Goal: Communication & Community: Answer question/provide support

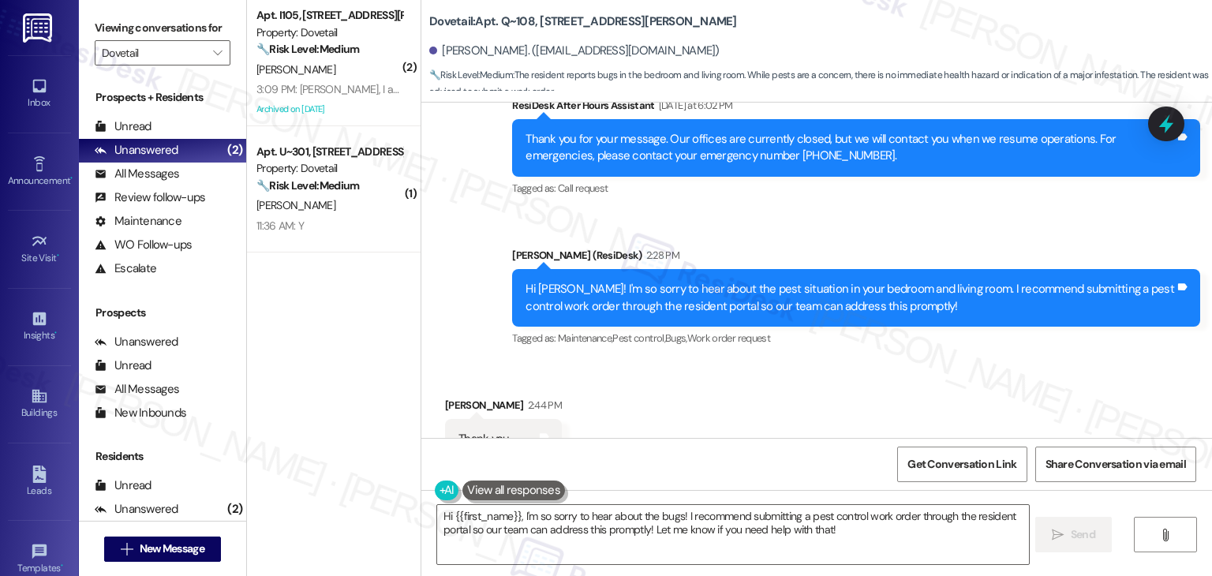
scroll to position [1837, 0]
click at [684, 510] on textarea "Hi {{first_name}}, I'm so sorry to hear about the bugs! I recommend submitting …" at bounding box center [732, 534] width 591 height 59
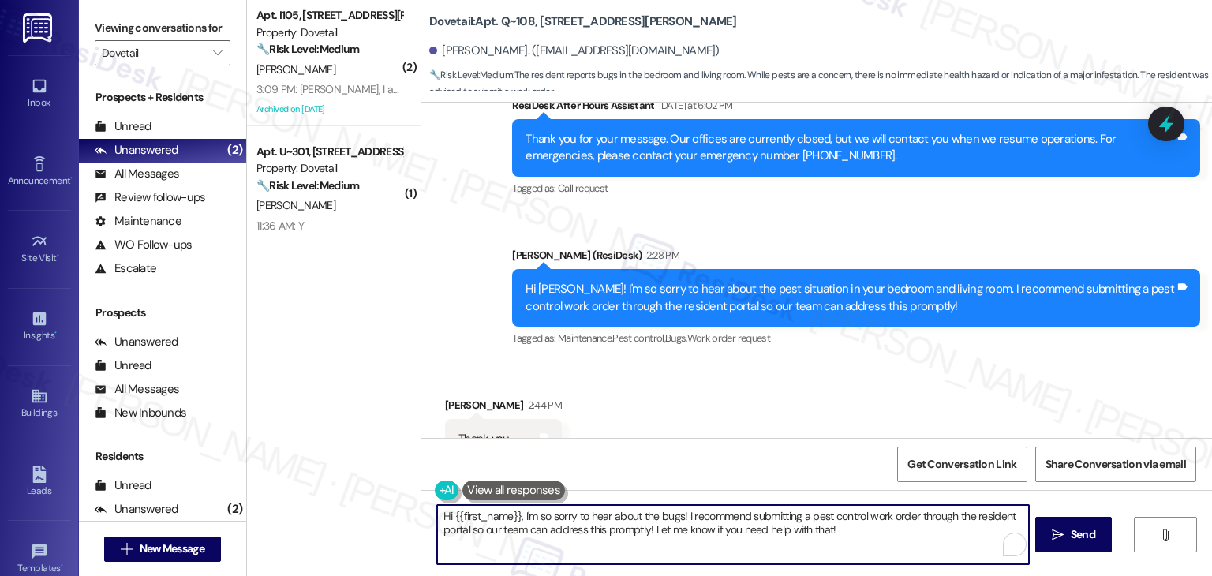
click at [684, 510] on textarea "Hi {{first_name}}, I'm so sorry to hear about the bugs! I recommend submitting …" at bounding box center [732, 534] width 591 height 59
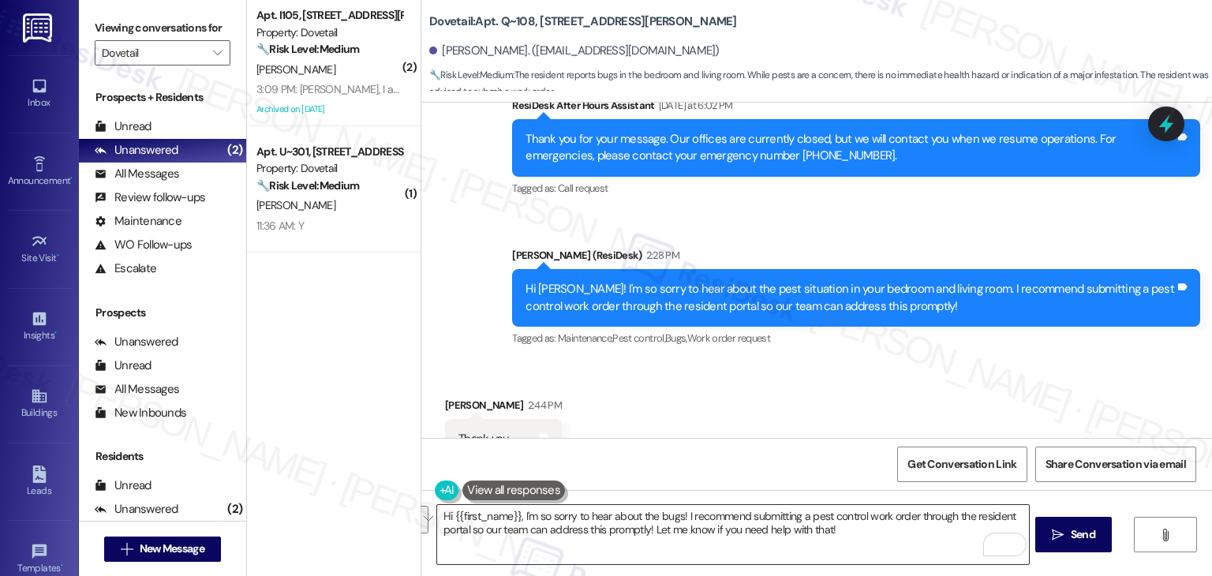
click at [631, 534] on textarea "Hi {{first_name}}, I'm so sorry to hear about the bugs! I recommend submitting …" at bounding box center [732, 534] width 591 height 59
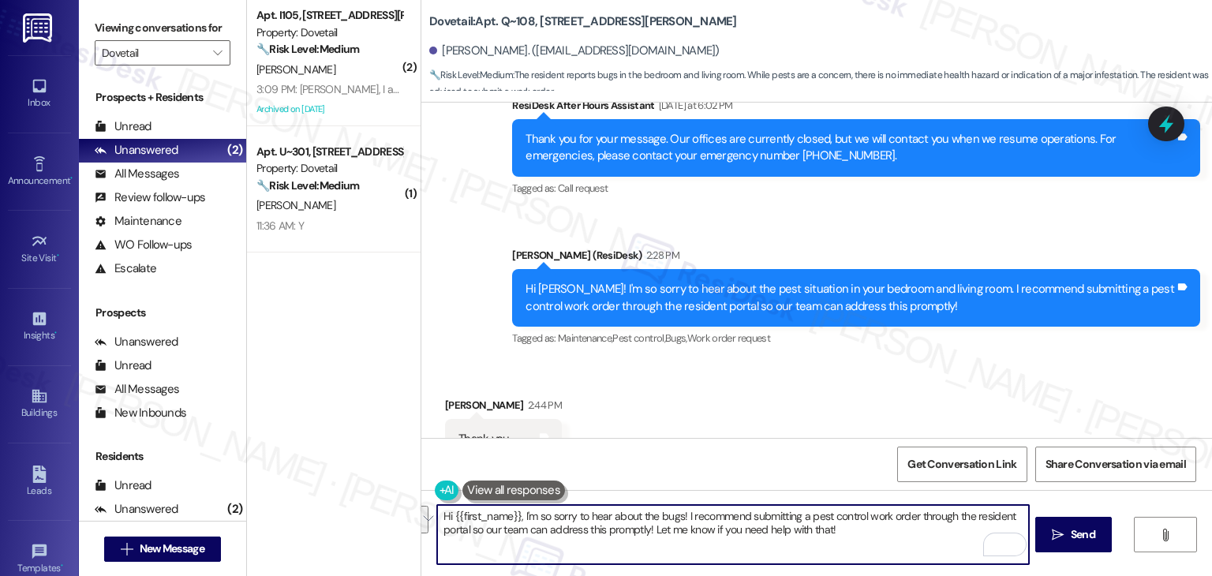
click at [631, 534] on textarea "Hi {{first_name}}, I'm so sorry to hear about the bugs! I recommend submitting …" at bounding box center [732, 534] width 591 height 59
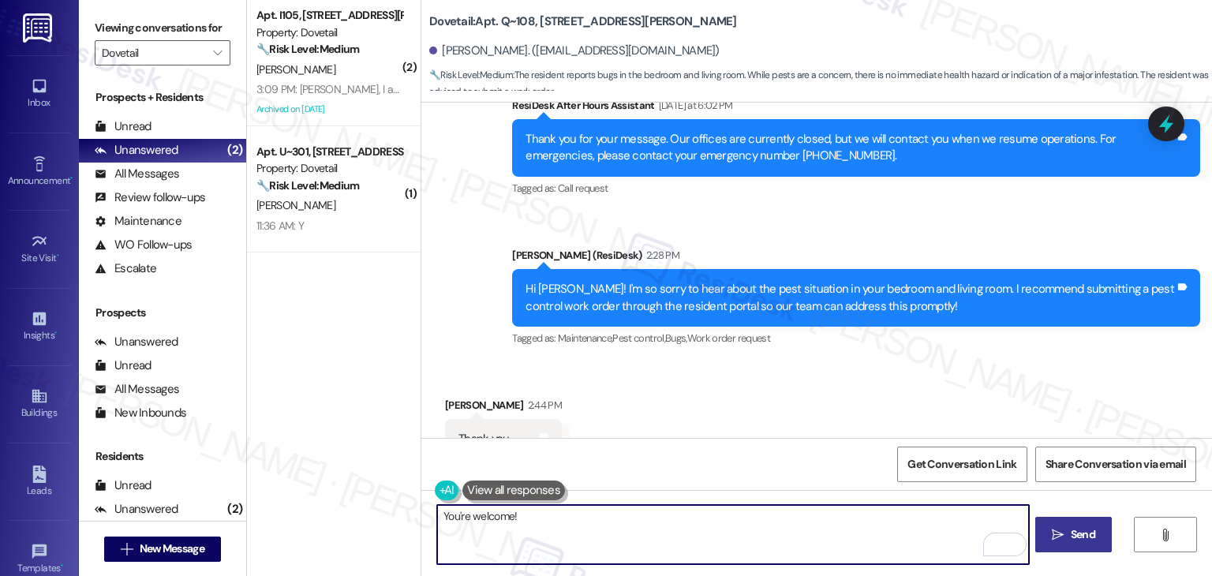
type textarea "You're welcome!"
click at [1080, 531] on span "Send" at bounding box center [1083, 534] width 24 height 17
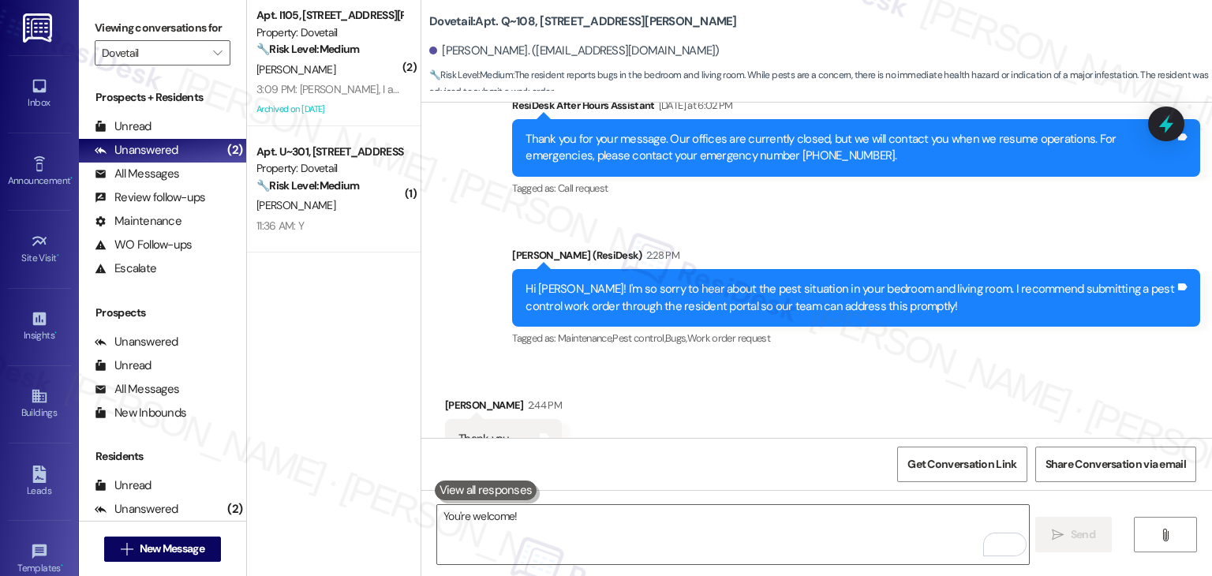
click at [323, 97] on div "3:09 PM: Dottie, I am sorry I write such long texts. Have a great weekend!🧏🏻‍♀️…" at bounding box center [329, 90] width 149 height 20
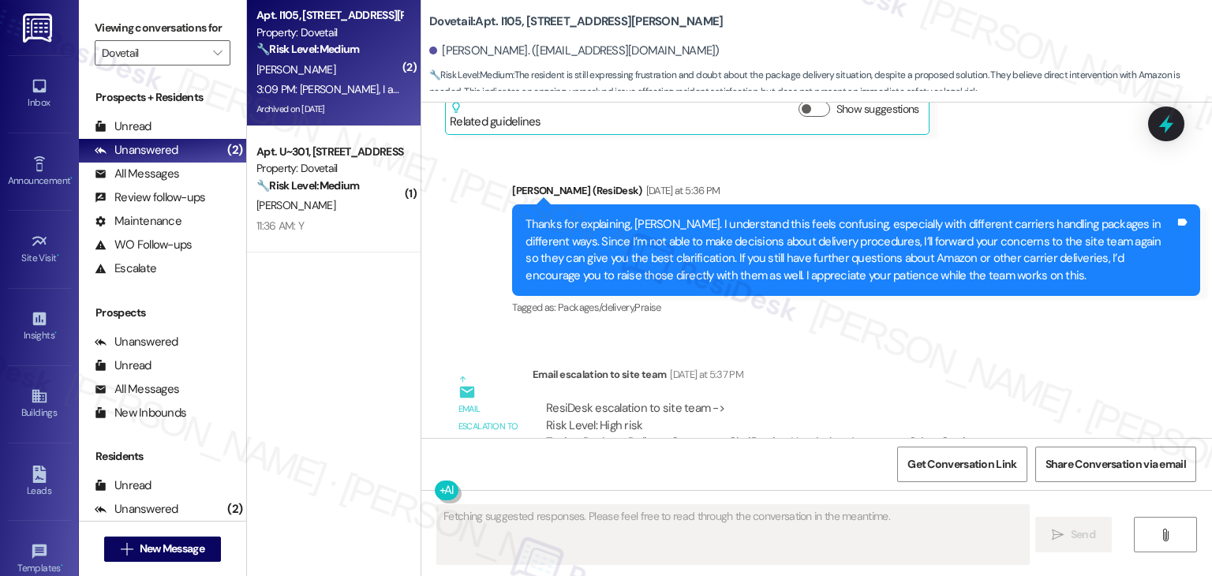
scroll to position [9688, 0]
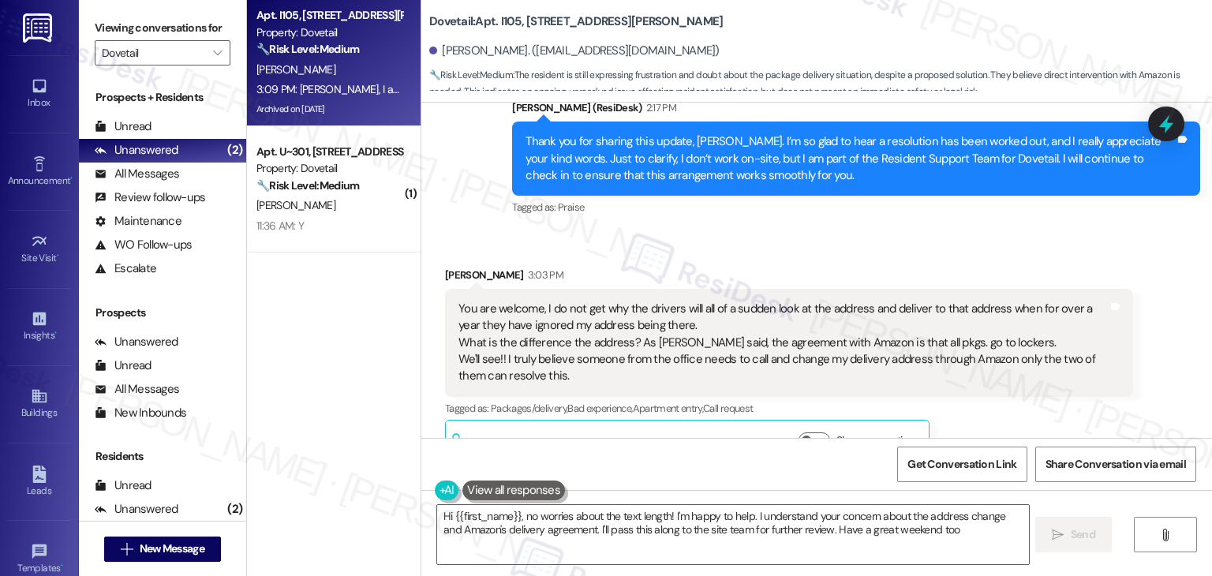
type textarea "Hi {{first_name}}, no worries about the text length! I'm happy to help. I under…"
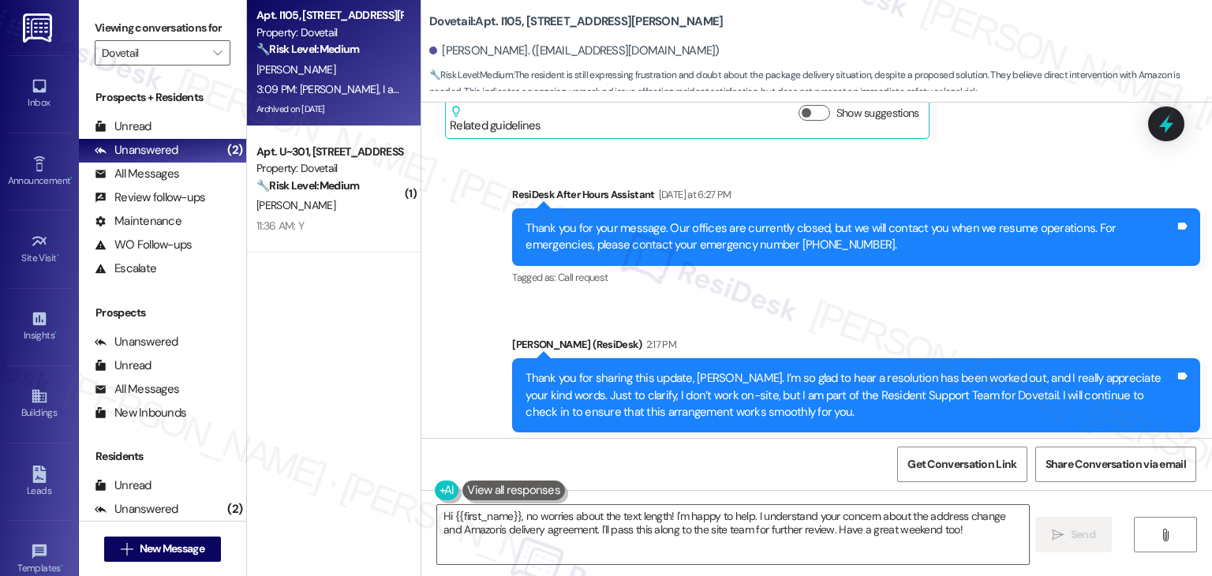
scroll to position [9689, 0]
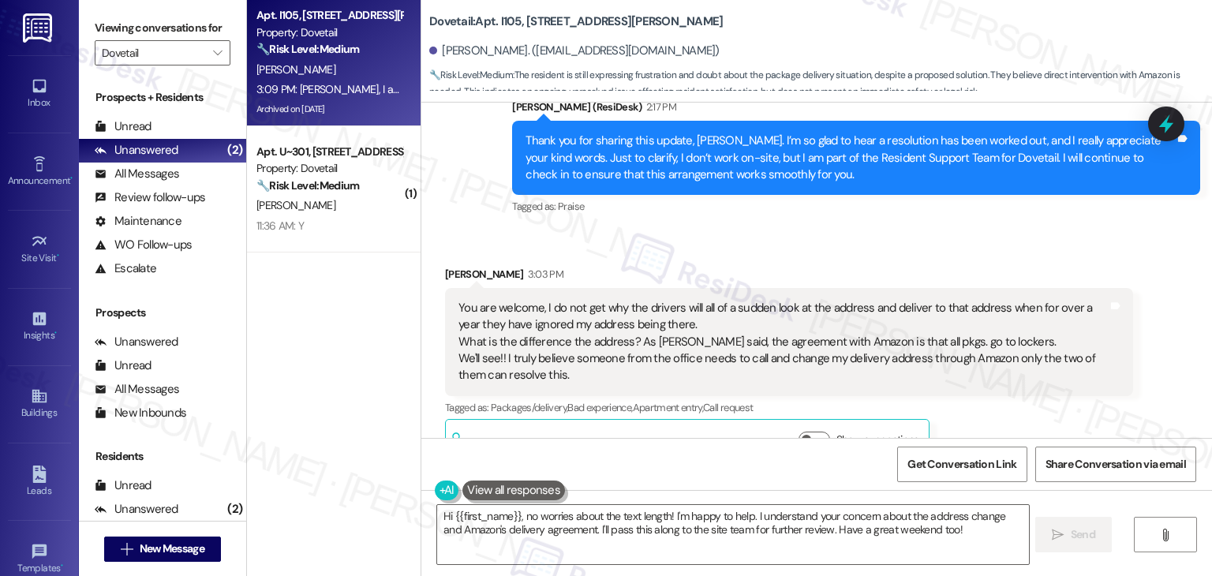
click at [349, 323] on div "Apt. I105, 1018 N. Webb Way Property: Dovetail 🔧 Risk Level: Medium The residen…" at bounding box center [334, 232] width 174 height 464
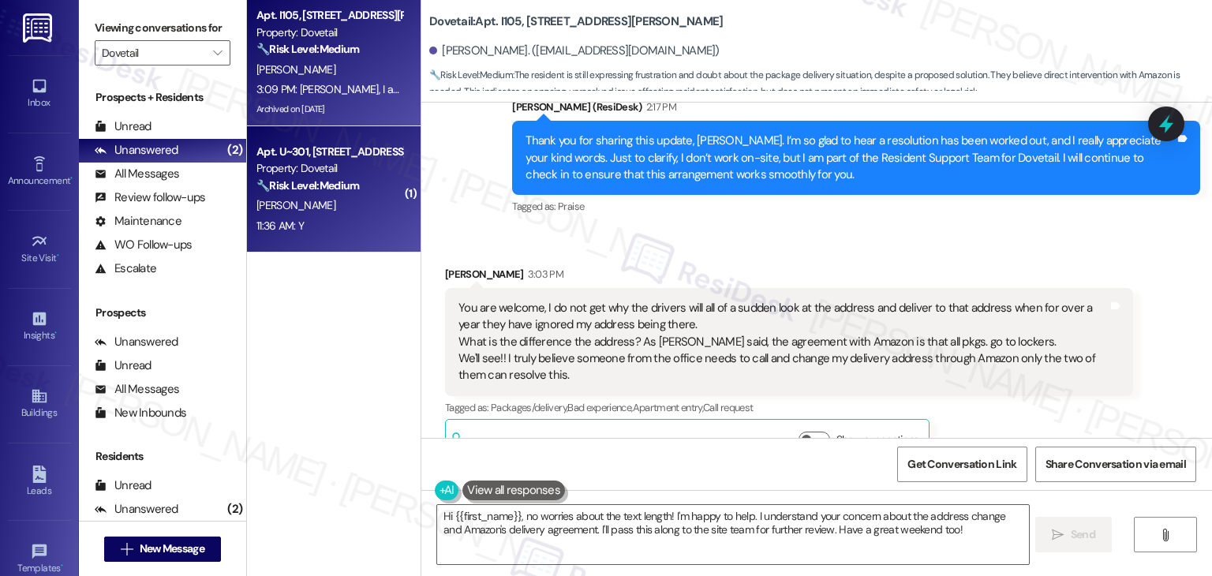
click at [330, 216] on div "11:36 AM: Y 11:36 AM: Y" at bounding box center [329, 226] width 149 height 20
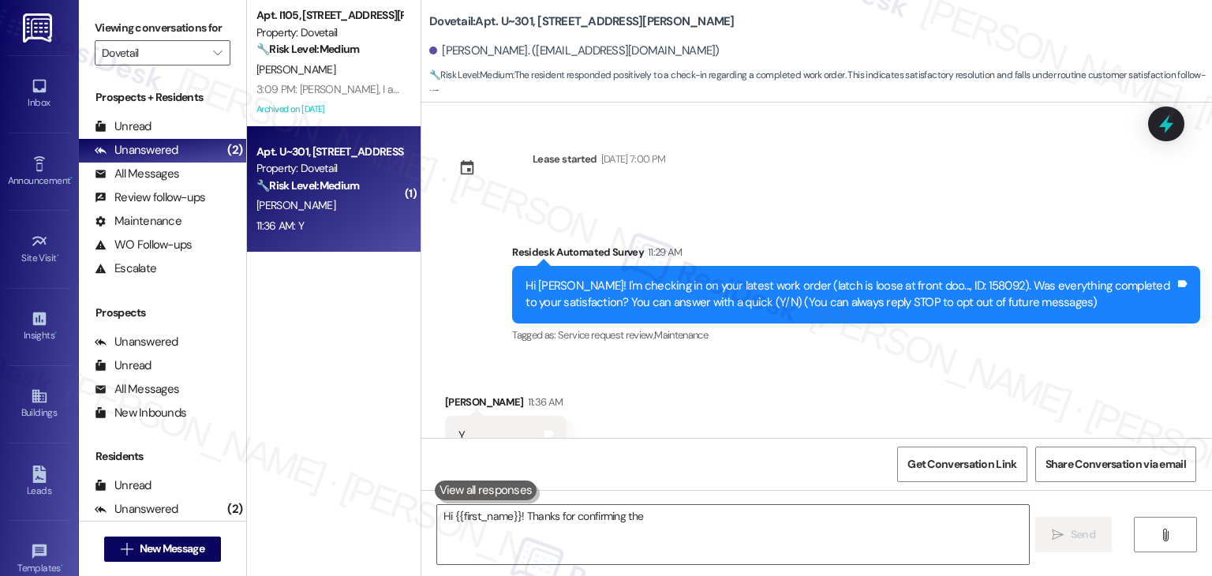
scroll to position [54, 0]
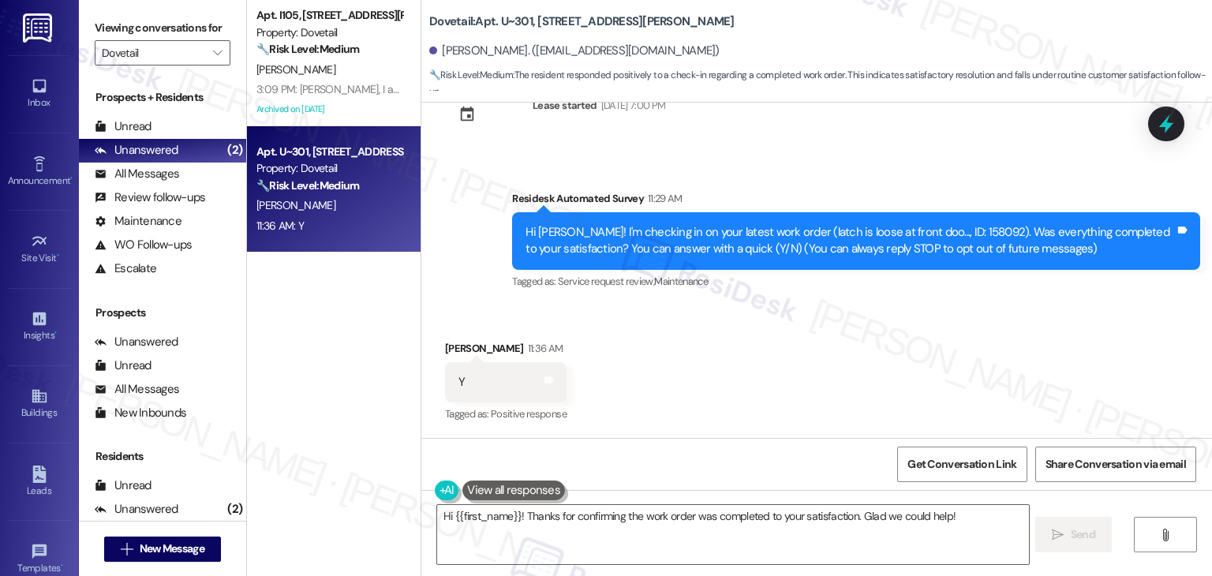
click at [330, 216] on div "11:36 AM: Y 11:36 AM: Y" at bounding box center [329, 226] width 149 height 20
click at [664, 336] on div "Received via SMS Daniel Harris 11:36 AM Y Tags and notes Tagged as: Positive re…" at bounding box center [816, 371] width 790 height 133
click at [653, 329] on div "Received via SMS Daniel Harris 11:36 AM Y Tags and notes Tagged as: Positive re…" at bounding box center [816, 371] width 790 height 133
click at [578, 514] on textarea "Hi {{first_name}}! Thanks for confirming the work order was completed to your s…" at bounding box center [732, 534] width 591 height 59
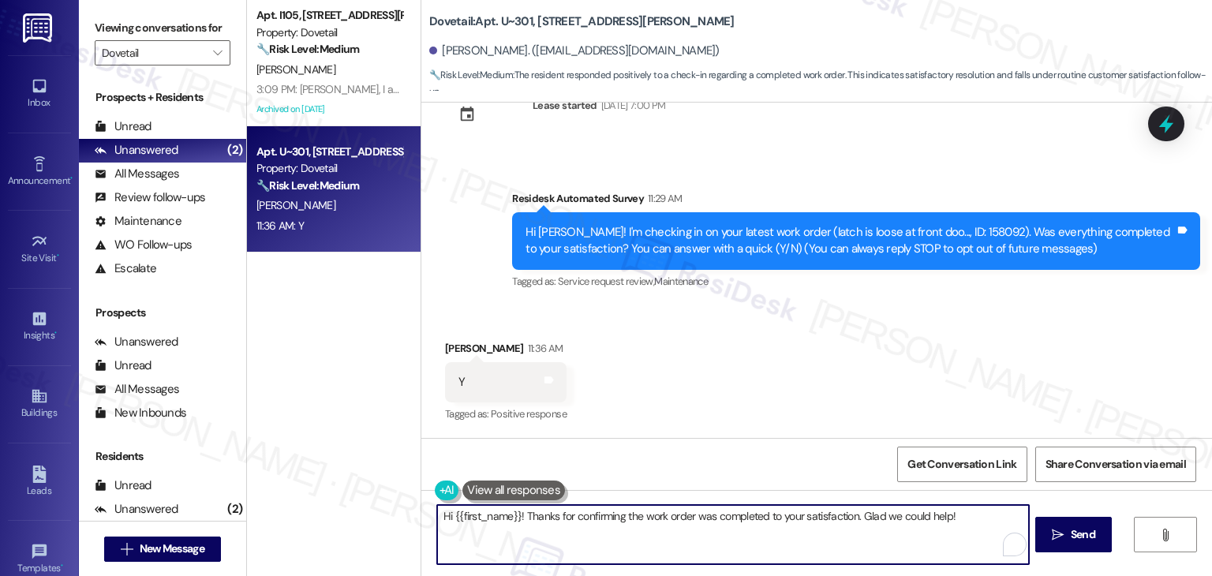
click at [578, 514] on textarea "Hi {{first_name}}! Thanks for confirming the work order was completed to your s…" at bounding box center [732, 534] width 591 height 59
paste textarea "Thanks for confirming, {{first_name}}! Glad to hear everything was completed to…"
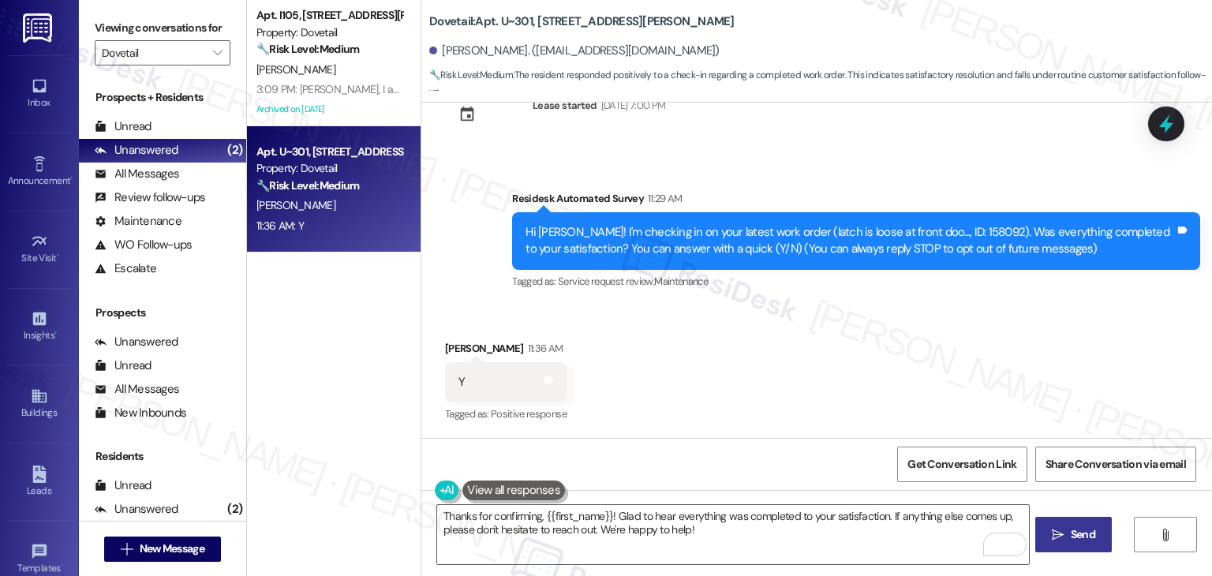
click at [1071, 536] on span "Send" at bounding box center [1083, 534] width 24 height 17
type textarea "Fetching suggested responses. Please feel free to read through the conversation…"
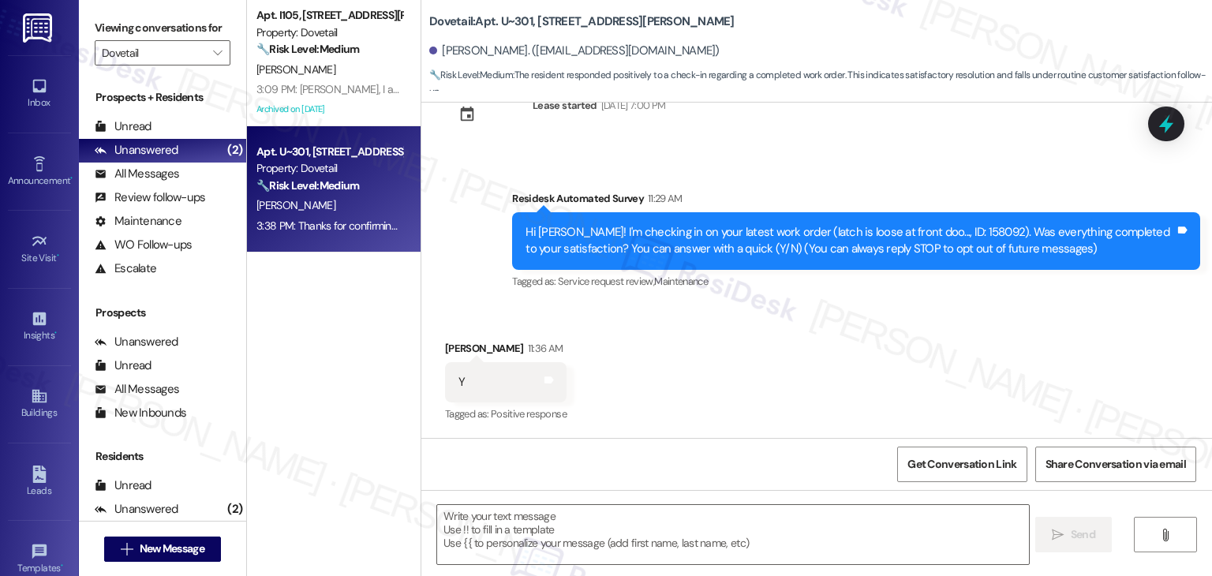
scroll to position [133, 0]
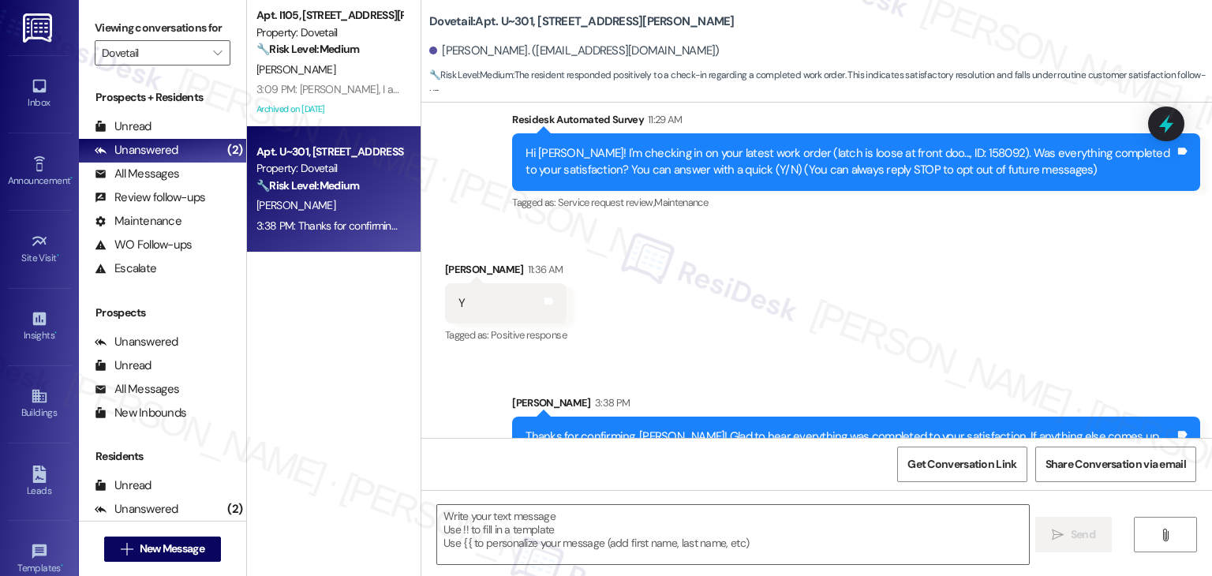
click at [865, 326] on div "Received via SMS Daniel Harris 11:36 AM Y Tags and notes Tagged as: Positive re…" at bounding box center [816, 292] width 790 height 133
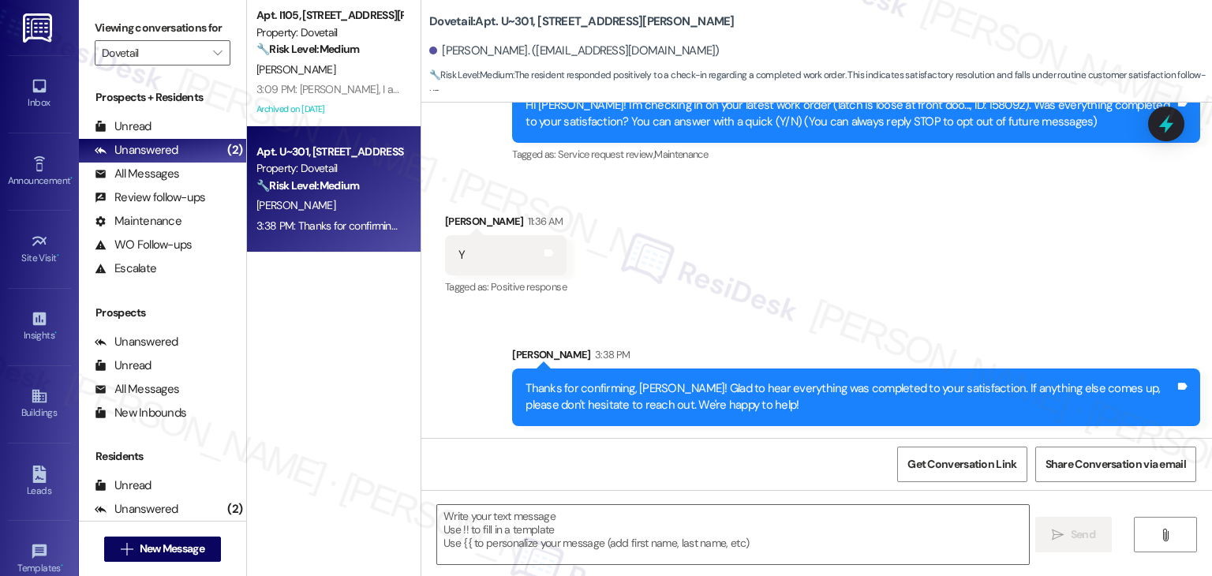
click at [906, 267] on div "Received via SMS Daniel Harris 11:36 AM Y Tags and notes Tagged as: Positive re…" at bounding box center [816, 243] width 790 height 133
click at [331, 354] on div "Apt. I105, 1018 N. Webb Way Property: Dovetail 🔧 Risk Level: Medium The residen…" at bounding box center [334, 232] width 174 height 464
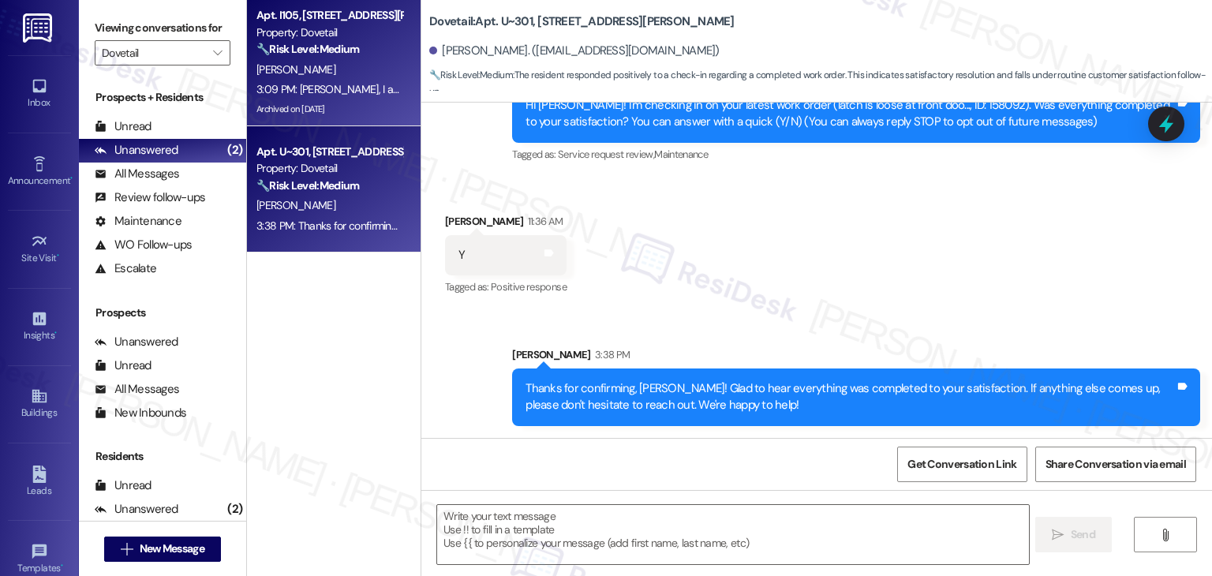
click at [388, 88] on div "3:09 PM: Dottie, I am sorry I write such long texts. Have a great weekend!🧏🏻‍♀️…" at bounding box center [454, 89] width 396 height 14
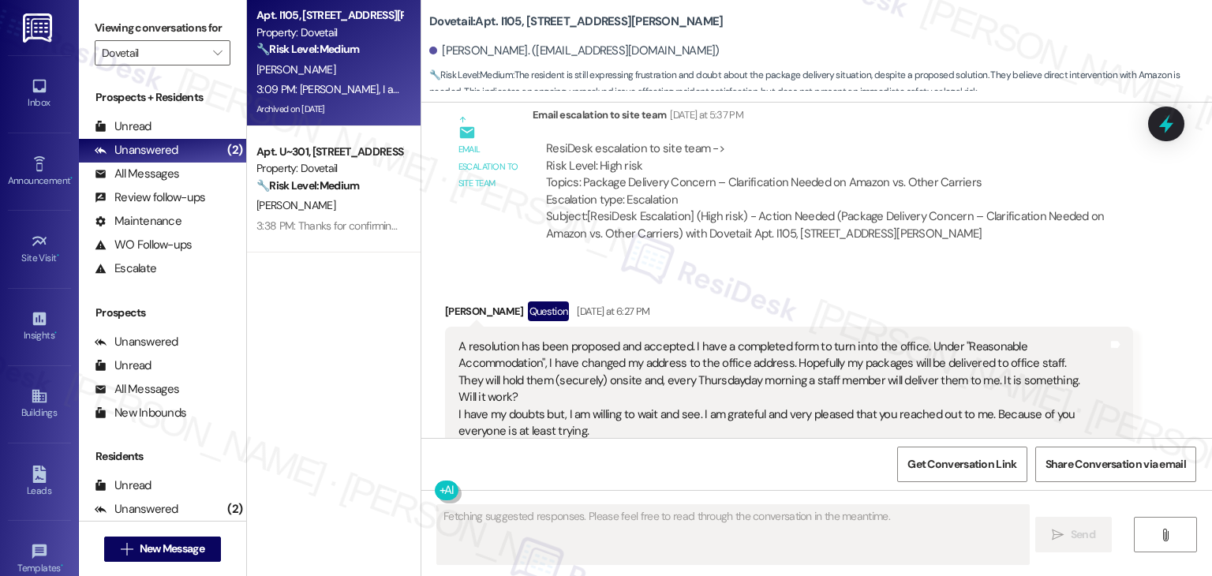
scroll to position [9688, 0]
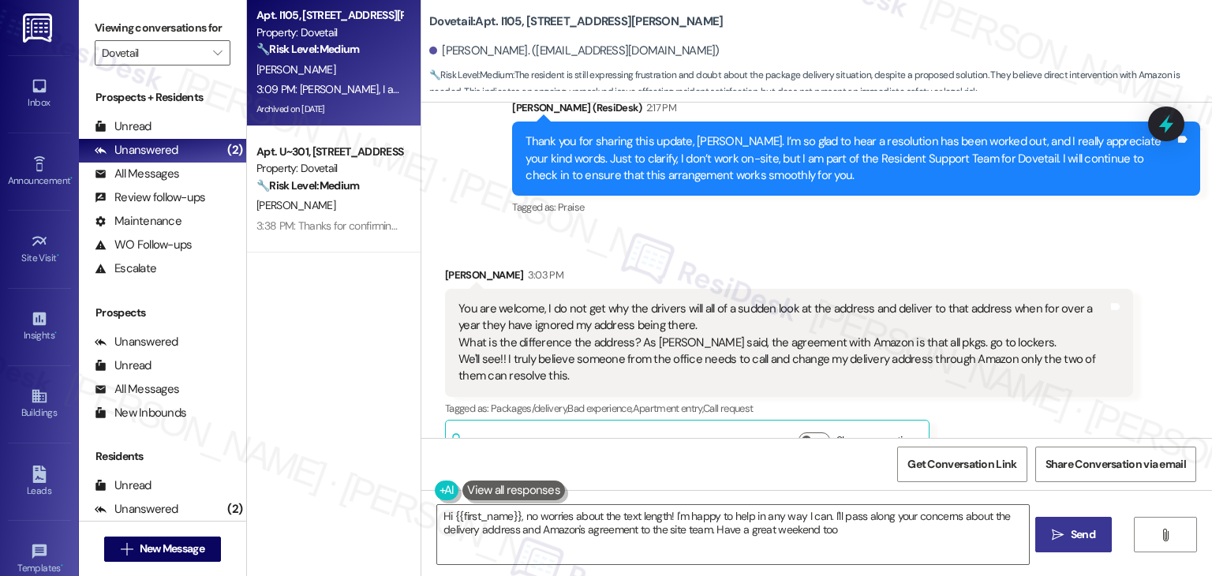
type textarea "Hi {{first_name}}, no worries about the text length! I'm happy to help in any w…"
click at [323, 328] on div "Apt. I105, 1018 N. Webb Way Property: Dovetail 🔧 Risk Level: Medium The residen…" at bounding box center [334, 232] width 174 height 464
drag, startPoint x: 306, startPoint y: 312, endPoint x: 181, endPoint y: 53, distance: 287.6
click at [181, 53] on input "Dovetail" at bounding box center [153, 52] width 103 height 25
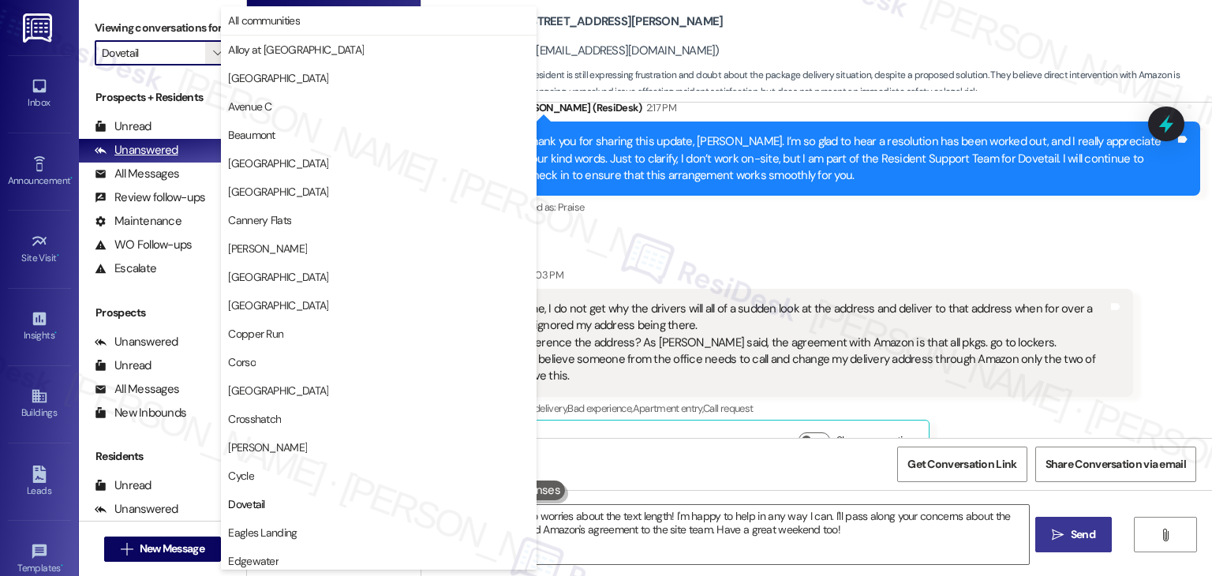
scroll to position [256, 0]
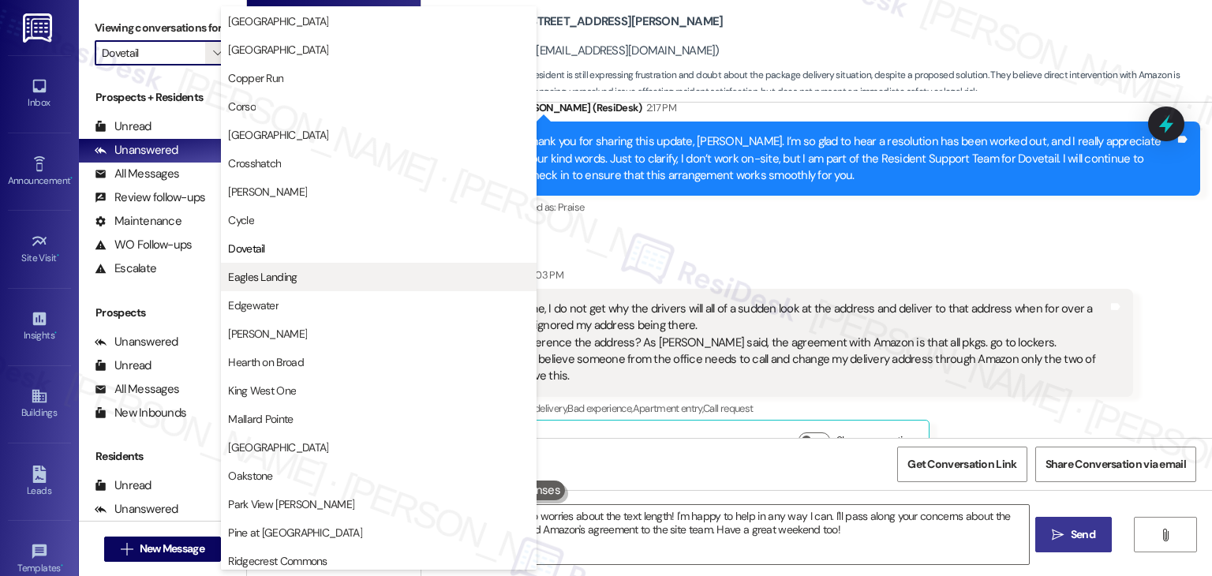
click at [280, 279] on span "Eagles Landing" at bounding box center [262, 277] width 69 height 16
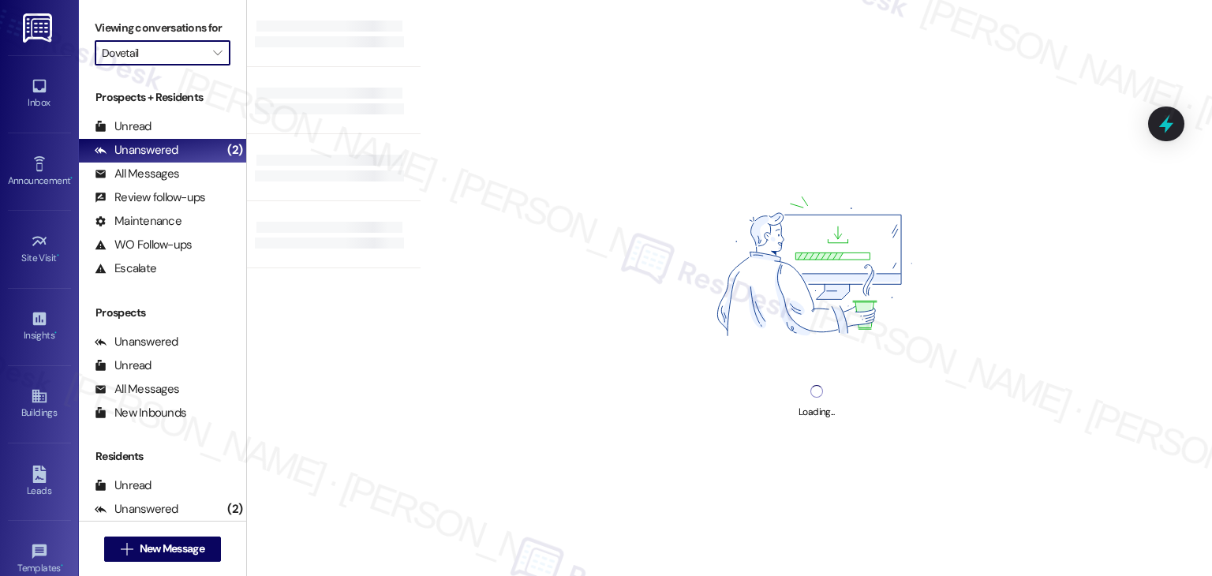
type input "Eagles Landing"
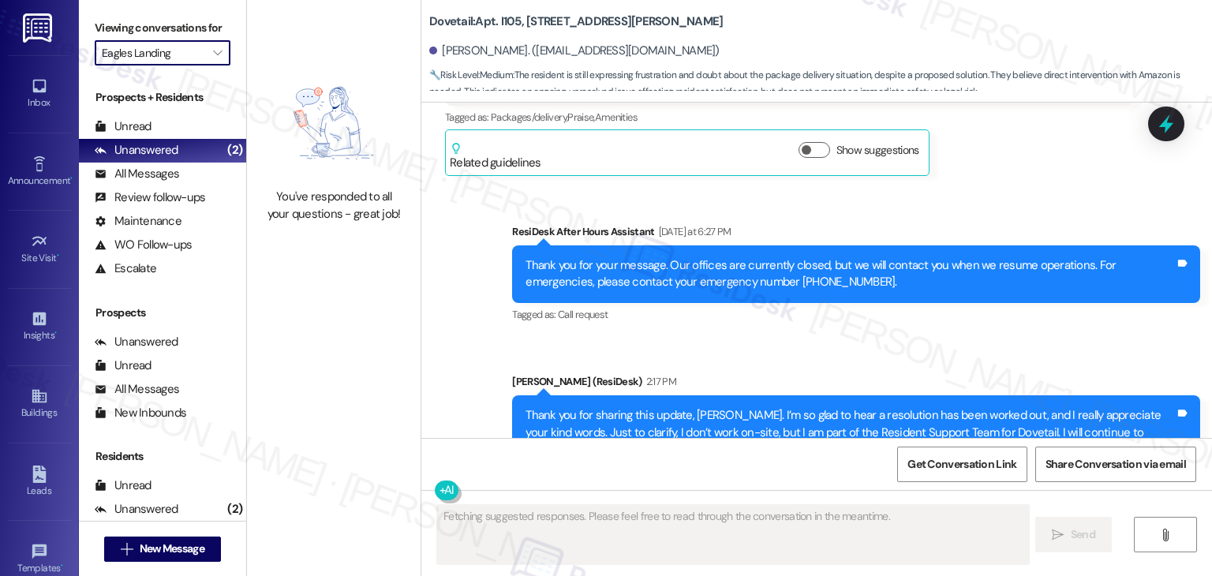
scroll to position [9688, 0]
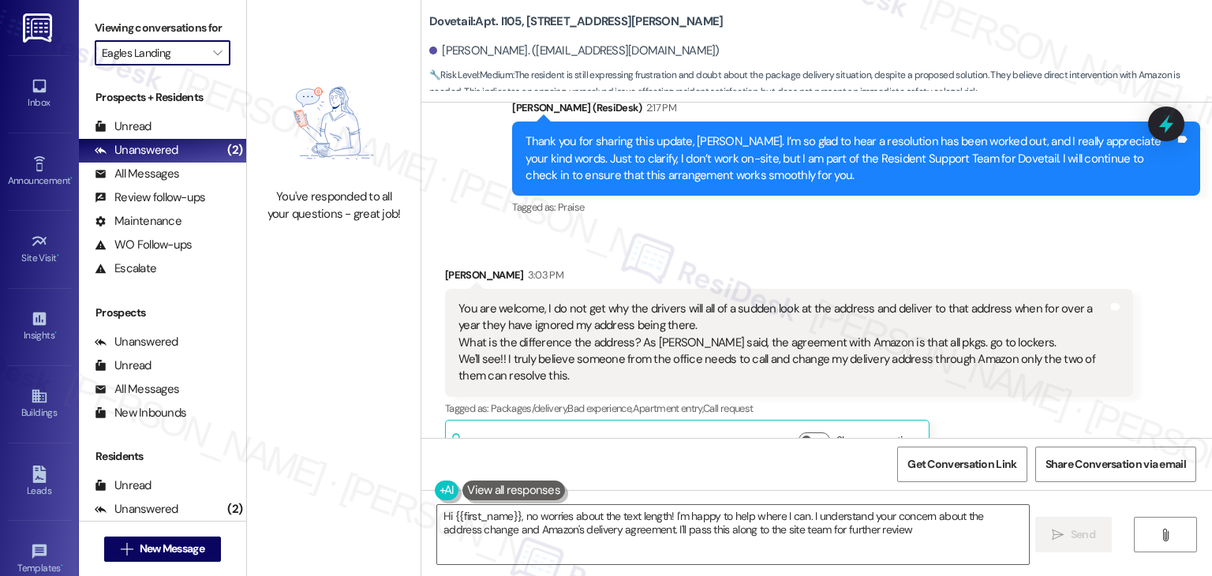
type textarea "Hi {{first_name}}, no worries about the text length! I'm happy to help where I …"
click at [213, 47] on icon "" at bounding box center [217, 53] width 9 height 13
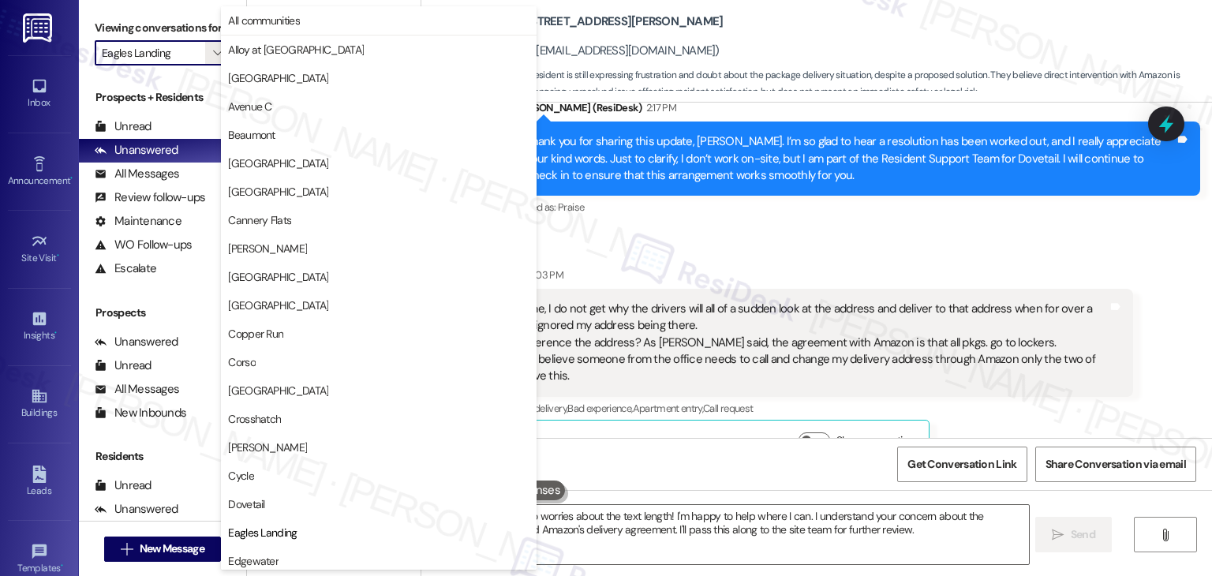
scroll to position [256, 0]
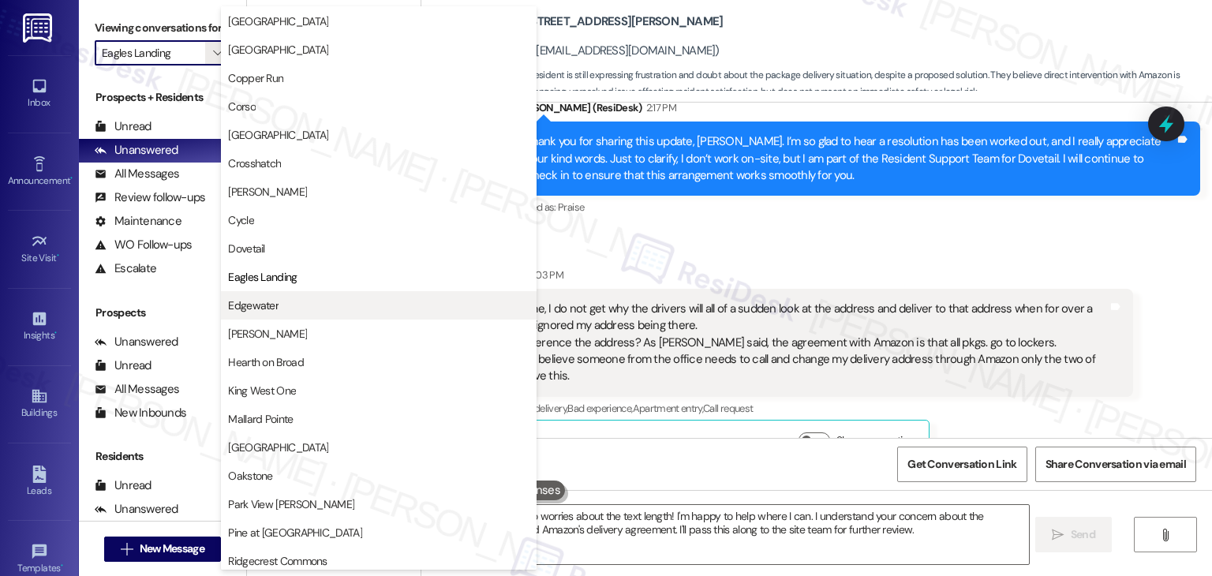
click at [261, 306] on span "Edgewater" at bounding box center [253, 305] width 50 height 16
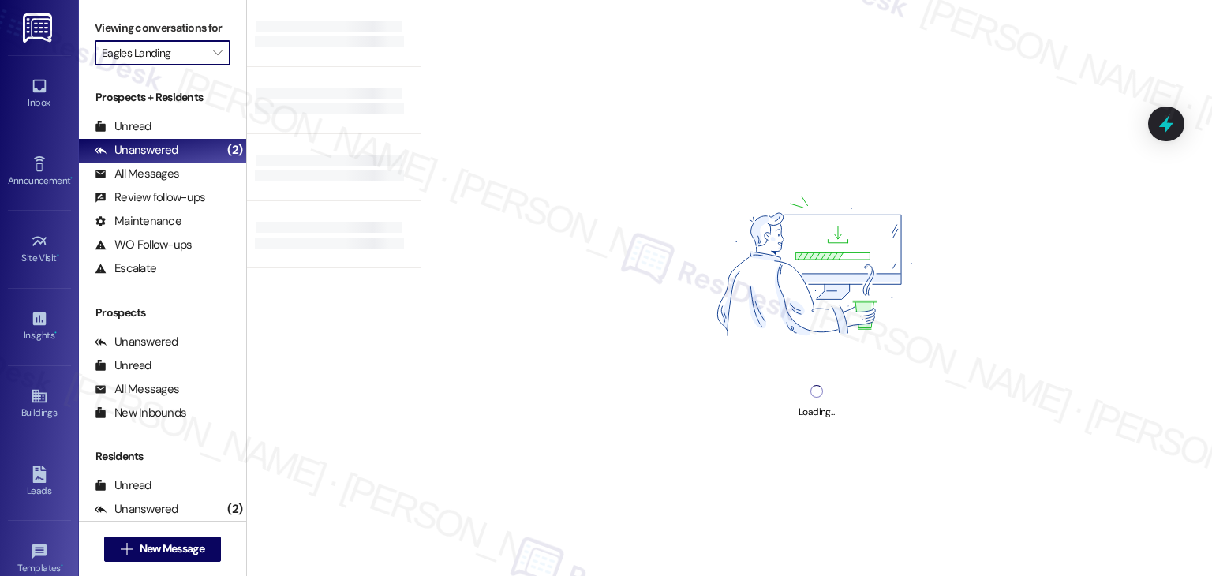
type input "Edgewater"
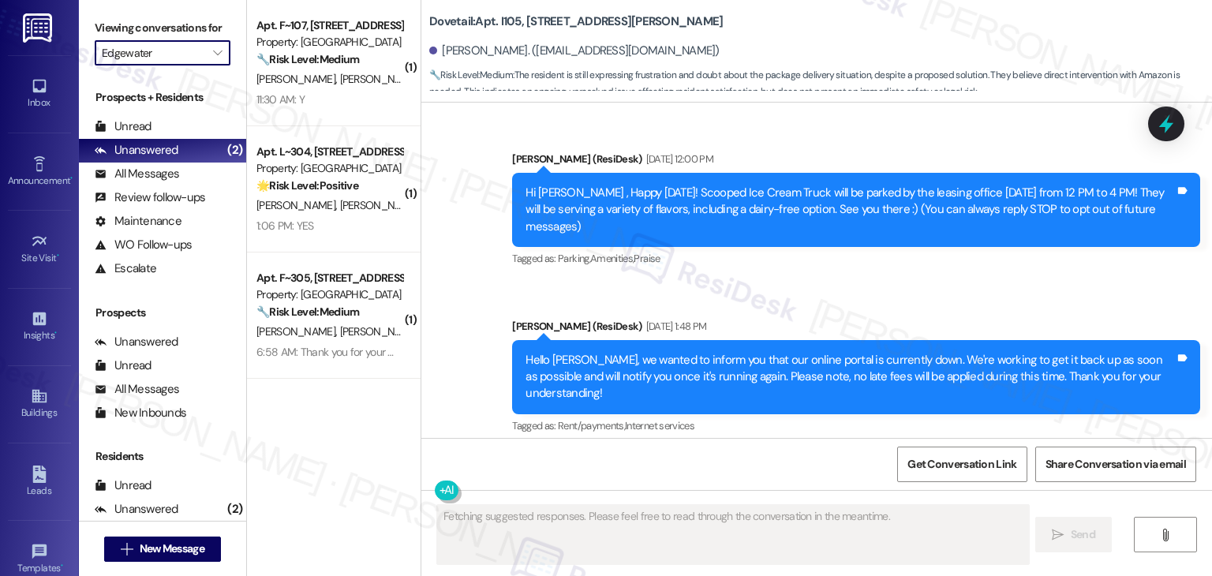
type textarea "Fetching suggested responses. Please feel free to read through the conversation…"
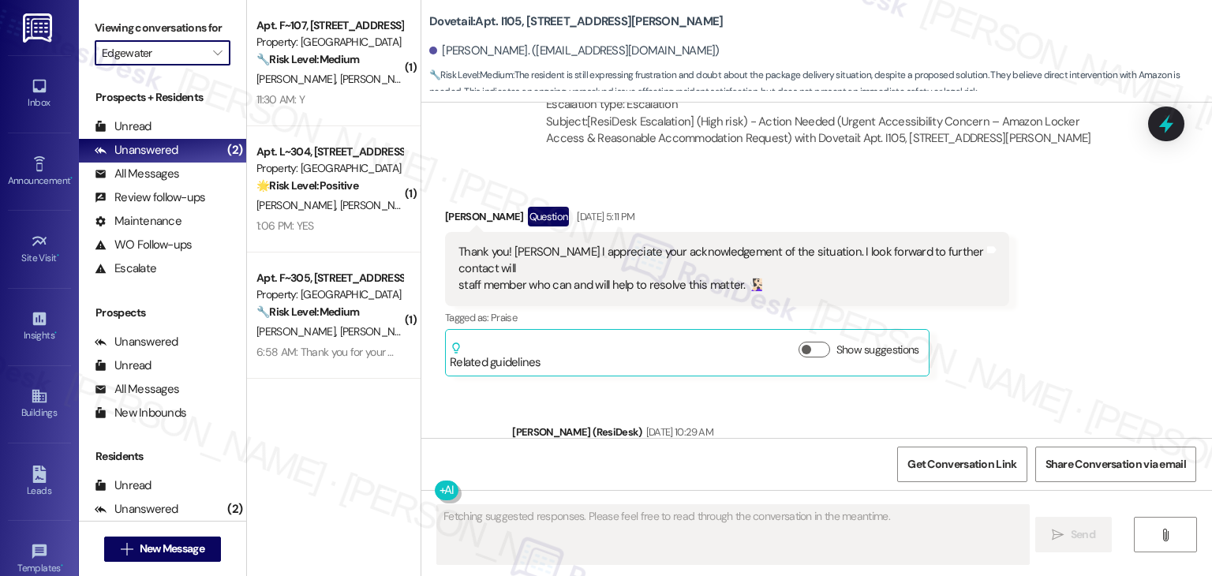
scroll to position [9688, 0]
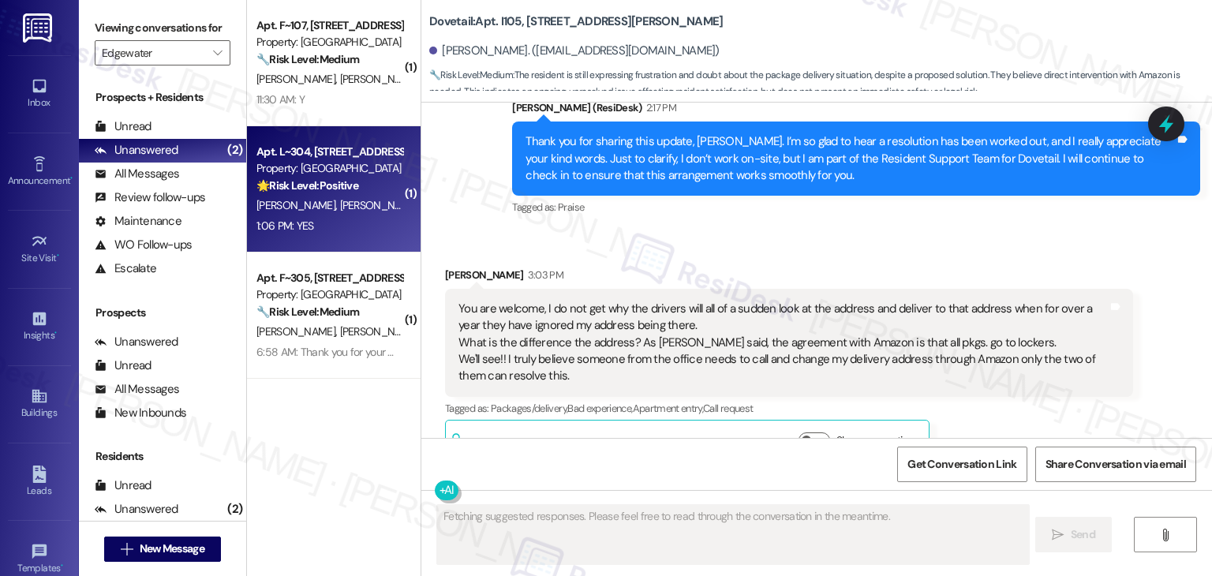
click at [364, 222] on div "1:06 PM: YES 1:06 PM: YES" at bounding box center [329, 226] width 149 height 20
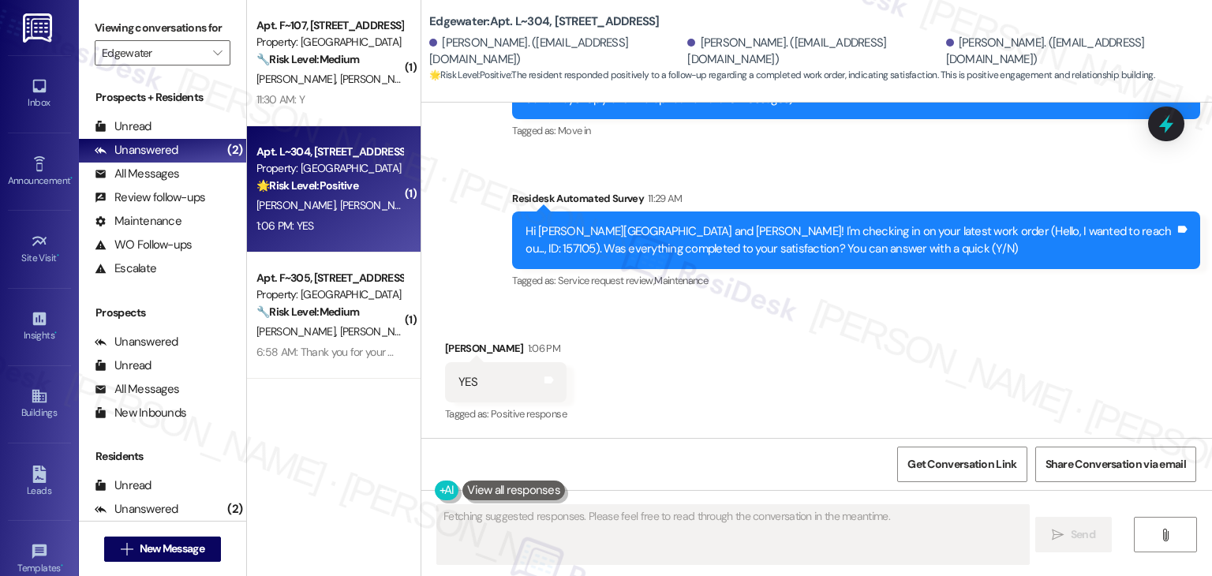
scroll to position [221, 0]
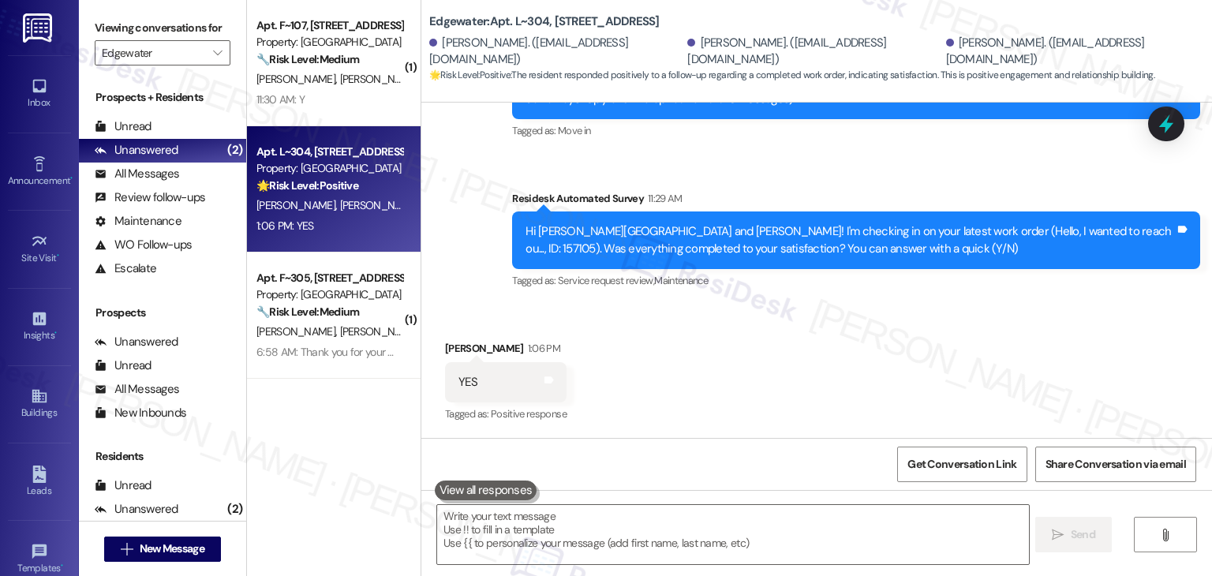
click at [730, 346] on div "Received via SMS Shelby Manville 1:06 PM YES Tags and notes Tagged as: Positive…" at bounding box center [816, 371] width 790 height 133
click at [721, 313] on div "Received via SMS Shelby Manville 1:06 PM YES Tags and notes Tagged as: Positive…" at bounding box center [816, 371] width 790 height 133
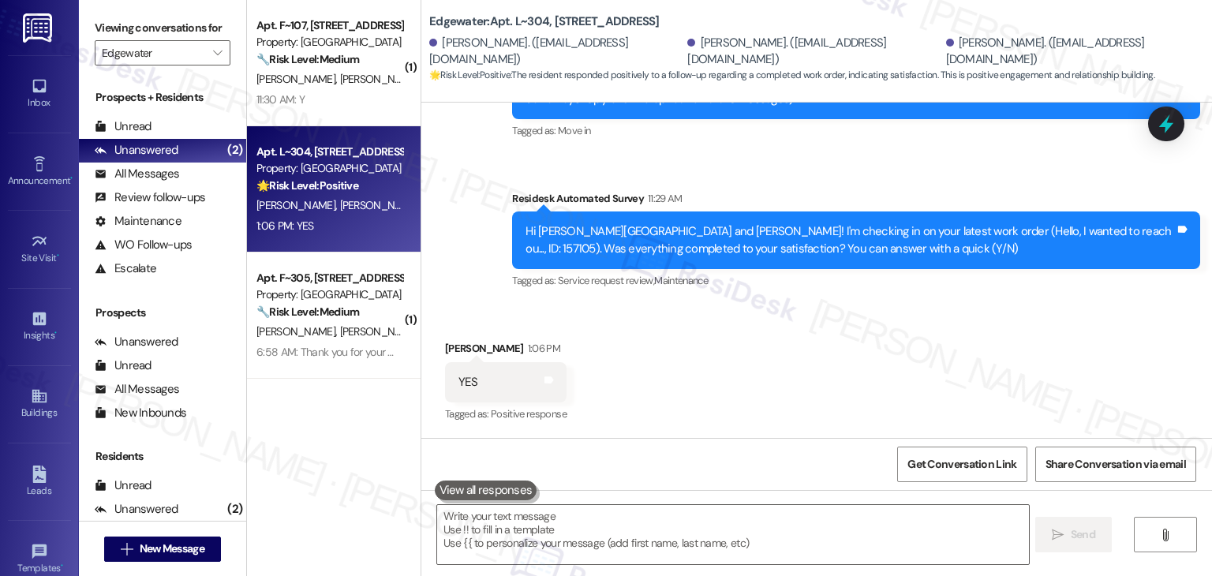
click at [721, 417] on div "Received via SMS Shelby Manville 1:06 PM YES Tags and notes Tagged as: Positive…" at bounding box center [816, 371] width 790 height 133
click at [715, 420] on div "Received via SMS Shelby Manville 1:06 PM YES Tags and notes Tagged as: Positive…" at bounding box center [816, 371] width 790 height 133
click at [716, 420] on div "Received via SMS Shelby Manville 1:06 PM YES Tags and notes Tagged as: Positive…" at bounding box center [816, 371] width 790 height 133
click at [716, 419] on div "Received via SMS Shelby Manville 1:06 PM YES Tags and notes Tagged as: Positive…" at bounding box center [816, 371] width 790 height 133
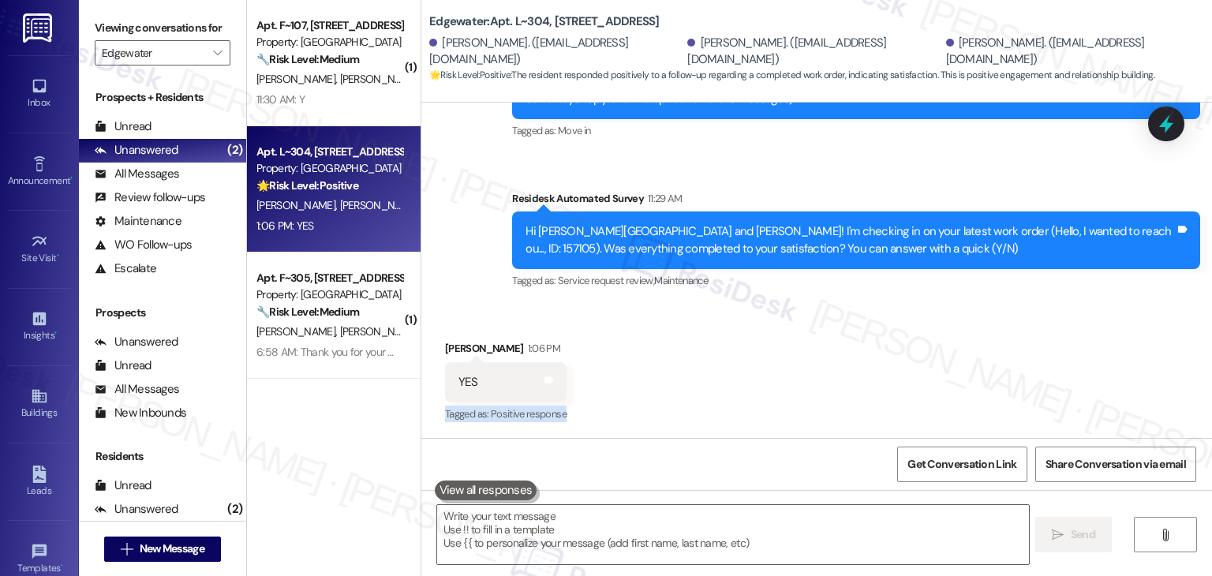
click at [716, 419] on div "Received via SMS Shelby Manville 1:06 PM YES Tags and notes Tagged as: Positive…" at bounding box center [816, 371] width 790 height 133
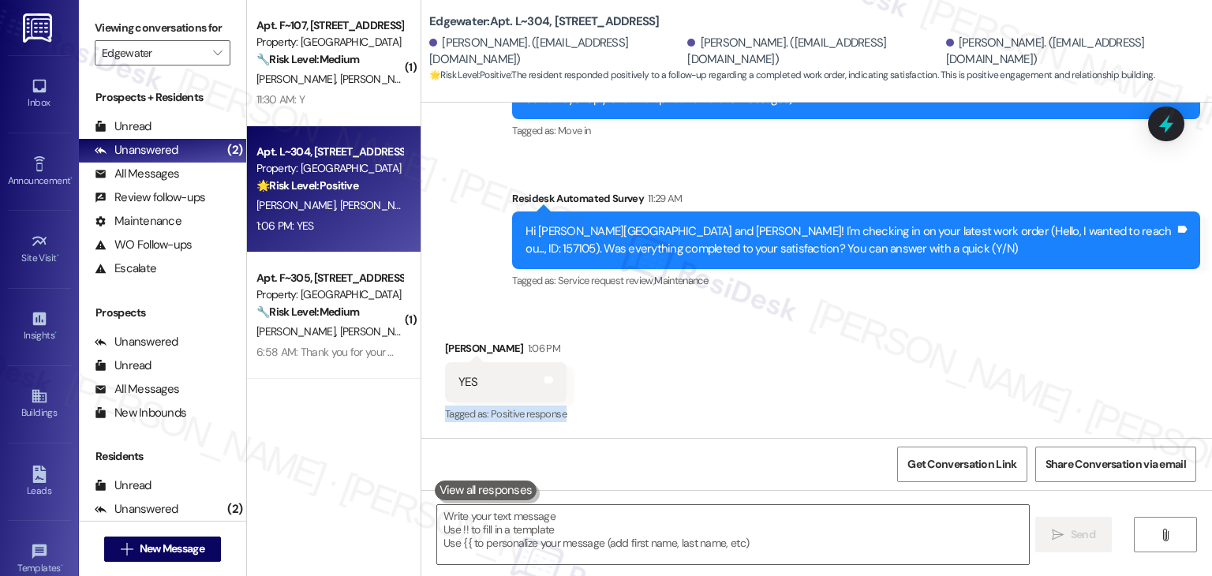
click at [716, 419] on div "Received via SMS Shelby Manville 1:06 PM YES Tags and notes Tagged as: Positive…" at bounding box center [816, 371] width 790 height 133
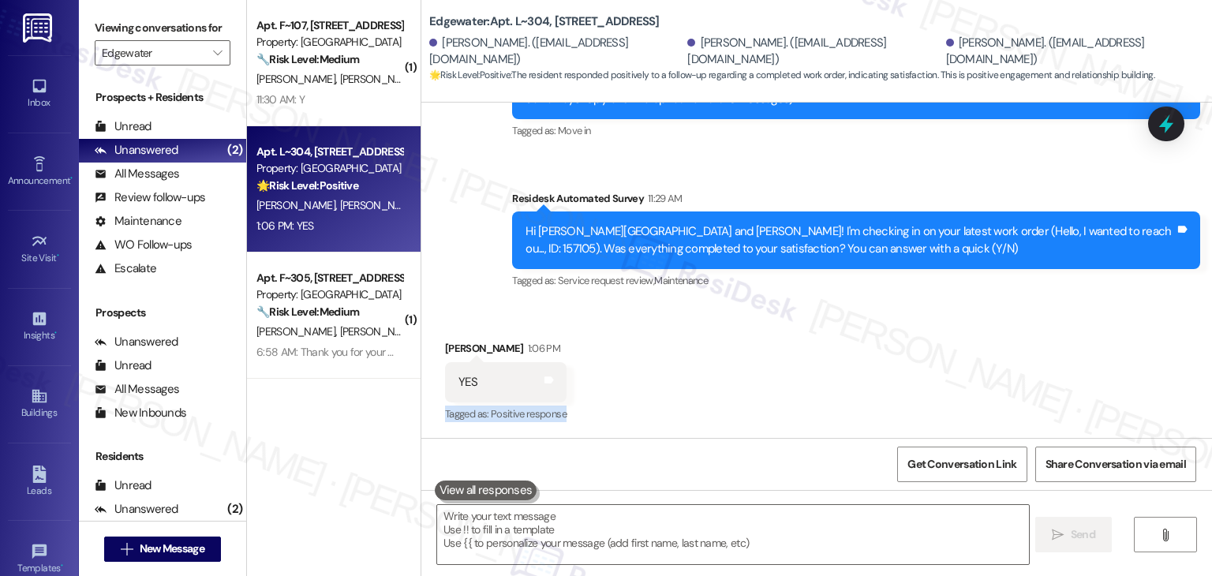
click at [716, 419] on div "Received via SMS Shelby Manville 1:06 PM YES Tags and notes Tagged as: Positive…" at bounding box center [816, 371] width 790 height 133
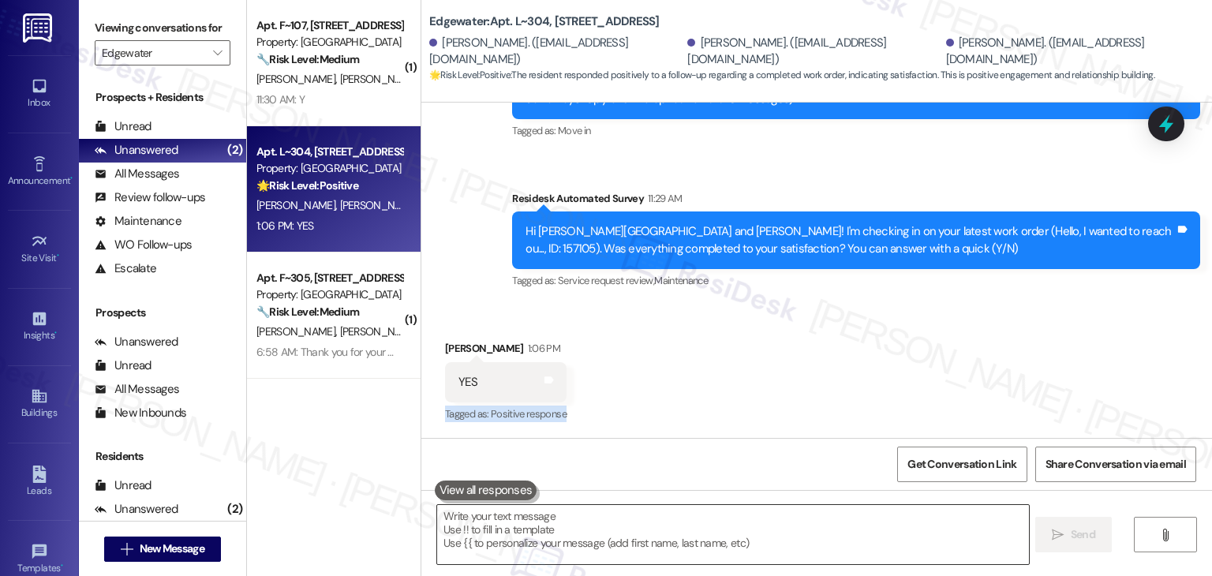
click at [559, 526] on textarea at bounding box center [732, 534] width 591 height 59
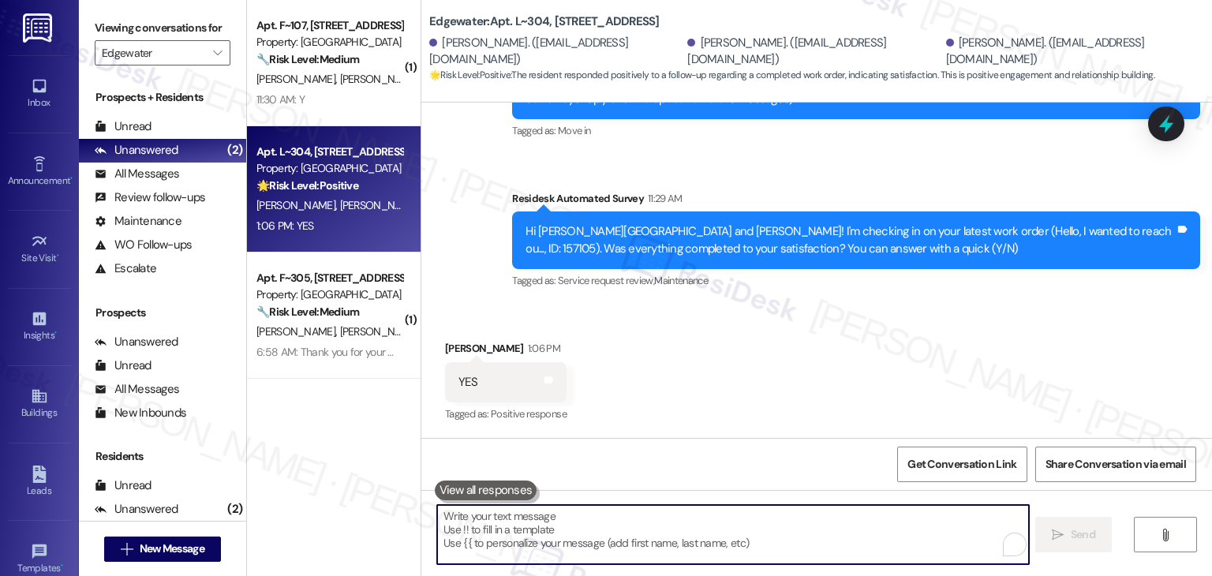
paste textarea "Thanks for confirming, {{first_name}}! Glad to hear everything was completed to…"
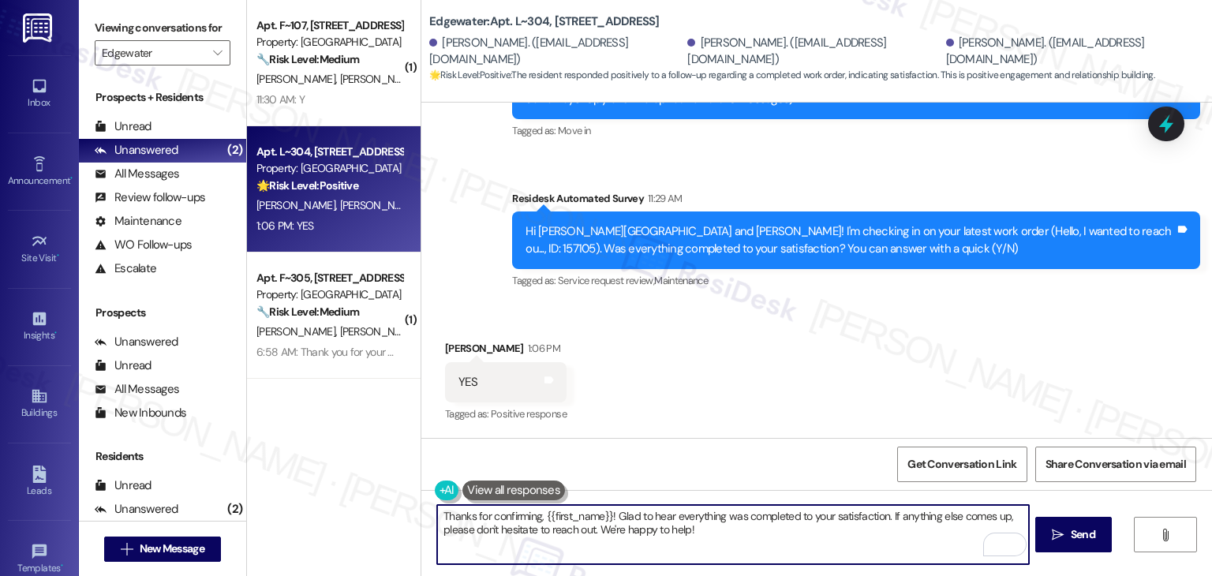
drag, startPoint x: 603, startPoint y: 516, endPoint x: 536, endPoint y: 514, distance: 66.3
click at [536, 514] on textarea "Thanks for confirming, {{first_name}}! Glad to hear everything was completed to…" at bounding box center [732, 534] width 591 height 59
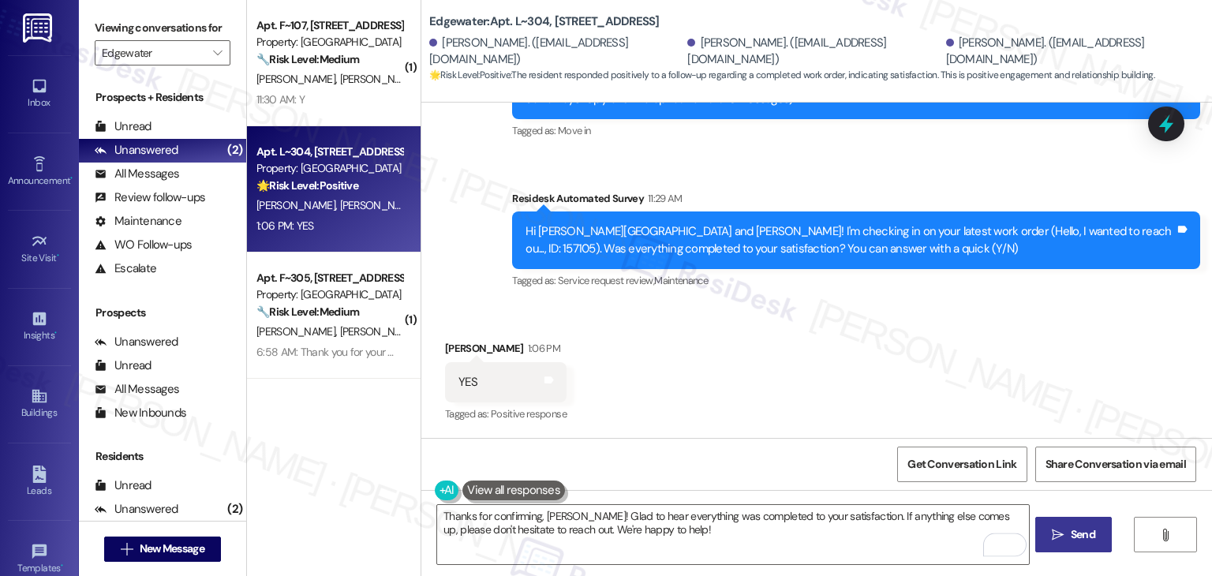
click at [1071, 534] on span "Send" at bounding box center [1083, 534] width 24 height 17
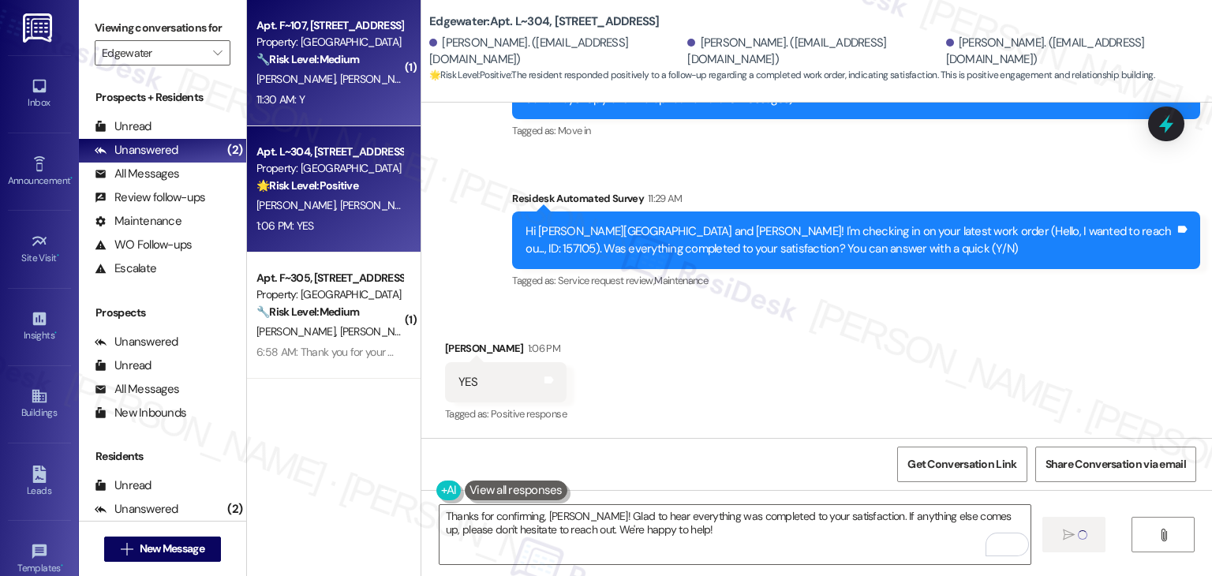
type textarea "Fetching suggested responses. Please feel free to read through the conversation…"
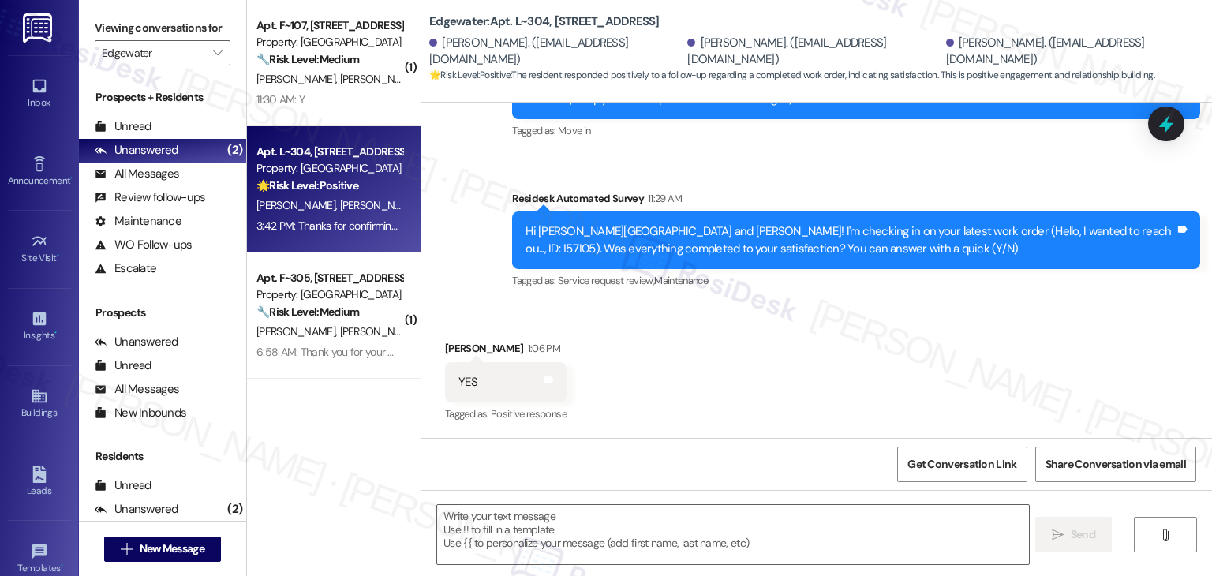
click at [338, 108] on div "11:30 AM: Y 11:30 AM: Y" at bounding box center [329, 100] width 149 height 20
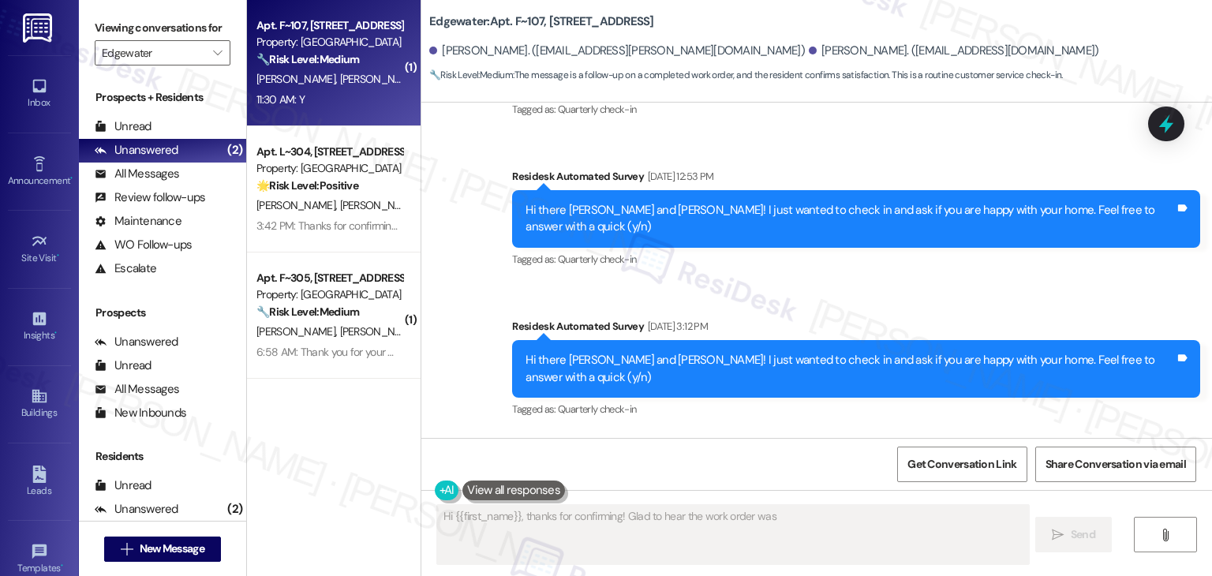
scroll to position [2842, 0]
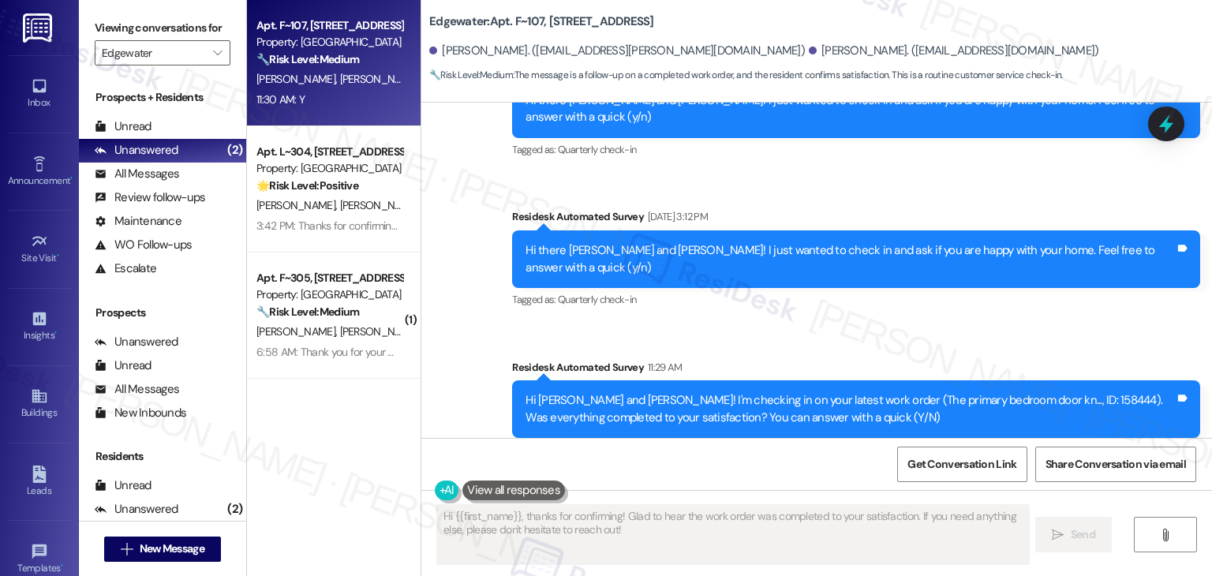
click at [760, 473] on div "Received via SMS Cyrus Lecourt 11:30 AM Y Tags and notes Tagged as: Positive re…" at bounding box center [816, 539] width 790 height 133
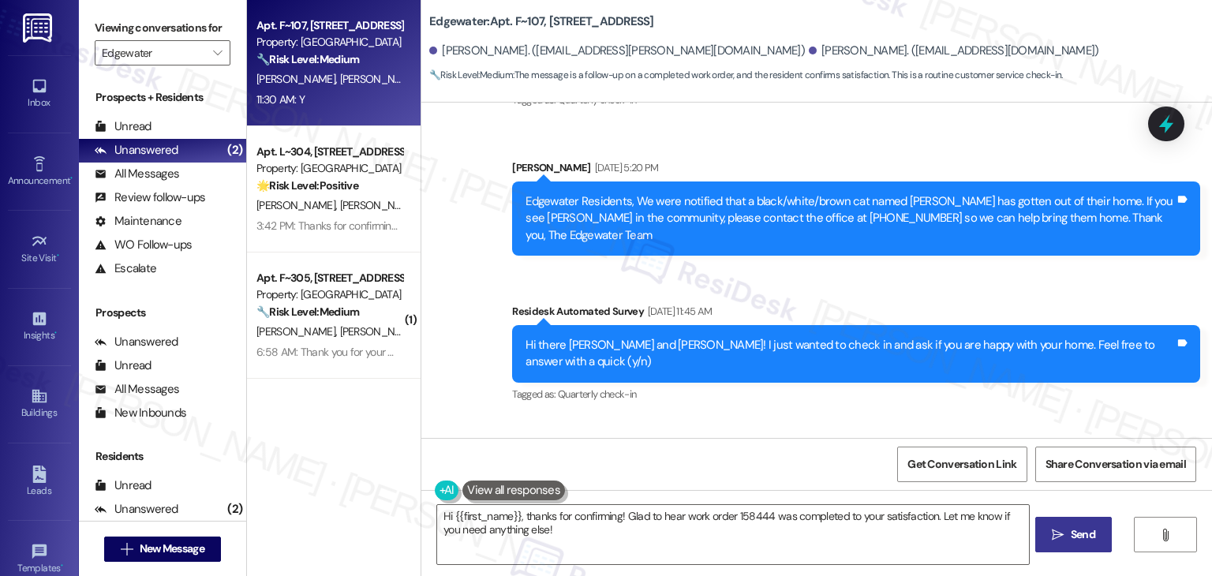
scroll to position [2843, 0]
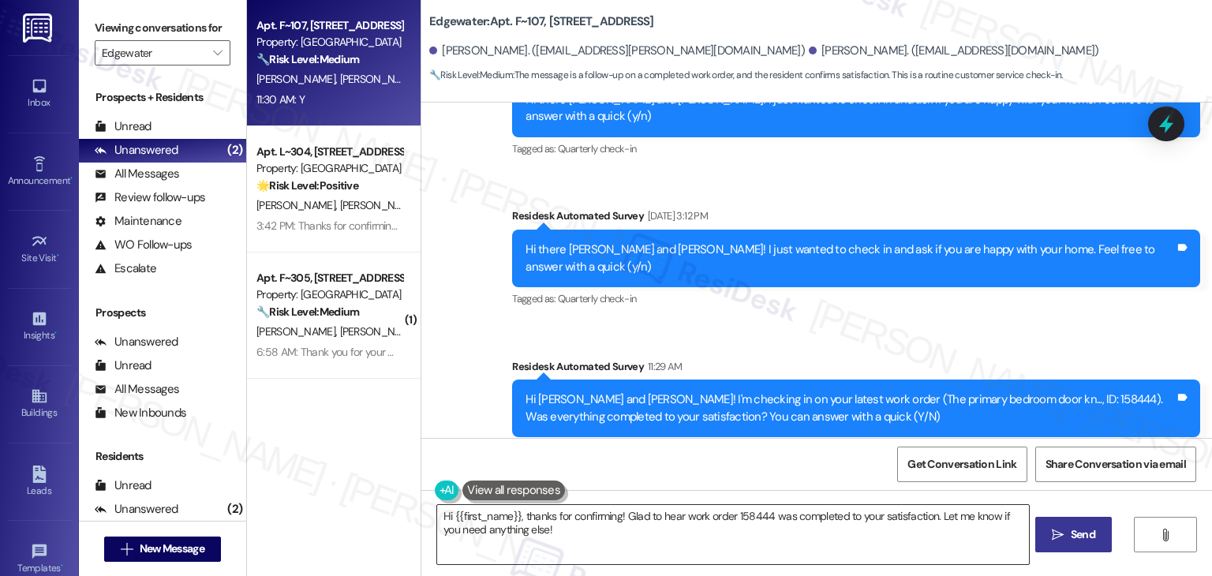
click at [576, 534] on textarea "Hi {{first_name}}, thanks for confirming! Glad to hear work order 158444 was co…" at bounding box center [732, 534] width 591 height 59
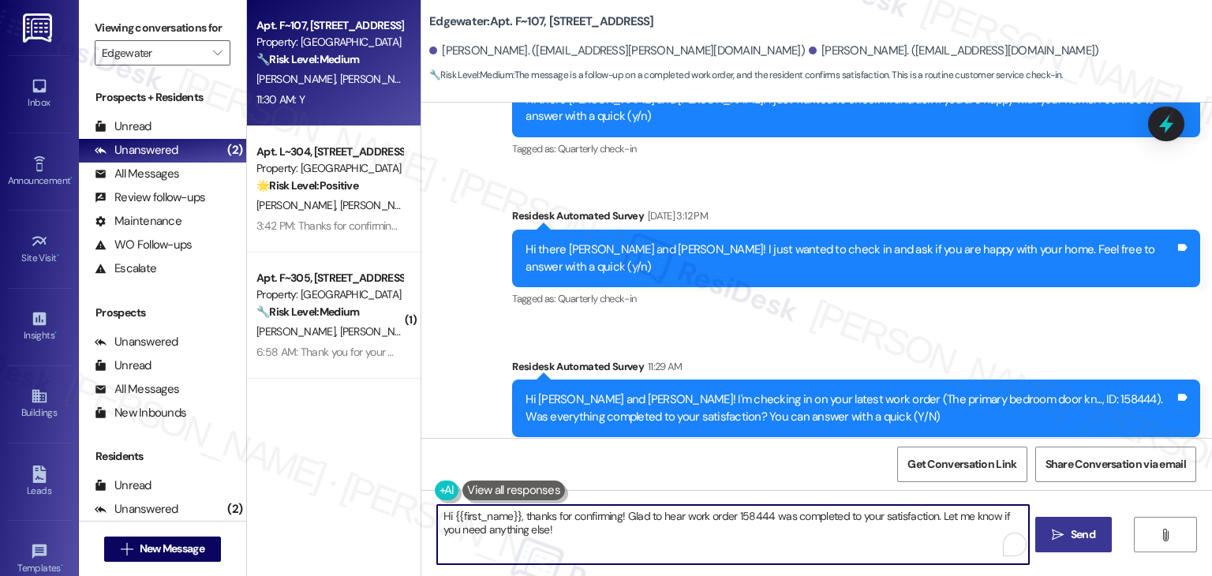
click at [576, 534] on textarea "Hi {{first_name}}, thanks for confirming! Glad to hear work order 158444 was co…" at bounding box center [732, 534] width 591 height 59
click at [578, 520] on textarea "Hi {{first_name}}, thanks for confirming! Glad to hear work order 158444 was co…" at bounding box center [732, 534] width 591 height 59
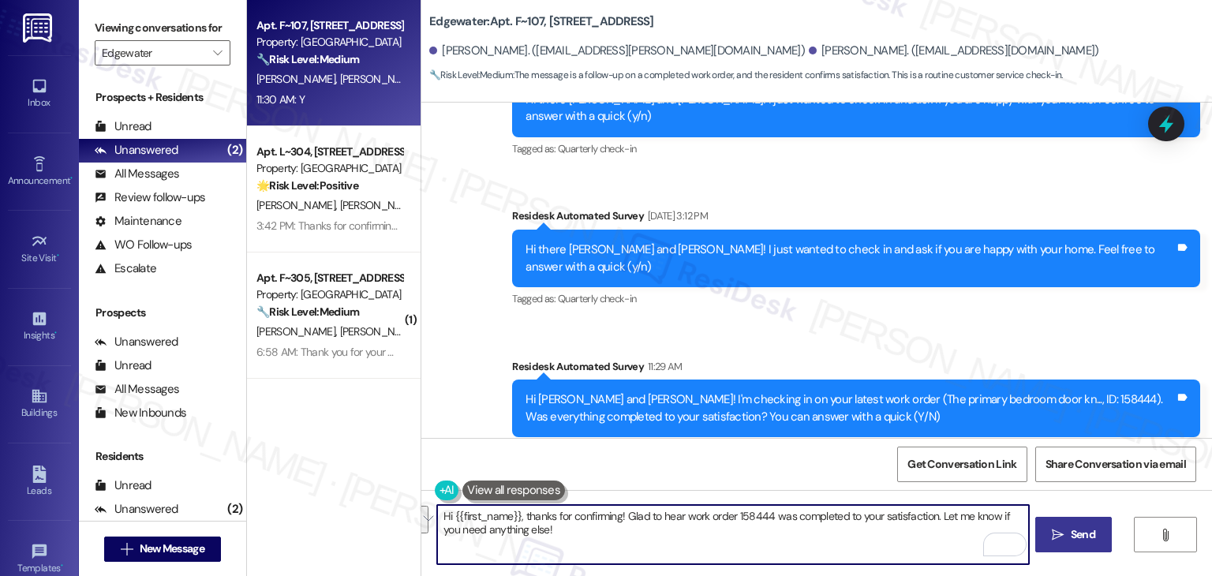
paste textarea "Thanks for confirming, {{first_name}}! Glad to hear everything was completed to…"
drag, startPoint x: 600, startPoint y: 512, endPoint x: 535, endPoint y: 510, distance: 65.5
click at [535, 510] on textarea "Thanks for confirming, {{first_name}}! Glad to hear everything was completed to…" at bounding box center [732, 534] width 591 height 59
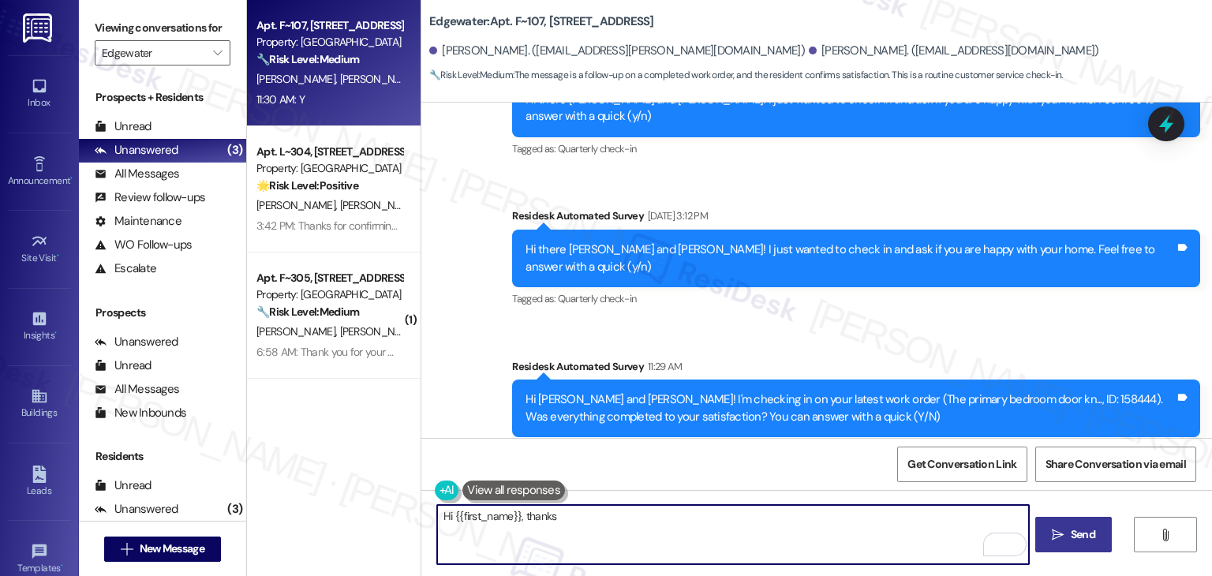
scroll to position [2842, 0]
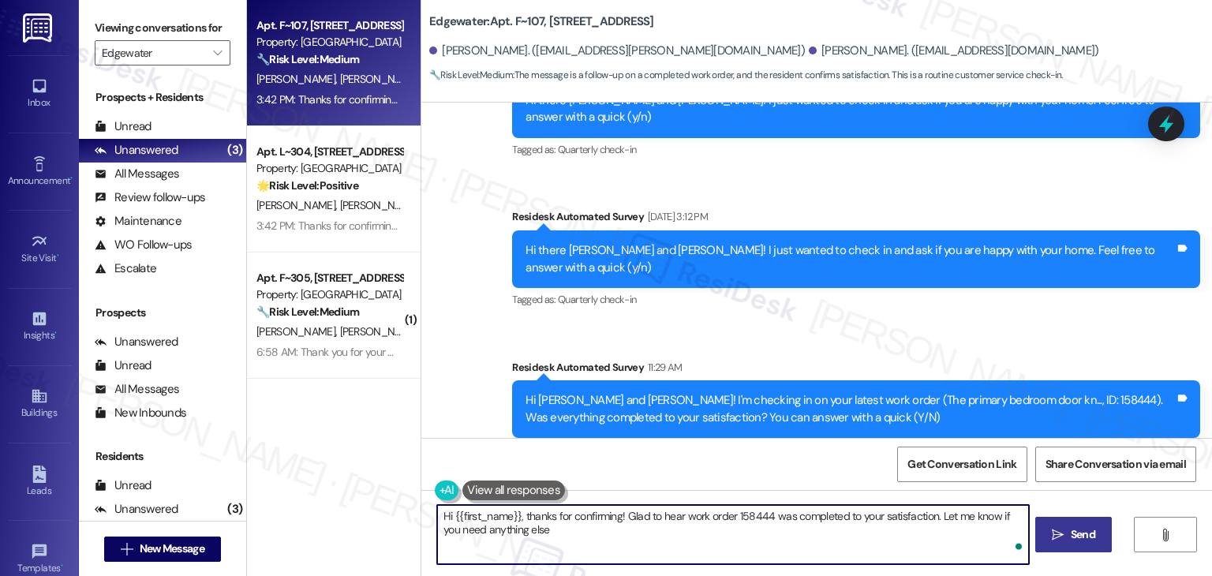
type textarea "Hi {{first_name}}, thanks for confirming! Glad to hear work order 158444 was co…"
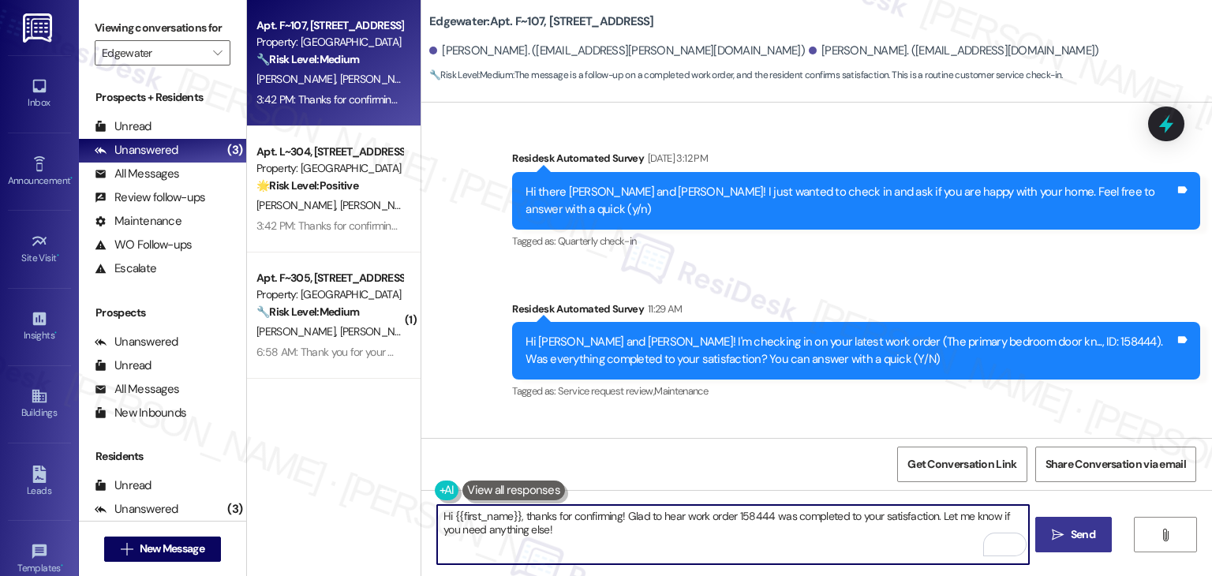
scroll to position [2969, 0]
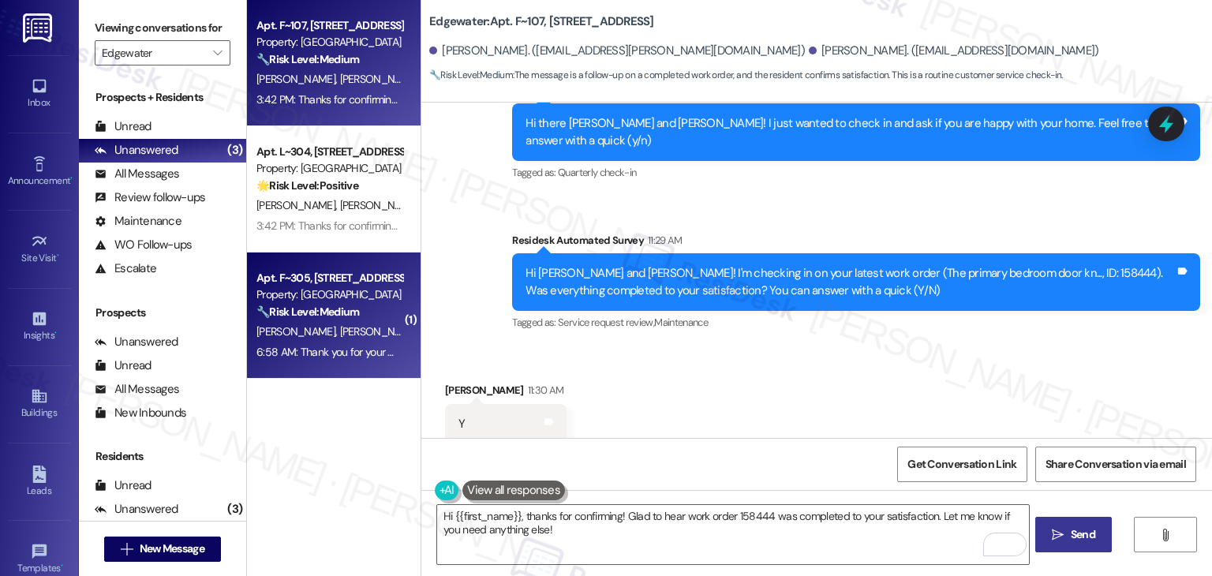
click at [329, 359] on div "6:58 AM: Thank you for your message. Our offices are currently closed, but we w…" at bounding box center [329, 352] width 149 height 20
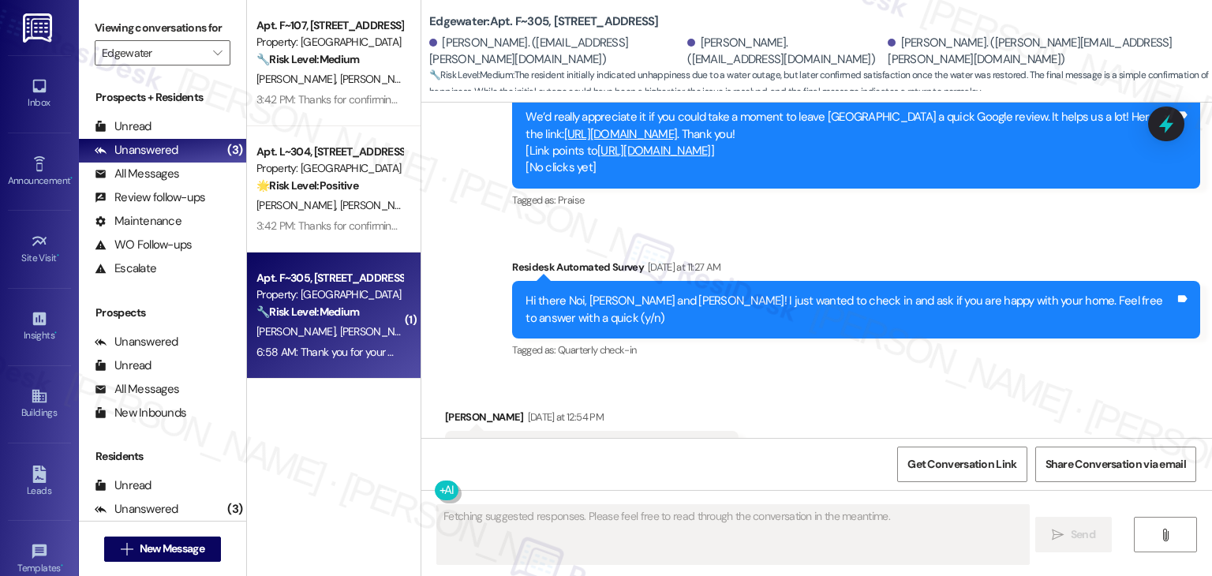
scroll to position [4126, 0]
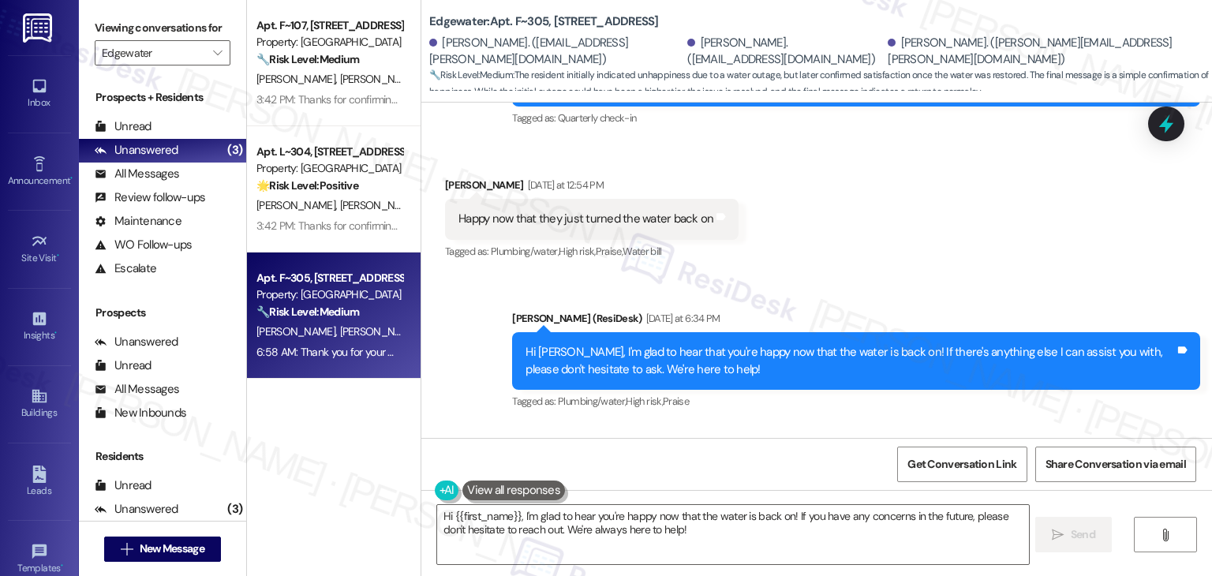
click at [681, 424] on div "Received via SMS Noi Reichhardt 6:58 AM Replied to a message:Y Tags and notes T…" at bounding box center [816, 490] width 790 height 133
click at [682, 424] on div "Received via SMS Noi Reichhardt 6:58 AM Replied to a message:Y Tags and notes T…" at bounding box center [816, 490] width 790 height 133
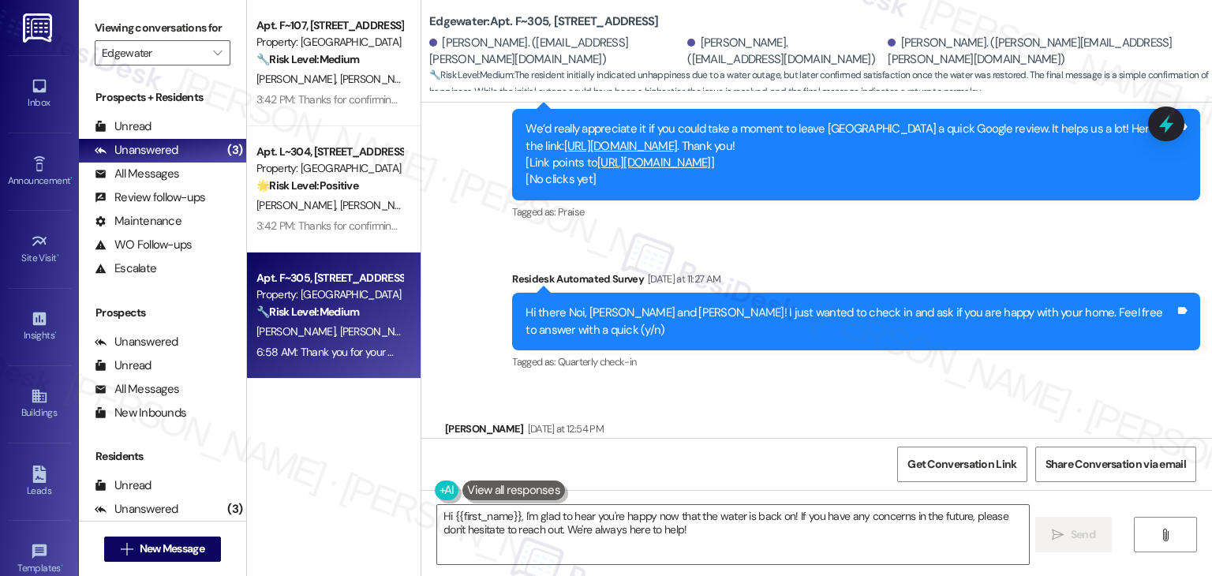
scroll to position [4277, 0]
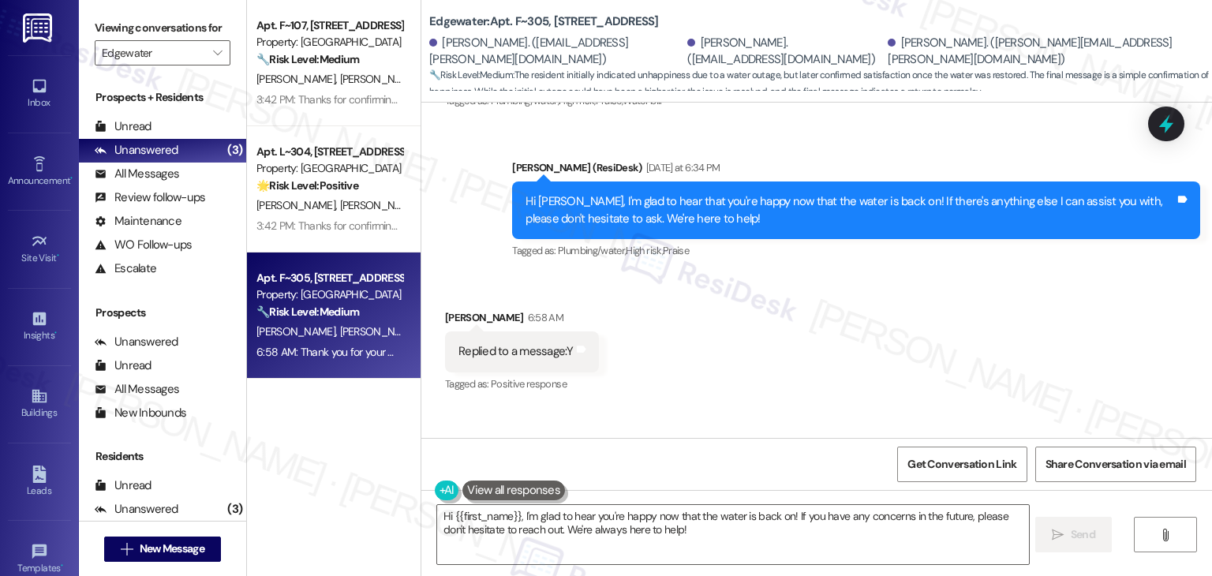
click at [783, 274] on div "Received via SMS Noi Reichhardt 6:58 AM Replied to a message:Y Tags and notes T…" at bounding box center [816, 340] width 790 height 133
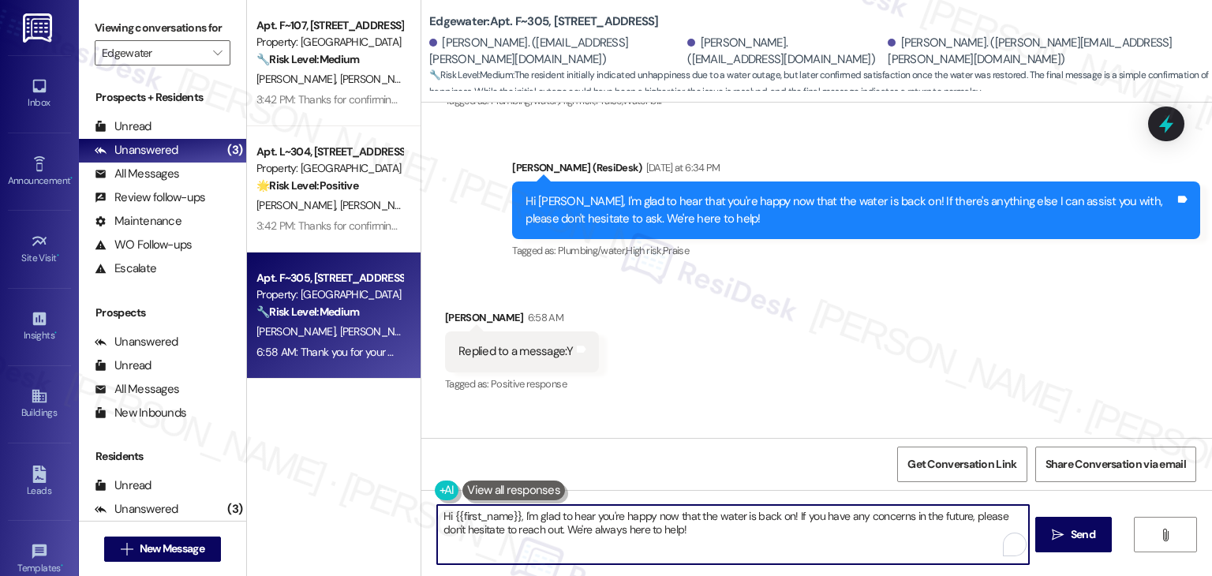
drag, startPoint x: 510, startPoint y: 510, endPoint x: 461, endPoint y: 512, distance: 48.9
click at [461, 512] on textarea "Hi {{first_name}}, I'm glad to hear you're happy now that the water is back on!…" at bounding box center [732, 534] width 591 height 59
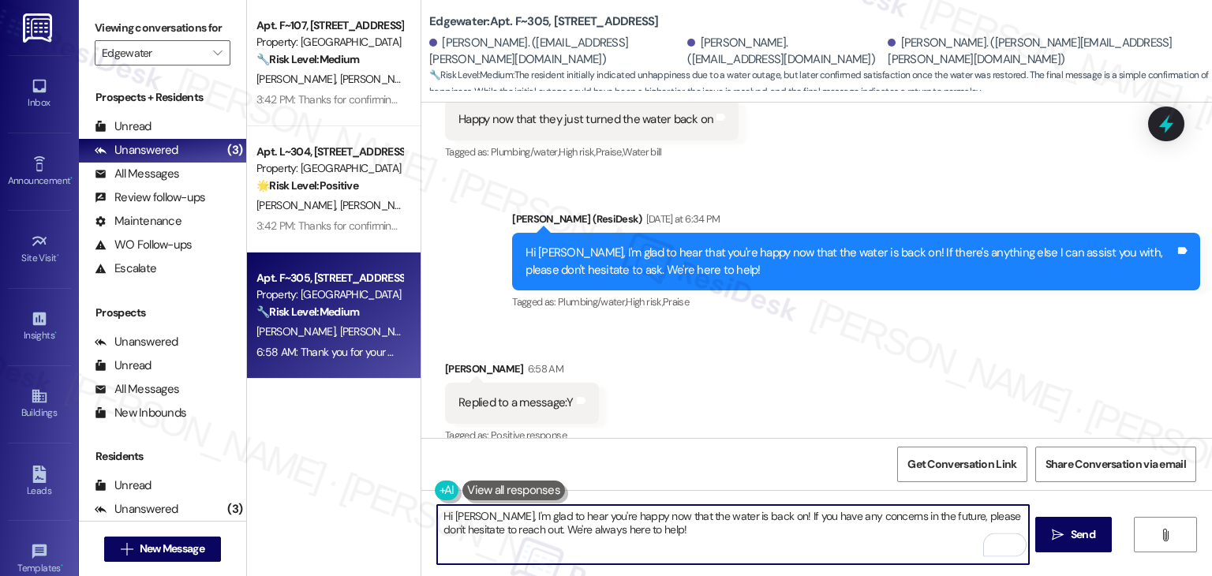
scroll to position [4198, 0]
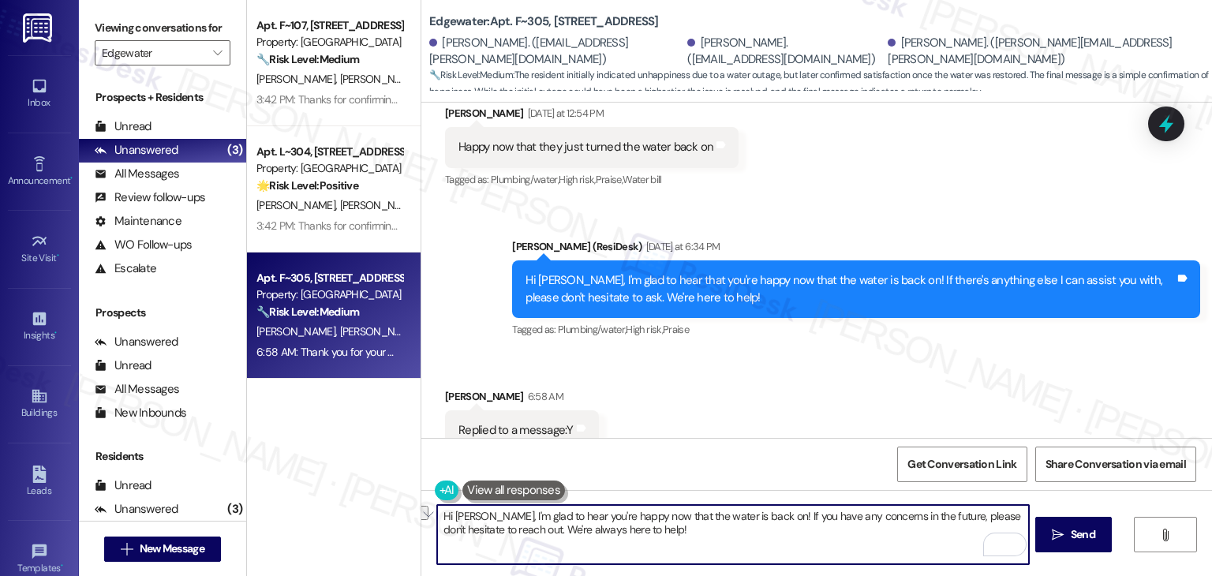
drag, startPoint x: 604, startPoint y: 530, endPoint x: 530, endPoint y: 522, distance: 74.6
click at [530, 522] on textarea "Hi Noi, I'm glad to hear you're happy now that the water is back on! If you hav…" at bounding box center [732, 534] width 591 height 59
type textarea "Hi Noi, I'm glad to hear you're happy now that the water is back on! If you hav…"
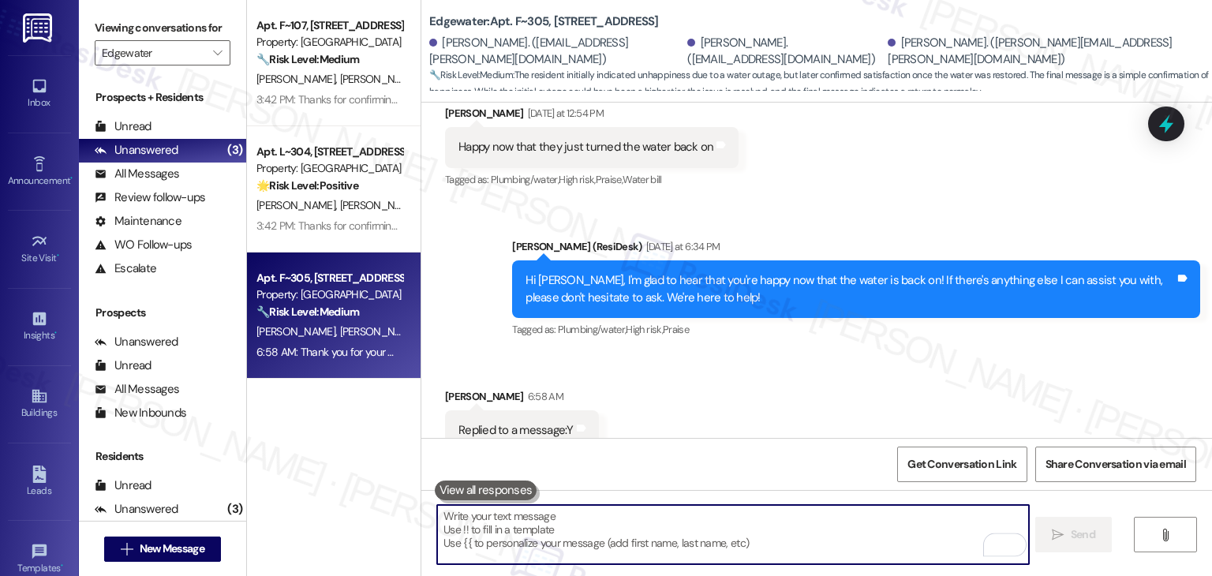
scroll to position [4126, 0]
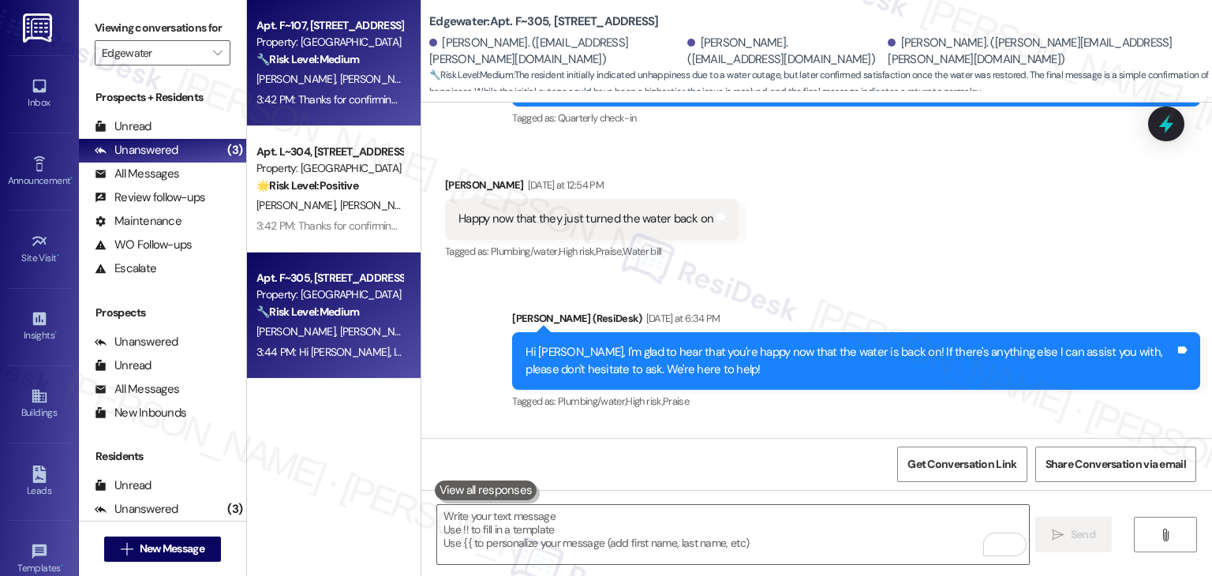
click at [341, 88] on div "N. Matthews C. Lecourt" at bounding box center [329, 79] width 149 height 20
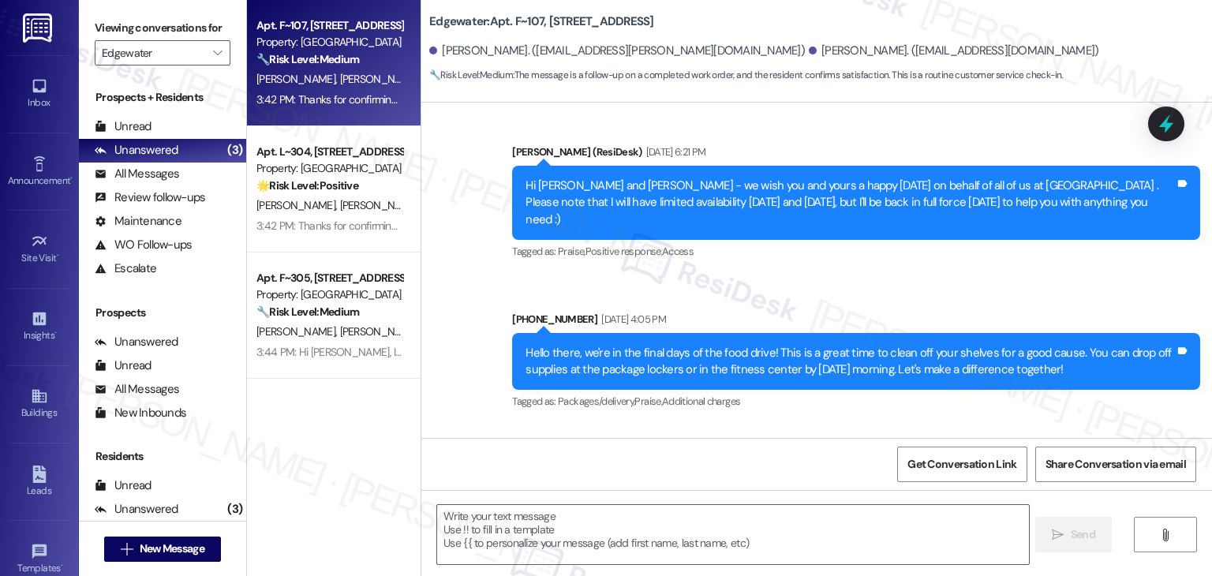
type textarea "Fetching suggested responses. Please feel free to read through the conversation…"
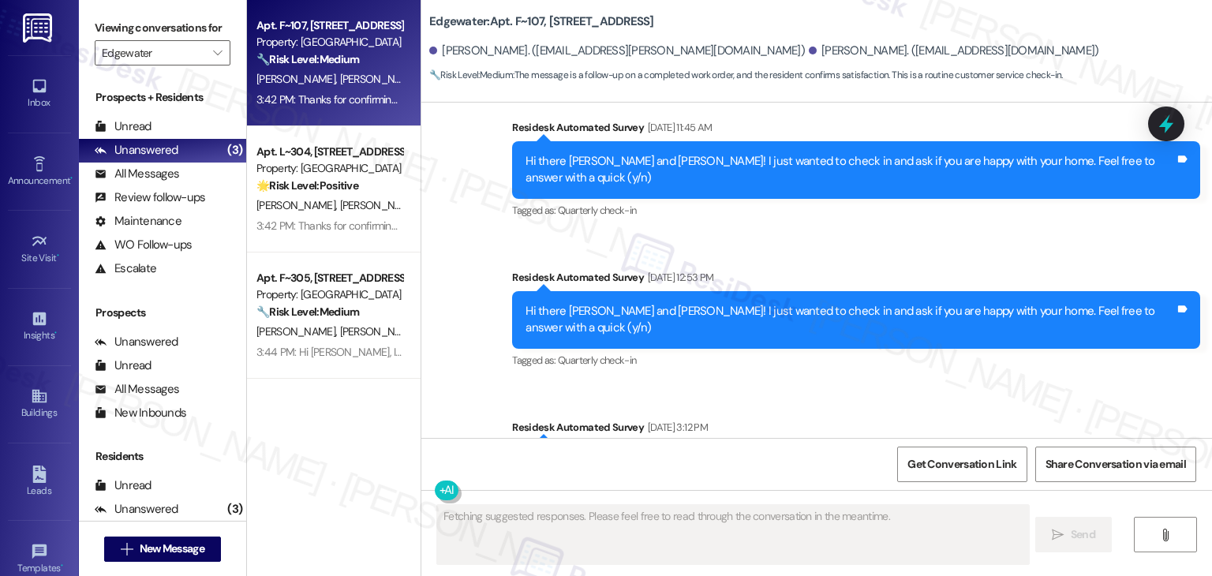
scroll to position [2842, 0]
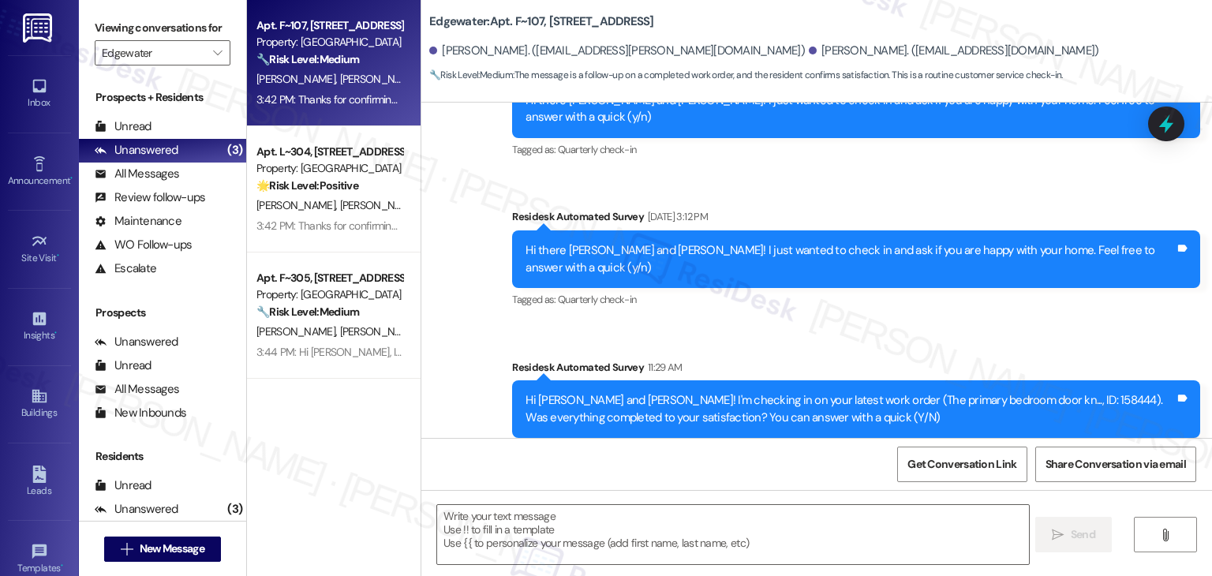
click at [221, 53] on div "Viewing conversations for Edgewater " at bounding box center [162, 40] width 167 height 81
click at [213, 53] on span "" at bounding box center [217, 52] width 15 height 25
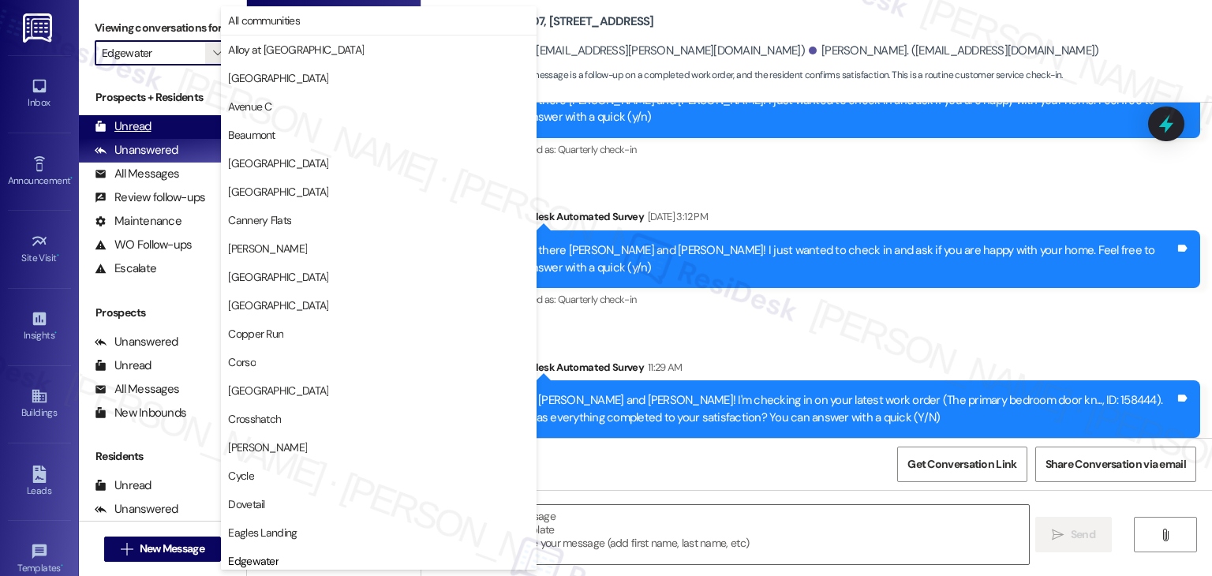
scroll to position [540, 0]
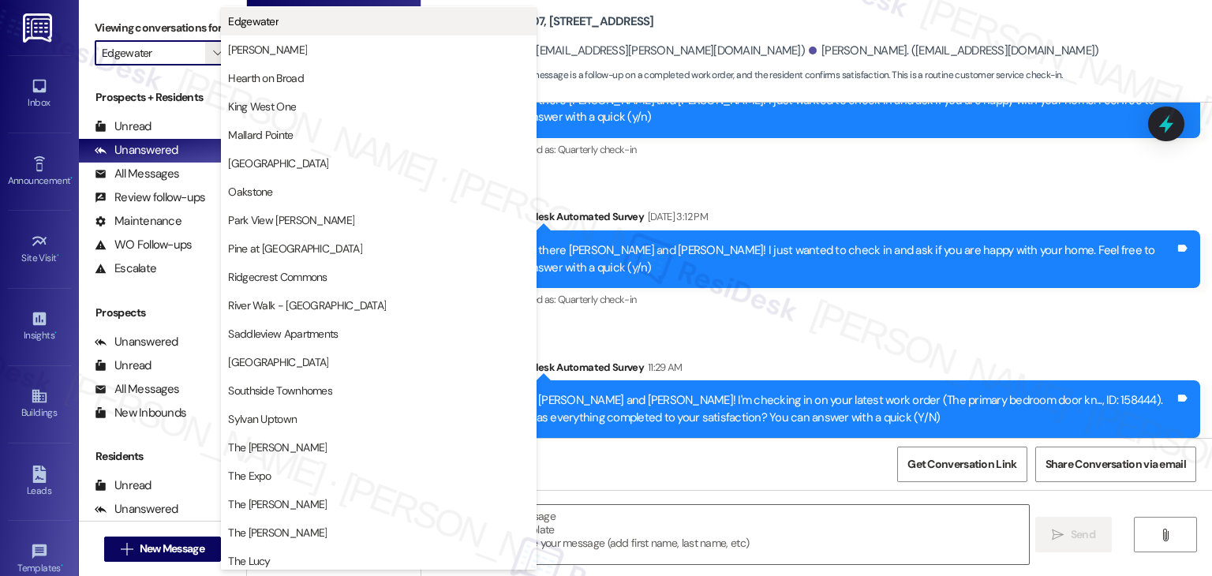
click at [250, 34] on button "Edgewater" at bounding box center [379, 21] width 316 height 28
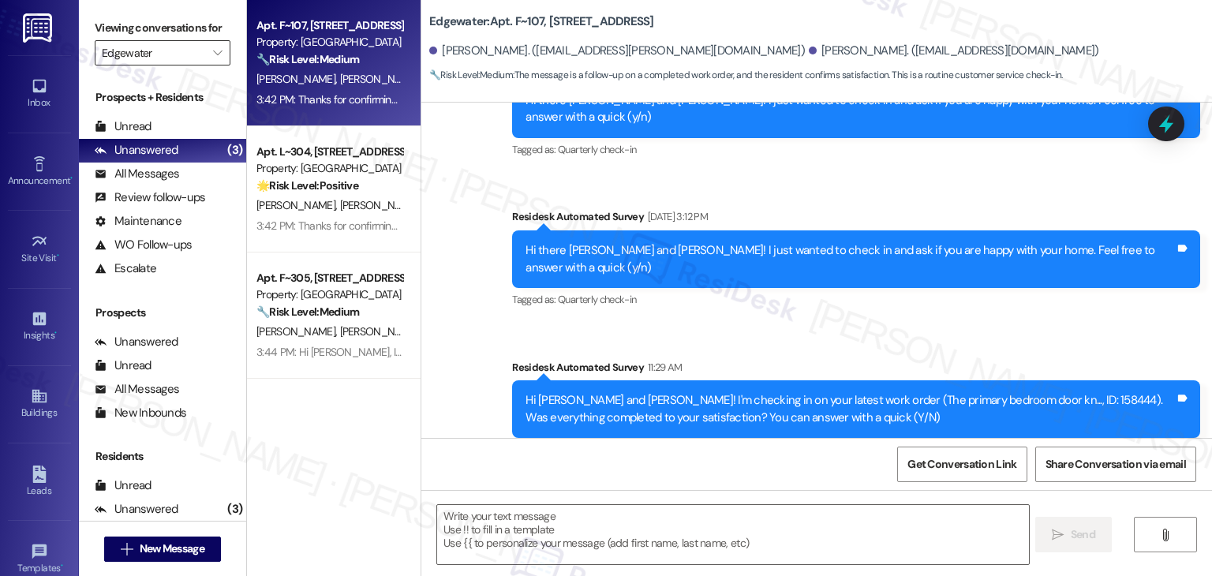
click at [217, 65] on div "Edgewater " at bounding box center [163, 52] width 136 height 25
click at [213, 52] on icon "" at bounding box center [217, 53] width 9 height 13
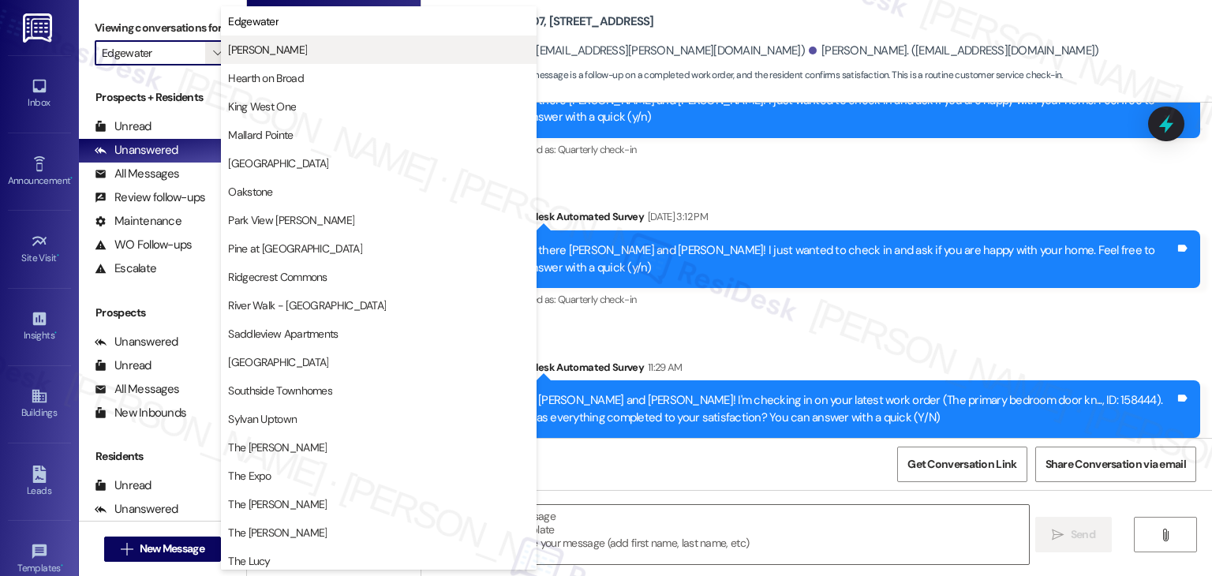
click at [255, 52] on span "Haymaker" at bounding box center [267, 50] width 79 height 16
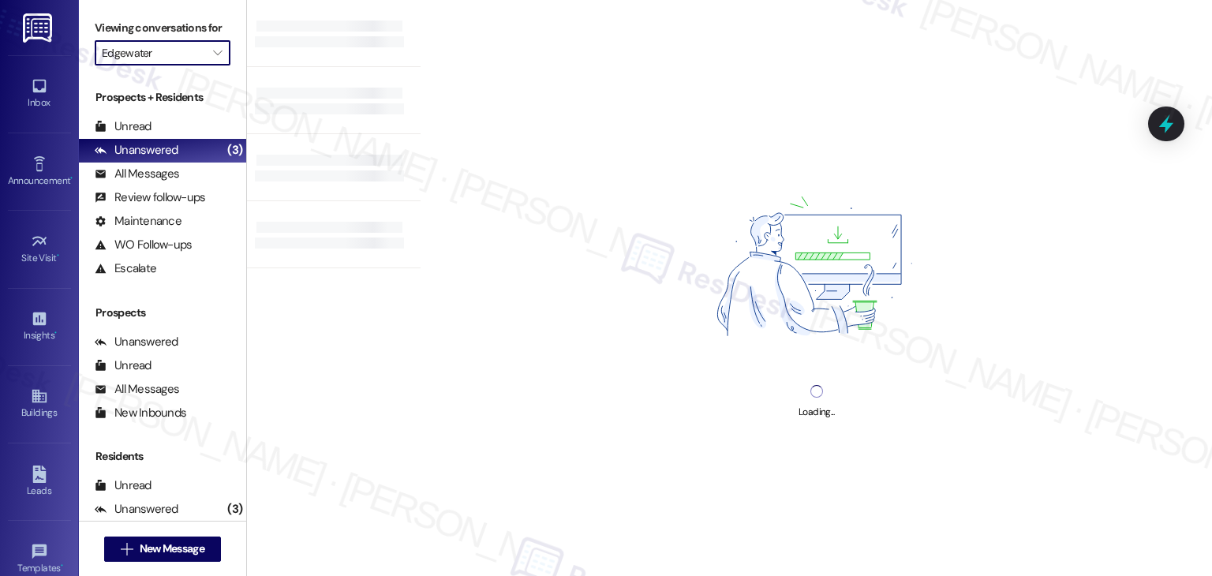
type input "Haymaker"
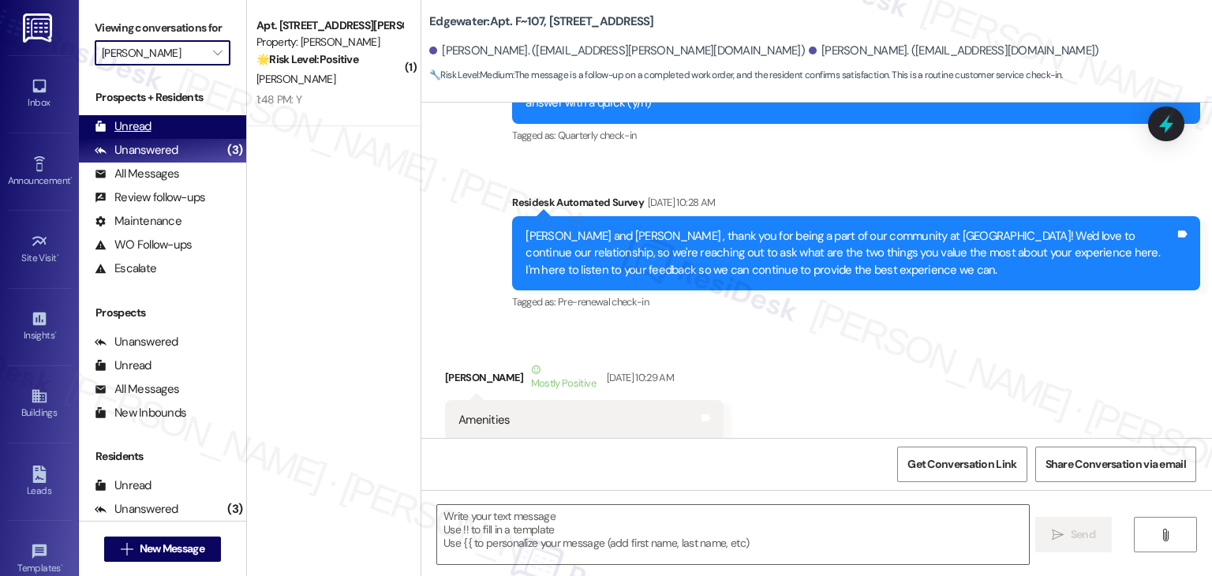
type textarea "Fetching suggested responses. Please feel free to read through the conversation…"
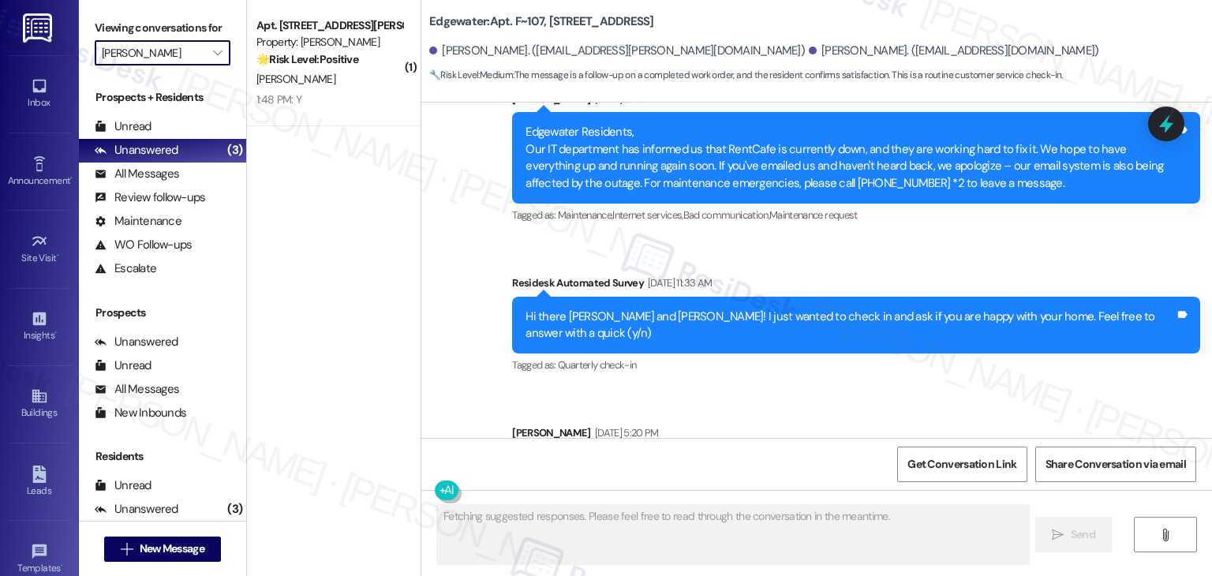
scroll to position [2842, 0]
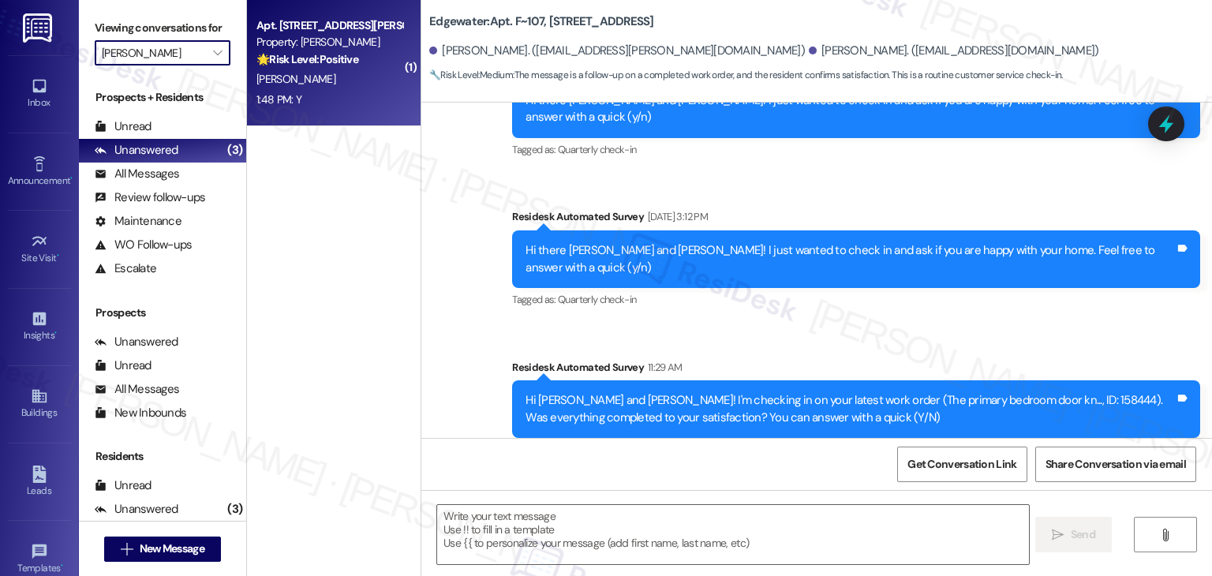
click at [309, 93] on div "1:48 PM: Y 1:48 PM: Y" at bounding box center [329, 100] width 149 height 20
type textarea "Fetching suggested responses. Please feel free to read through the conversation…"
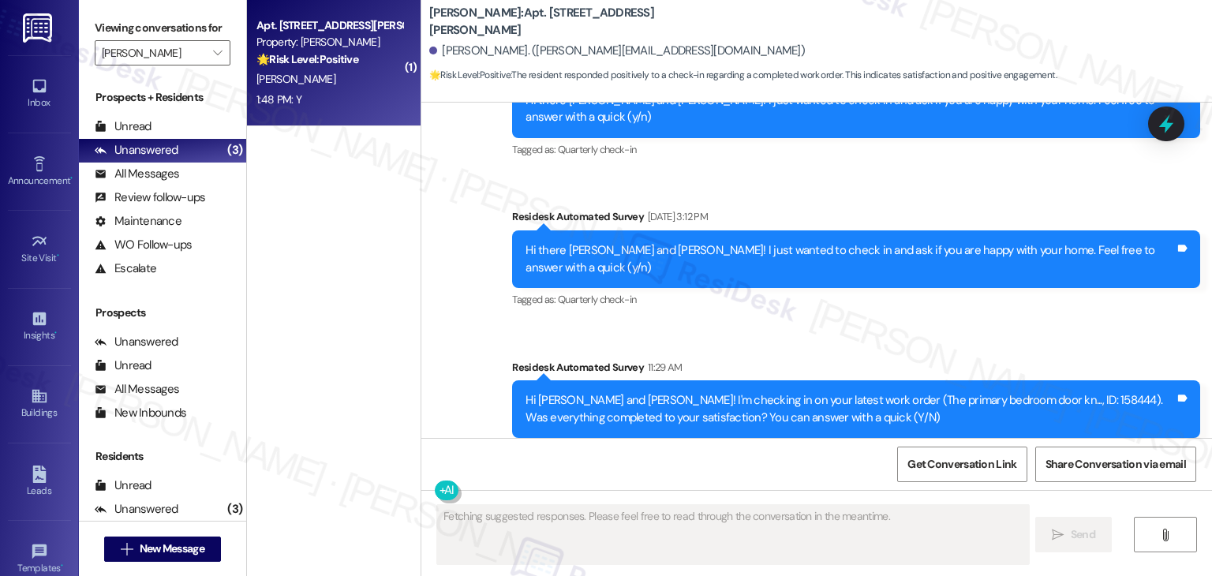
scroll to position [204, 0]
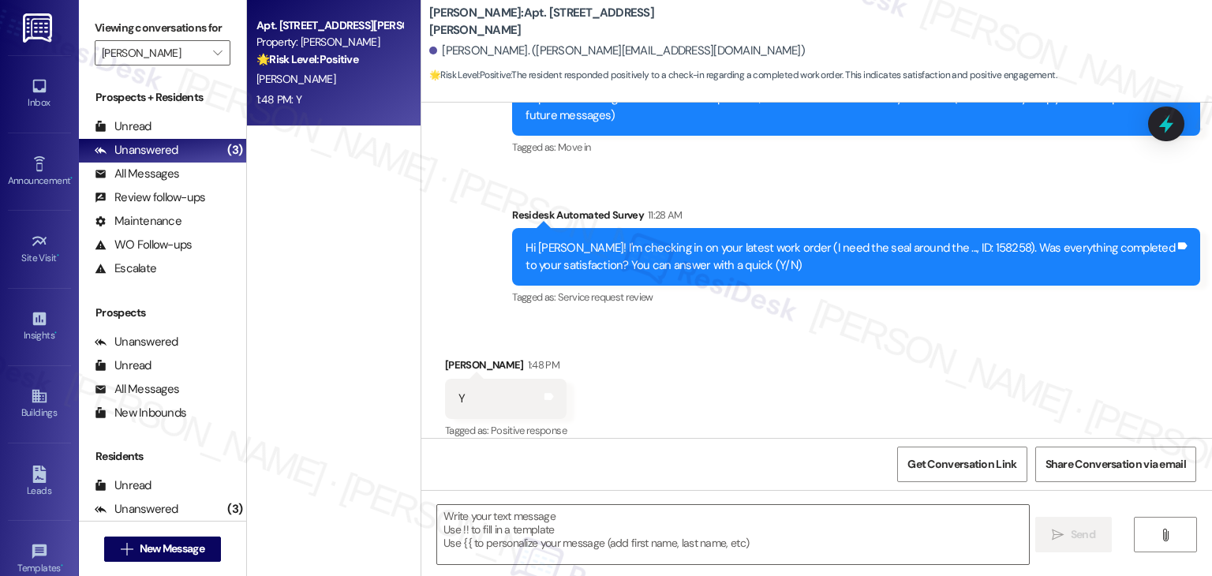
click at [314, 310] on div "Apt. 203W, 1624 W. Babcock Street Property: Haymaker 🌟 Risk Level: Positive The…" at bounding box center [334, 232] width 174 height 464
click at [852, 353] on div "Received via SMS Grant Fadely 1:48 PM Y Tags and notes Tagged as: Positive resp…" at bounding box center [816, 387] width 790 height 133
click at [705, 338] on div "Received via SMS Grant Fadely 1:48 PM Y Tags and notes Tagged as: Positive resp…" at bounding box center [816, 387] width 790 height 133
click at [548, 521] on textarea at bounding box center [732, 534] width 591 height 59
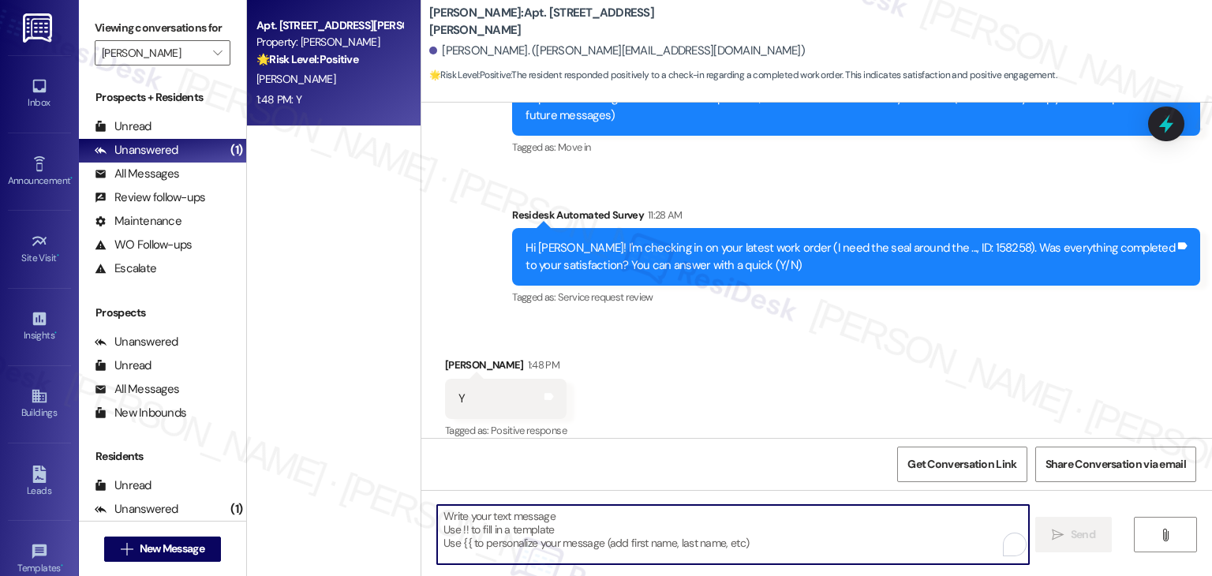
paste textarea "Hey {{first_name}}! I’m glad to hear your work order was completed to your sati…"
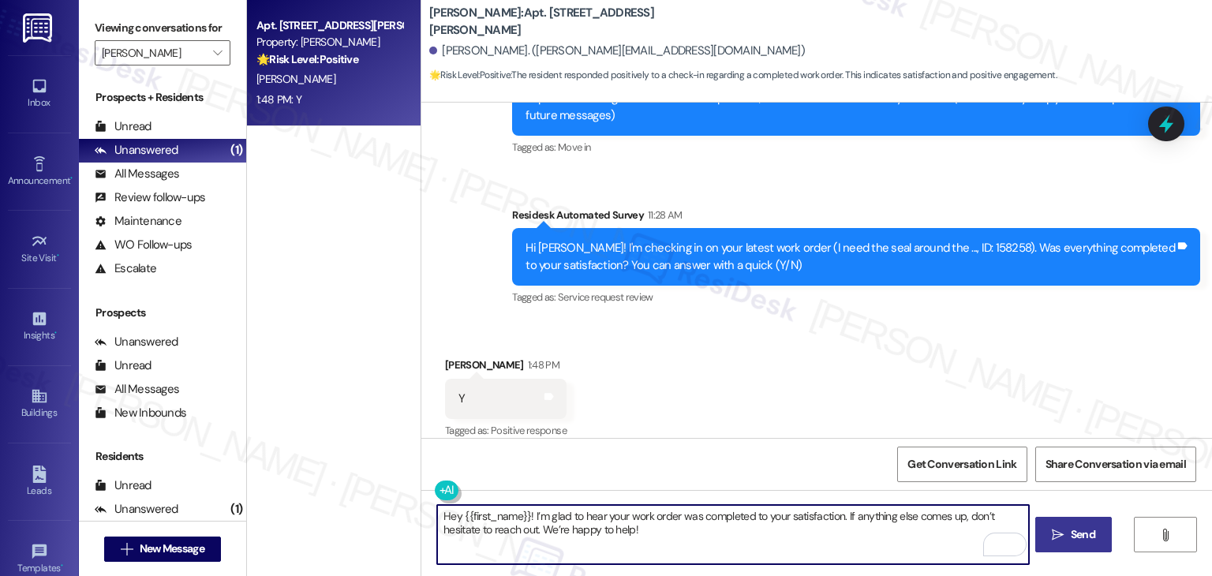
type textarea "Hey {{first_name}}! I’m glad to hear your work order was completed to your sati…"
click at [1065, 545] on button " Send" at bounding box center [1073, 534] width 77 height 35
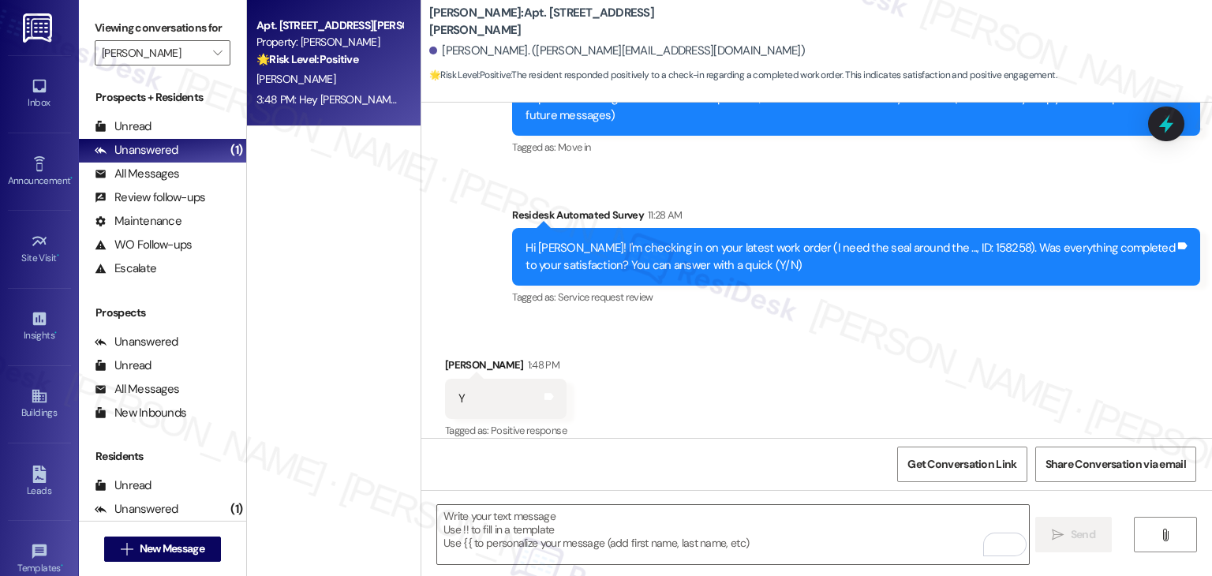
click at [757, 349] on div "Received via SMS Grant Fadely 1:48 PM Y Tags and notes Tagged as: Positive resp…" at bounding box center [816, 387] width 790 height 133
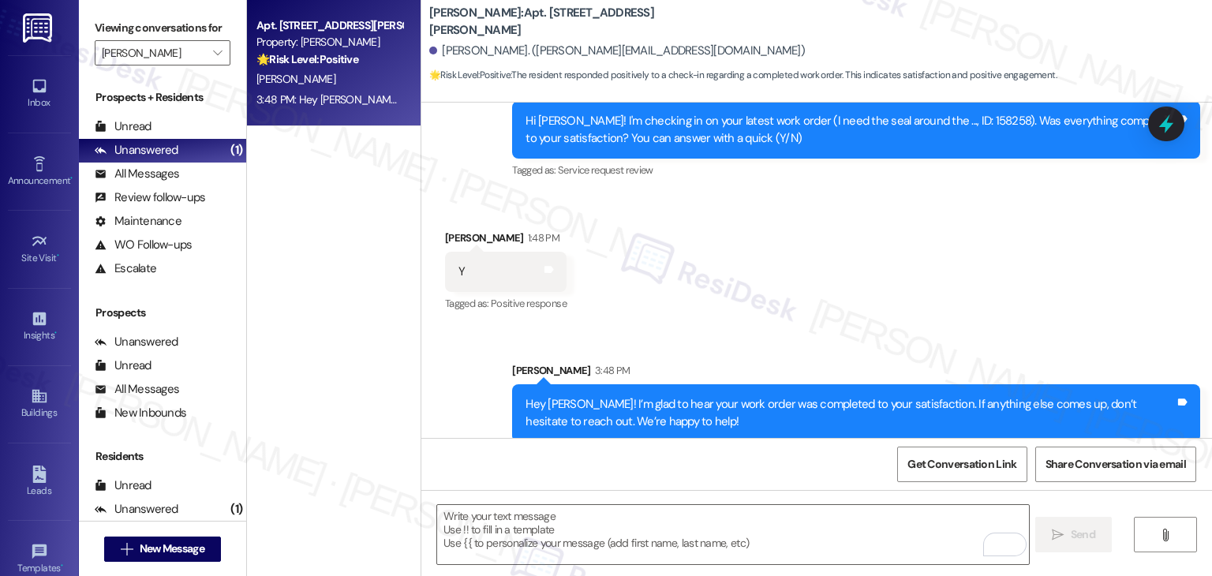
click at [834, 238] on div "Received via SMS Grant Fadely 1:48 PM Y Tags and notes Tagged as: Positive resp…" at bounding box center [816, 260] width 790 height 133
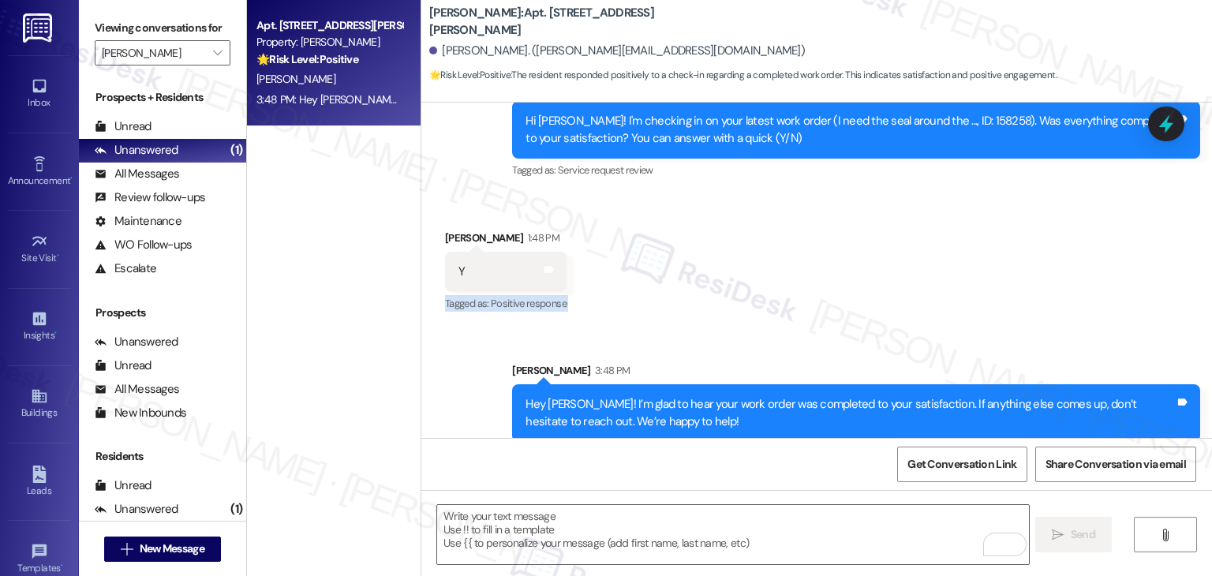
click at [834, 238] on div "Received via SMS Grant Fadely 1:48 PM Y Tags and notes Tagged as: Positive resp…" at bounding box center [816, 260] width 790 height 133
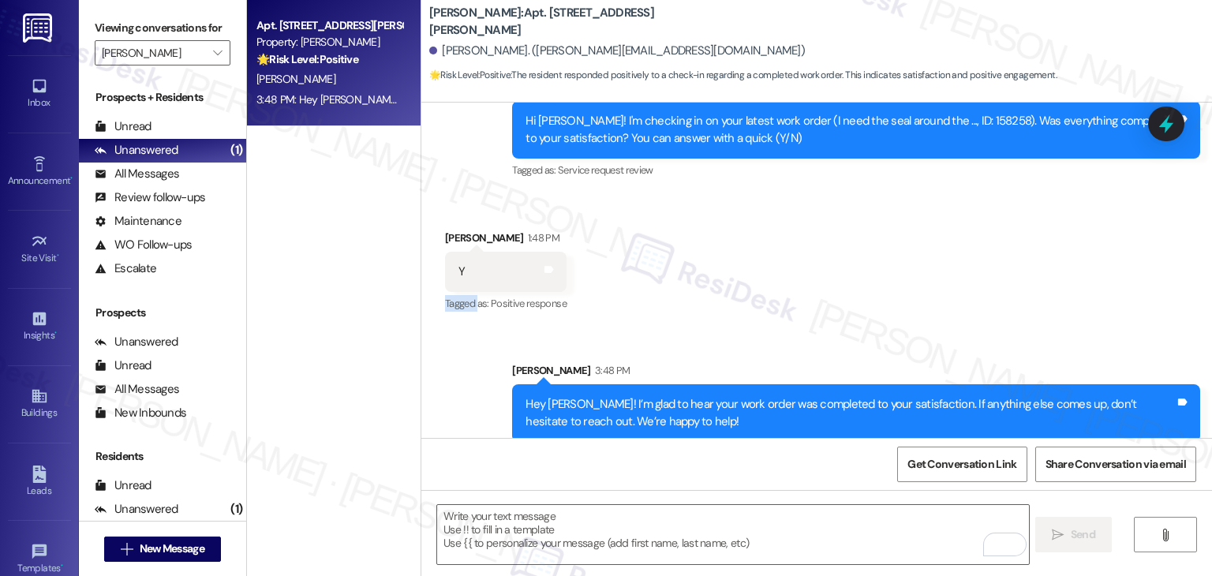
click at [834, 238] on div "Received via SMS Grant Fadely 1:48 PM Y Tags and notes Tagged as: Positive resp…" at bounding box center [816, 260] width 790 height 133
click at [834, 239] on div "Received via SMS Grant Fadely 1:48 PM Y Tags and notes Tagged as: Positive resp…" at bounding box center [816, 260] width 790 height 133
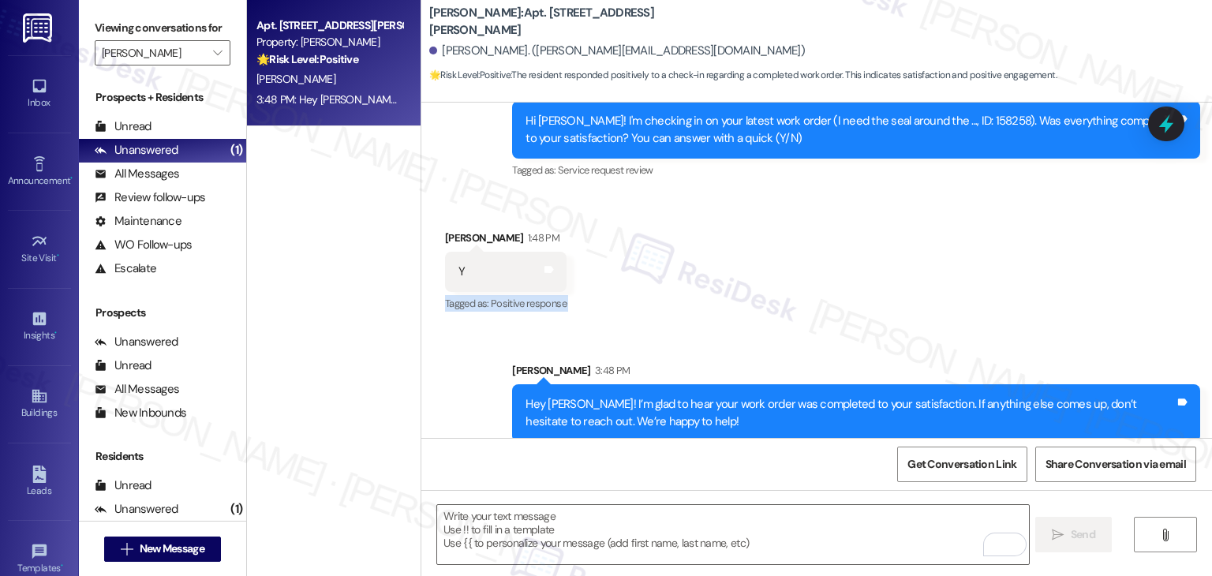
click at [834, 239] on div "Received via SMS Grant Fadely 1:48 PM Y Tags and notes Tagged as: Positive resp…" at bounding box center [816, 260] width 790 height 133
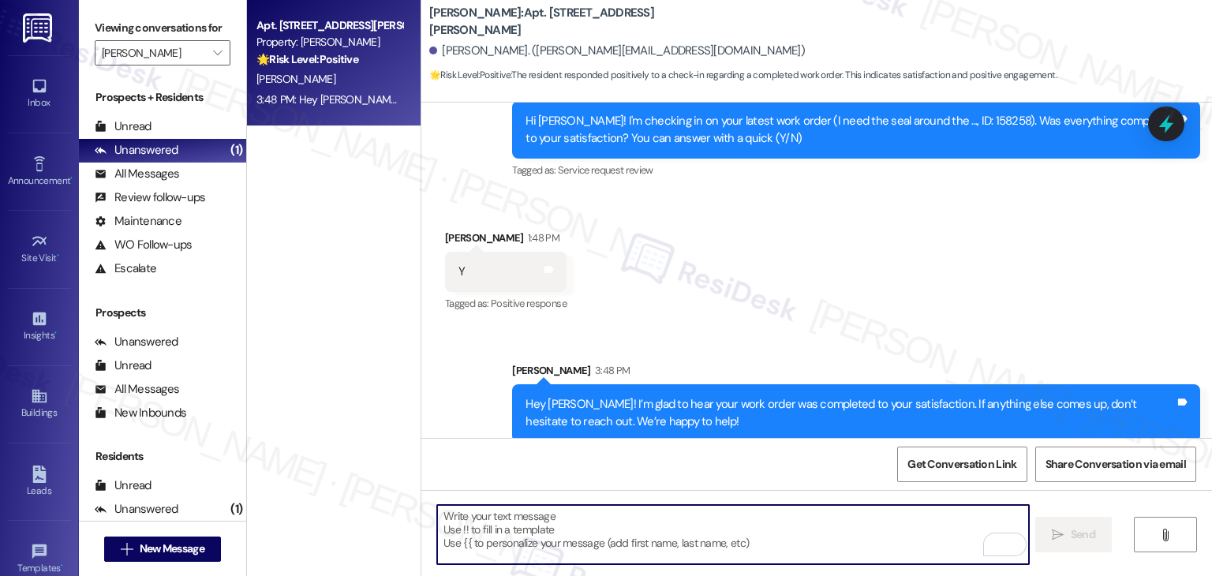
click at [645, 509] on textarea "To enrich screen reader interactions, please activate Accessibility in Grammarl…" at bounding box center [732, 534] width 591 height 59
paste textarea "We're eager to know if {{property}} has met your expectations. Your feedback is…"
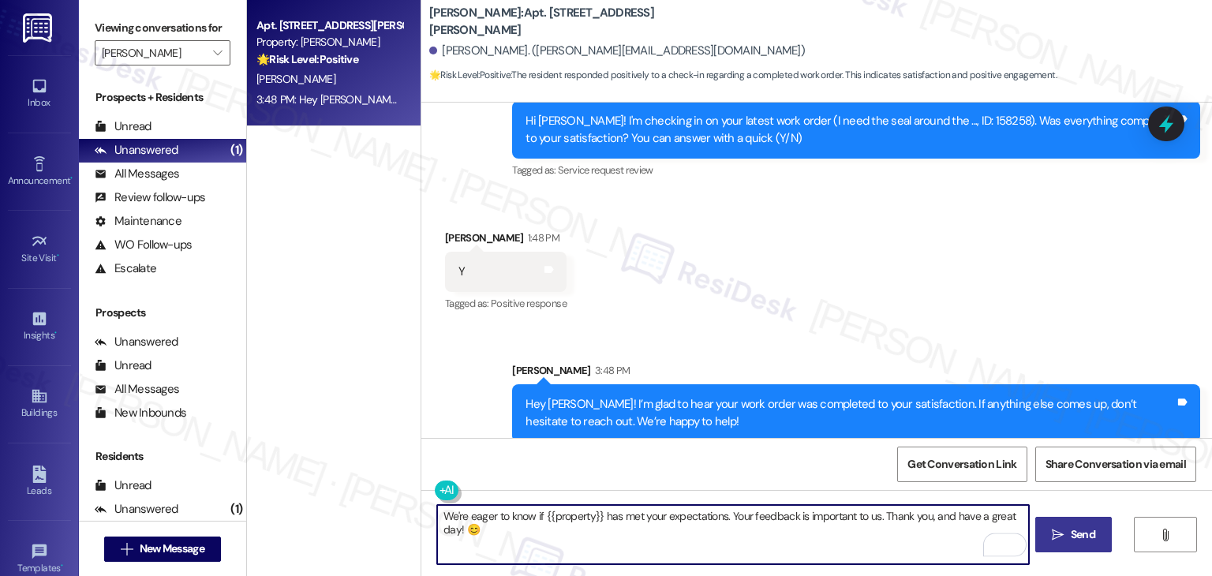
type textarea "We're eager to know if {{property}} has met your expectations. Your feedback is…"
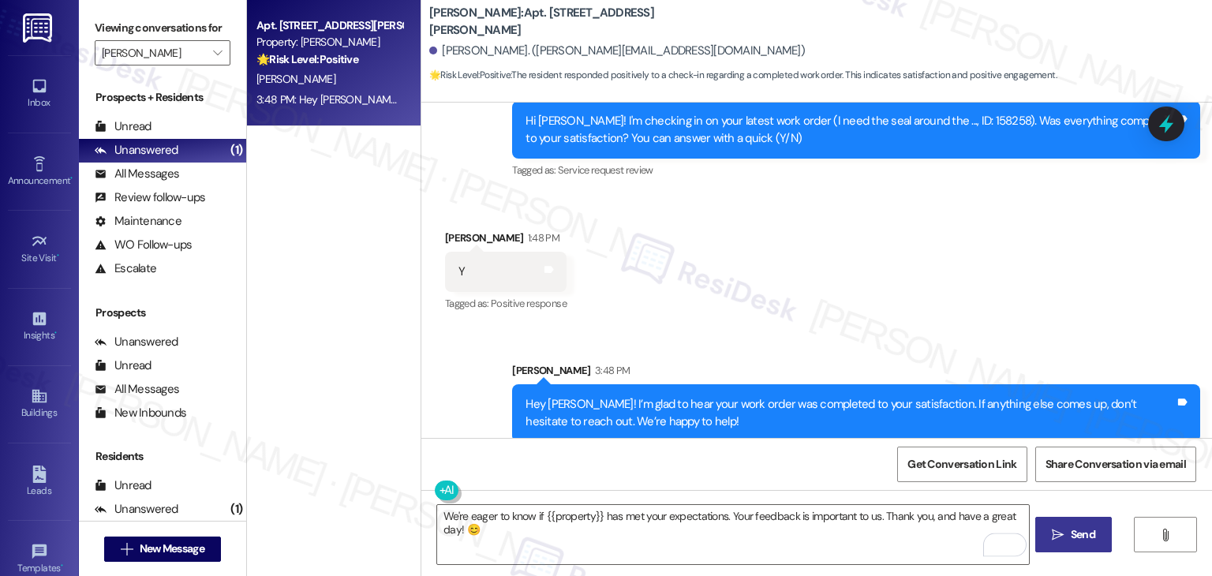
click at [1086, 536] on span "Send" at bounding box center [1083, 534] width 24 height 17
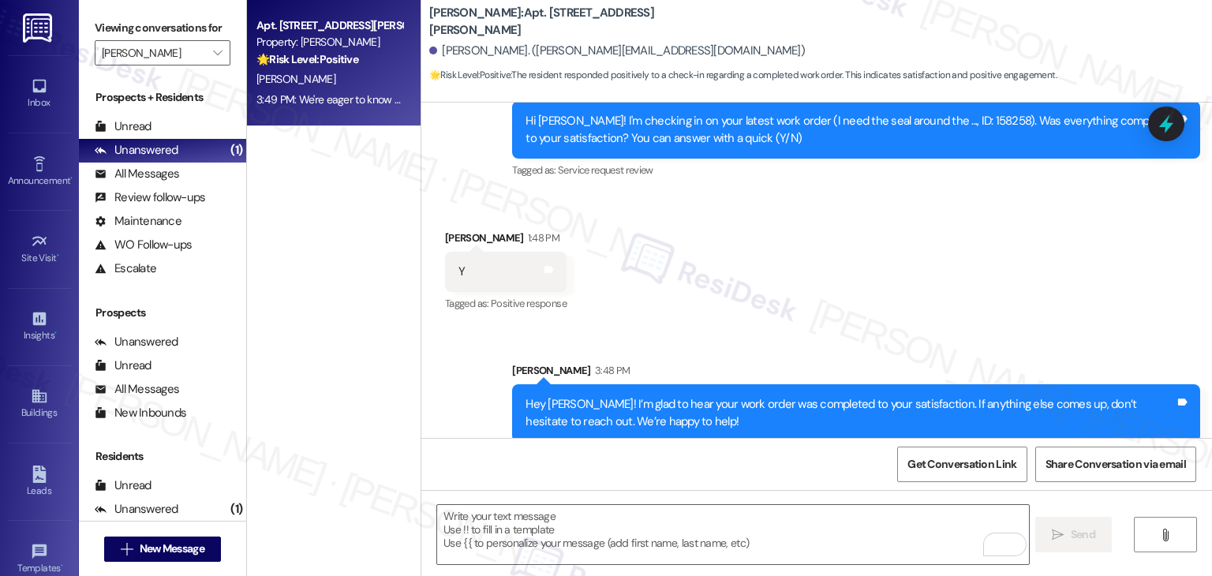
scroll to position [441, 0]
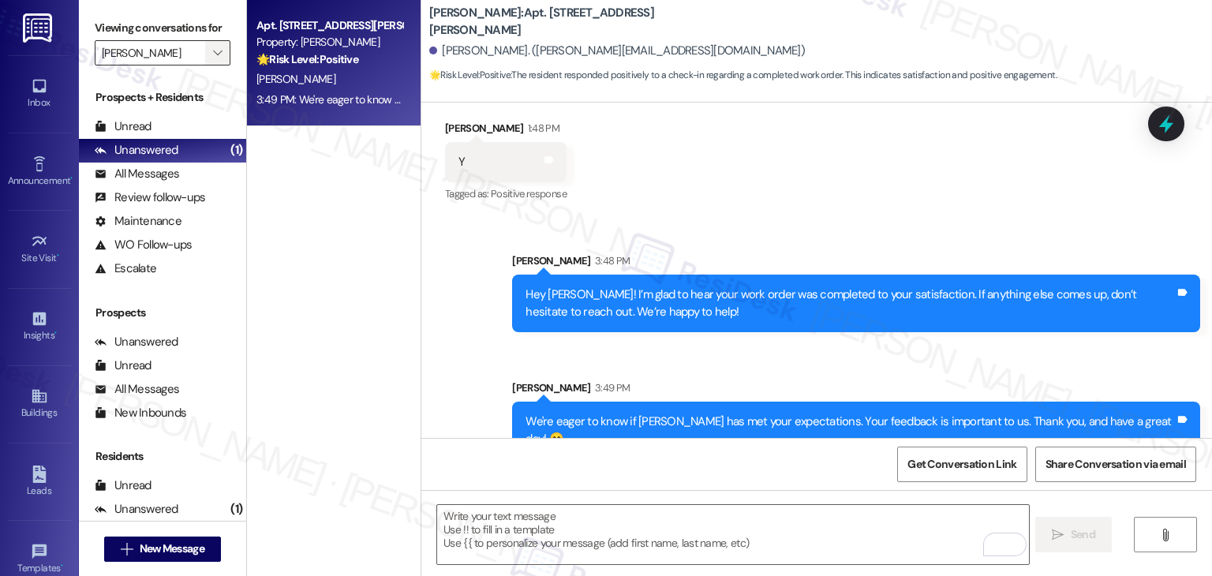
click at [215, 46] on span "" at bounding box center [217, 52] width 15 height 25
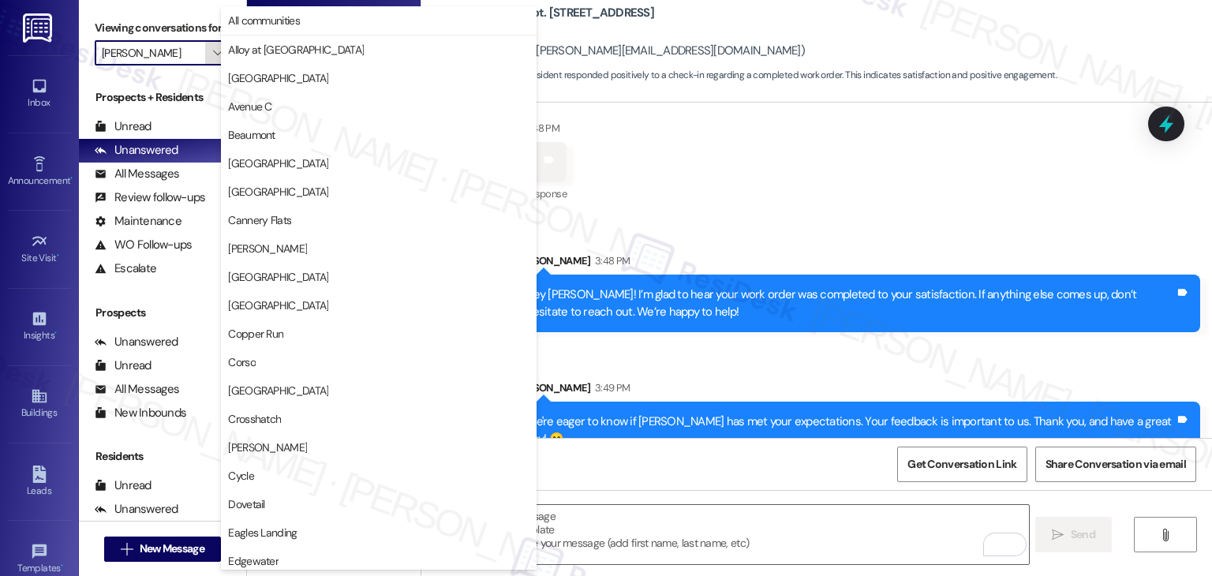
scroll to position [540, 0]
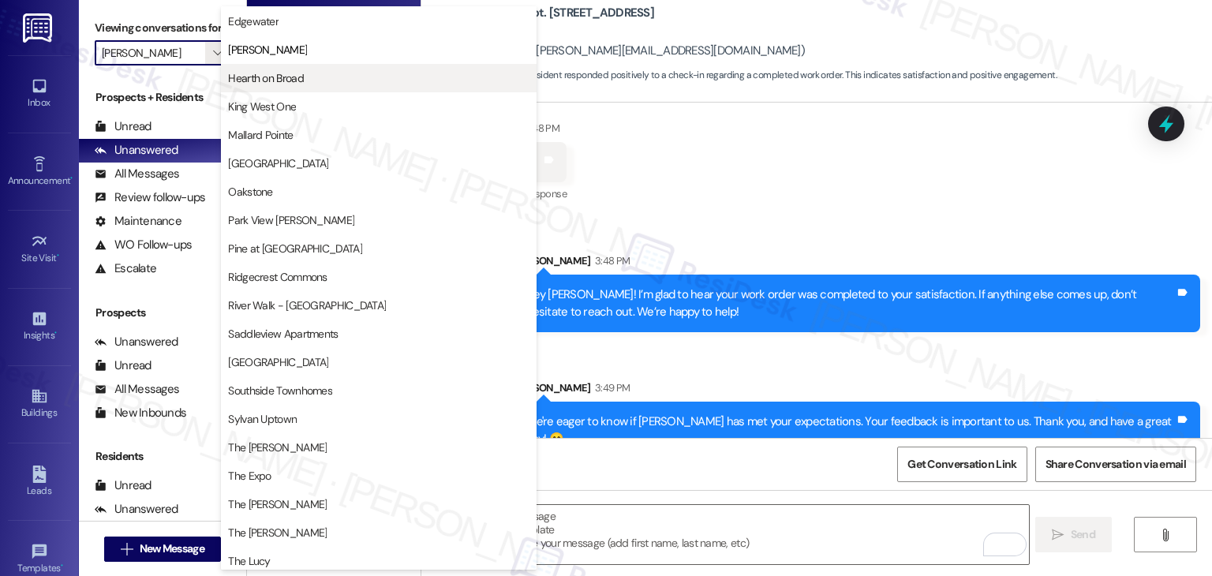
click at [309, 80] on span "Hearth on Broad" at bounding box center [378, 78] width 301 height 16
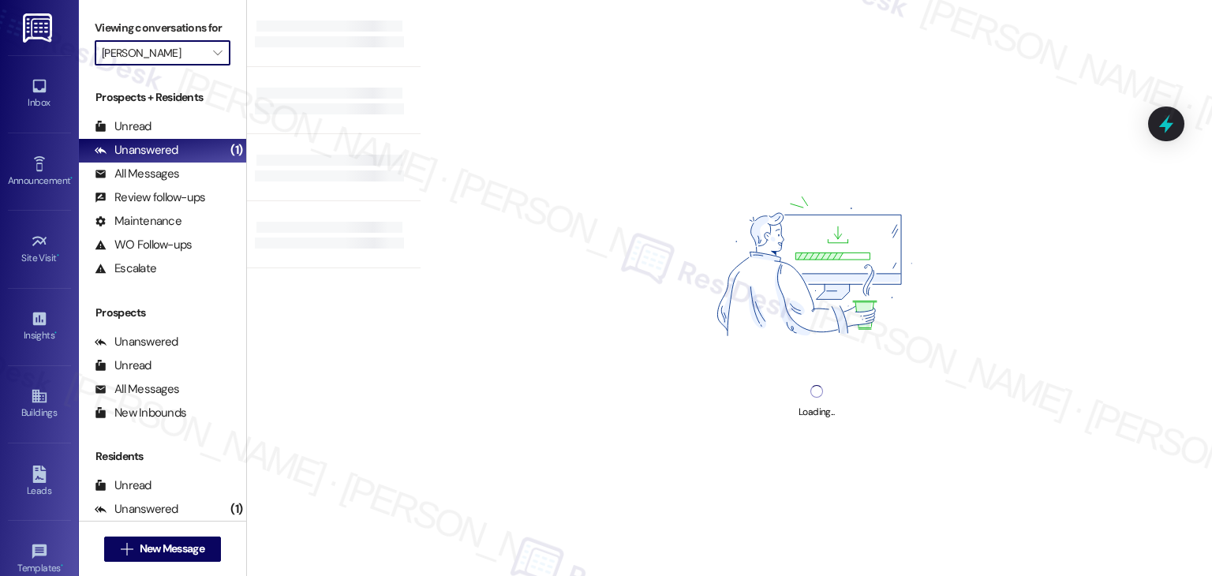
type input "Hearth on Broad"
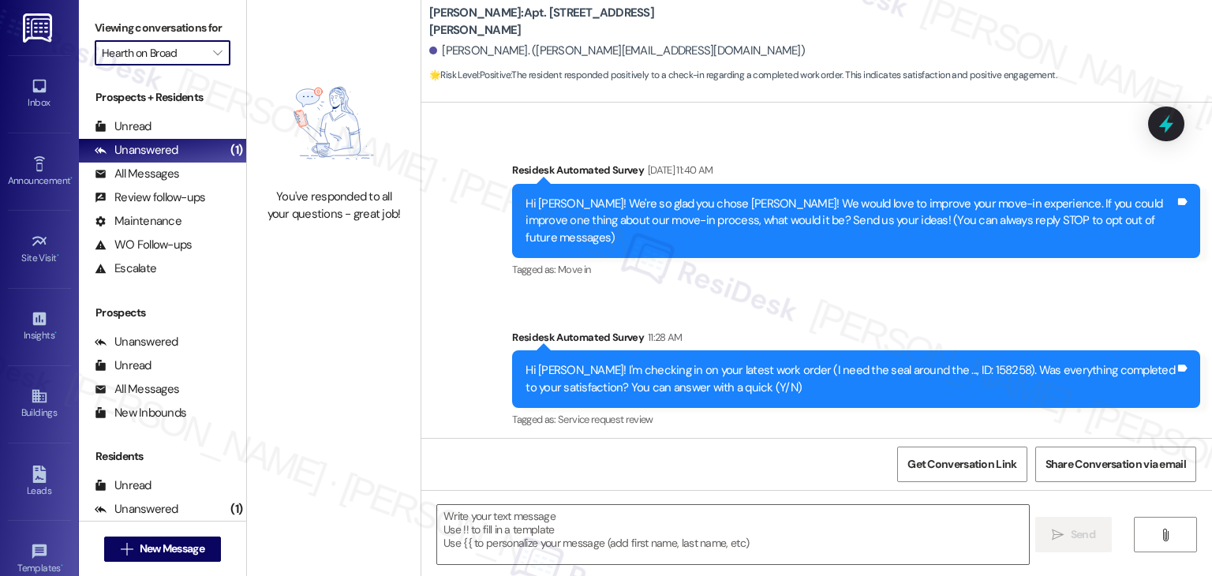
scroll to position [204, 0]
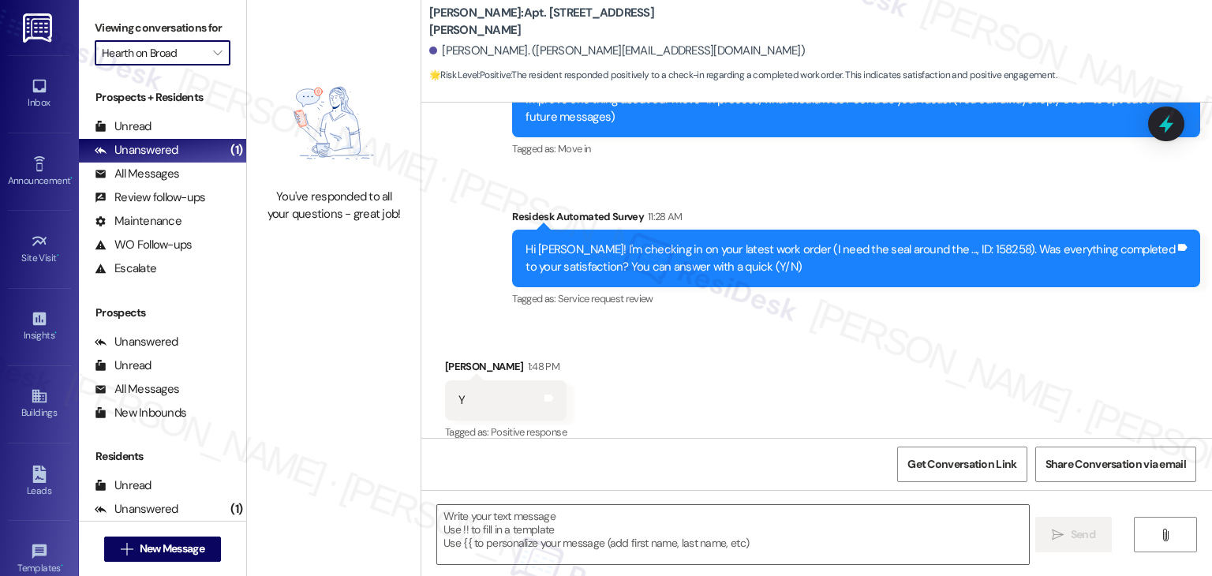
type textarea "Fetching suggested responses. Please feel free to read through the conversation…"
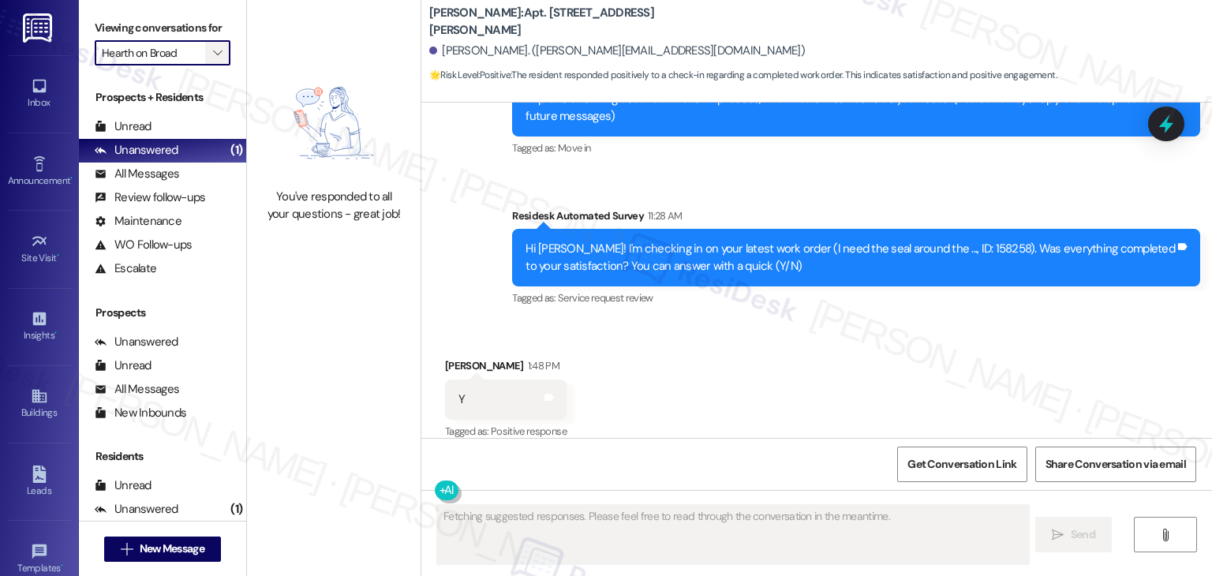
click at [210, 42] on span "" at bounding box center [217, 52] width 15 height 25
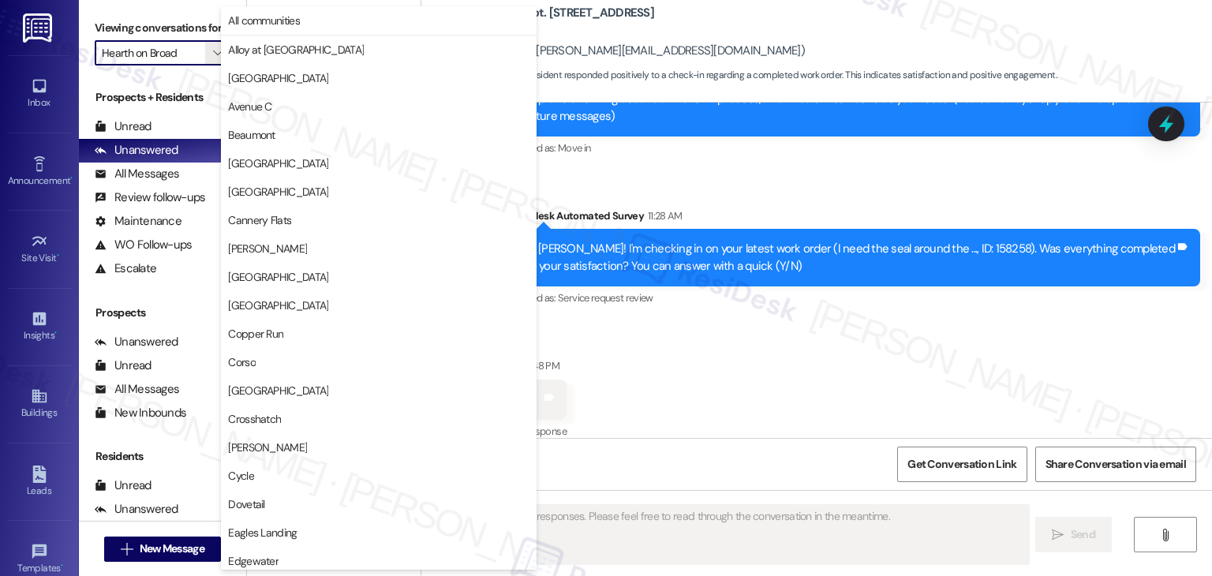
scroll to position [540, 0]
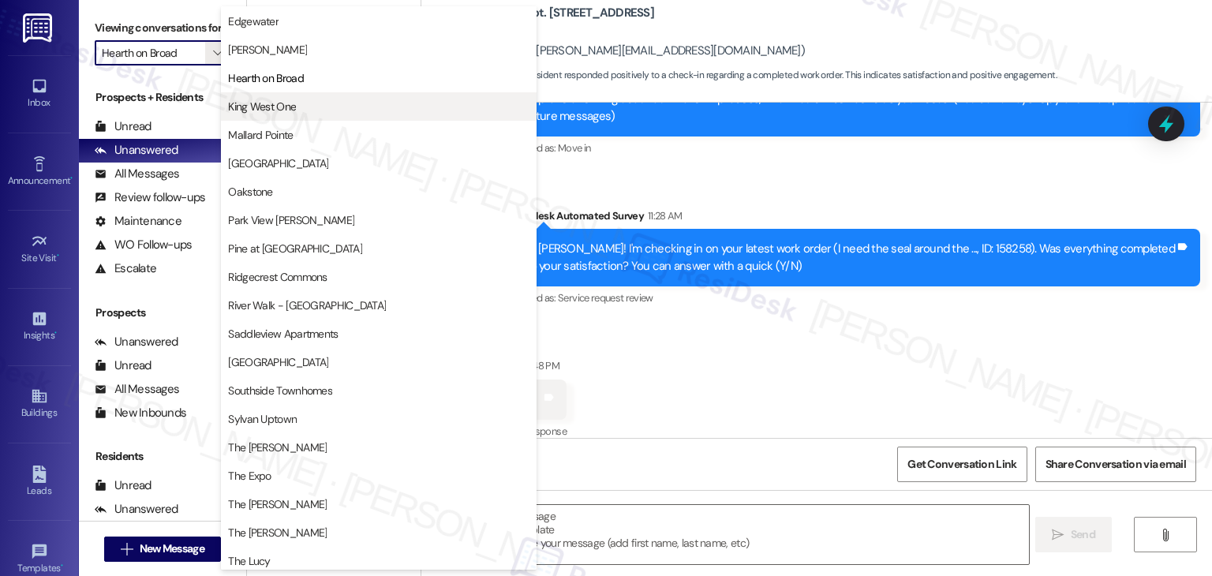
click at [300, 104] on span "King West One" at bounding box center [378, 107] width 301 height 16
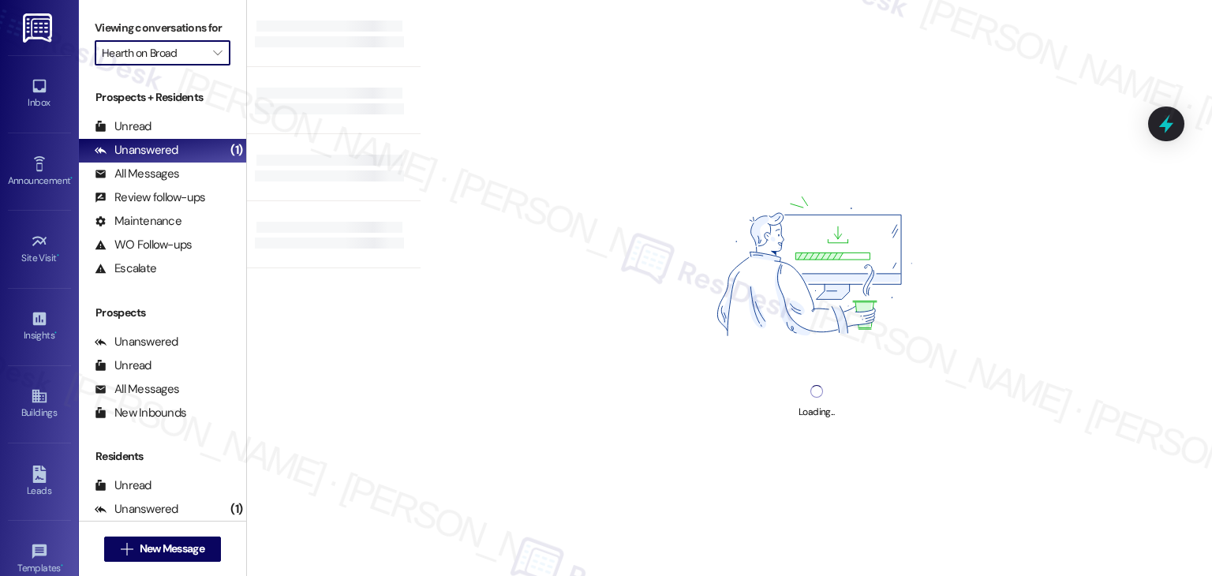
type input "King West One"
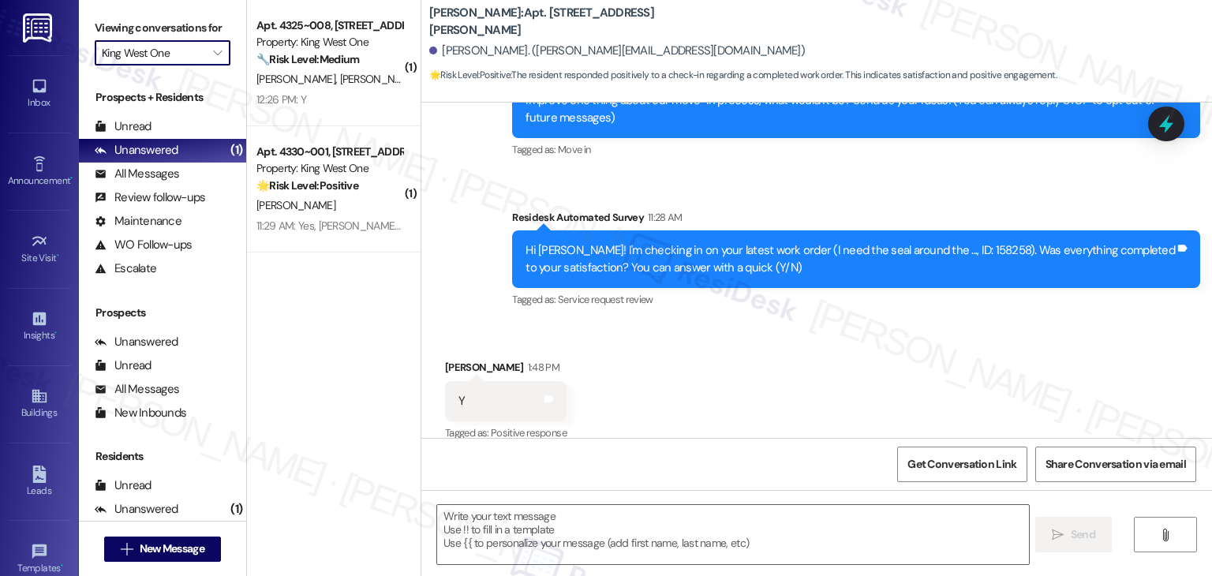
type textarea "Fetching suggested responses. Please feel free to read through the conversation…"
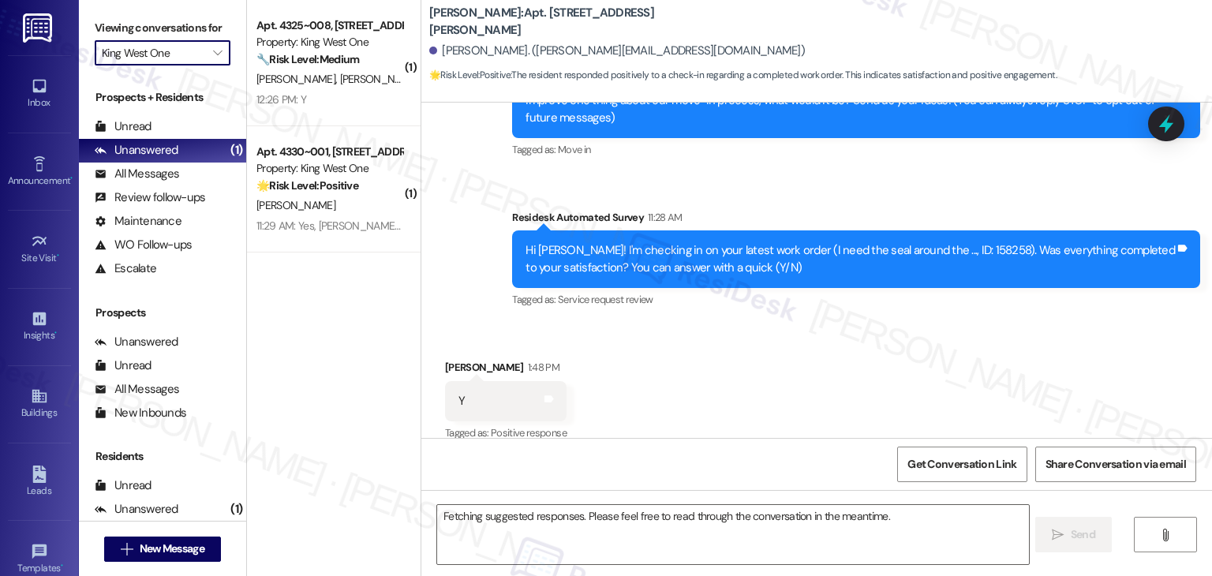
scroll to position [204, 0]
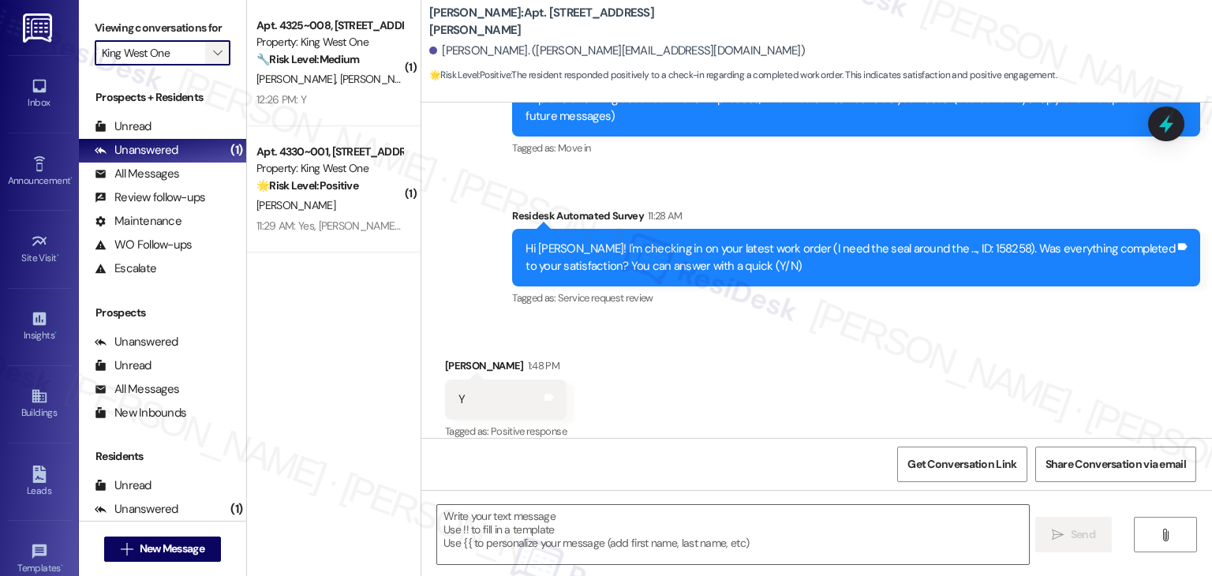
click at [213, 43] on span "" at bounding box center [217, 52] width 15 height 25
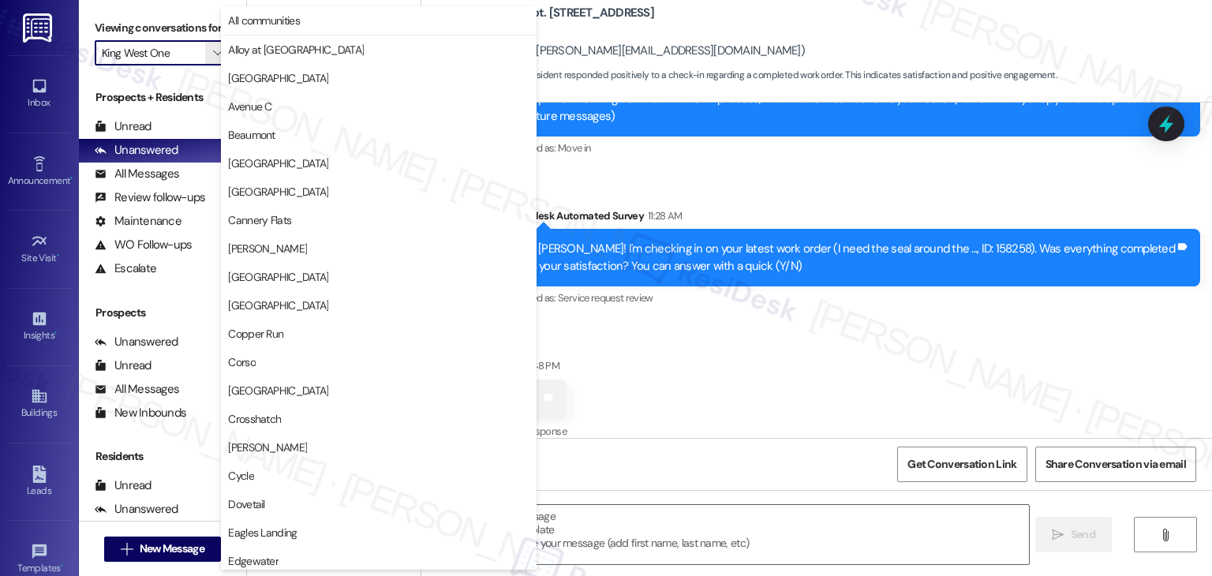
scroll to position [540, 0]
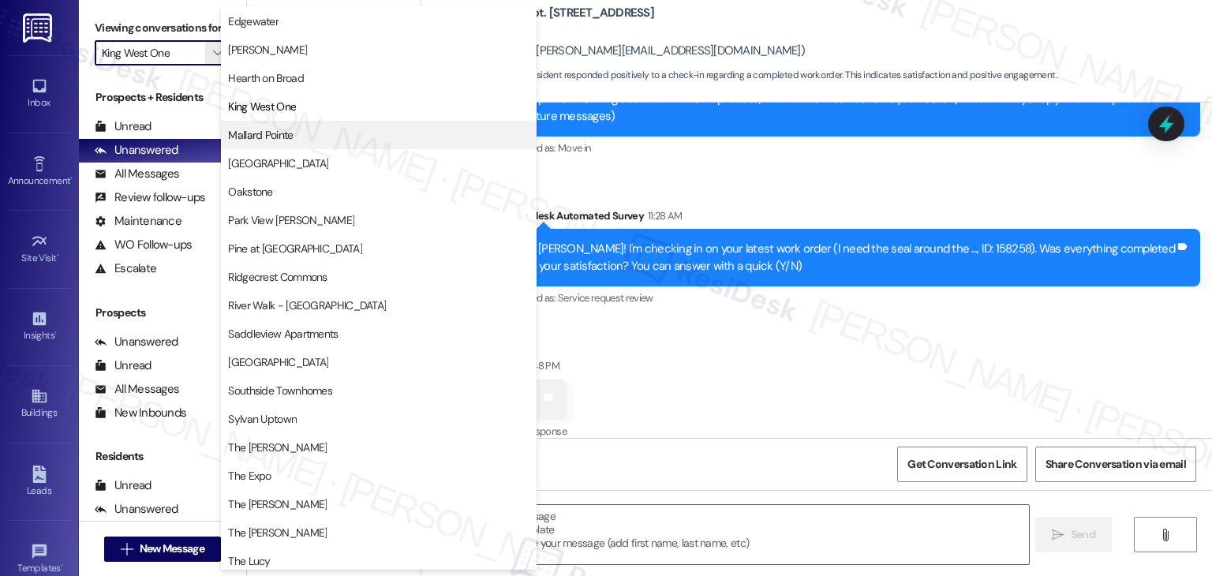
click at [297, 137] on span "Mallard Pointe" at bounding box center [378, 135] width 301 height 16
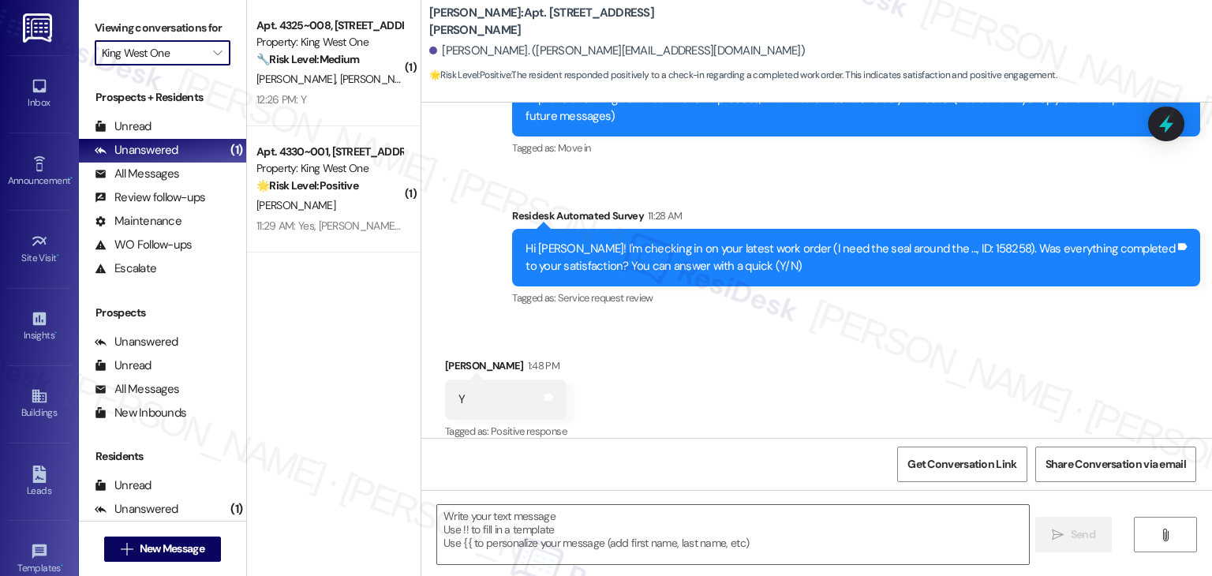
type input "Mallard Pointe"
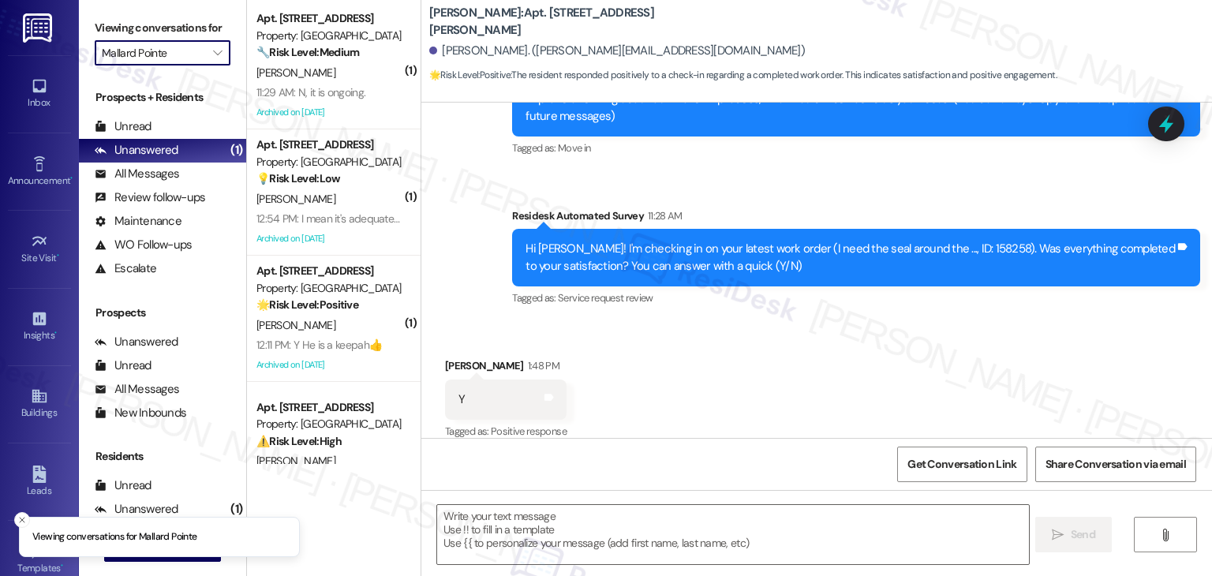
scroll to position [798, 0]
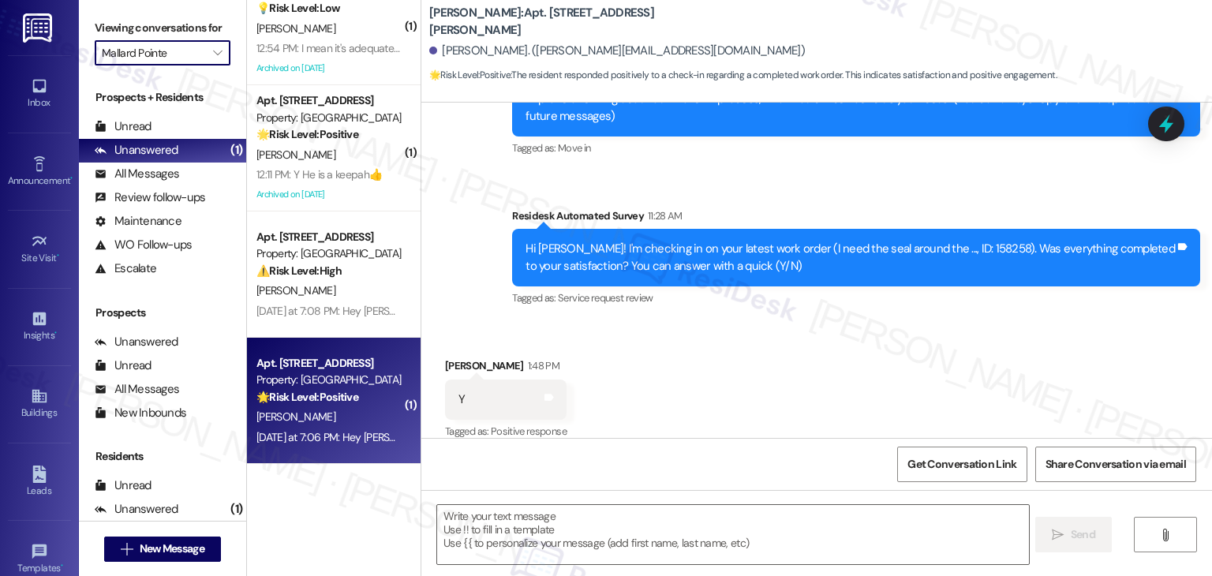
click at [326, 394] on strong "🌟 Risk Level: Positive" at bounding box center [307, 397] width 102 height 14
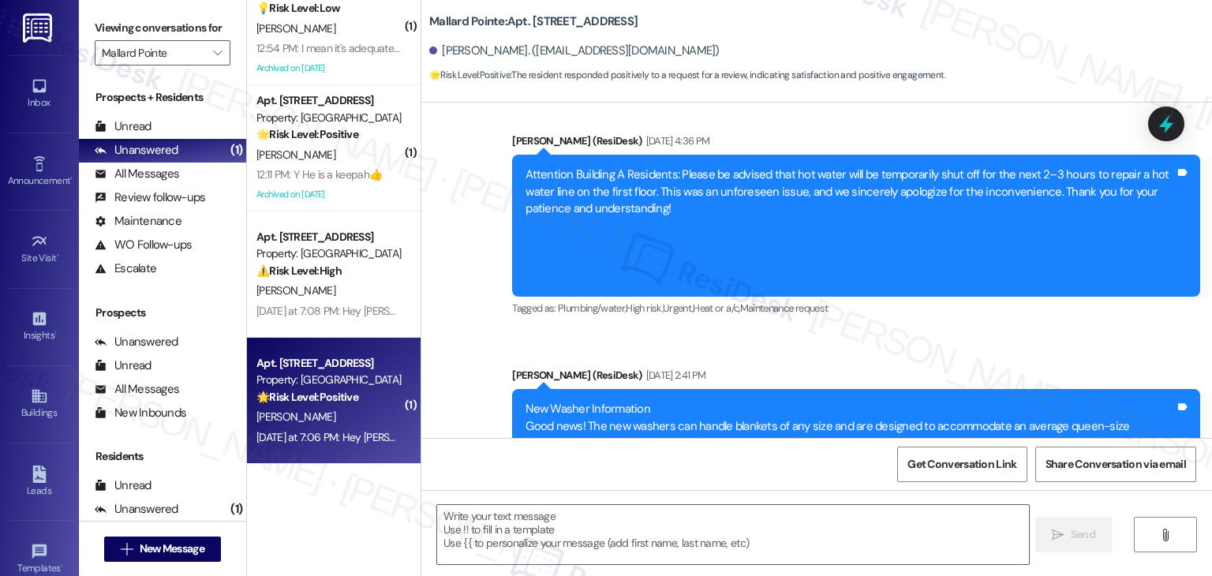
type textarea "Fetching suggested responses. Please feel free to read through the conversation…"
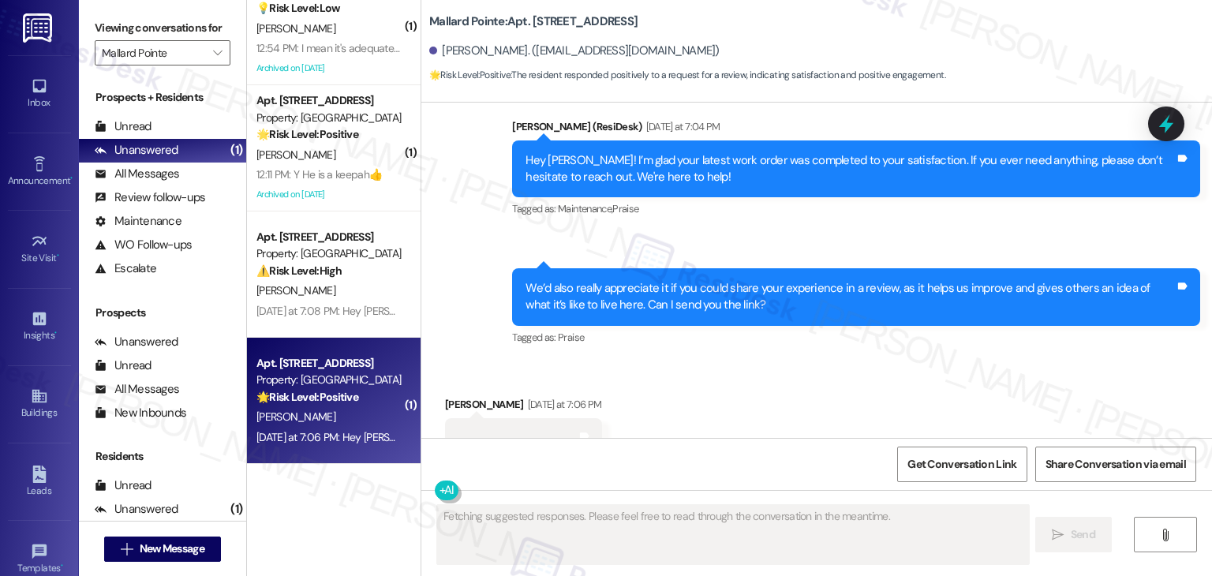
scroll to position [3149, 0]
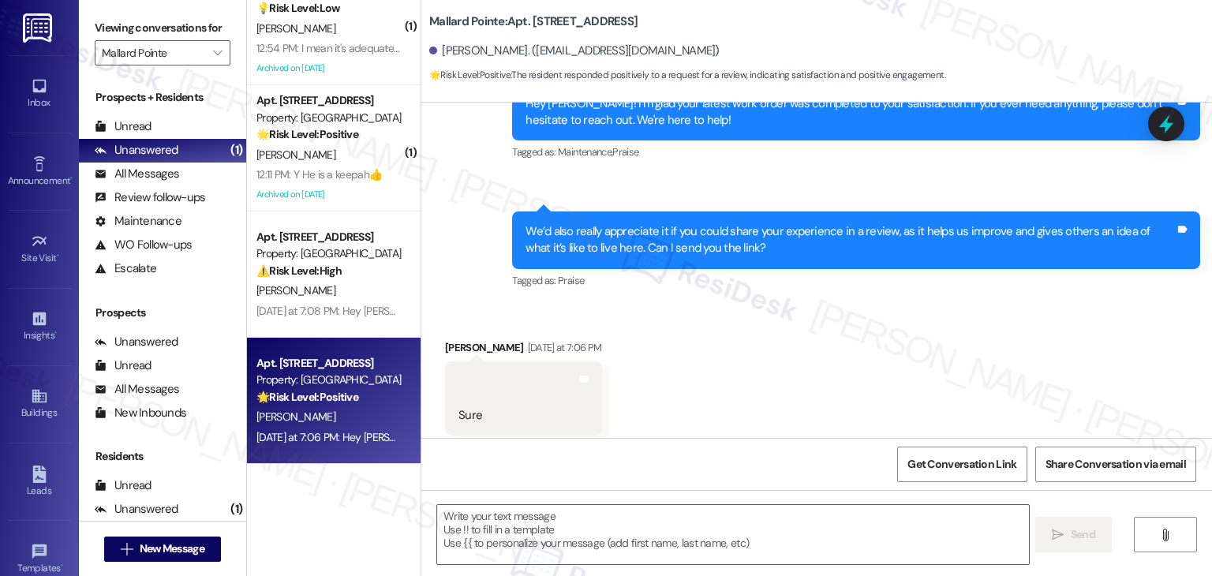
click at [743, 363] on div "Received via SMS Daniel Eakins Yesterday at 7:06 PM Sure Tags and notes Tagged …" at bounding box center [816, 387] width 790 height 167
click at [743, 361] on div "Received via SMS Daniel Eakins Yesterday at 7:06 PM Sure Tags and notes Tagged …" at bounding box center [816, 387] width 790 height 167
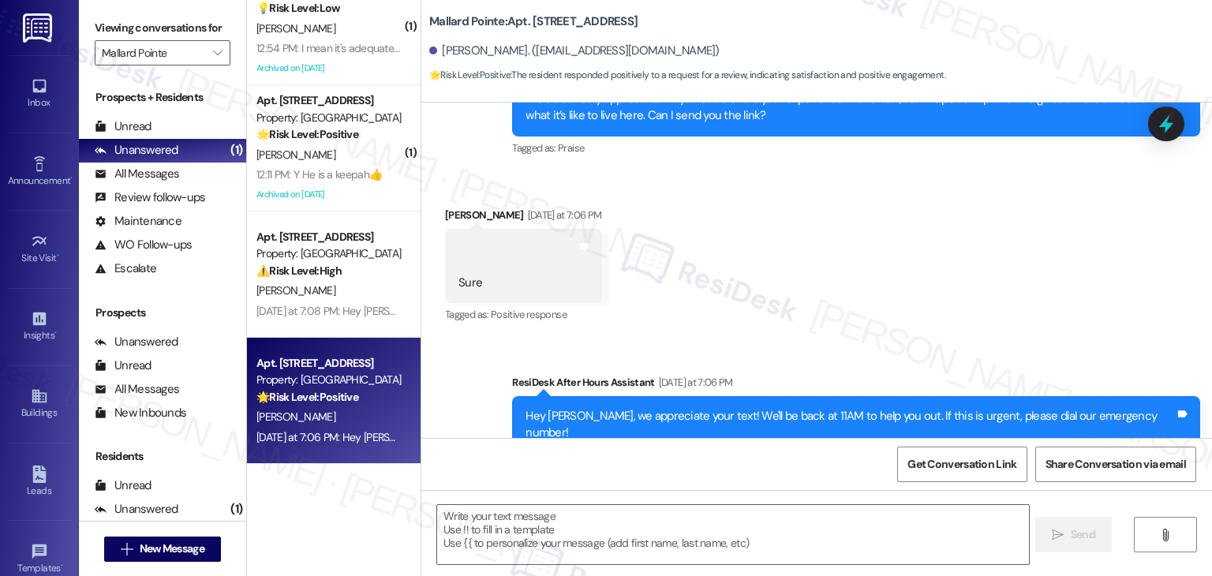
click at [779, 272] on div "Received via SMS Daniel Eakins Yesterday at 7:06 PM Sure Tags and notes Tagged …" at bounding box center [816, 254] width 790 height 167
click at [786, 261] on div "Received via SMS Daniel Eakins Yesterday at 7:06 PM Sure Tags and notes Tagged …" at bounding box center [816, 254] width 790 height 167
click at [787, 258] on div "Received via SMS Daniel Eakins Yesterday at 7:06 PM Sure Tags and notes Tagged …" at bounding box center [816, 254] width 790 height 167
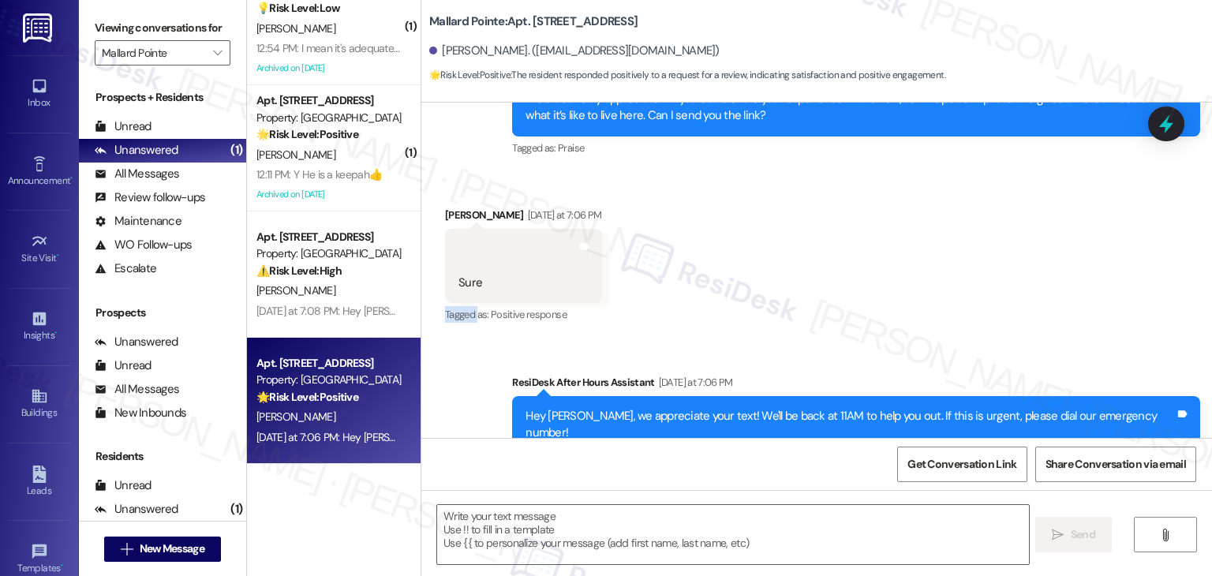
click at [787, 258] on div "Received via SMS Daniel Eakins Yesterday at 7:06 PM Sure Tags and notes Tagged …" at bounding box center [816, 254] width 790 height 167
click at [817, 271] on div "Received via SMS Daniel Eakins Yesterday at 7:06 PM Sure Tags and notes Tagged …" at bounding box center [816, 254] width 790 height 167
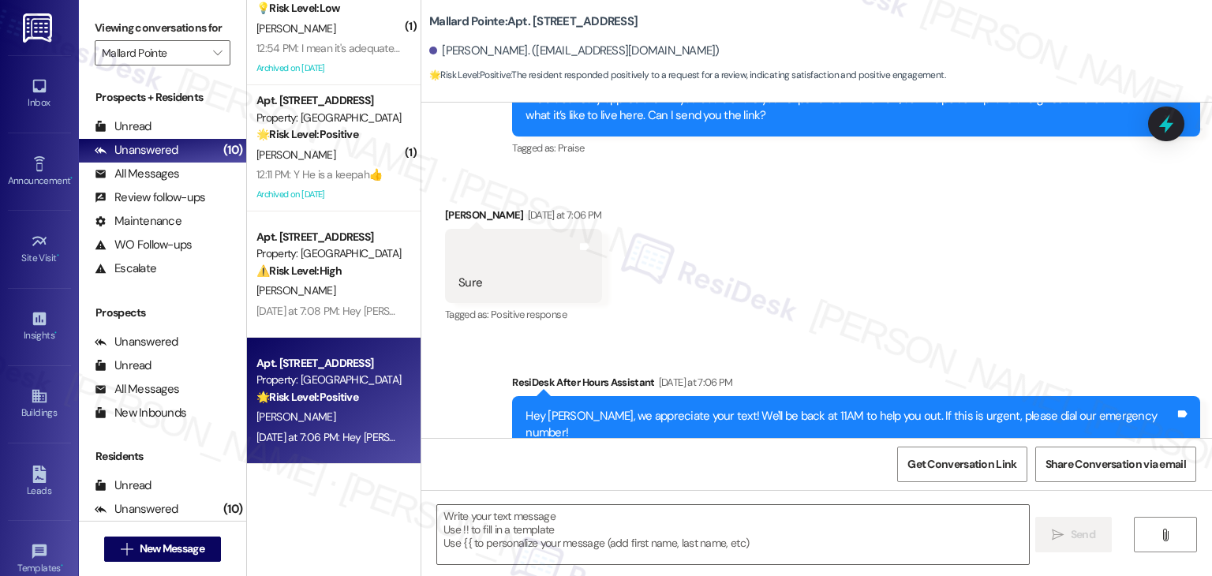
click at [817, 271] on div "Received via SMS Daniel Eakins Yesterday at 7:06 PM Sure Tags and notes Tagged …" at bounding box center [816, 254] width 790 height 167
click at [539, 514] on textarea at bounding box center [732, 534] width 591 height 59
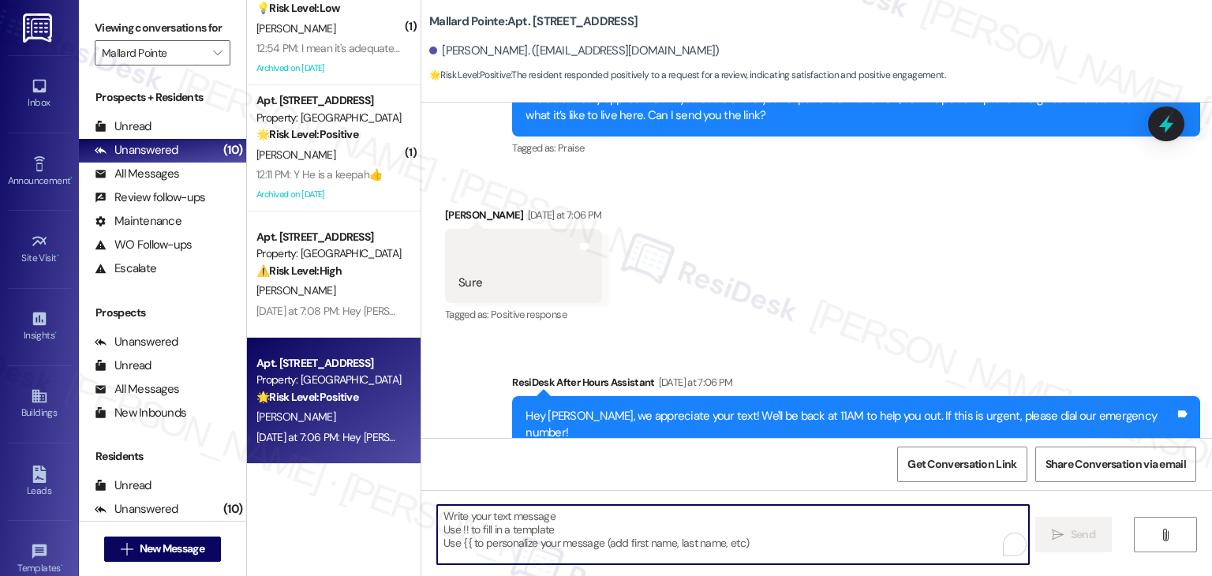
paste textarea "Thank you so much, -- ! I’d be happy to share the review link with you. Your fe…"
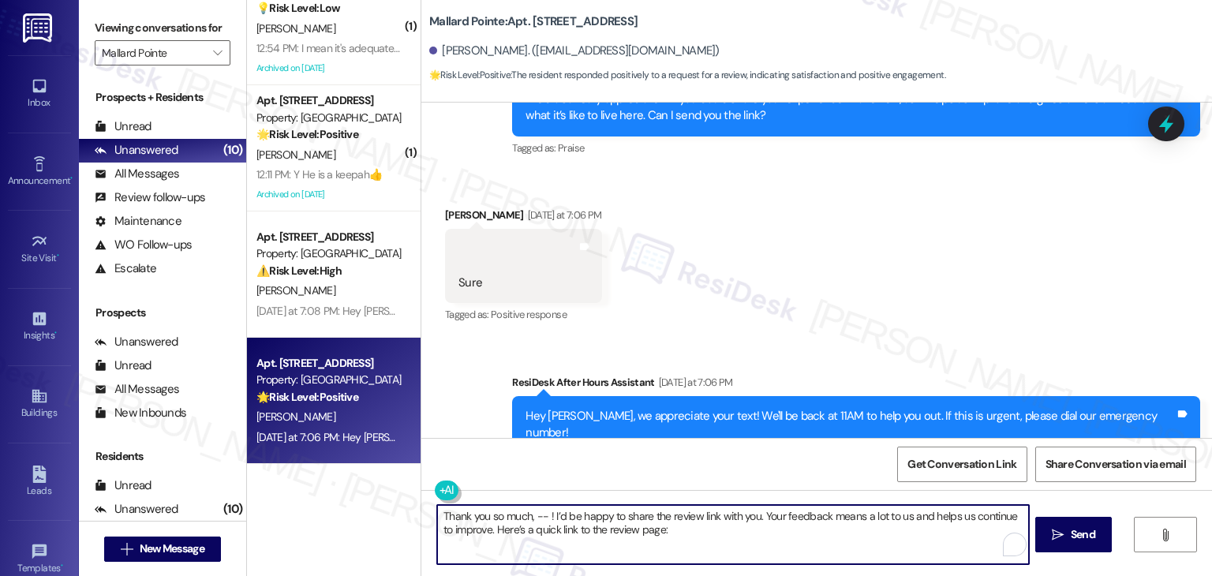
click at [533, 515] on textarea "Thank you so much, -- ! I’d be happy to share the review link with you. Your fe…" at bounding box center [732, 534] width 591 height 59
click at [685, 531] on textarea "Thank you so much, Daniel! I’d be happy to share the review link with you. Your…" at bounding box center [732, 534] width 591 height 59
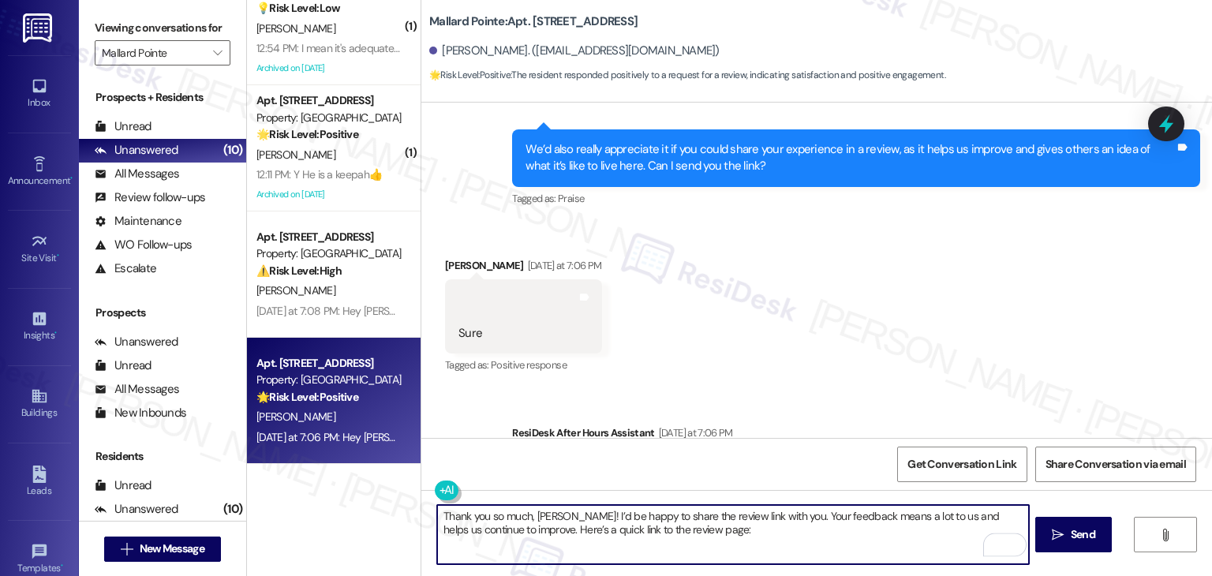
scroll to position [3203, 0]
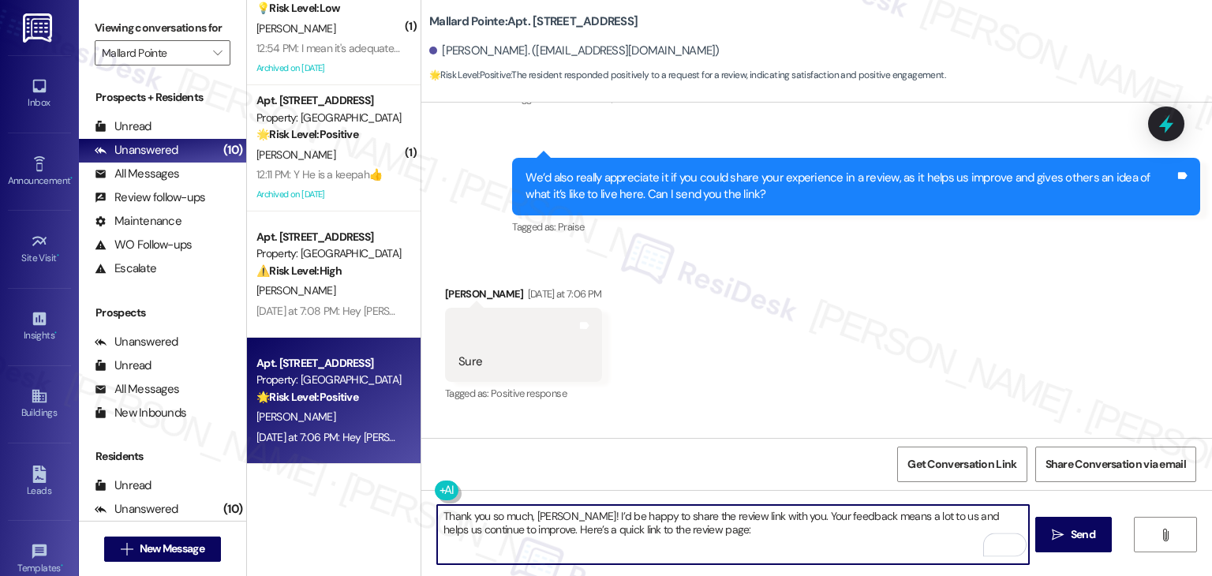
click at [686, 529] on textarea "Thank you so much, Daniel! I’d be happy to share the review link with you. Your…" at bounding box center [732, 534] width 591 height 59
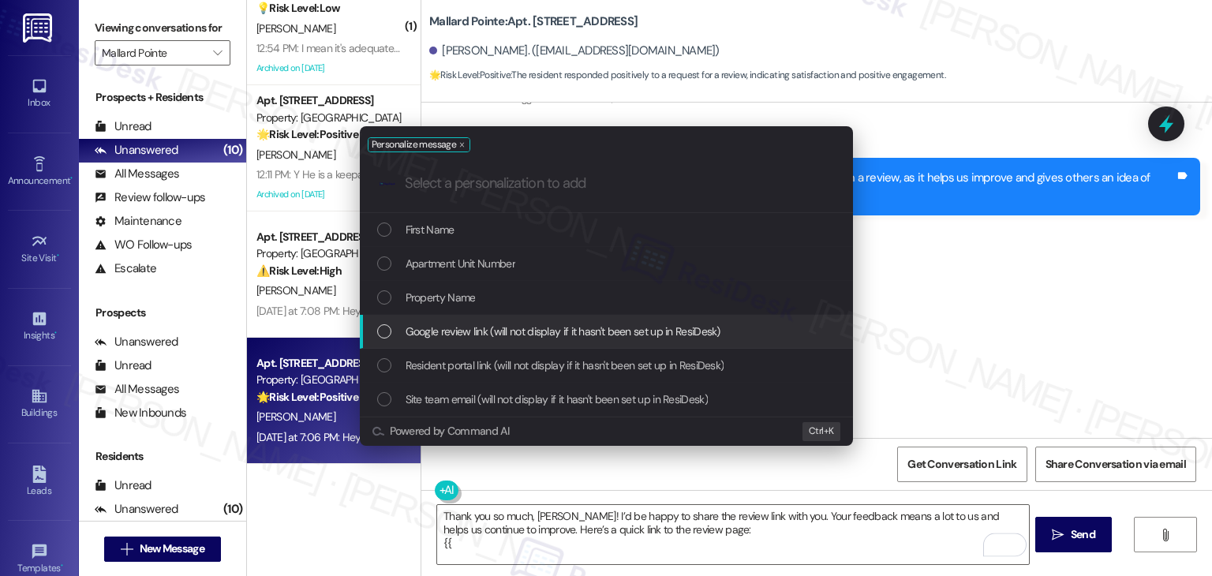
click at [387, 327] on div "List of options" at bounding box center [384, 331] width 14 height 14
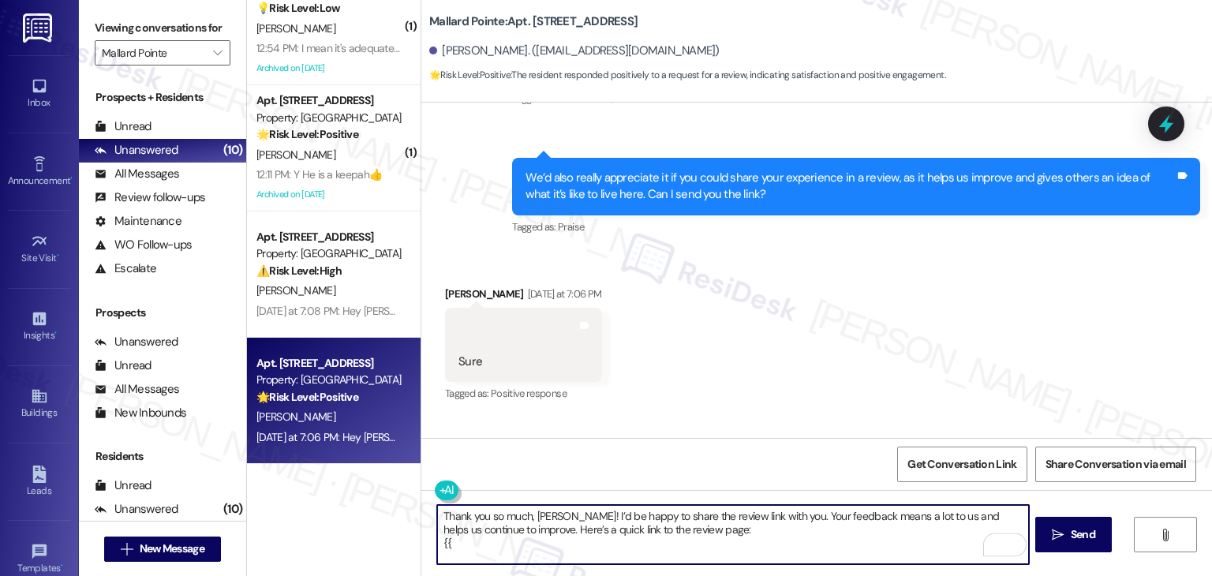
type textarea "Thank you so much, Daniel! I’d be happy to share the review link with you. Your…"
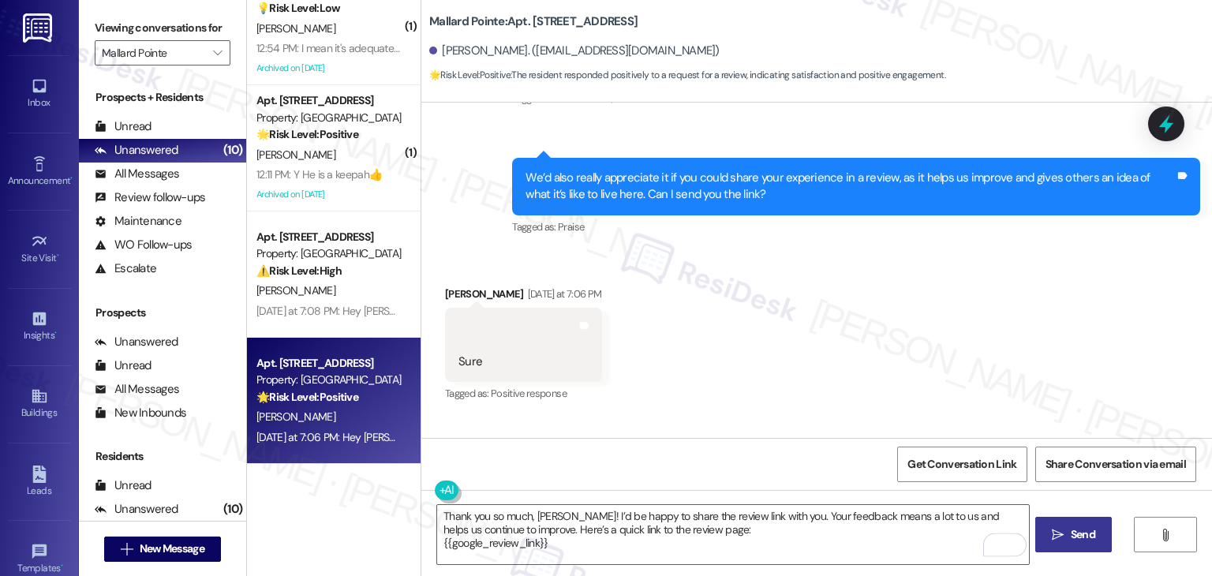
click at [1071, 529] on span "Send" at bounding box center [1083, 534] width 24 height 17
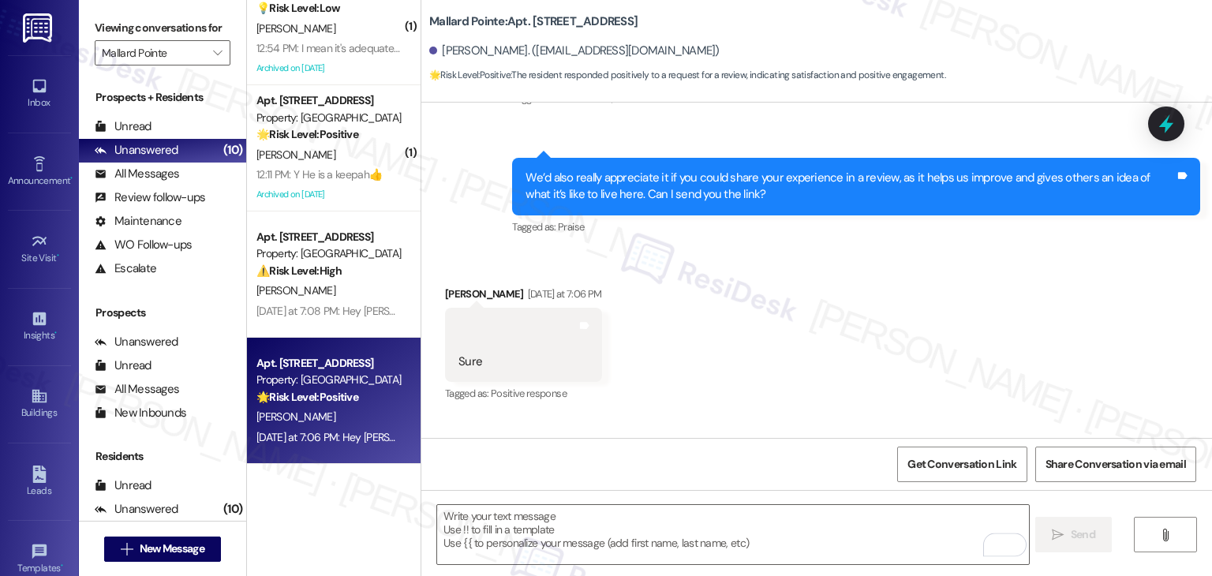
scroll to position [3149, 0]
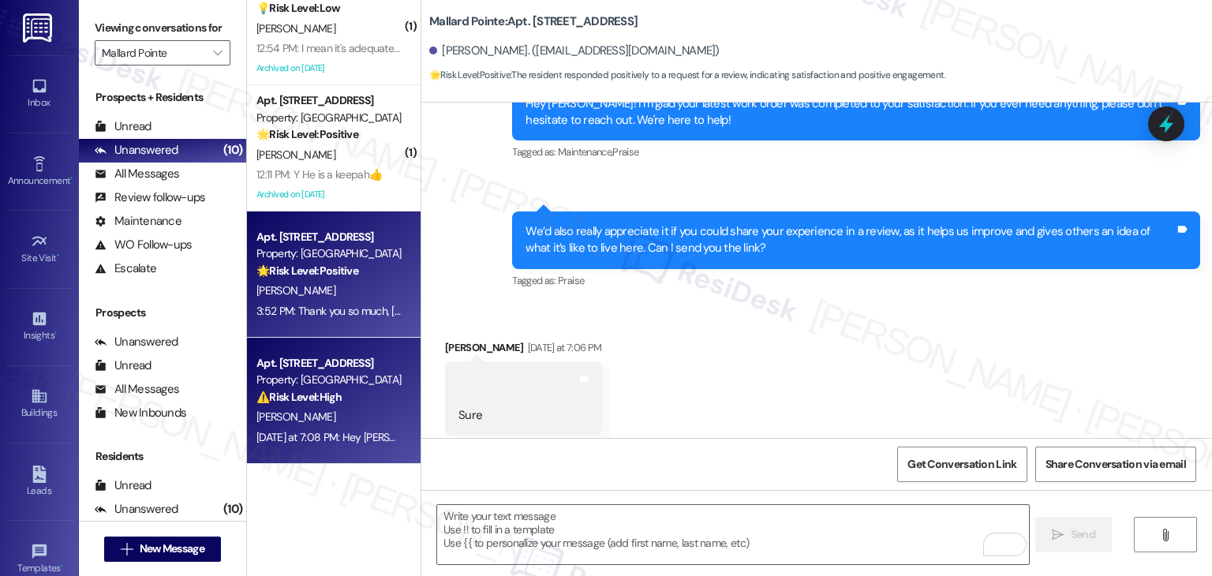
click at [327, 402] on strong "⚠️ Risk Level: High" at bounding box center [298, 397] width 85 height 14
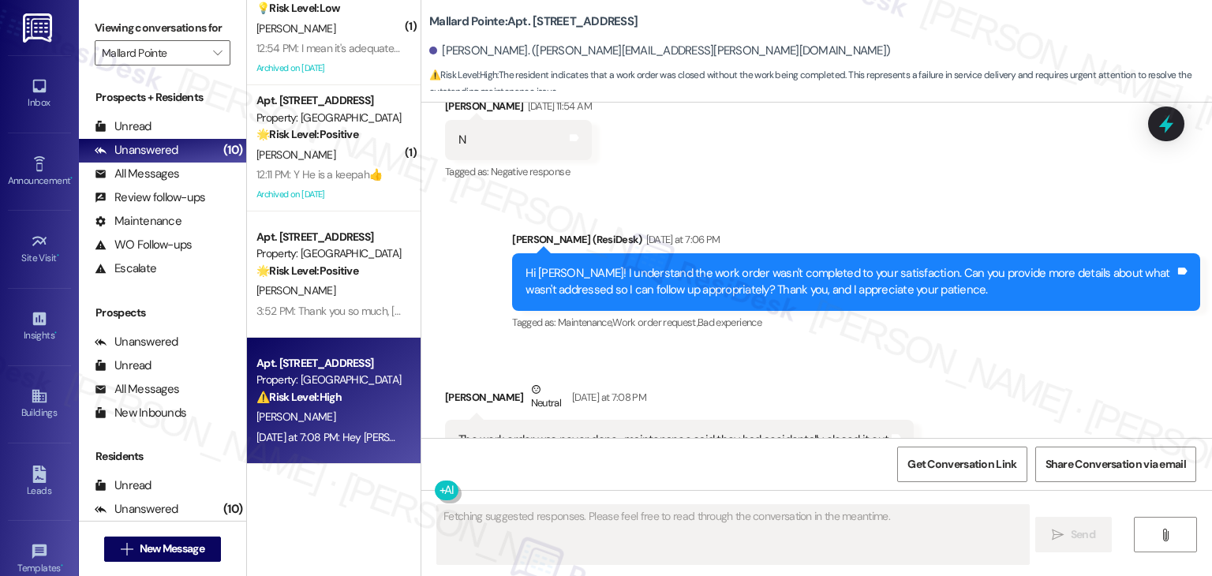
scroll to position [4033, 0]
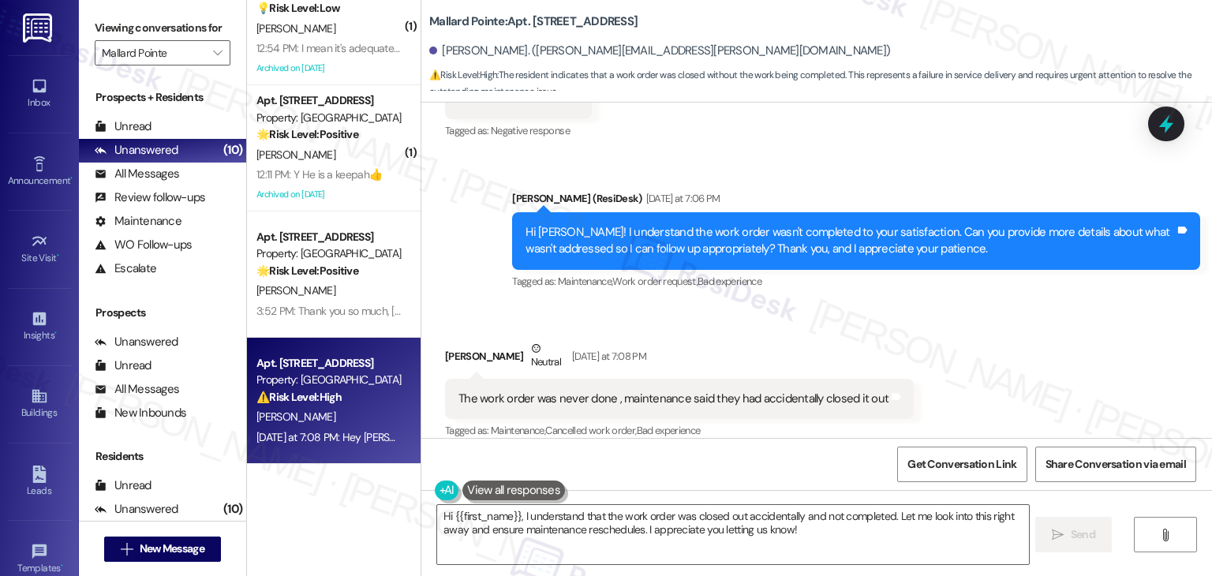
click at [947, 315] on div "Received via SMS Sharon Wolfe Neutral Yesterday at 7:08 PM The work order was n…" at bounding box center [816, 380] width 790 height 150
click at [947, 313] on div "Received via SMS Sharon Wolfe Neutral Yesterday at 7:08 PM The work order was n…" at bounding box center [816, 380] width 790 height 150
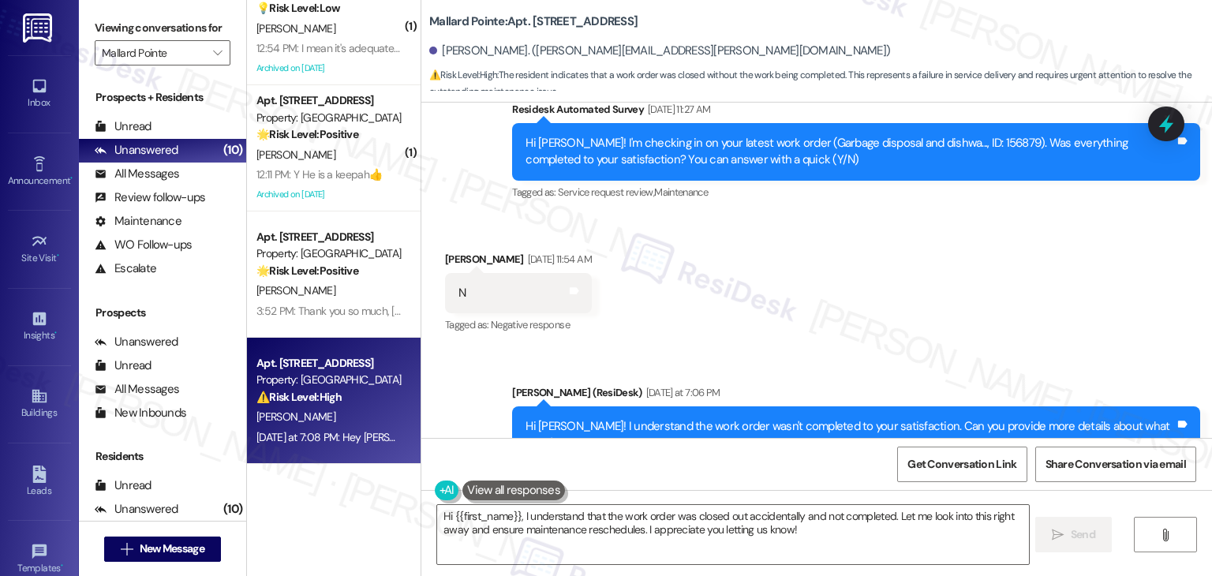
scroll to position [3796, 0]
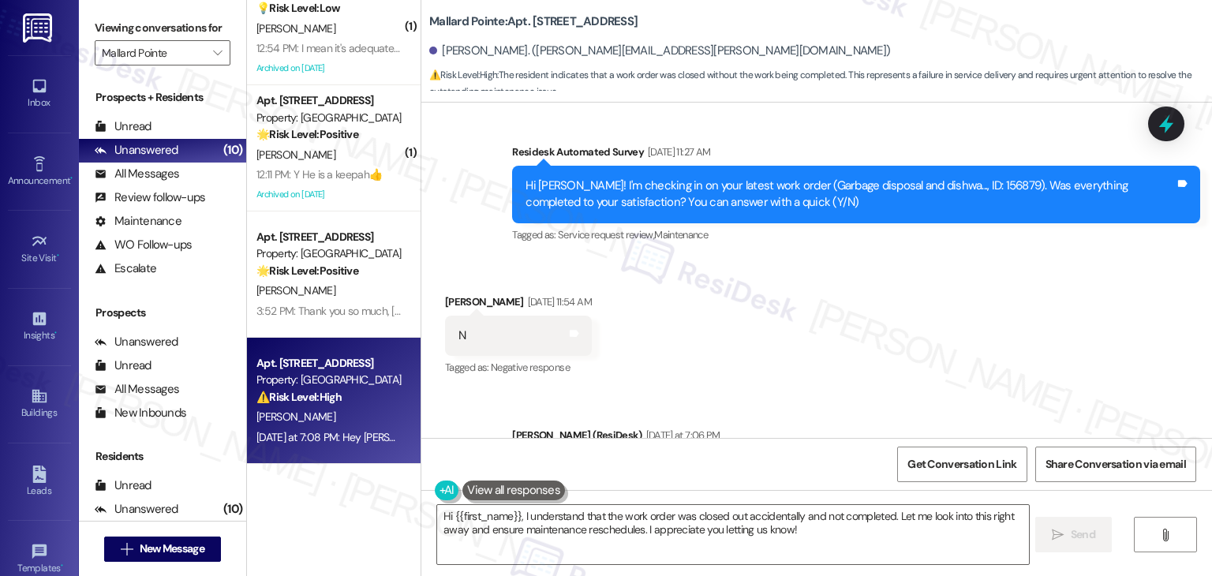
click at [776, 316] on div "Received via SMS Sharon Wolfe Aug 18, 2025 at 11:54 AM N Tags and notes Tagged …" at bounding box center [816, 324] width 790 height 133
click at [778, 311] on div "Received via SMS Sharon Wolfe Aug 18, 2025 at 11:54 AM N Tags and notes Tagged …" at bounding box center [816, 324] width 790 height 133
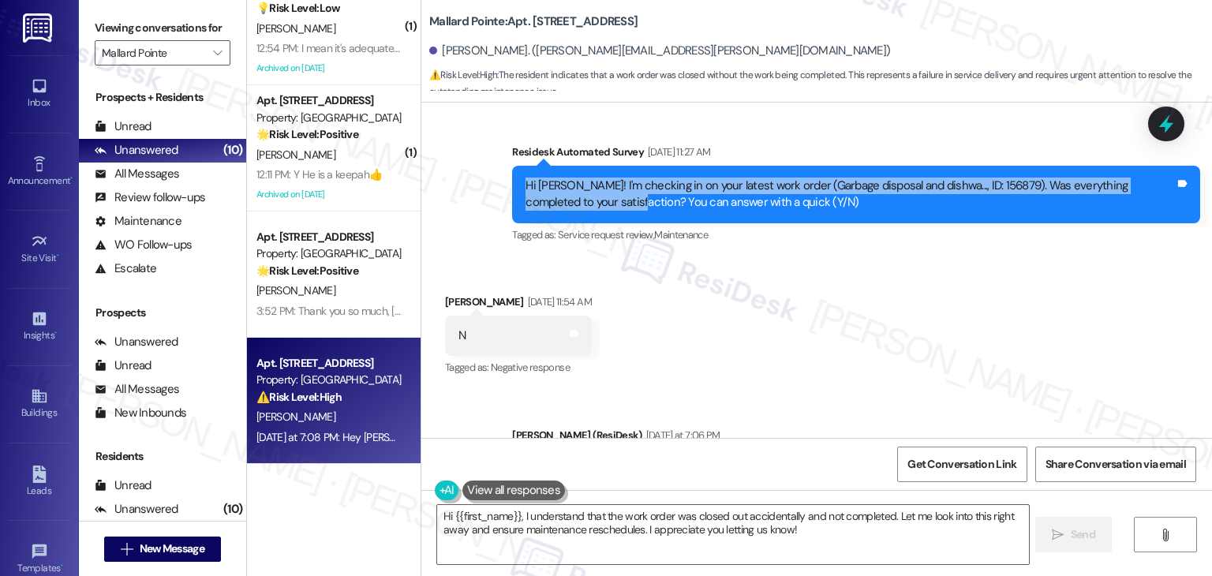
drag, startPoint x: 579, startPoint y: 185, endPoint x: 495, endPoint y: 171, distance: 85.5
click at [500, 171] on div "Survey, sent via SMS Residesk Automated Survey Aug 18, 2025 at 11:27 AM Hi Shar…" at bounding box center [856, 195] width 712 height 126
copy div "Hi Sharon! I'm checking in on your latest work order (Garbage disposal and dish…"
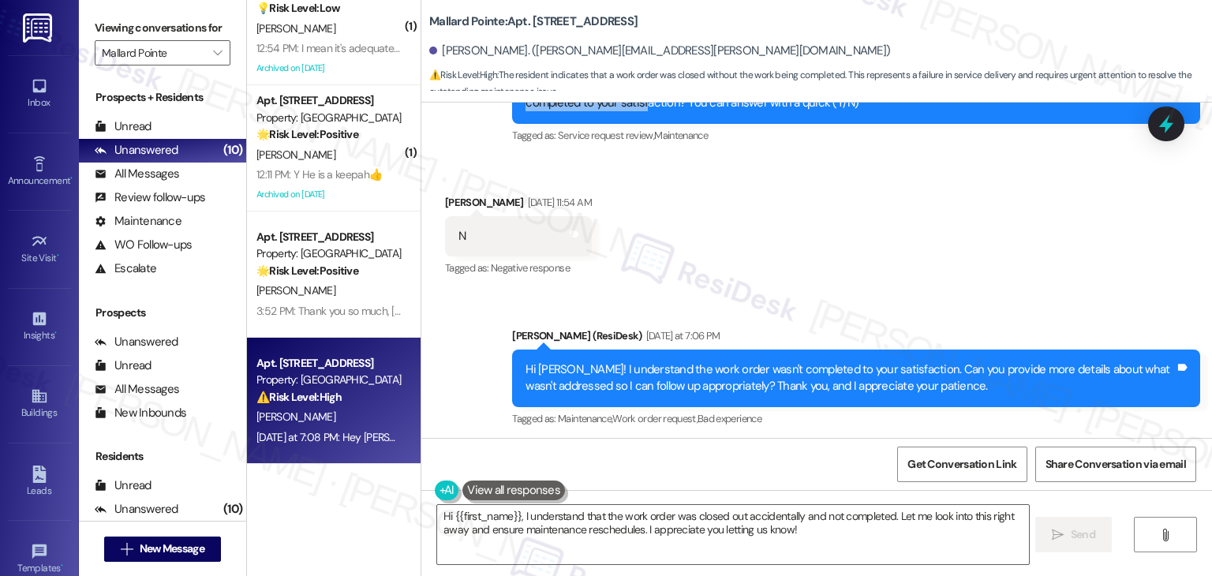
scroll to position [4112, 0]
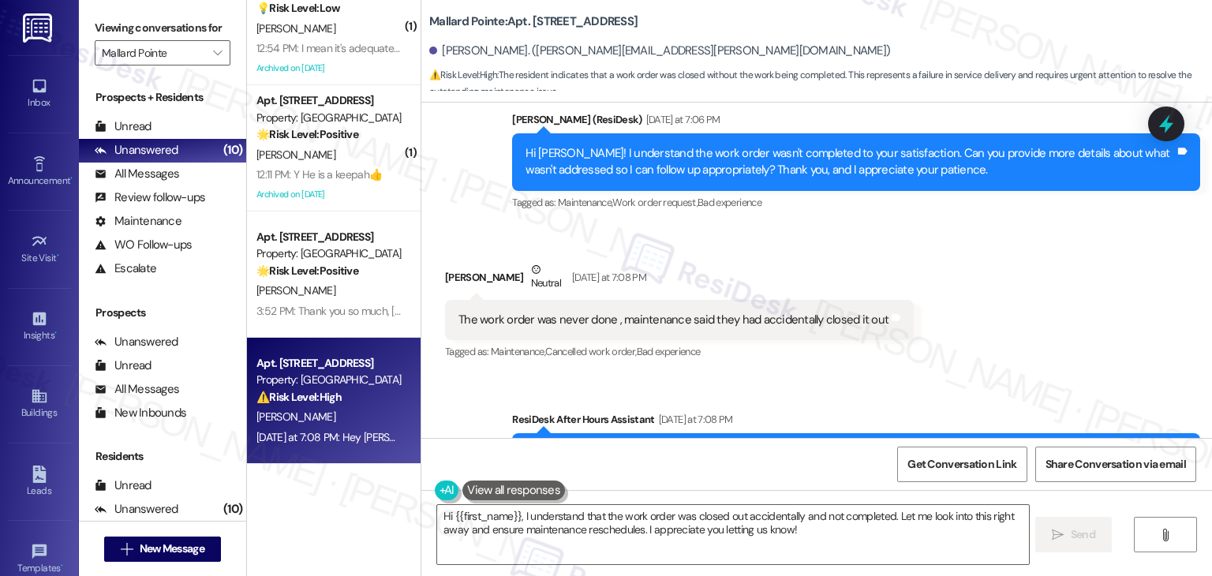
click at [757, 154] on div "Hi Sharon! I understand the work order wasn't completed to your satisfaction. C…" at bounding box center [849, 162] width 649 height 34
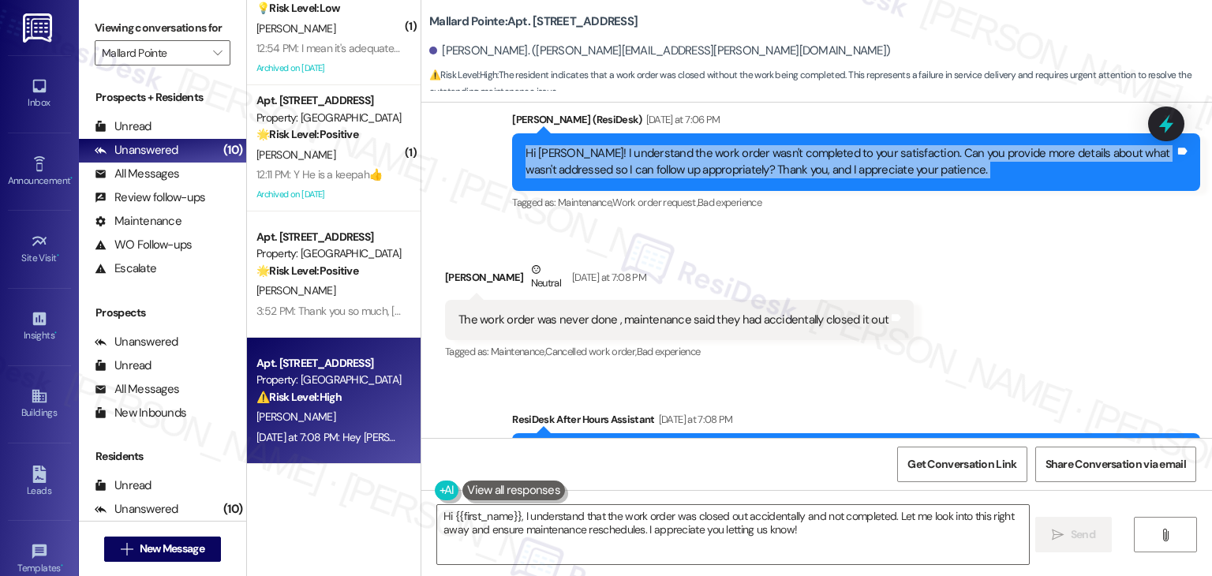
click at [757, 154] on div "Hi Sharon! I understand the work order wasn't completed to your satisfaction. C…" at bounding box center [849, 162] width 649 height 34
copy div "Hi Sharon! I understand the work order wasn't completed to your satisfaction. C…"
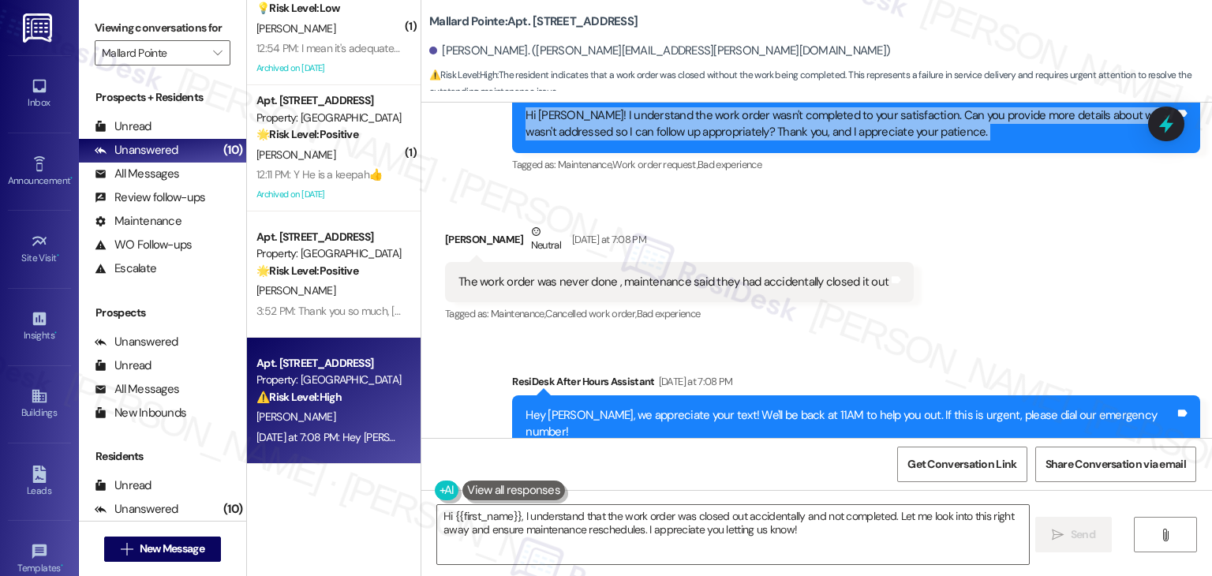
scroll to position [4166, 0]
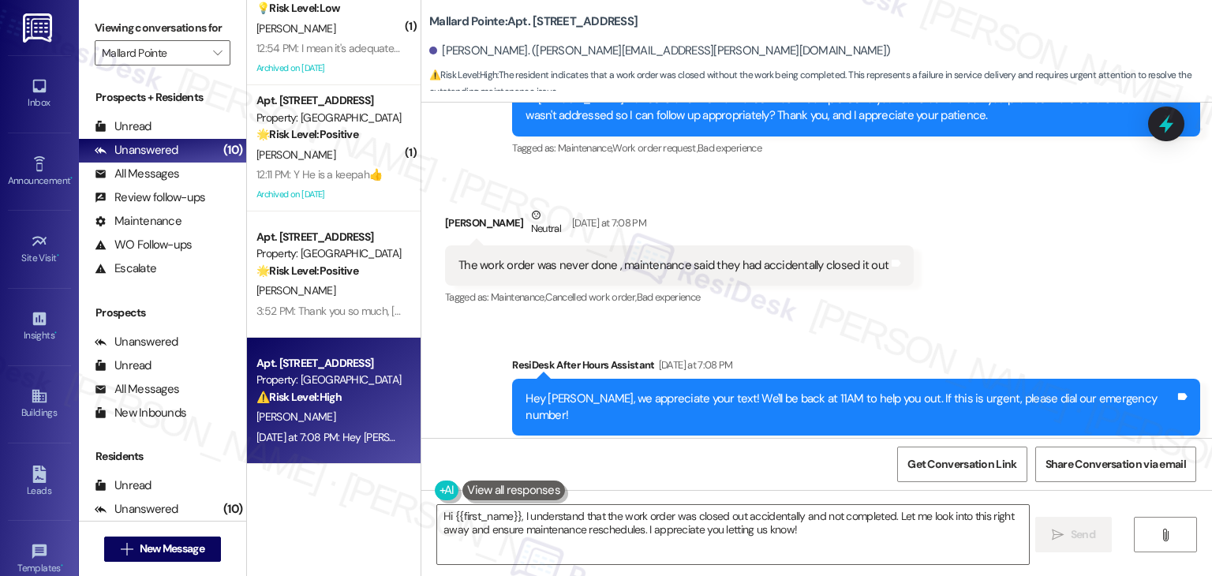
click at [633, 259] on div "The work order was never done , maintenance said they had accidentally closed i…" at bounding box center [679, 265] width 469 height 40
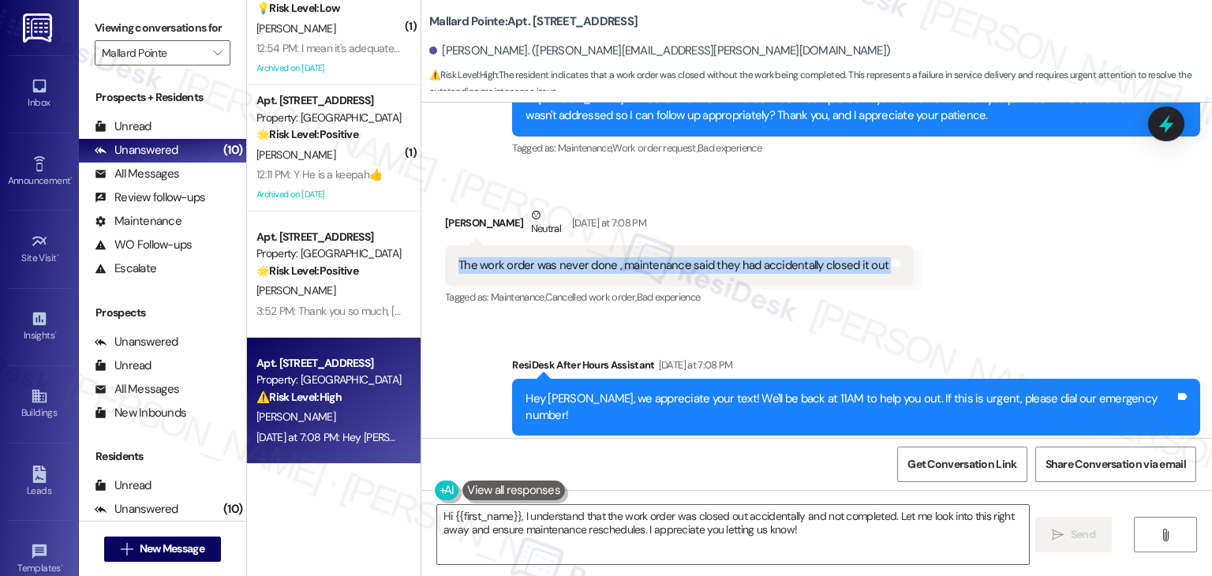
click at [633, 259] on div "The work order was never done , maintenance said they had accidentally closed i…" at bounding box center [679, 265] width 469 height 40
copy div "The work order was never done , maintenance said they had accidentally closed i…"
click at [697, 525] on textarea "Hi {{first_name}}, I understand that the work order was closed out accidentally…" at bounding box center [732, 534] width 591 height 59
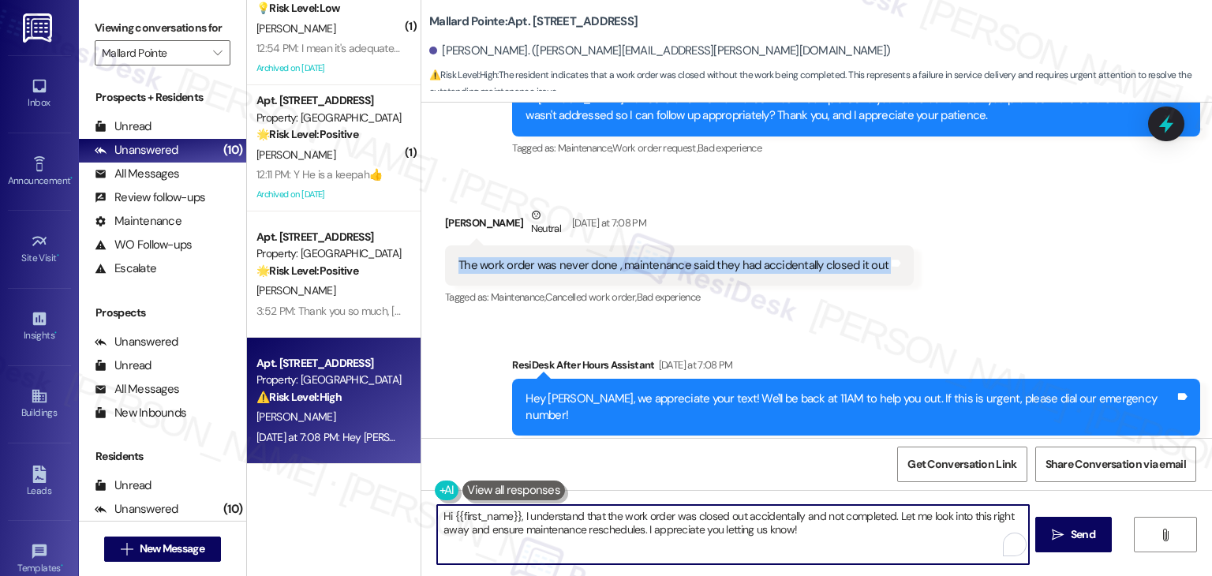
click at [697, 525] on textarea "Hi {{first_name}}, I understand that the work order was closed out accidentally…" at bounding box center [732, 534] width 591 height 59
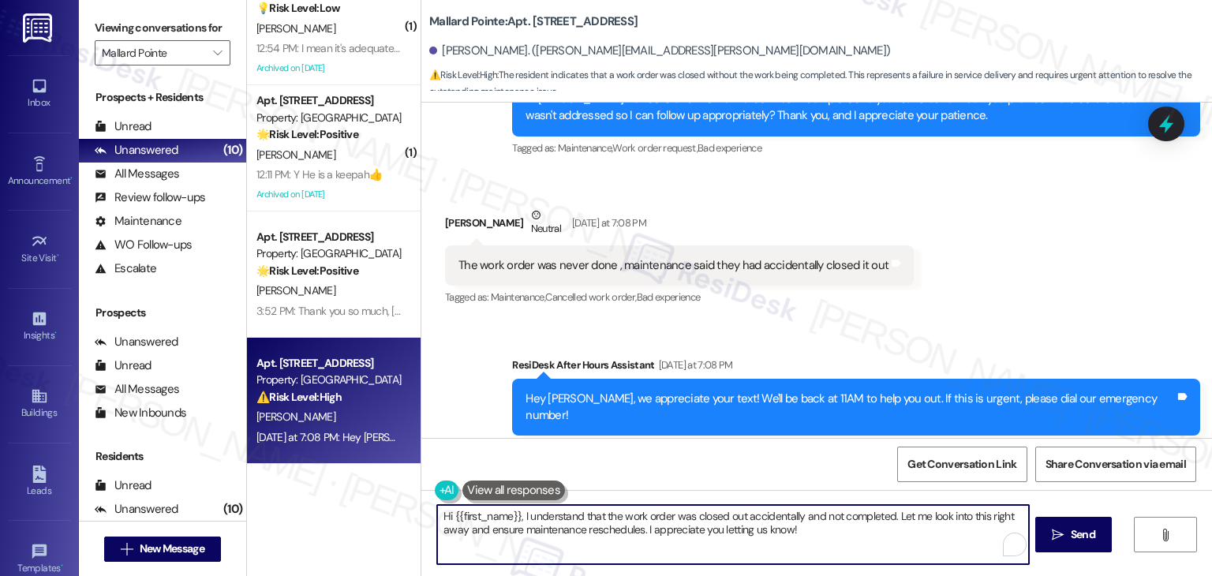
click at [697, 525] on textarea "Hi {{first_name}}, I understand that the work order was closed out accidentally…" at bounding box center [732, 534] width 591 height 59
paste textarea "I’m so sorry about that, Sharon. Thank you for letting me know the work order w…"
type textarea "I’m so sorry about that, Sharon. Thank you for letting me know the work order w…"
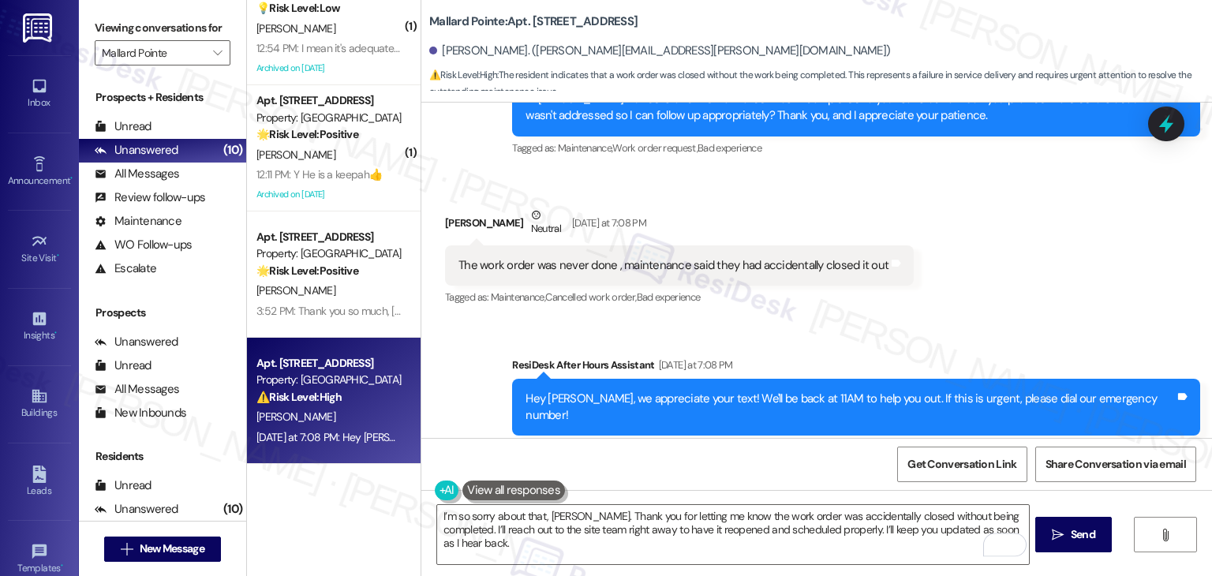
click at [718, 458] on div "Get Conversation Link Share Conversation via email" at bounding box center [816, 464] width 790 height 52
click at [1071, 531] on span "Send" at bounding box center [1083, 534] width 24 height 17
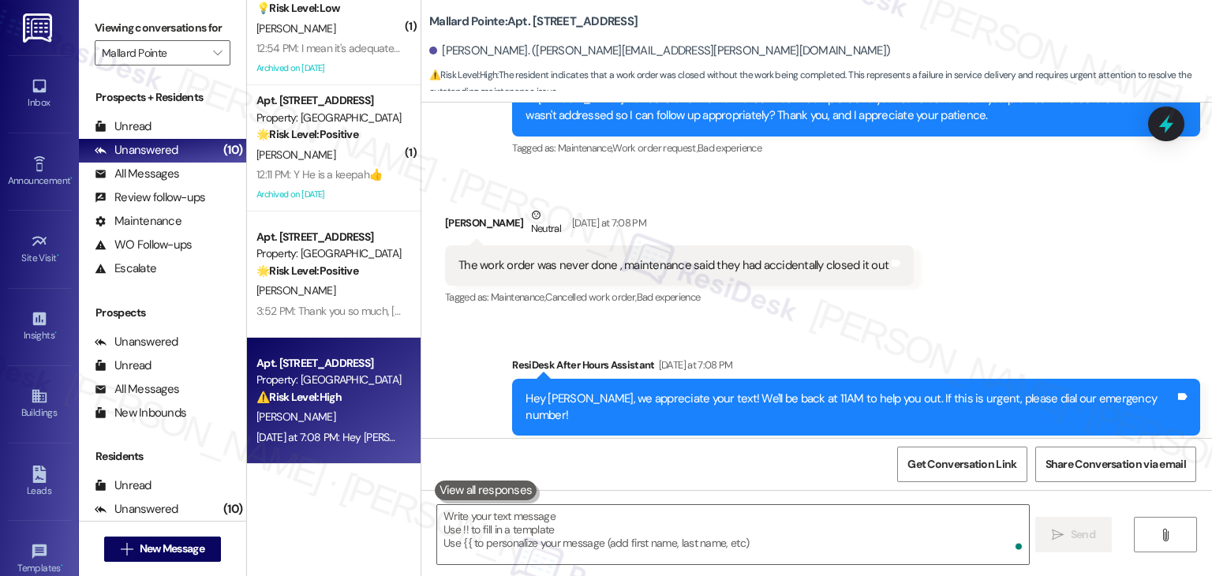
scroll to position [4049, 0]
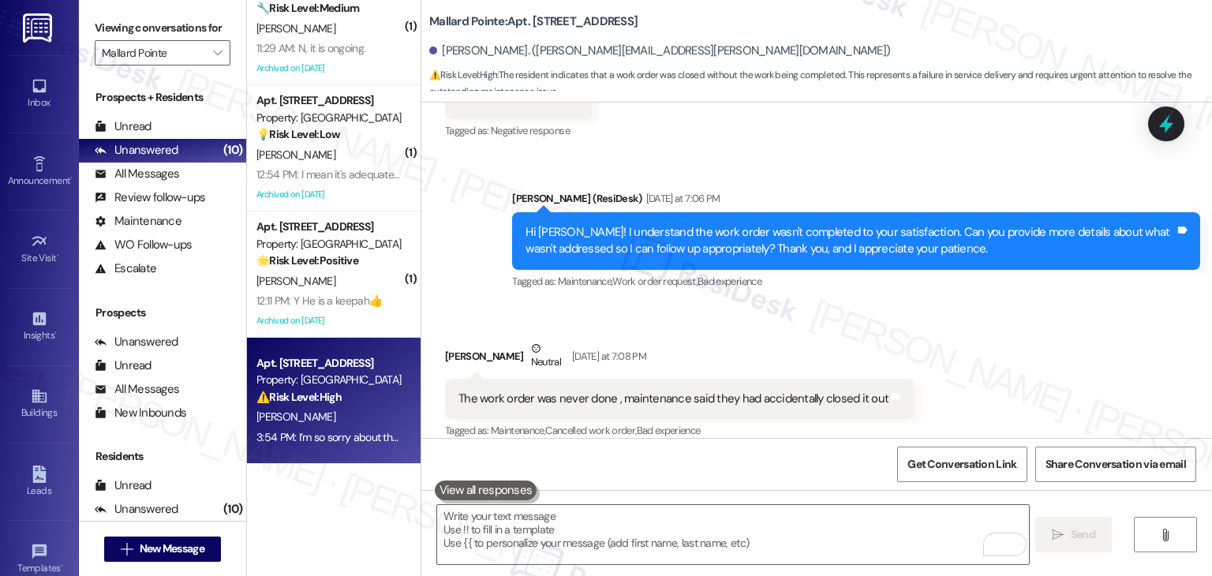
scroll to position [4293, 0]
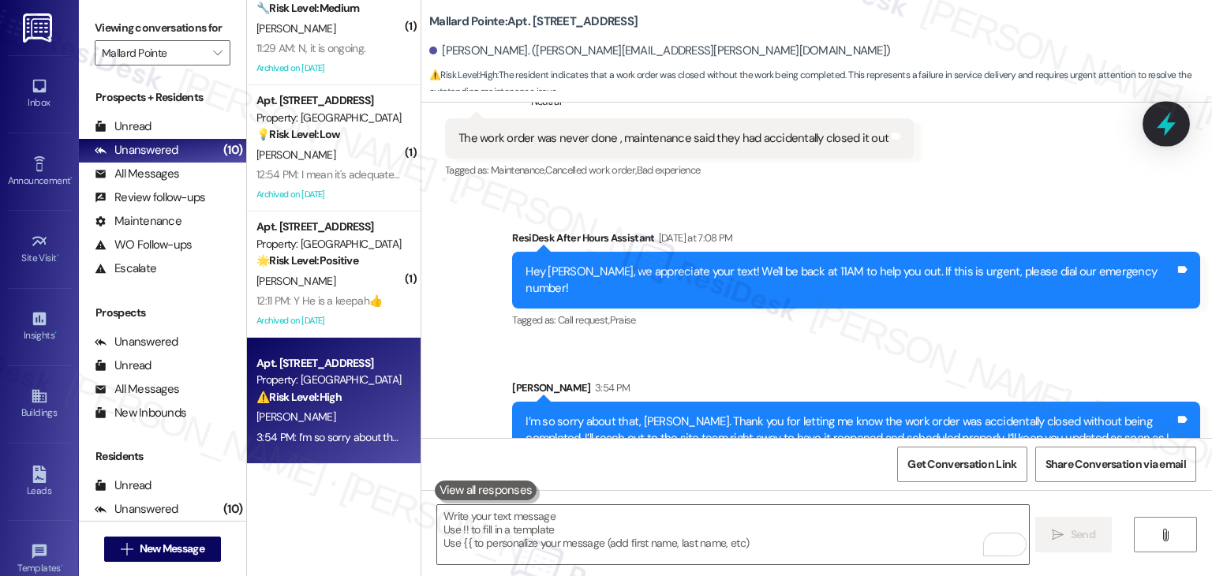
click at [1163, 121] on icon at bounding box center [1166, 124] width 19 height 24
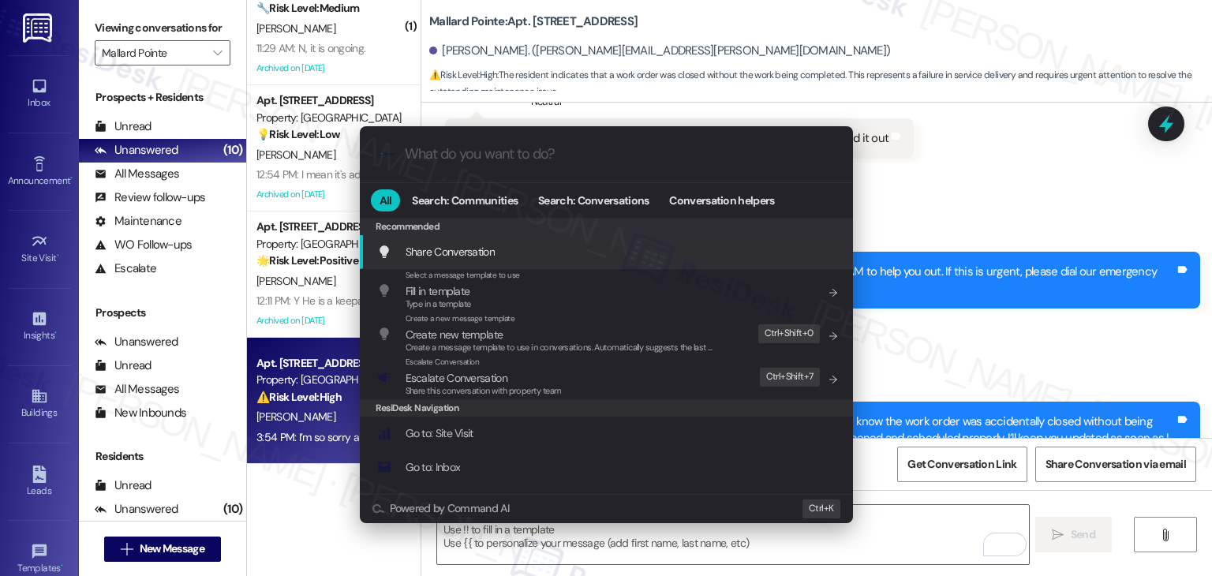
paste input "WO #156879 – Garbage Disposal & Dishwasher Repair Not Completed"
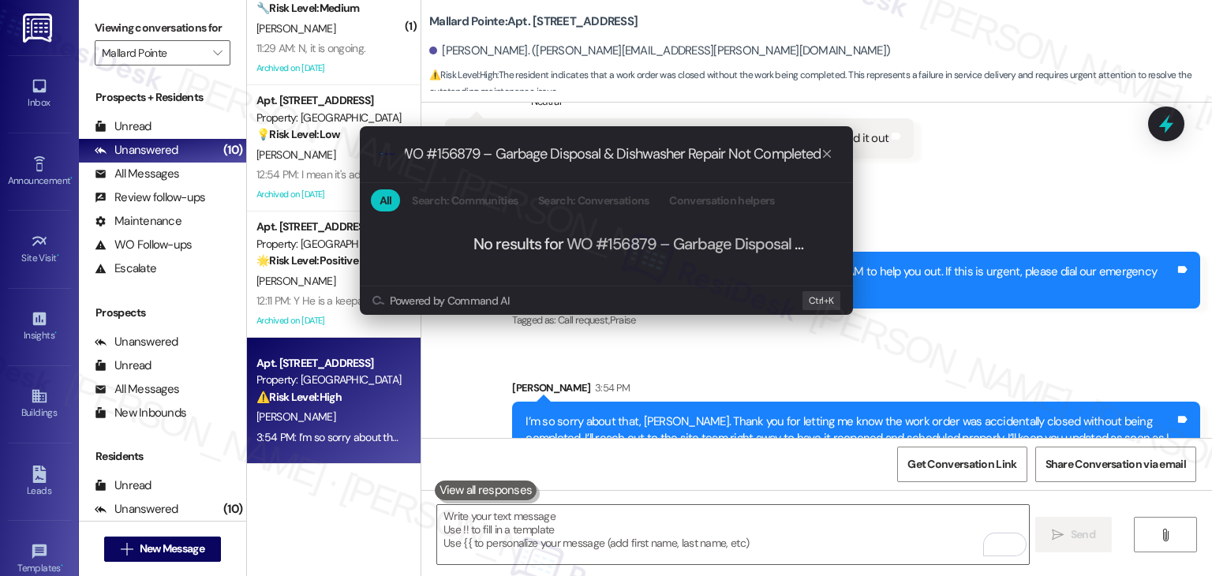
scroll to position [0, 0]
click at [994, 208] on div ".cls-1{fill:#0a055f;}.cls-2{fill:#0cc4c4;} resideskLogoBlueOrange WO #156879 – …" at bounding box center [606, 288] width 1212 height 576
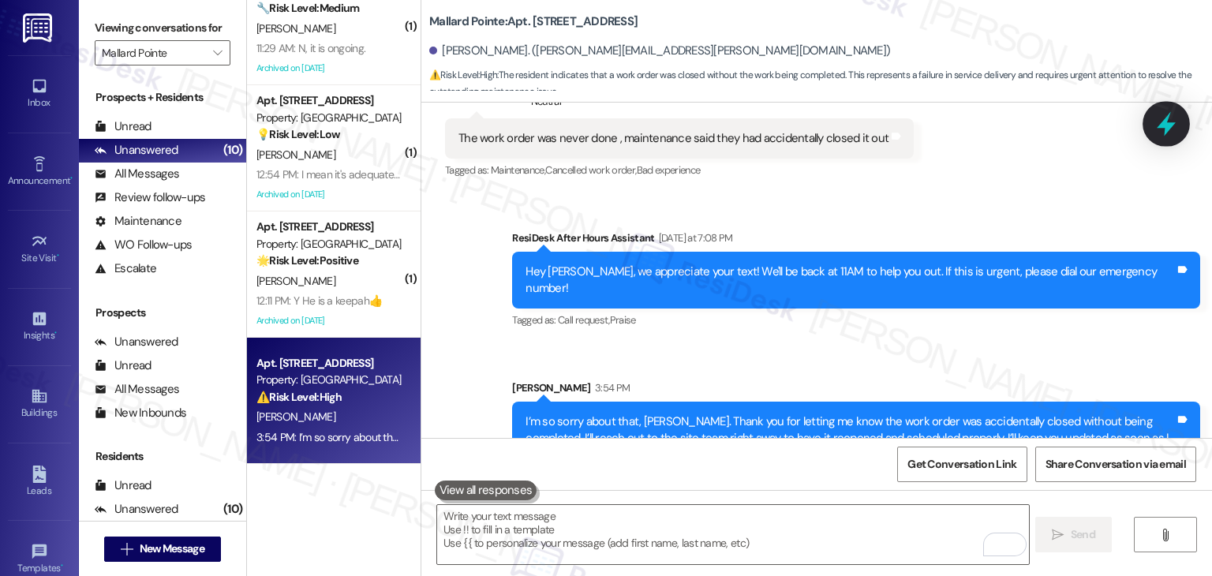
click at [1172, 111] on div at bounding box center [1165, 123] width 47 height 45
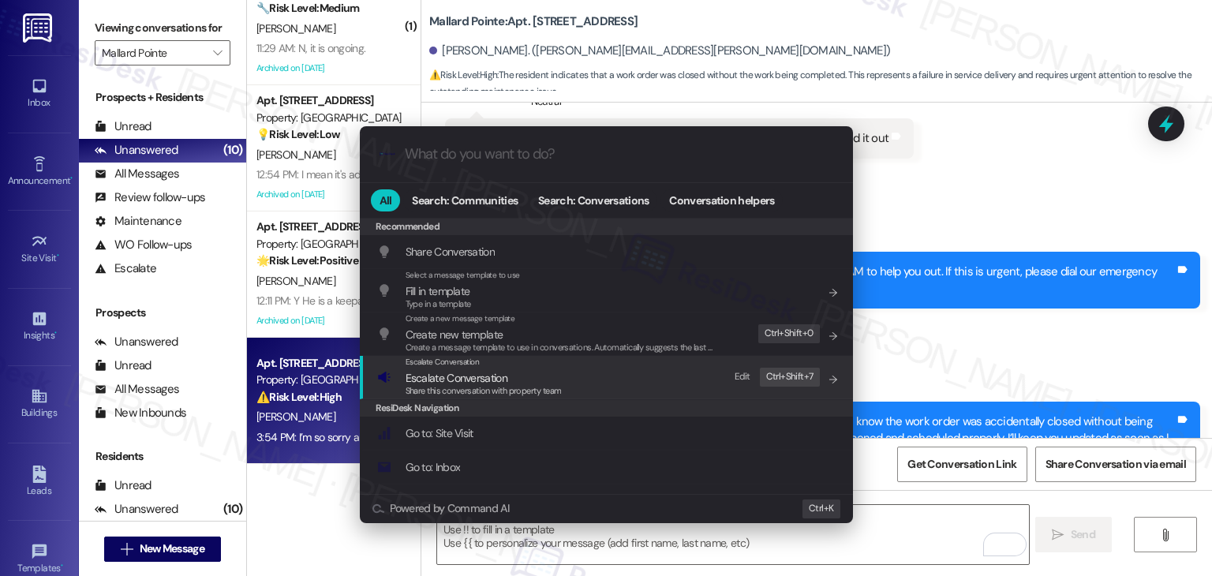
click at [476, 375] on span "Escalate Conversation" at bounding box center [456, 378] width 102 height 14
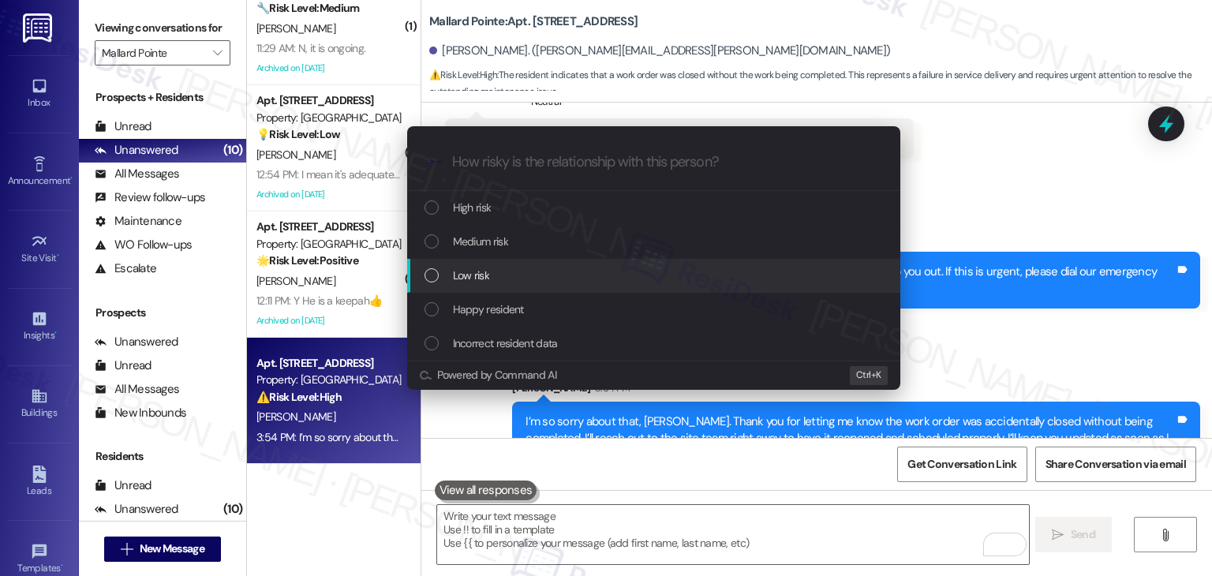
click at [428, 272] on div "List of options" at bounding box center [431, 275] width 14 height 14
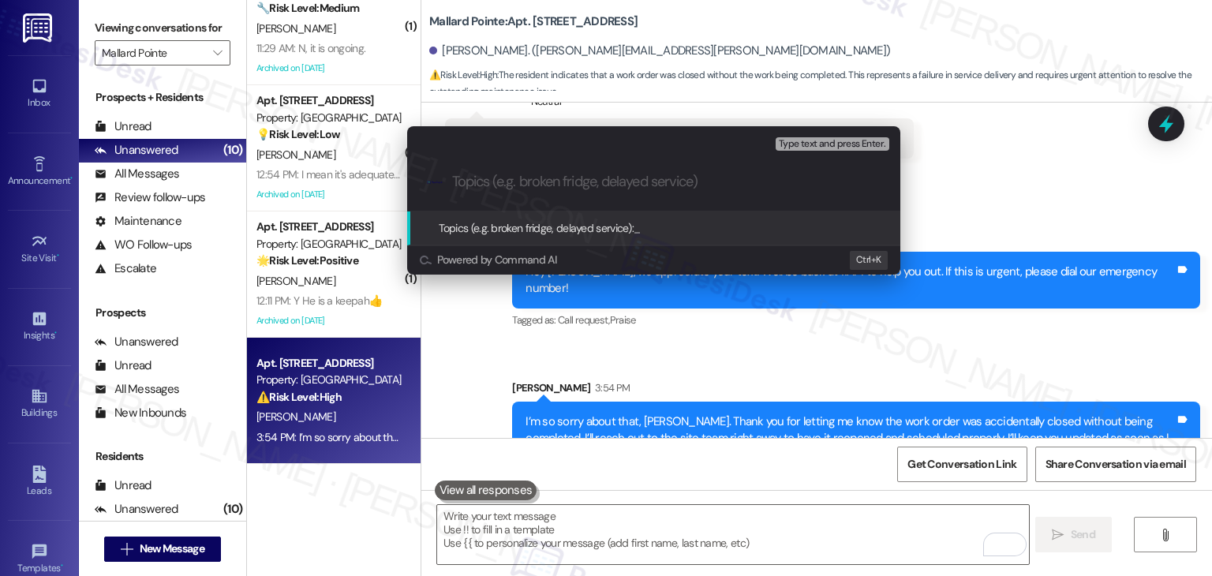
paste input "WO #156879 – Garbage Disposal & Dishwasher Repair Not Completed"
type input "WO #156879 – Garbage Disposal & Dishwasher Repair Not Completed"
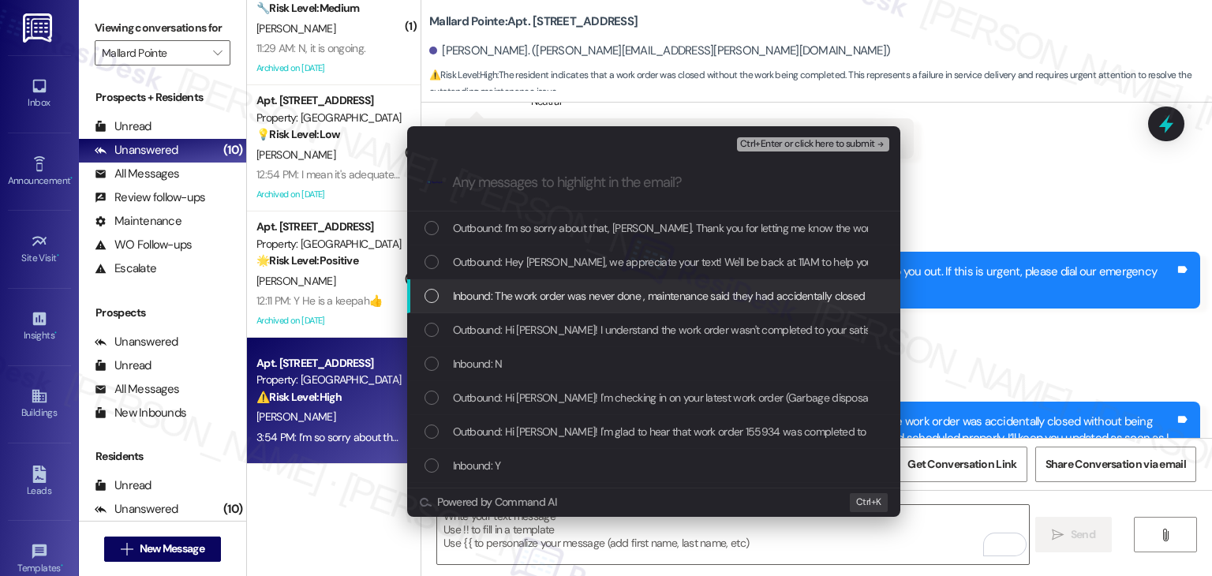
click at [428, 291] on div "List of options" at bounding box center [431, 296] width 14 height 14
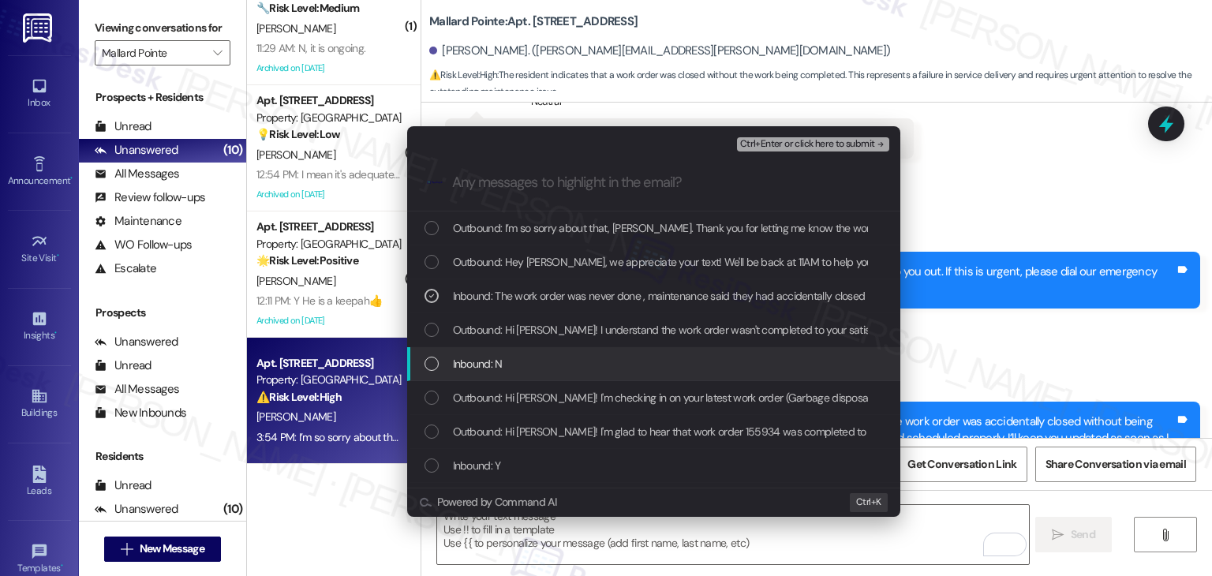
click at [429, 353] on div "Inbound: N" at bounding box center [653, 364] width 493 height 34
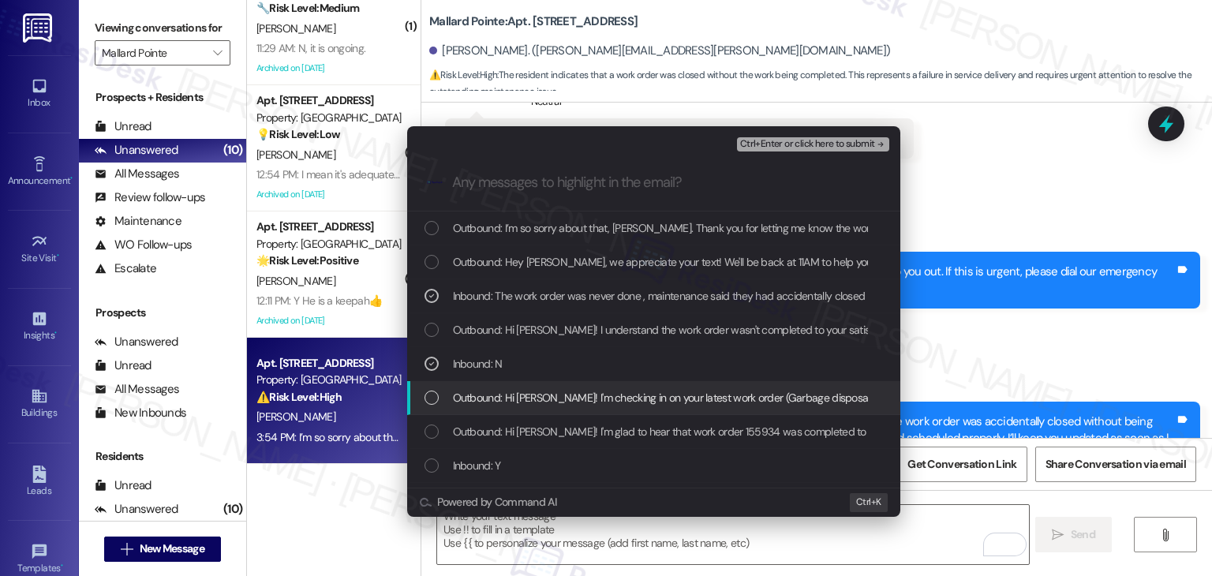
click at [431, 389] on div "Outbound: Hi [PERSON_NAME]! I'm checking in on your latest work order (Garbage …" at bounding box center [654, 397] width 461 height 17
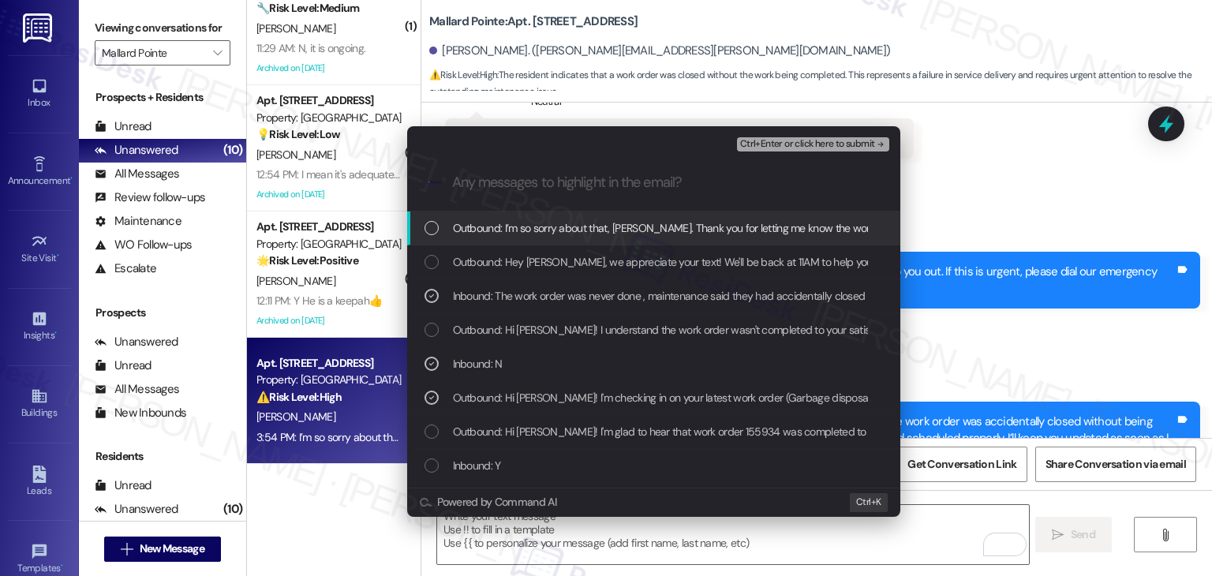
click at [820, 139] on span "Ctrl+Enter or click here to submit" at bounding box center [807, 144] width 135 height 11
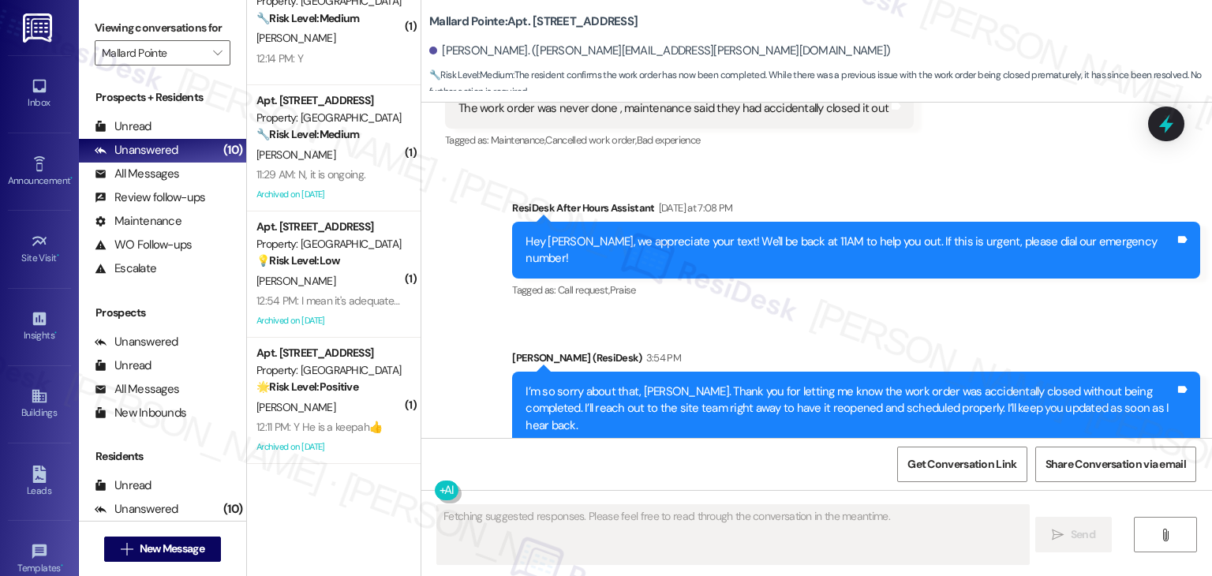
scroll to position [4449, 0]
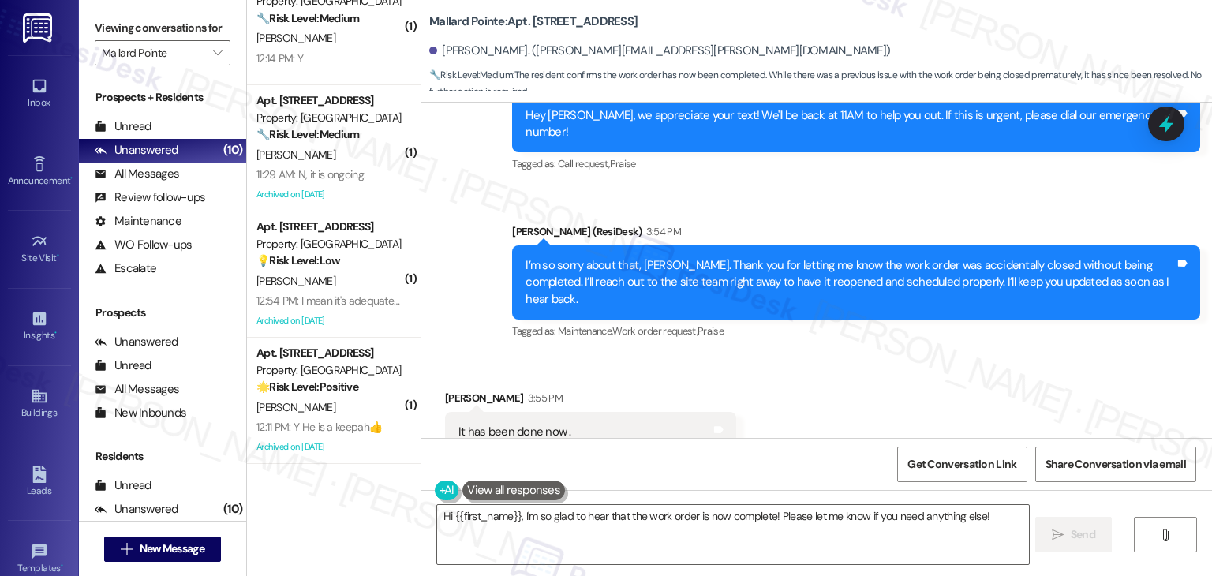
click at [842, 392] on div "Received via SMS [PERSON_NAME] 3:55 PM It has been done now . Tags and notes Ta…" at bounding box center [816, 420] width 790 height 133
click at [852, 398] on div "Received via SMS [PERSON_NAME] 3:55 PM It has been done now . Tags and notes Ta…" at bounding box center [816, 420] width 790 height 133
click at [852, 396] on div "Received via SMS [PERSON_NAME] 3:55 PM It has been done now . Tags and notes Ta…" at bounding box center [816, 420] width 790 height 133
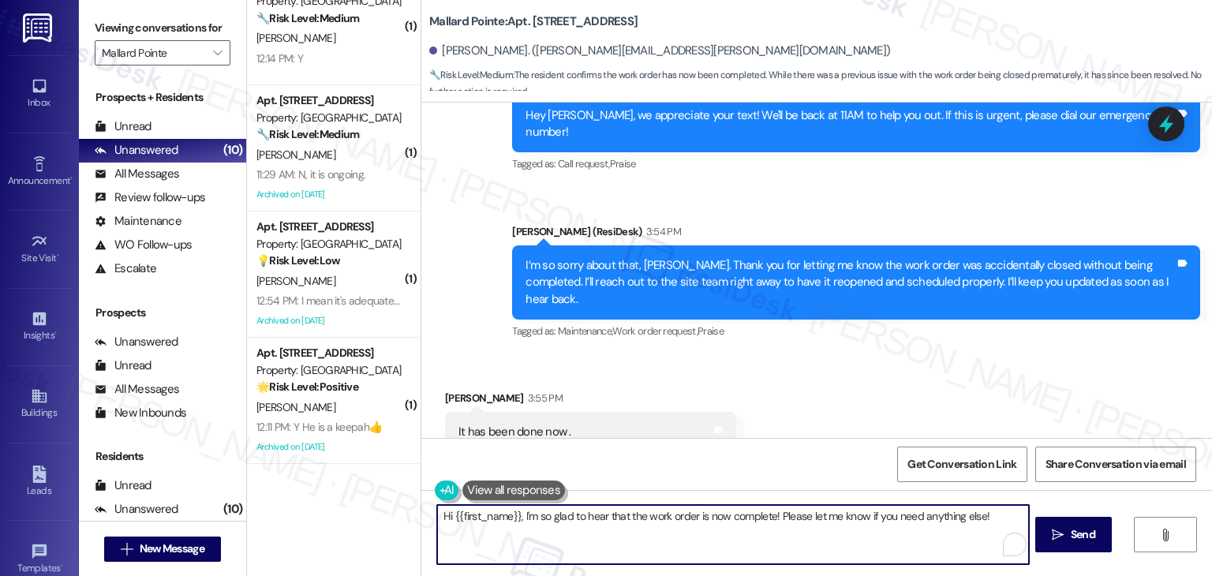
drag, startPoint x: 515, startPoint y: 519, endPoint x: 439, endPoint y: 506, distance: 77.7
click at [439, 506] on textarea "Hi {{first_name}}, I'm so glad to hear that the work order is now complete! Ple…" at bounding box center [732, 534] width 591 height 59
type textarea "I'm so glad to hear that the work order is now complete! Please let me know if …"
click at [1088, 547] on button " Send" at bounding box center [1073, 534] width 77 height 35
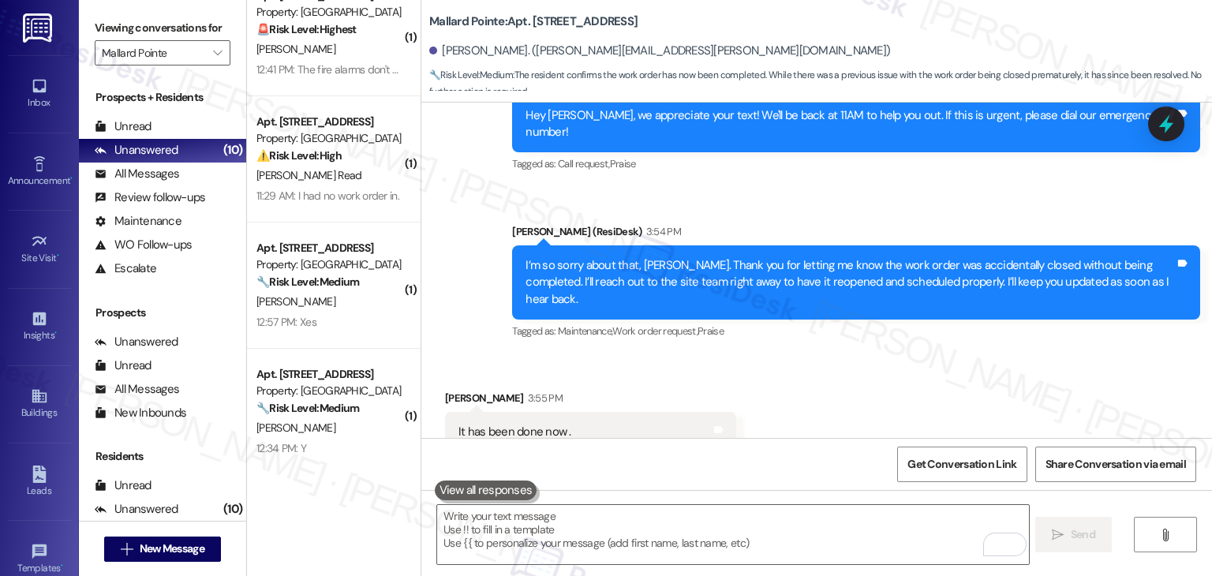
scroll to position [0, 0]
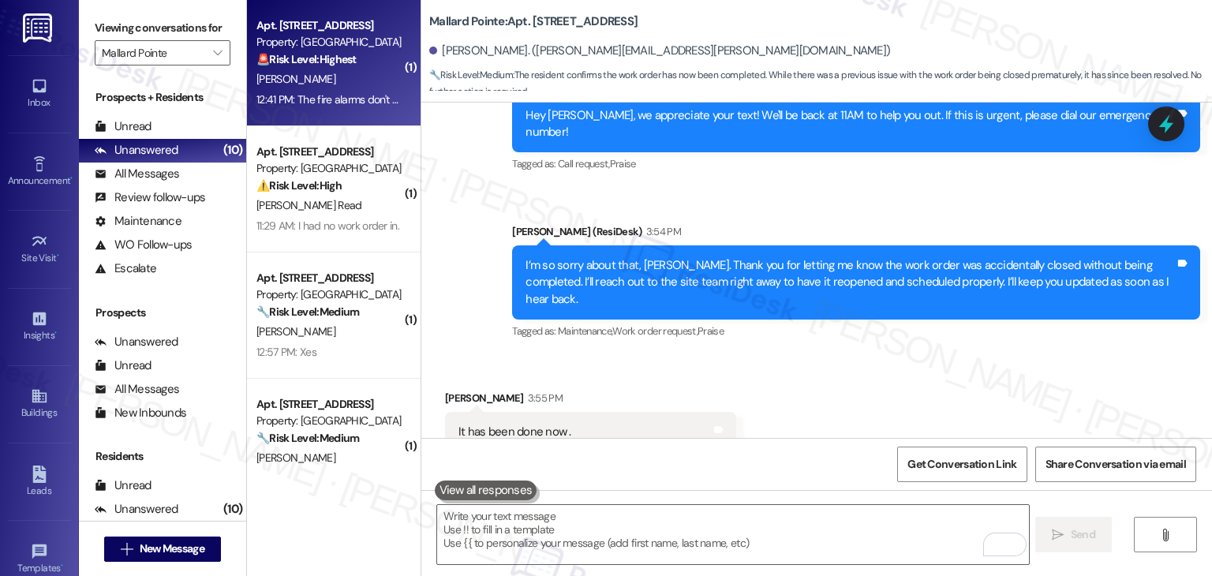
click at [316, 110] on div "Apt. A219, [STREET_ADDRESS] Property: Mallard Pointe 🚨 Risk Level: Highest The …" at bounding box center [334, 63] width 174 height 126
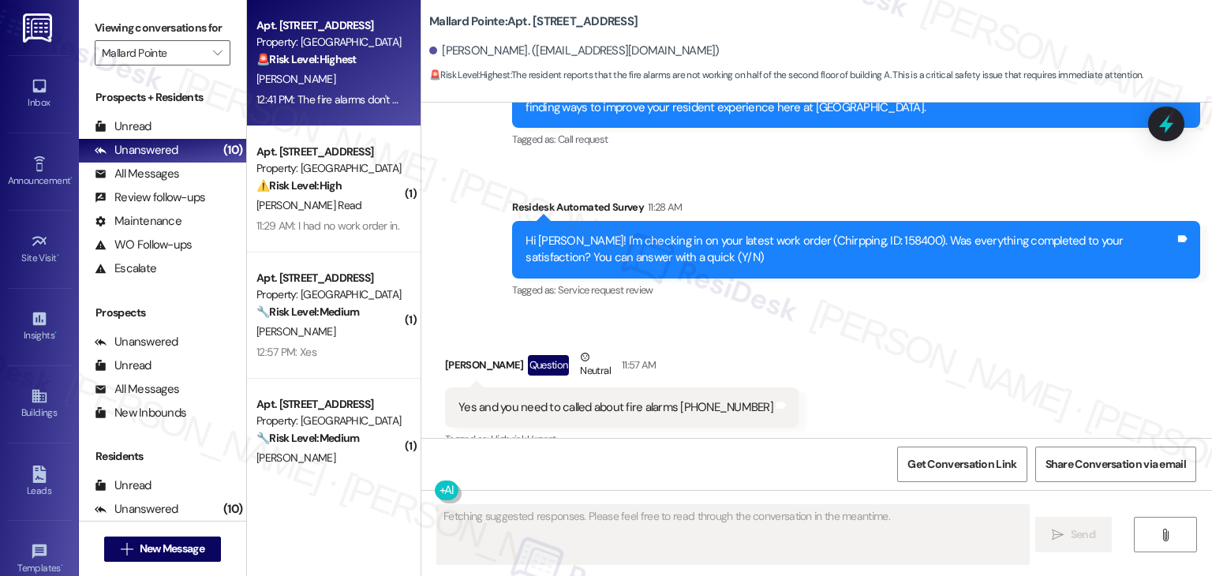
scroll to position [6619, 0]
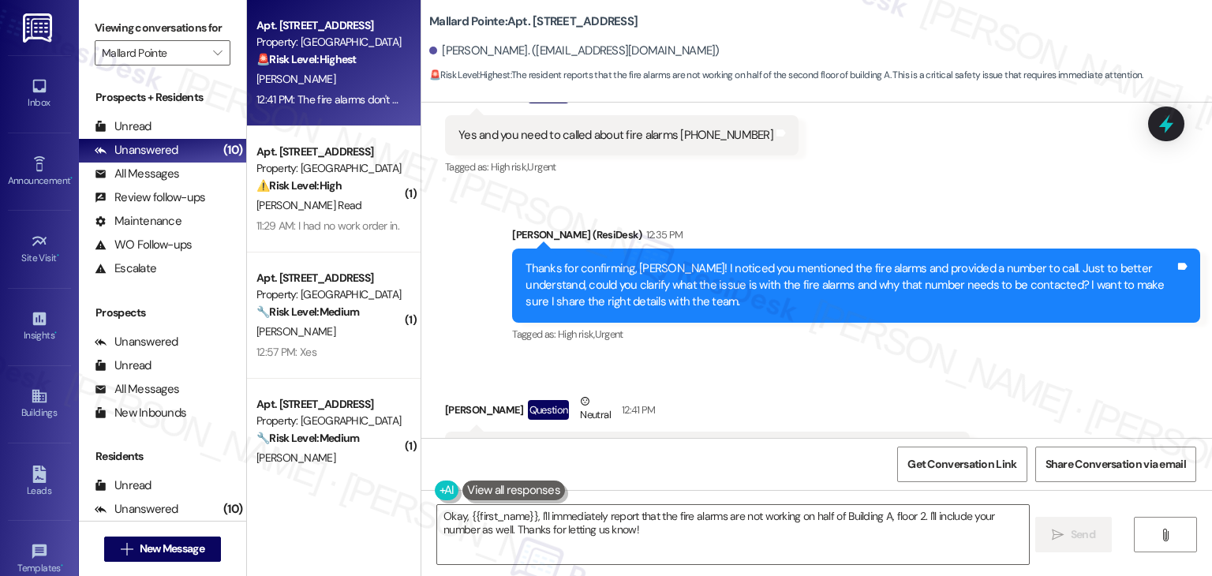
click at [632, 260] on div "Thanks for confirming, [PERSON_NAME]! I noticed you mentioned the fire alarms a…" at bounding box center [849, 285] width 649 height 50
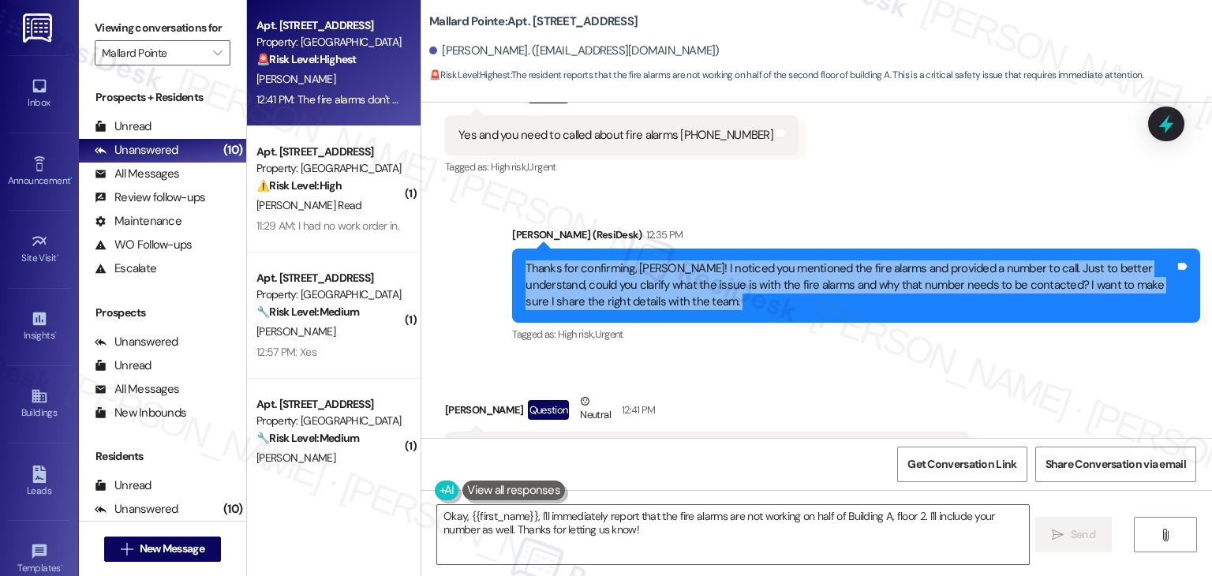
click at [632, 260] on div "Thanks for confirming, [PERSON_NAME]! I noticed you mentioned the fire alarms a…" at bounding box center [849, 285] width 649 height 50
copy div "Thanks for confirming, [PERSON_NAME]! I noticed you mentioned the fire alarms a…"
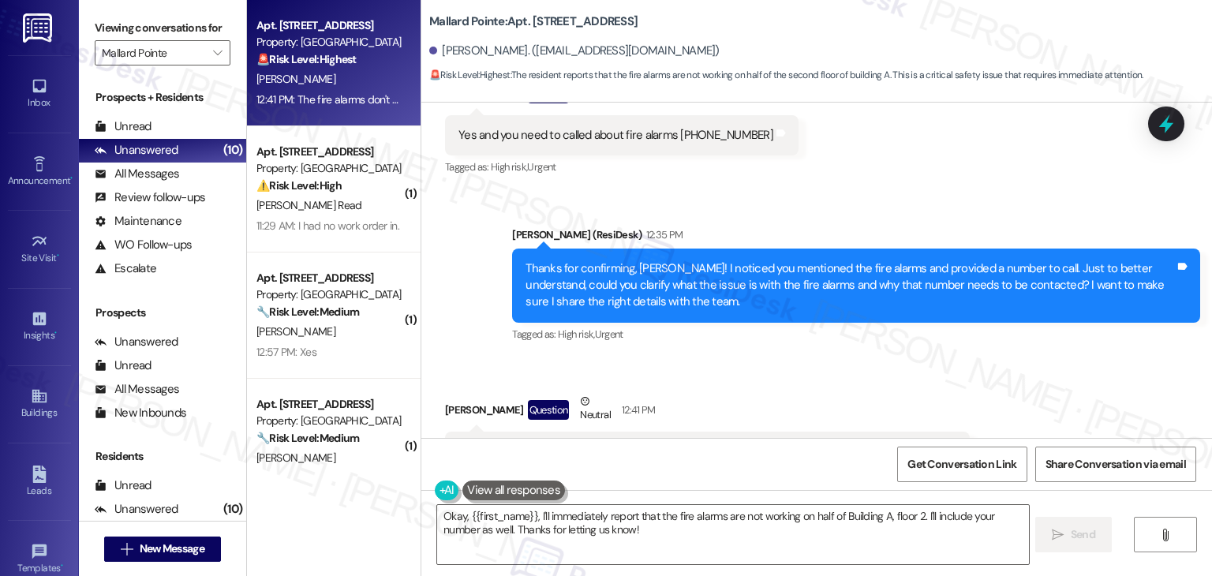
click at [738, 357] on div "Received via SMS [PERSON_NAME] Question Neutral 12:41 PM The fire alarms don't …" at bounding box center [816, 432] width 790 height 150
click at [673, 432] on div "The fire alarms don't work in half of build A floor 2 . That's is my number if …" at bounding box center [707, 452] width 525 height 40
click at [675, 432] on div "The fire alarms don't work in half of build A floor 2 . That's is my number if …" at bounding box center [707, 452] width 525 height 40
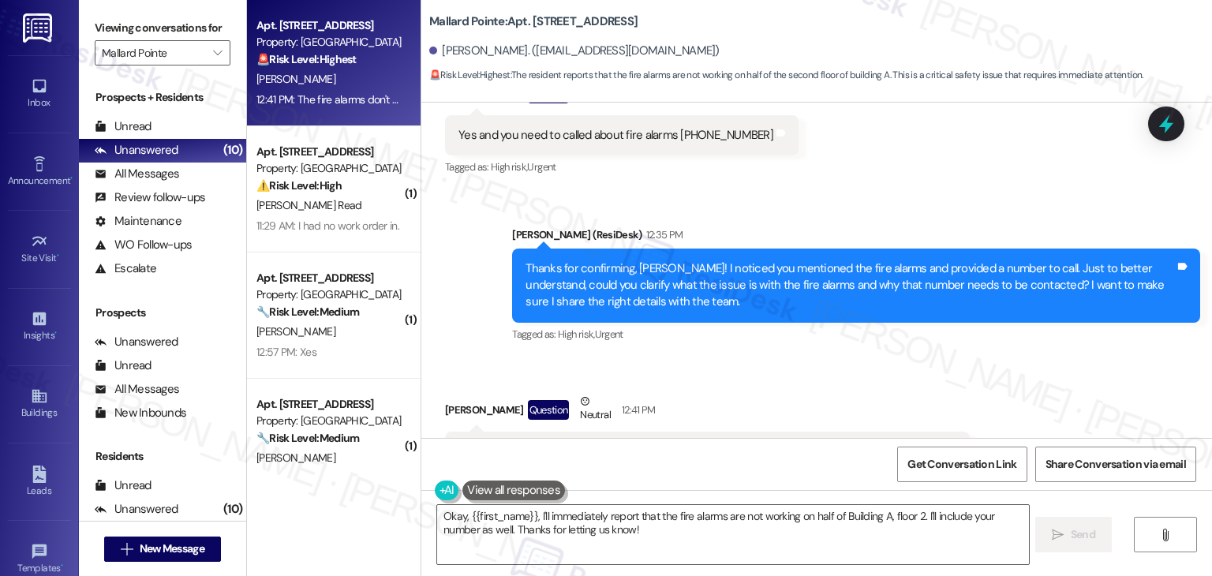
copy div "The fire alarms don't work in half of build A floor 2 . That's is my number if …"
click at [767, 285] on div "Sent via SMS [PERSON_NAME] (ResiDesk) 12:35 PM Thanks for confirming, [PERSON_N…" at bounding box center [856, 287] width 712 height 144
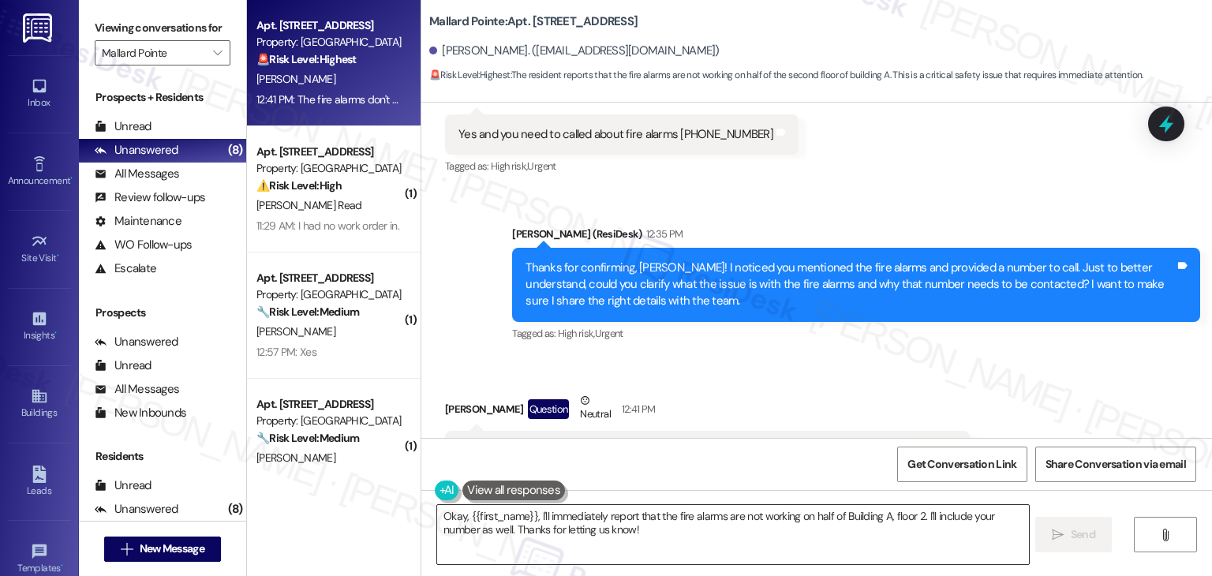
click at [625, 525] on textarea "Okay, {{first_name}}, I'll immediately report that the fire alarms are not work…" at bounding box center [732, 534] width 591 height 59
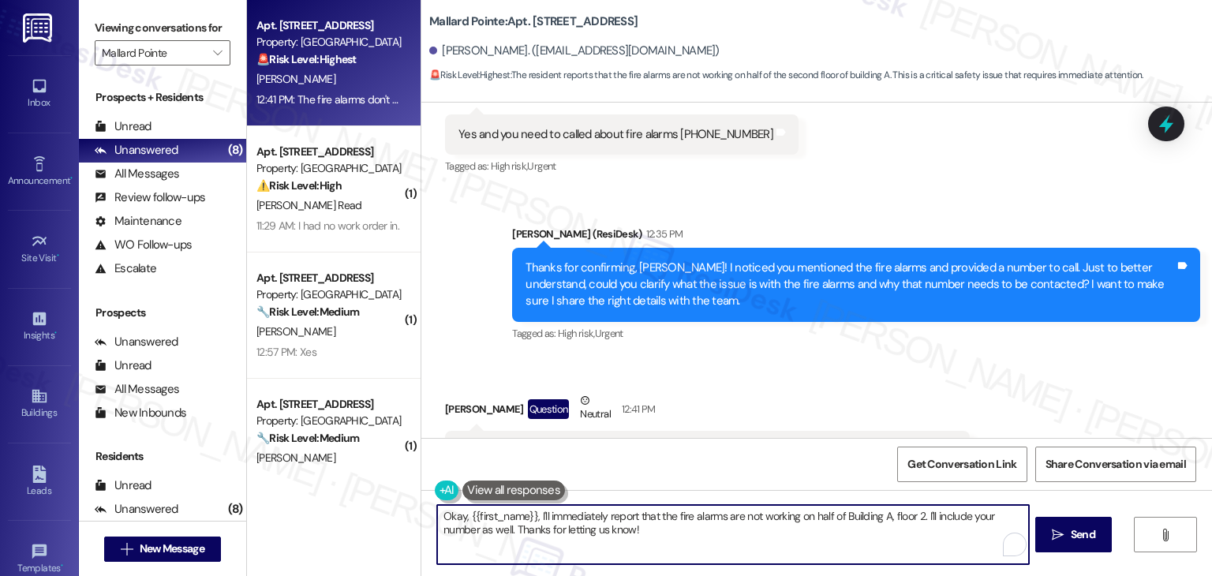
click at [625, 525] on textarea "Okay, {{first_name}}, I'll immediately report that the fire alarms are not work…" at bounding box center [732, 534] width 591 height 59
paste textarea "Thanks for clarifying, [PERSON_NAME]. I’m sorry to hear the fire alarms aren’t …"
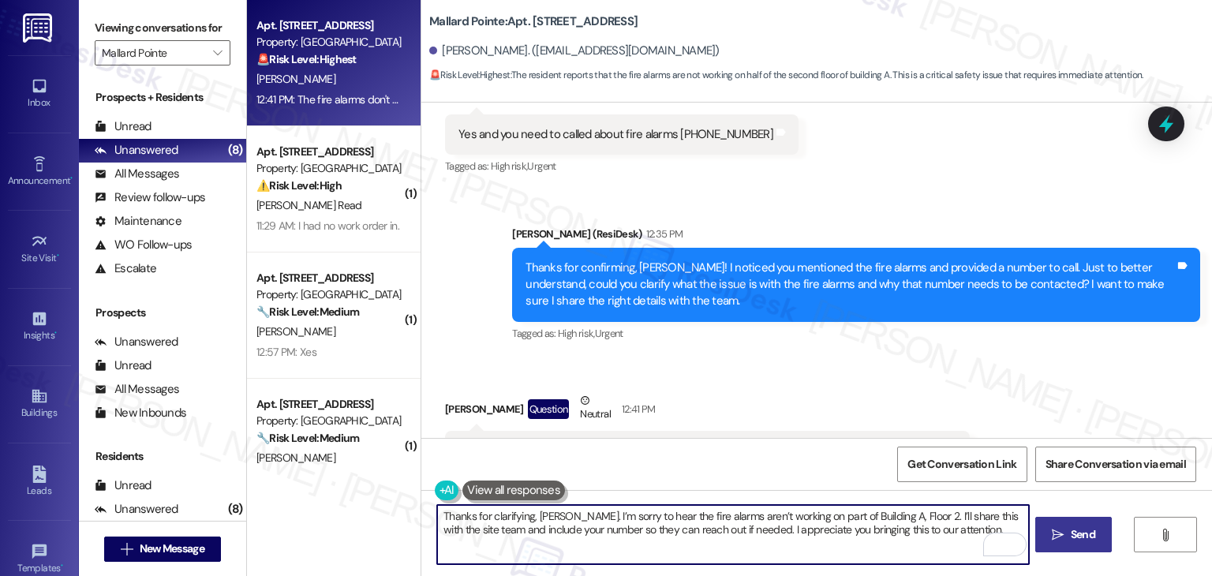
type textarea "Thanks for clarifying, [PERSON_NAME]. I’m sorry to hear the fire alarms aren’t …"
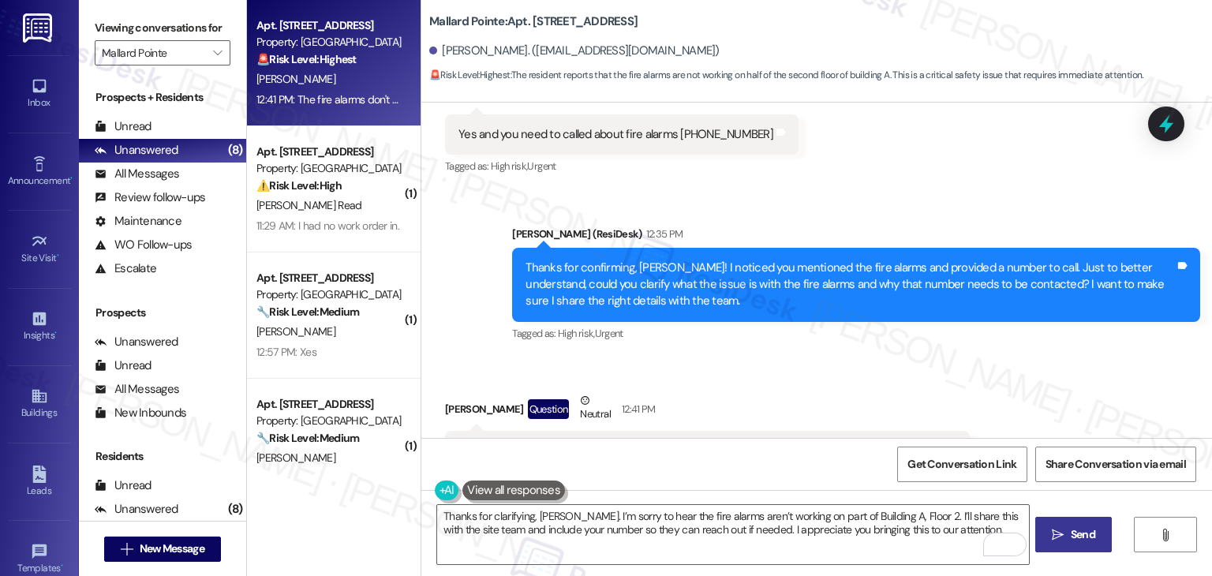
click at [1071, 529] on span "Send" at bounding box center [1083, 534] width 24 height 17
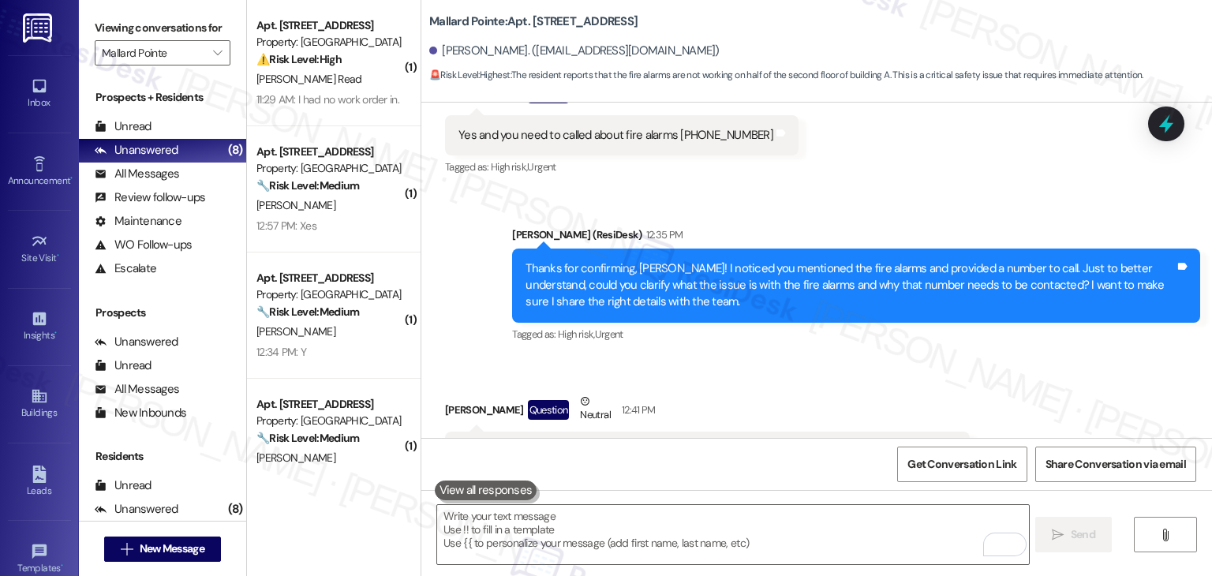
scroll to position [6747, 0]
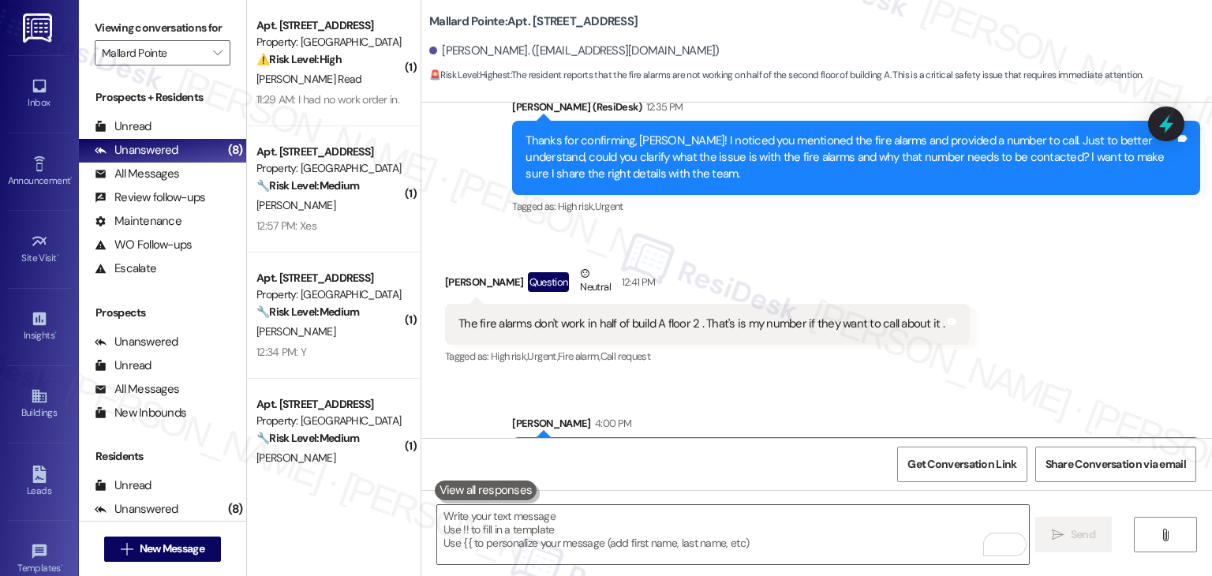
click at [1004, 307] on div "Received via SMS [PERSON_NAME] Question Neutral 12:41 PM The fire alarms don't …" at bounding box center [816, 305] width 790 height 150
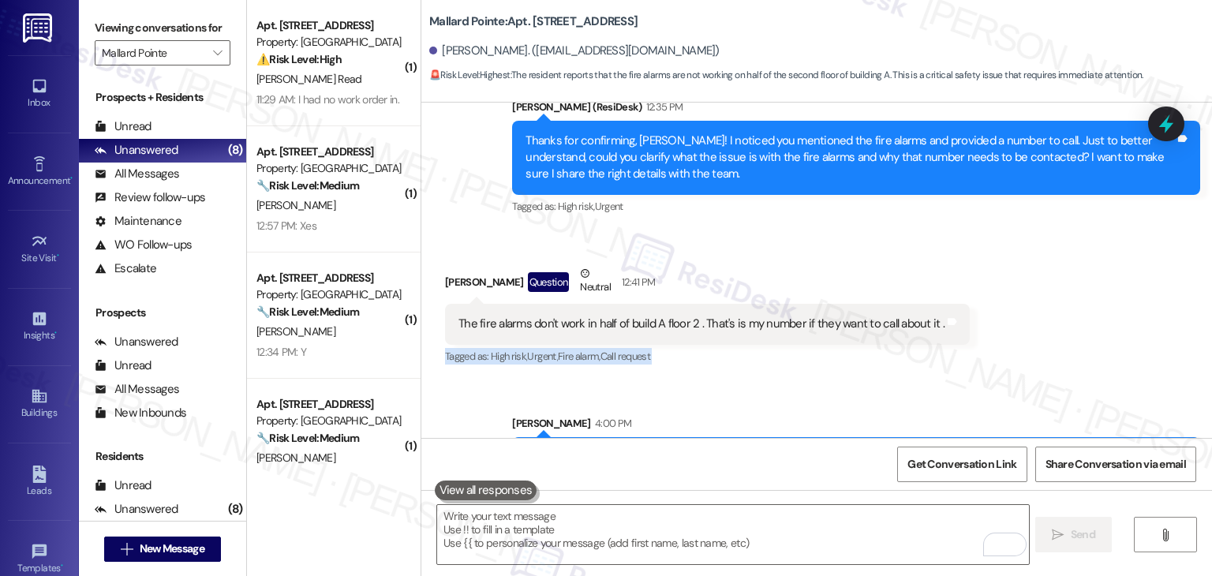
click at [1004, 307] on div "Received via SMS [PERSON_NAME] Question Neutral 12:41 PM The fire alarms don't …" at bounding box center [816, 305] width 790 height 150
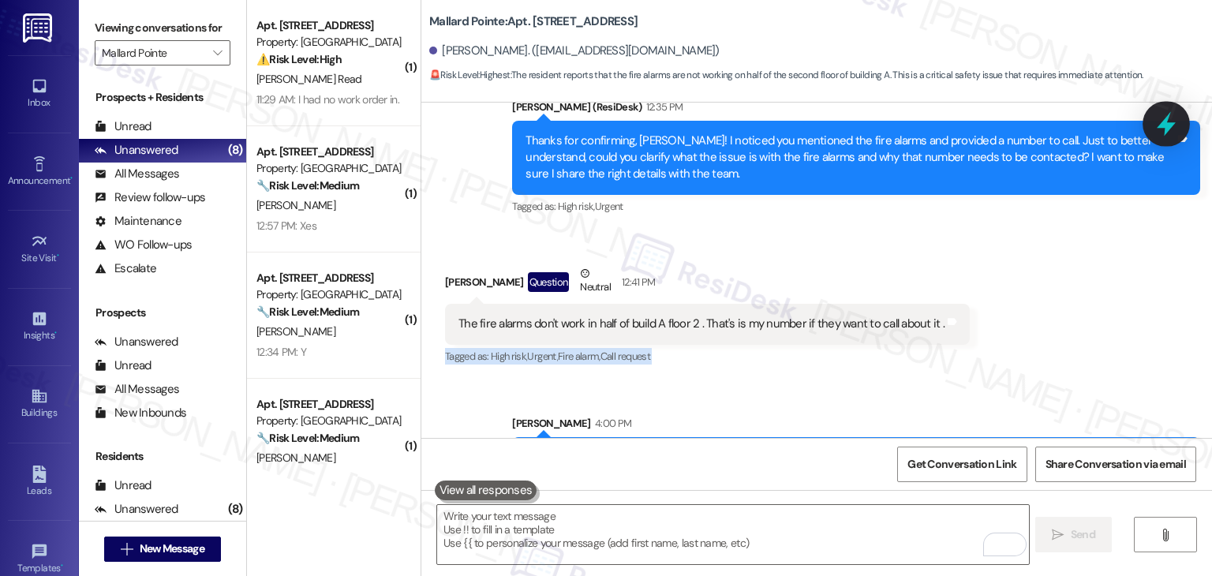
click at [1163, 126] on icon at bounding box center [1166, 124] width 19 height 24
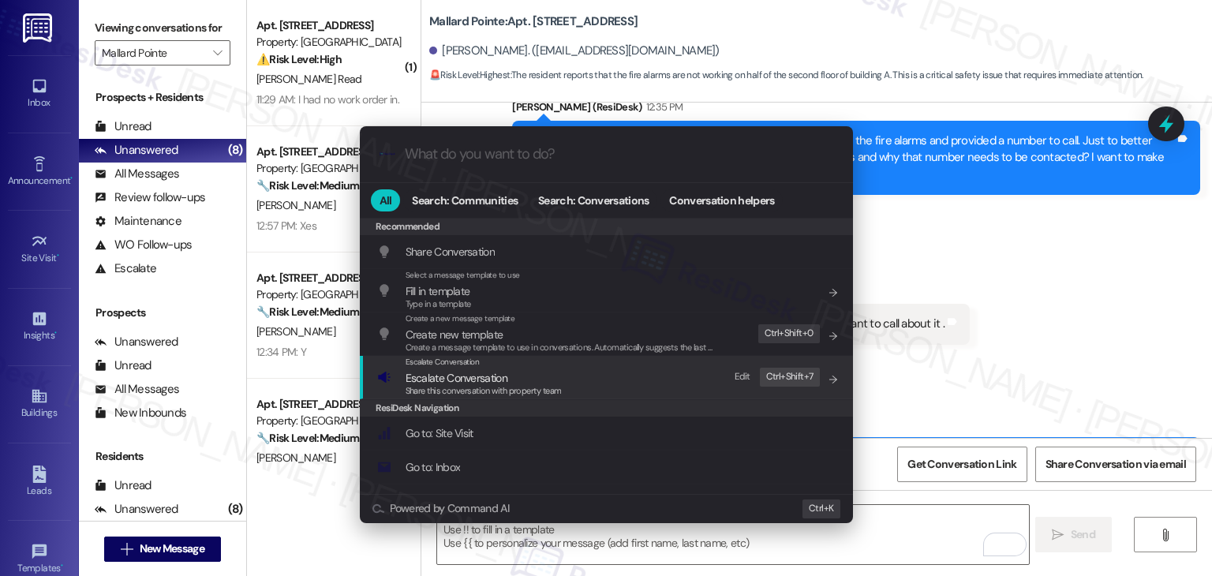
drag, startPoint x: 445, startPoint y: 379, endPoint x: 461, endPoint y: 379, distance: 16.6
click at [445, 379] on span "Escalate Conversation" at bounding box center [456, 378] width 102 height 14
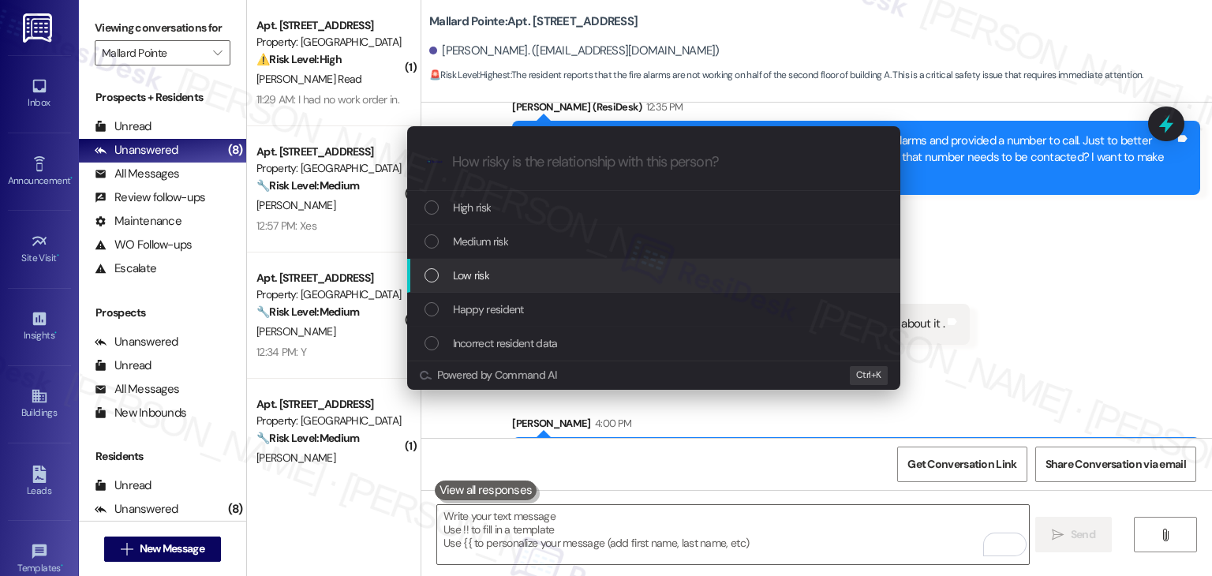
click at [428, 278] on div "List of options" at bounding box center [431, 275] width 14 height 14
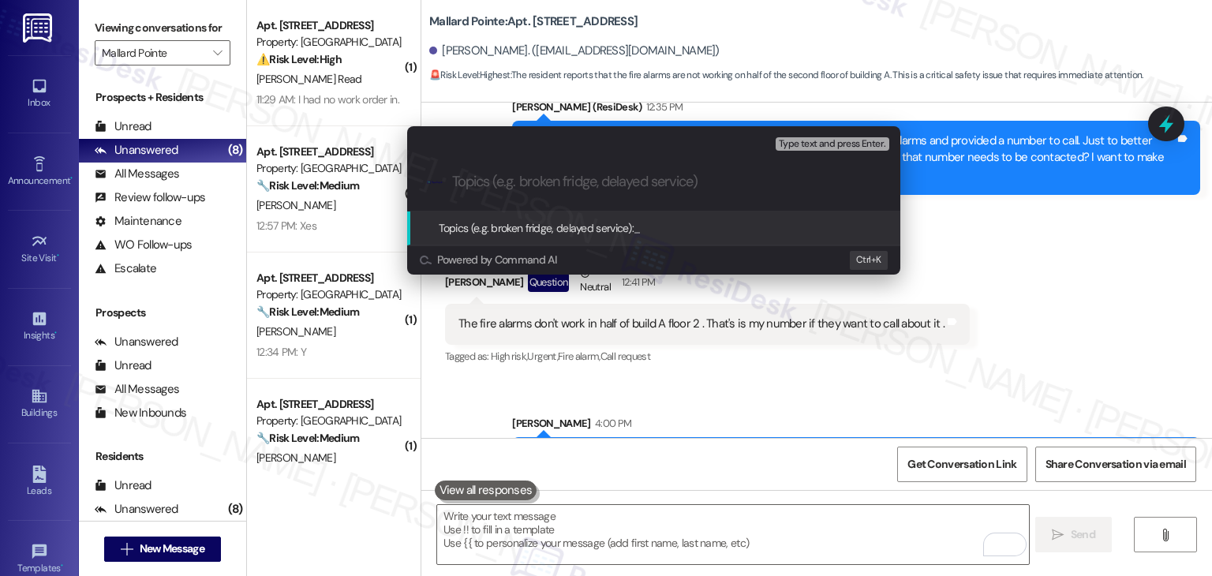
paste input "Safety Concern – Fire Alarms Not Working (Building A, Floor 2"
type input "Safety Concern – Fire Alarms Not Working (Building A, Floor 2"
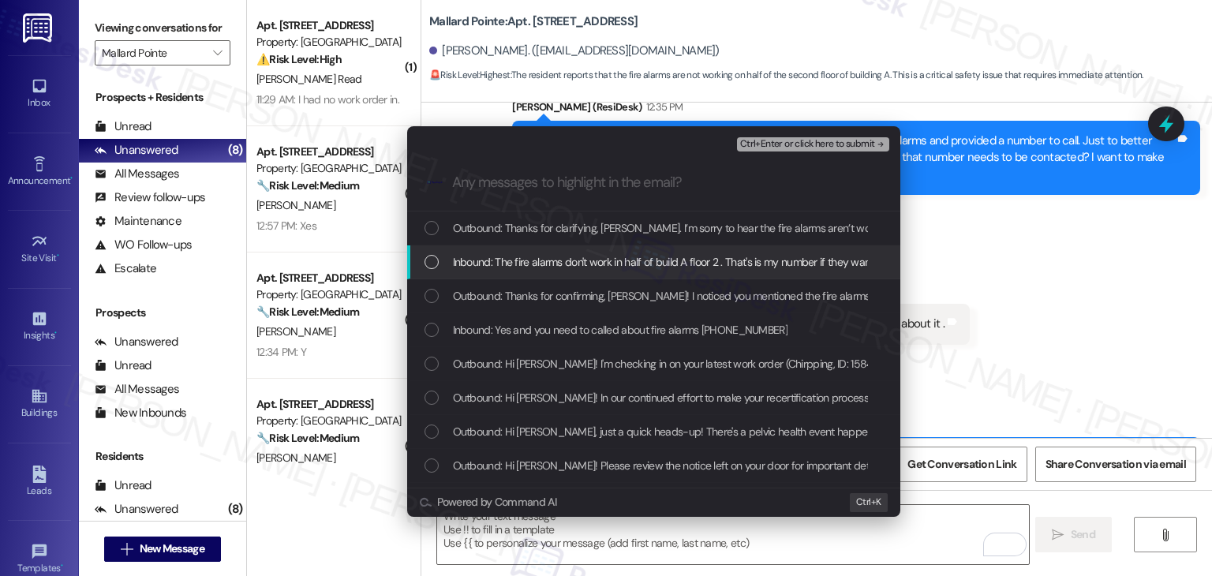
click at [435, 263] on div "List of options" at bounding box center [431, 262] width 14 height 14
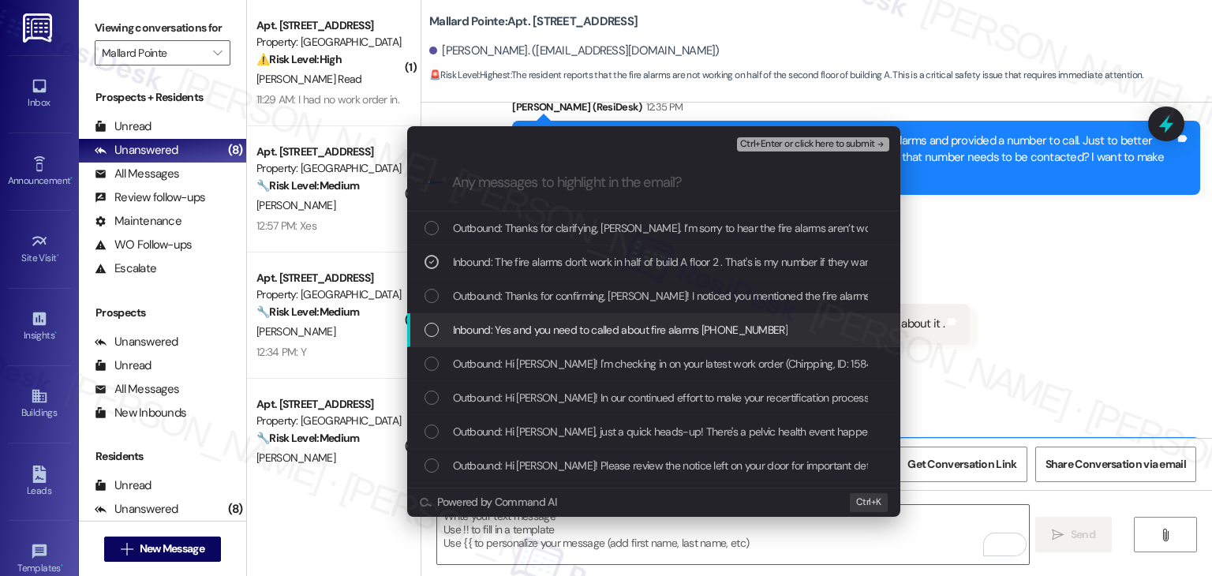
click at [432, 329] on div "List of options" at bounding box center [431, 330] width 14 height 14
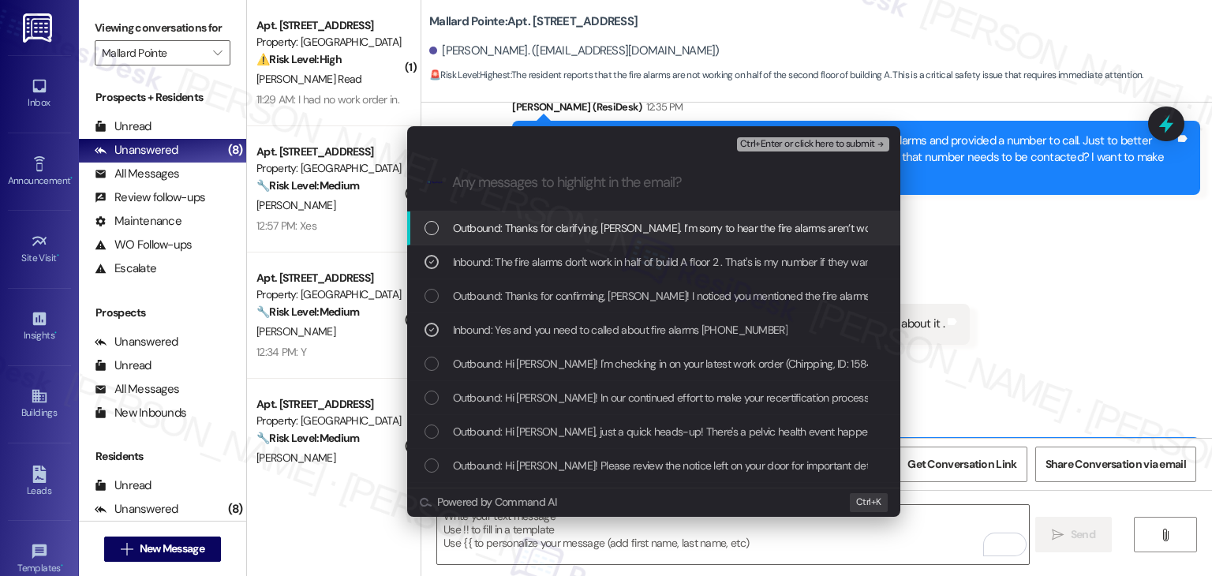
drag, startPoint x: 827, startPoint y: 142, endPoint x: 667, endPoint y: 190, distance: 166.5
click at [667, 190] on div "Escalate Conversation Low risk Safety Concern – Fire Alarms Not Working (Buildi…" at bounding box center [653, 168] width 493 height 84
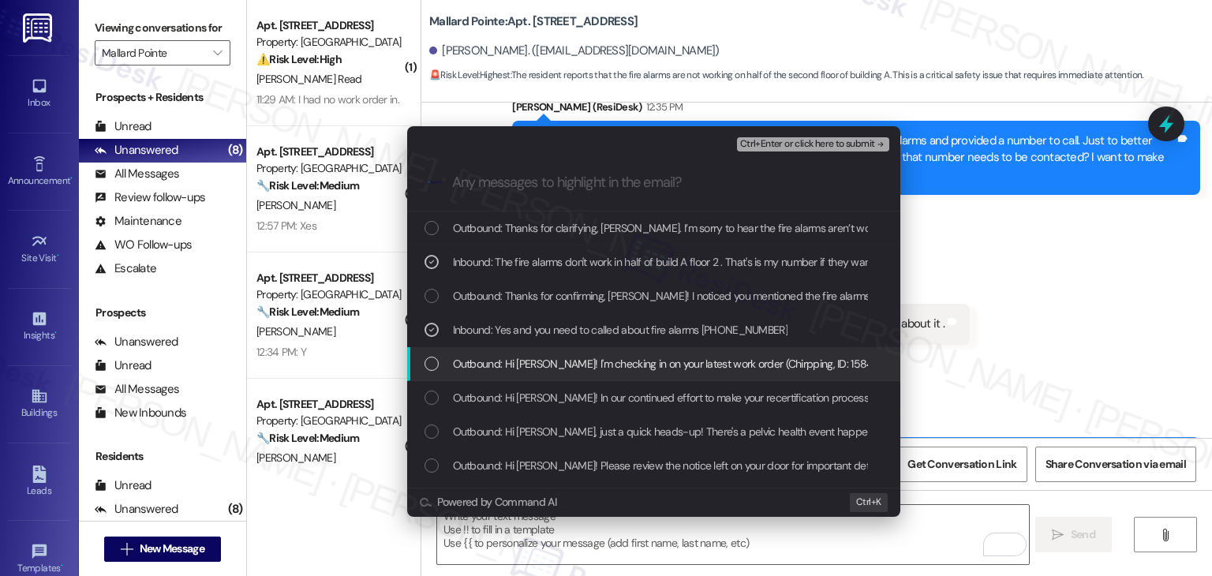
click at [428, 365] on div "List of options" at bounding box center [431, 364] width 14 height 14
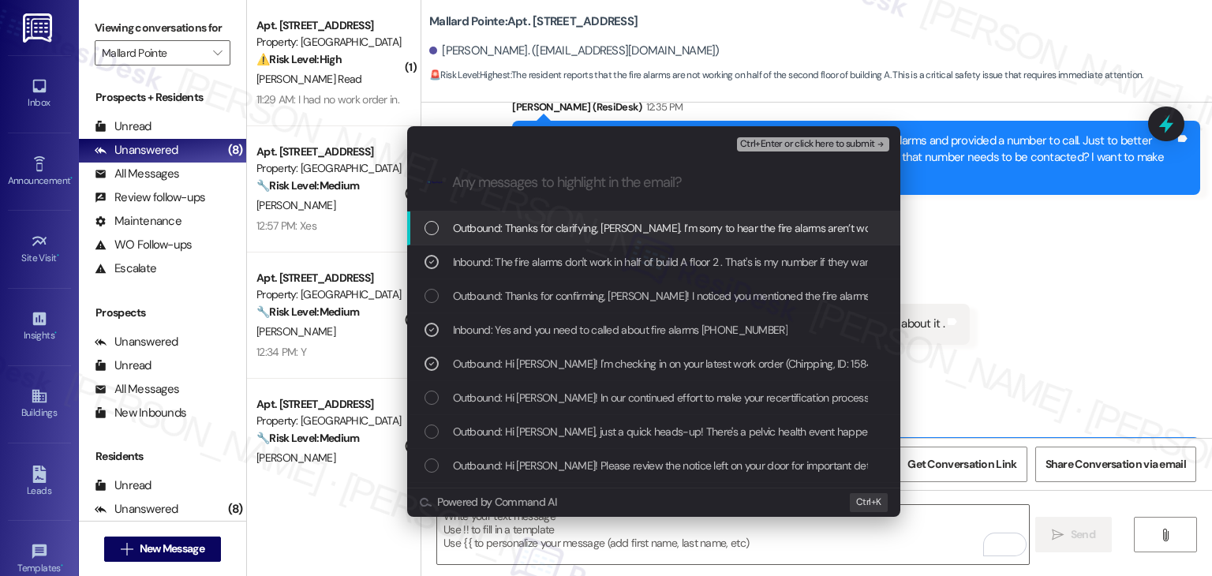
click at [817, 140] on span "Ctrl+Enter or click here to submit" at bounding box center [807, 144] width 135 height 11
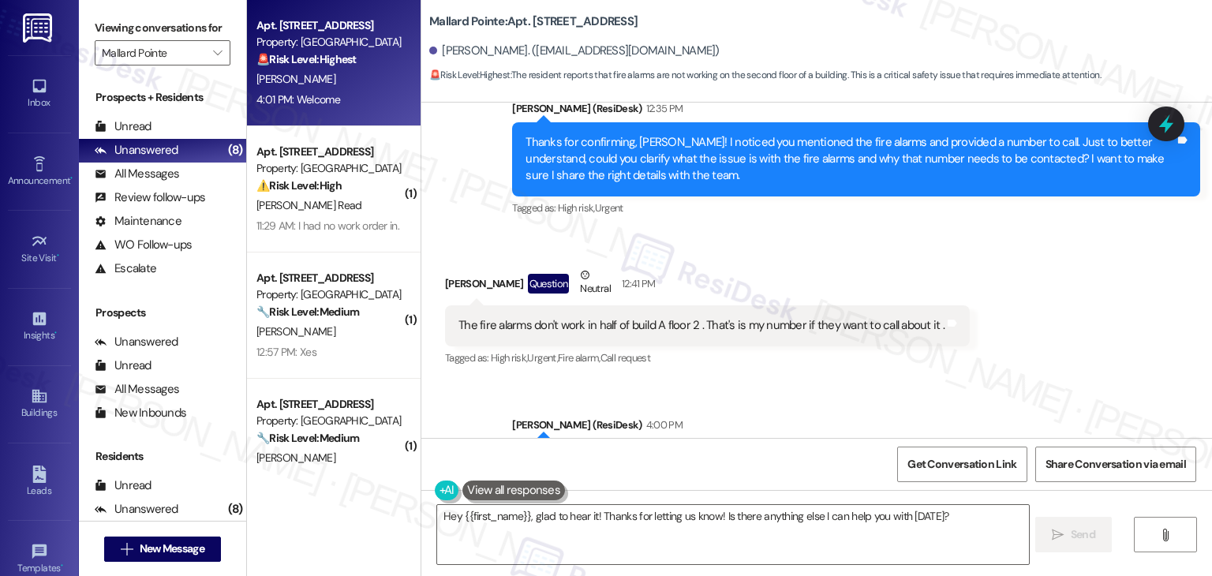
scroll to position [6666, 0]
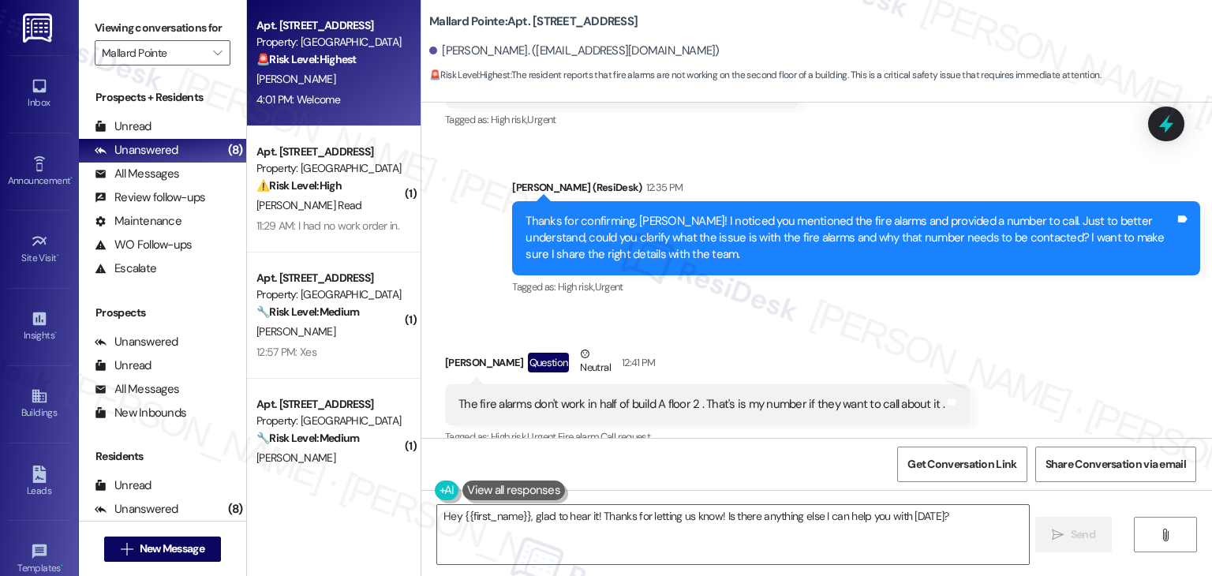
click at [856, 310] on div "Received via SMS Adrian Hackler Question Neutral 12:41 PM The fire alarms don't…" at bounding box center [816, 385] width 790 height 150
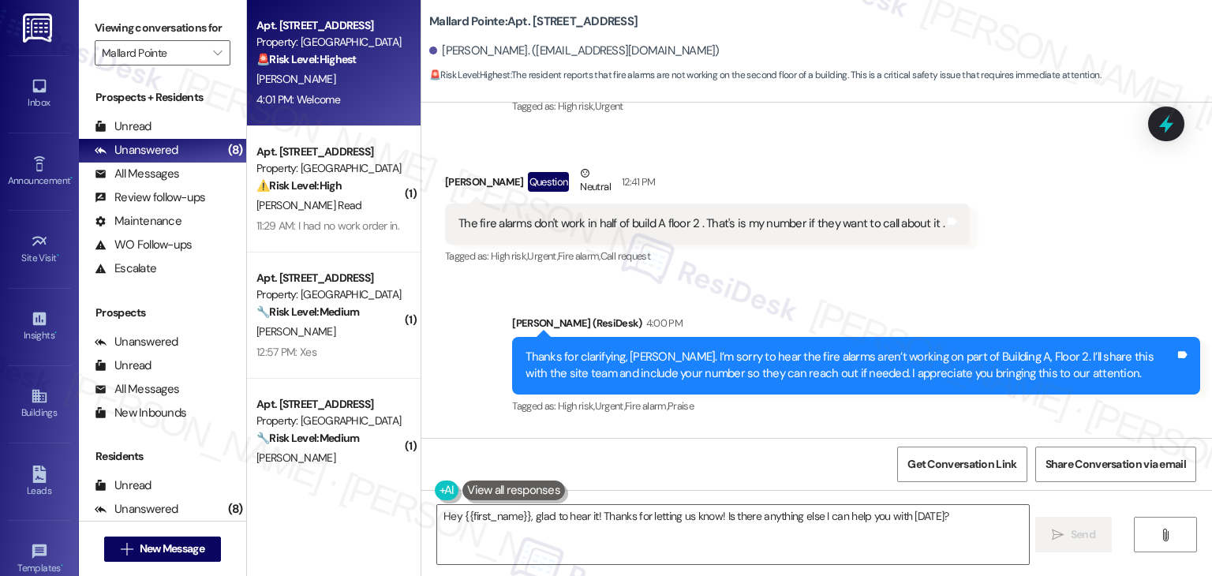
scroll to position [6903, 0]
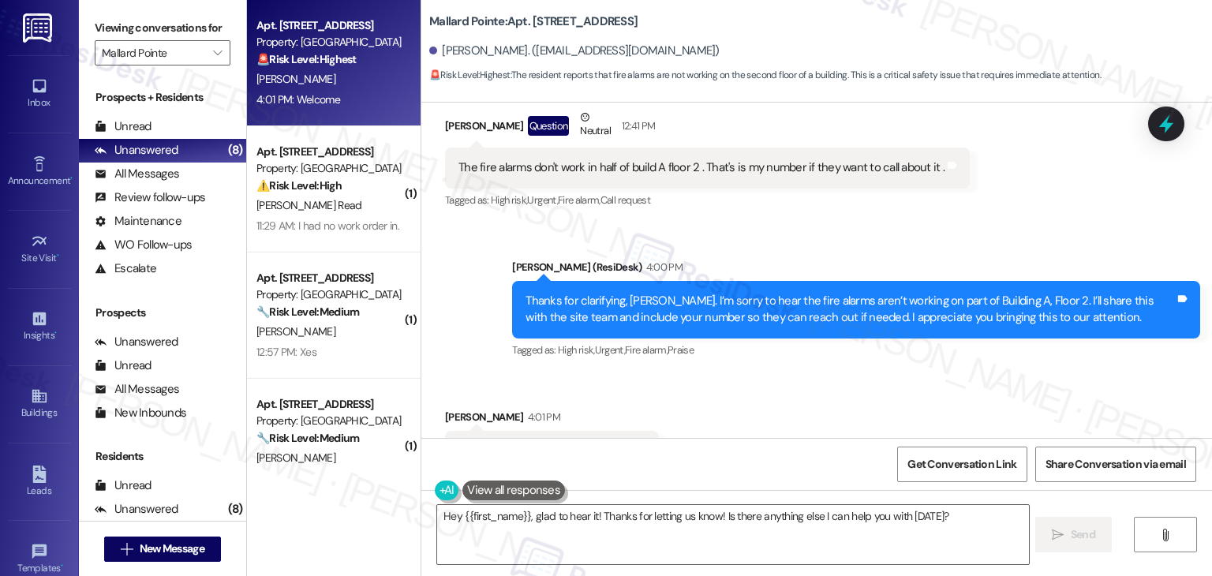
click at [897, 373] on div "Received via SMS Adrian Hackler 4:01 PM Welcome Tags and notes Tagged as: Email…" at bounding box center [816, 439] width 790 height 133
click at [756, 373] on div "Received via SMS Adrian Hackler 4:01 PM Welcome Tags and notes Tagged as: Email…" at bounding box center [816, 439] width 790 height 133
click at [760, 373] on div "Received via SMS Adrian Hackler 4:01 PM Welcome Tags and notes Tagged as: Email…" at bounding box center [816, 439] width 790 height 133
click at [906, 403] on div "Received via SMS Adrian Hackler 4:01 PM Welcome Tags and notes Tagged as: Email…" at bounding box center [816, 439] width 790 height 133
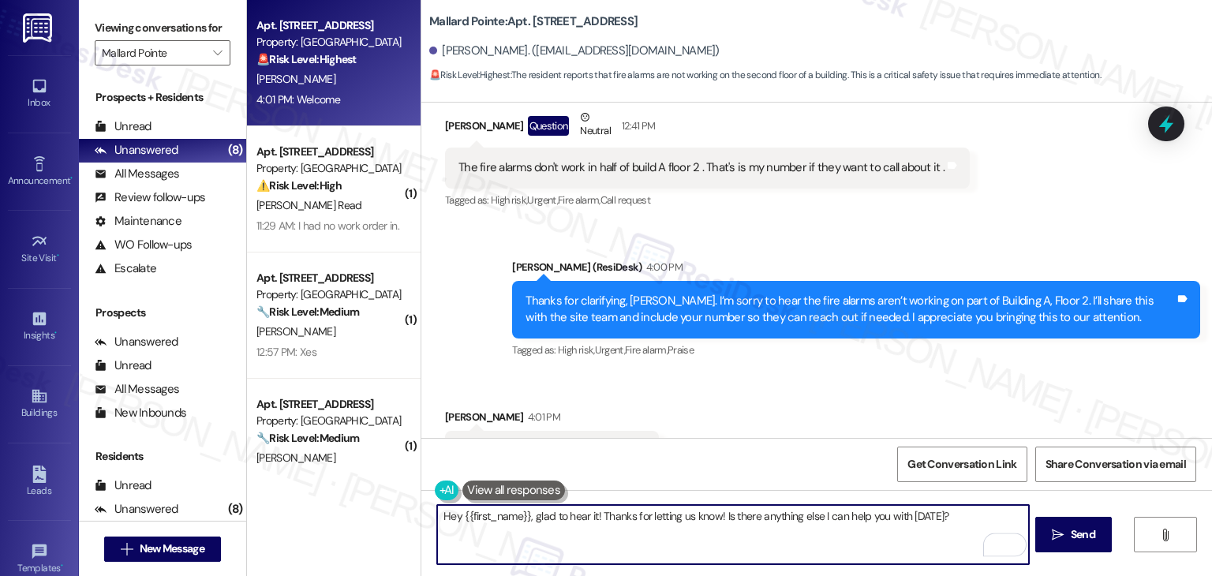
drag, startPoint x: 529, startPoint y: 519, endPoint x: 429, endPoint y: 514, distance: 100.3
click at [437, 514] on textarea "Hey {{first_name}}, glad to hear it! Thanks for letting us know! Is there anyth…" at bounding box center [732, 534] width 591 height 59
click at [776, 420] on div "Received via SMS Adrian Hackler 4:01 PM Welcome Tags and notes Tagged as: Email…" at bounding box center [816, 439] width 790 height 133
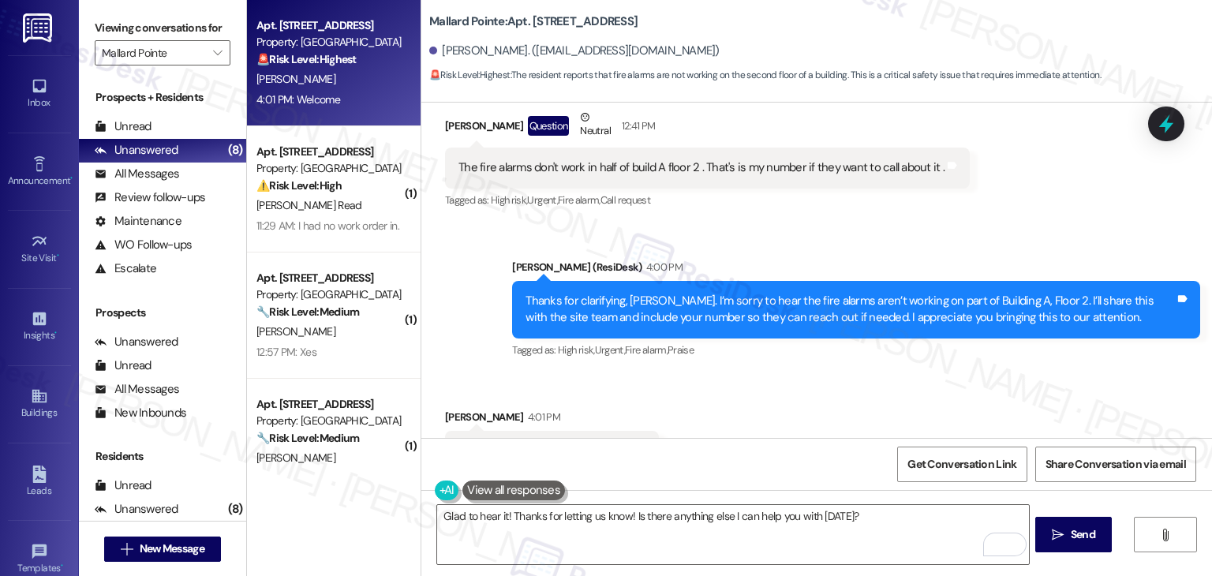
click at [657, 478] on div "Get Conversation Link Share Conversation via email" at bounding box center [816, 464] width 790 height 52
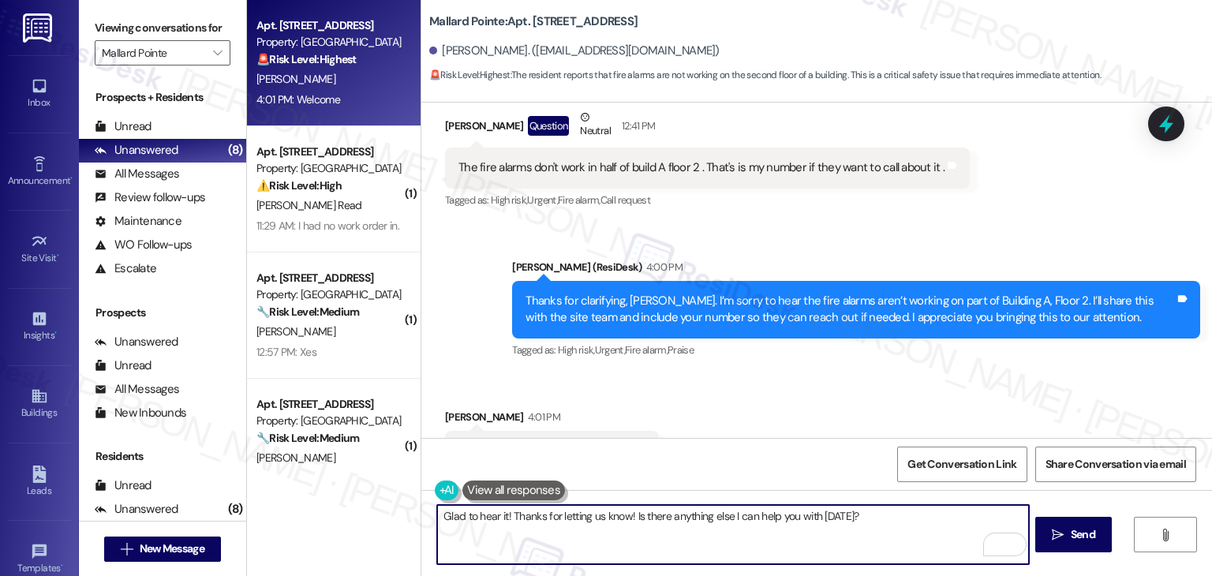
click at [877, 509] on textarea "Glad to hear it! Thanks for letting us know! Is there anything else I can help …" at bounding box center [732, 534] width 591 height 59
drag, startPoint x: 884, startPoint y: 521, endPoint x: 667, endPoint y: 518, distance: 217.0
click at [667, 518] on textarea "Glad to hear it! Thanks for letting us know! Is there anything else I can help …" at bounding box center [732, 534] width 591 height 59
paste textarea "Should you have any questions or need help with anything else, please don't hes…"
drag, startPoint x: 625, startPoint y: 516, endPoint x: 550, endPoint y: 515, distance: 74.9
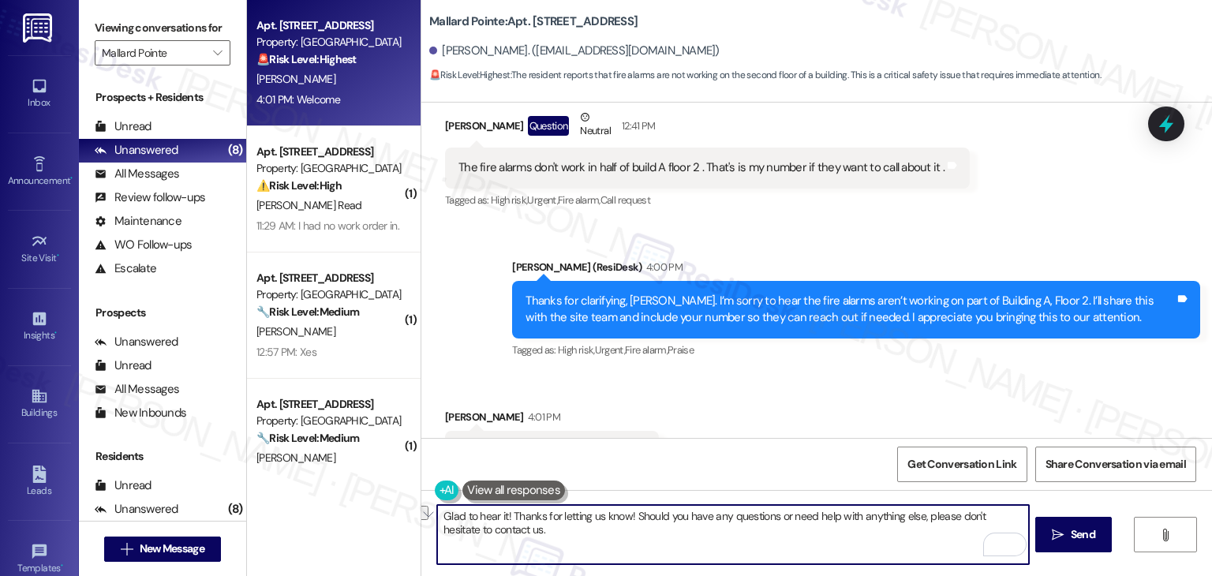
click at [550, 515] on textarea "Glad to hear it! Thanks for letting us know! Should you have any questions or n…" at bounding box center [732, 534] width 591 height 59
type textarea "Glad to hear it! Should you have any questions or need help with anything else,…"
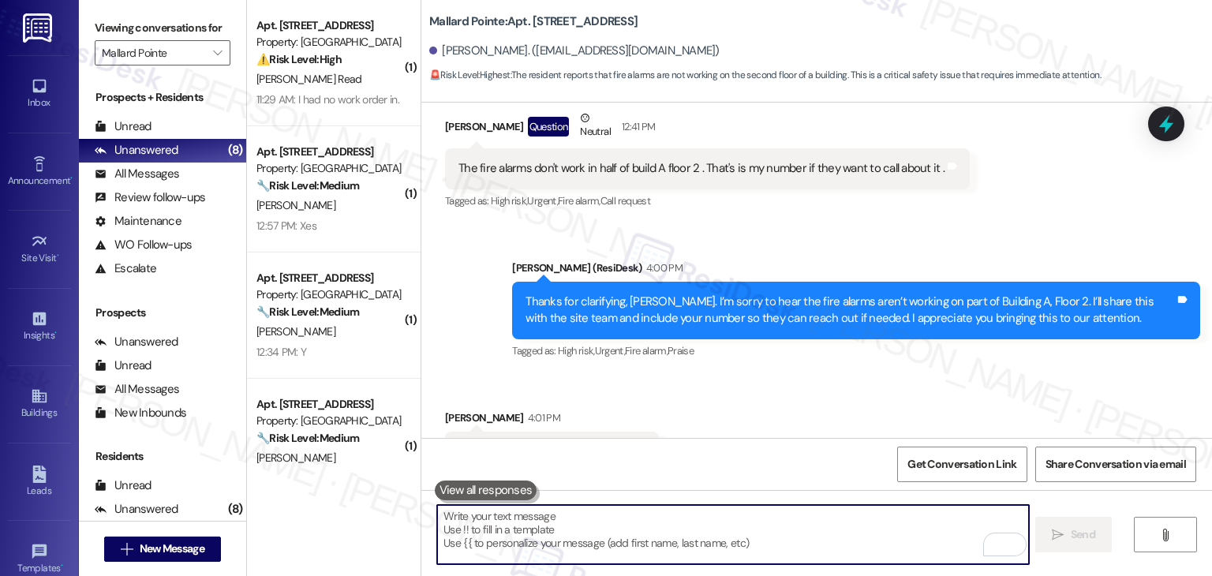
scroll to position [7012, 0]
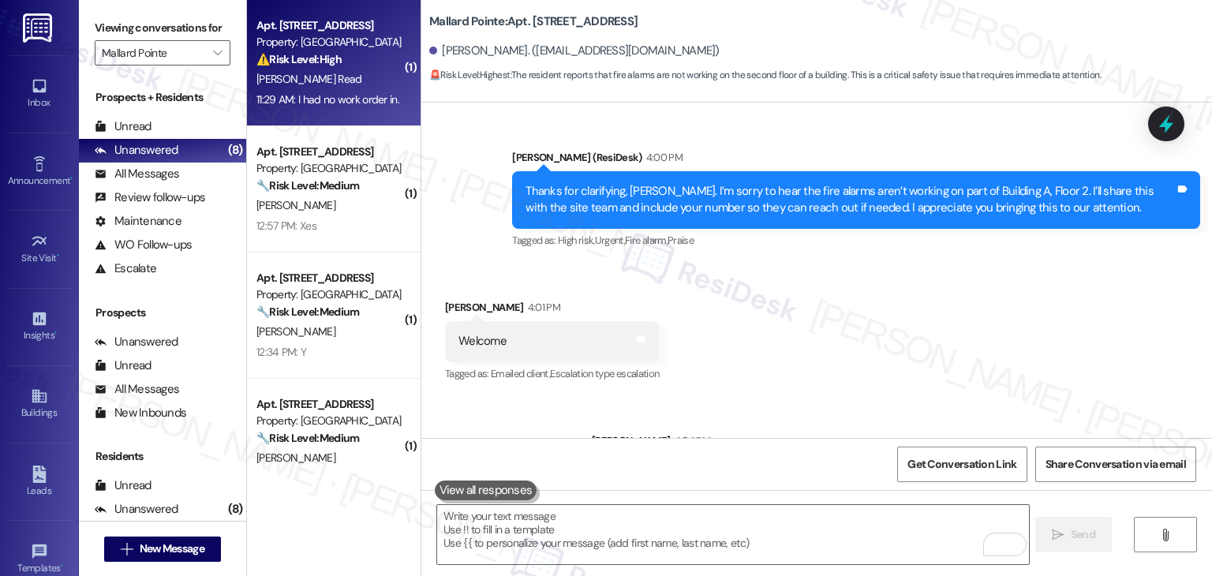
click at [341, 75] on div "J. Read" at bounding box center [329, 79] width 149 height 20
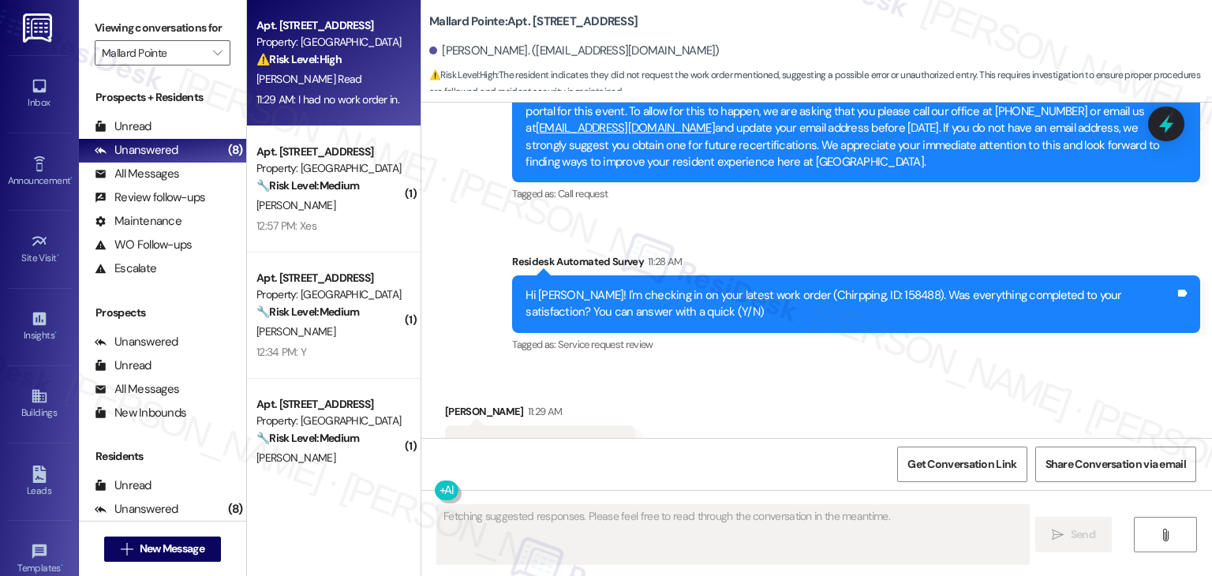
scroll to position [2928, 0]
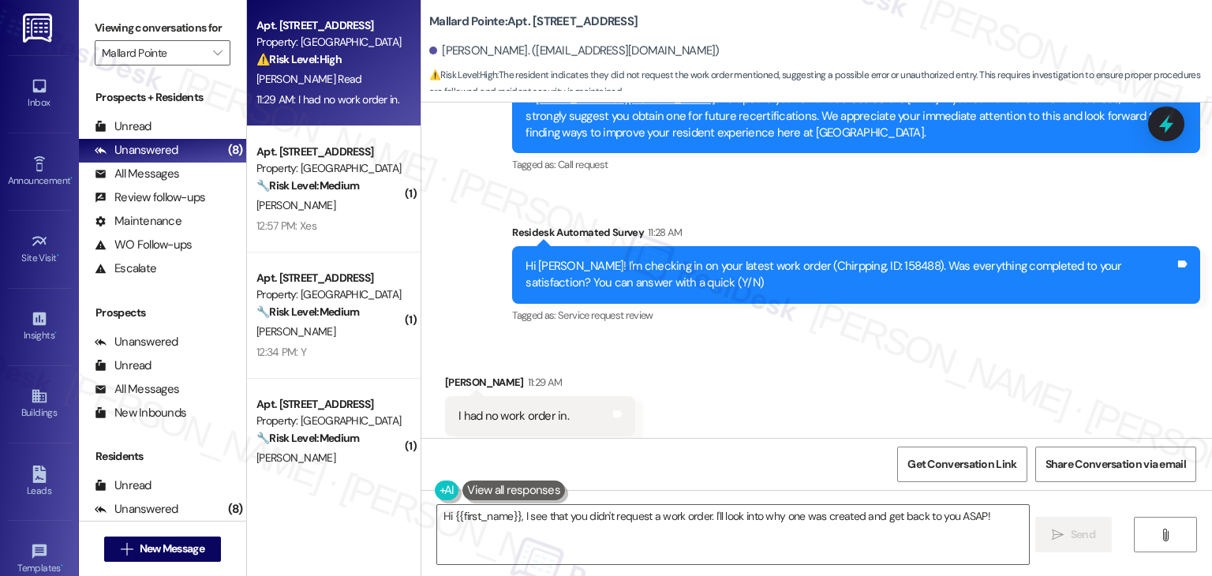
click at [719, 338] on div "Received via SMS Julie Read 11:29 AM I had no work order in. Tags and notes Tag…" at bounding box center [816, 404] width 790 height 133
click at [820, 349] on div "Received via SMS Julie Read 11:29 AM I had no work order in. Tags and notes Tag…" at bounding box center [816, 404] width 790 height 133
click at [921, 370] on div "Received via SMS Julie Read 11:29 AM I had no work order in. Tags and notes Tag…" at bounding box center [816, 404] width 790 height 133
click at [742, 515] on textarea "Hi {{first_name}}, I see that you didn't request a work order. I'll look into w…" at bounding box center [732, 534] width 591 height 59
click at [682, 543] on textarea "Hi {{first_name}}, I see that you didn't request a work order. I'll look into w…" at bounding box center [732, 534] width 591 height 59
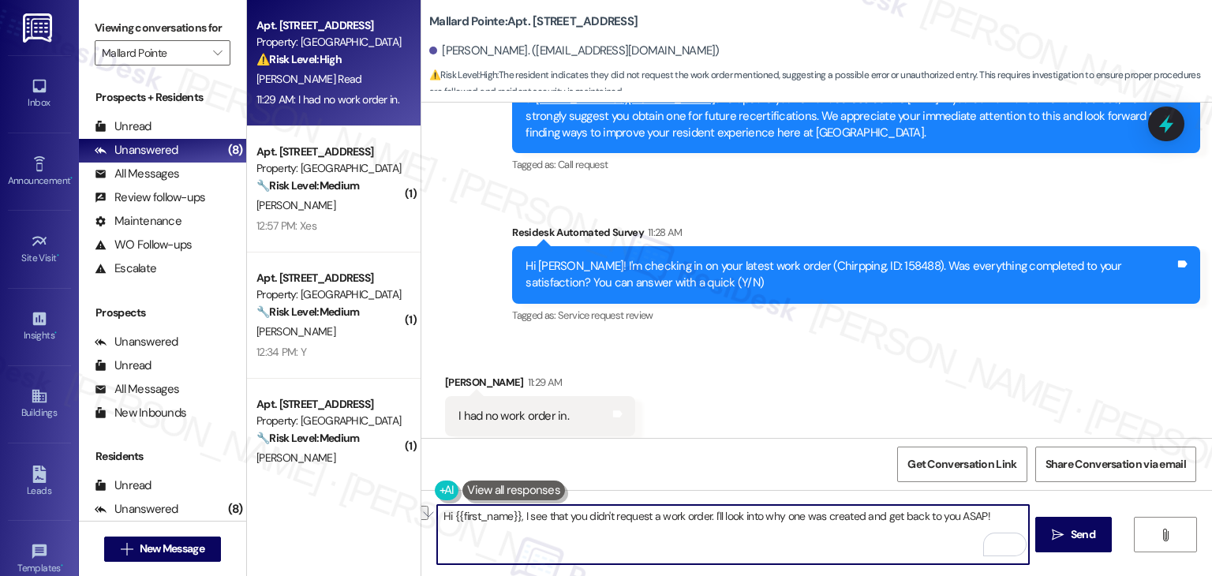
drag, startPoint x: 997, startPoint y: 519, endPoint x: 760, endPoint y: 512, distance: 237.6
click at [760, 512] on textarea "Hi {{first_name}}, I see that you didn't request a work order. I'll look into w…" at bounding box center [732, 534] width 591 height 59
paste textarea "If you require assistance or have any questions, don't hesitate to contact us."
type textarea "Hi {{first_name}}, I see that you didn't request a work order. If you require a…"
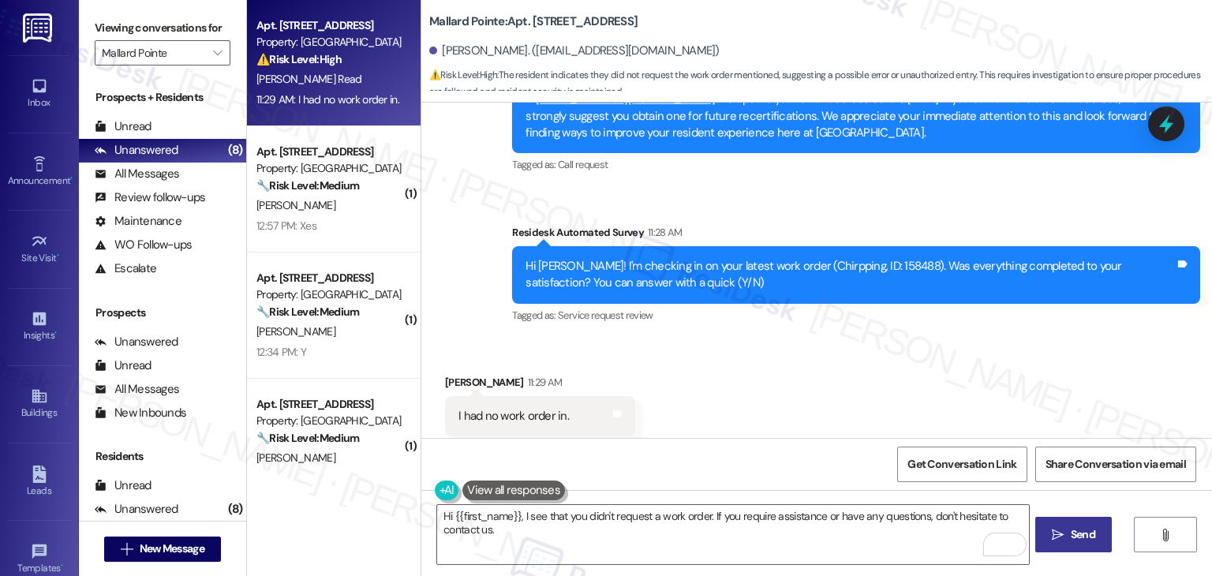
click at [1063, 525] on button " Send" at bounding box center [1073, 534] width 77 height 35
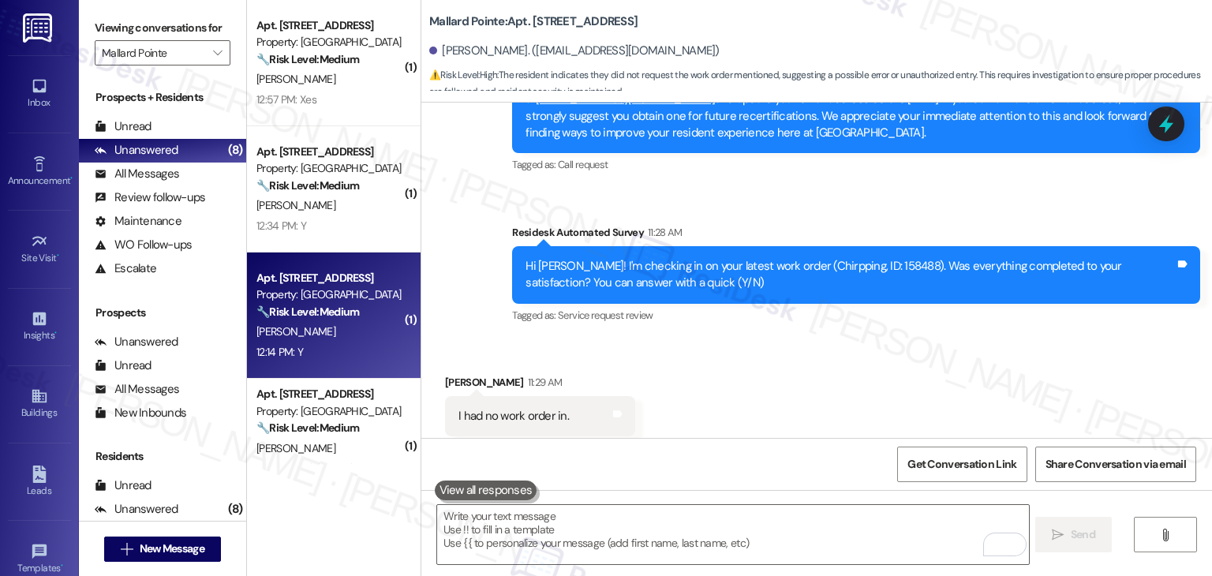
scroll to position [546, 0]
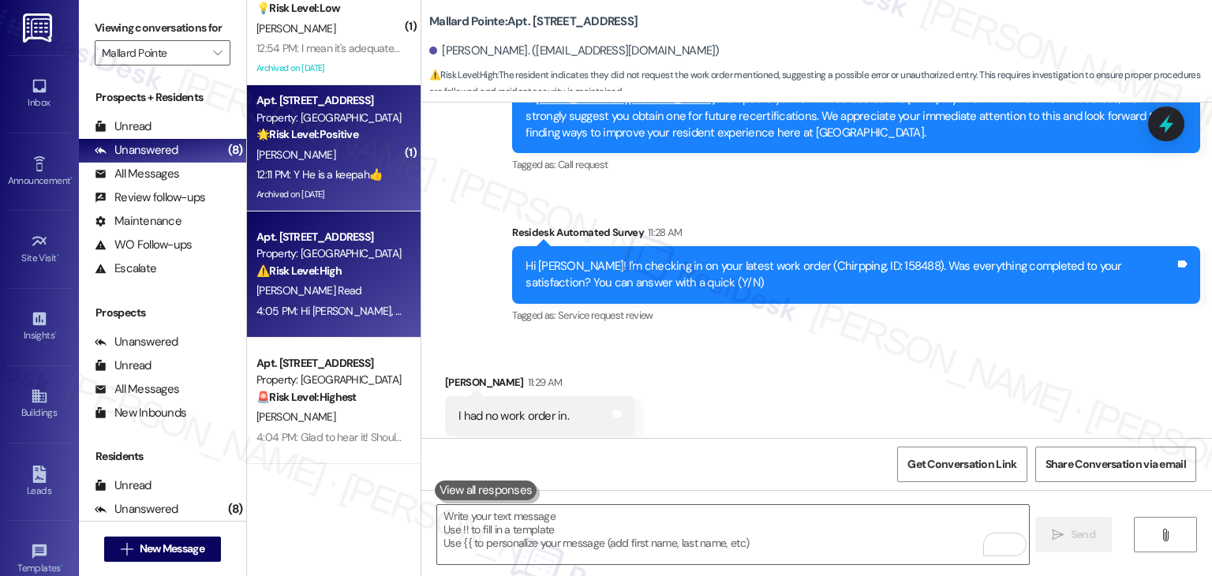
click at [317, 195] on div "Archived on 07/01/2025" at bounding box center [329, 195] width 149 height 20
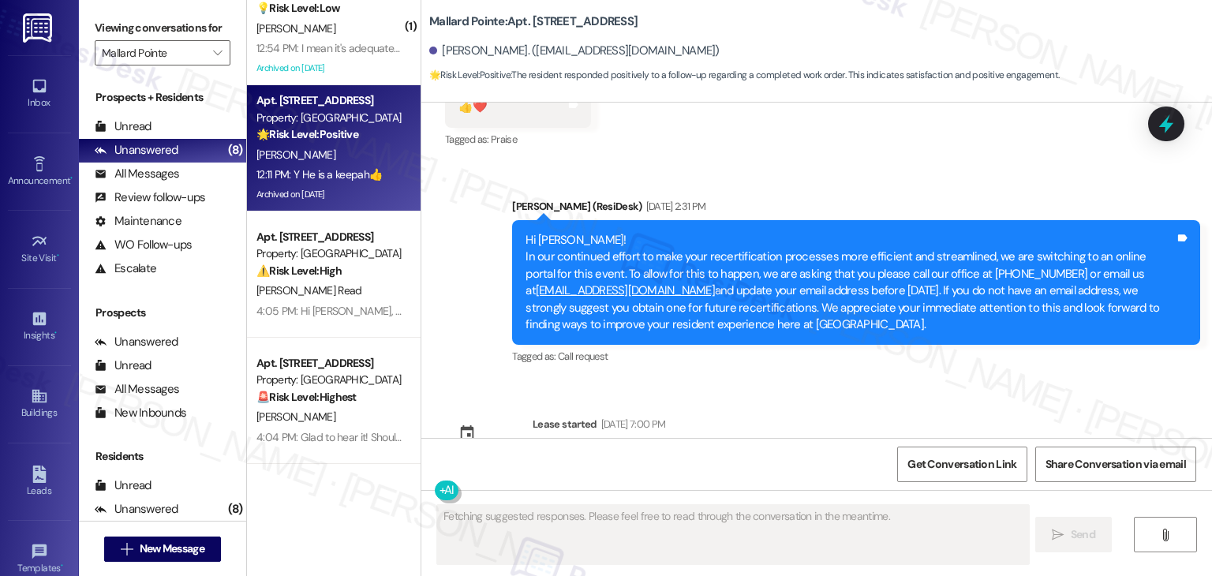
scroll to position [11229, 0]
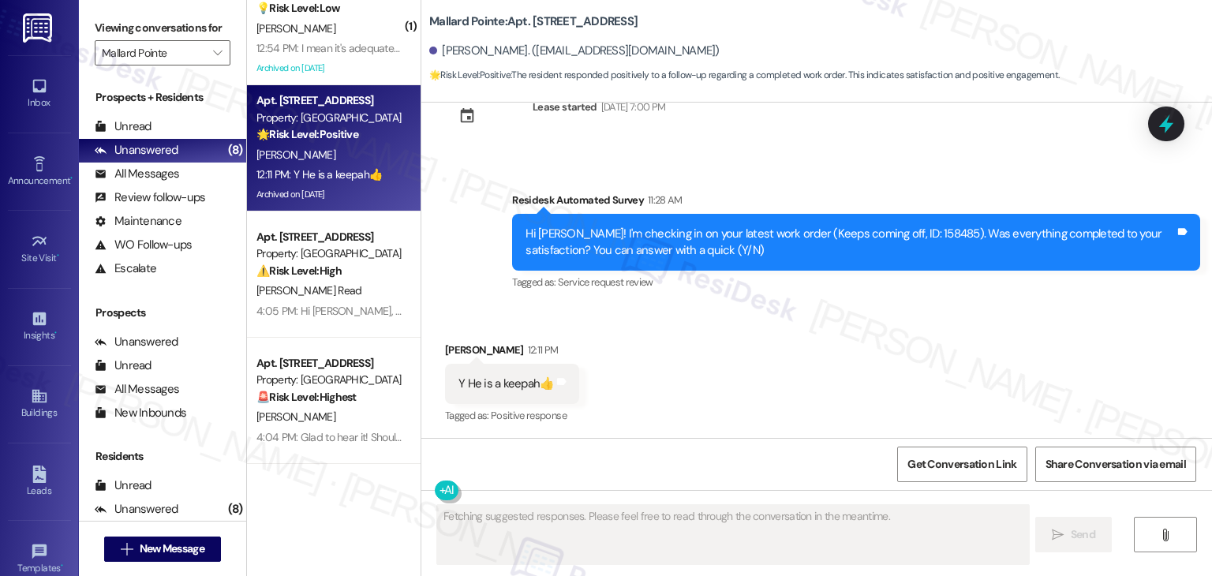
click at [868, 336] on div "Received via SMS Maryann Mahoney 12:11 PM Y He is a keepah👍 Tags and notes Tagg…" at bounding box center [816, 372] width 790 height 133
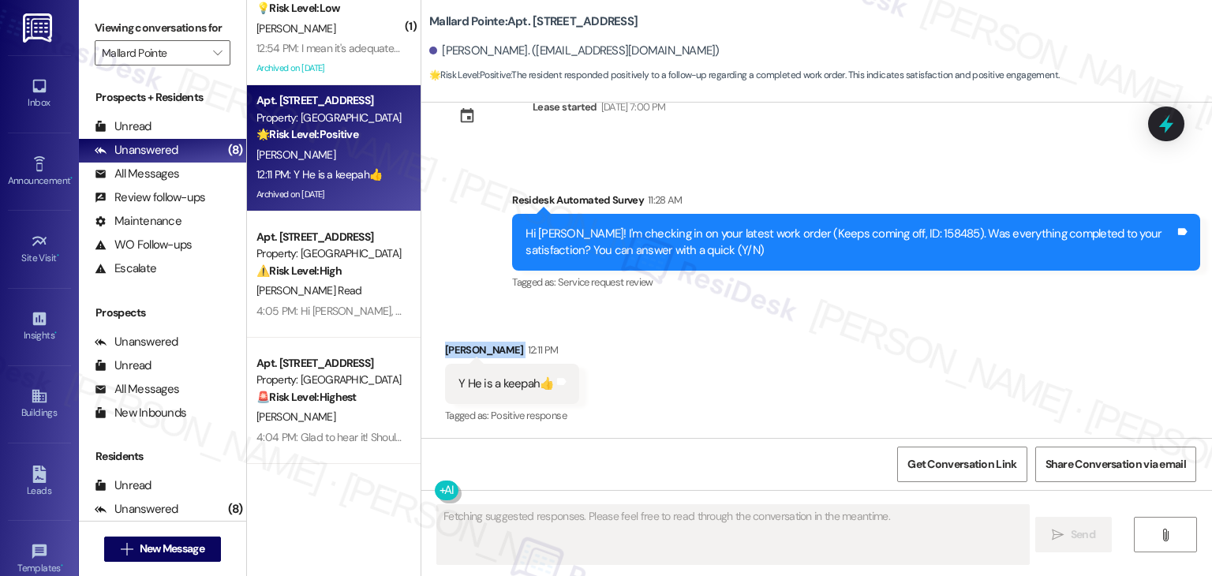
click at [868, 336] on div "Received via SMS Maryann Mahoney 12:11 PM Y He is a keepah👍 Tags and notes Tagg…" at bounding box center [816, 372] width 790 height 133
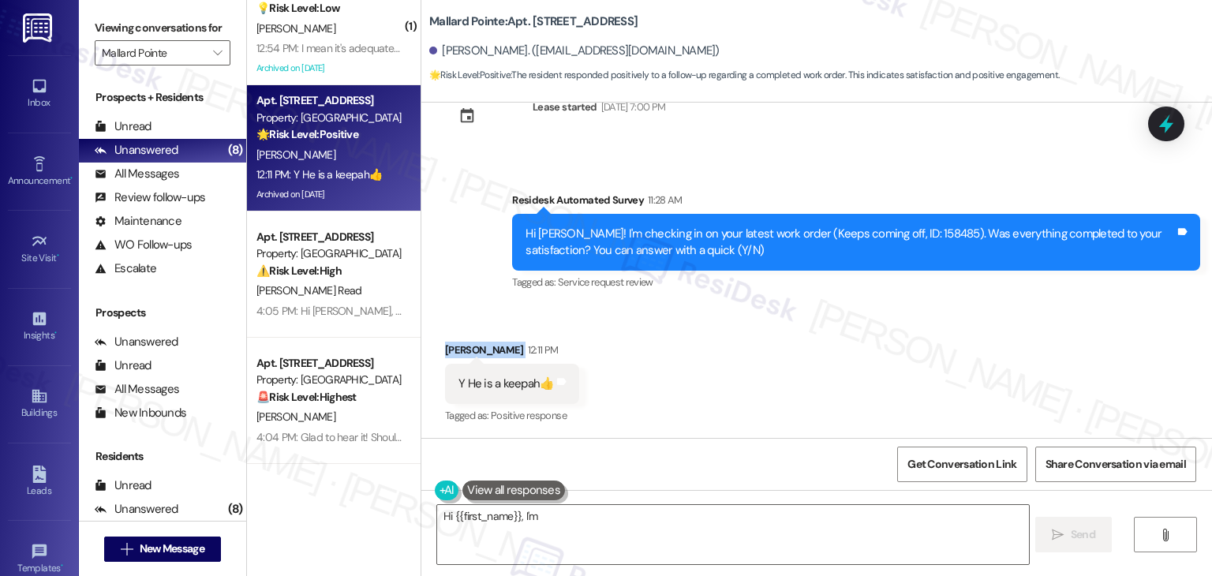
click at [868, 336] on div "Received via SMS Maryann Mahoney 12:11 PM Y He is a keepah👍 Tags and notes Tagg…" at bounding box center [816, 372] width 790 height 133
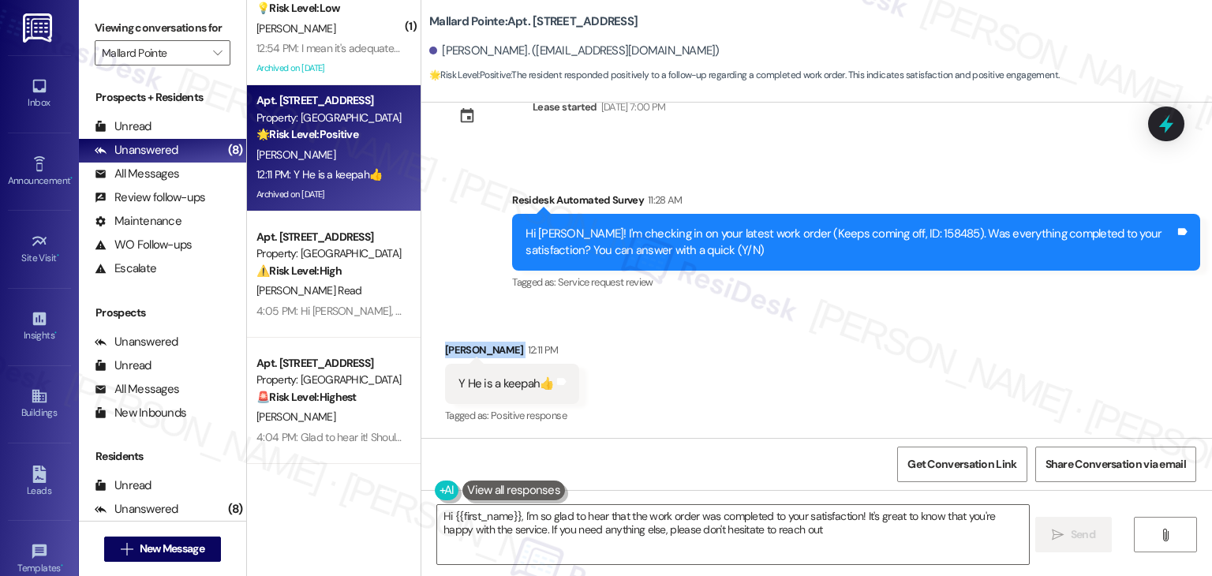
type textarea "Hi {{first_name}}, I'm so glad to hear that the work order was completed to you…"
click at [868, 336] on div "Received via SMS Maryann Mahoney 12:11 PM Y He is a keepah👍 Tags and notes Tagg…" at bounding box center [816, 372] width 790 height 133
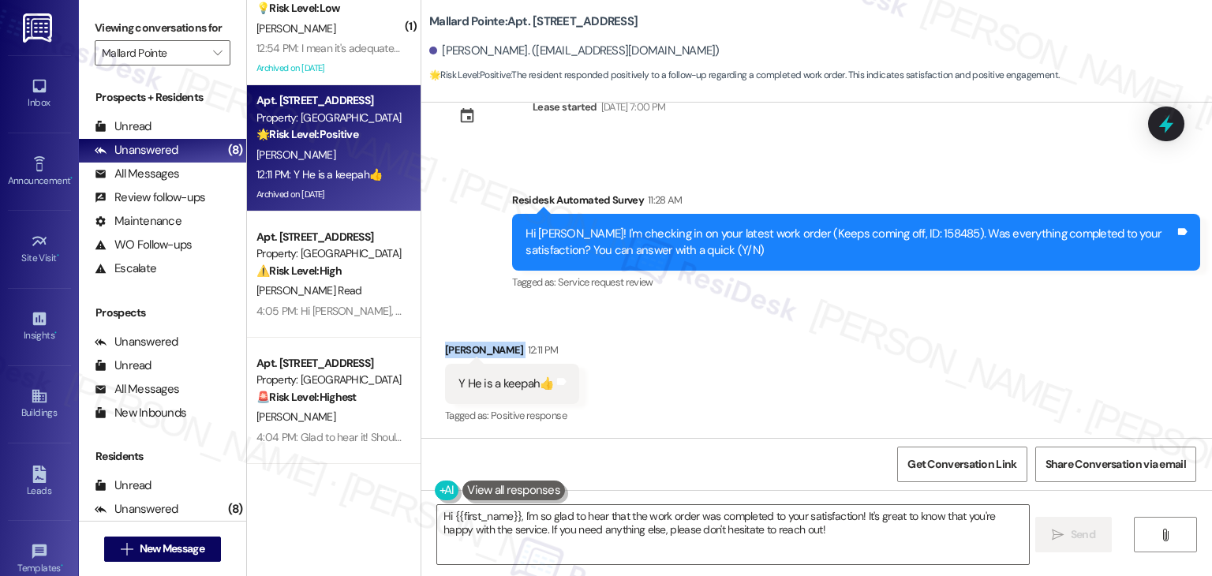
click at [868, 336] on div "Received via SMS Maryann Mahoney 12:11 PM Y He is a keepah👍 Tags and notes Tagg…" at bounding box center [816, 372] width 790 height 133
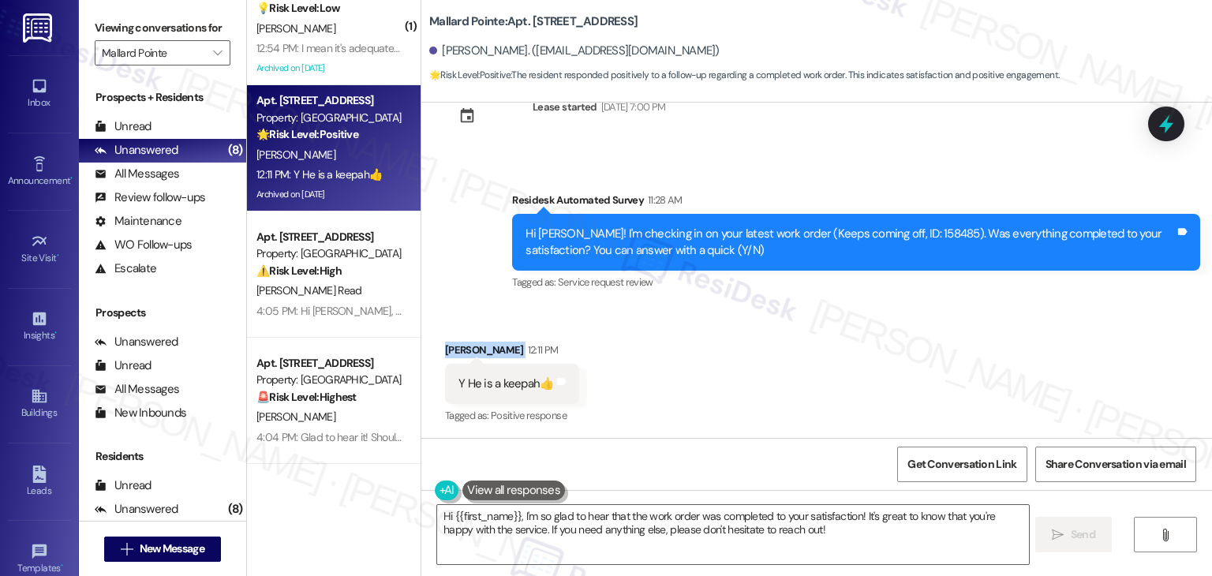
click at [868, 336] on div "Received via SMS Maryann Mahoney 12:11 PM Y He is a keepah👍 Tags and notes Tagg…" at bounding box center [816, 372] width 790 height 133
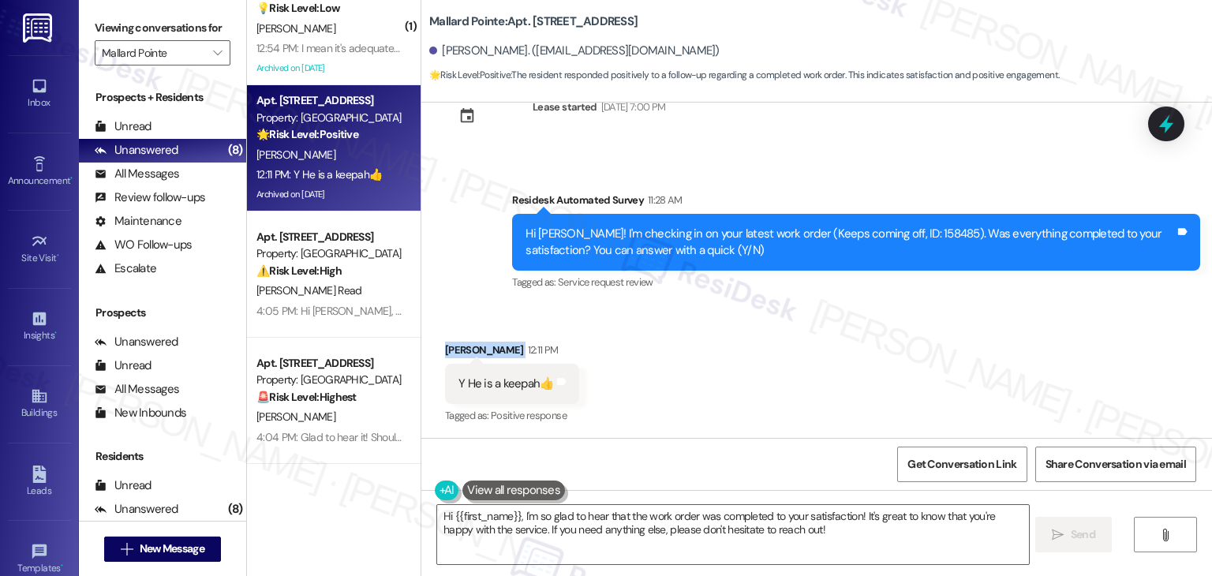
click at [868, 336] on div "Received via SMS Maryann Mahoney 12:11 PM Y He is a keepah👍 Tags and notes Tagg…" at bounding box center [816, 372] width 790 height 133
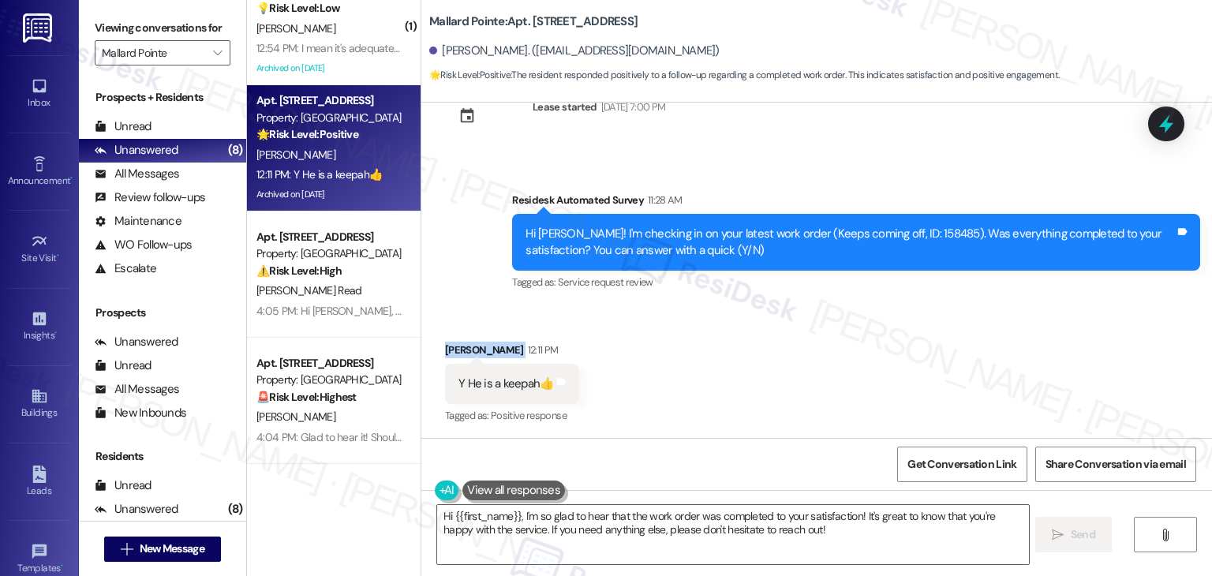
click at [868, 336] on div "Received via SMS Maryann Mahoney 12:11 PM Y He is a keepah👍 Tags and notes Tagg…" at bounding box center [816, 372] width 790 height 133
click at [868, 335] on div "Received via SMS Maryann Mahoney 12:11 PM Y He is a keepah👍 Tags and notes Tagg…" at bounding box center [816, 372] width 790 height 133
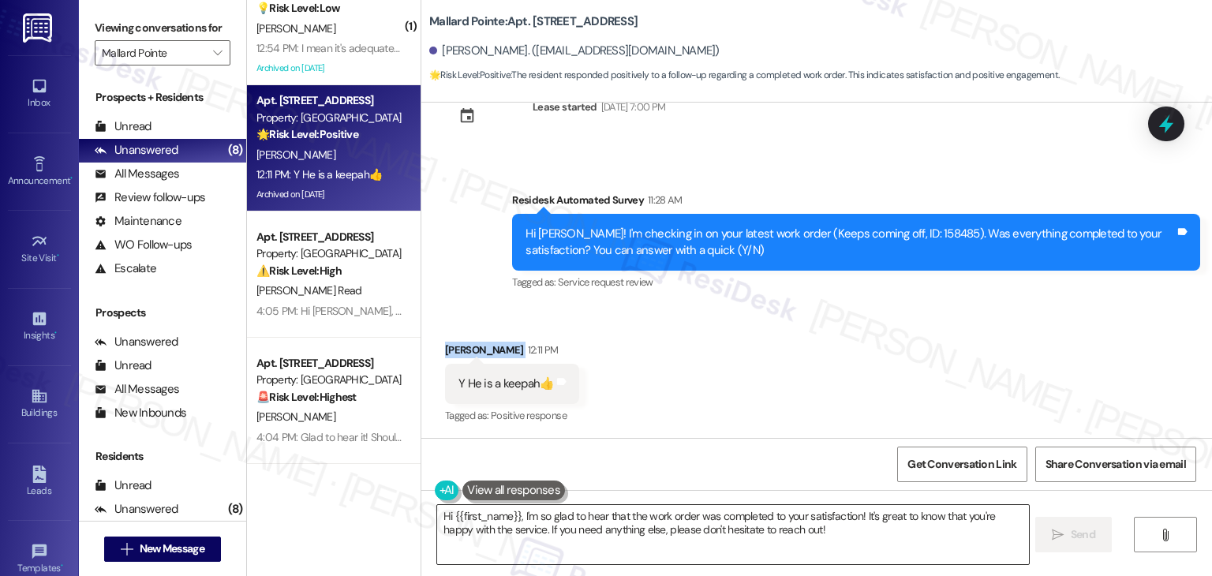
click at [890, 529] on textarea "Hi {{first_name}}, I'm so glad to hear that the work order was completed to you…" at bounding box center [732, 534] width 591 height 59
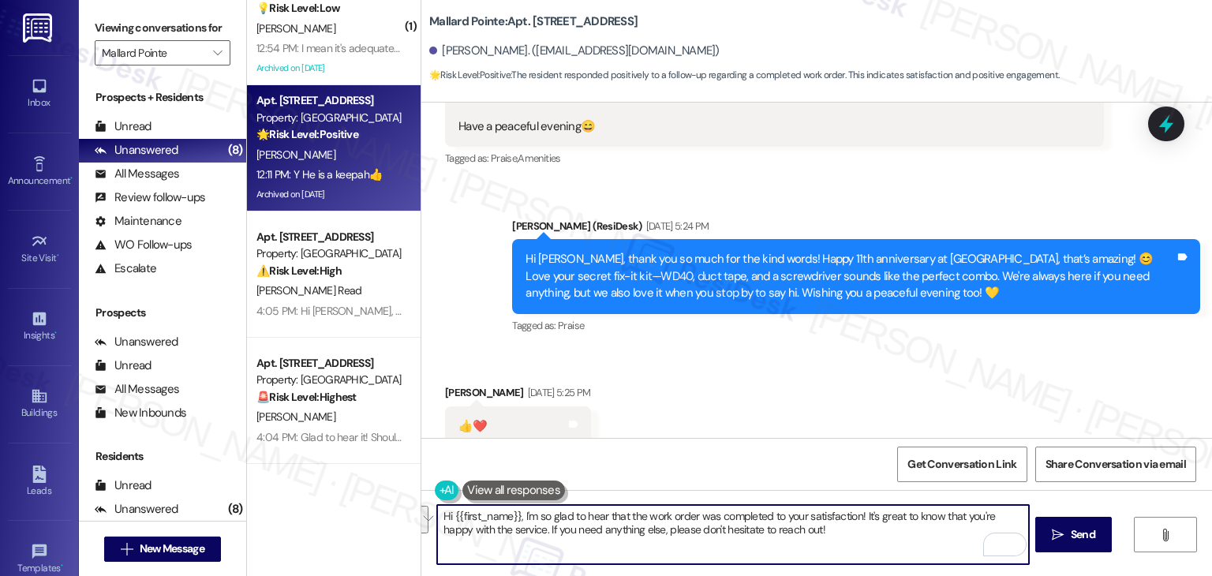
scroll to position [11230, 0]
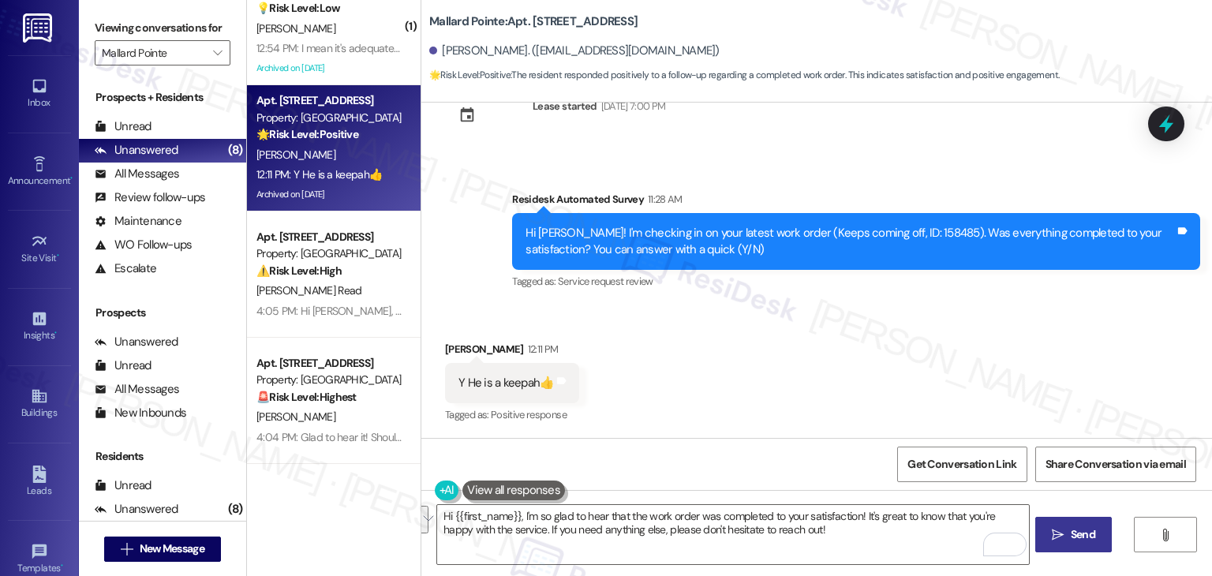
click at [1094, 543] on button " Send" at bounding box center [1073, 534] width 77 height 35
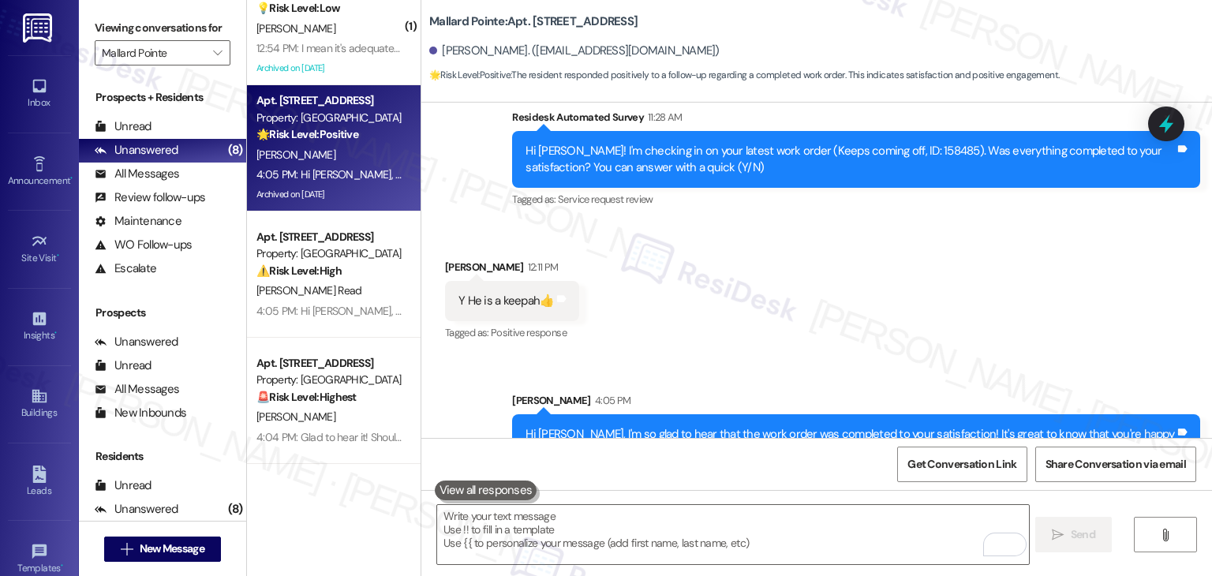
scroll to position [11357, 0]
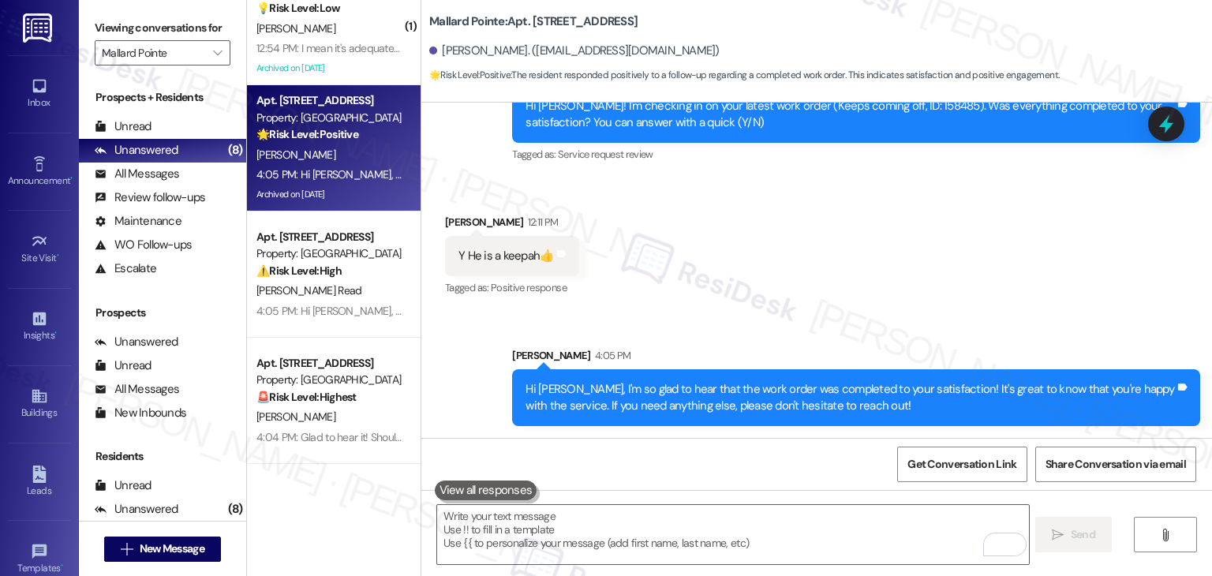
click at [924, 248] on div "Received via SMS Maryann Mahoney 12:11 PM Y He is a keepah👍 Tags and notes Tagg…" at bounding box center [816, 244] width 790 height 133
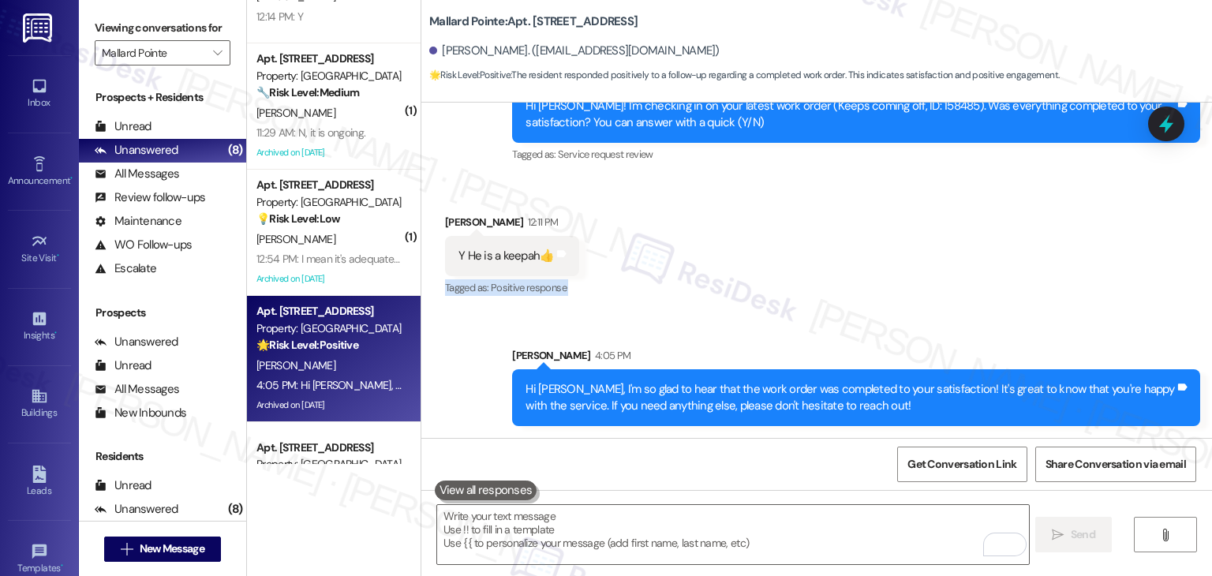
scroll to position [309, 0]
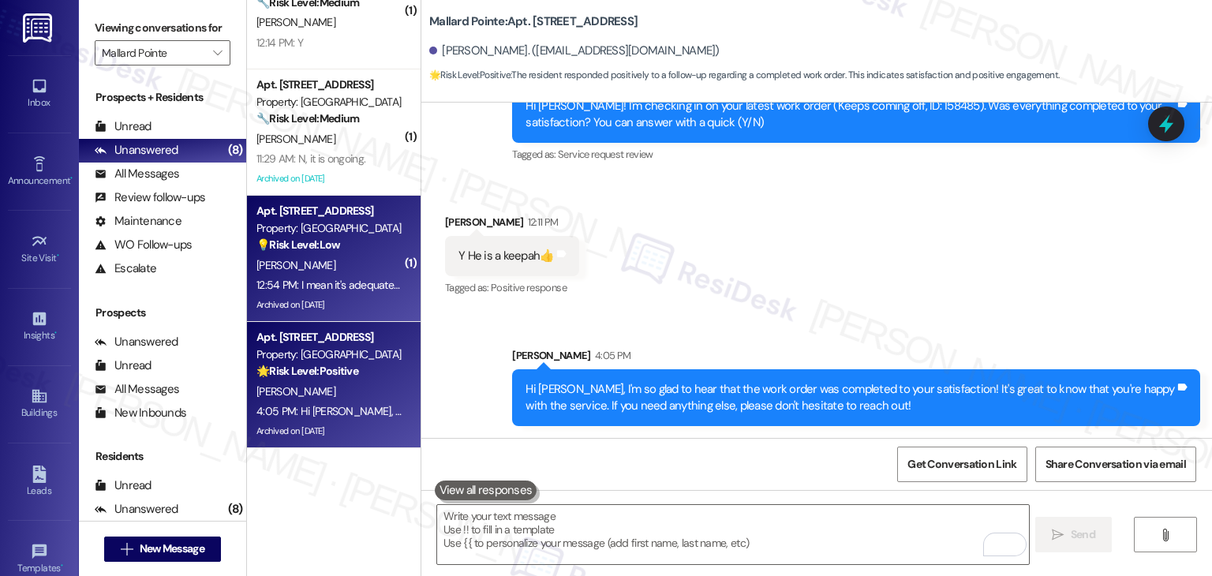
click at [347, 310] on div "Archived on 07/11/2025" at bounding box center [329, 305] width 149 height 20
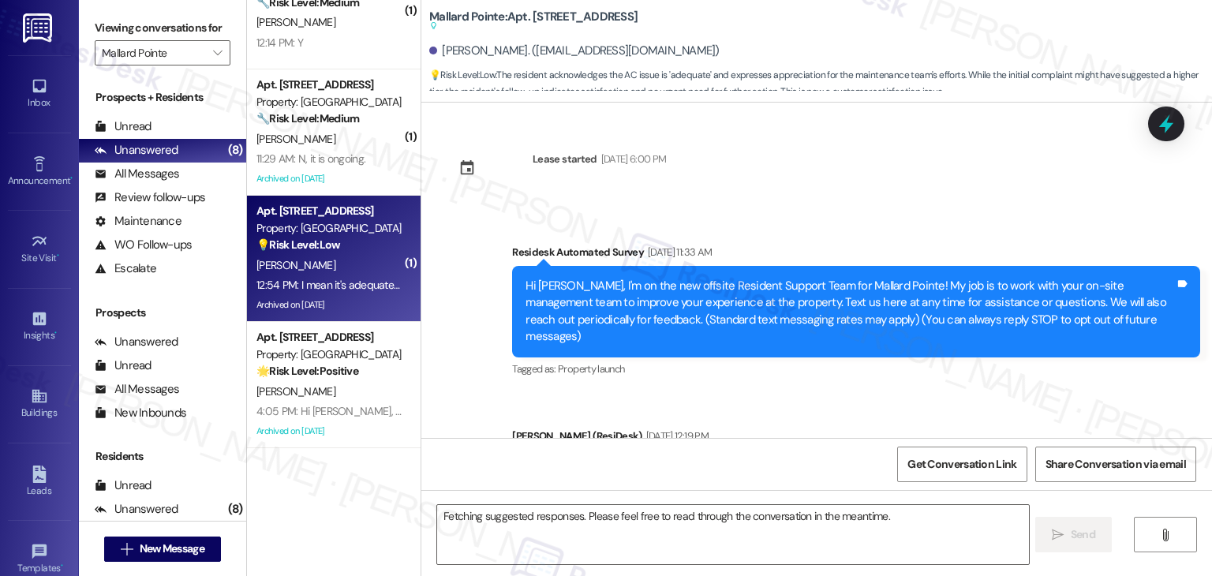
scroll to position [12594, 0]
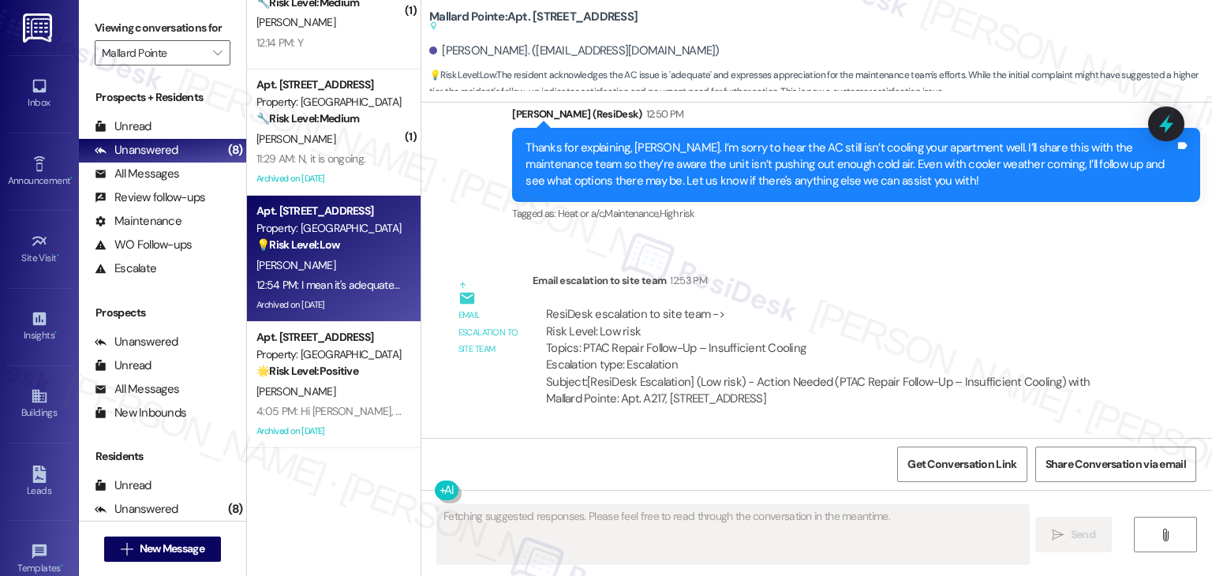
click at [974, 432] on div "Received via SMS Janice French 12:54 PM I mean it's adequate and I hate for Tom…" at bounding box center [816, 495] width 790 height 127
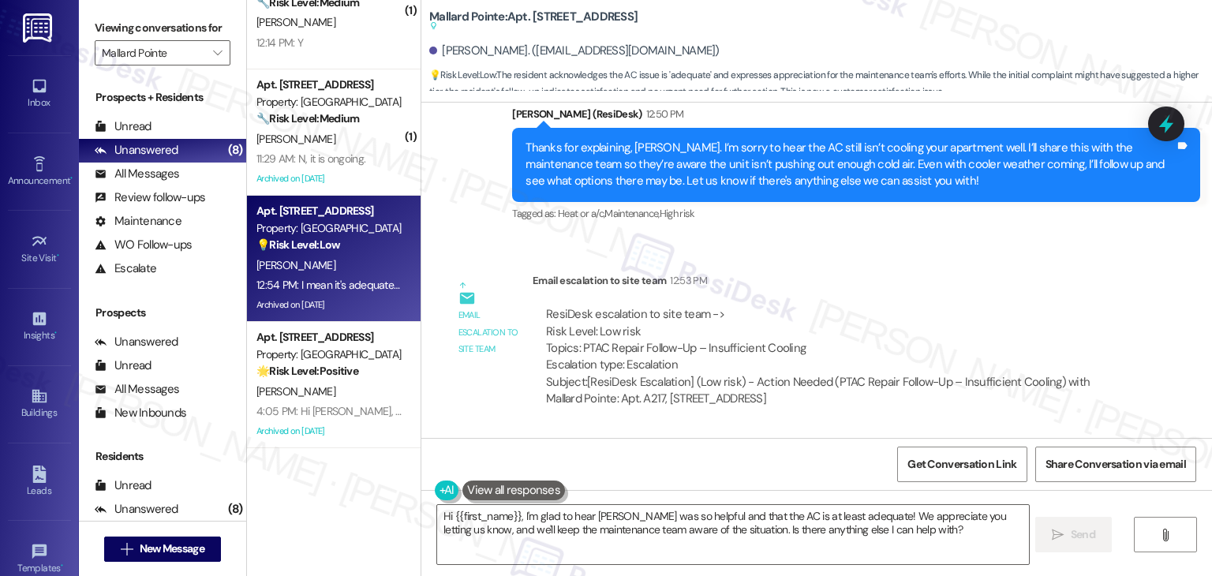
click at [974, 432] on div "Received via SMS Janice French 12:54 PM I mean it's adequate and I hate for Tom…" at bounding box center [816, 495] width 790 height 127
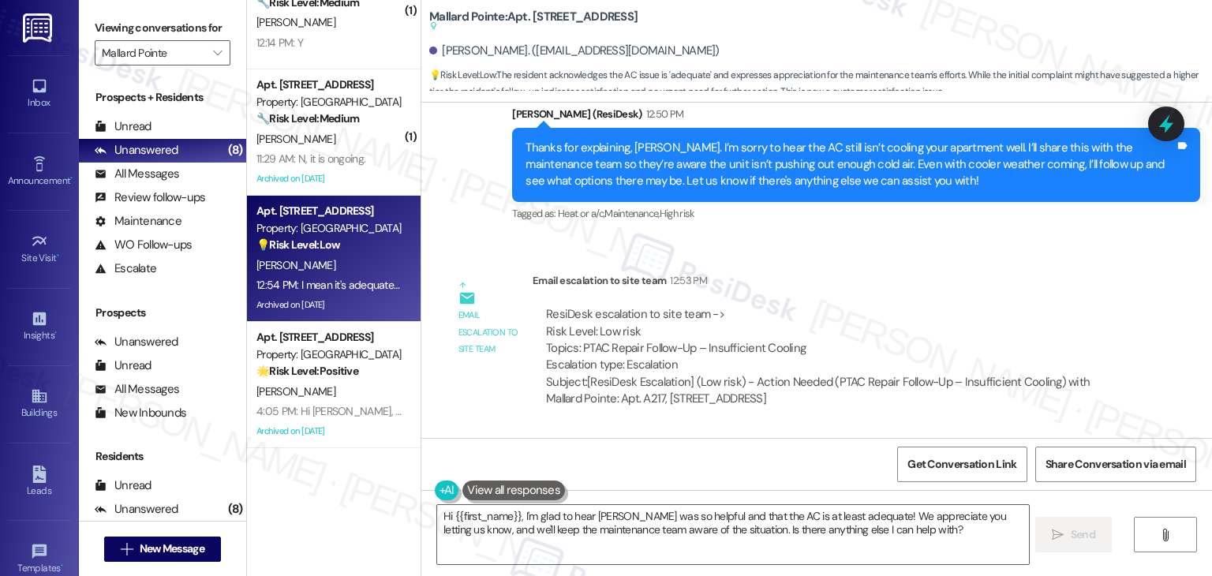
click at [974, 432] on div "Received via SMS Janice French 12:54 PM I mean it's adequate and I hate for Tom…" at bounding box center [816, 495] width 790 height 127
click at [900, 455] on div "Received via SMS Janice French 12:54 PM I mean it's adequate and I hate for Tom…" at bounding box center [789, 506] width 712 height 103
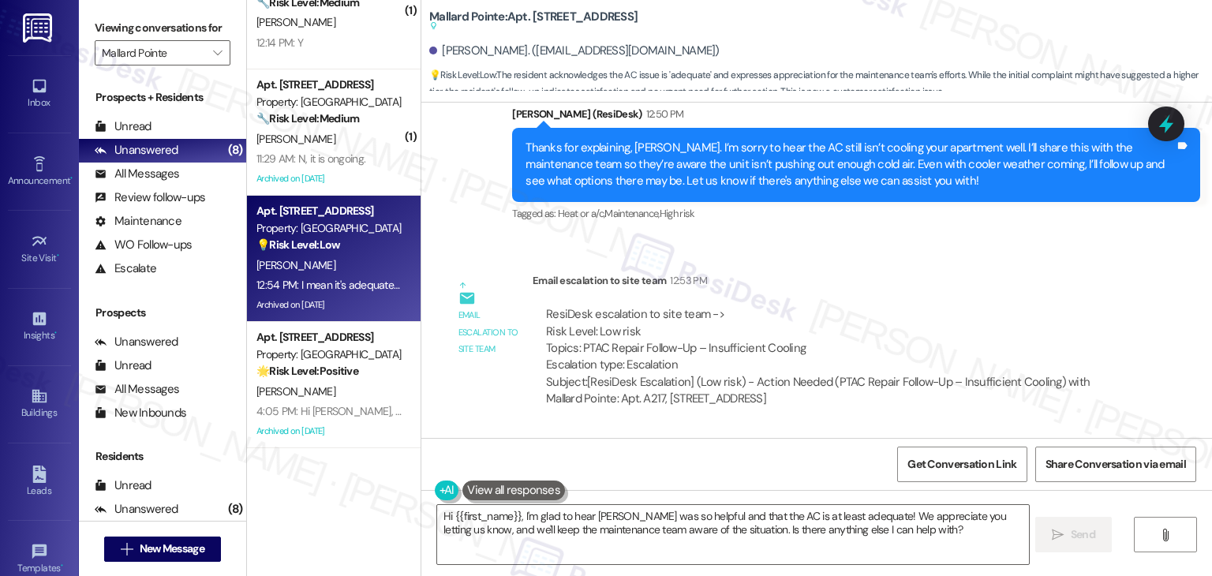
click at [900, 455] on div "Received via SMS Janice French 12:54 PM I mean it's adequate and I hate for Tom…" at bounding box center [789, 506] width 712 height 103
drag, startPoint x: 570, startPoint y: 513, endPoint x: 726, endPoint y: 541, distance: 158.8
click at [570, 513] on textarea "Hi {{first_name}}, I'm glad to hear Tom was so helpful and that the AC is at le…" at bounding box center [732, 534] width 591 height 59
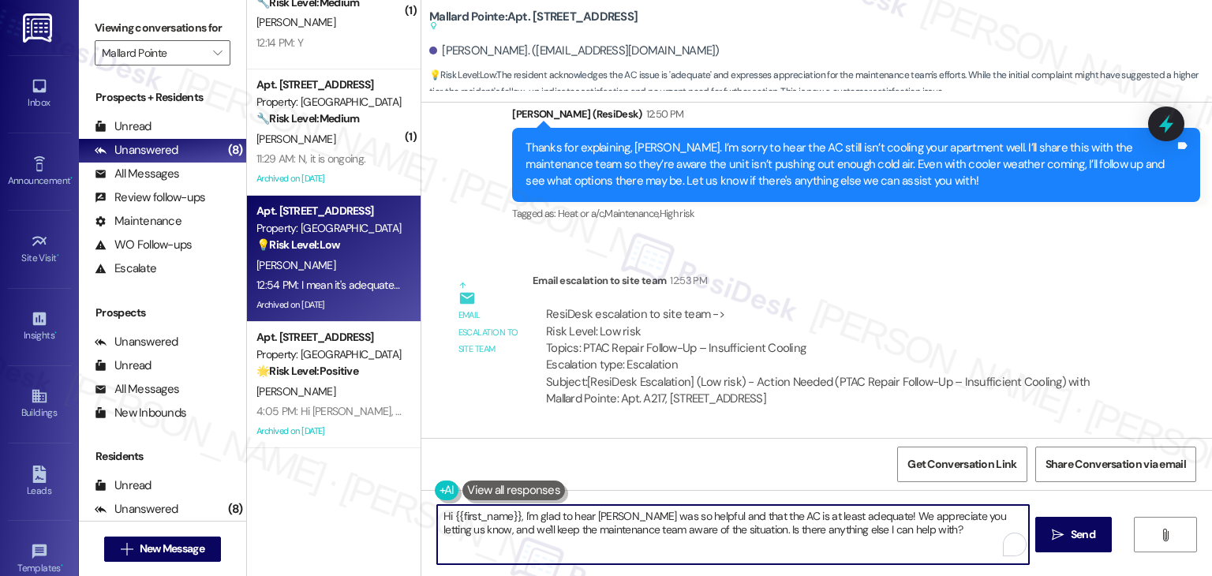
drag, startPoint x: 890, startPoint y: 530, endPoint x: 734, endPoint y: 531, distance: 156.2
click at [734, 531] on textarea "Hi {{first_name}}, I'm glad to hear Tom was so helpful and that the AC is at le…" at bounding box center [732, 534] width 591 height 59
paste textarea "Let us know if there's anything else we can assist you with!"
type textarea "Hi {{first_name}}, I'm glad to hear Tom was so helpful and that the AC is at le…"
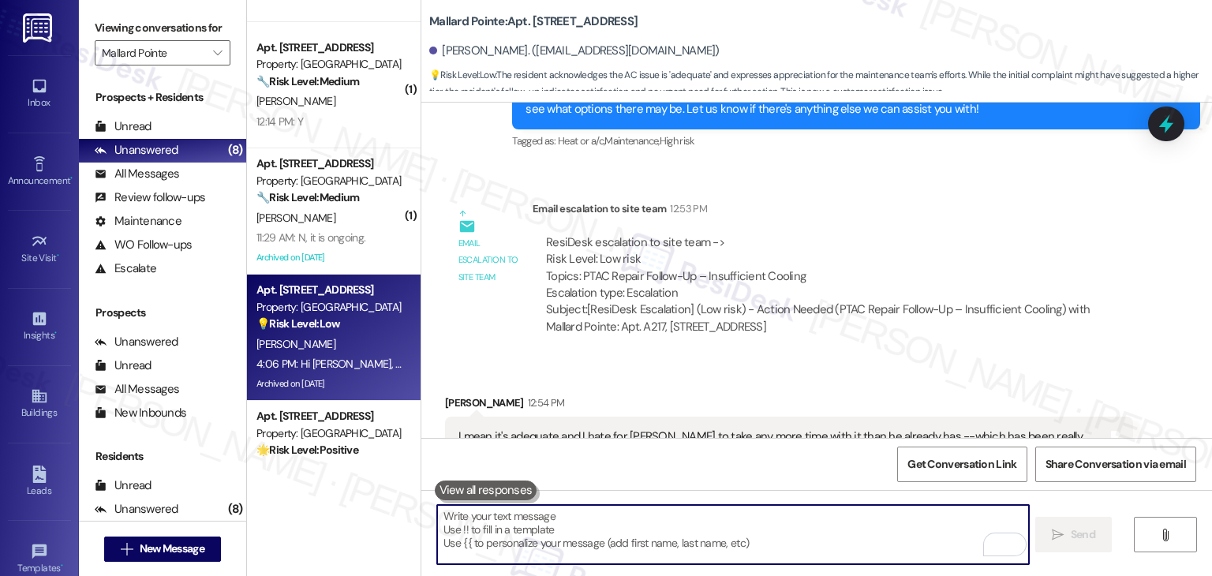
scroll to position [12674, 0]
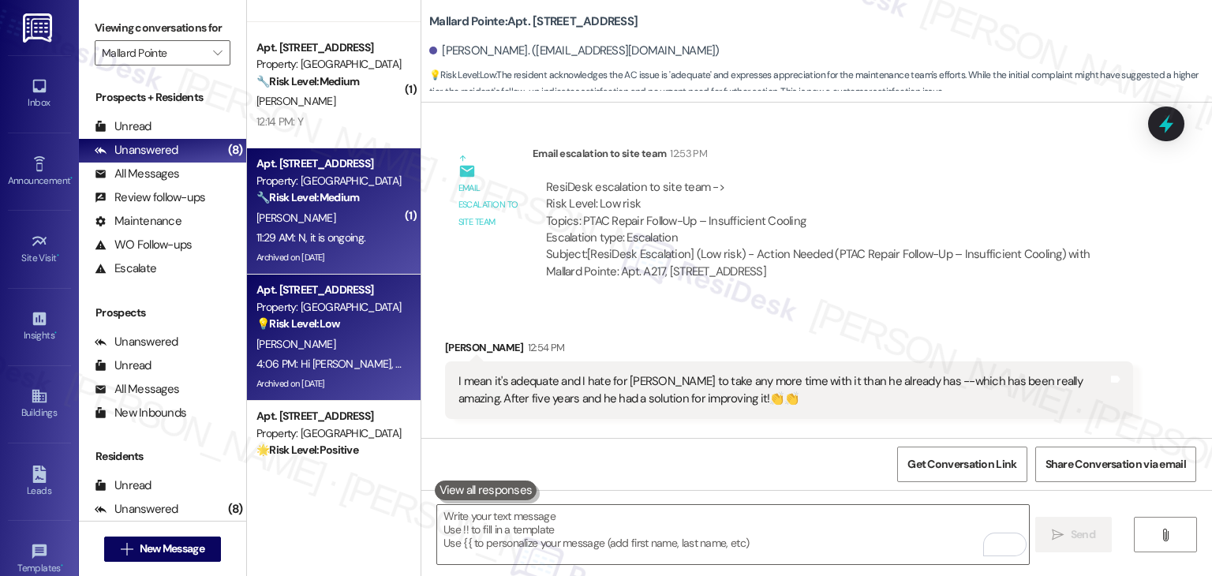
click at [347, 241] on div "11:29 AM: N, it is ongoing. 11:29 AM: N, it is ongoing." at bounding box center [310, 237] width 109 height 14
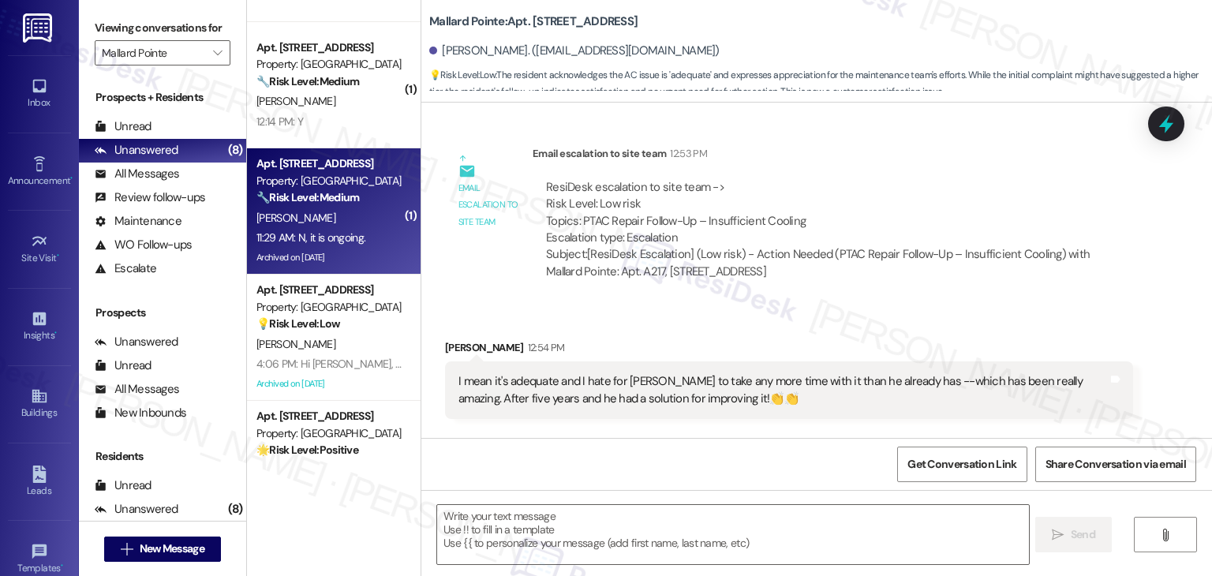
type textarea "Fetching suggested responses. Please feel free to read through the conversation…"
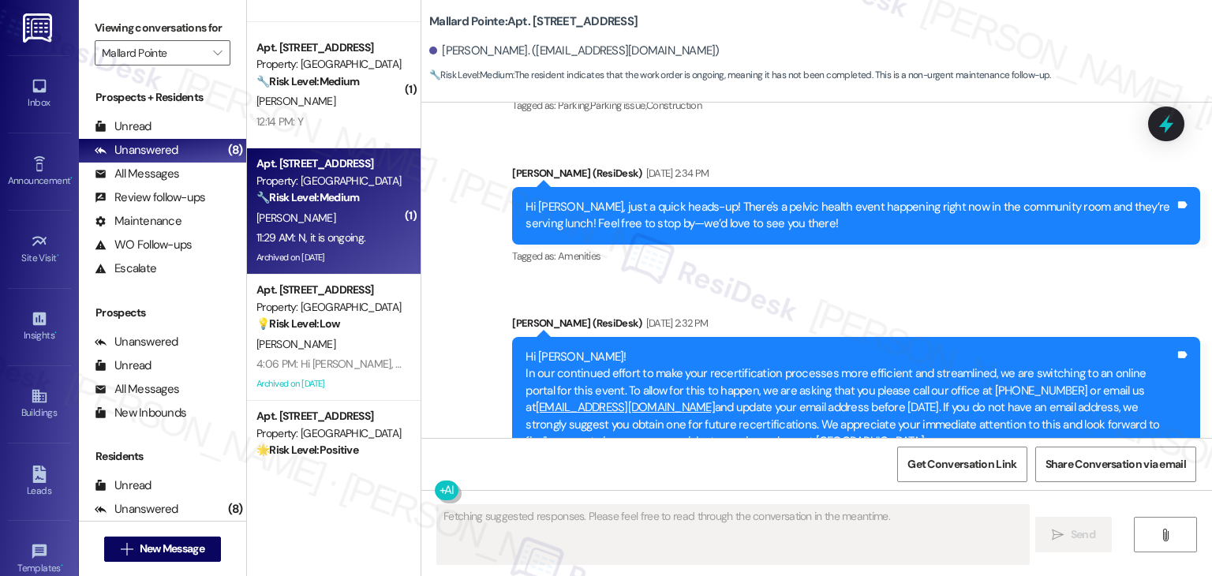
scroll to position [10431, 0]
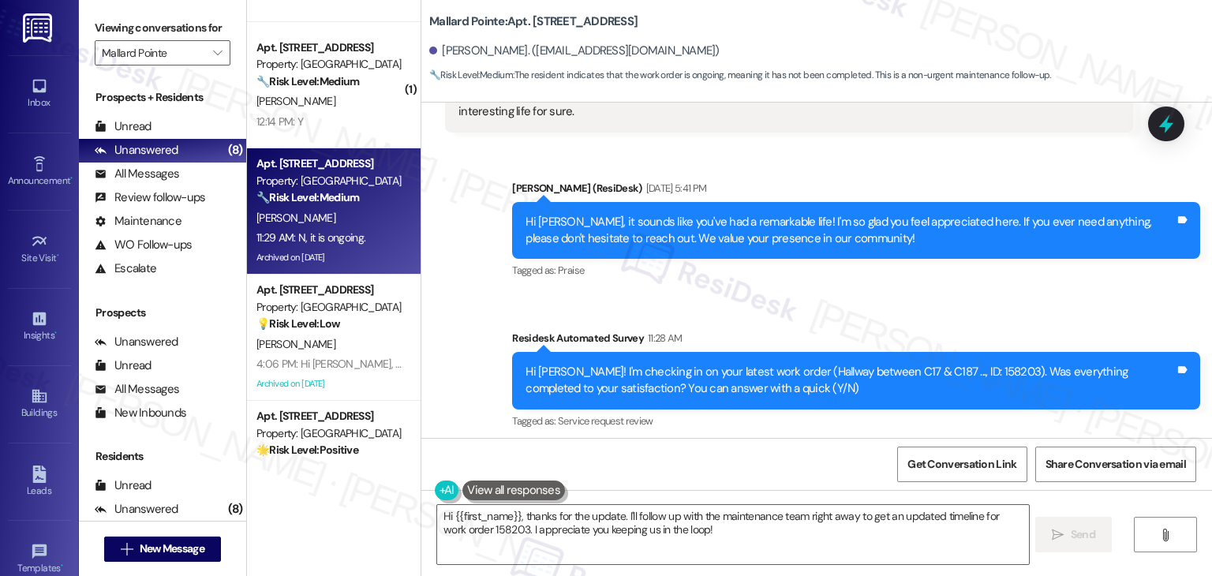
click at [779, 444] on div "Received via SMS Phyllis Poulton 11:29 AM N, it is ongoing. Tags and notes Tagg…" at bounding box center [816, 510] width 790 height 133
click at [776, 444] on div "Received via SMS Phyllis Poulton 11:29 AM N, it is ongoing. Tags and notes Tagg…" at bounding box center [816, 510] width 790 height 133
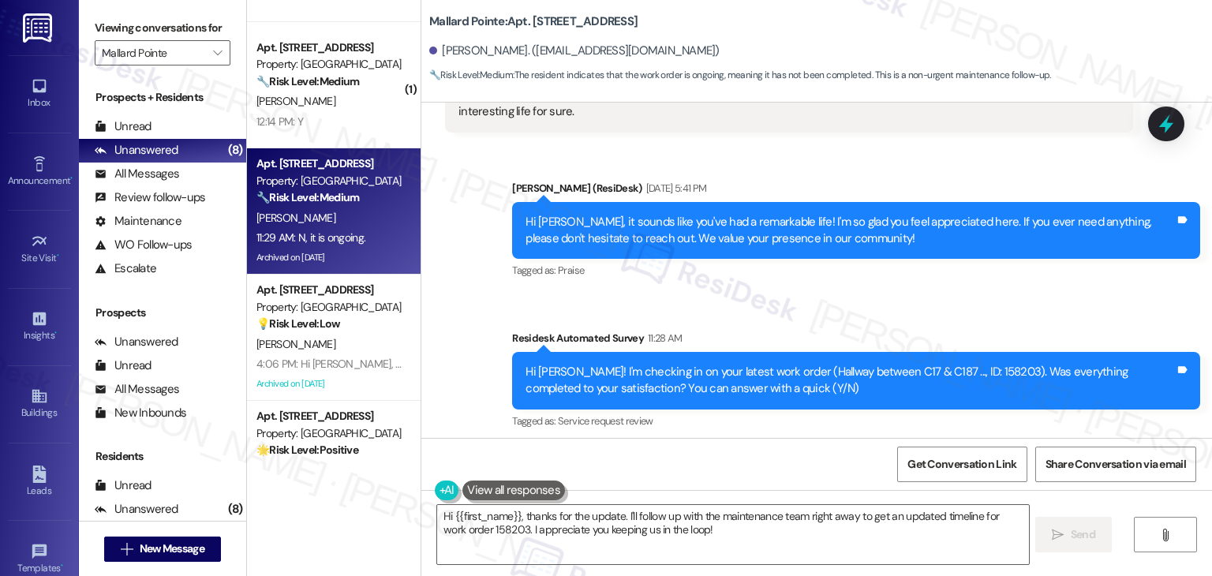
click at [776, 444] on div "Received via SMS Phyllis Poulton 11:29 AM N, it is ongoing. Tags and notes Tagg…" at bounding box center [816, 510] width 790 height 133
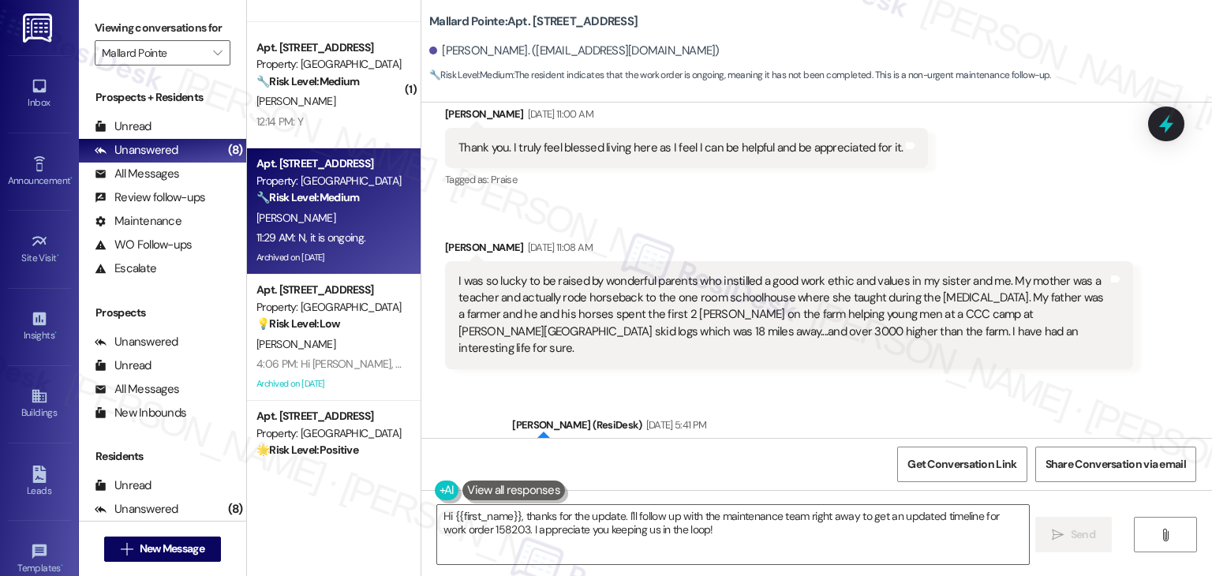
scroll to position [10432, 0]
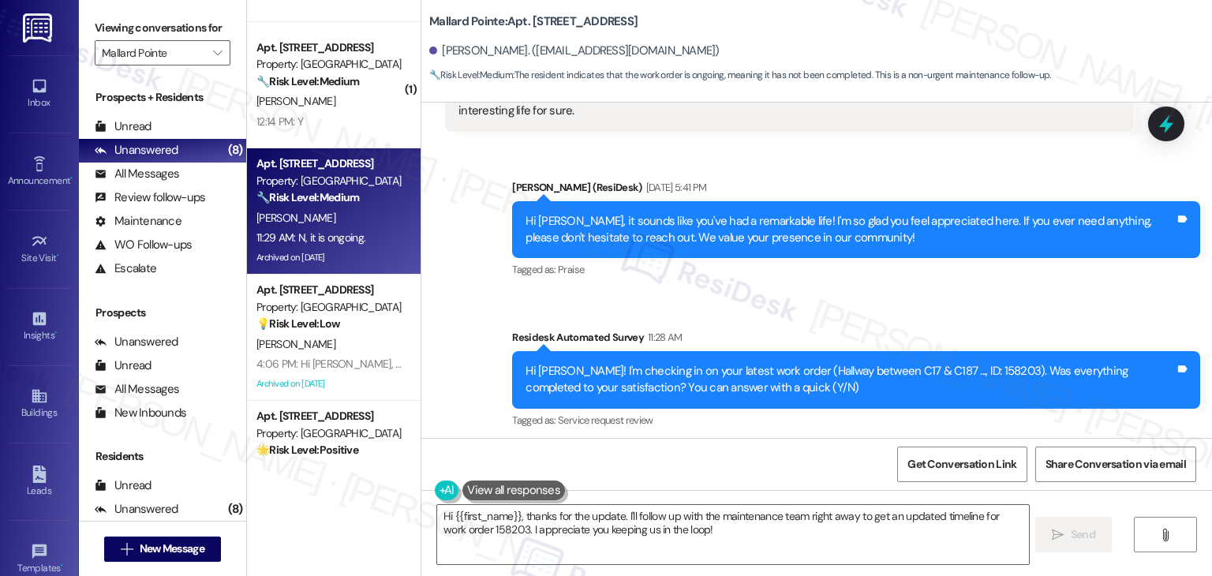
click at [769, 443] on div "Received via SMS Phyllis Poulton 11:29 AM N, it is ongoing. Tags and notes Tagg…" at bounding box center [816, 509] width 790 height 133
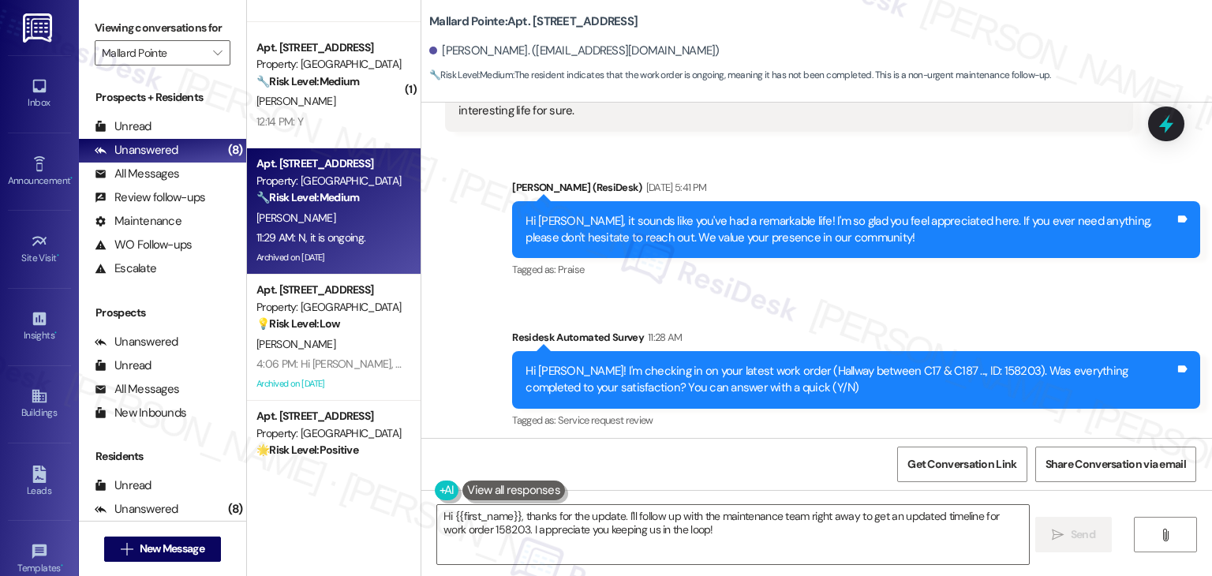
click at [769, 443] on div "Received via SMS Phyllis Poulton 11:29 AM N, it is ongoing. Tags and notes Tagg…" at bounding box center [816, 509] width 790 height 133
click at [770, 443] on div "Received via SMS Phyllis Poulton 11:29 AM N, it is ongoing. Tags and notes Tagg…" at bounding box center [816, 509] width 790 height 133
click at [767, 443] on div "Received via SMS Phyllis Poulton 11:29 AM N, it is ongoing. Tags and notes Tagg…" at bounding box center [816, 509] width 790 height 133
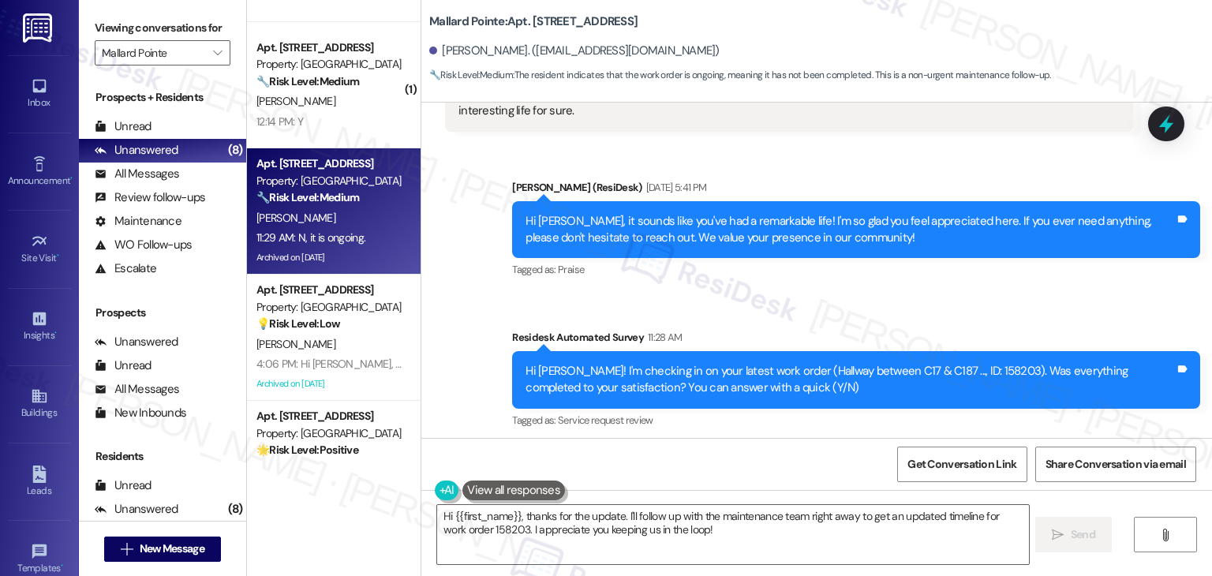
click at [767, 443] on div "Received via SMS Phyllis Poulton 11:29 AM N, it is ongoing. Tags and notes Tagg…" at bounding box center [816, 509] width 790 height 133
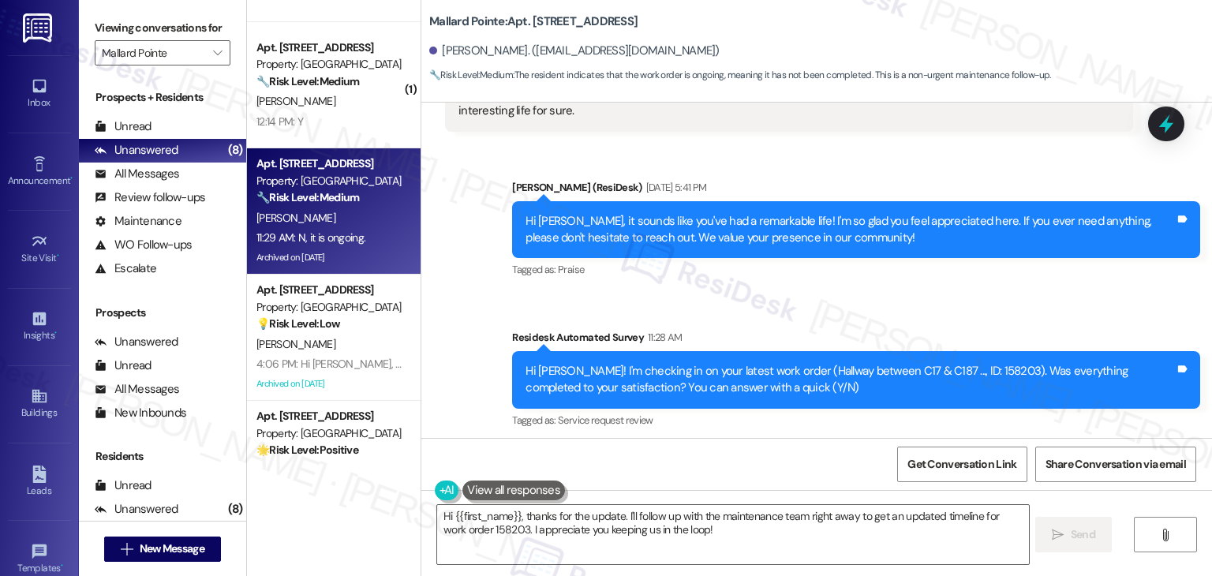
click at [767, 443] on div "Received via SMS Phyllis Poulton 11:29 AM N, it is ongoing. Tags and notes Tagg…" at bounding box center [816, 509] width 790 height 133
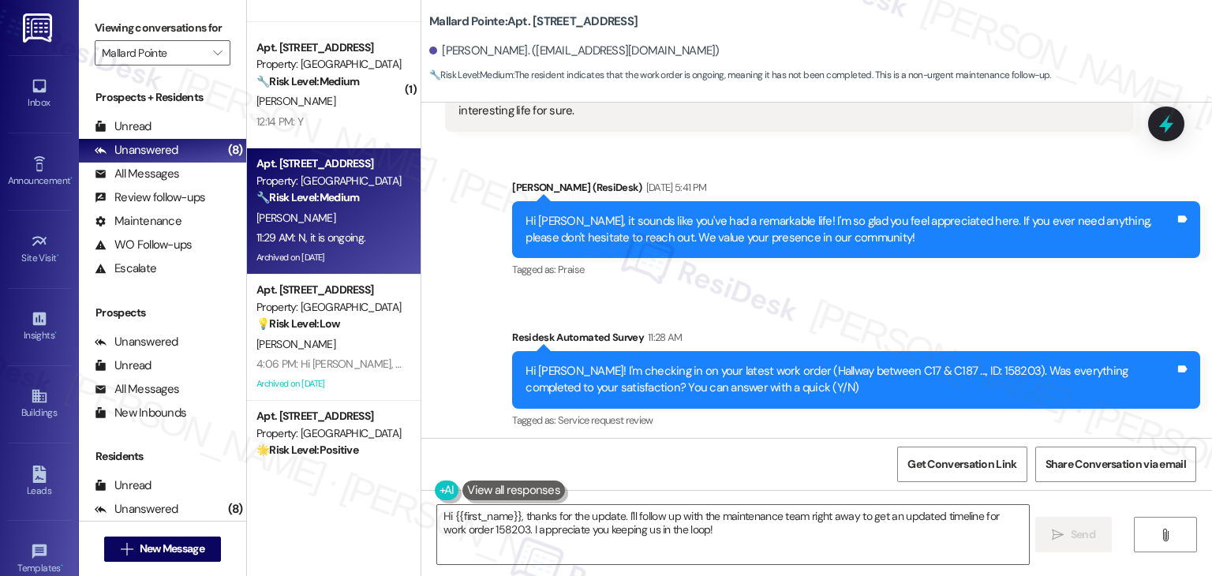
click at [767, 443] on div "Received via SMS Phyllis Poulton 11:29 AM N, it is ongoing. Tags and notes Tagg…" at bounding box center [816, 509] width 790 height 133
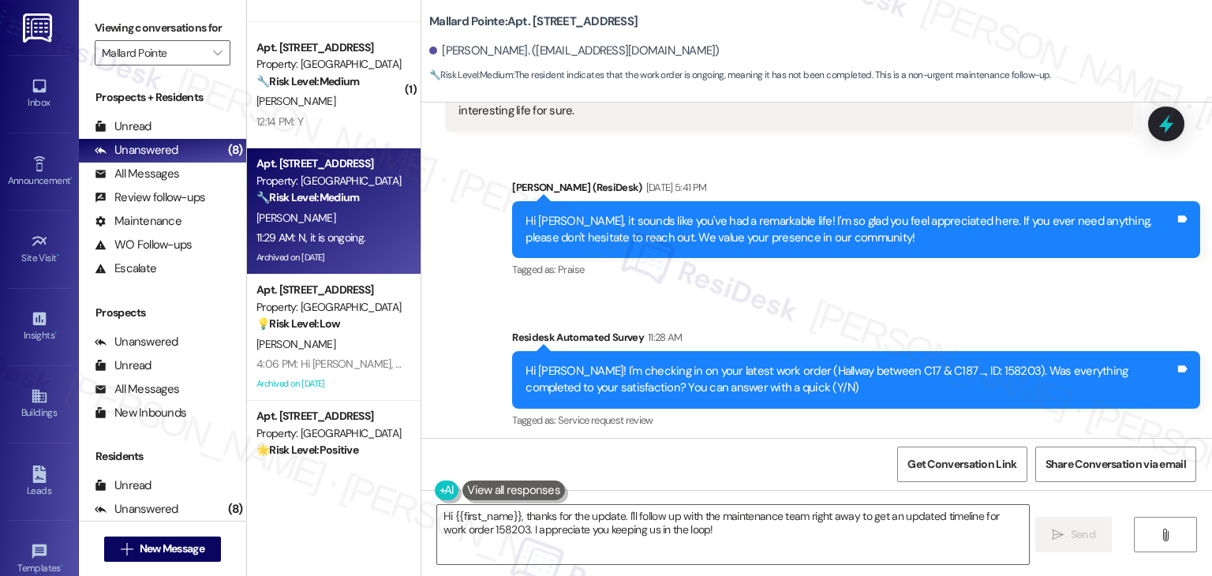
click at [767, 443] on div "Received via SMS Phyllis Poulton 11:29 AM N, it is ongoing. Tags and notes Tagg…" at bounding box center [816, 509] width 790 height 133
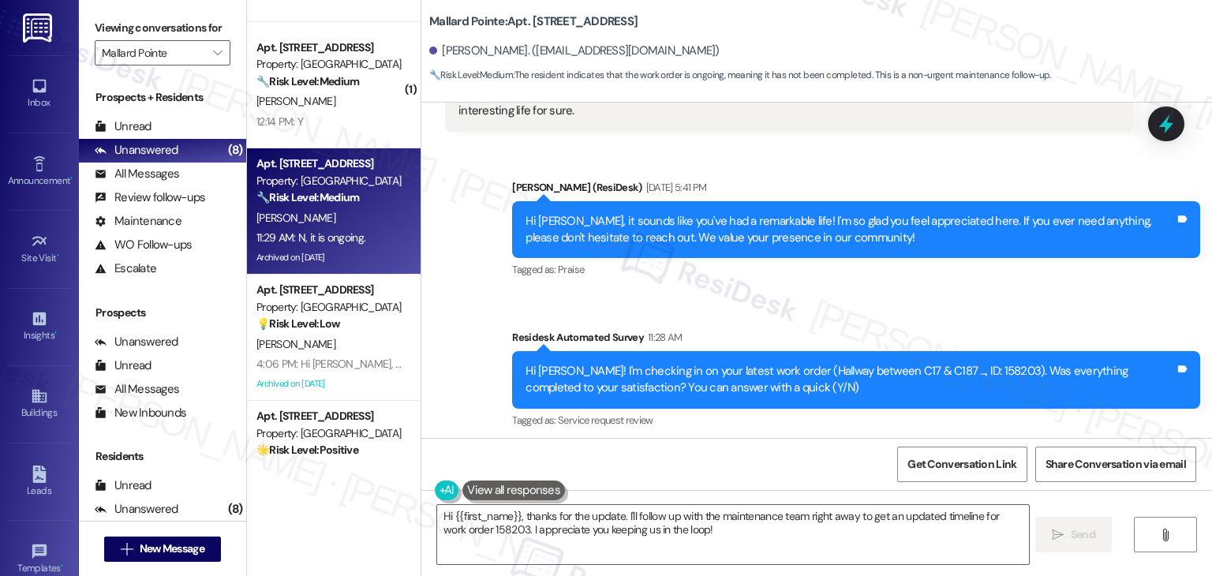
click at [875, 443] on div "Received via SMS Phyllis Poulton 11:29 AM N, it is ongoing. Tags and notes Tagg…" at bounding box center [816, 509] width 790 height 133
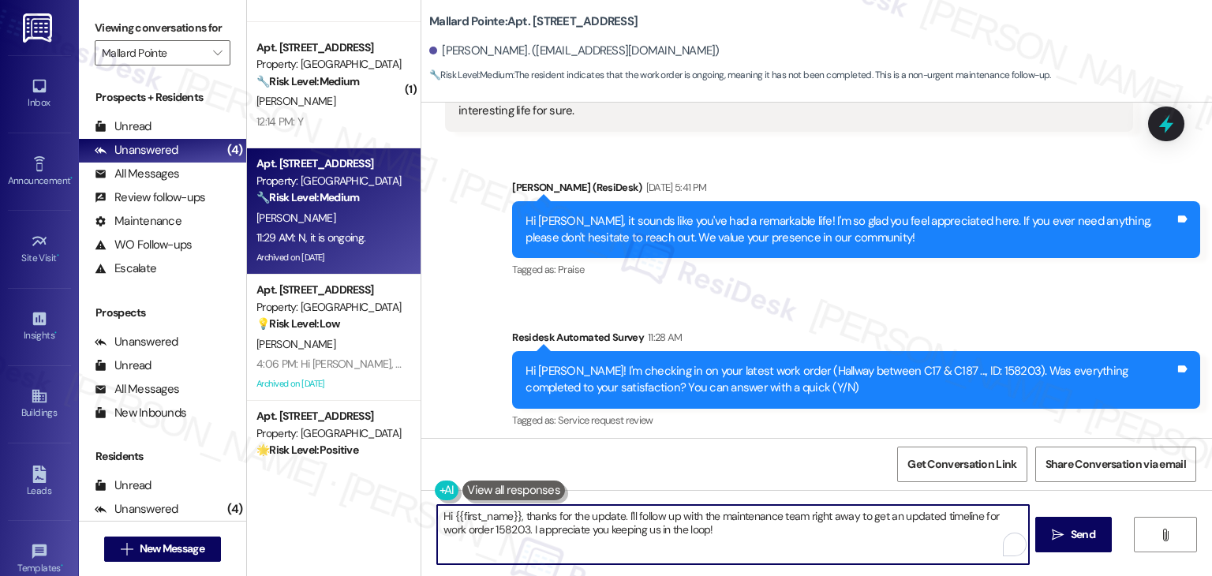
drag, startPoint x: 666, startPoint y: 529, endPoint x: 637, endPoint y: 510, distance: 33.7
click at [637, 510] on textarea "Hi {{first_name}}, thanks for the update. I'll follow up with the maintenance t…" at bounding box center [732, 534] width 591 height 59
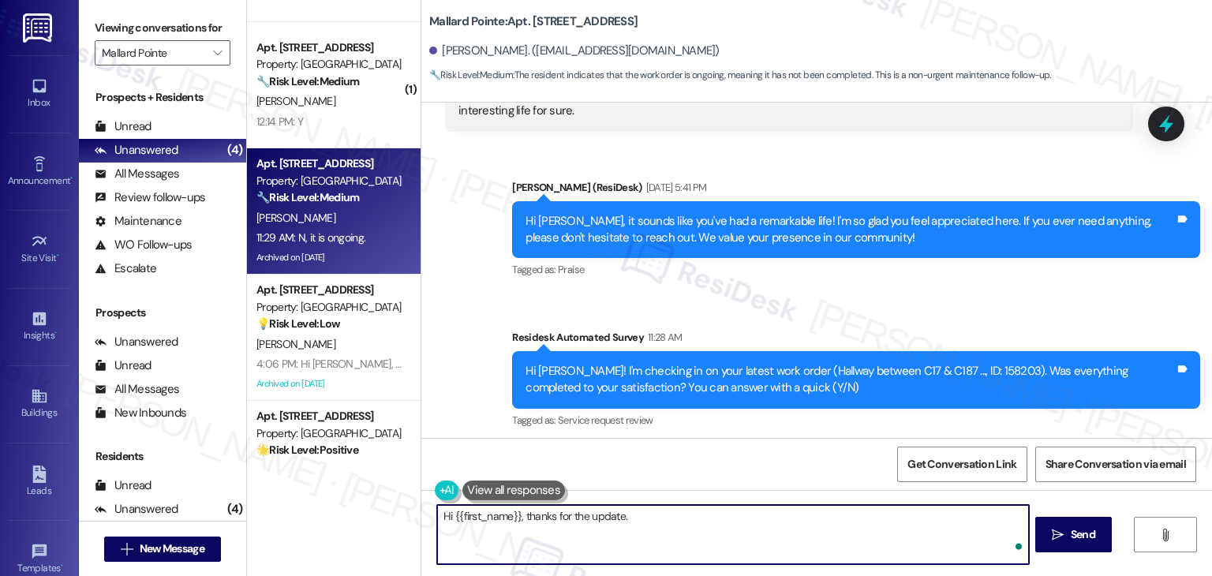
paste textarea "Can you provide more details about what wasn't addressed so I can follow up app…"
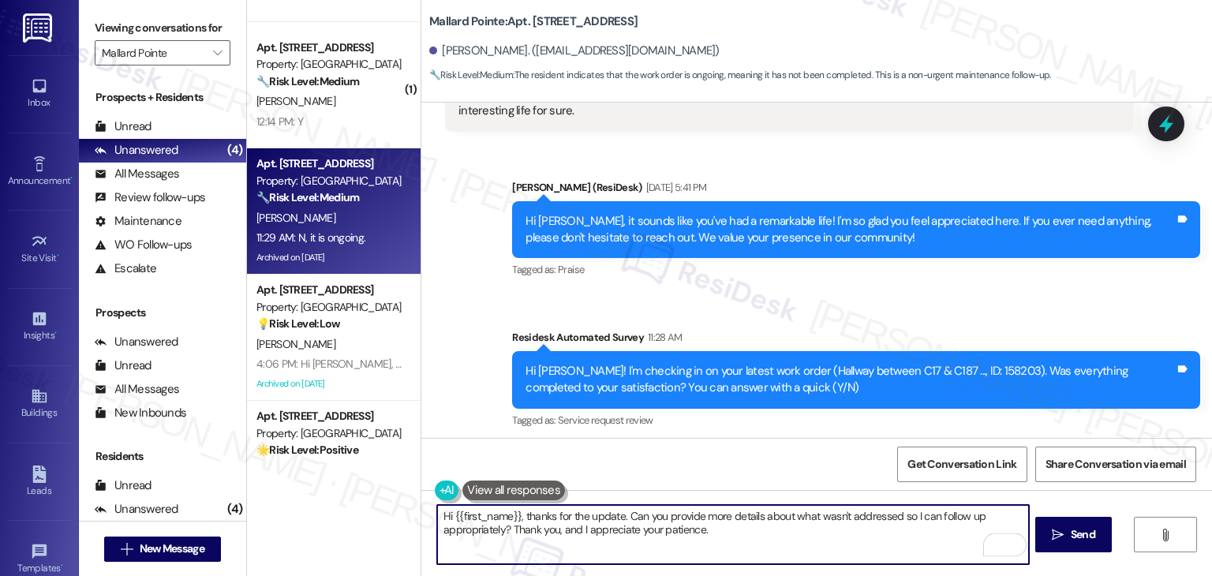
type textarea "Hi {{first_name}}, thanks for the update. Can you provide more details about wh…"
click at [770, 443] on div "Received via SMS Phyllis Poulton 11:29 AM N, it is ongoing. Tags and notes Tagg…" at bounding box center [816, 509] width 790 height 133
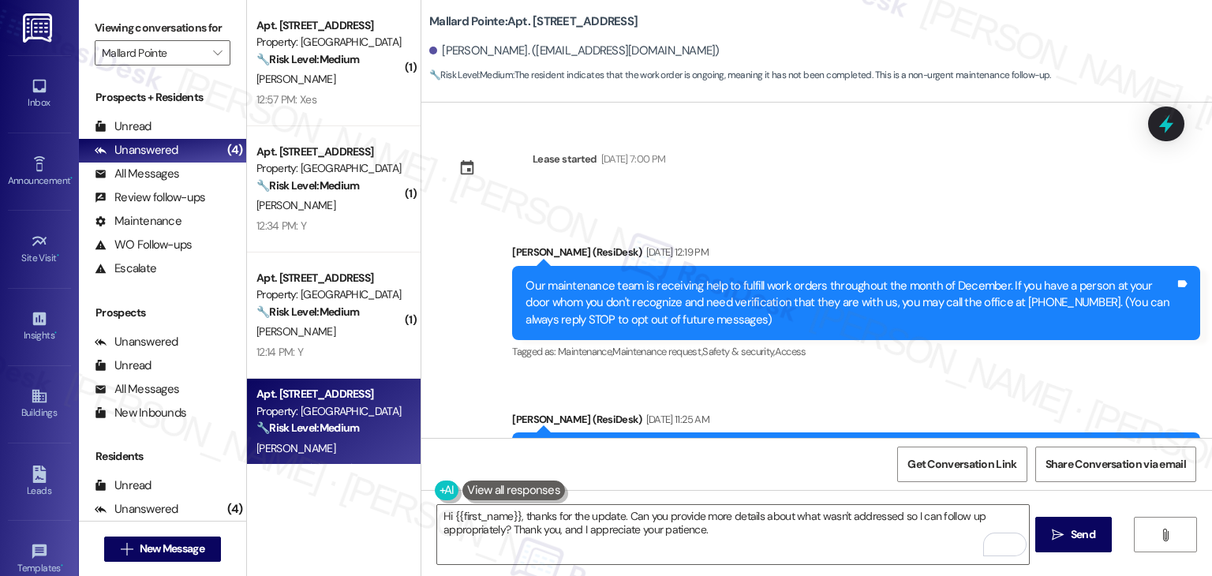
scroll to position [10432, 0]
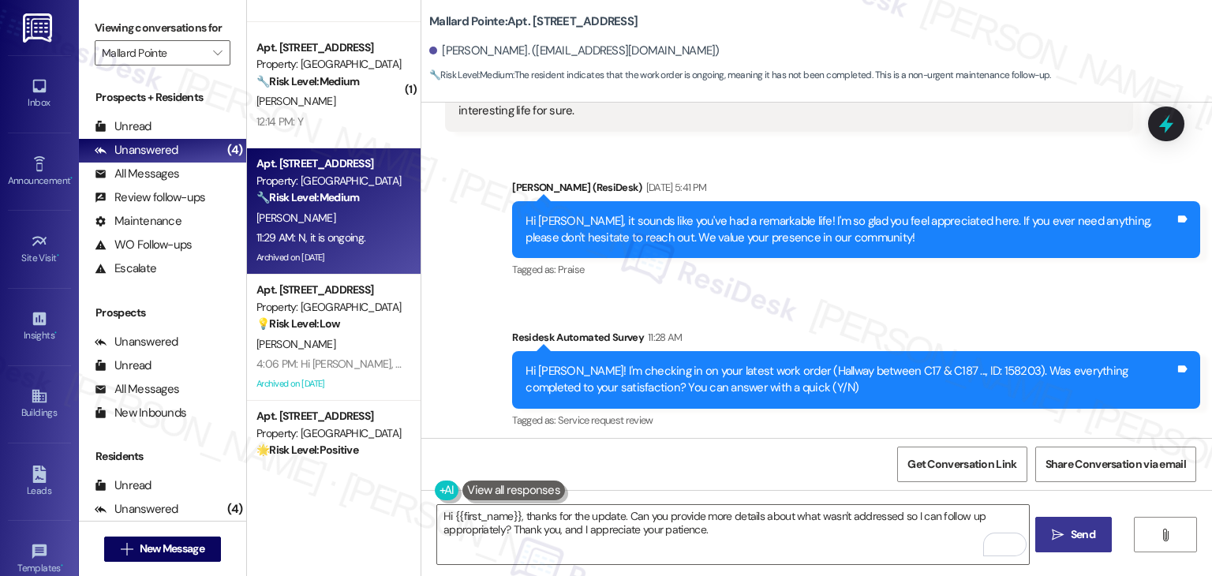
click at [1089, 539] on span "Send" at bounding box center [1083, 534] width 24 height 17
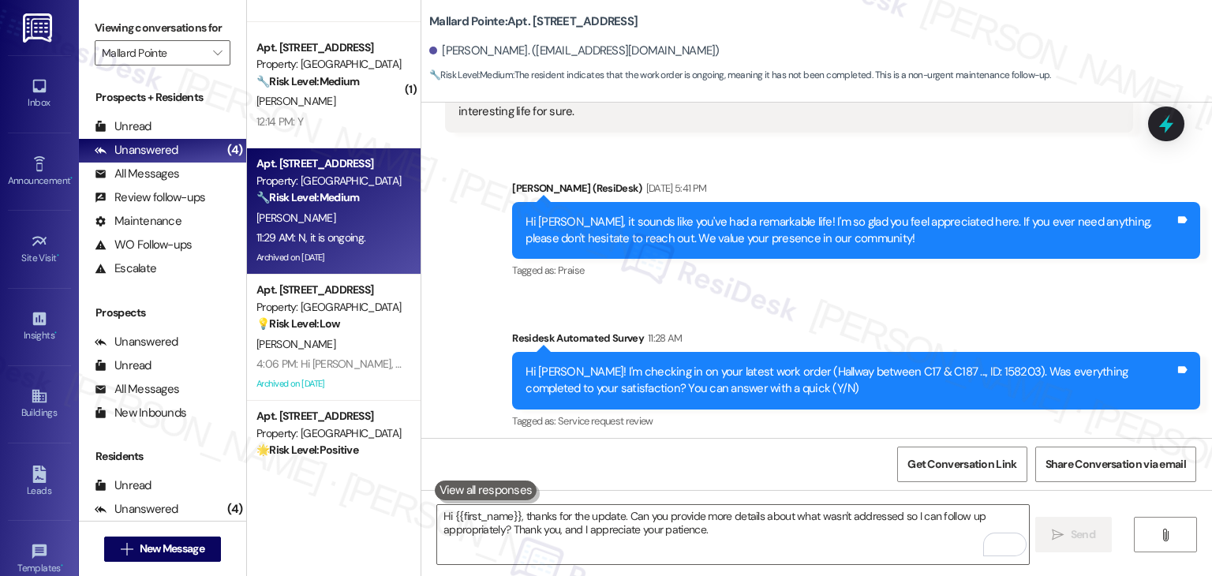
scroll to position [0, 0]
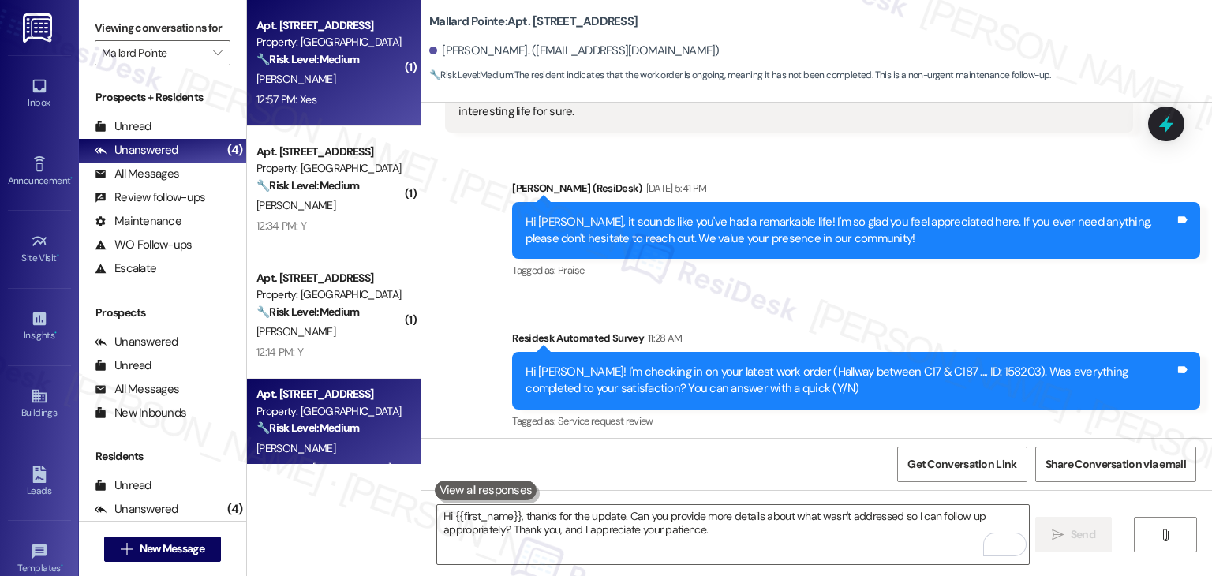
click at [310, 72] on div "[PERSON_NAME]" at bounding box center [329, 79] width 149 height 20
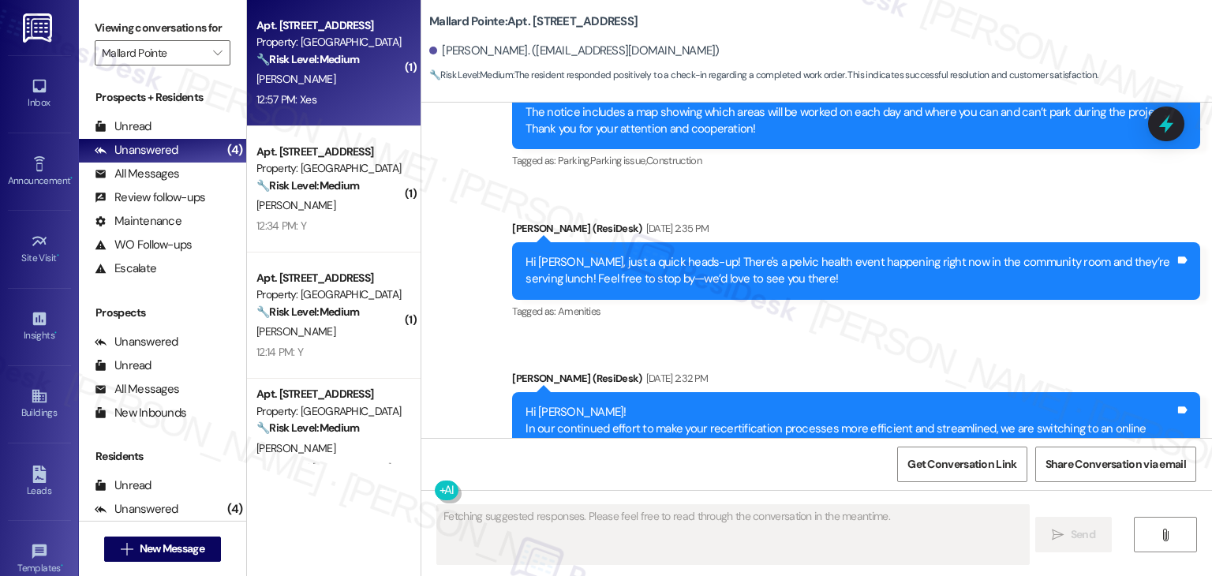
scroll to position [2794, 0]
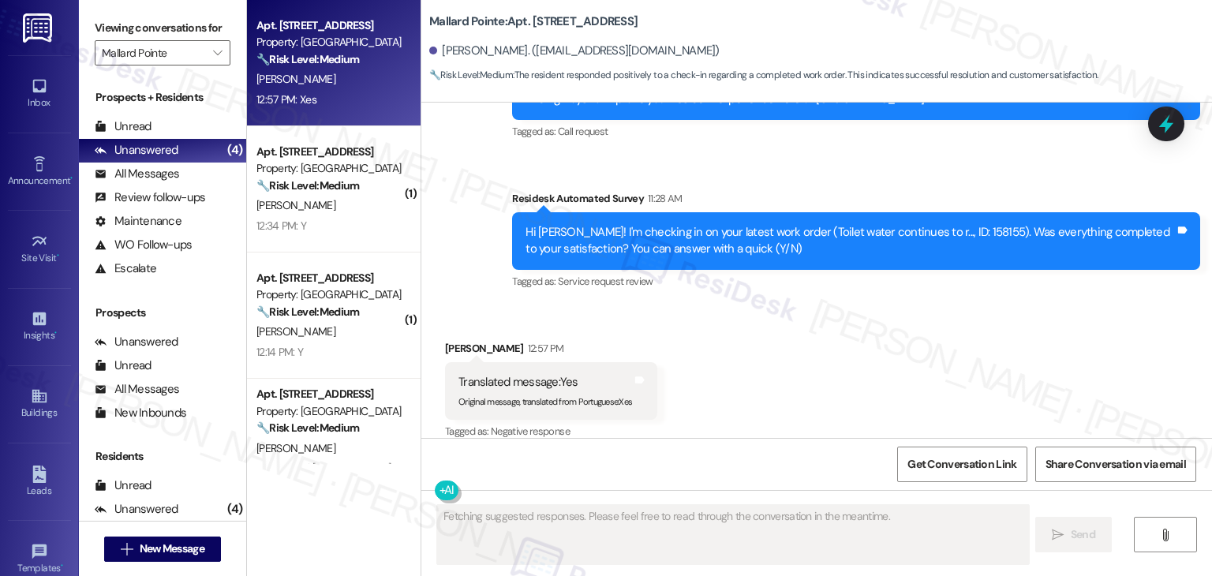
click at [896, 319] on div "Received via SMS Joseph Snyder 12:57 PM Translated message: Yes Original messag…" at bounding box center [816, 380] width 790 height 150
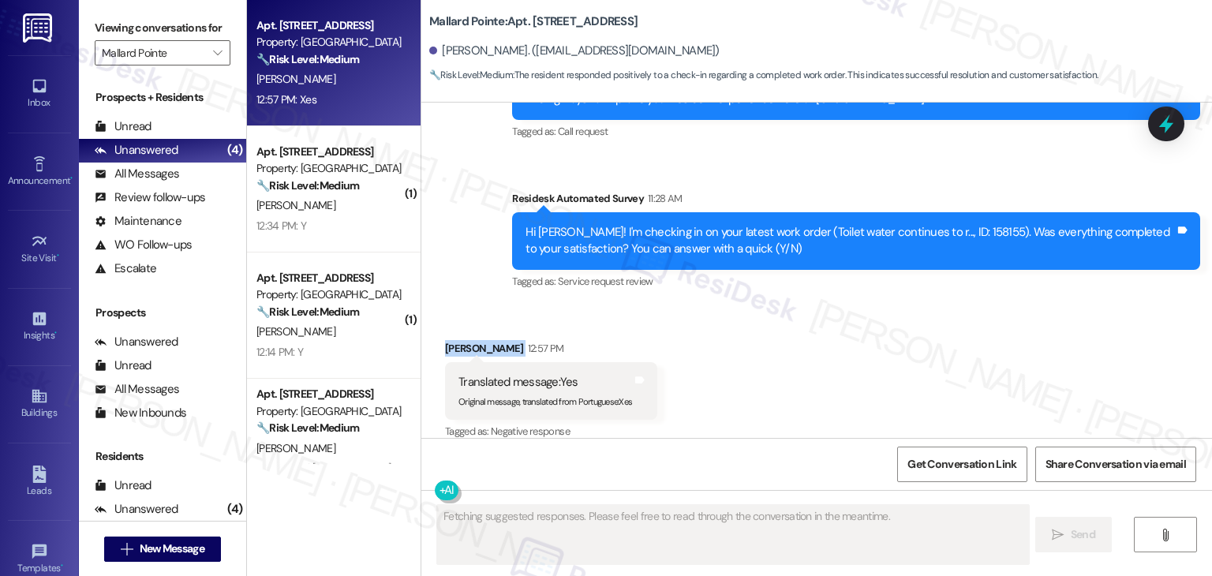
click at [896, 319] on div "Received via SMS Joseph Snyder 12:57 PM Translated message: Yes Original messag…" at bounding box center [816, 380] width 790 height 150
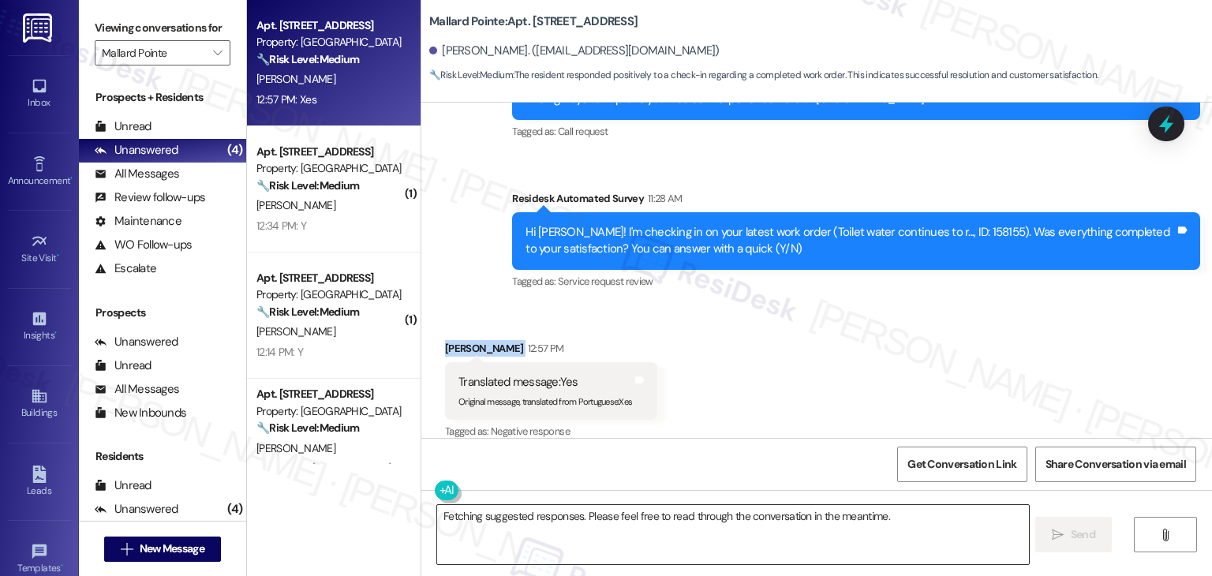
click at [524, 512] on textarea "Fetching suggested responses. Please feel free to read through the conversation…" at bounding box center [732, 534] width 591 height 59
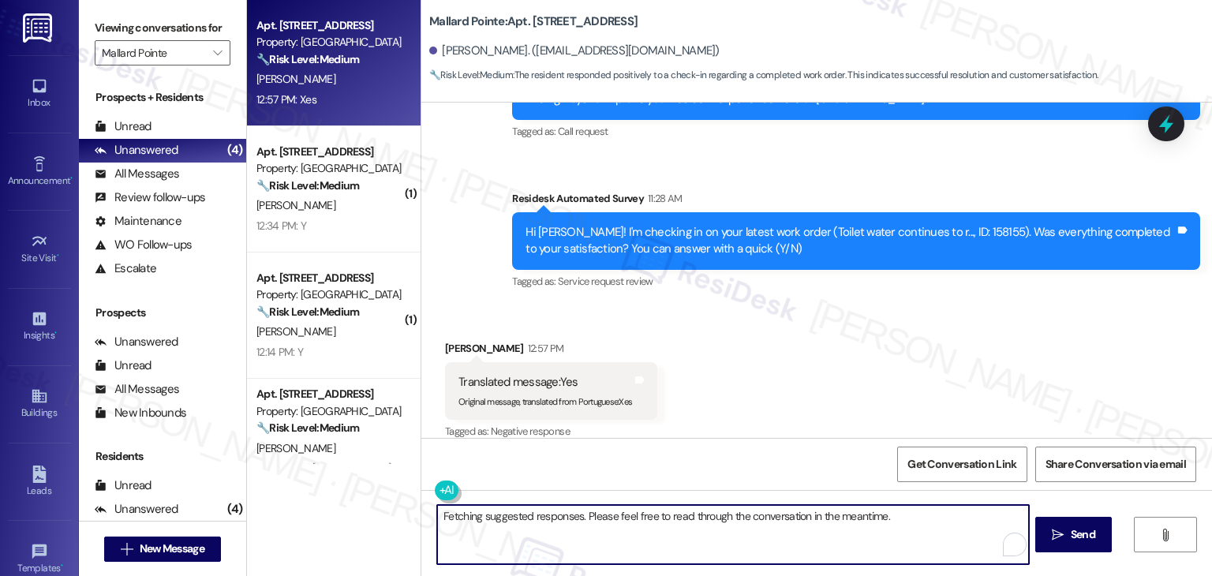
click at [524, 512] on textarea "Fetching suggested responses. Please feel free to read through the conversation…" at bounding box center [732, 534] width 591 height 59
paste textarea "Hey Onkar! I’m glad your latest work order was completed to your satisfaction. …"
click at [593, 534] on textarea "Hey Onkar! I’m glad your latest work order was completed to your satisfaction. …" at bounding box center [732, 534] width 591 height 59
click at [455, 340] on div "Joseph Snyder 12:57 PM" at bounding box center [551, 351] width 212 height 22
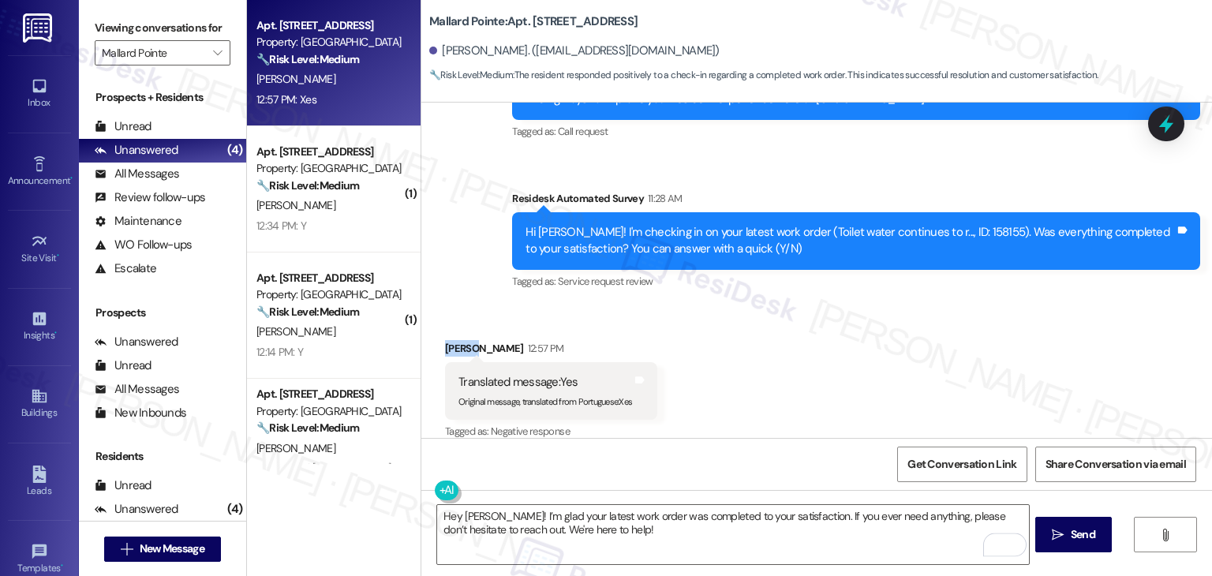
click at [455, 340] on div "Joseph Snyder 12:57 PM" at bounding box center [551, 351] width 212 height 22
copy div "Joseph"
click at [463, 510] on textarea "Hey Onkar! I’m glad your latest work order was completed to your satisfaction. …" at bounding box center [732, 534] width 591 height 59
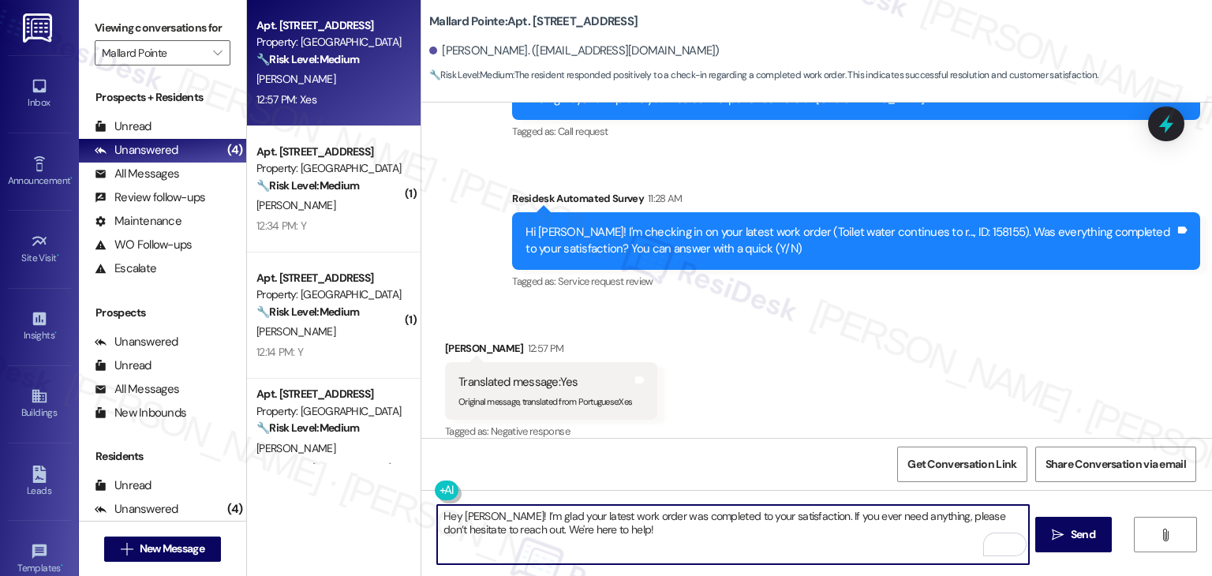
click at [463, 510] on textarea "Hey Onkar! I’m glad your latest work order was completed to your satisfaction. …" at bounding box center [732, 534] width 591 height 59
paste textarea "Joseph"
type textarea "Hey Joseph! I’m glad your latest work order was completed to your satisfaction.…"
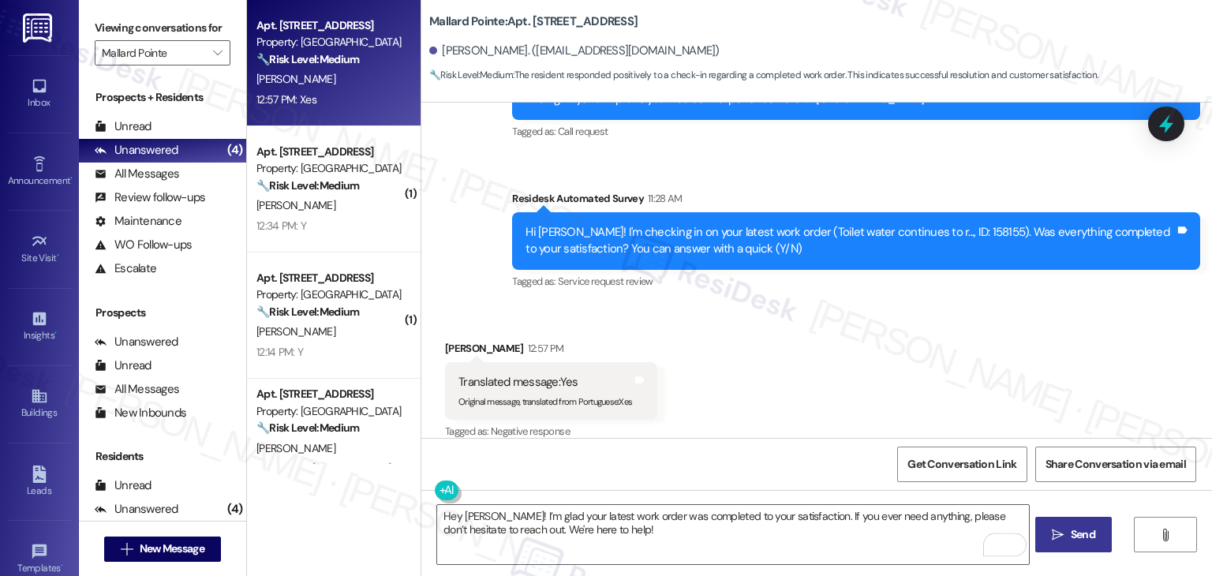
click at [1071, 529] on span "Send" at bounding box center [1083, 534] width 24 height 17
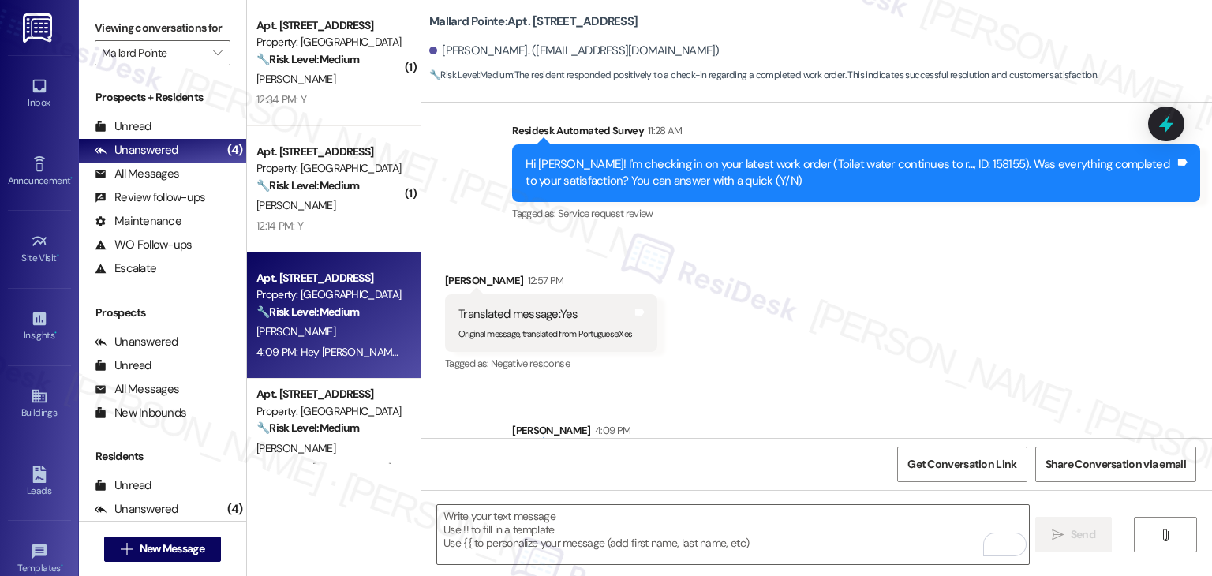
scroll to position [2922, 0]
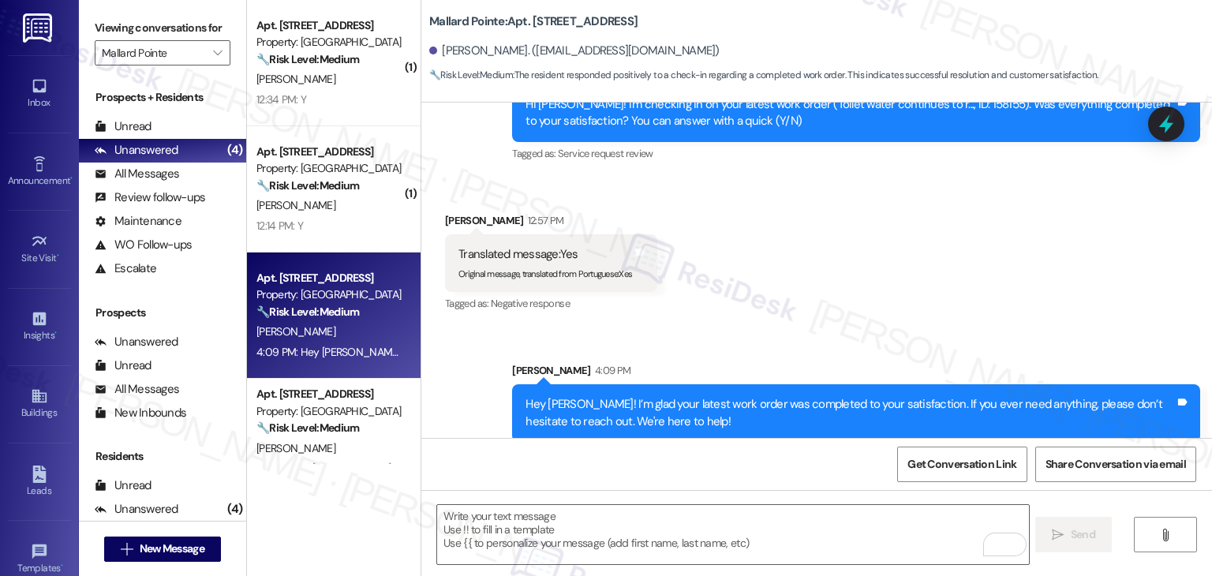
click at [730, 244] on div "Received via SMS Joseph Snyder 12:57 PM Translated message: Yes Original messag…" at bounding box center [816, 252] width 790 height 150
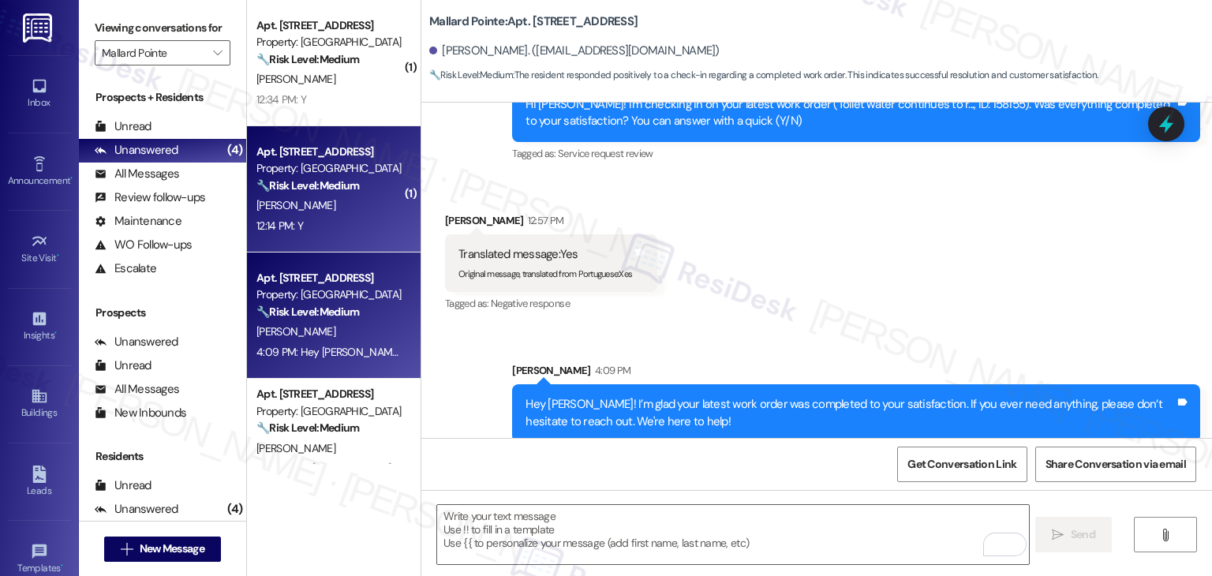
click at [340, 200] on div "[PERSON_NAME]" at bounding box center [329, 206] width 149 height 20
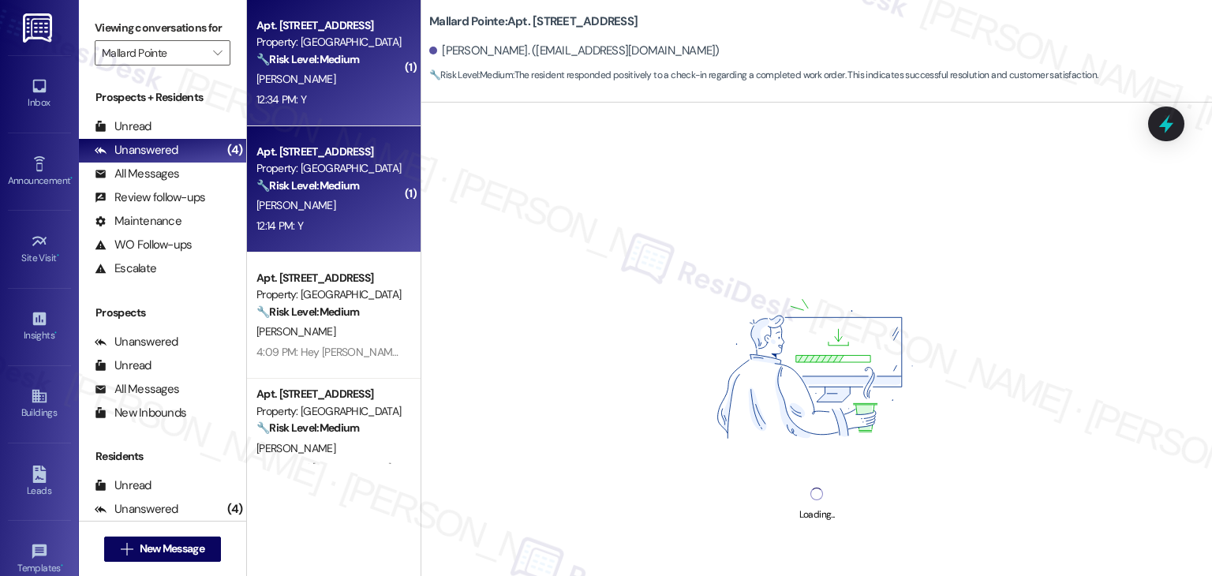
click at [347, 92] on div "12:34 PM: Y 12:34 PM: Y" at bounding box center [329, 100] width 149 height 20
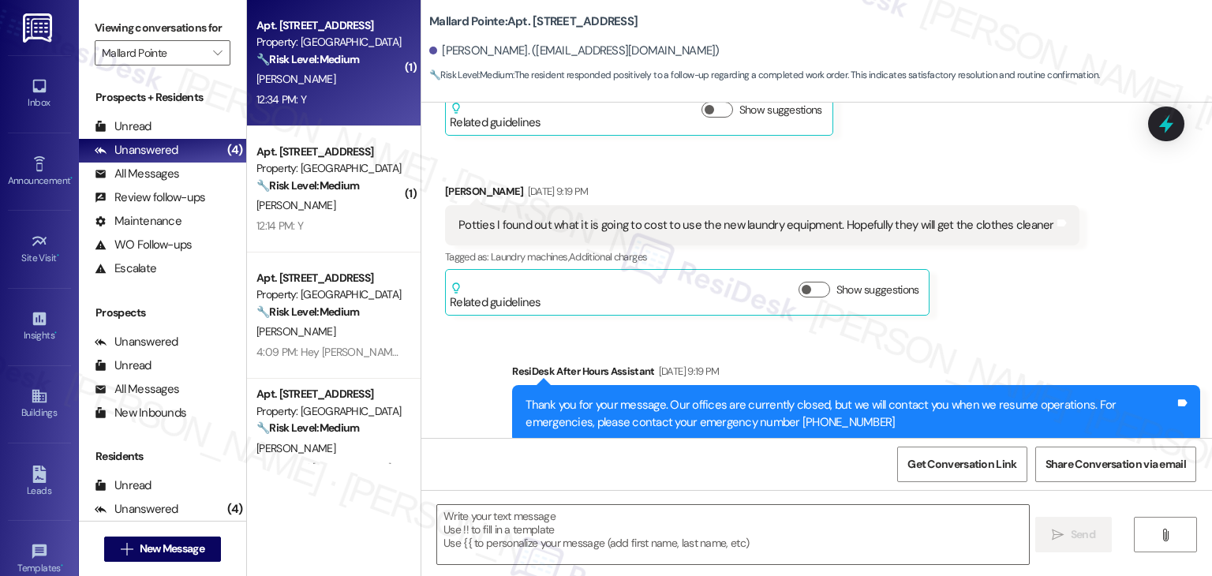
type textarea "Fetching suggested responses. Please feel free to read through the conversation…"
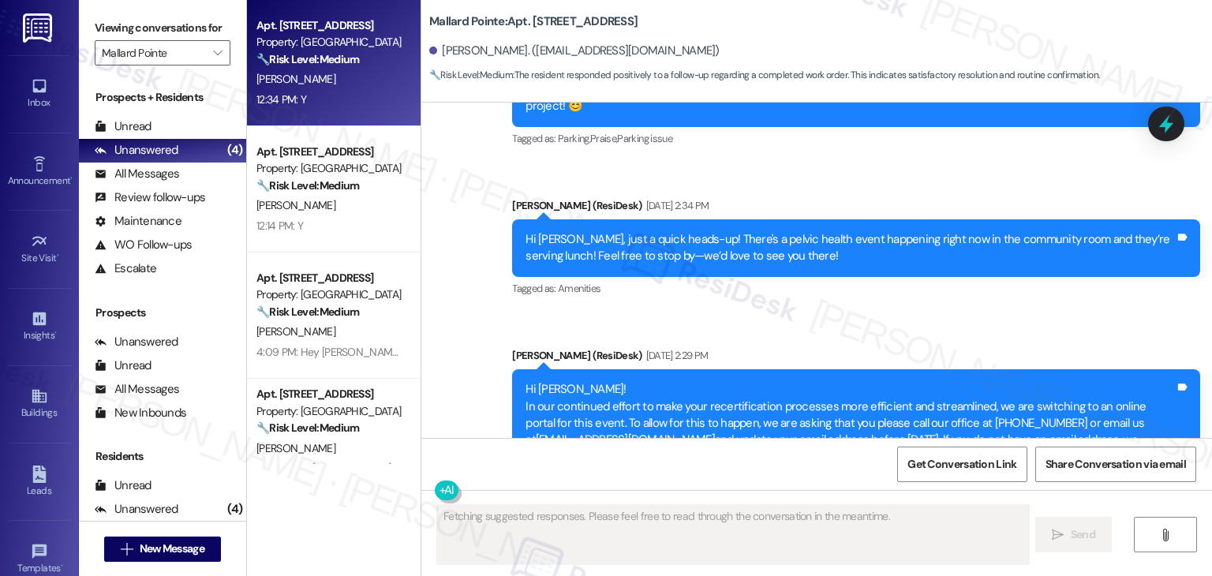
scroll to position [6059, 0]
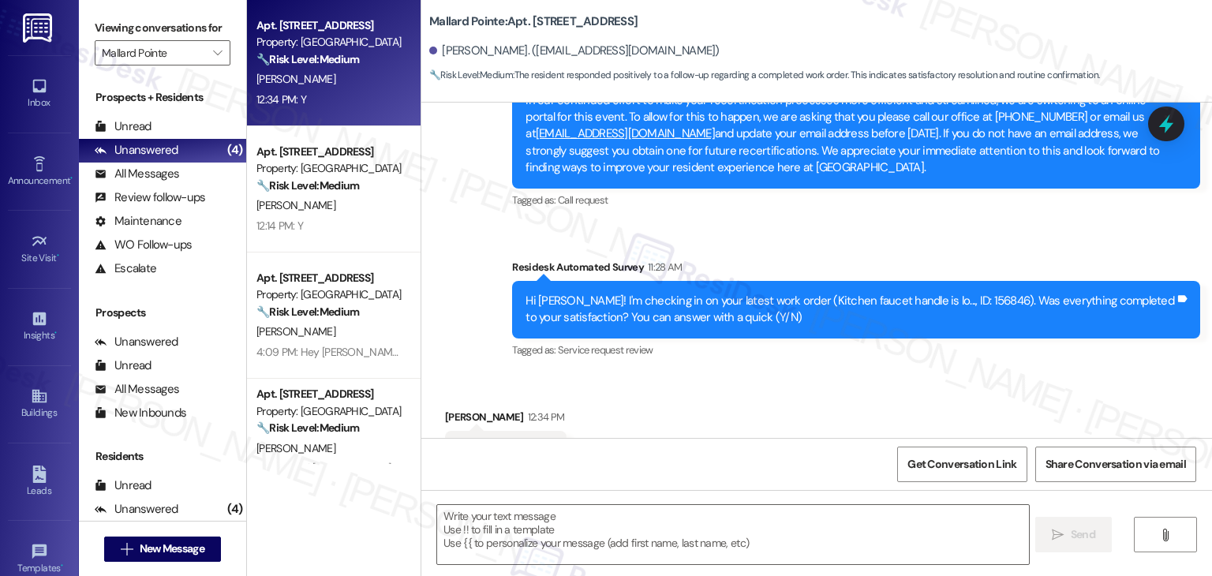
click at [829, 373] on div "Received via SMS Virgil Frees 12:34 PM Y Tags and notes Tagged as: Positive res…" at bounding box center [816, 439] width 790 height 133
click at [543, 529] on textarea at bounding box center [732, 534] width 591 height 59
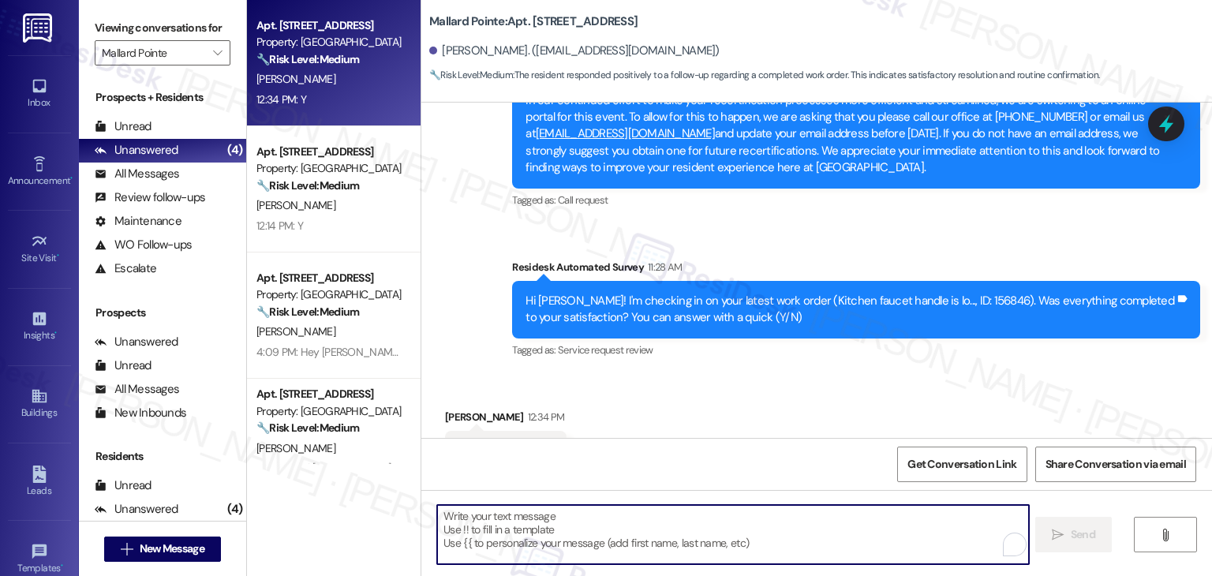
paste textarea "Hey {{first_name}}! I’m glad to hear your work order was completed to your sati…"
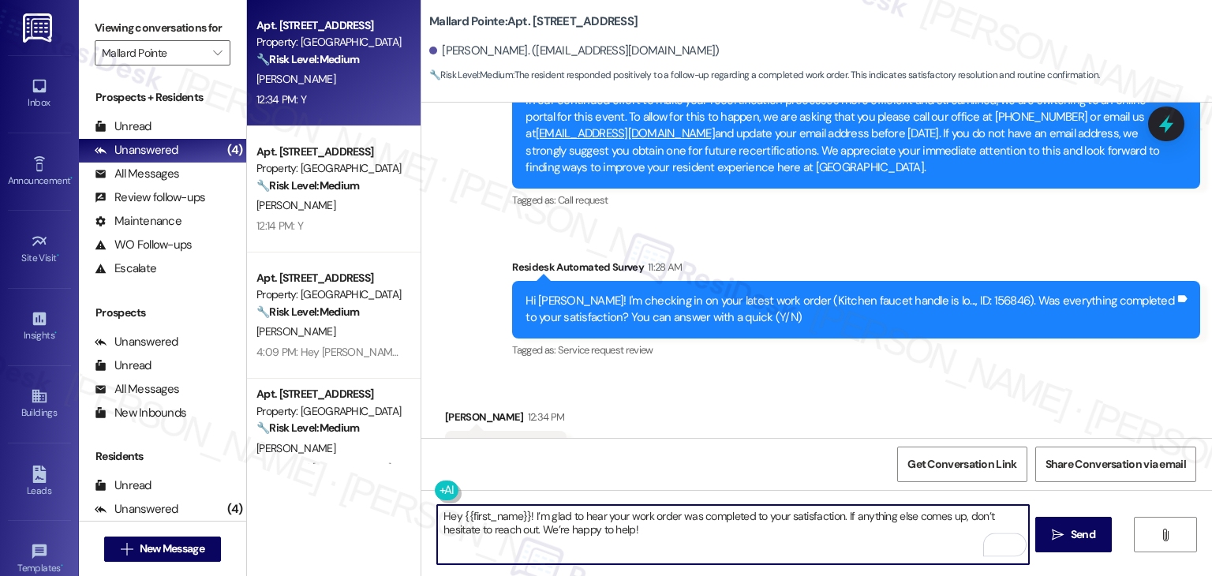
type textarea "Hey {{first_name}}! I’m glad to hear your work order was completed to your sati…"
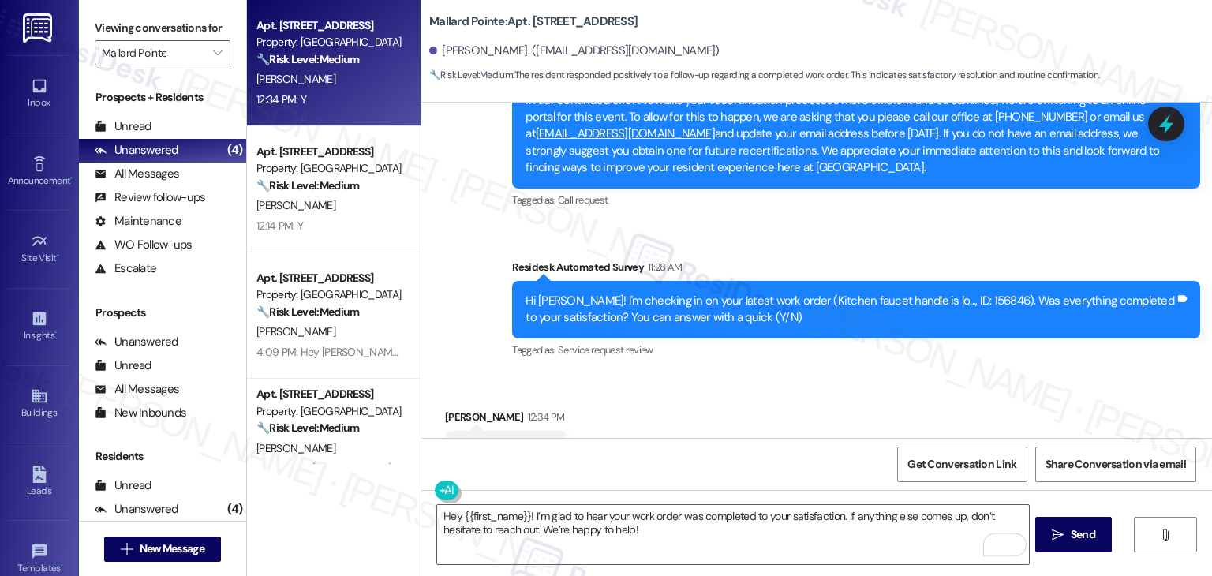
click at [760, 435] on div "Received via SMS Virgil Frees 12:34 PM Y Tags and notes Tagged as: Positive res…" at bounding box center [816, 439] width 790 height 133
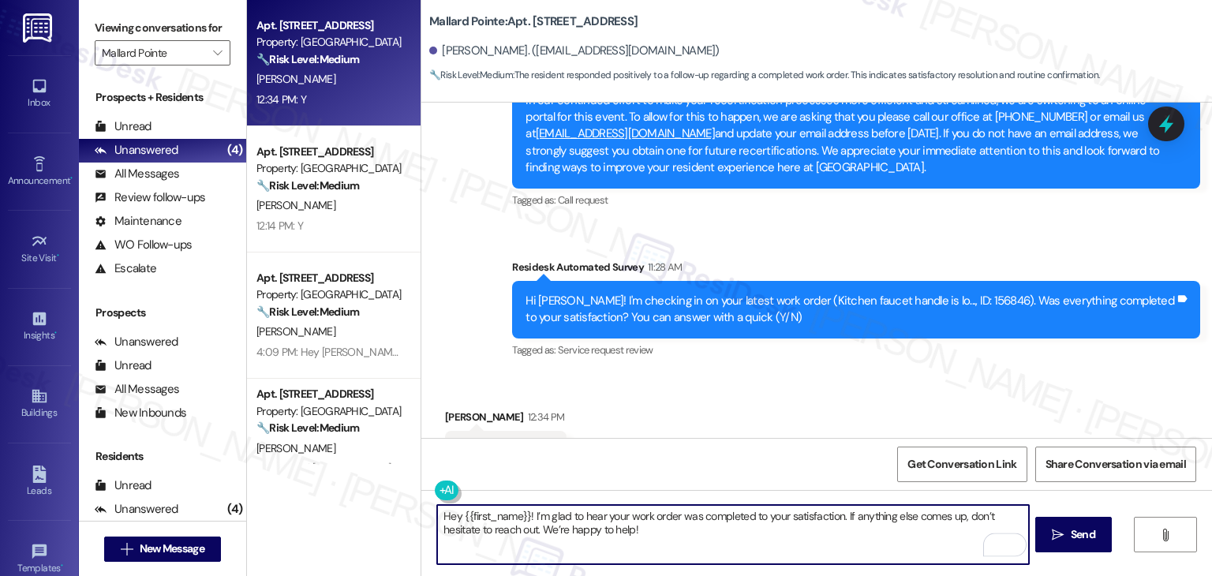
drag, startPoint x: 731, startPoint y: 517, endPoint x: 784, endPoint y: 516, distance: 52.9
click at [731, 517] on textarea "Hey {{first_name}}! I’m glad to hear your work order was completed to your sati…" at bounding box center [732, 534] width 591 height 59
click at [1082, 534] on span "Send" at bounding box center [1083, 534] width 24 height 17
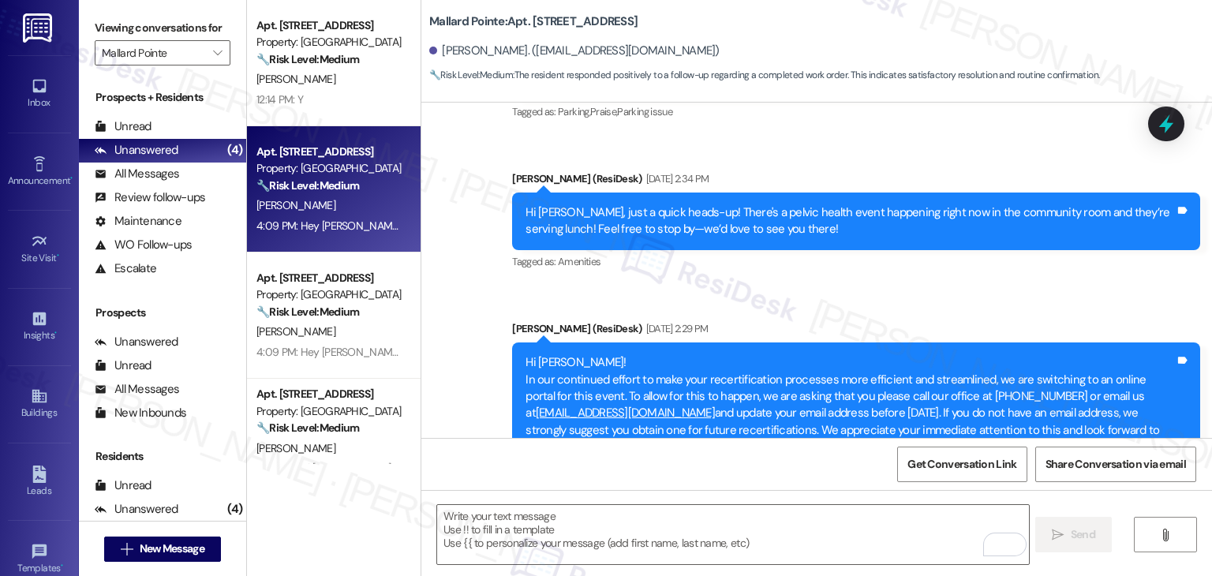
scroll to position [6186, 0]
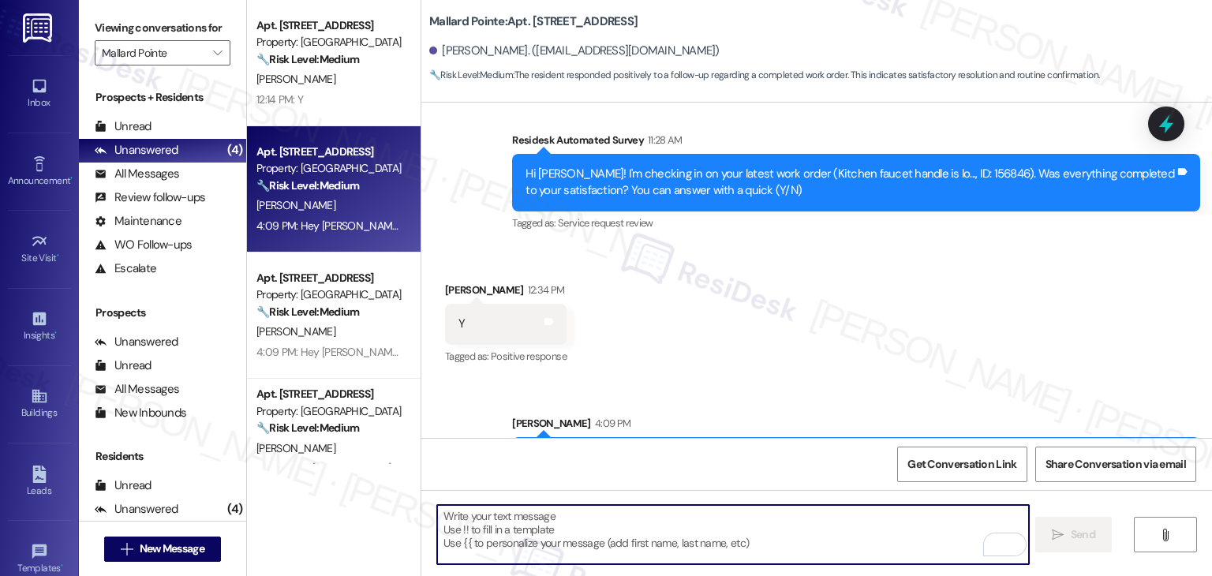
click at [652, 537] on textarea "To enrich screen reader interactions, please activate Accessibility in Grammarl…" at bounding box center [732, 534] width 591 height 59
paste textarea "We're eager to know if {{property}} has met your expectations. Your feedback is…"
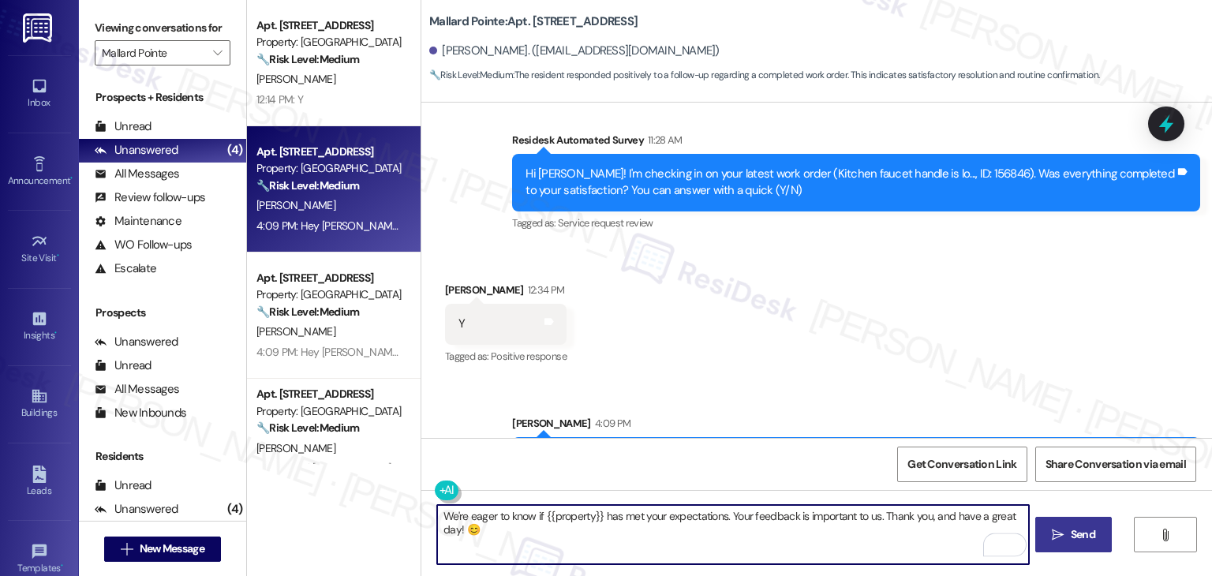
type textarea "We're eager to know if {{property}} has met your expectations. Your feedback is…"
click at [1083, 532] on span "Send" at bounding box center [1083, 534] width 24 height 17
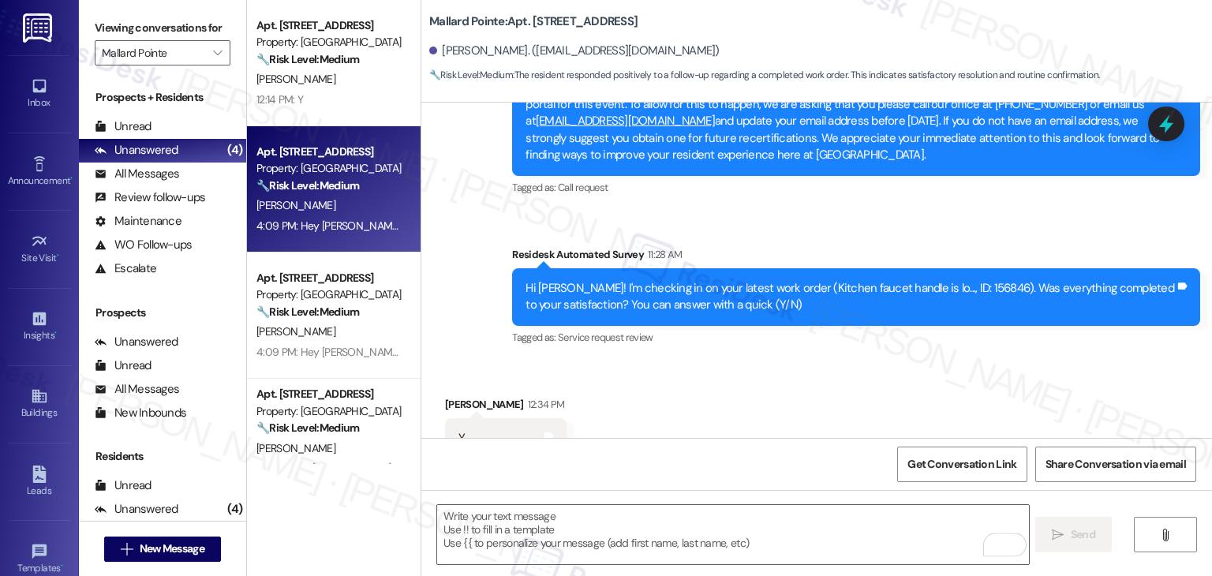
scroll to position [6059, 0]
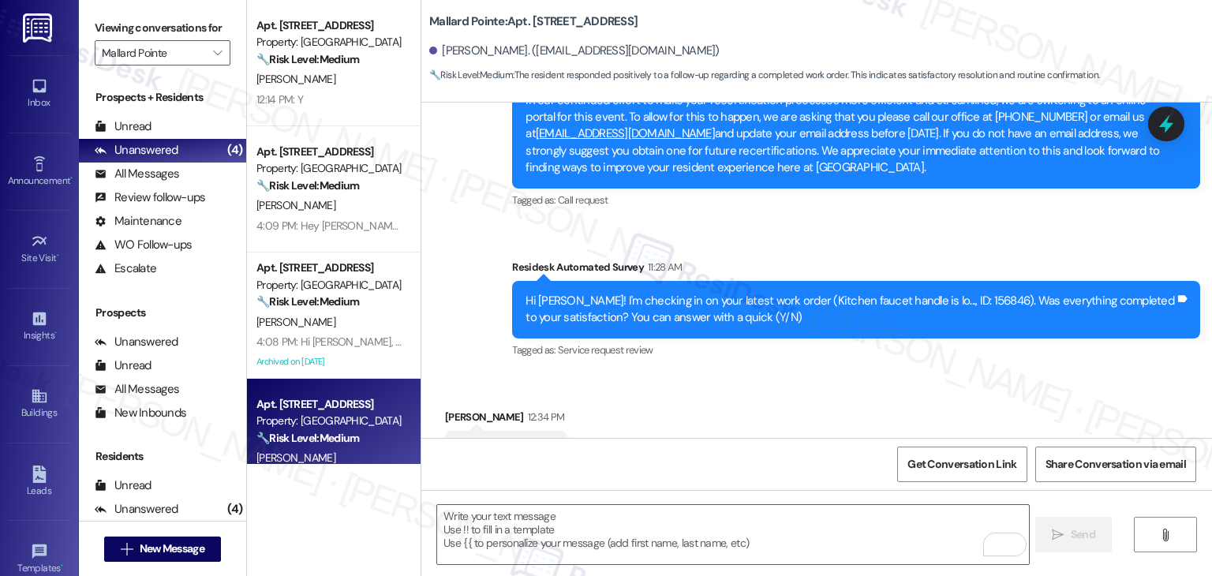
click at [883, 373] on div "Received via SMS Virgil Frees 12:34 PM Y Tags and notes Tagged as: Positive res…" at bounding box center [816, 439] width 790 height 133
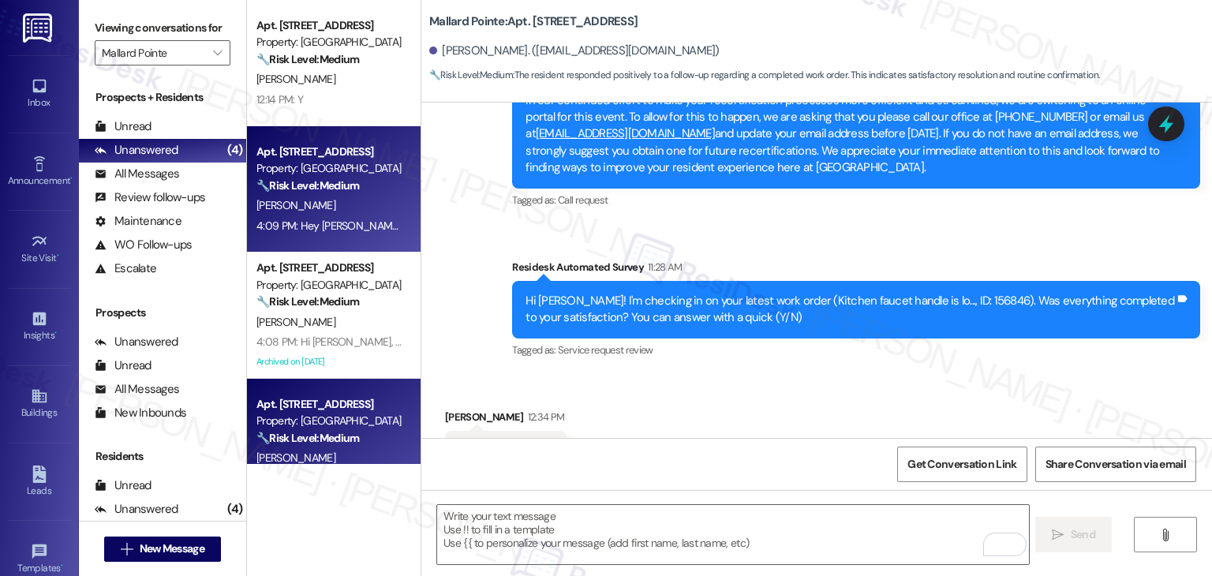
click at [341, 127] on div "Apt. C311, 508 Bldg C E 50th St Property: Mallard Pointe 🔧 Risk Level: Medium T…" at bounding box center [334, 189] width 174 height 126
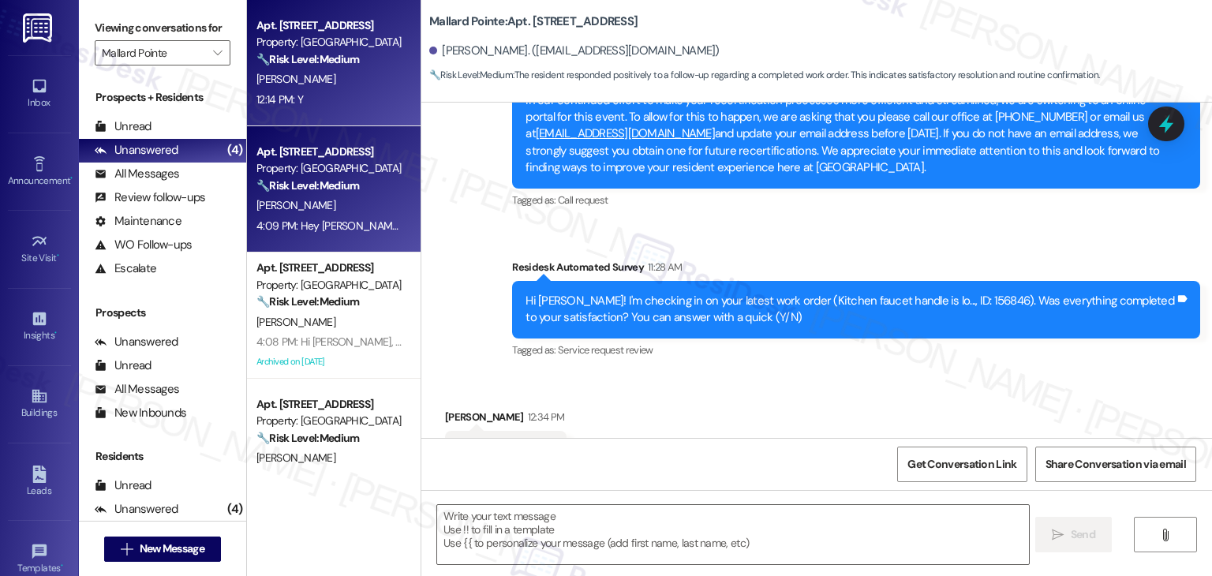
type textarea "Fetching suggested responses. Please feel free to read through the conversation…"
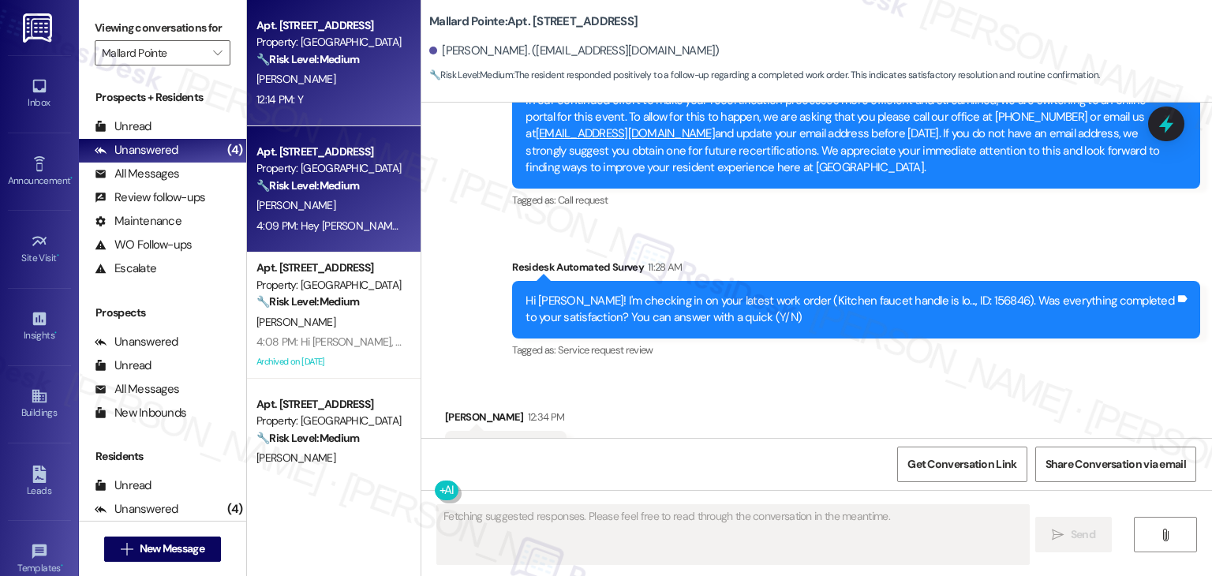
click at [358, 86] on div "[PERSON_NAME]" at bounding box center [329, 79] width 149 height 20
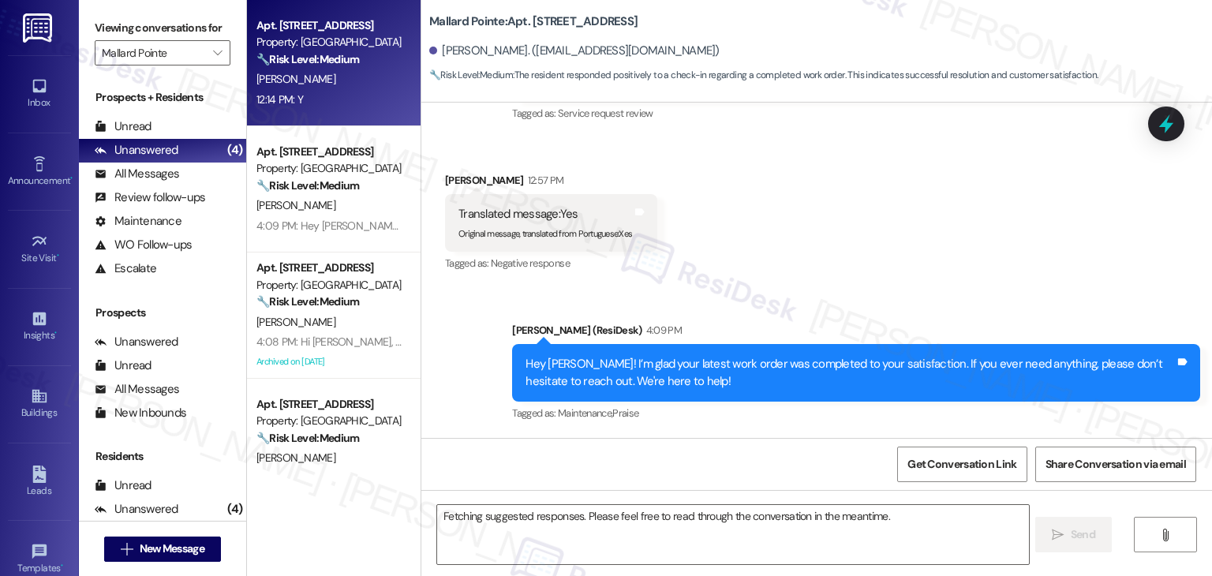
scroll to position [2945, 0]
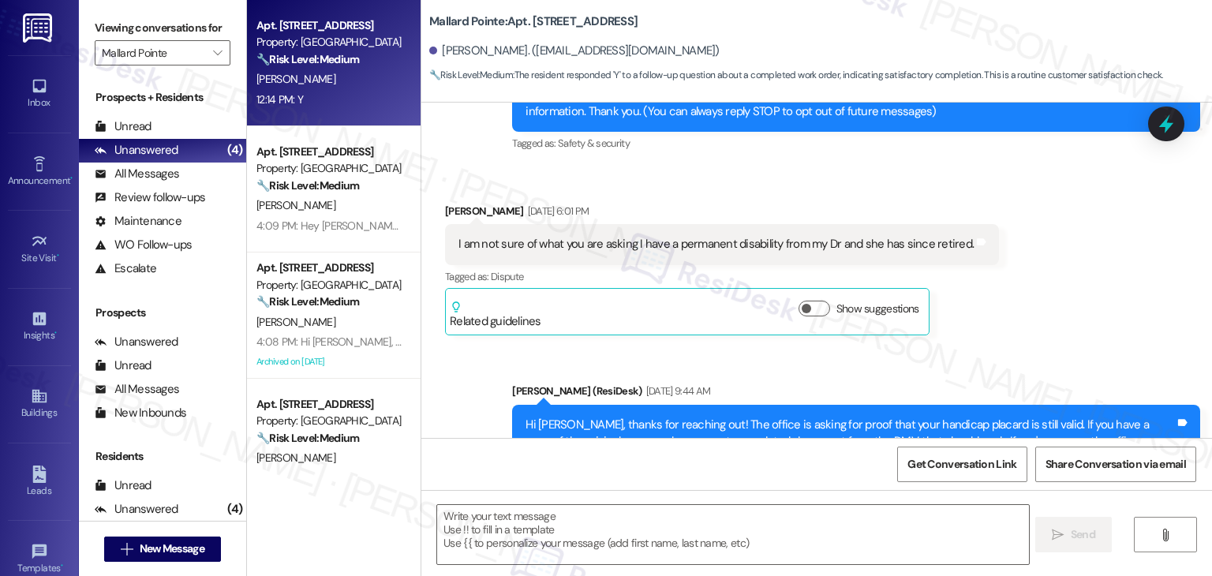
type textarea "Fetching suggested responses. Please feel free to read through the conversation…"
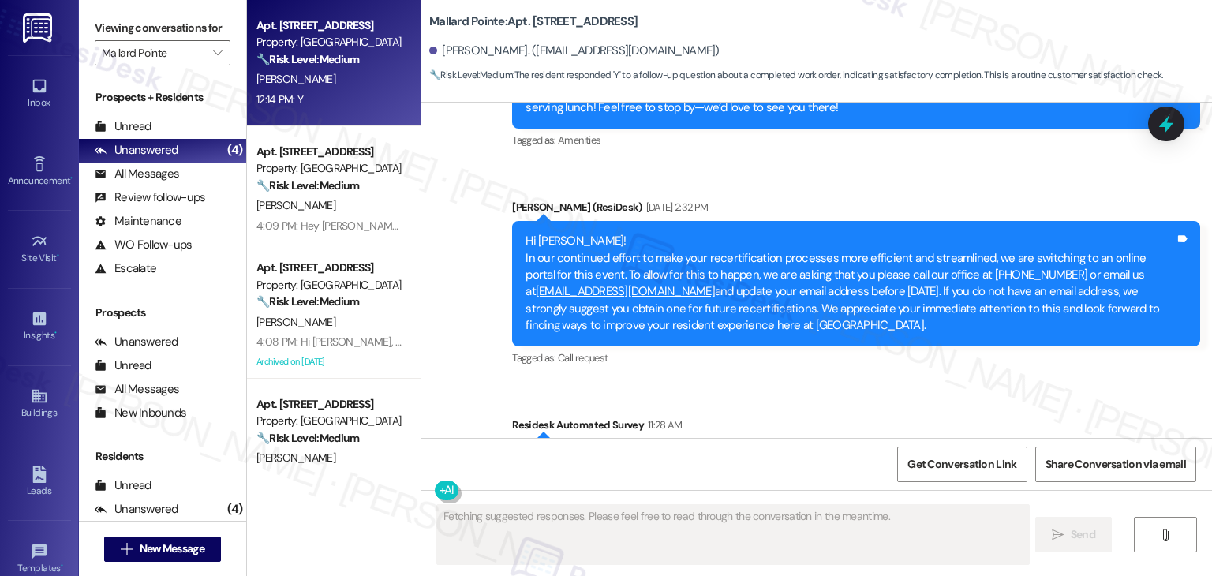
scroll to position [2818, 0]
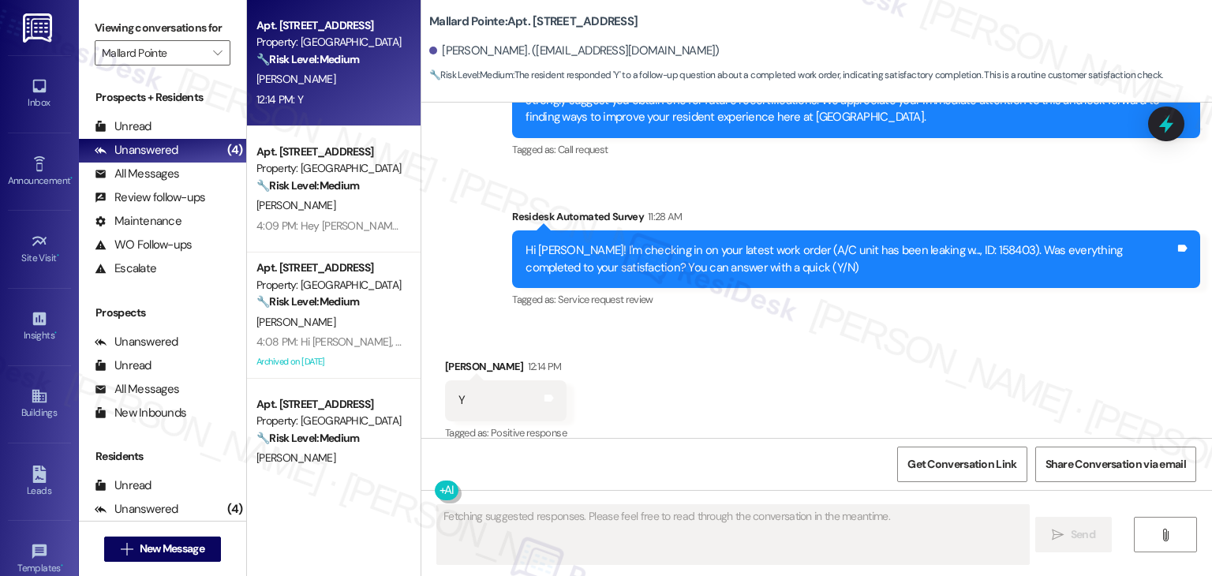
click at [921, 323] on div "Received via SMS Kathey Wilson 12:14 PM Y Tags and notes Tagged as: Positive re…" at bounding box center [816, 389] width 790 height 133
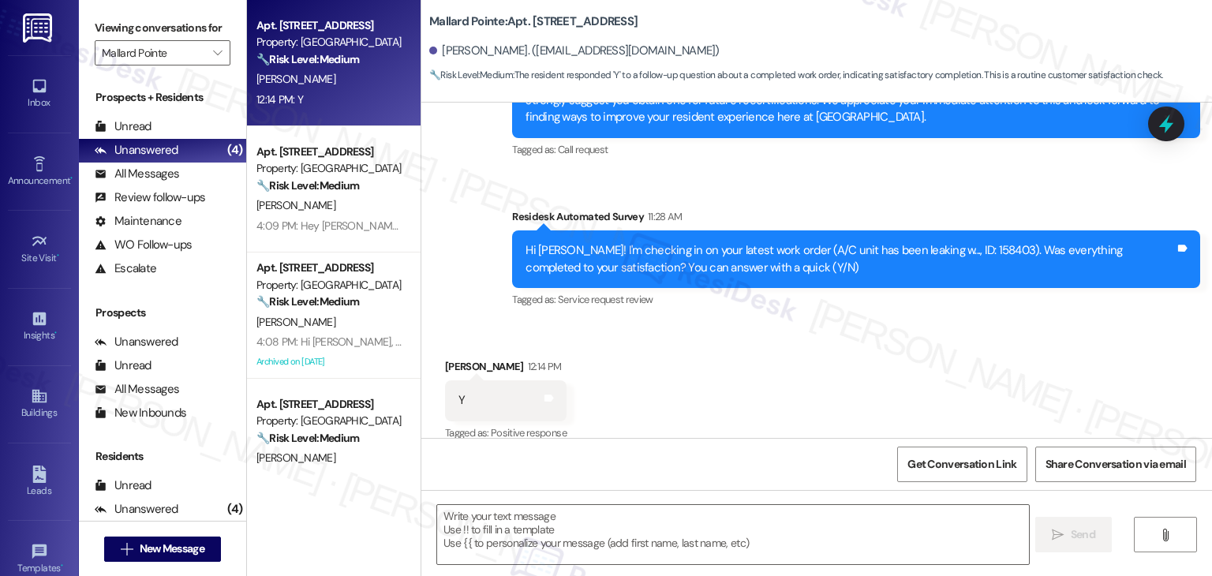
click at [921, 323] on div "Received via SMS Kathey Wilson 12:14 PM Y Tags and notes Tagged as: Positive re…" at bounding box center [816, 389] width 790 height 133
click at [922, 323] on div "Received via SMS Kathey Wilson 12:14 PM Y Tags and notes Tagged as: Positive re…" at bounding box center [816, 389] width 790 height 133
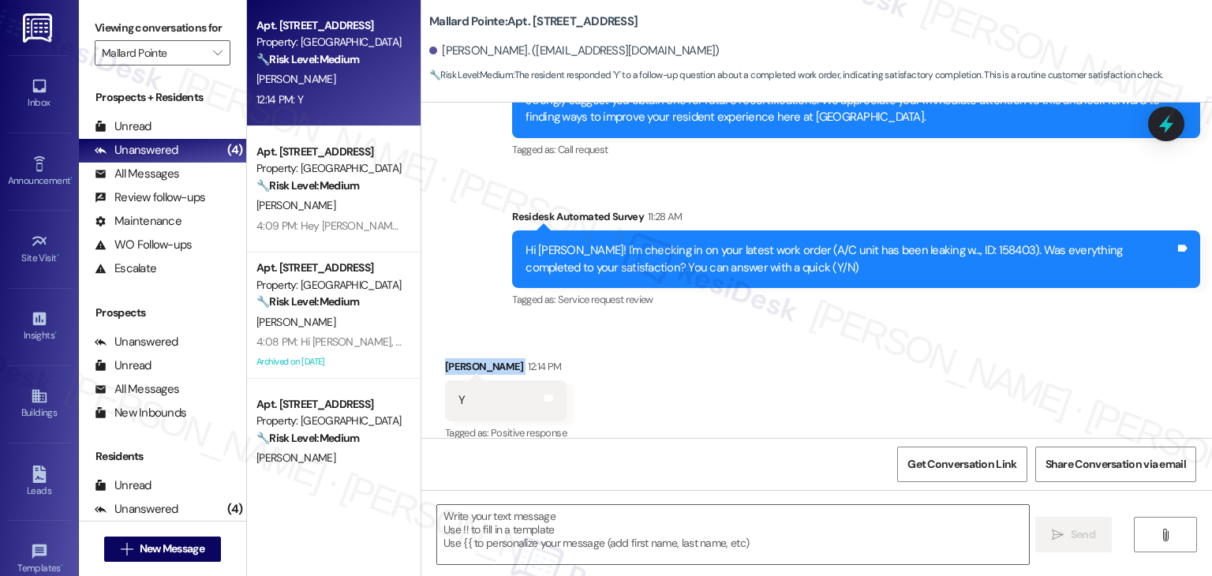
click at [922, 323] on div "Received via SMS Kathey Wilson 12:14 PM Y Tags and notes Tagged as: Positive re…" at bounding box center [816, 389] width 790 height 133
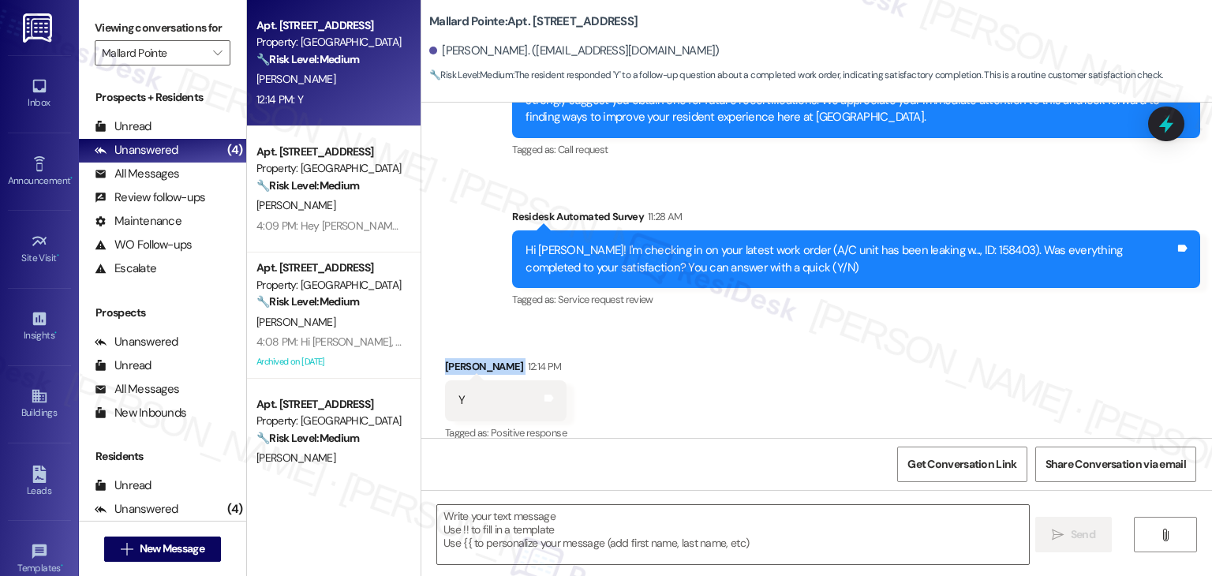
click at [914, 350] on div "Received via SMS Kathey Wilson 12:14 PM Y Tags and notes Tagged as: Positive re…" at bounding box center [816, 389] width 790 height 133
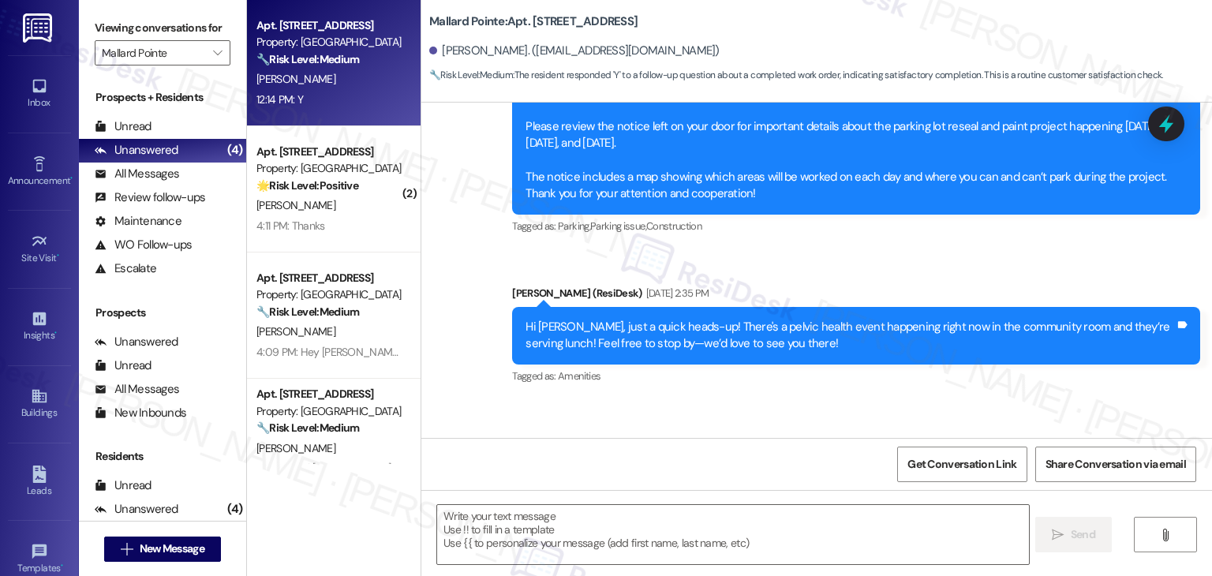
scroll to position [2313, 0]
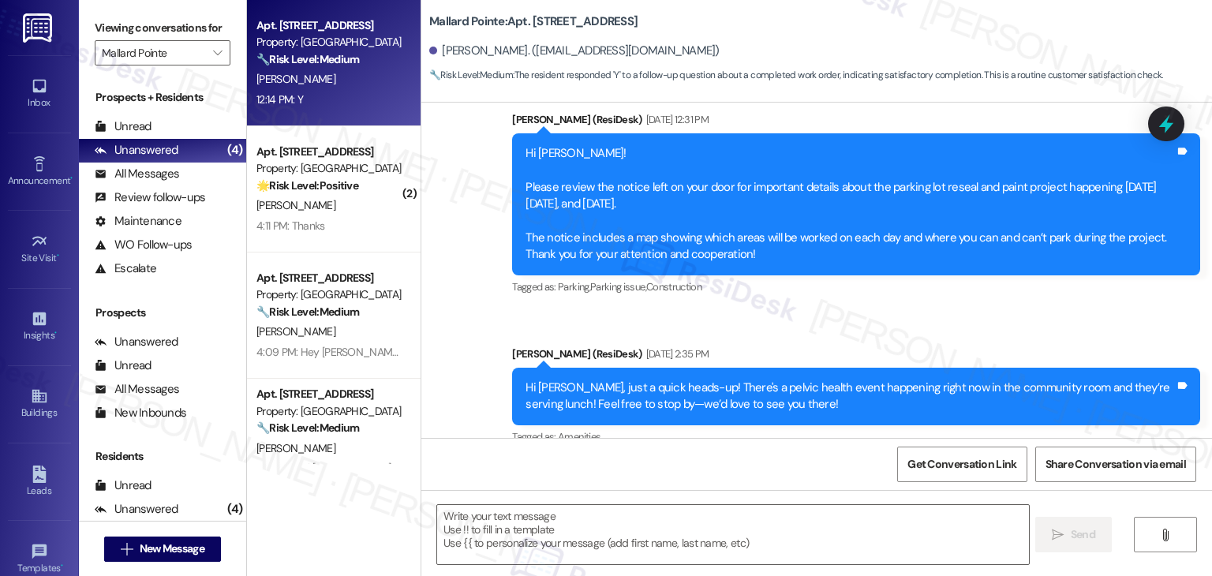
click at [914, 368] on div "Hi Kathey, just a quick heads-up! There's a pelvic health event happening right…" at bounding box center [856, 397] width 688 height 58
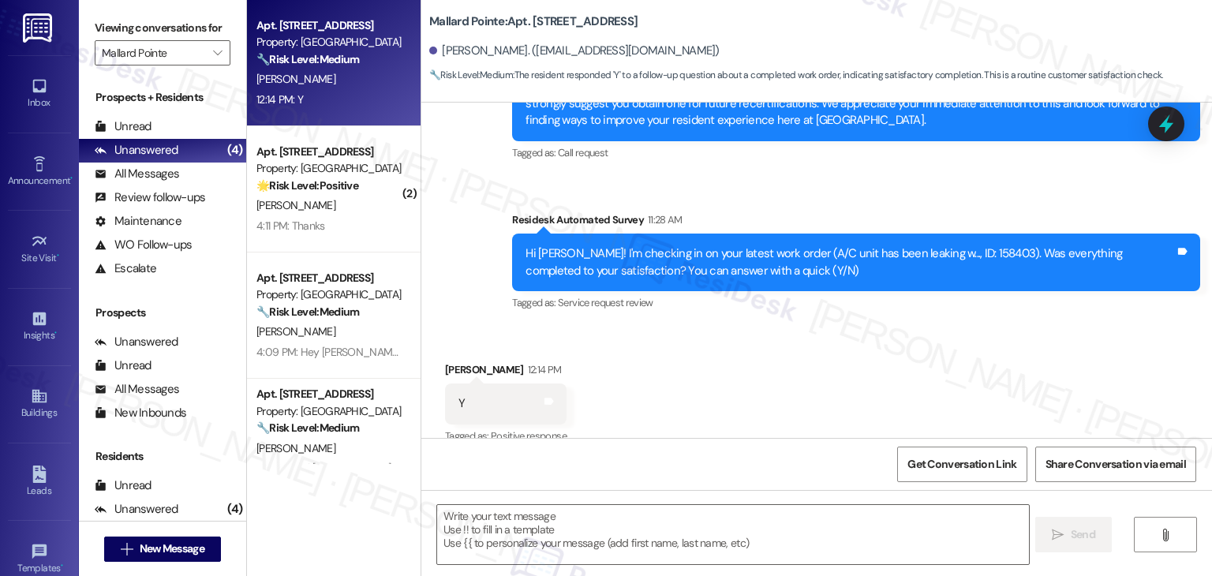
scroll to position [2819, 0]
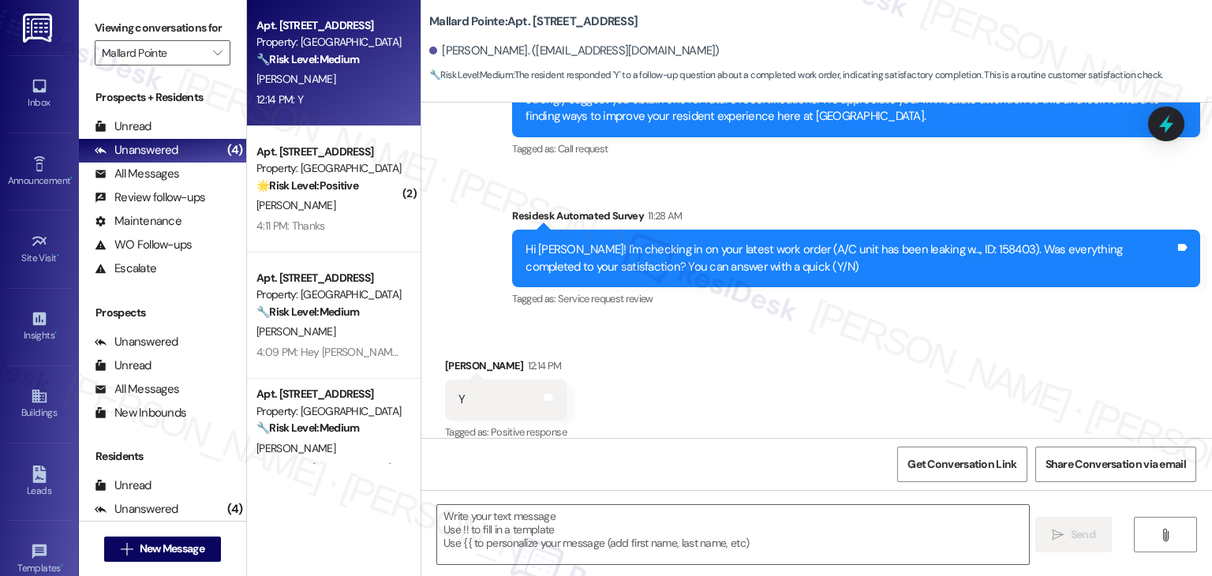
click at [843, 368] on div "Received via SMS Kathey Wilson 12:14 PM Y Tags and notes Tagged as: Positive re…" at bounding box center [816, 388] width 790 height 133
click at [842, 367] on div "Received via SMS Kathey Wilson 12:14 PM Y Tags and notes Tagged as: Positive re…" at bounding box center [816, 388] width 790 height 133
click at [842, 365] on div "Received via SMS Kathey Wilson 12:14 PM Y Tags and notes Tagged as: Positive re…" at bounding box center [816, 388] width 790 height 133
click at [680, 523] on textarea at bounding box center [732, 534] width 591 height 59
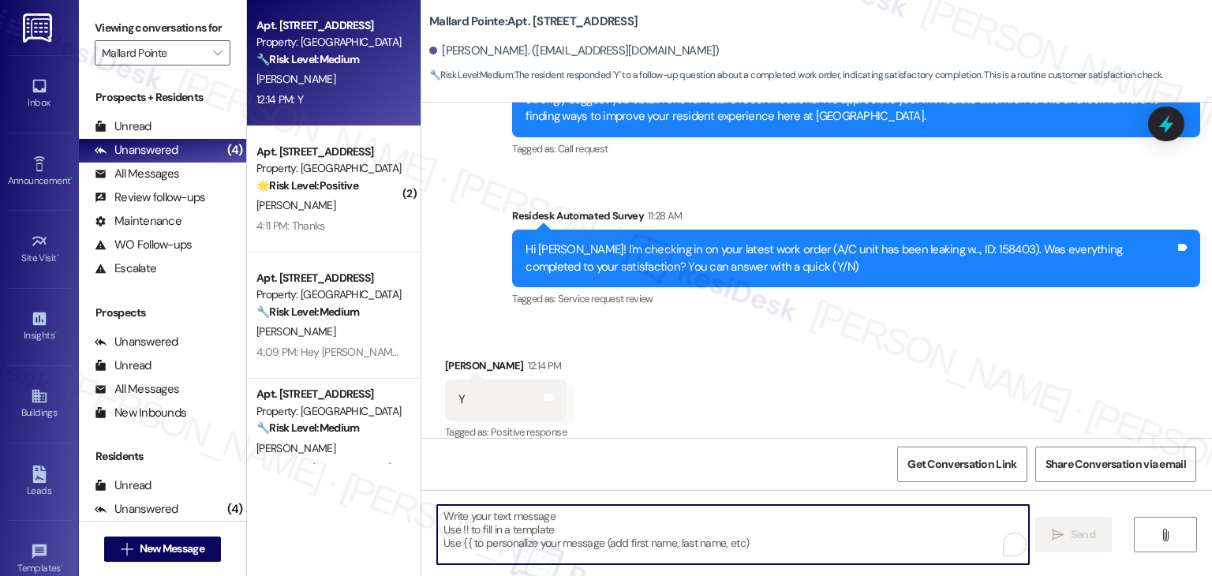
paste textarea "We're eager to know if {{property}} has met your expectations. Your feedback is…"
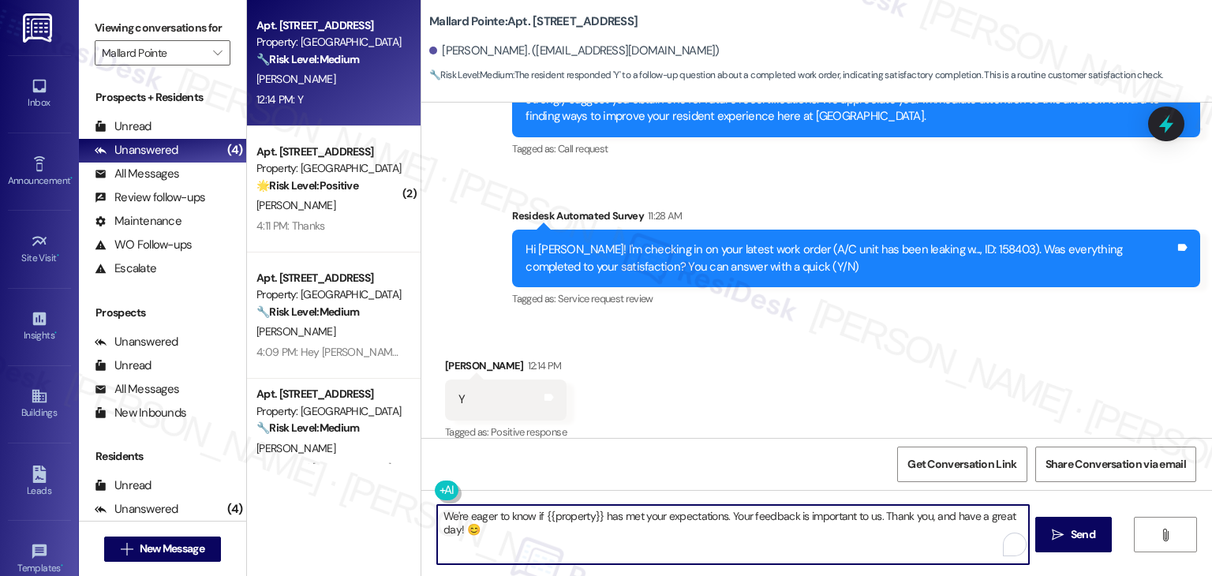
click at [745, 392] on div "Received via SMS Kathey Wilson 12:14 PM Y Tags and notes Tagged as: Positive re…" at bounding box center [816, 388] width 790 height 133
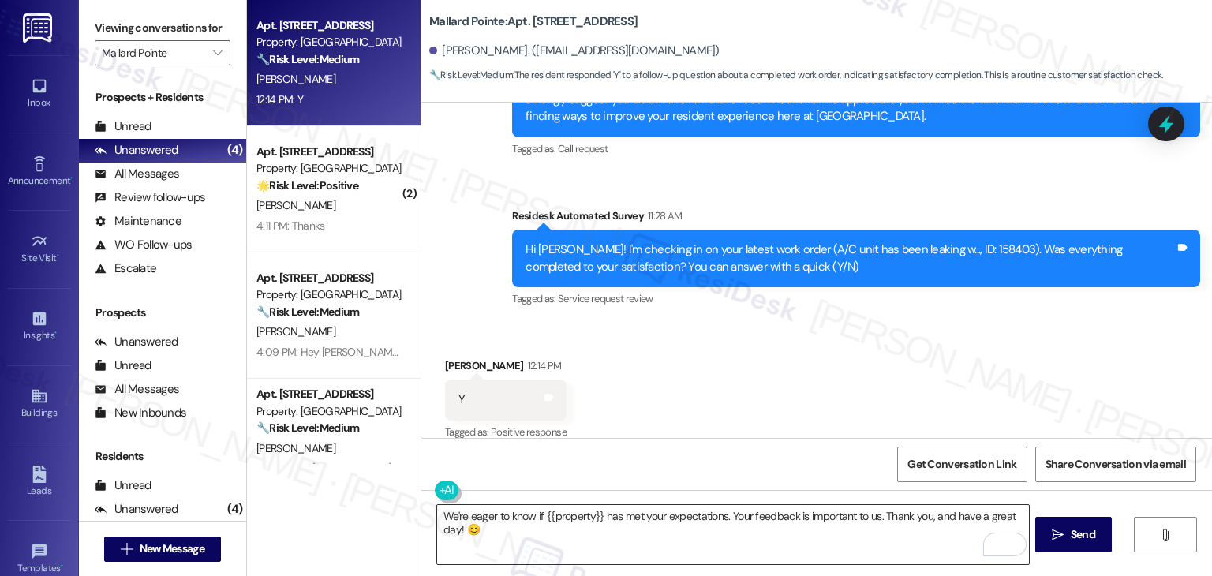
click at [536, 521] on textarea "We're eager to know if {{property}} has met your expectations. Your feedback is…" at bounding box center [732, 534] width 591 height 59
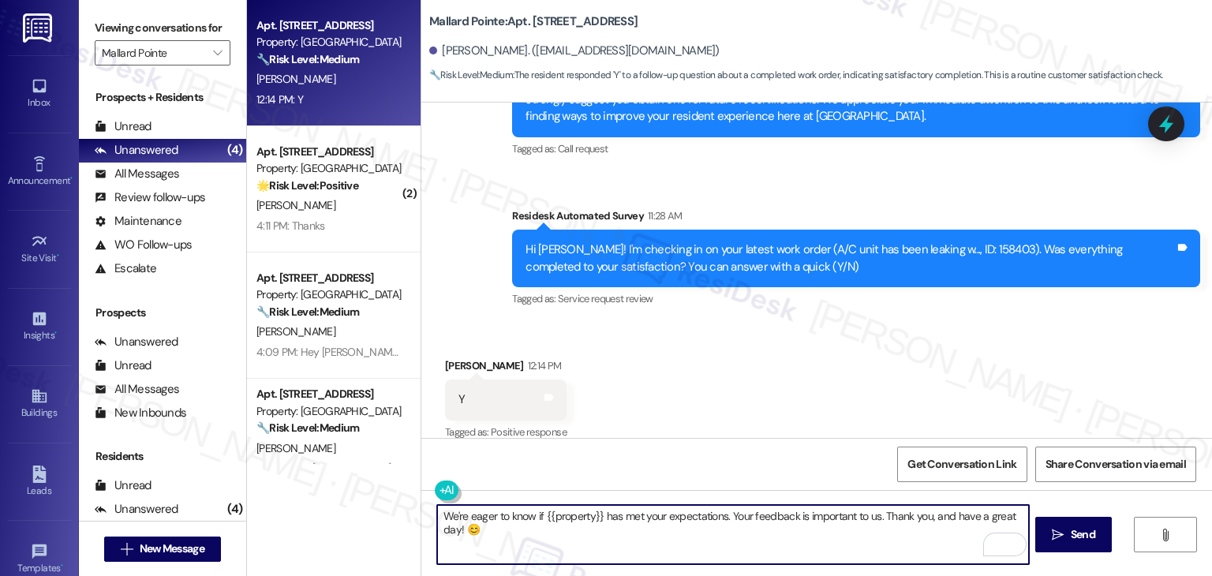
click at [536, 521] on textarea "We're eager to know if {{property}} has met your expectations. Your feedback is…" at bounding box center [732, 534] width 591 height 59
paste textarea "happy the work order was completed, {{first_name}}! Please don't hesitate to re…"
type textarea "We're happy the work order was completed, {{first_name}}! Please don't hesitate…"
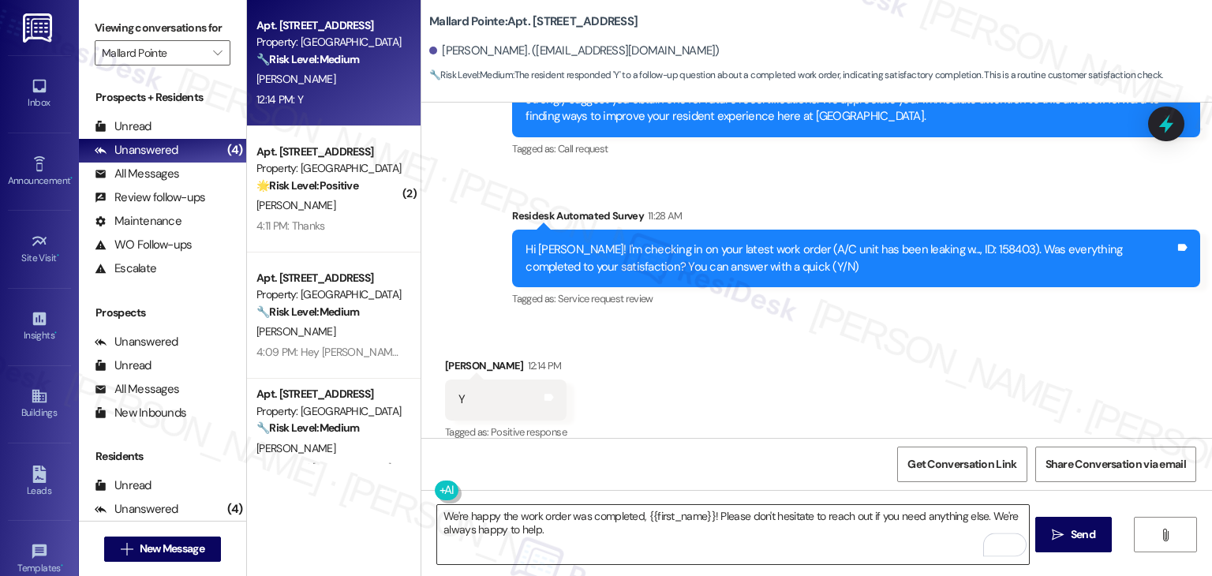
click at [709, 532] on textarea "We're happy the work order was completed, {{first_name}}! Please don't hesitate…" at bounding box center [732, 534] width 591 height 59
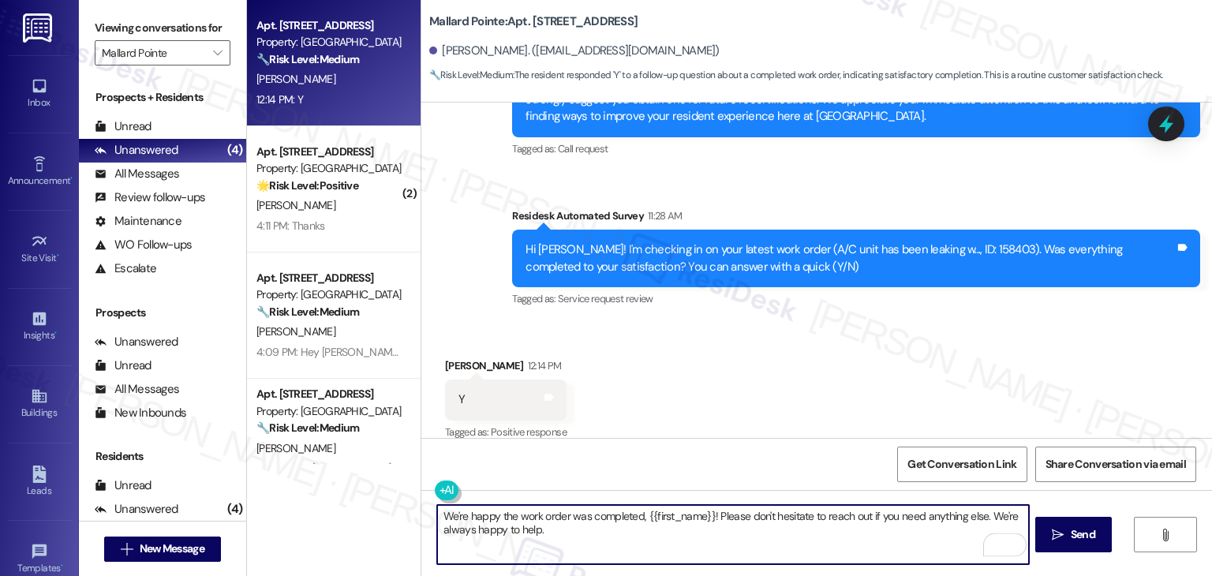
click at [707, 376] on div "Received via SMS Kathey Wilson 12:14 PM Y Tags and notes Tagged as: Positive re…" at bounding box center [816, 388] width 790 height 133
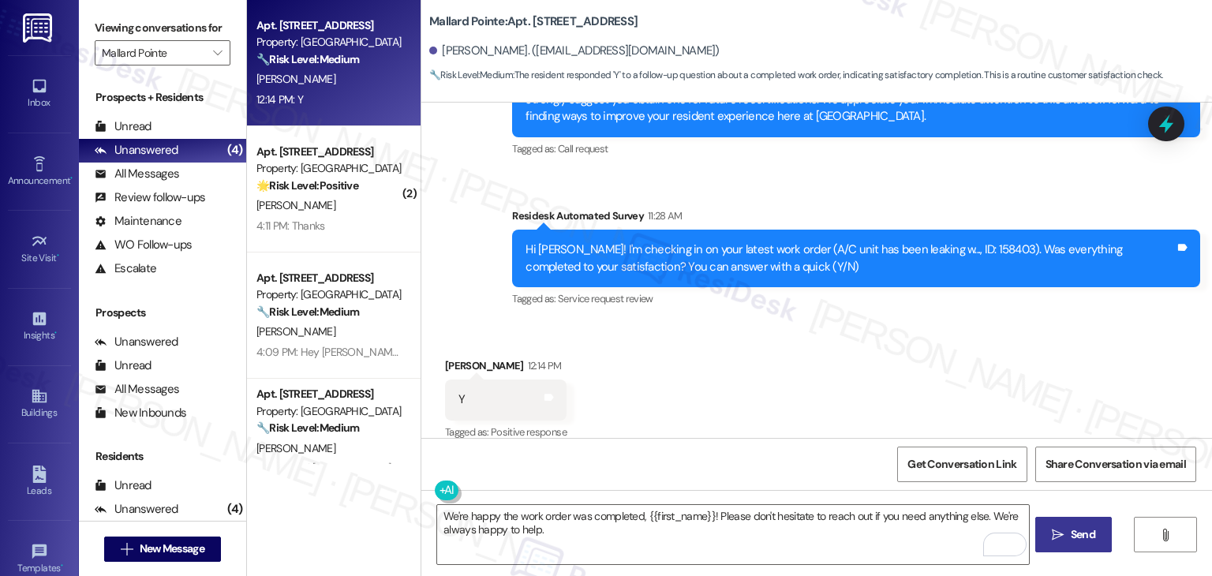
click at [1076, 534] on span "Send" at bounding box center [1083, 534] width 24 height 17
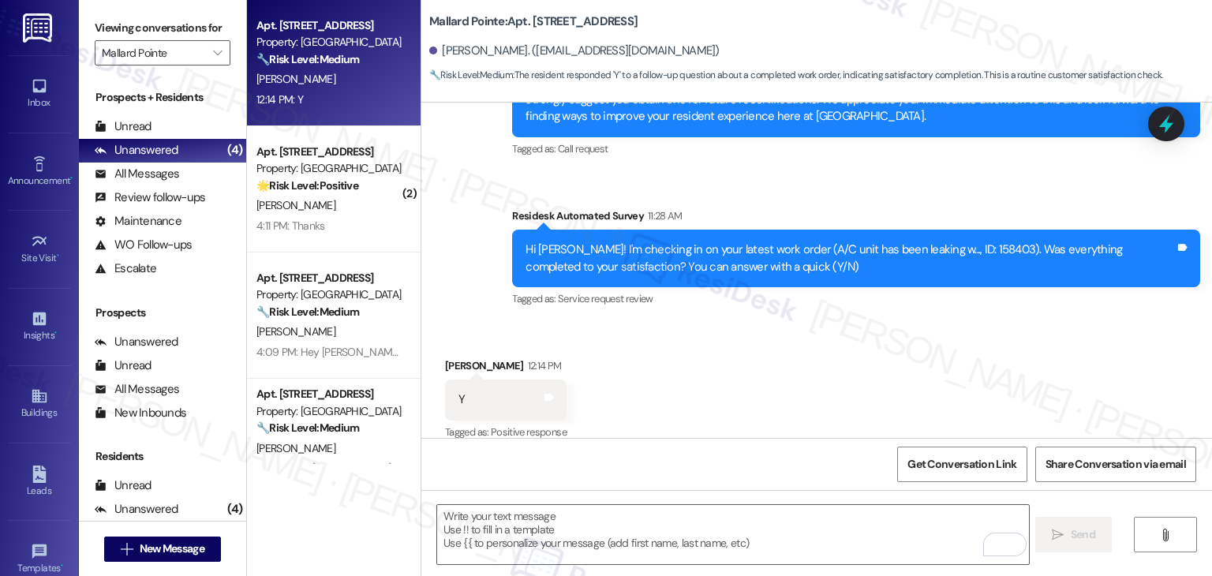
scroll to position [2818, 0]
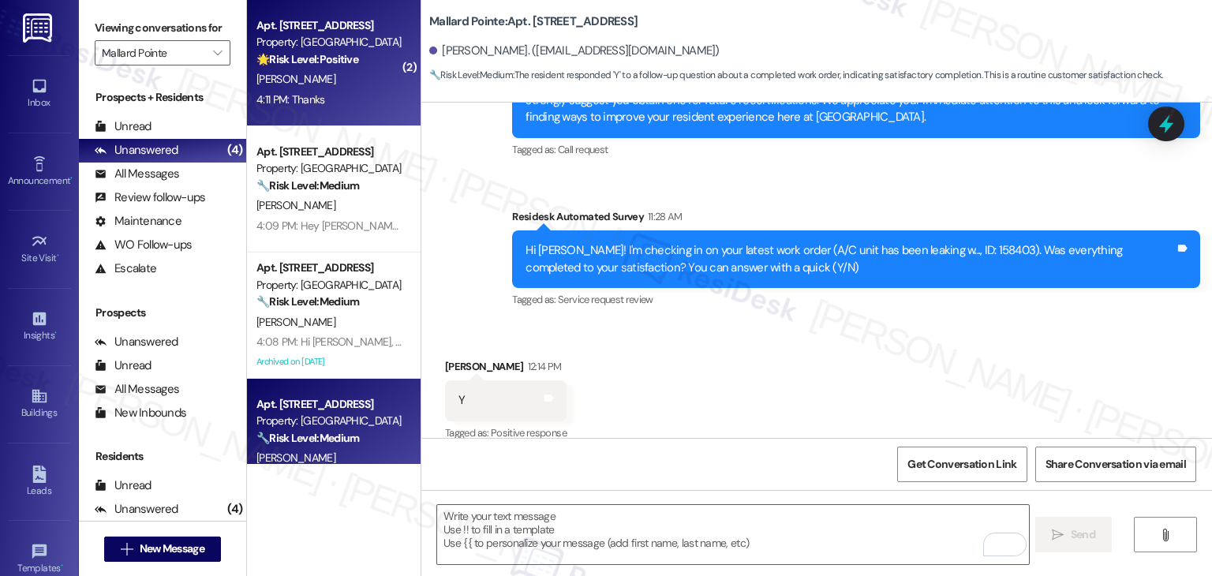
click at [322, 92] on div "4:11 PM: Thanks 4:11 PM: Thanks" at bounding box center [329, 100] width 149 height 20
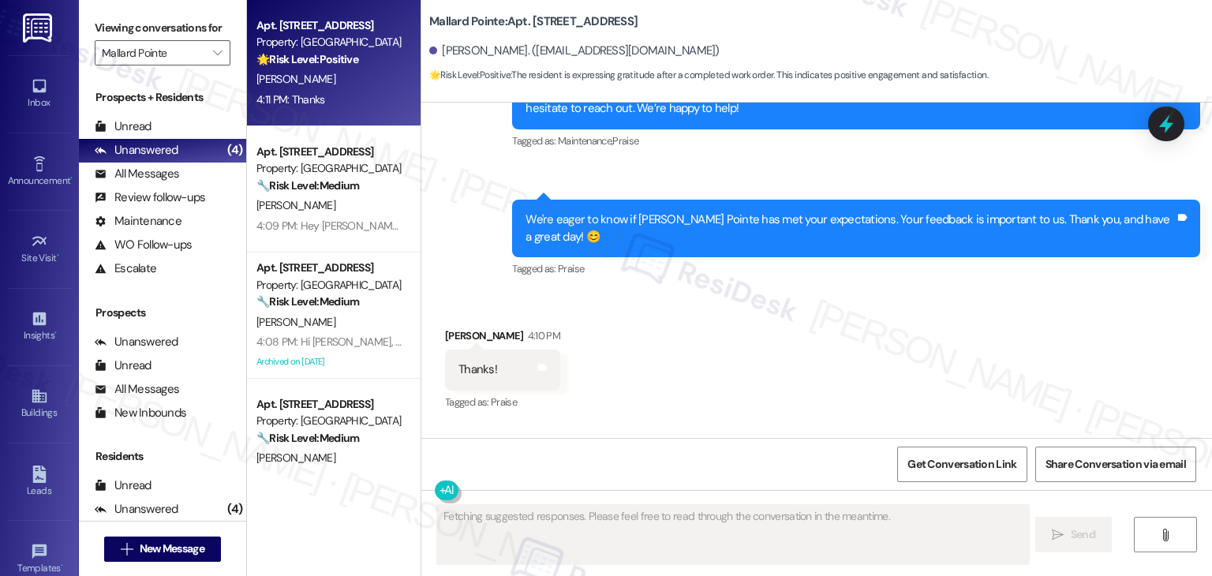
scroll to position [6580, 0]
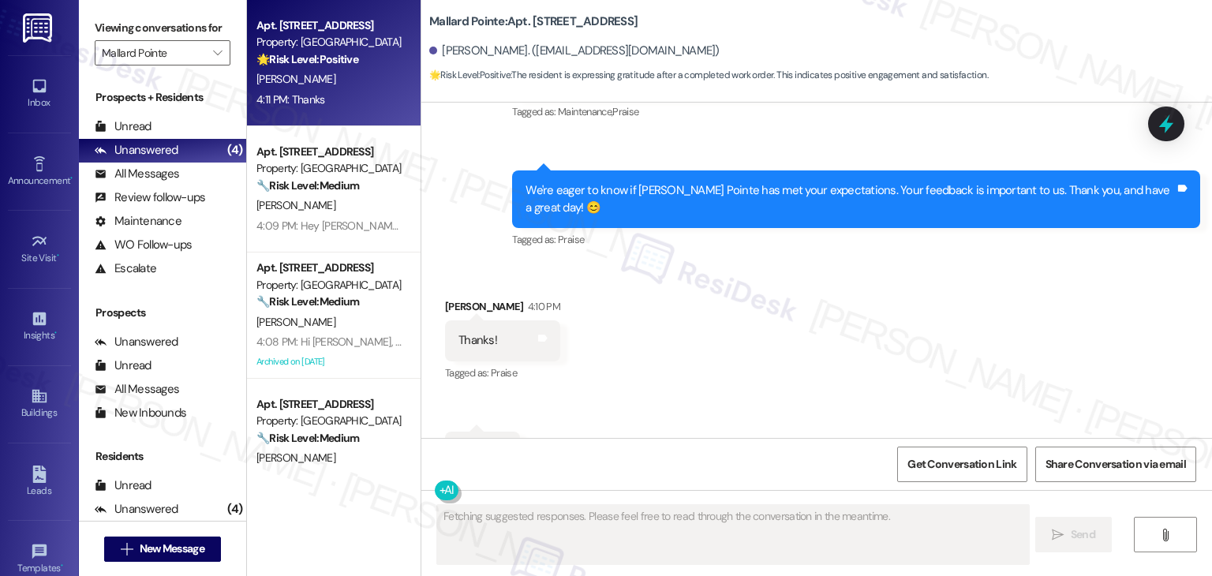
click at [759, 357] on div "Received via SMS Virgil Frees 4:10 PM Thanks! Tags and notes Tagged as: Praise …" at bounding box center [816, 385] width 790 height 245
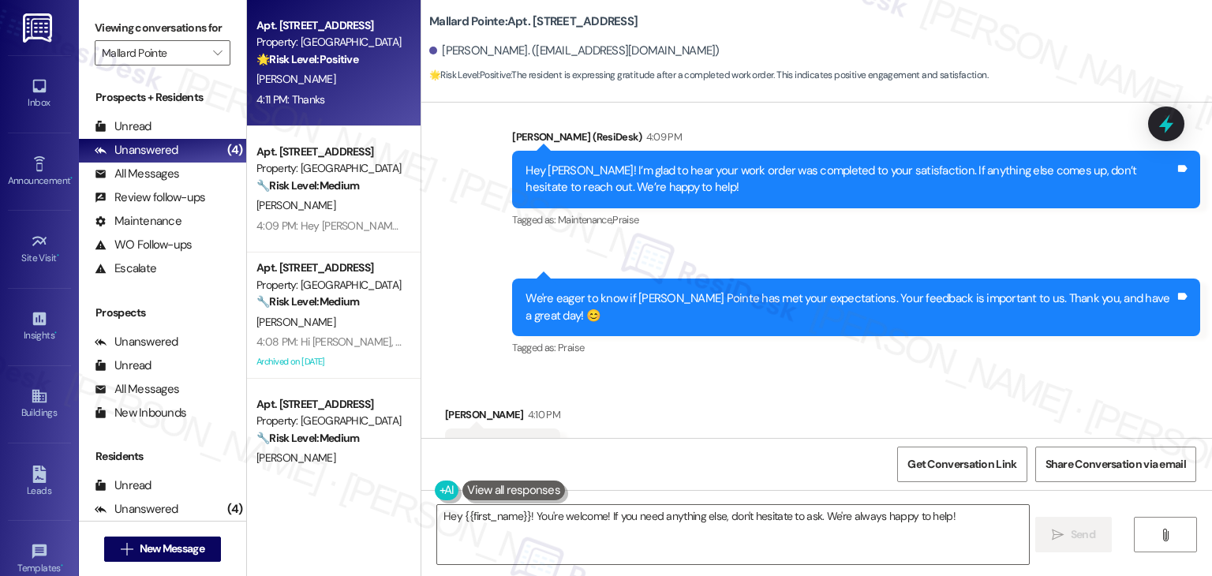
scroll to position [6581, 0]
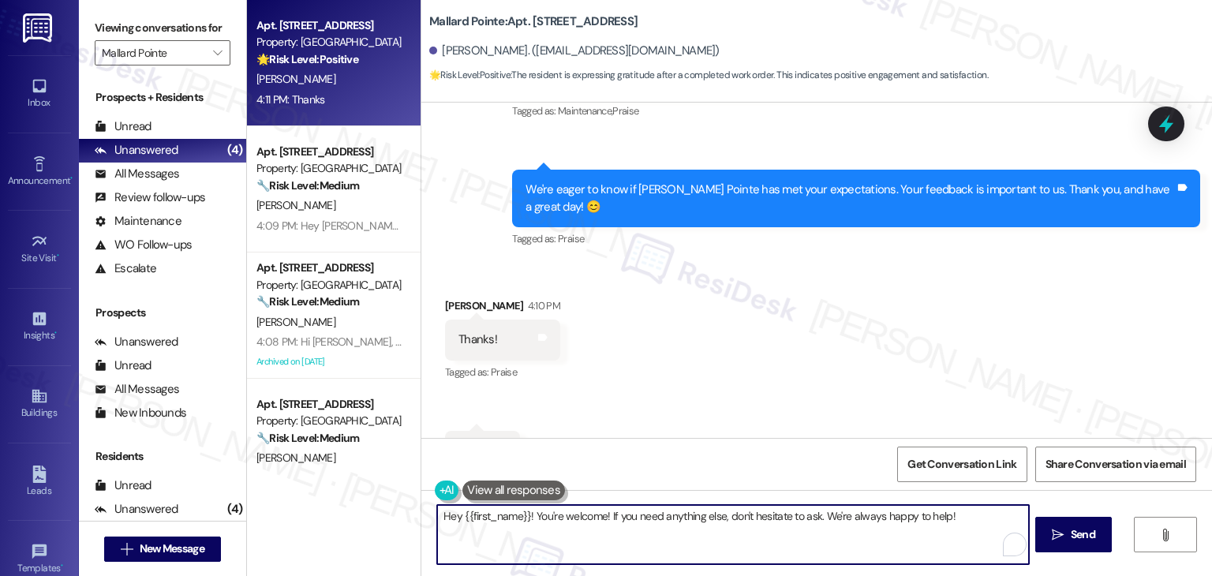
drag, startPoint x: 525, startPoint y: 518, endPoint x: 407, endPoint y: 518, distance: 118.3
click at [407, 518] on div "Apt. A303, 508 Bldg A E 50th St Property: Mallard Pointe 🌟 Risk Level: Positive…" at bounding box center [729, 288] width 965 height 576
drag, startPoint x: 921, startPoint y: 525, endPoint x: 749, endPoint y: 523, distance: 172.0
click at [749, 523] on textarea "You're welcome! If you need anything else, don't hesitate to ask. We're always …" at bounding box center [732, 534] width 591 height 59
type textarea "You're welcome! If you need anything else, don't hesitate to reach out."
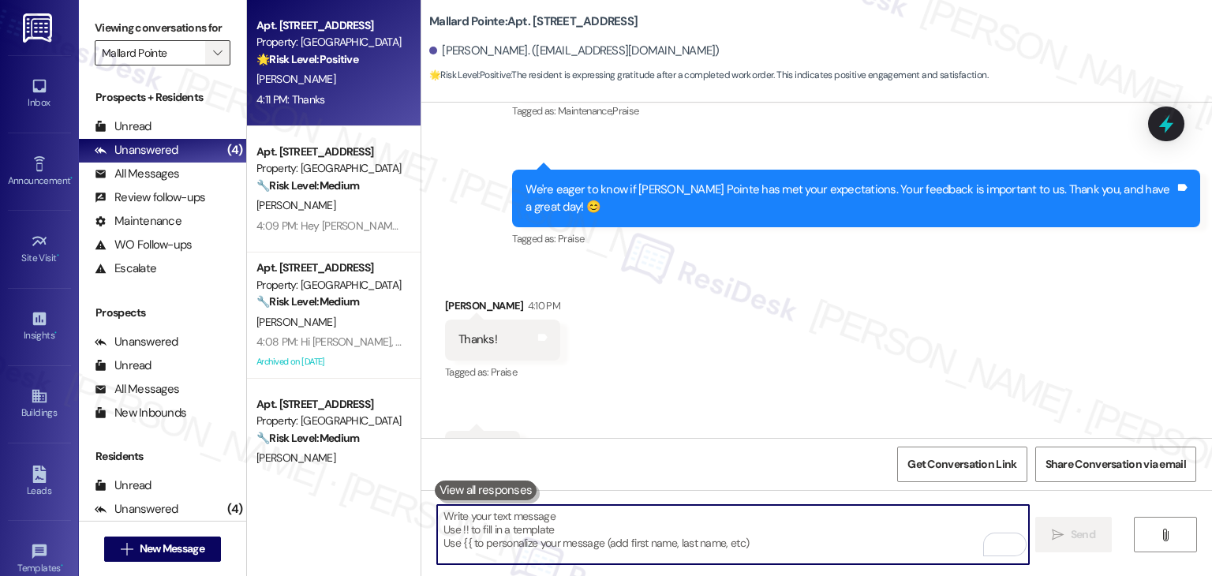
scroll to position [6580, 0]
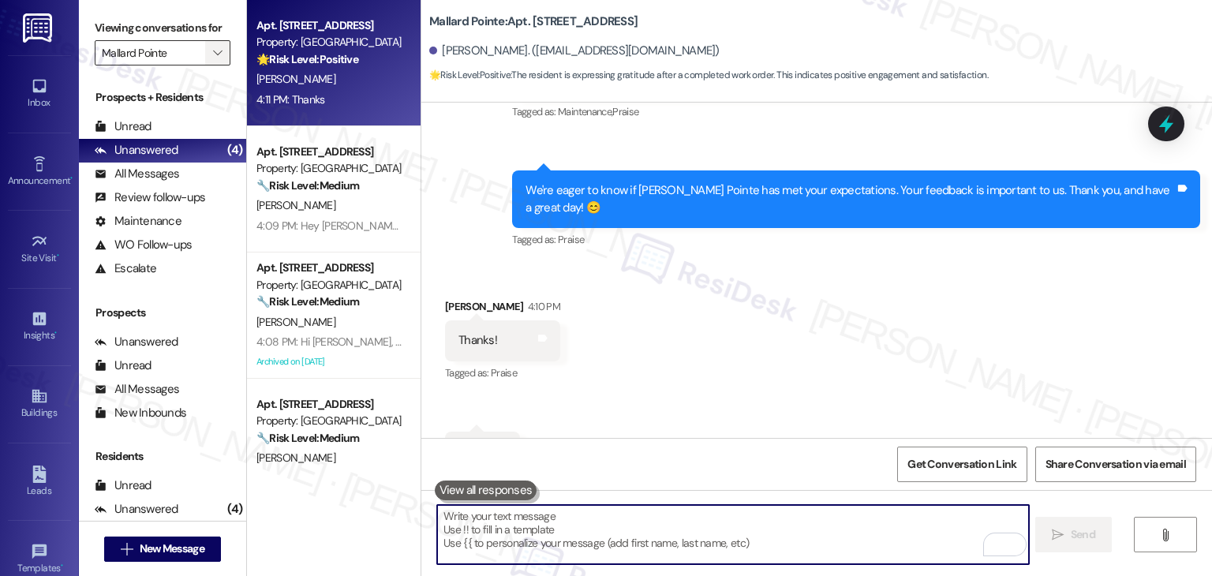
click at [215, 53] on span "" at bounding box center [217, 52] width 15 height 25
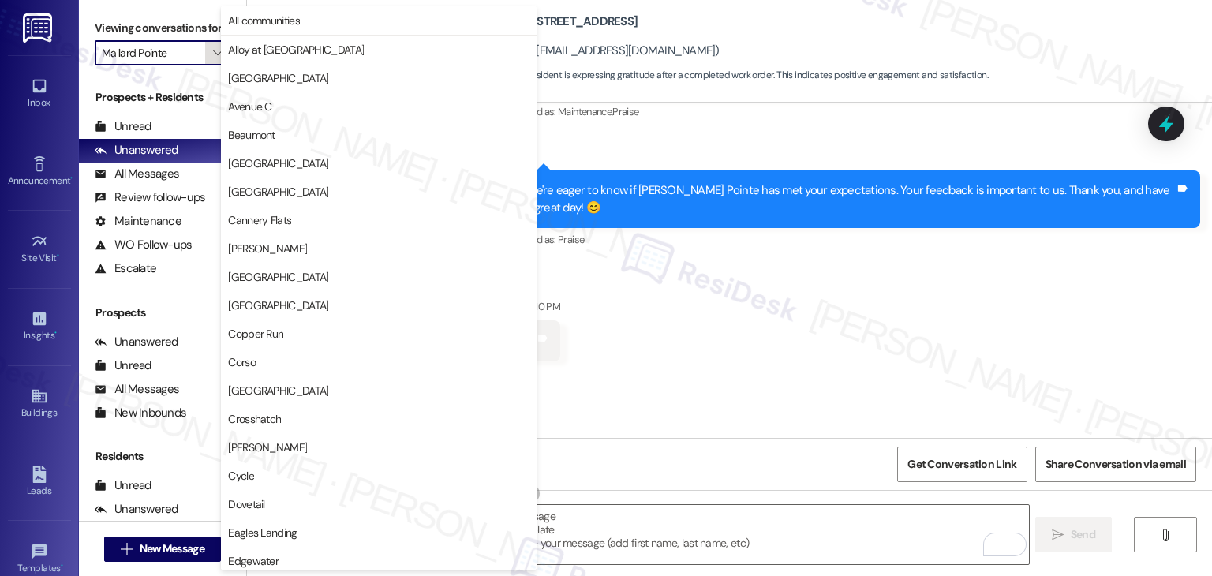
scroll to position [540, 0]
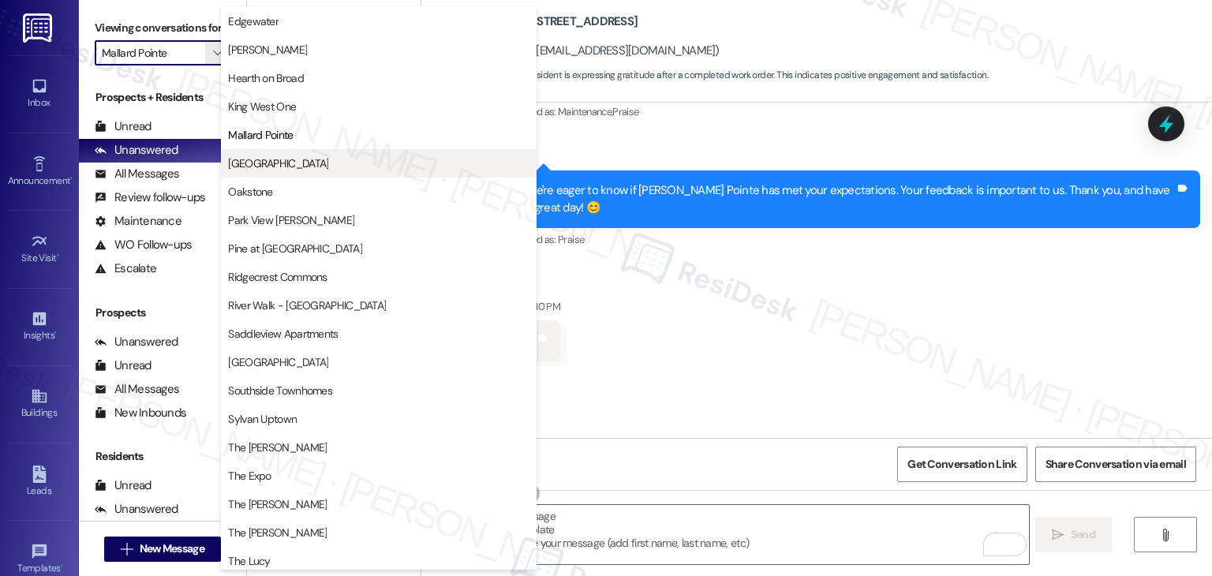
click at [295, 170] on span "North Creek" at bounding box center [378, 163] width 301 height 16
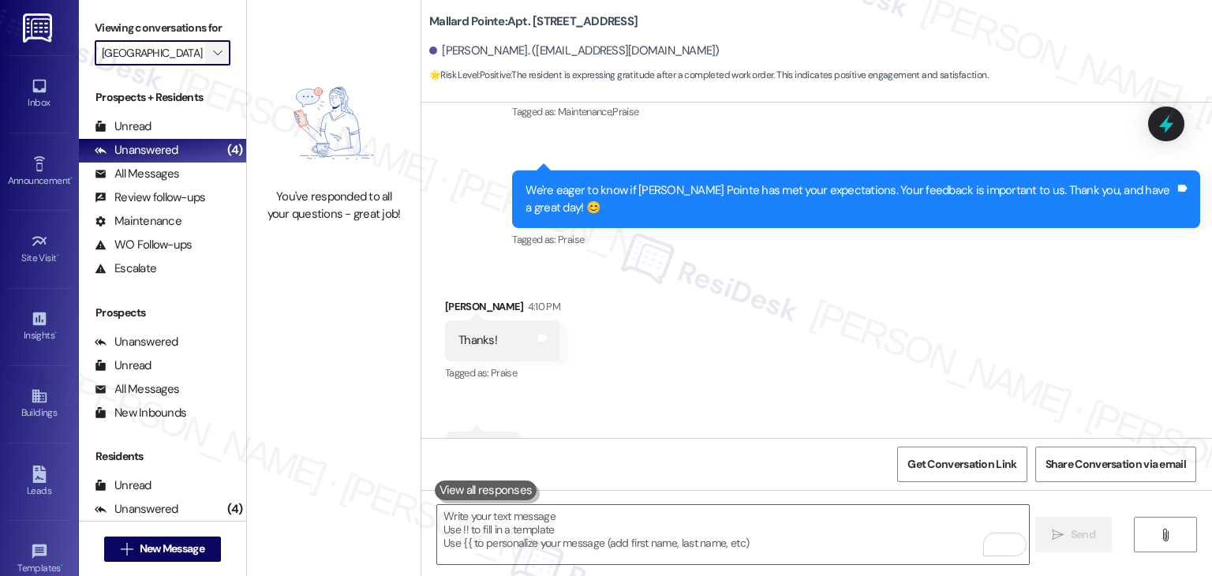
click at [214, 53] on span "" at bounding box center [217, 52] width 15 height 25
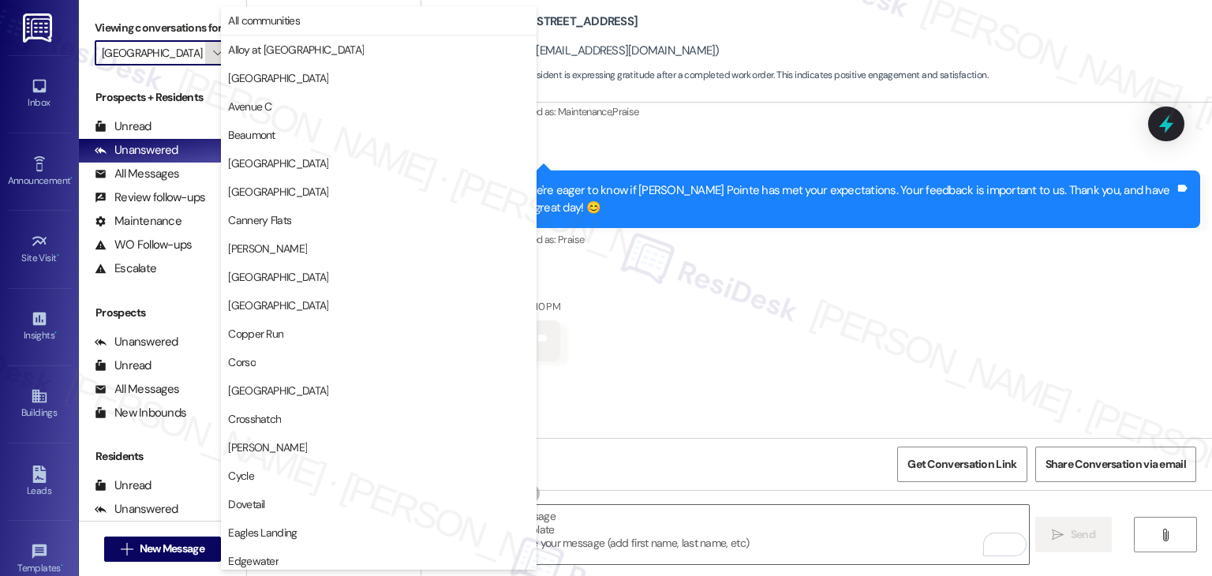
scroll to position [540, 0]
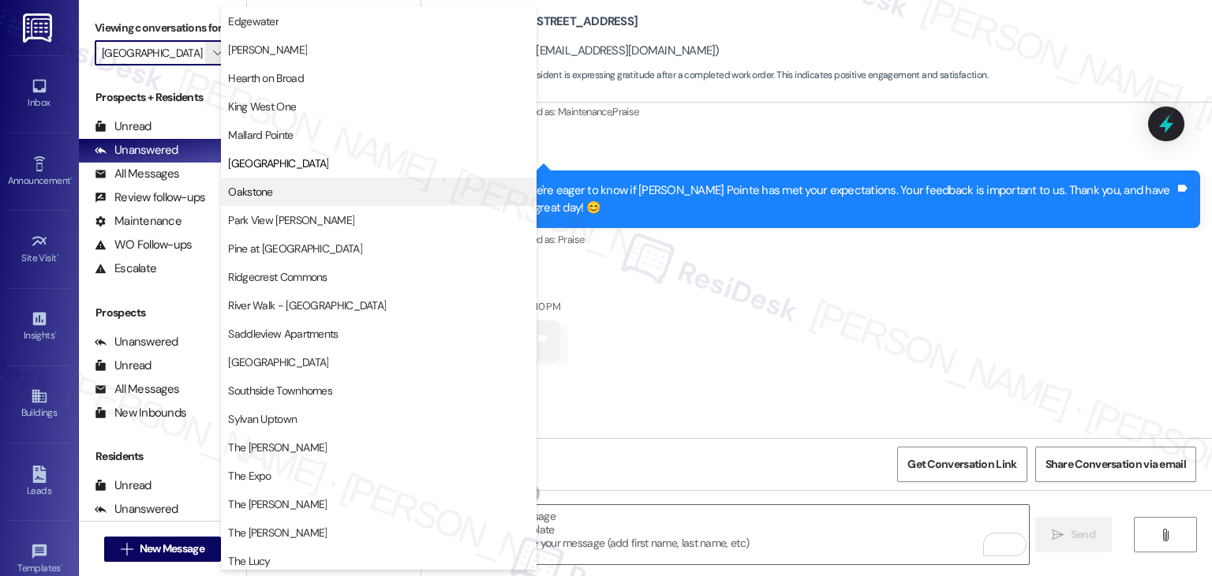
click at [254, 187] on span "Oakstone" at bounding box center [250, 192] width 44 height 16
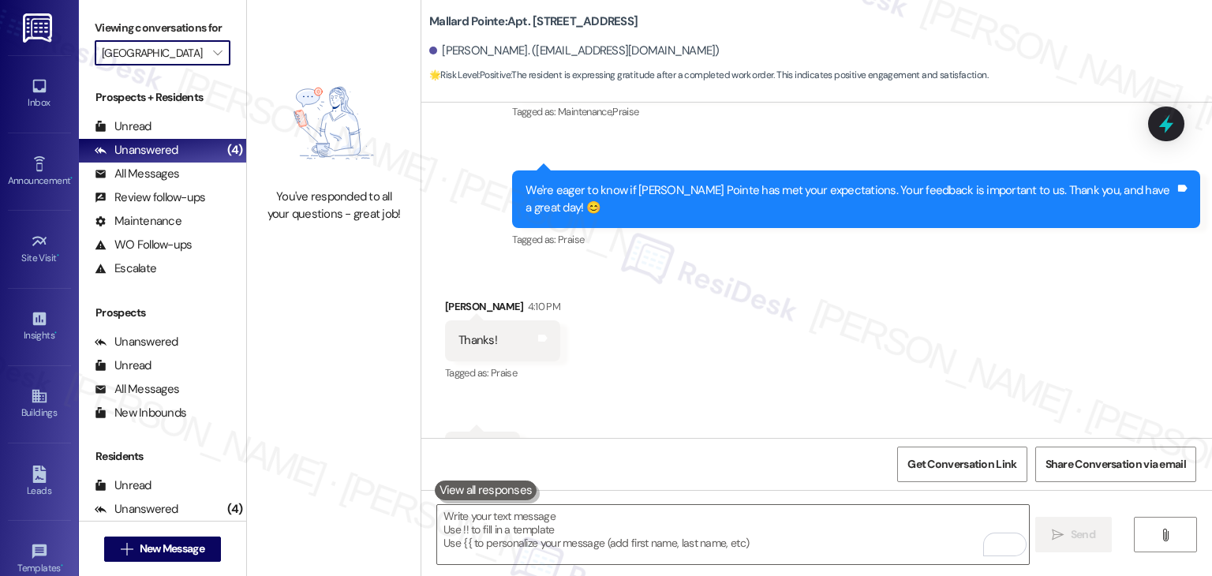
type input "Oakstone"
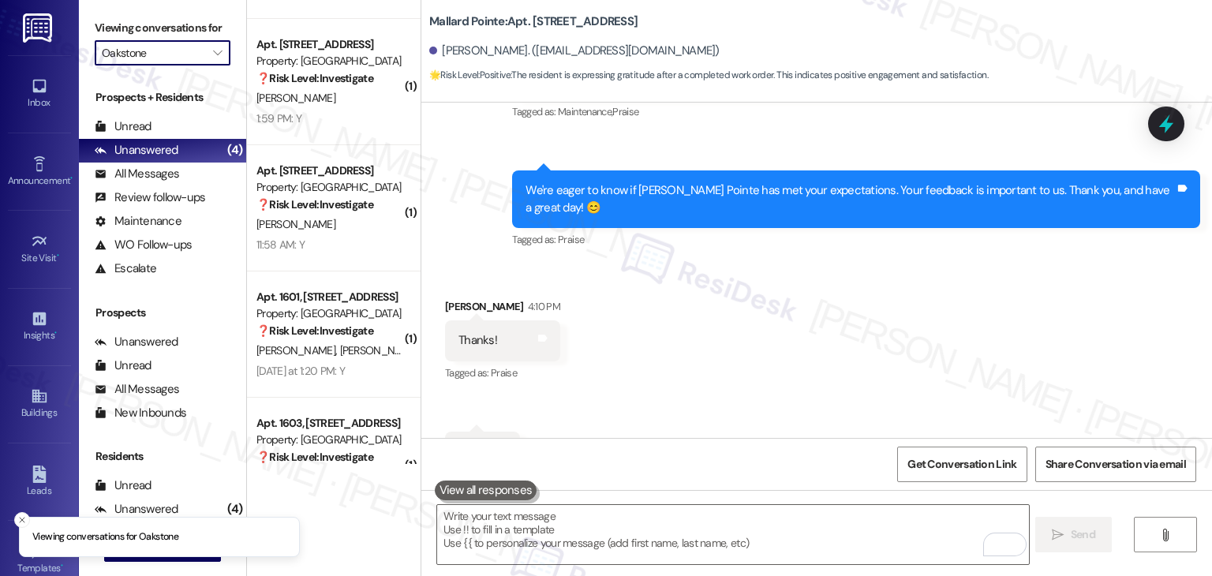
scroll to position [420, 0]
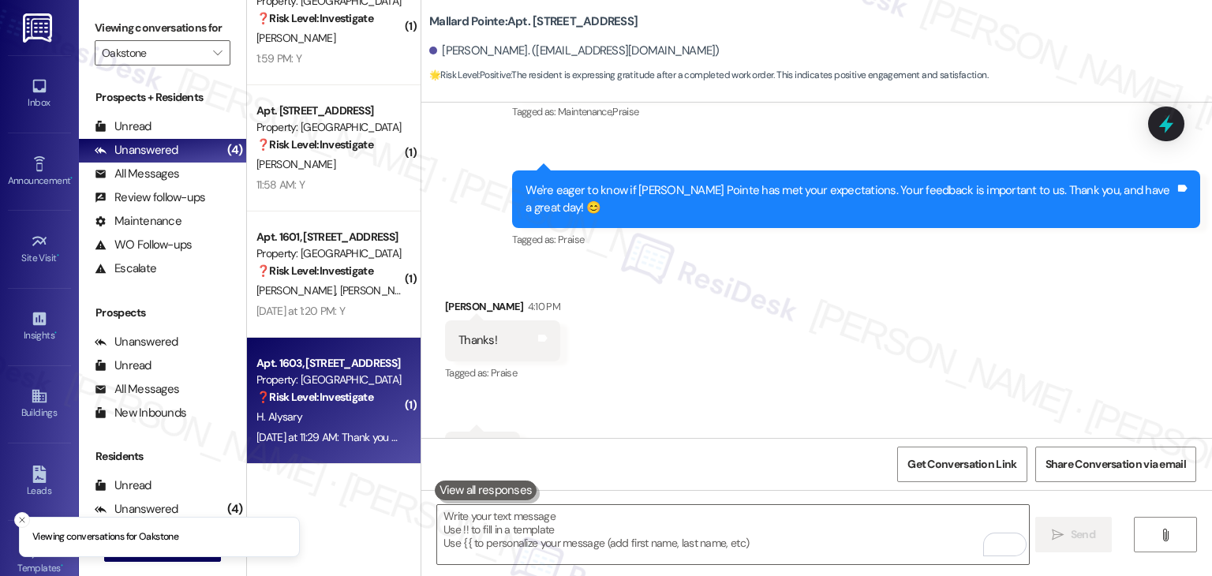
click at [369, 443] on div "Yesterday at 11:29 AM: Thank you so much for fixing it Yesterday at 11:29 AM: T…" at bounding box center [367, 437] width 223 height 14
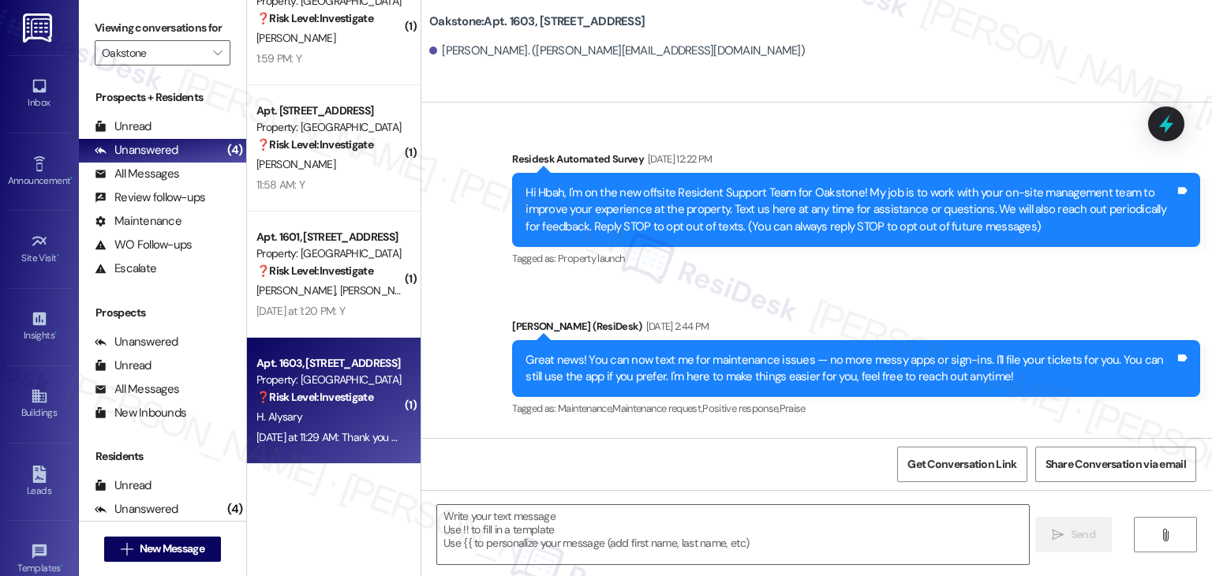
scroll to position [4994, 0]
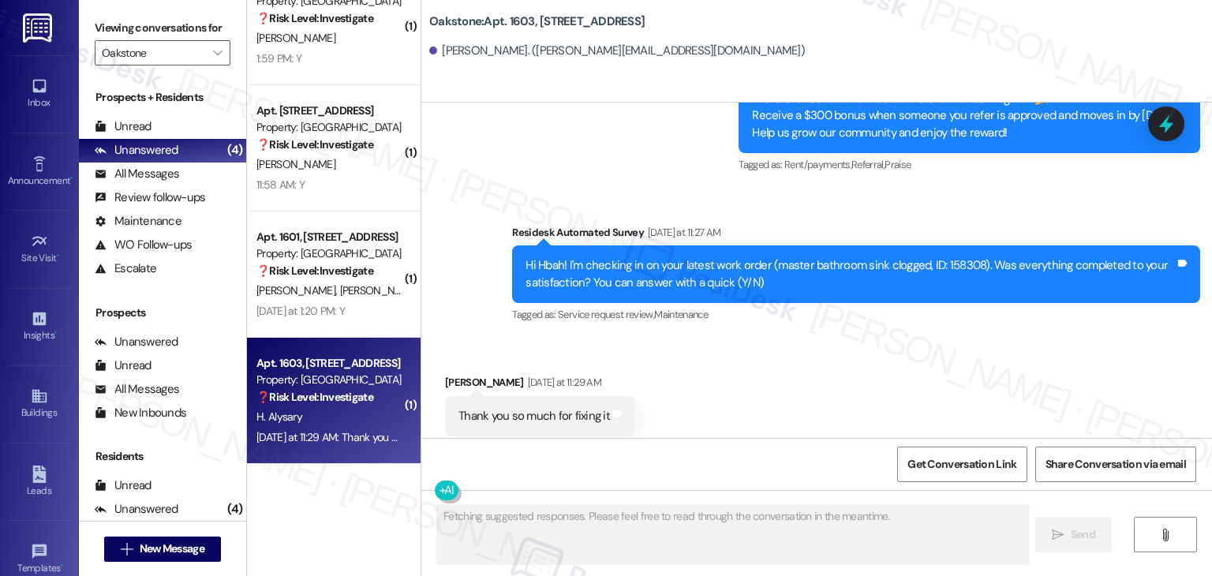
click at [774, 357] on div "Received via SMS Hbah Alysary Yesterday at 11:29 AM Thank you so much for fixin…" at bounding box center [816, 404] width 790 height 133
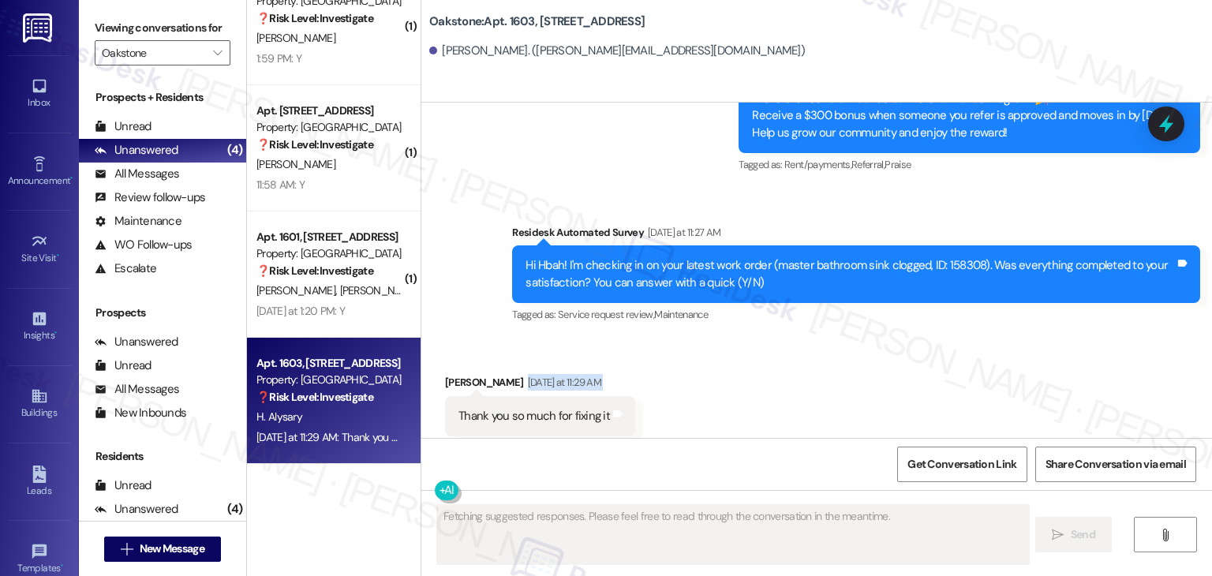
click at [774, 357] on div "Received via SMS Hbah Alysary Yesterday at 11:29 AM Thank you so much for fixin…" at bounding box center [816, 404] width 790 height 133
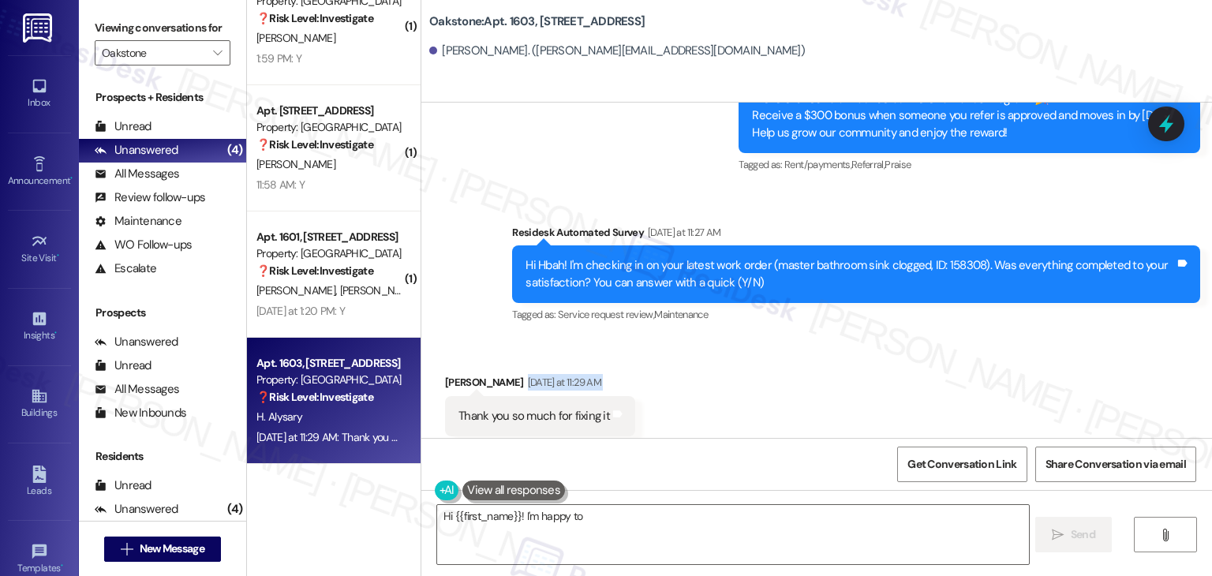
scroll to position [4994, 0]
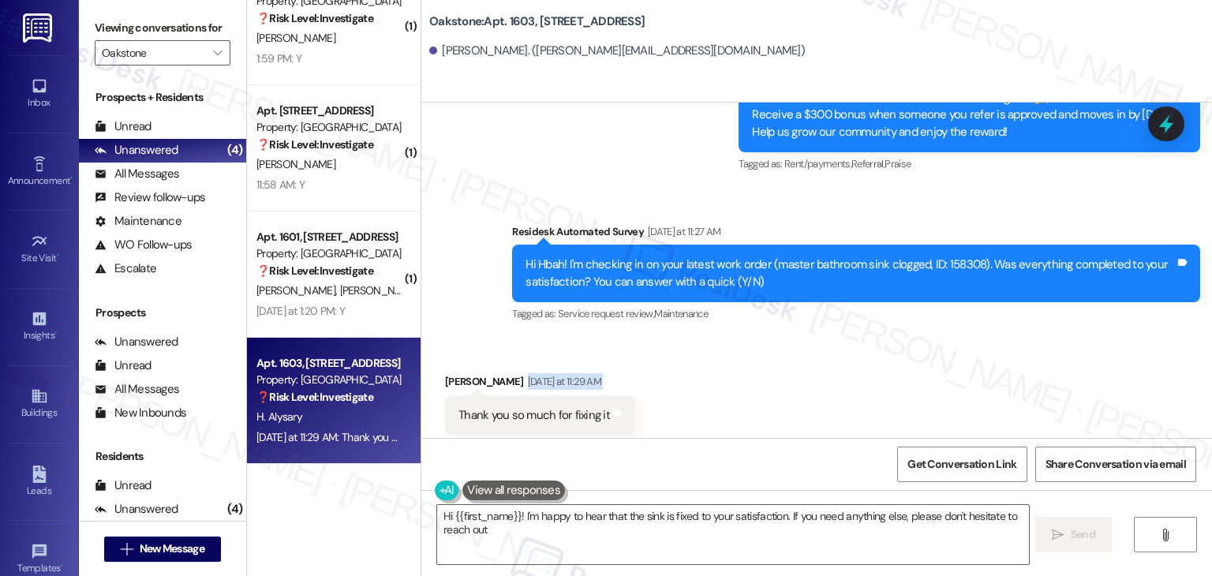
type textarea "Hi {{first_name}}! I'm happy to hear that the sink is fixed to your satisfactio…"
click at [890, 370] on div "Received via SMS Hbah Alysary Yesterday at 11:29 AM Thank you so much for fixin…" at bounding box center [816, 404] width 790 height 133
click at [608, 524] on textarea "Hi {{first_name}}! I'm happy to hear that the sink is fixed to your satisfactio…" at bounding box center [732, 534] width 591 height 59
click at [787, 386] on div "Received via SMS Hbah Alysary Yesterday at 11:29 AM Thank you so much for fixin…" at bounding box center [816, 404] width 790 height 133
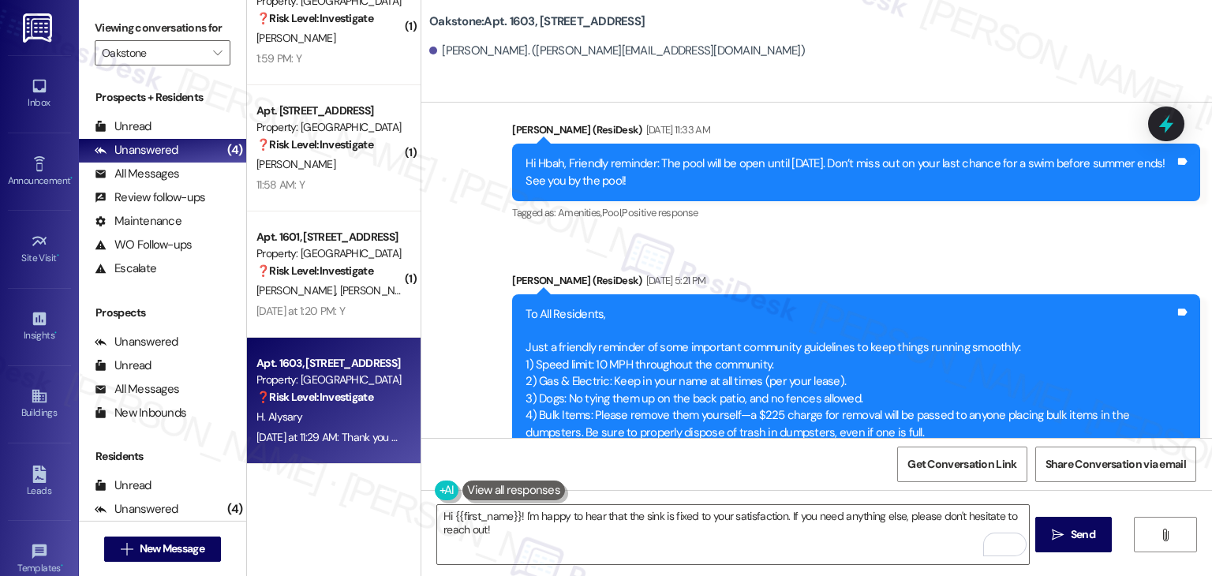
scroll to position [2233, 0]
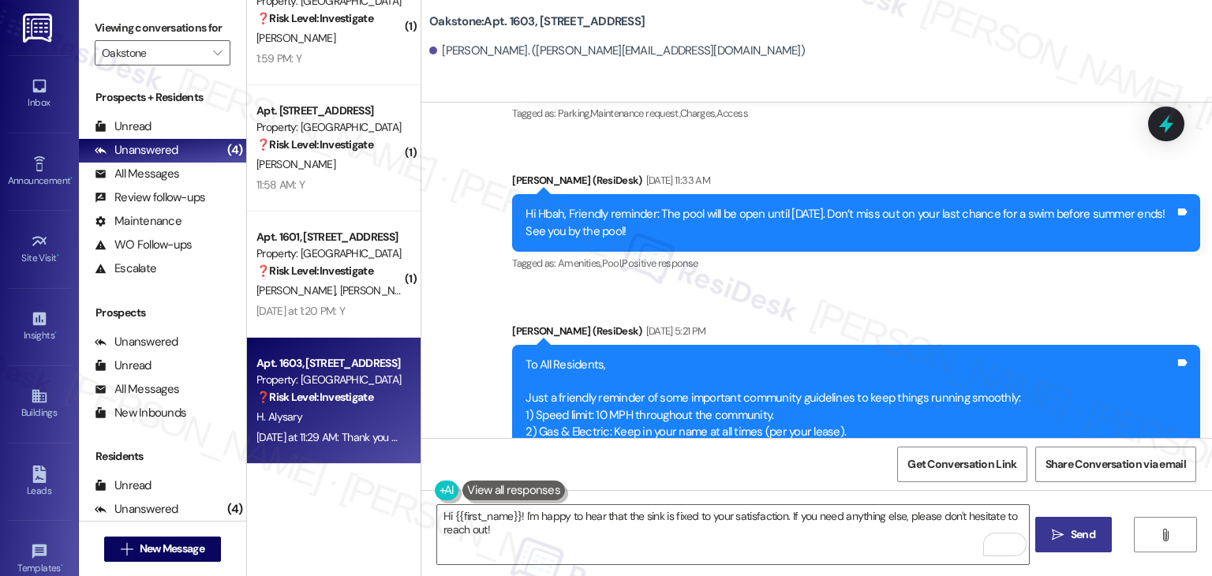
click at [1088, 544] on button " Send" at bounding box center [1073, 534] width 77 height 35
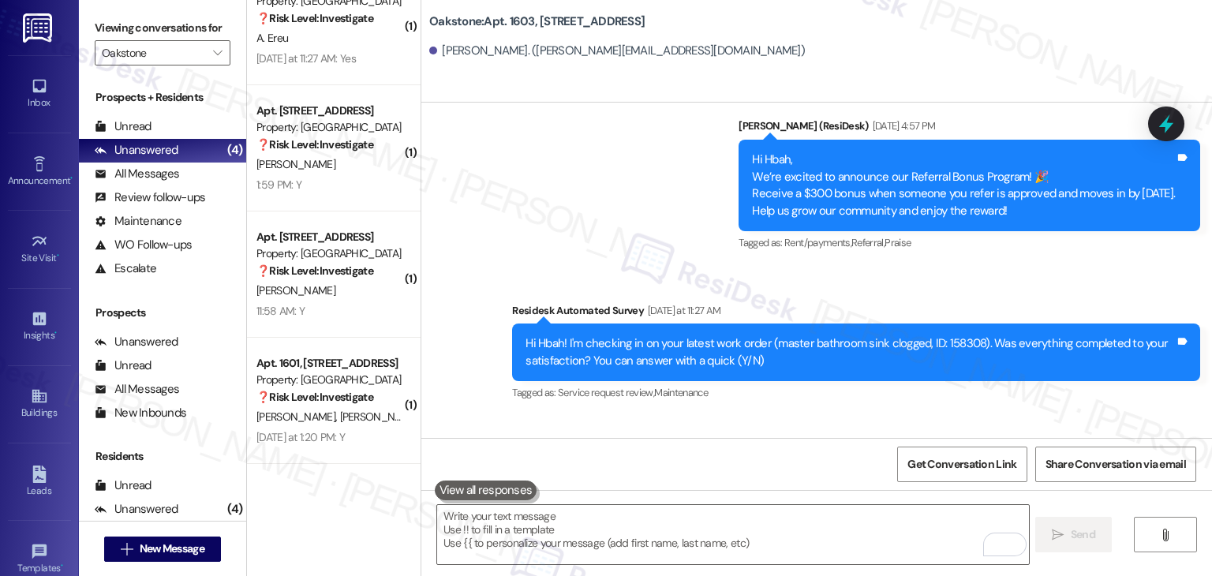
scroll to position [5104, 0]
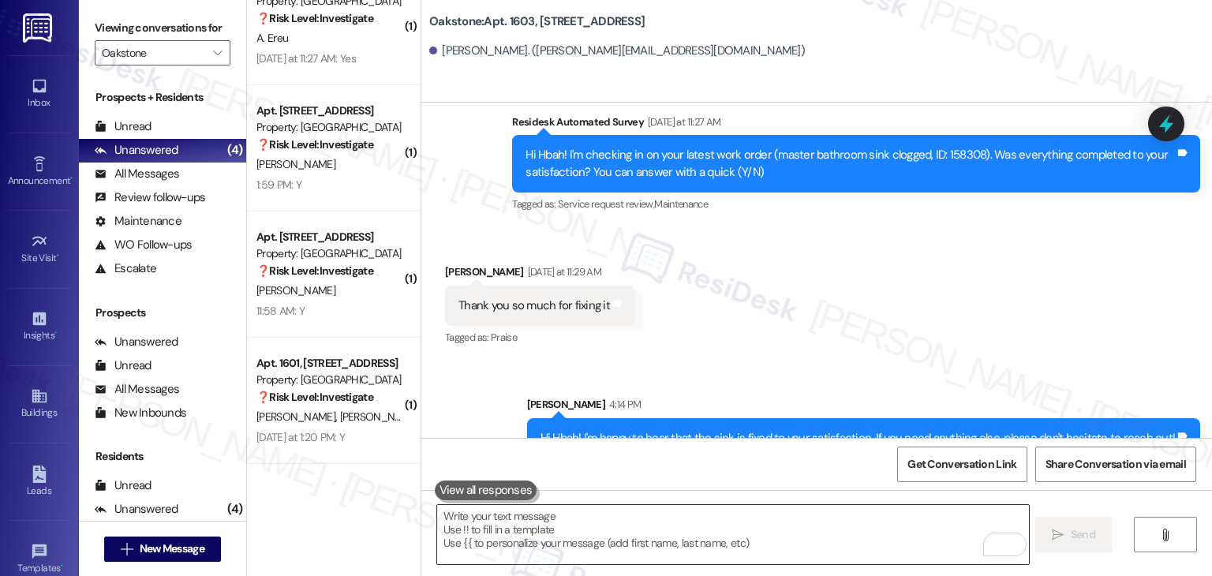
click at [622, 512] on textarea "To enrich screen reader interactions, please activate Accessibility in Grammarl…" at bounding box center [732, 534] width 591 height 59
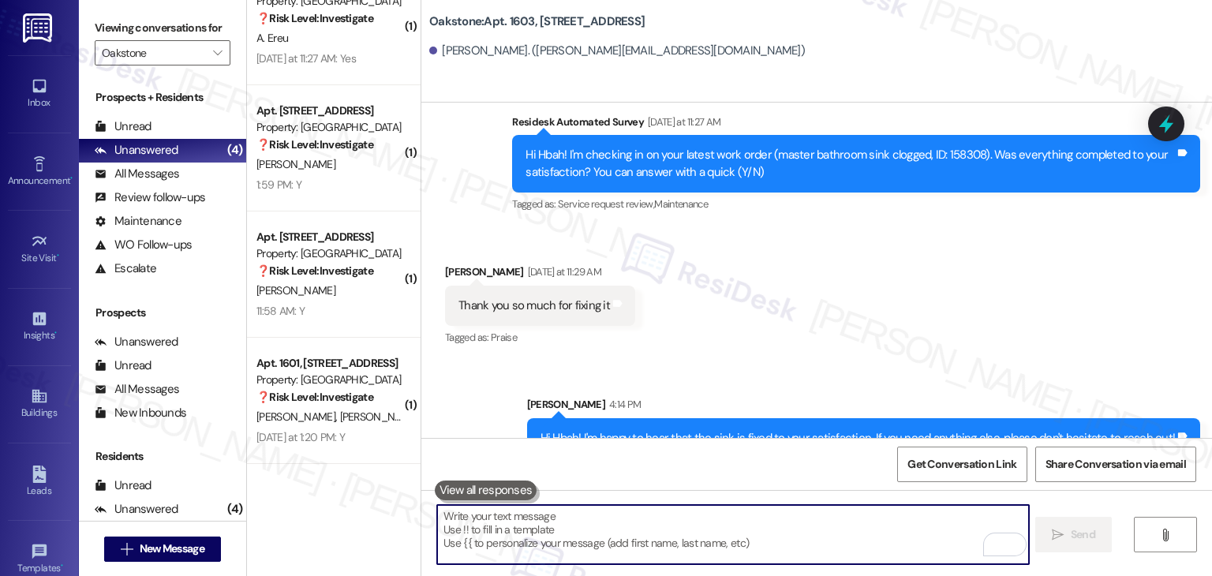
paste textarea "We're eager to know if {{property}} has met your expectations. Your feedback is…"
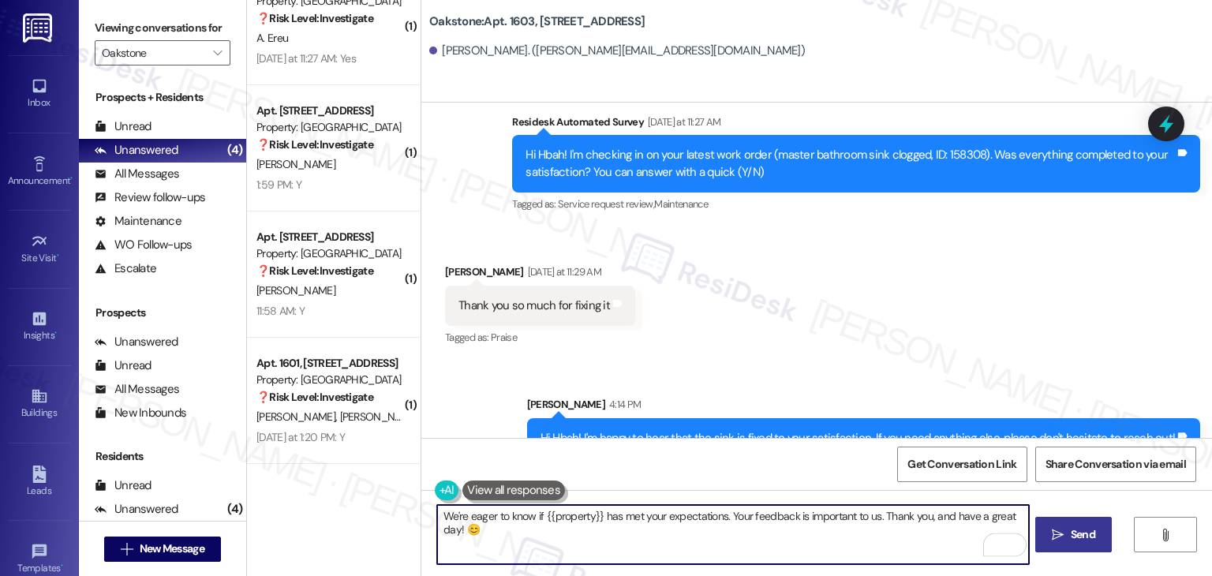
type textarea "We're eager to know if {{property}} has met your expectations. Your feedback is…"
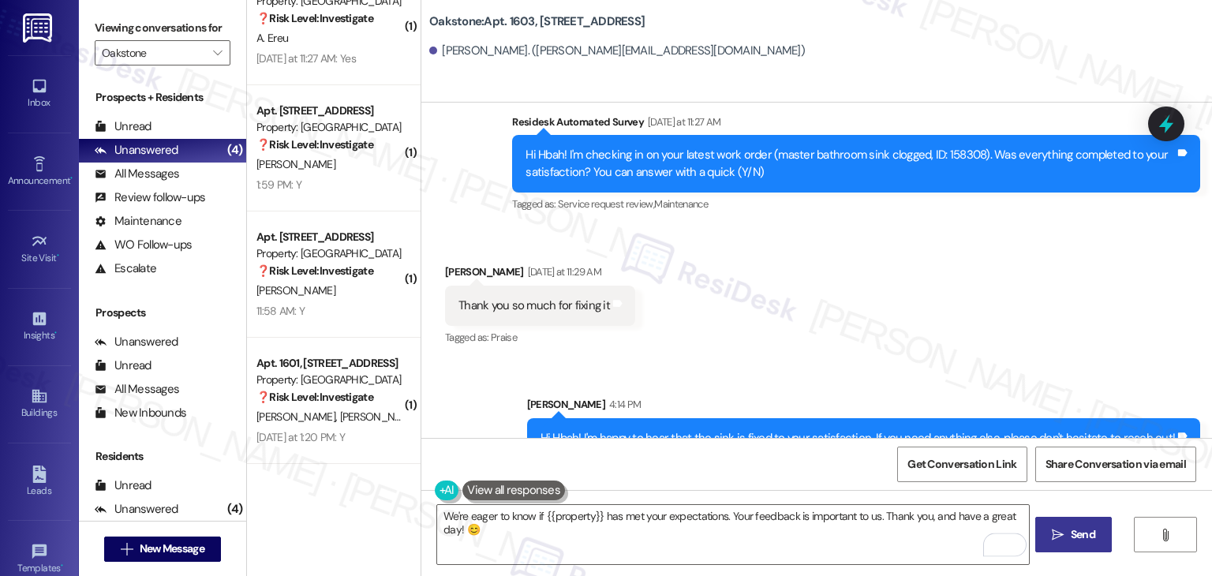
click at [1095, 538] on span "Send" at bounding box center [1082, 534] width 31 height 17
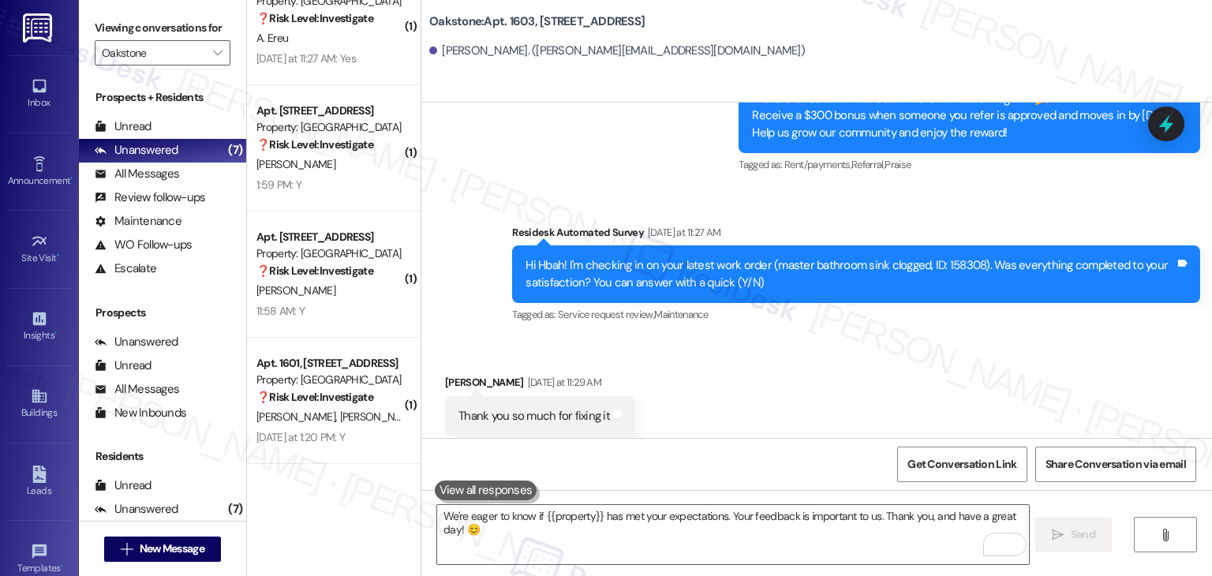
click at [893, 342] on div "Received via SMS Hbah Alysary Yesterday at 11:29 AM Thank you so much for fixin…" at bounding box center [816, 404] width 790 height 133
click at [892, 342] on div "Received via SMS Hbah Alysary Yesterday at 11:29 AM Thank you so much for fixin…" at bounding box center [816, 404] width 790 height 133
click at [893, 344] on div "Received via SMS Hbah Alysary Yesterday at 11:29 AM Thank you so much for fixin…" at bounding box center [816, 404] width 790 height 133
click at [893, 343] on div "Received via SMS Hbah Alysary Yesterday at 11:29 AM Thank you so much for fixin…" at bounding box center [816, 404] width 790 height 133
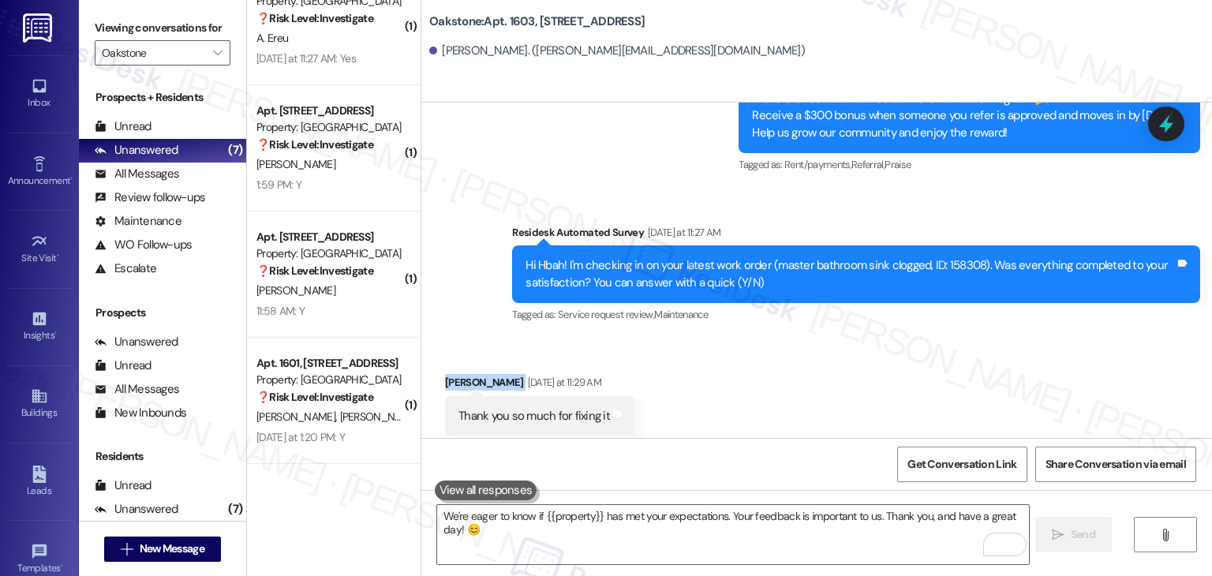
scroll to position [5214, 0]
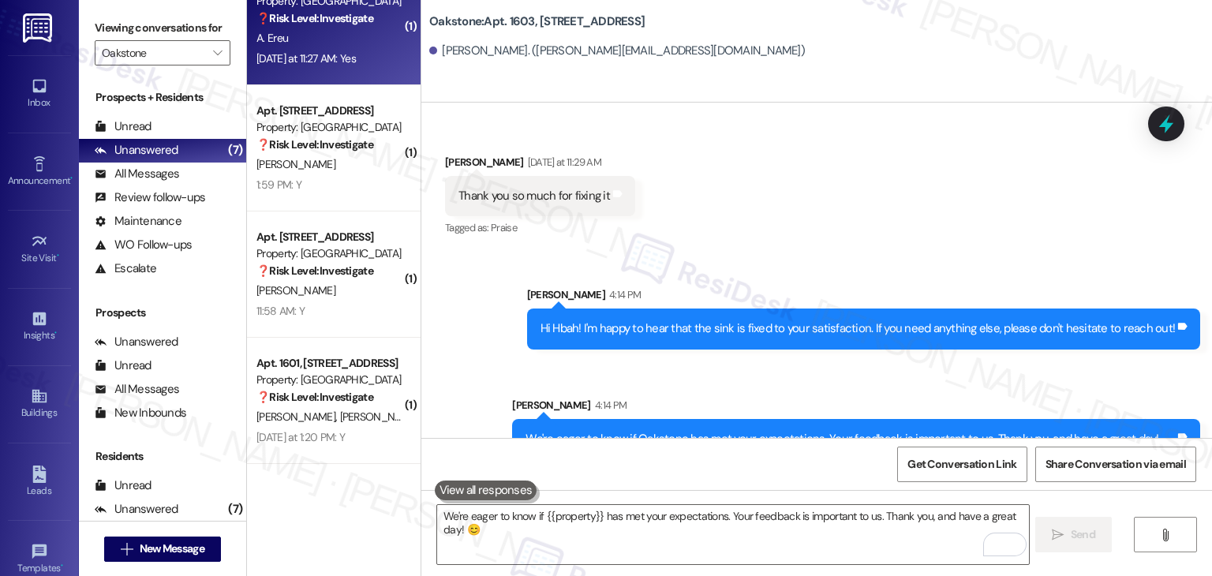
click at [345, 82] on div "Apt. 2403, 1550 South 1000 East Property: Oakstone ❓ Risk Level: Investigate A.…" at bounding box center [334, 22] width 174 height 126
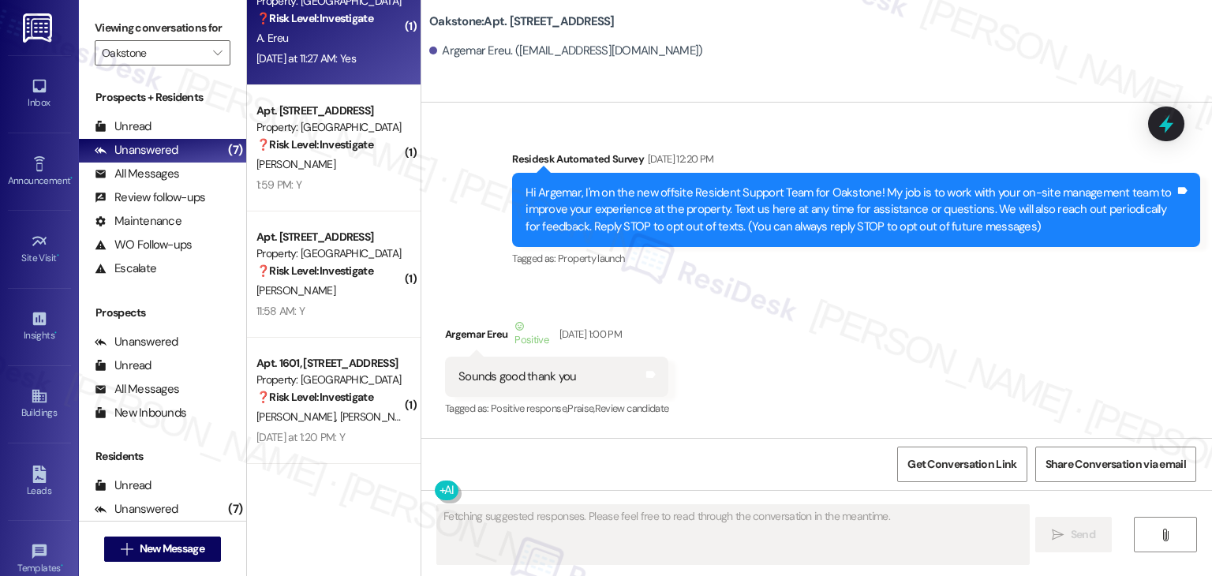
type textarea "Fetching suggested responses. Please feel free to read through the conversation…"
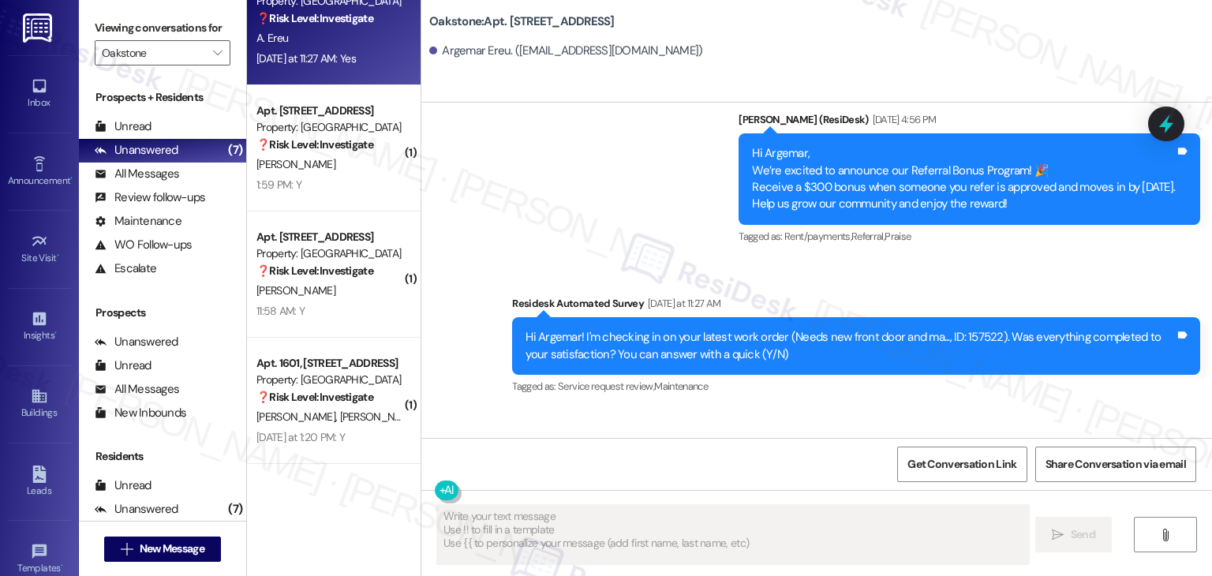
click at [865, 283] on div "Survey, sent via SMS Residesk Automated Survey Yesterday at 11:27 AM Hi Argemar…" at bounding box center [856, 346] width 712 height 126
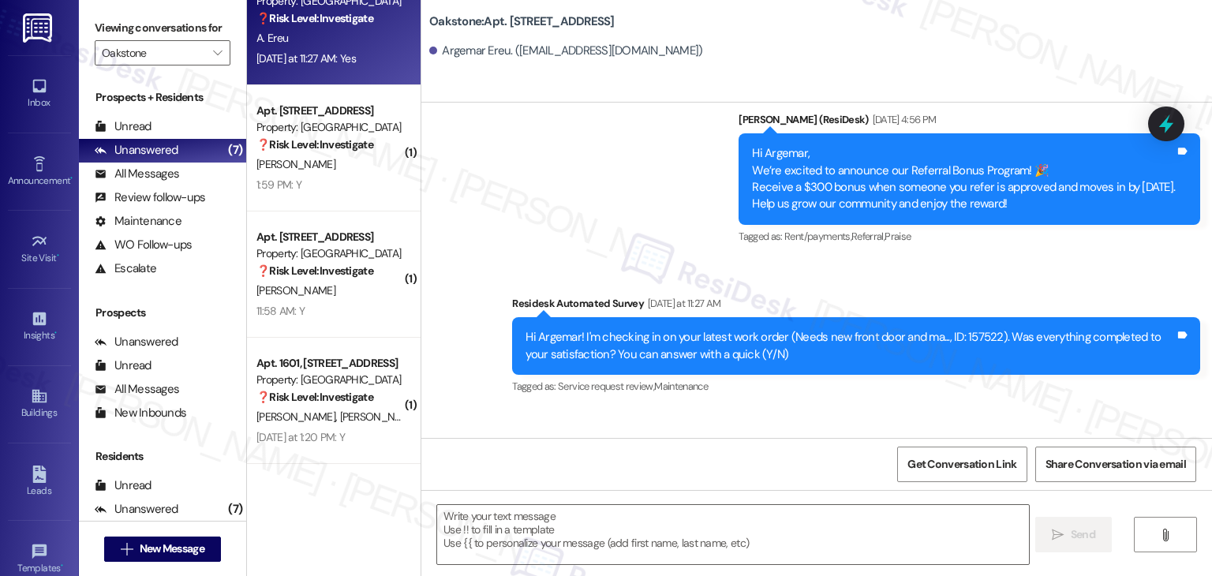
click at [865, 283] on div "Survey, sent via SMS Residesk Automated Survey Yesterday at 11:27 AM Hi Argemar…" at bounding box center [856, 346] width 712 height 126
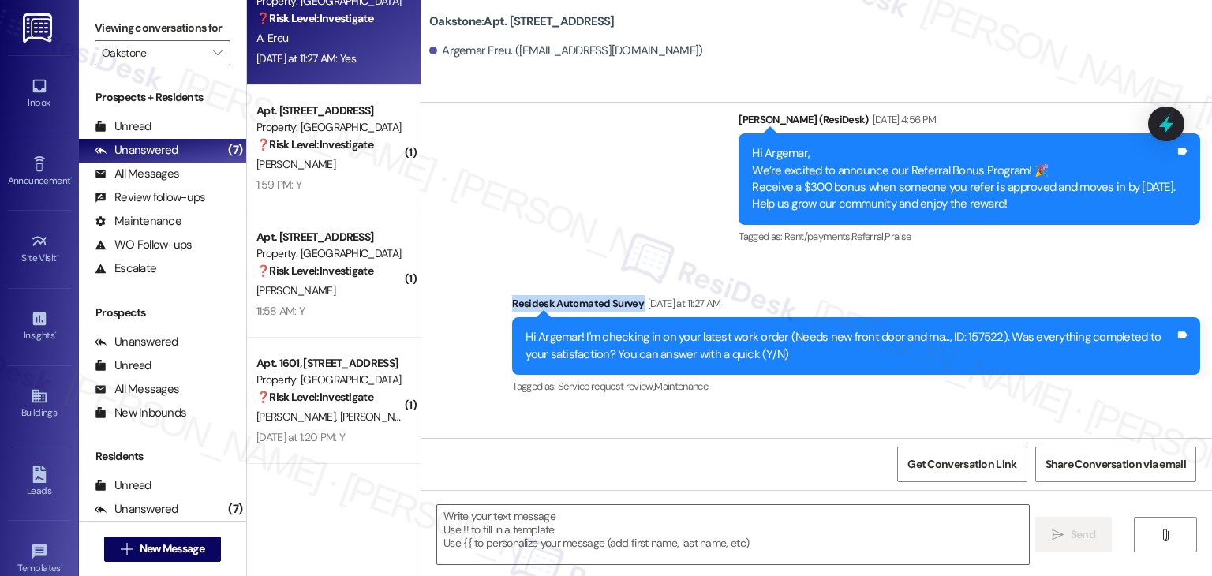
click at [865, 283] on div "Survey, sent via SMS Residesk Automated Survey Yesterday at 11:27 AM Hi Argemar…" at bounding box center [856, 346] width 712 height 126
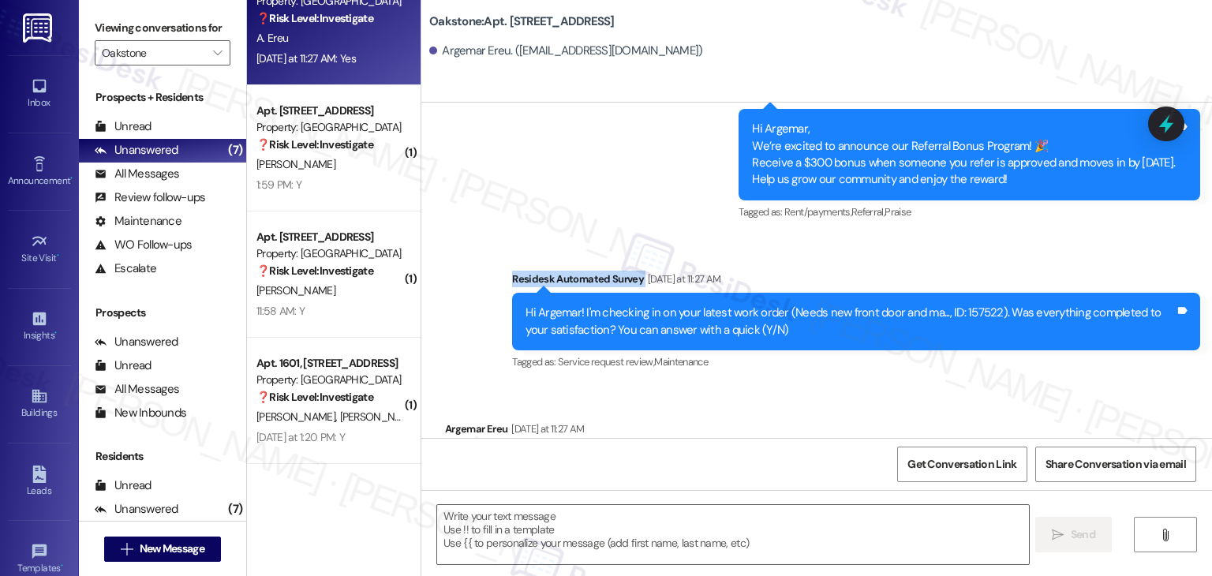
scroll to position [7966, 0]
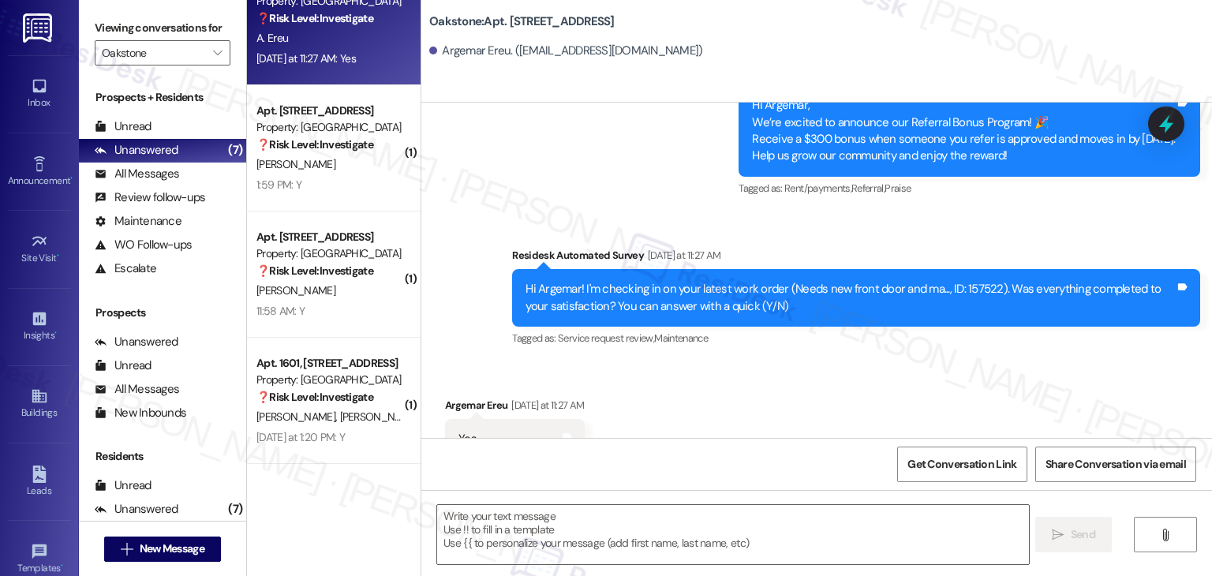
click at [831, 385] on div "Received via SMS Argemar Ereu Yesterday at 11:27 AM Yes Tags and notes" at bounding box center [816, 416] width 790 height 110
click at [663, 536] on textarea at bounding box center [732, 534] width 591 height 59
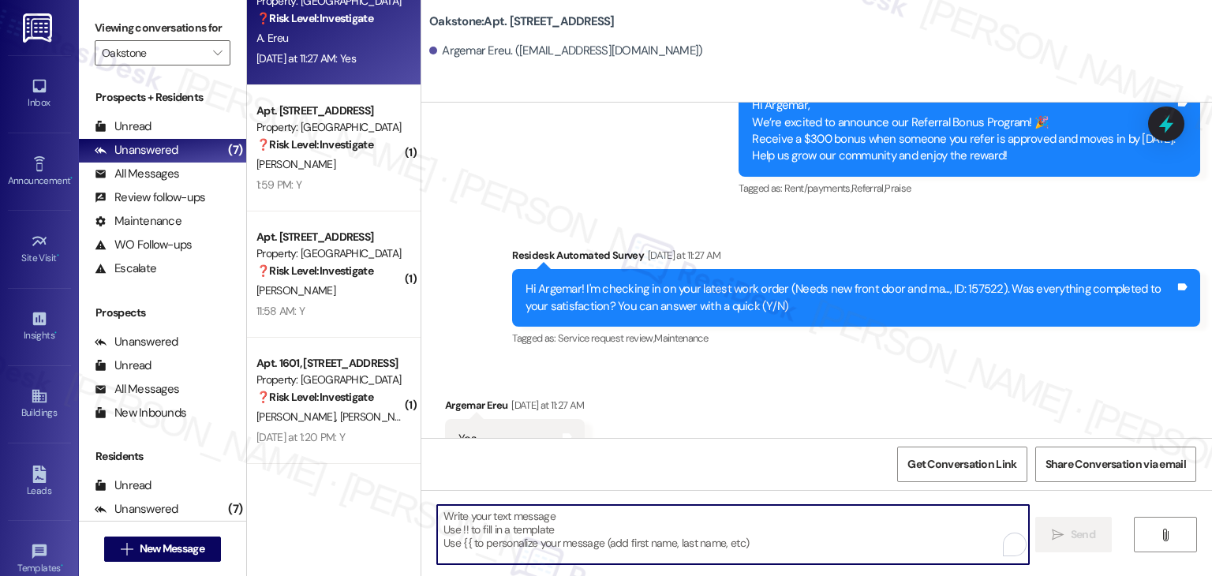
paste textarea "Thanks for confirming, {{first_name}}! Glad to hear everything was completed to…"
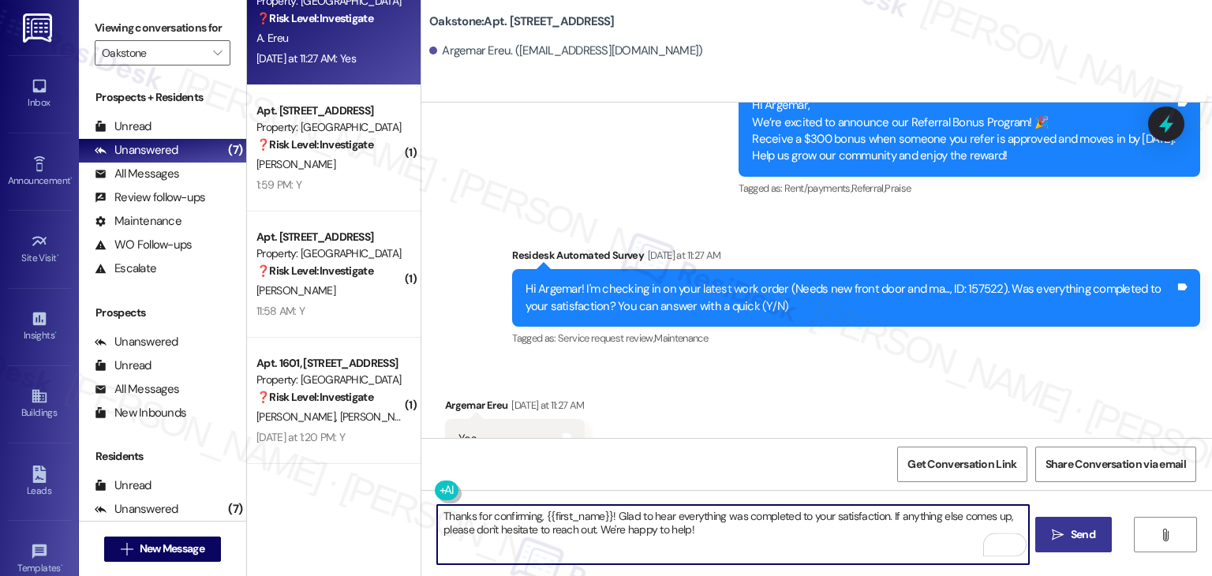
type textarea "Thanks for confirming, {{first_name}}! Glad to hear everything was completed to…"
click at [1072, 527] on span "Send" at bounding box center [1083, 534] width 24 height 17
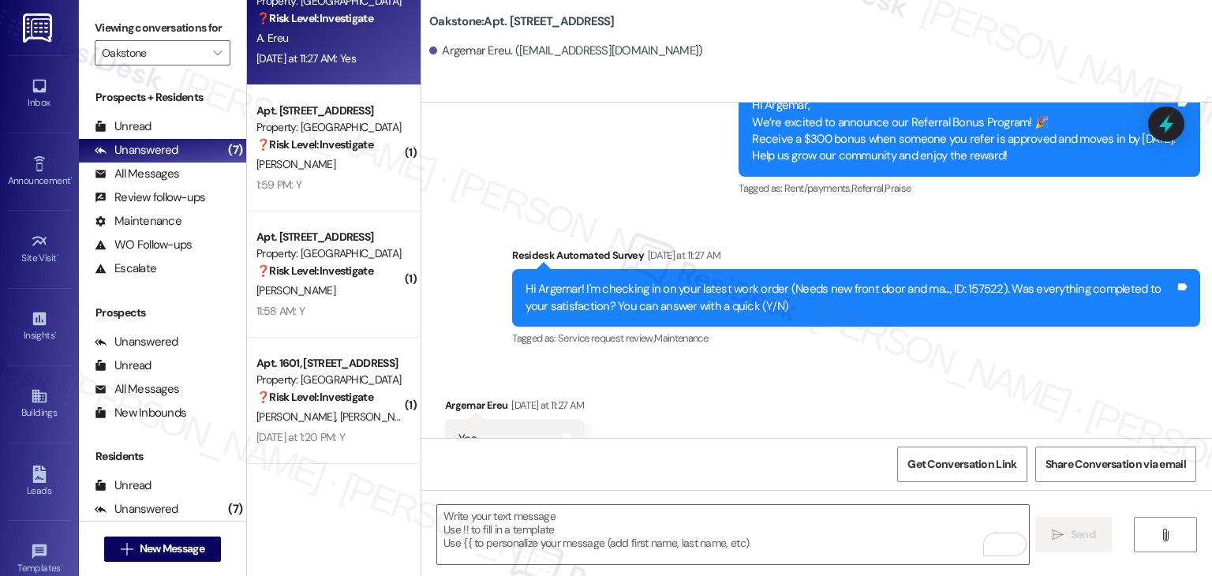
scroll to position [7965, 0]
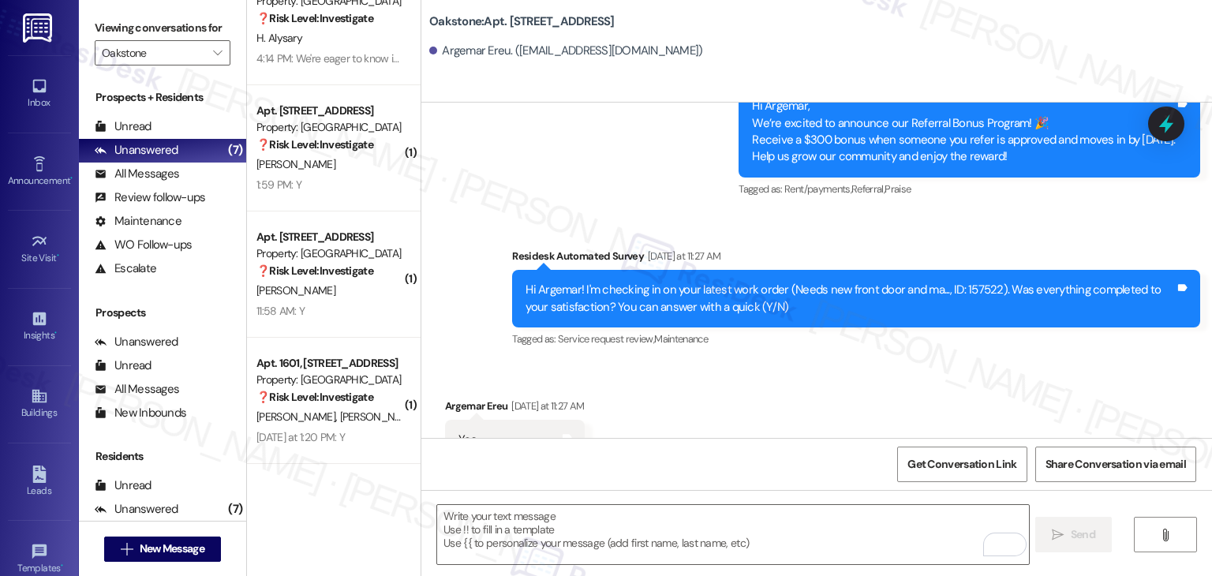
click at [808, 362] on div "Received via SMS Argemar Ereu Yesterday at 11:27 AM Yes Tags and notes" at bounding box center [816, 417] width 790 height 110
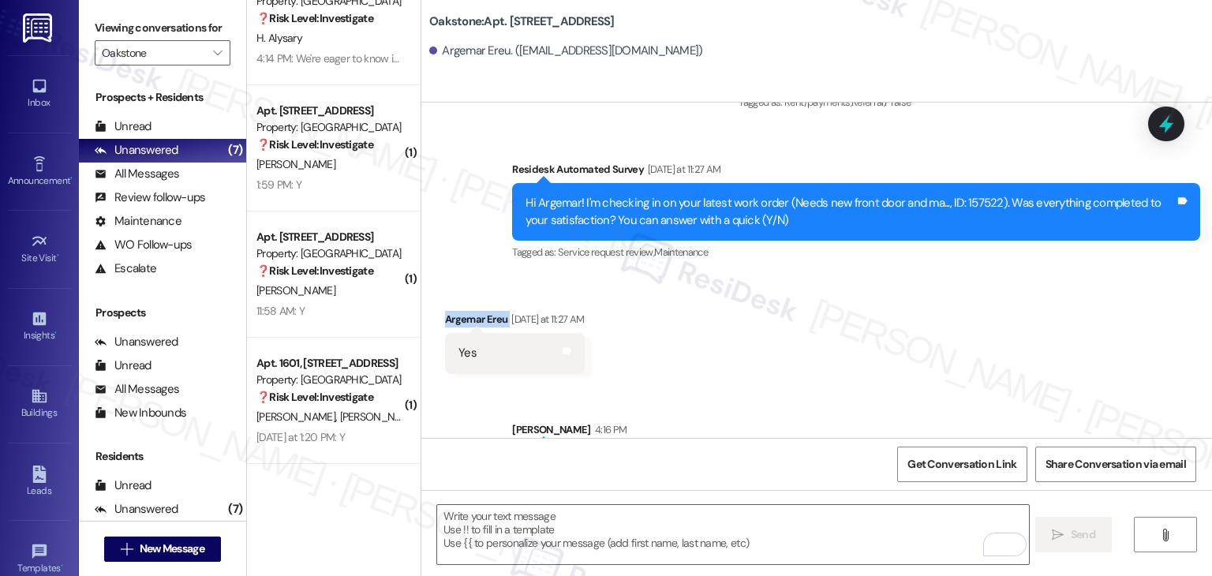
scroll to position [8093, 0]
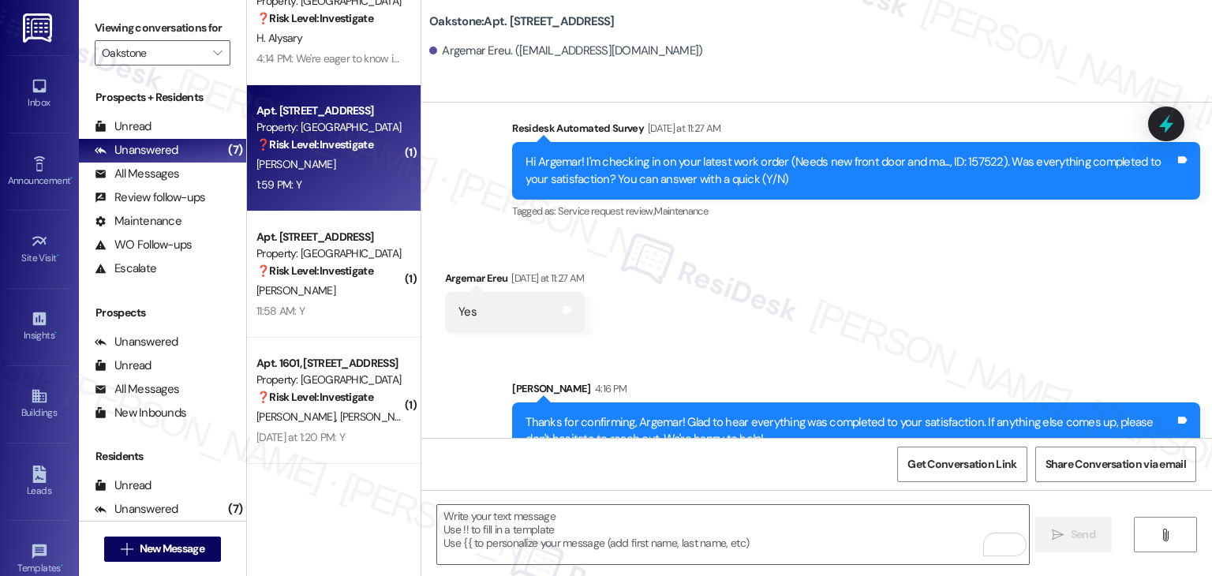
click at [324, 163] on div "A. Tedford" at bounding box center [329, 165] width 149 height 20
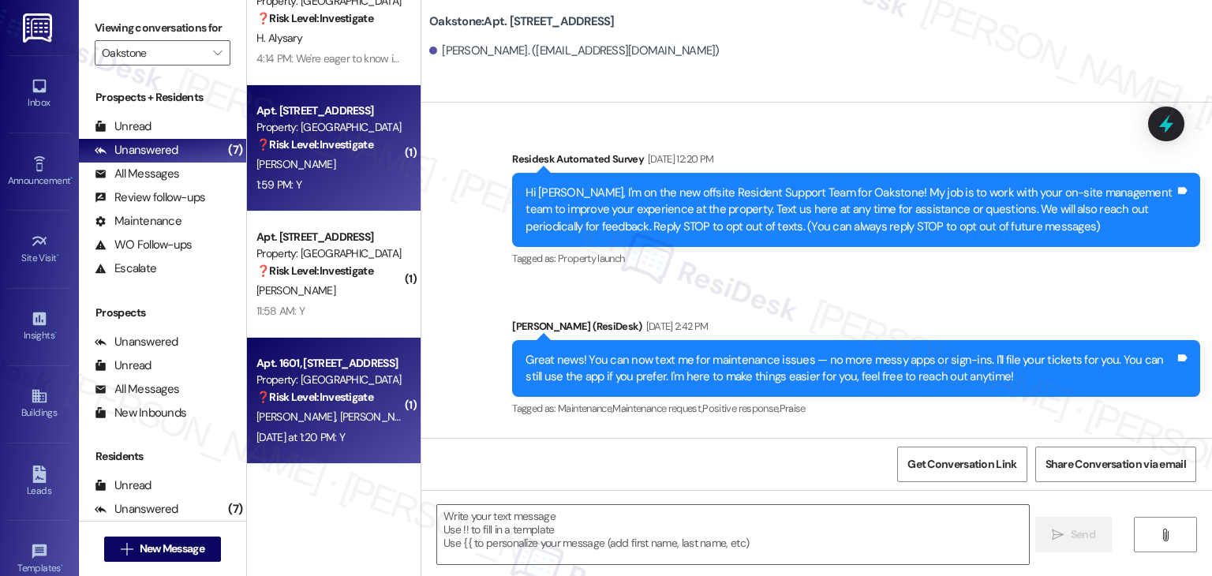
click at [340, 421] on span "J. Vazquez" at bounding box center [379, 416] width 79 height 14
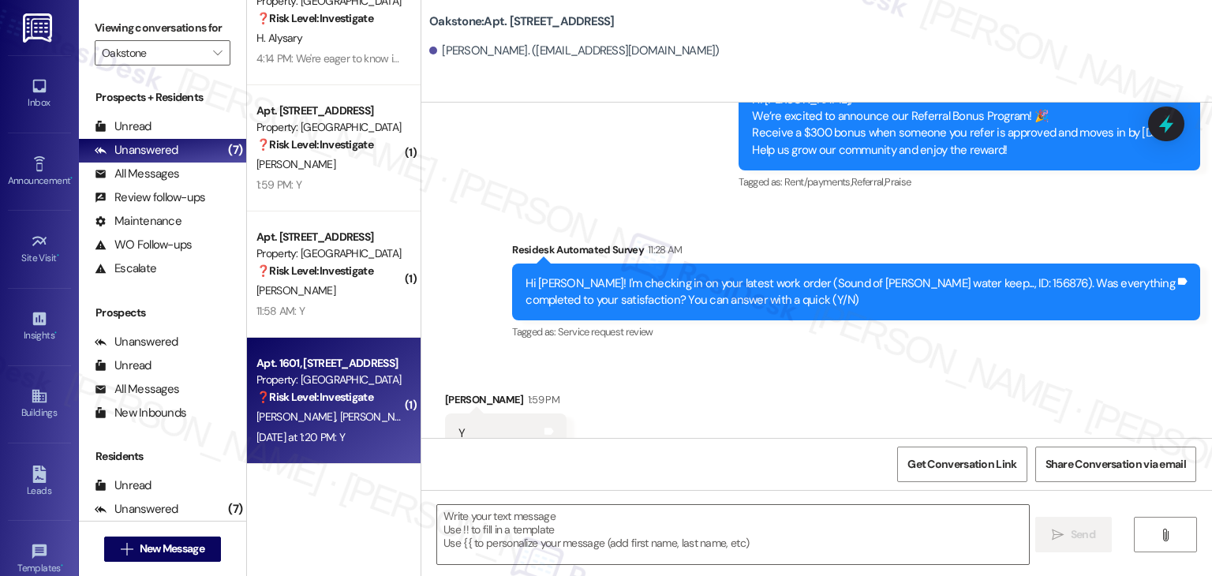
type textarea "Fetching suggested responses. Please feel free to read through the conversation…"
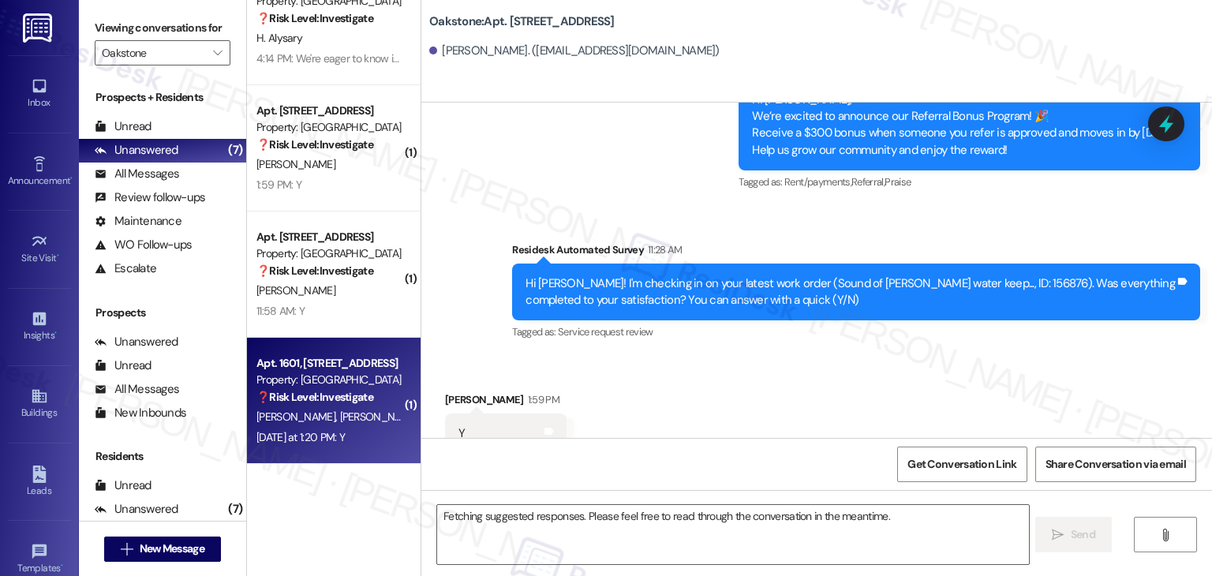
click at [350, 381] on div "Property: Oakstone" at bounding box center [329, 380] width 146 height 17
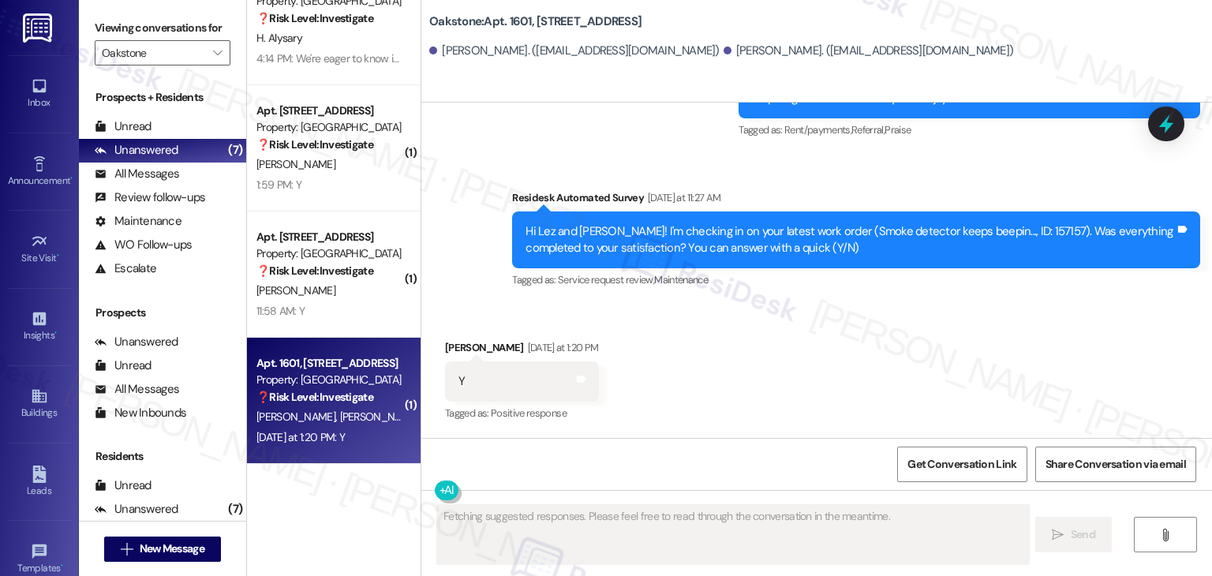
scroll to position [1926, 0]
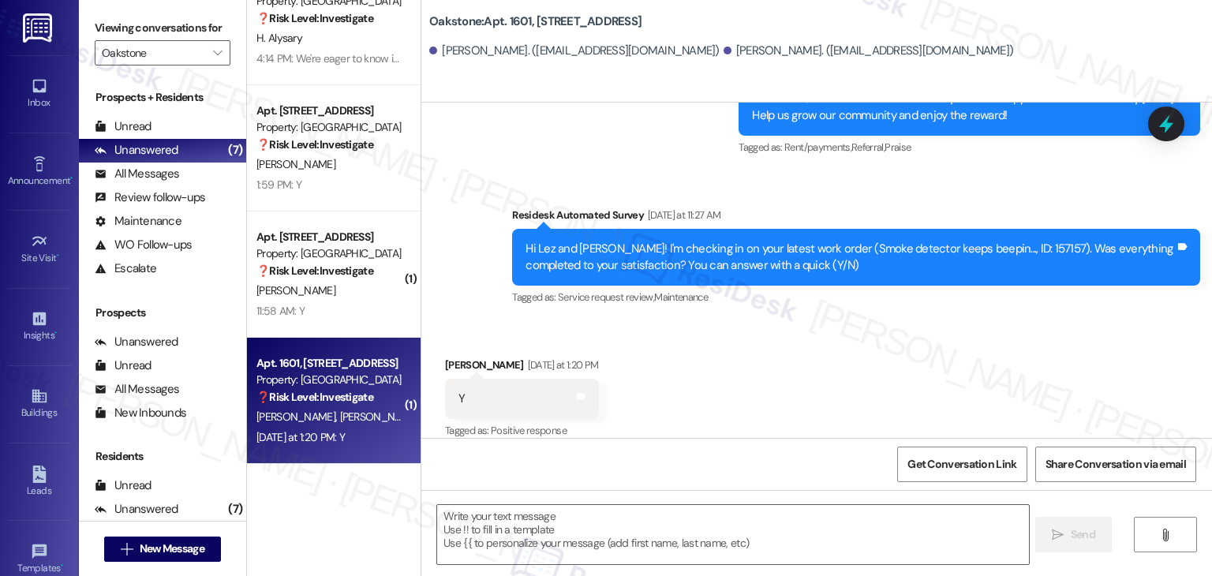
click at [323, 380] on div "Property: Oakstone" at bounding box center [329, 380] width 146 height 17
click at [319, 373] on div "Property: Oakstone" at bounding box center [329, 380] width 146 height 17
click at [682, 332] on div "Received via SMS Lez Hidalgo Yesterday at 1:20 PM Y Tags and notes Tagged as: P…" at bounding box center [816, 387] width 790 height 133
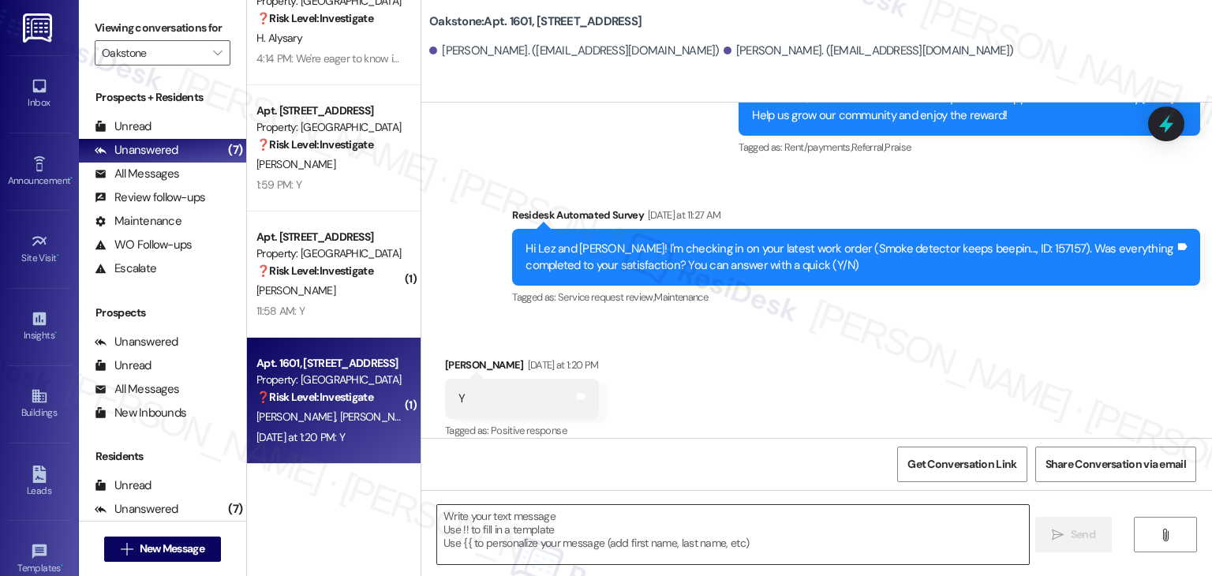
click at [562, 530] on textarea at bounding box center [732, 534] width 591 height 59
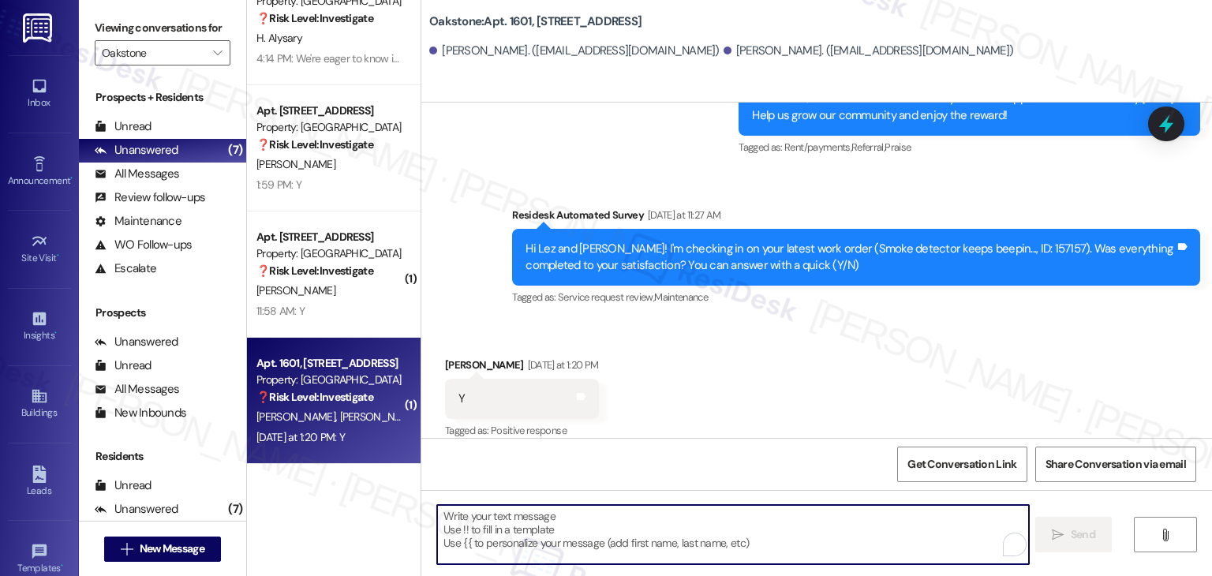
paste textarea "Thanks for confirming, {{first_name}}! Glad to hear everything was completed to…"
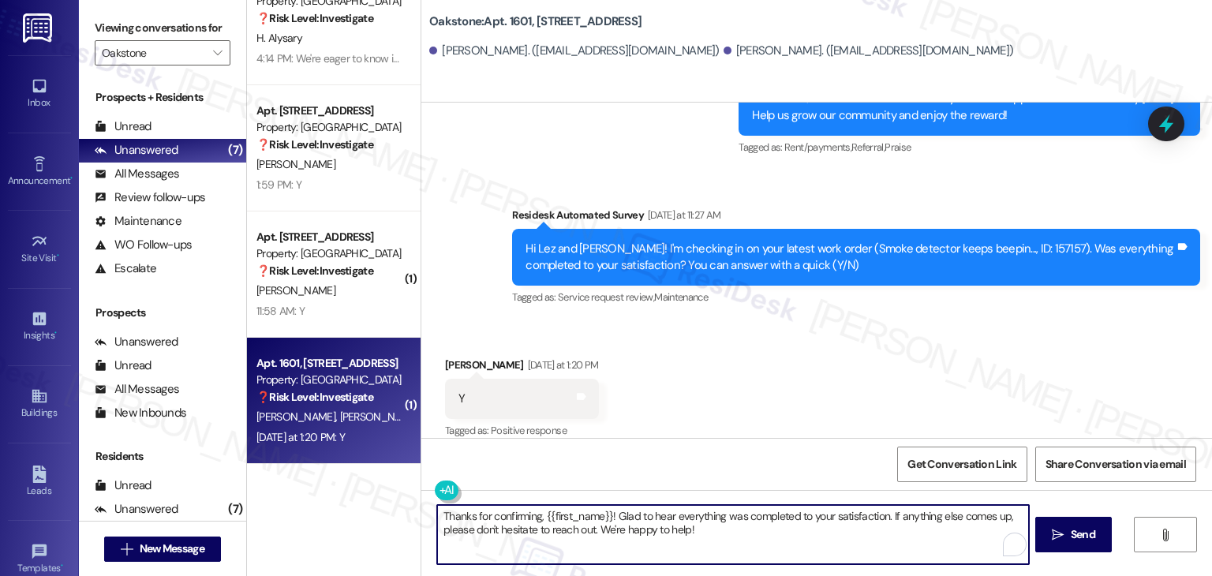
click at [578, 506] on textarea "Thanks for confirming, {{first_name}}! Glad to hear everything was completed to…" at bounding box center [732, 534] width 591 height 59
type textarea "Thanks for confirming, Lez! Glad to hear everything was completed to your satis…"
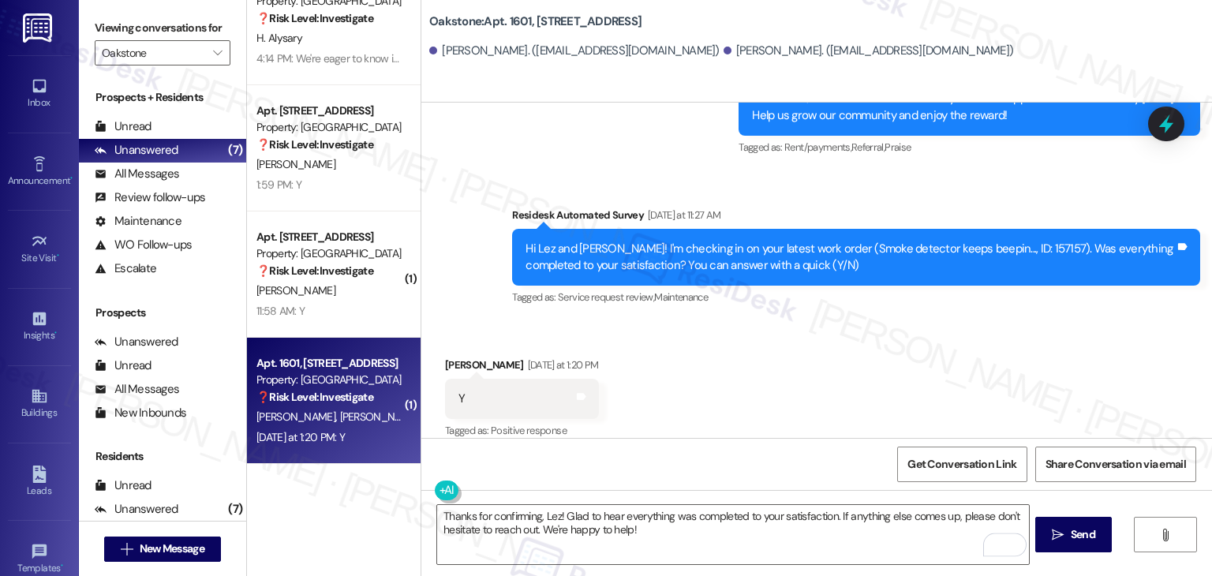
click at [704, 395] on div "Received via SMS Lez Hidalgo Yesterday at 1:20 PM Y Tags and notes Tagged as: P…" at bounding box center [816, 387] width 790 height 133
click at [1089, 537] on span "Send" at bounding box center [1083, 534] width 24 height 17
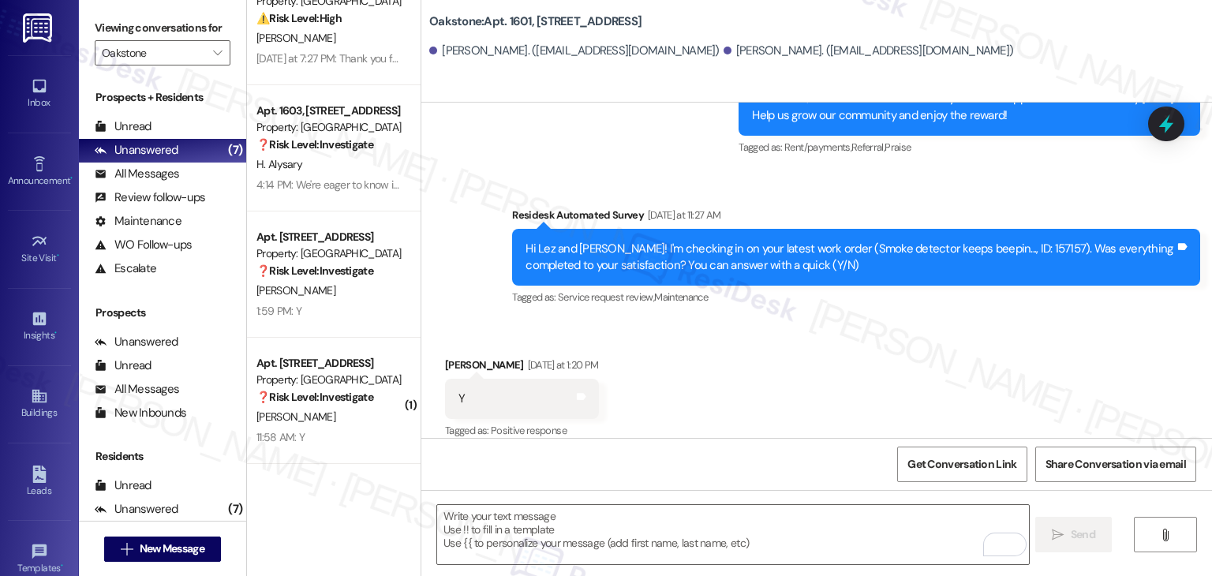
click at [734, 383] on div "Received via SMS Lez Hidalgo Yesterday at 1:20 PM Y Tags and notes Tagged as: P…" at bounding box center [816, 387] width 790 height 133
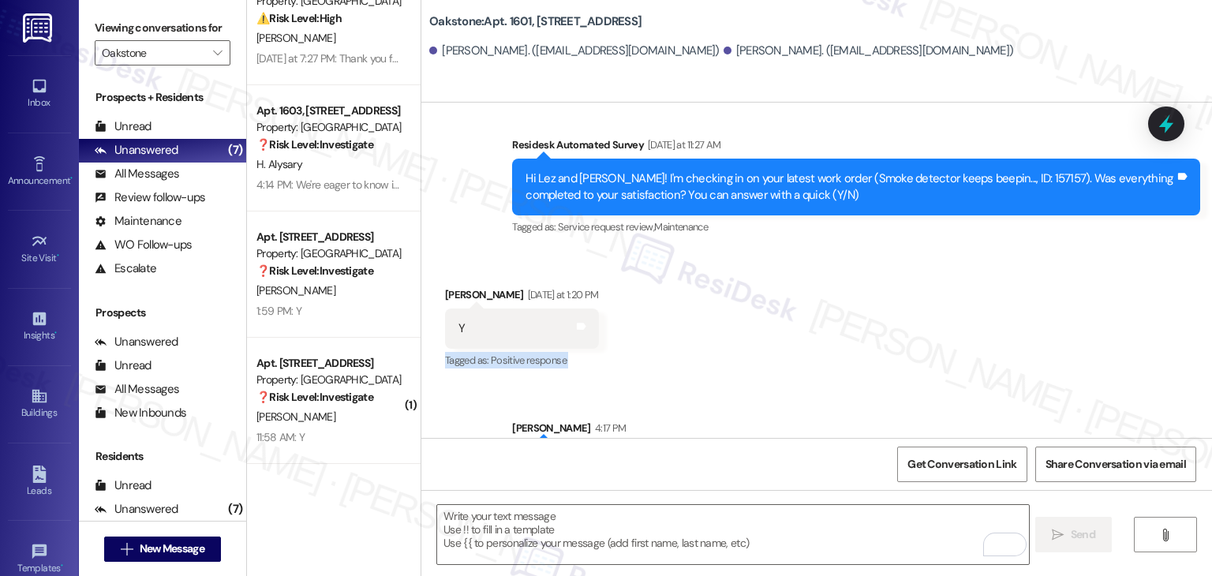
scroll to position [2053, 0]
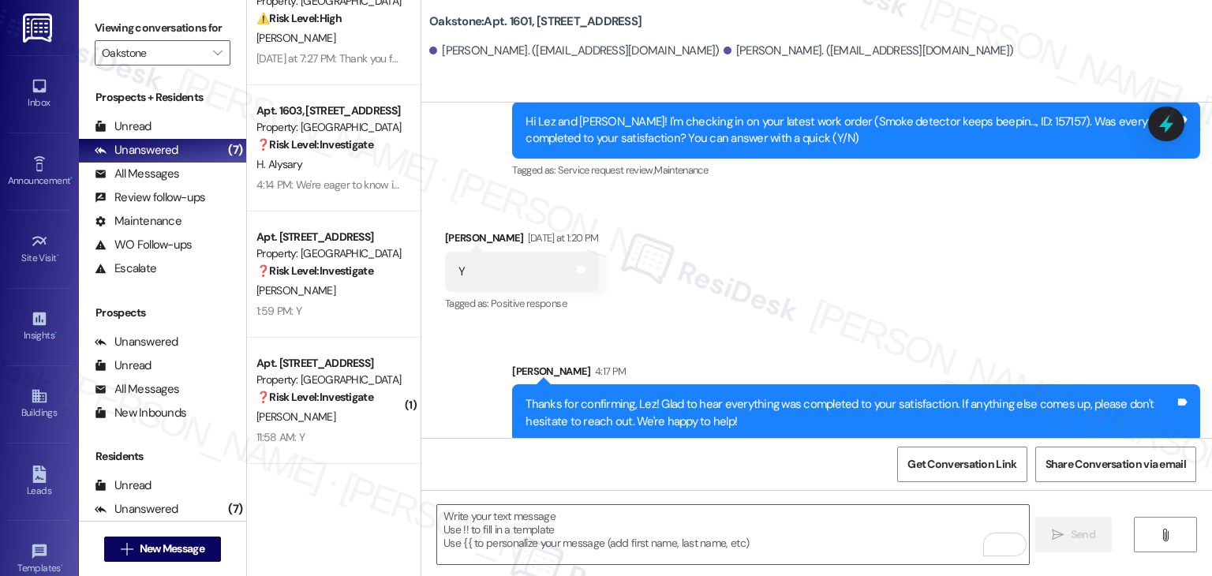
click at [767, 237] on div "Received via SMS Lez Hidalgo Yesterday at 1:20 PM Y Tags and notes Tagged as: P…" at bounding box center [816, 260] width 790 height 133
click at [755, 250] on div "Received via SMS Lez Hidalgo Yesterday at 1:20 PM Y Tags and notes Tagged as: P…" at bounding box center [816, 260] width 790 height 133
click at [755, 251] on div "Received via SMS Lez Hidalgo Yesterday at 1:20 PM Y Tags and notes Tagged as: P…" at bounding box center [816, 260] width 790 height 133
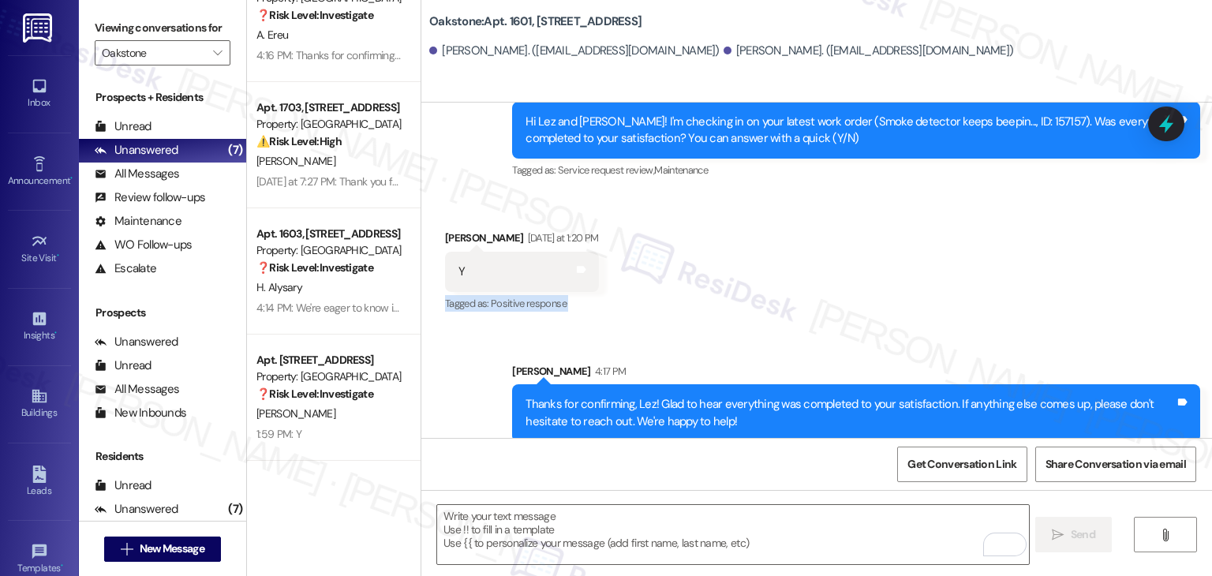
scroll to position [420, 0]
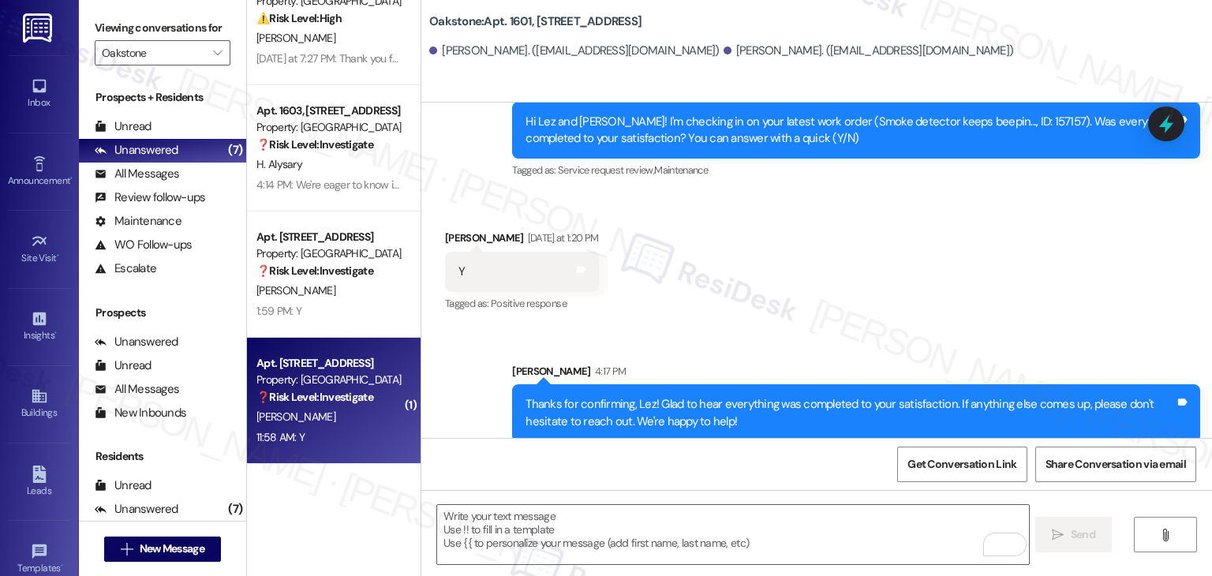
click at [349, 439] on div "11:58 AM: Y 11:58 AM: Y" at bounding box center [329, 438] width 149 height 20
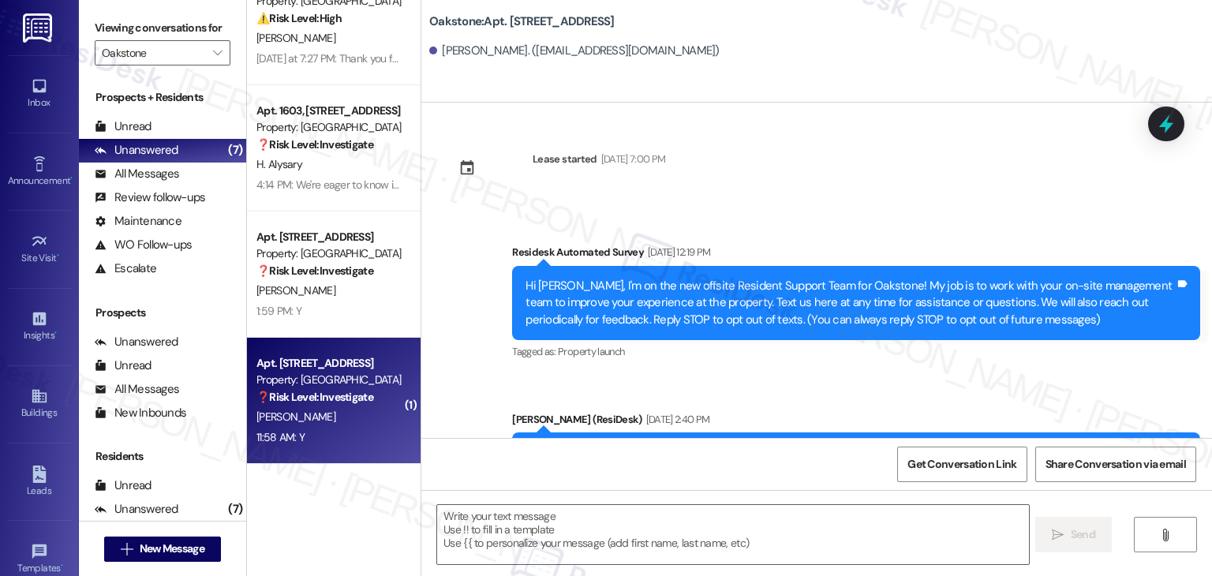
scroll to position [7504, 0]
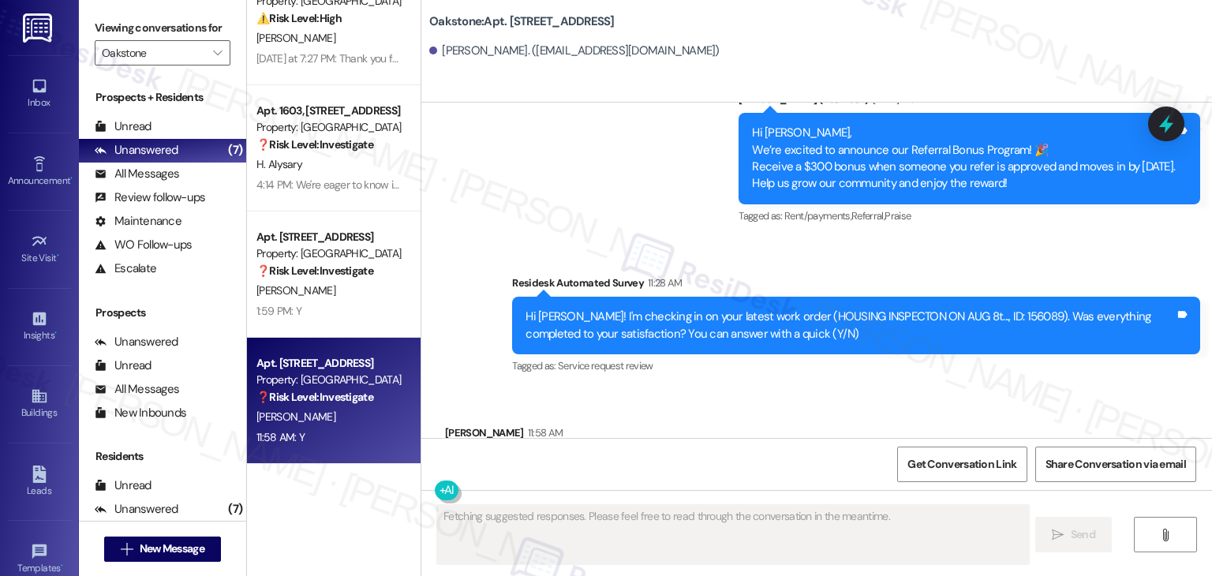
click at [820, 389] on div "Received via SMS Wendy Romano 11:58 AM Y Tags and notes Tagged as: Positive res…" at bounding box center [816, 455] width 790 height 133
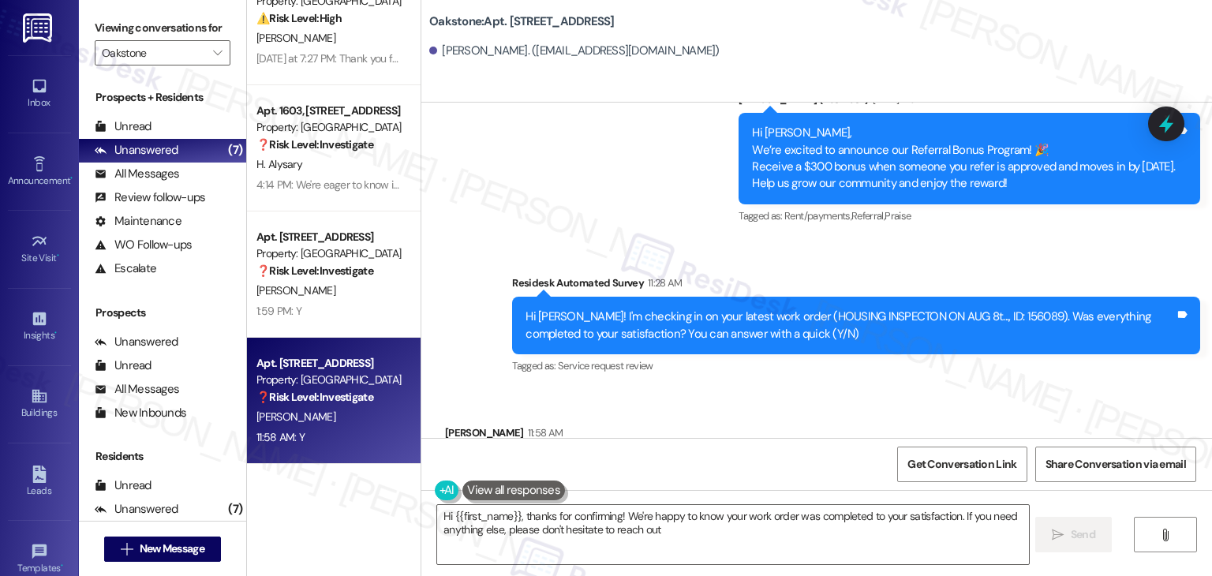
type textarea "Hi {{first_name}}, thanks for confirming! We're happy to know your work order w…"
click at [820, 389] on div "Received via SMS Wendy Romano 11:58 AM Y Tags and notes Tagged as: Positive res…" at bounding box center [816, 455] width 790 height 133
click at [821, 389] on div "Received via SMS Wendy Romano 11:58 AM Y Tags and notes Tagged as: Positive res…" at bounding box center [816, 455] width 790 height 133
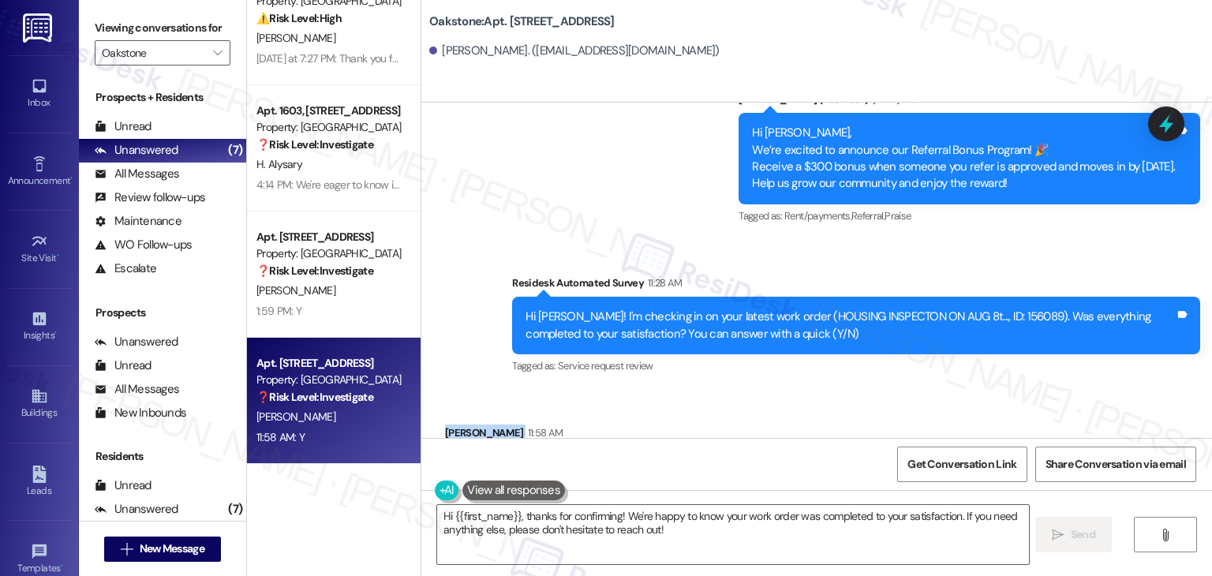
click at [821, 389] on div "Received via SMS Wendy Romano 11:58 AM Y Tags and notes Tagged as: Positive res…" at bounding box center [816, 455] width 790 height 133
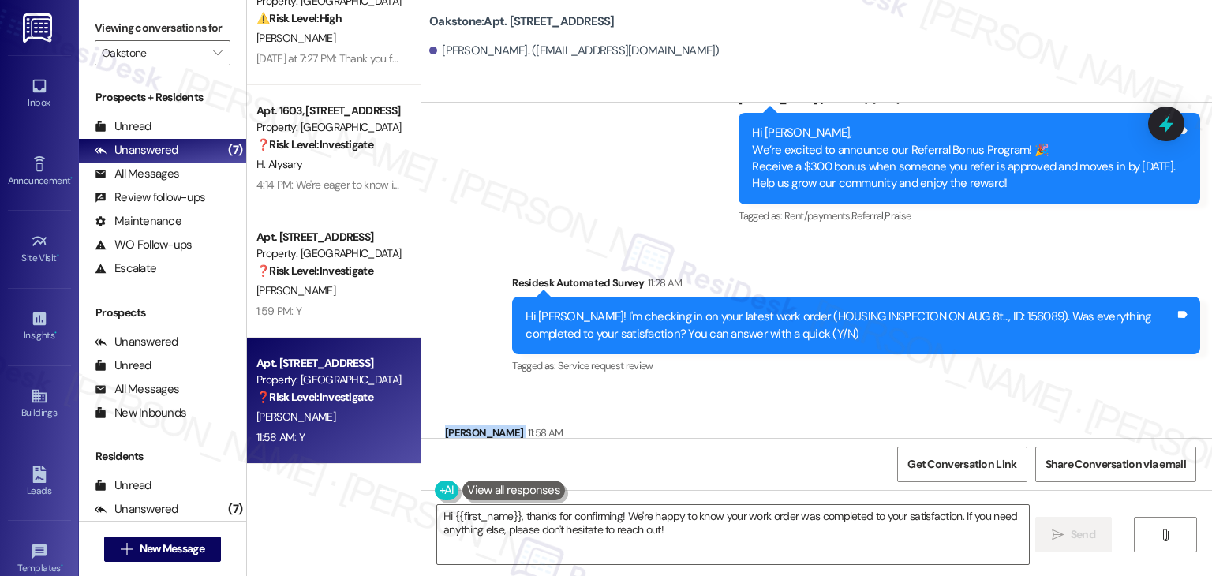
click at [821, 389] on div "Received via SMS Wendy Romano 11:58 AM Y Tags and notes Tagged as: Positive res…" at bounding box center [816, 455] width 790 height 133
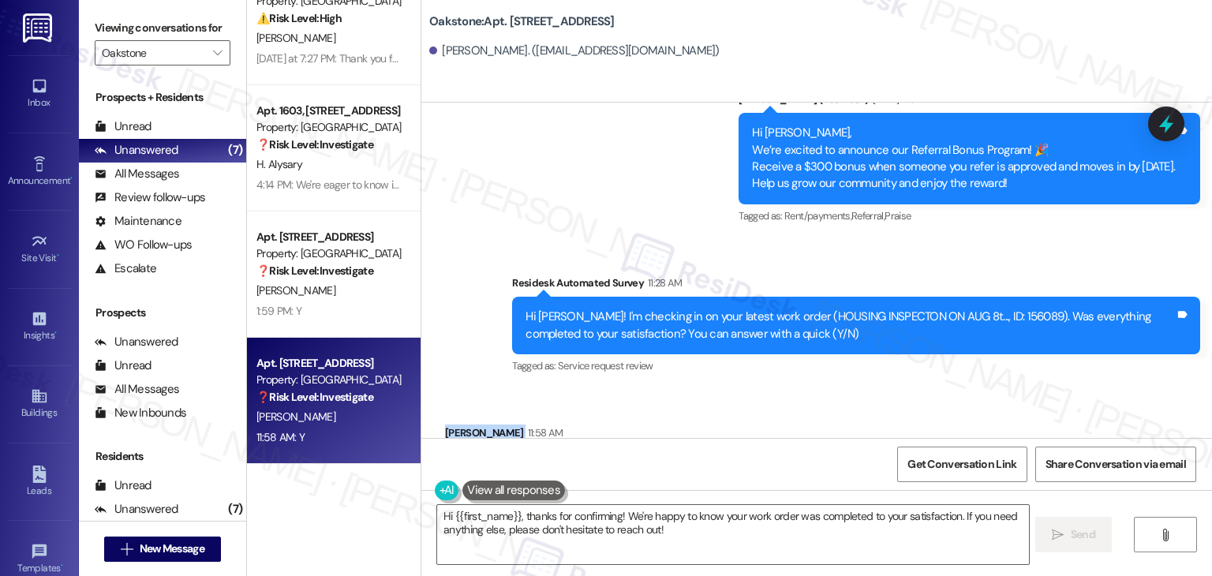
click at [821, 389] on div "Received via SMS Wendy Romano 11:58 AM Y Tags and notes Tagged as: Positive res…" at bounding box center [816, 455] width 790 height 133
click at [921, 554] on textarea "Hi {{first_name}}, thanks for confirming! We're happy to know your work order w…" at bounding box center [732, 534] width 591 height 59
click at [1071, 531] on span "Send" at bounding box center [1083, 534] width 24 height 17
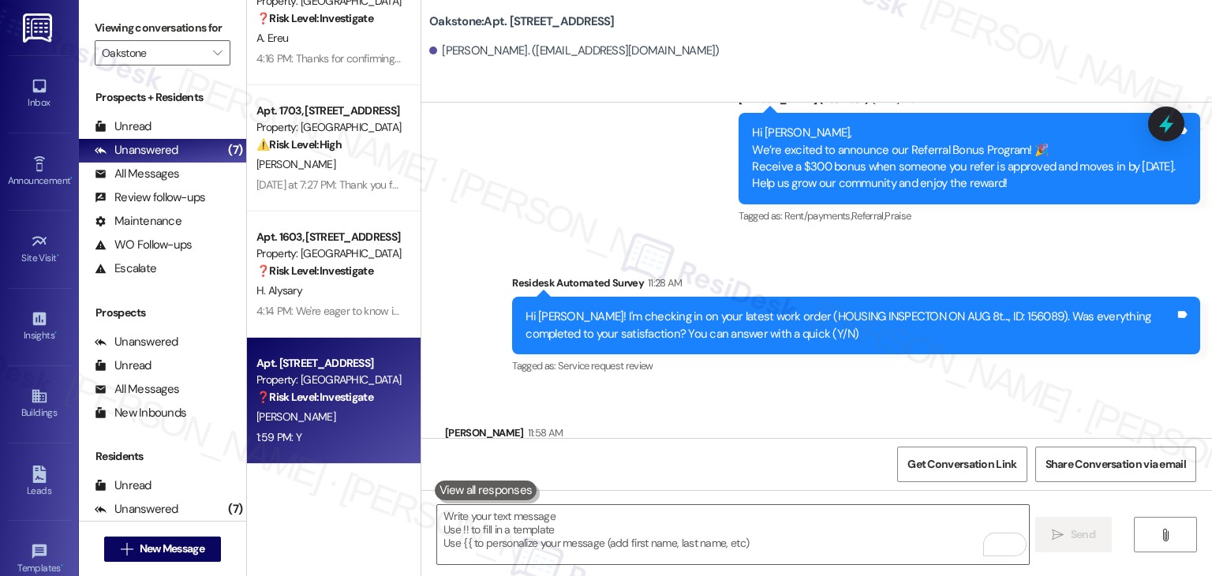
click at [324, 435] on div "1:59 PM: Y 1:59 PM: Y" at bounding box center [329, 438] width 149 height 20
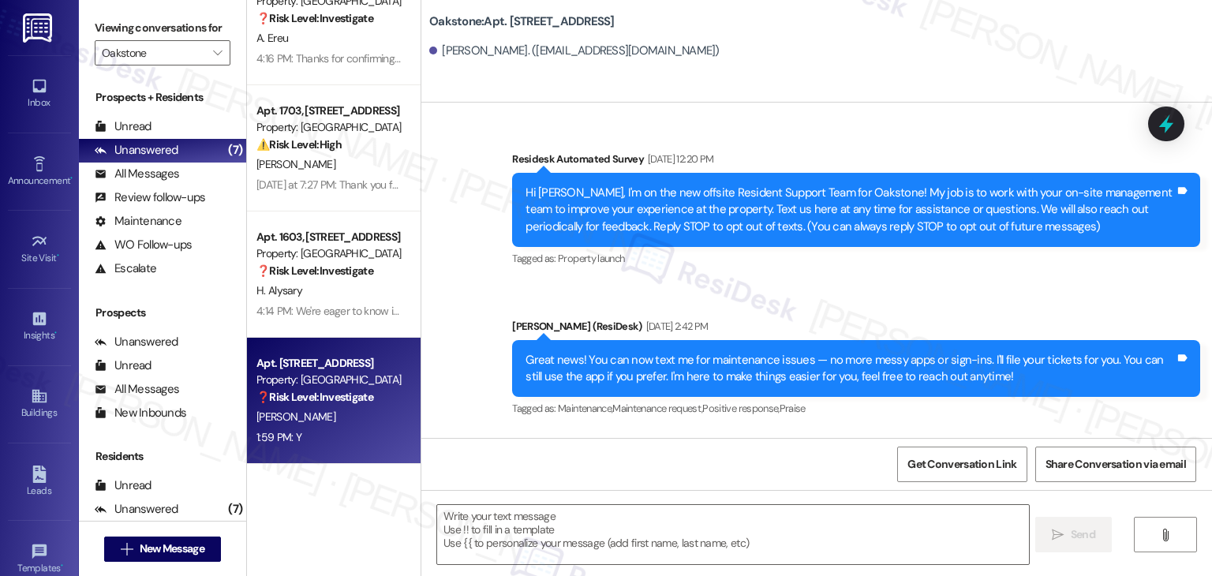
scroll to position [7573, 0]
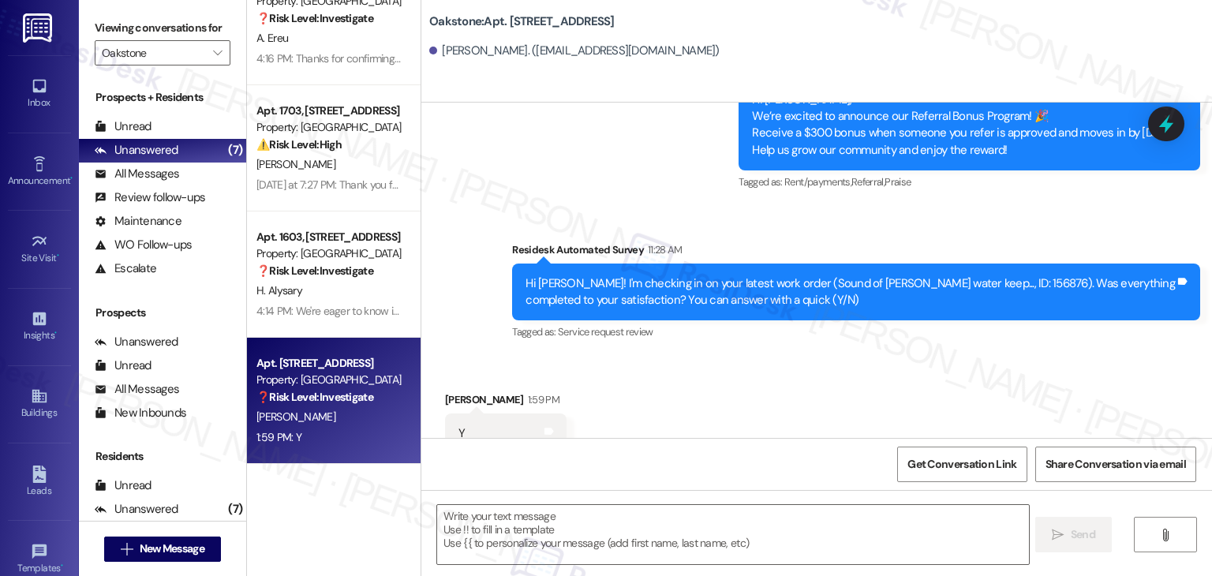
type textarea "Fetching suggested responses. Please feel free to read through the conversation…"
click at [776, 356] on div "Received via SMS Aaron Tedford 1:59 PM Y Tags and notes Tagged as: Positive res…" at bounding box center [816, 422] width 790 height 133
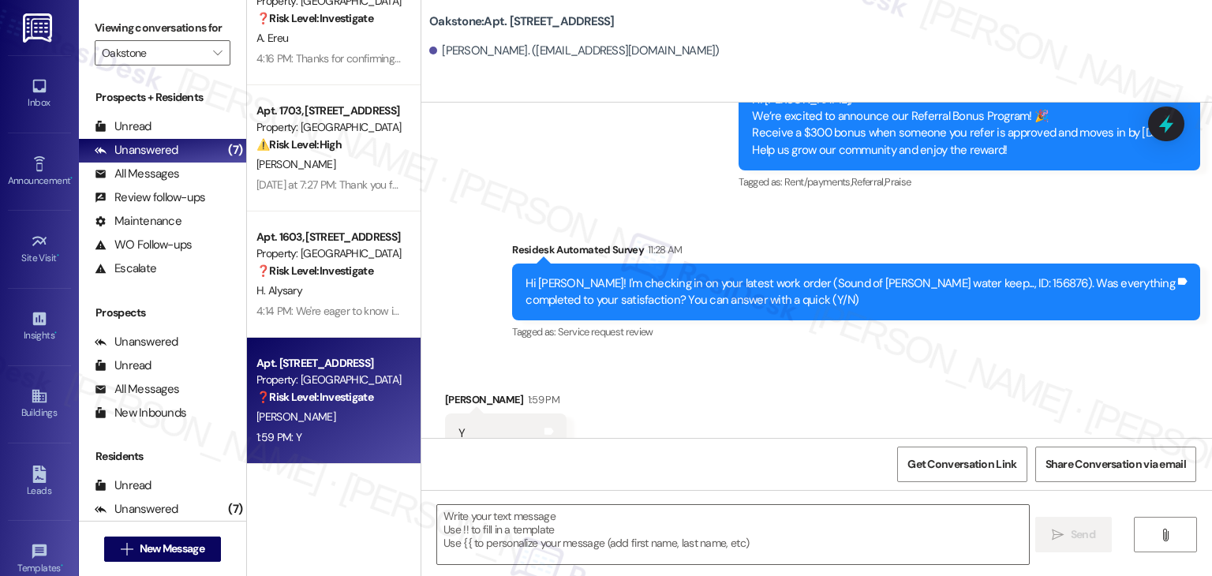
click at [776, 356] on div "Received via SMS Aaron Tedford 1:59 PM Y Tags and notes Tagged as: Positive res…" at bounding box center [816, 422] width 790 height 133
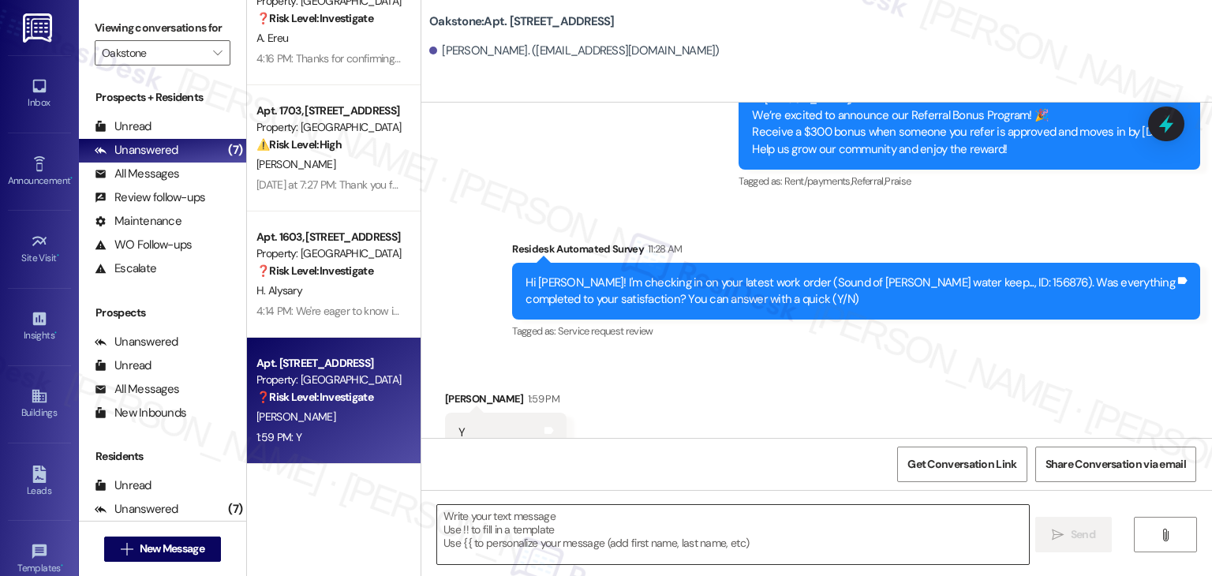
click at [608, 532] on textarea at bounding box center [732, 534] width 591 height 59
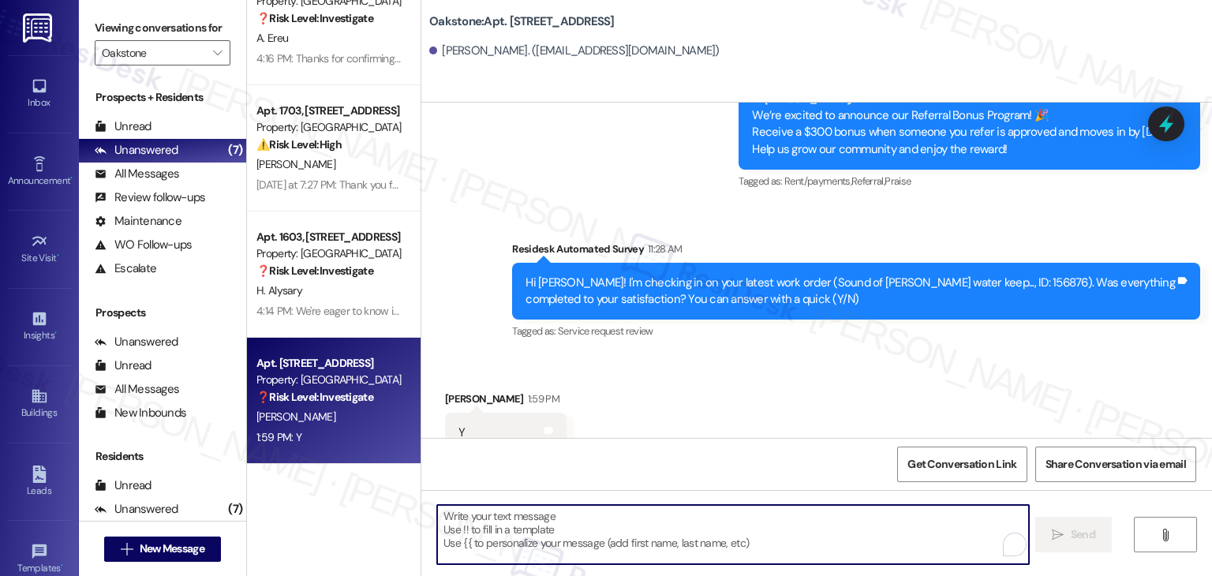
paste textarea "Thanks for confirming, {{first_name}}! Glad to hear everything was completed to…"
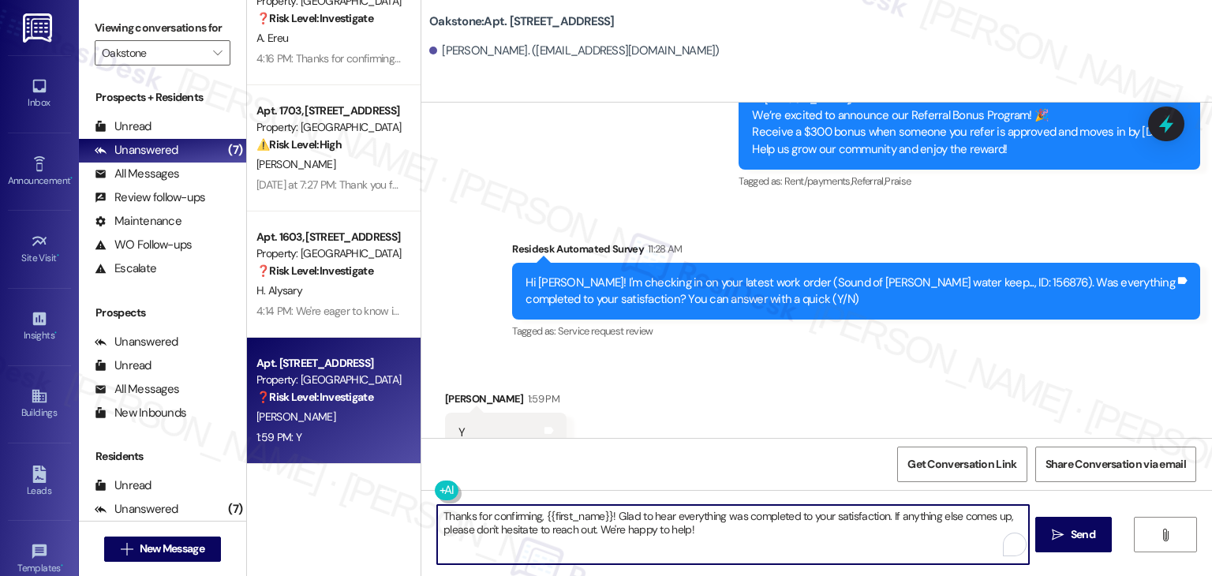
type textarea "Thanks for confirming, {{first_name}}! Glad to hear everything was completed to…"
click at [769, 362] on div "Received via SMS Aaron Tedford 1:59 PM Y Tags and notes Tagged as: Positive res…" at bounding box center [816, 421] width 790 height 133
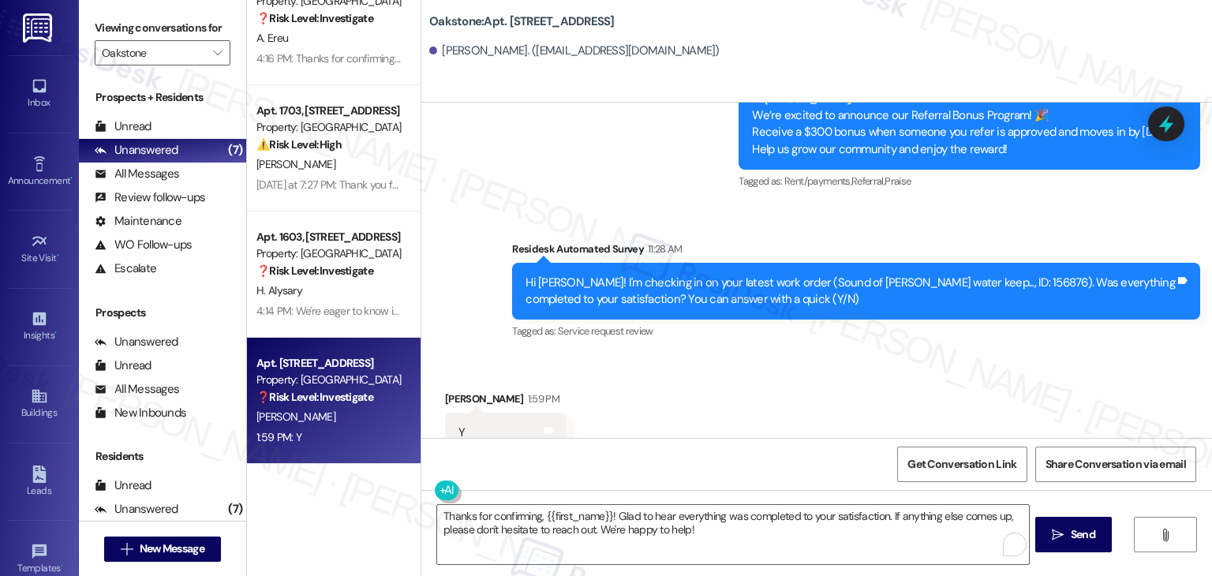
click at [770, 361] on div "Received via SMS Aaron Tedford 1:59 PM Y Tags and notes Tagged as: Positive res…" at bounding box center [816, 421] width 790 height 133
click at [770, 360] on div "Received via SMS Aaron Tedford 1:59 PM Y Tags and notes Tagged as: Positive res…" at bounding box center [816, 421] width 790 height 133
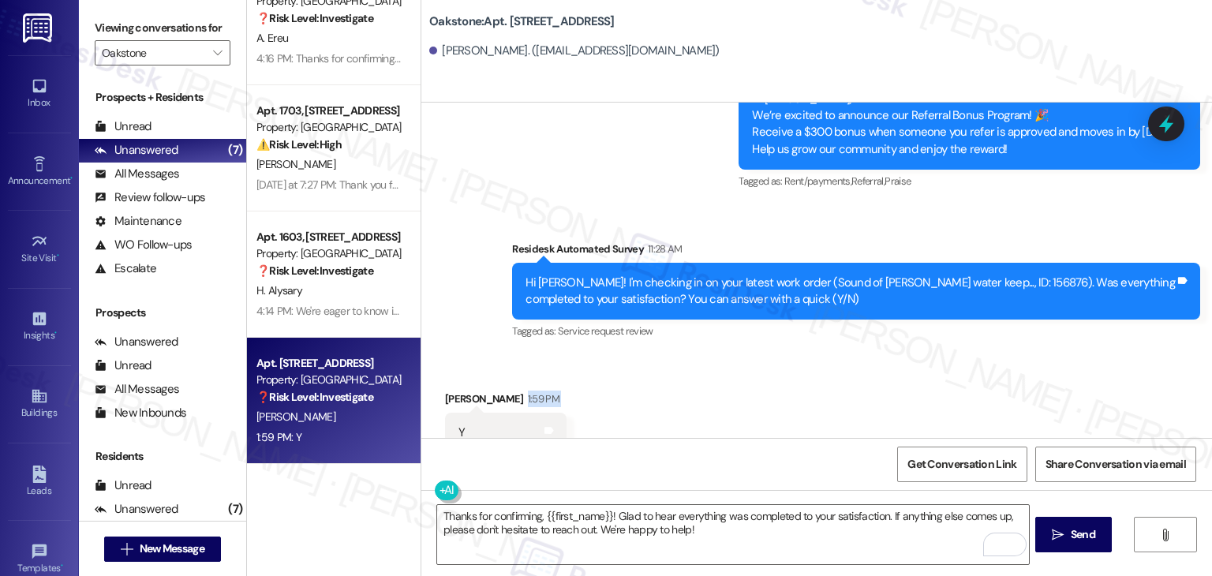
click at [770, 360] on div "Received via SMS Aaron Tedford 1:59 PM Y Tags and notes Tagged as: Positive res…" at bounding box center [816, 421] width 790 height 133
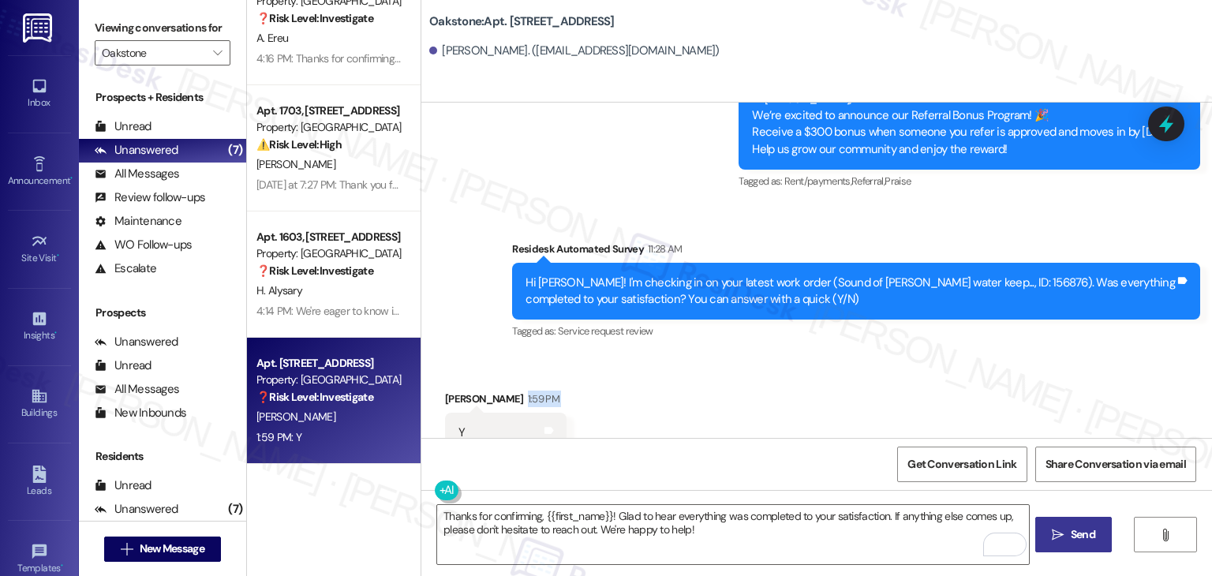
click at [1067, 532] on span "Send" at bounding box center [1082, 534] width 31 height 17
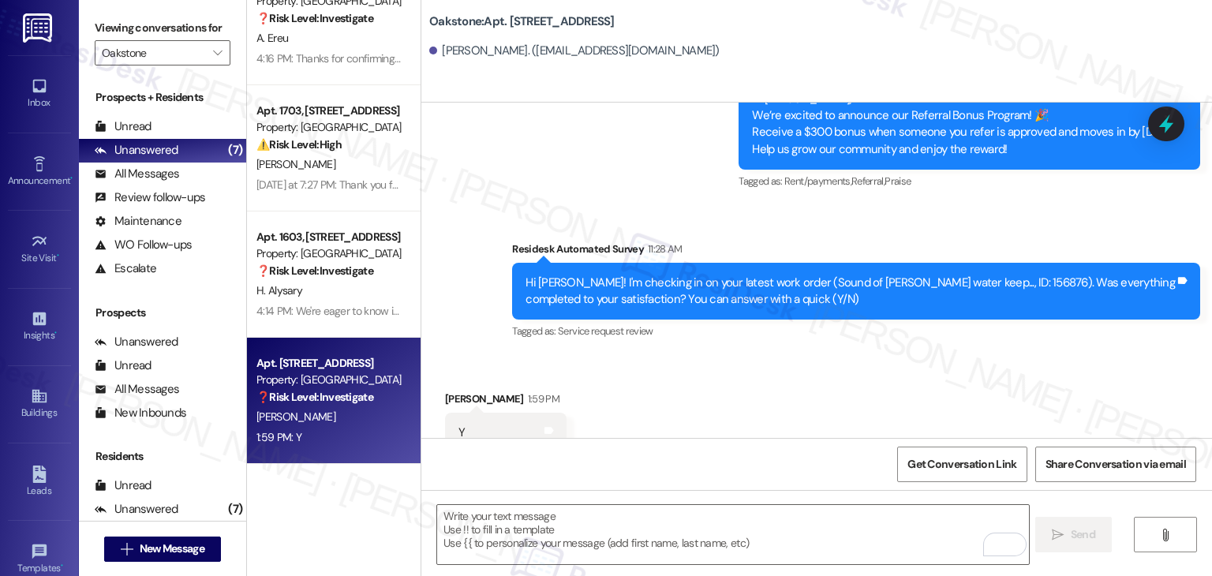
scroll to position [7573, 0]
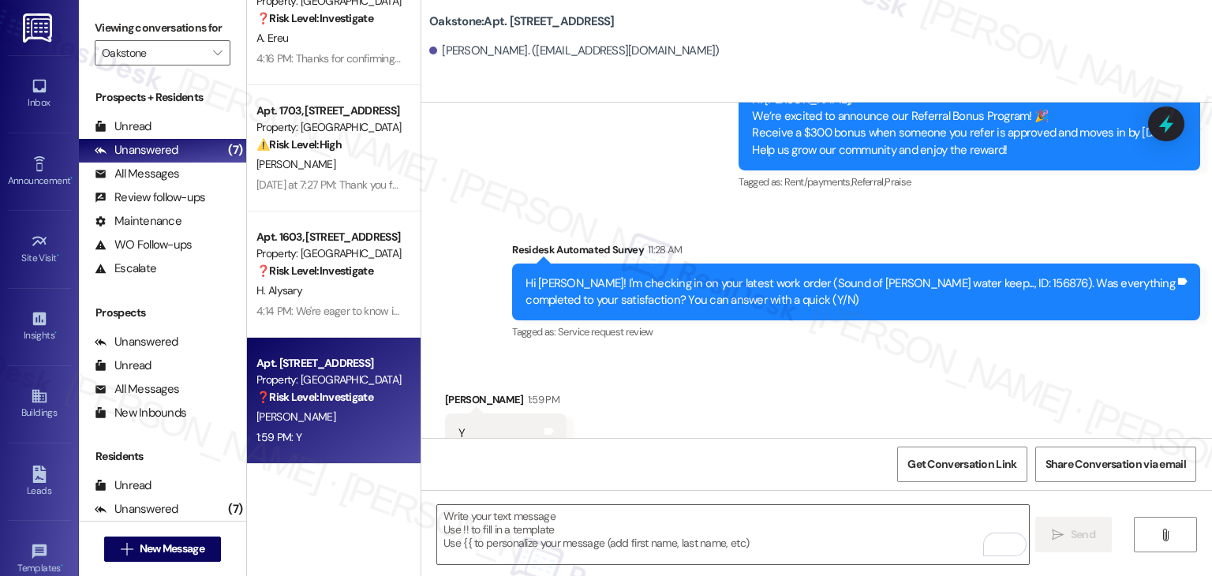
click at [820, 50] on div "Aaron Tedford. (aarontedford78@yahoo.com)" at bounding box center [820, 51] width 783 height 32
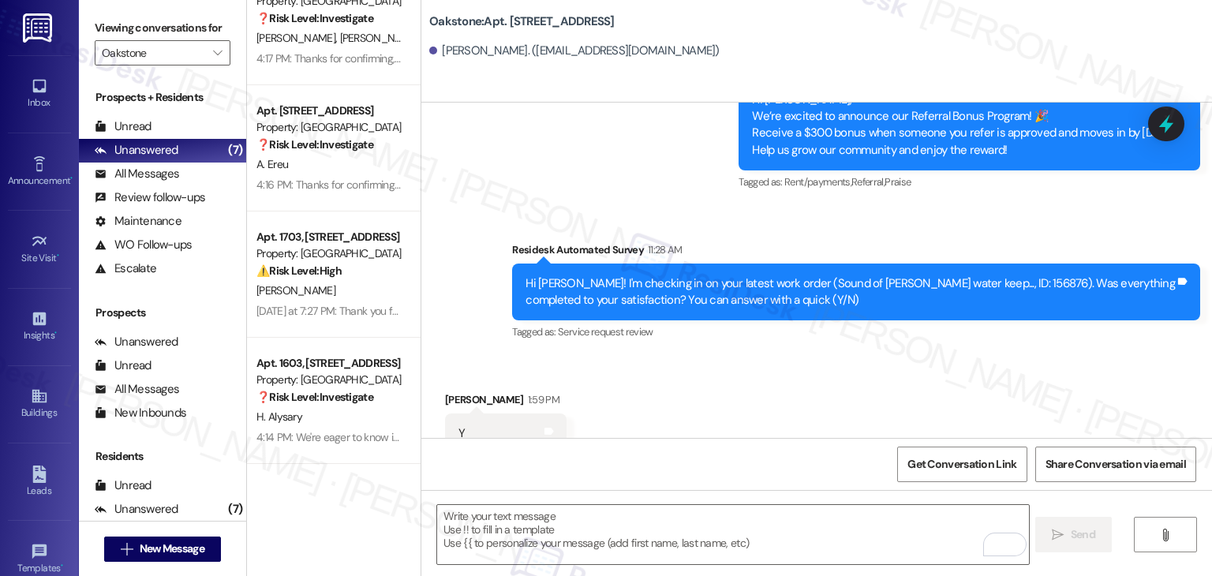
click at [724, 356] on div "Received via SMS Aaron Tedford 1:59 PM Y Tags and notes Tagged as: Positive res…" at bounding box center [816, 422] width 790 height 133
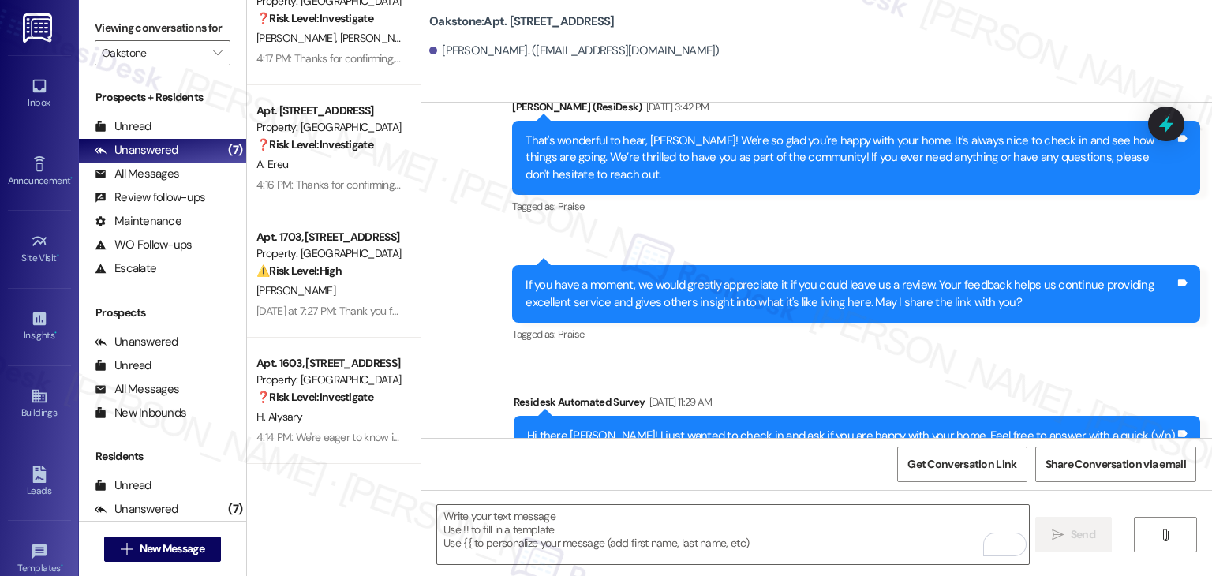
scroll to position [4970, 0]
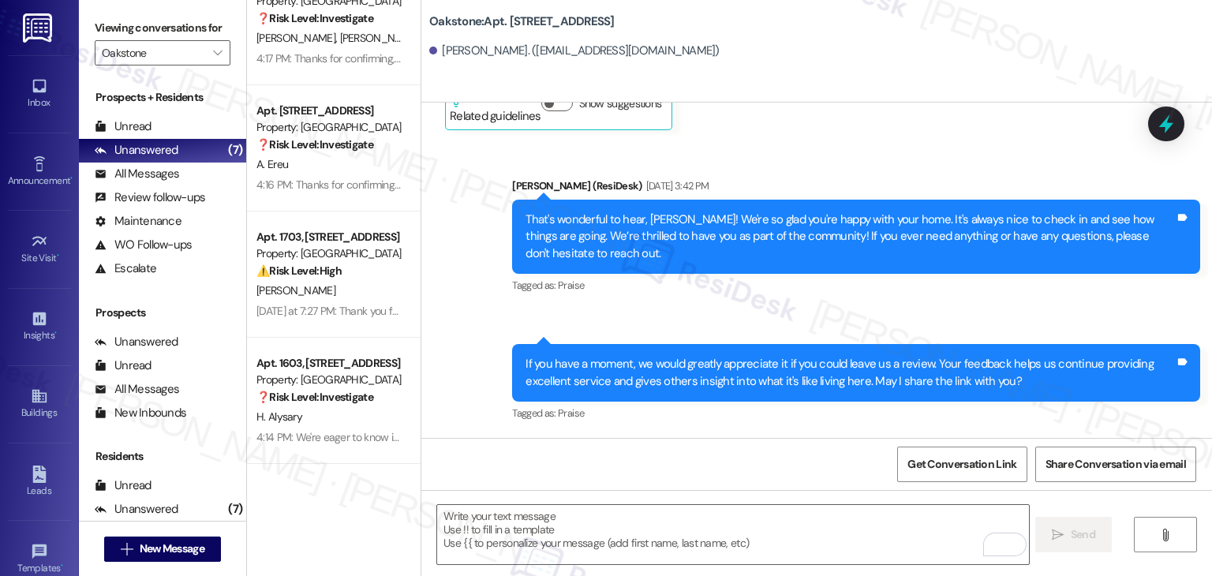
click at [794, 271] on div "Sent via SMS Dottie (ResiDesk) Dec 26, 2024 at 3:42 PM That's wonderful to hear…" at bounding box center [856, 238] width 712 height 144
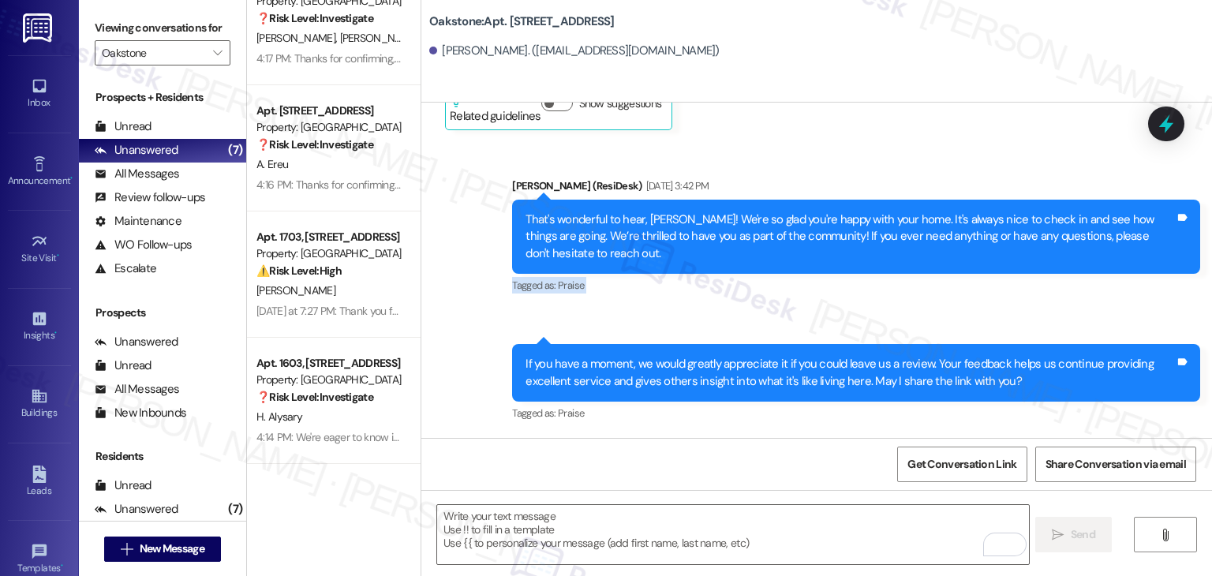
click at [794, 271] on div "Sent via SMS Dottie (ResiDesk) Dec 26, 2024 at 3:42 PM That's wonderful to hear…" at bounding box center [856, 238] width 712 height 144
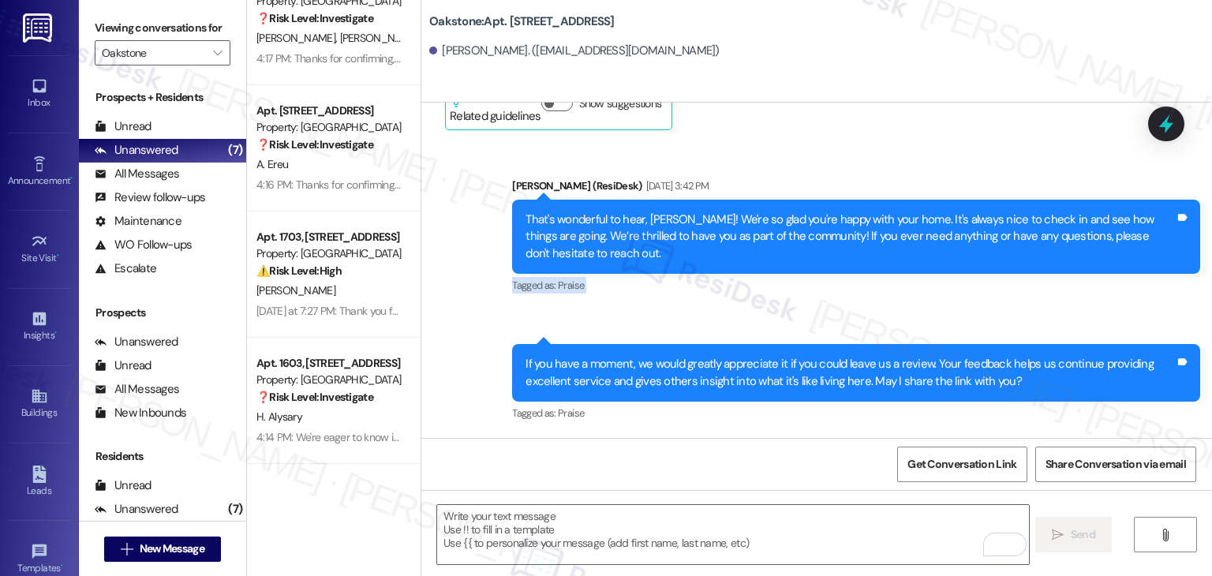
click at [794, 271] on div "Sent via SMS Dottie (ResiDesk) Dec 26, 2024 at 3:42 PM That's wonderful to hear…" at bounding box center [856, 238] width 712 height 144
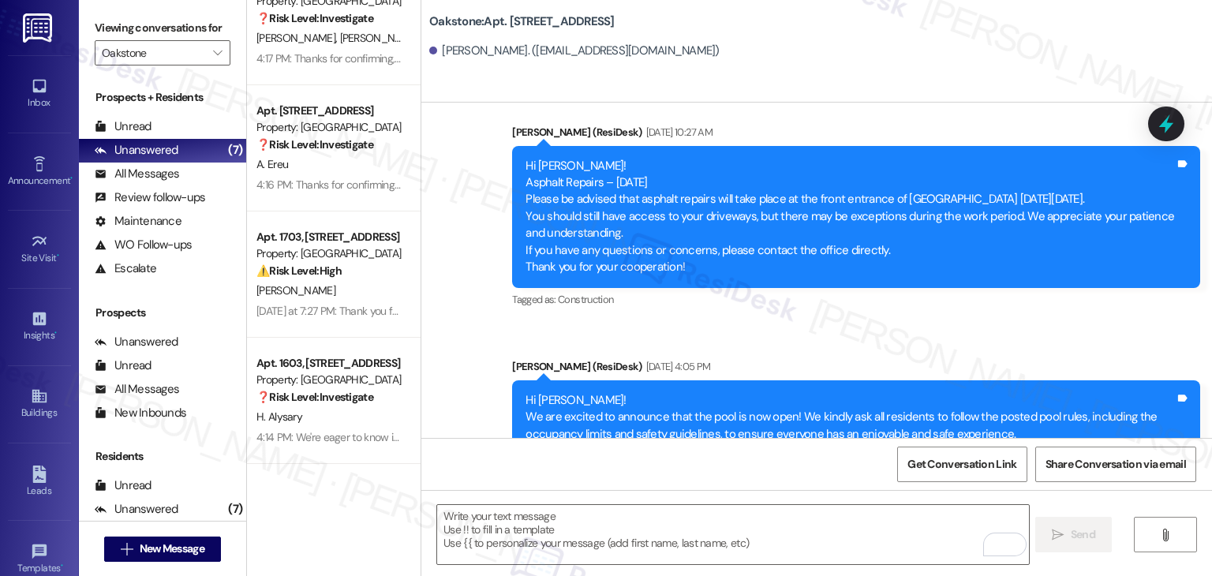
scroll to position [7701, 0]
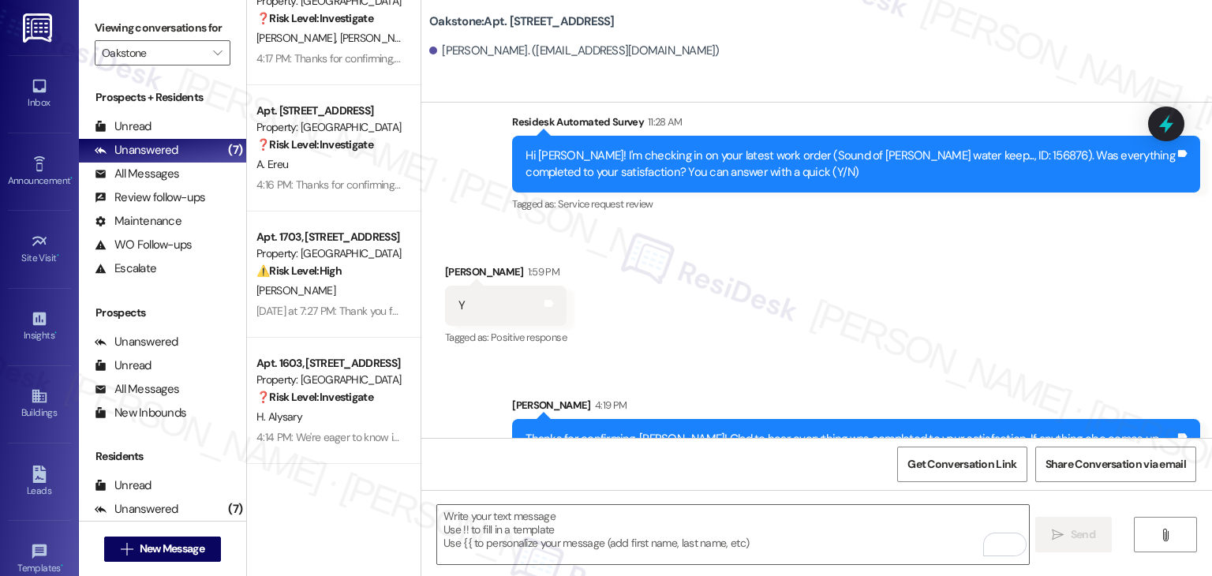
click at [914, 307] on div "Received via SMS Aaron Tedford 1:59 PM Y Tags and notes Tagged as: Positive res…" at bounding box center [816, 294] width 790 height 133
click at [616, 521] on textarea "To enrich screen reader interactions, please activate Accessibility in Grammarl…" at bounding box center [732, 534] width 591 height 59
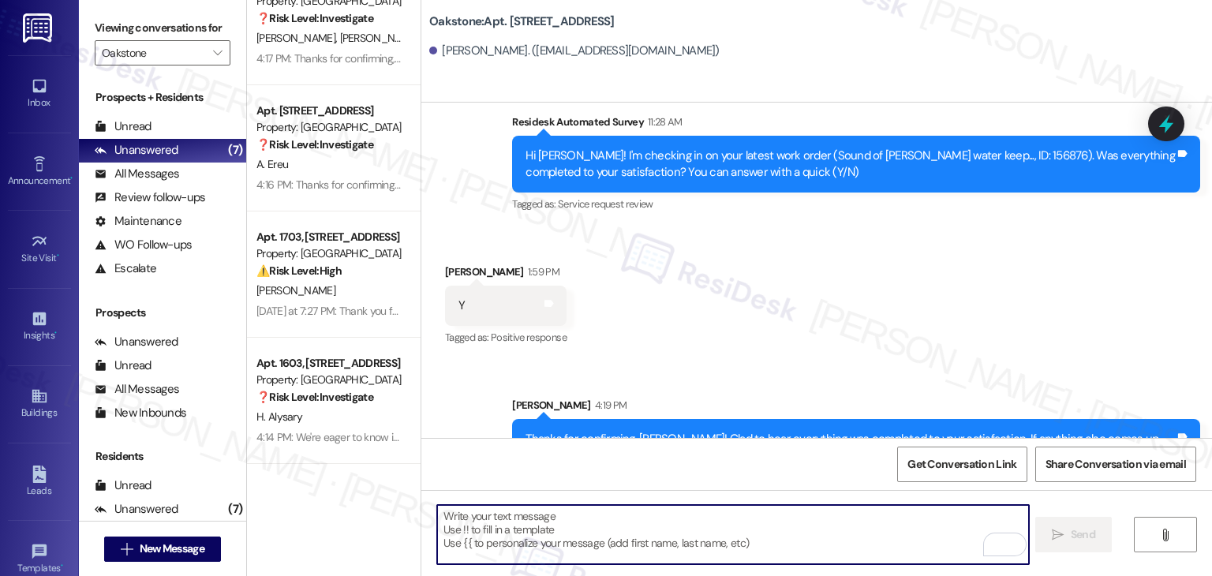
click at [617, 548] on textarea "To enrich screen reader interactions, please activate Accessibility in Grammarl…" at bounding box center [732, 534] width 591 height 59
paste textarea "We’d also really appreciate it if you could share your experience in a review, …"
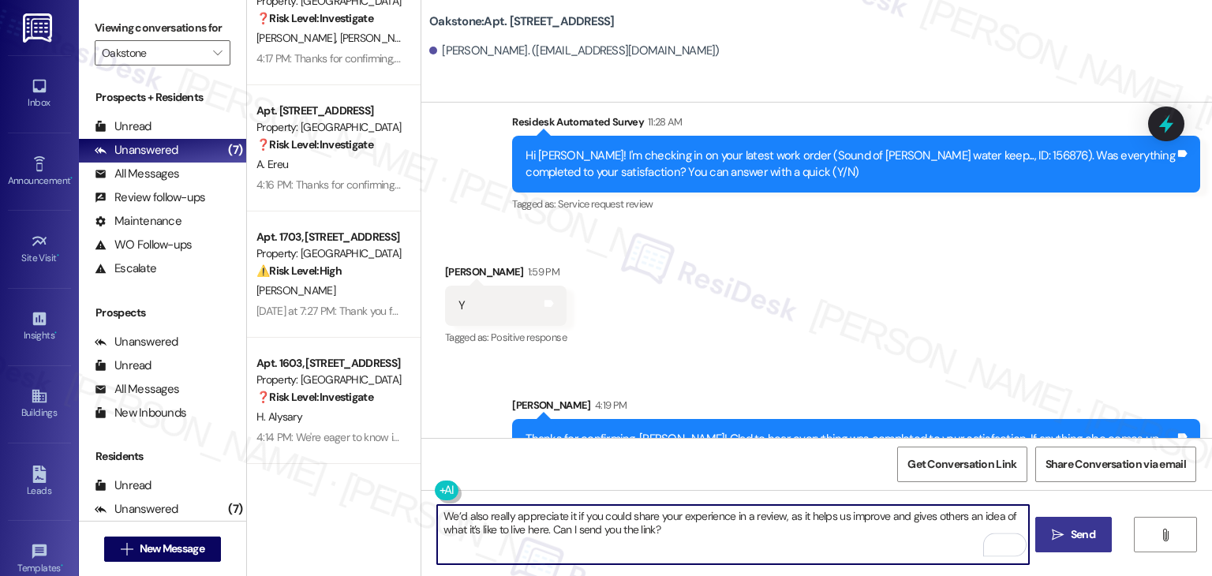
type textarea "We’d also really appreciate it if you could share your experience in a review, …"
click at [1076, 540] on span "Send" at bounding box center [1083, 534] width 24 height 17
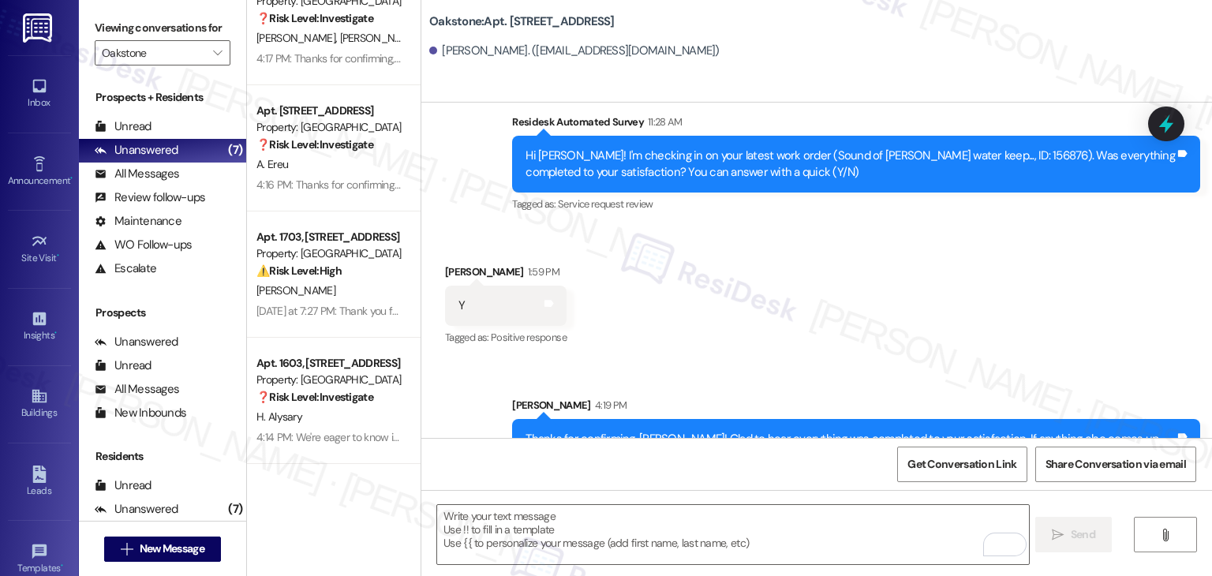
scroll to position [7573, 0]
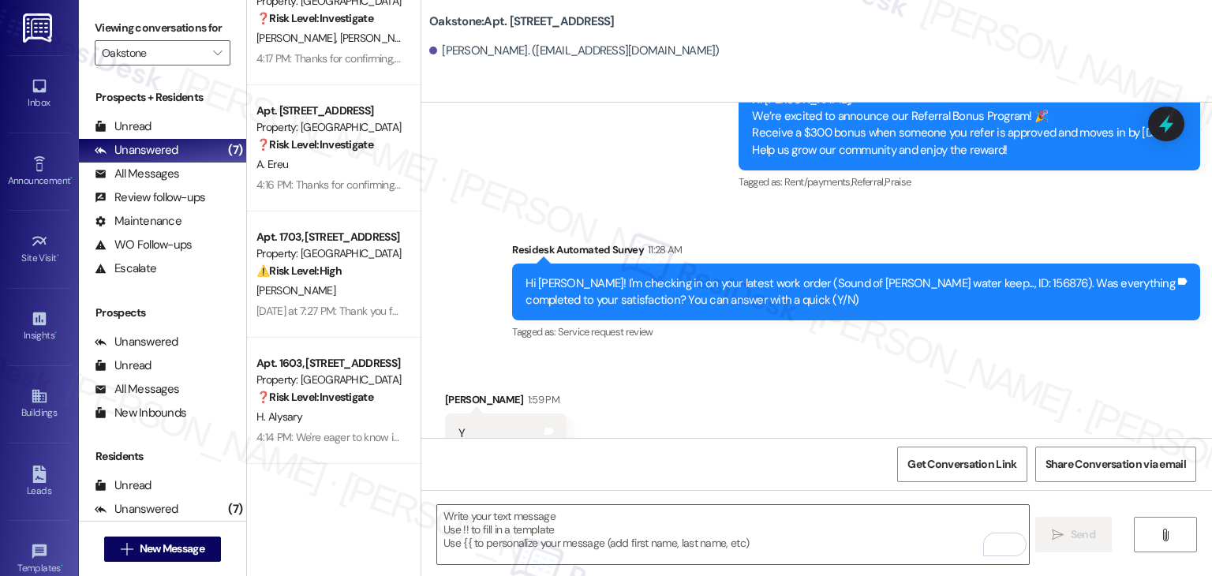
click at [811, 356] on div "Received via SMS Aaron Tedford 1:59 PM Y Tags and notes Tagged as: Positive res…" at bounding box center [816, 422] width 790 height 133
click at [809, 356] on div "Received via SMS Aaron Tedford 1:59 PM Y Tags and notes Tagged as: Positive res…" at bounding box center [816, 422] width 790 height 133
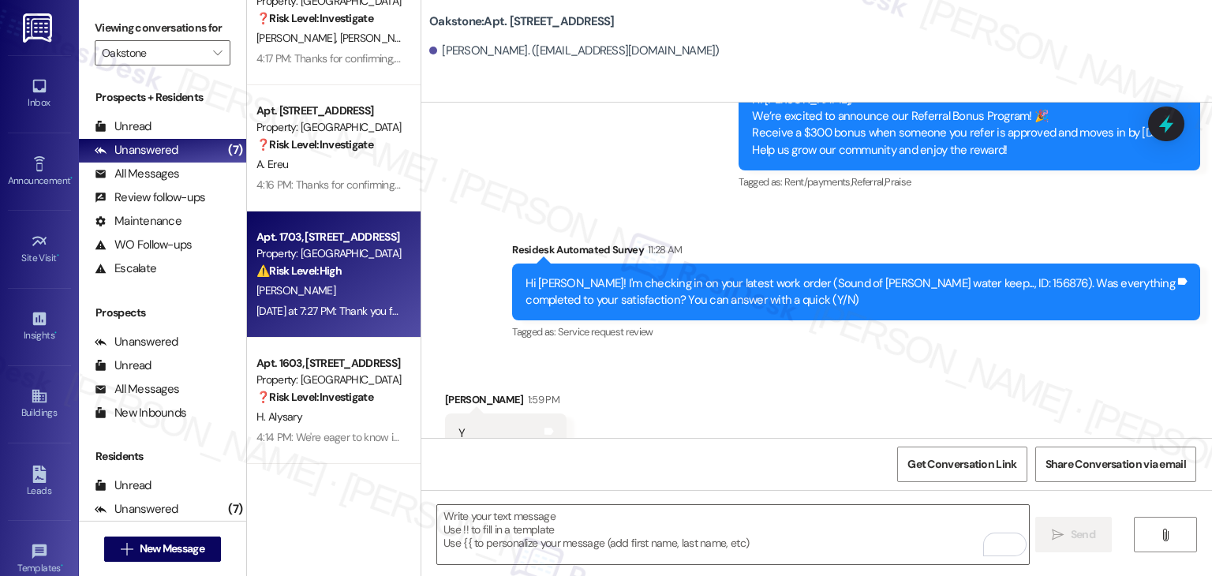
click at [316, 306] on div "Yesterday at 7:27 PM: Thank you for your message. Our offices are currently clo…" at bounding box center [738, 311] width 965 height 14
type textarea "Fetching suggested responses. Please feel free to read through the conversation…"
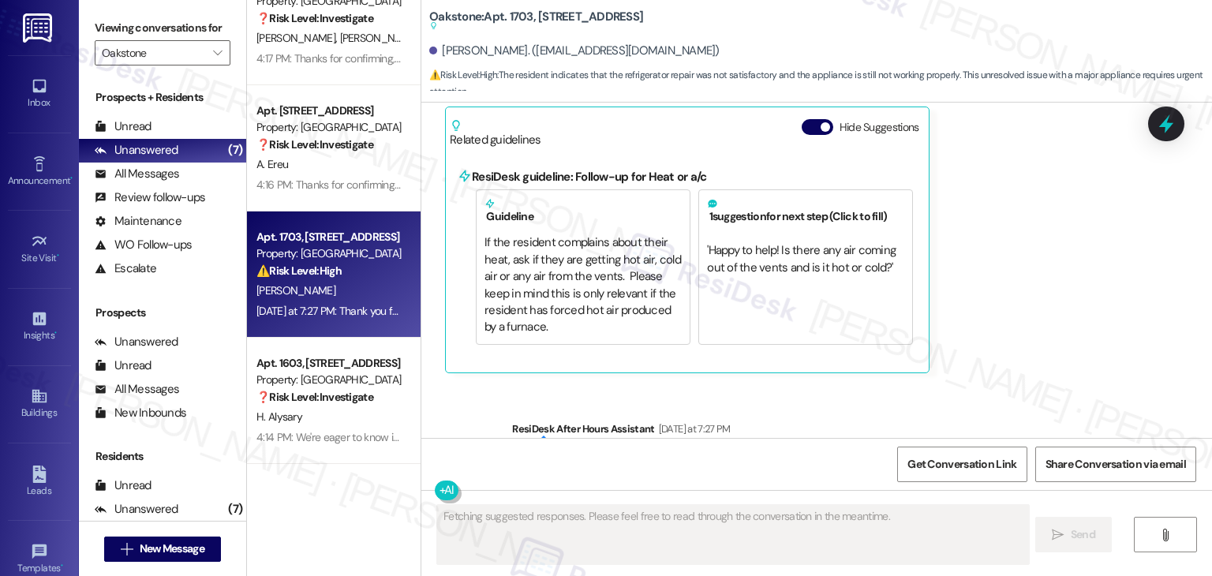
scroll to position [7780, 0]
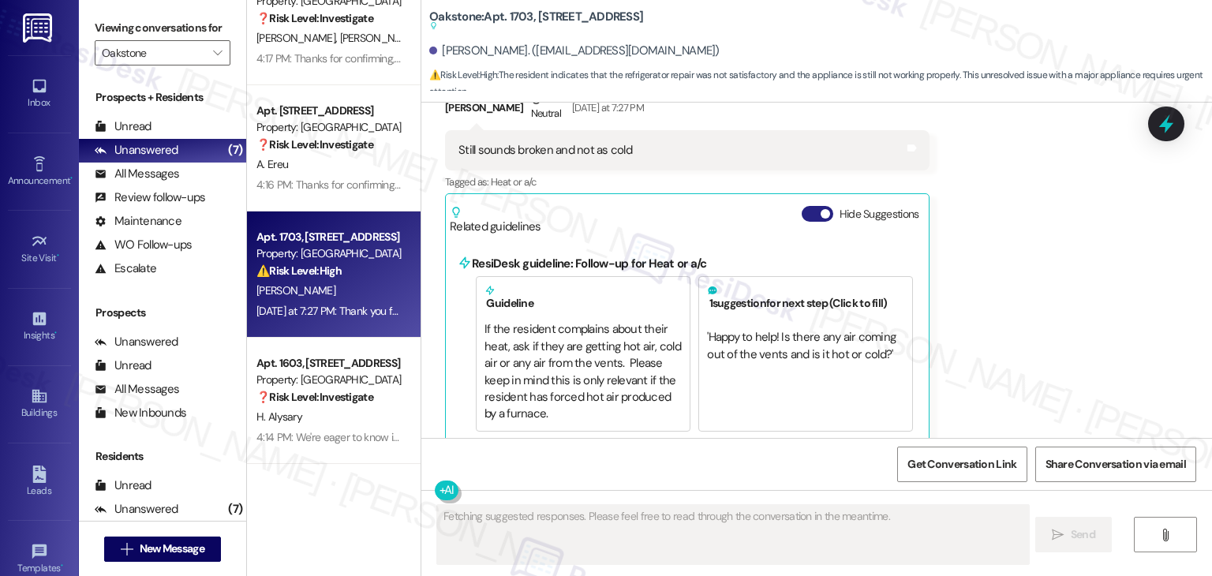
click at [802, 206] on button "Hide Suggestions" at bounding box center [818, 214] width 32 height 16
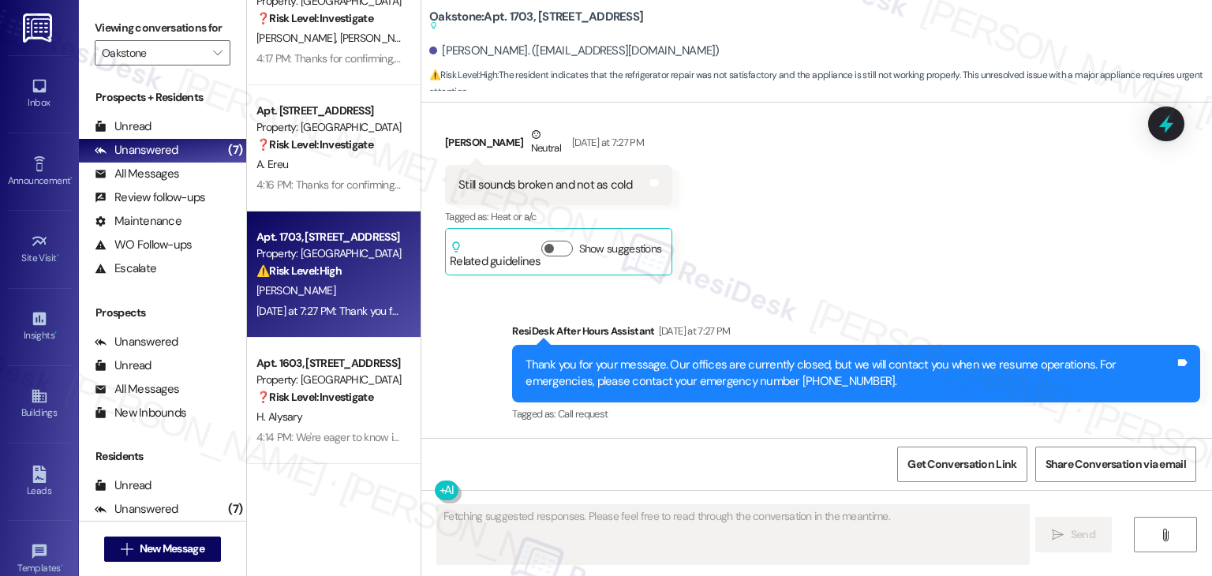
scroll to position [7711, 0]
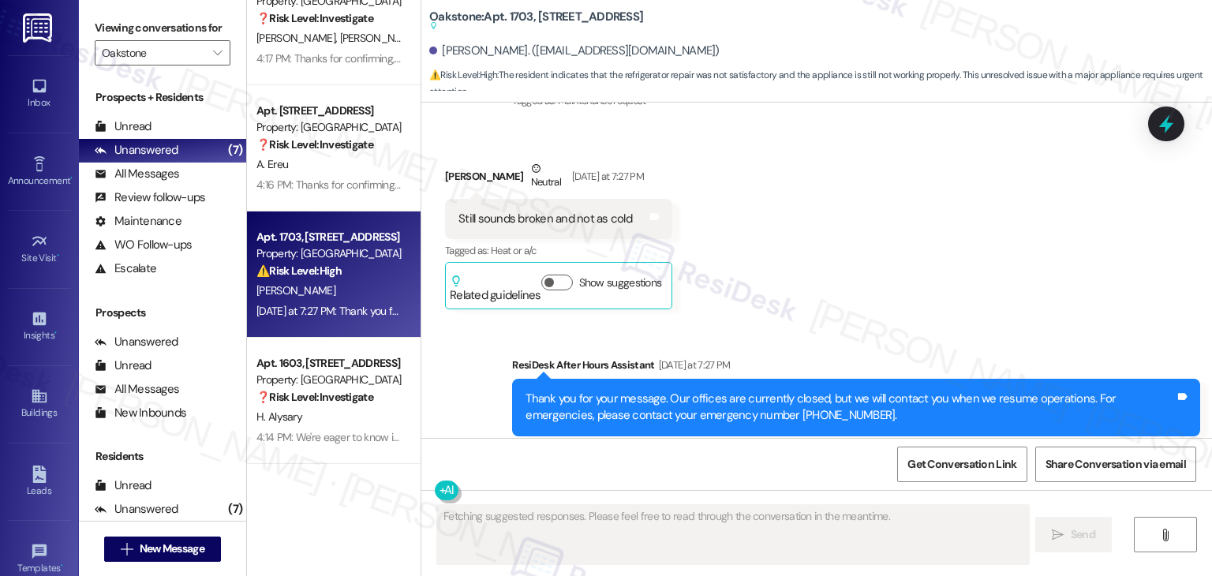
click at [937, 189] on div "Received via SMS Curtis Crandall Neutral Yesterday at 7:27 PM Still sounds brok…" at bounding box center [816, 223] width 790 height 196
click at [932, 190] on div "Received via SMS Curtis Crandall Neutral Yesterday at 7:27 PM Still sounds brok…" at bounding box center [816, 223] width 790 height 196
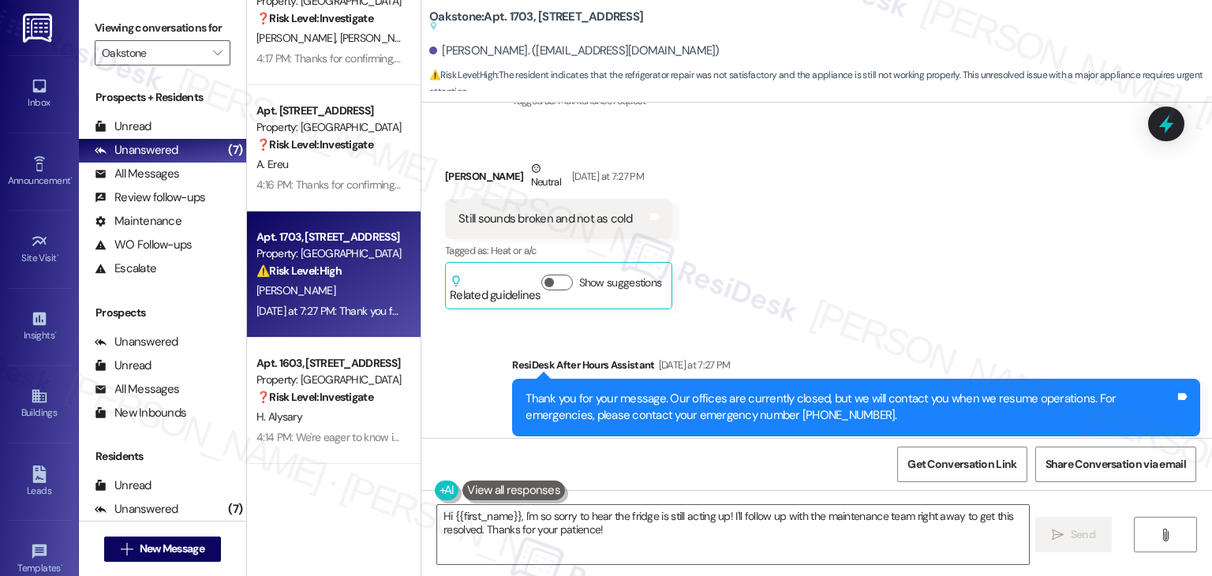
click at [860, 229] on div "Received via SMS Curtis Crandall Neutral Yesterday at 7:27 PM Still sounds brok…" at bounding box center [816, 223] width 790 height 196
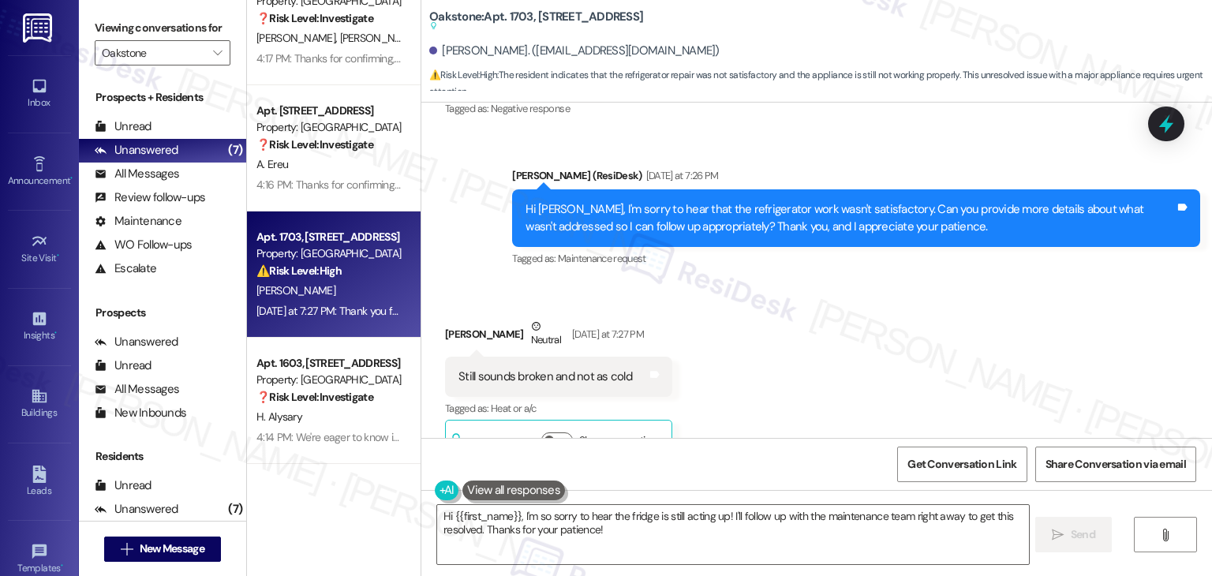
click at [814, 302] on div "Received via SMS Curtis Crandall Neutral Yesterday at 7:27 PM Still sounds brok…" at bounding box center [816, 380] width 790 height 196
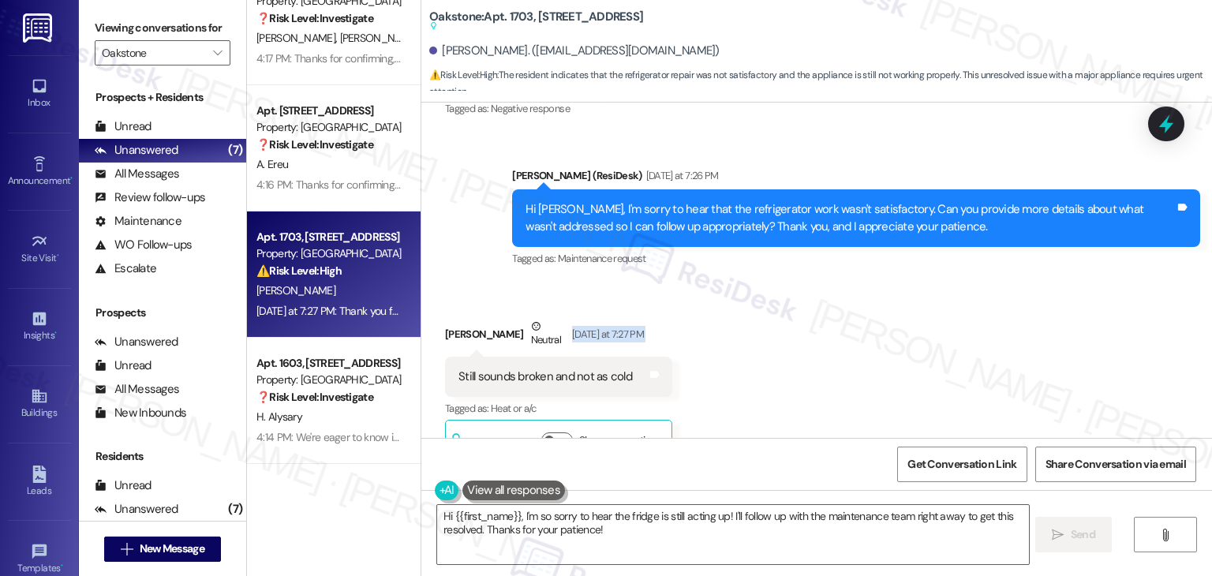
click at [814, 302] on div "Received via SMS Curtis Crandall Neutral Yesterday at 7:27 PM Still sounds brok…" at bounding box center [816, 380] width 790 height 196
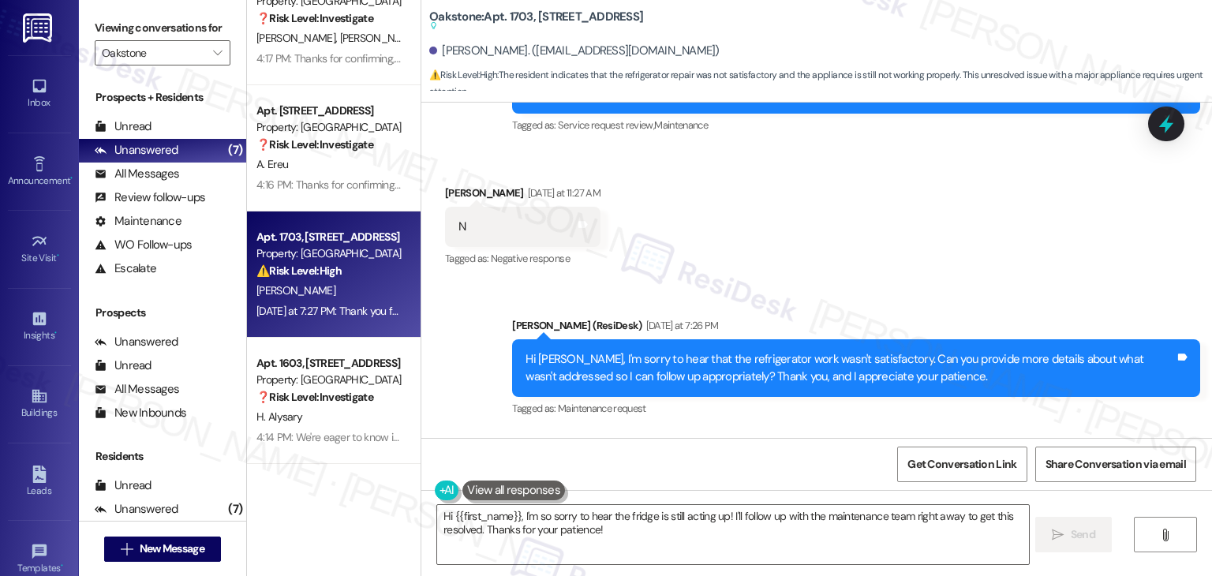
scroll to position [7317, 0]
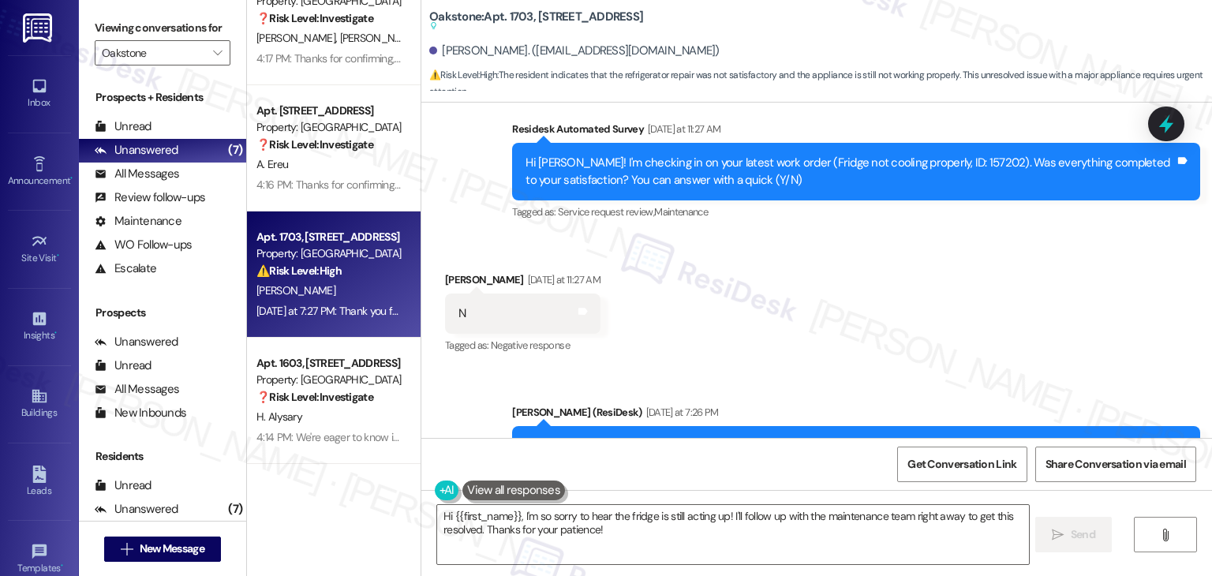
click at [815, 299] on div "Received via SMS Curtis Crandall Yesterday at 11:27 AM N Tags and notes Tagged …" at bounding box center [816, 302] width 790 height 133
drag, startPoint x: 813, startPoint y: 297, endPoint x: 816, endPoint y: 304, distance: 8.1
click at [816, 304] on div "Received via SMS Curtis Crandall Yesterday at 11:27 AM N Tags and notes Tagged …" at bounding box center [816, 302] width 790 height 133
click at [817, 304] on div "Received via SMS Curtis Crandall Yesterday at 11:27 AM N Tags and notes Tagged …" at bounding box center [816, 302] width 790 height 133
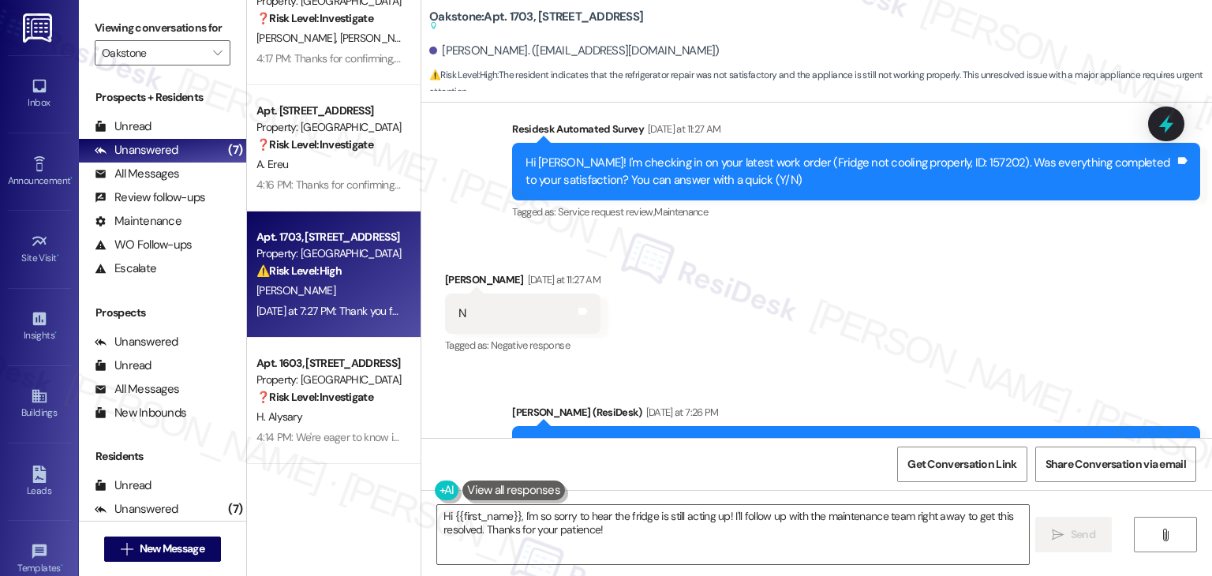
click at [819, 304] on div "Received via SMS Curtis Crandall Yesterday at 11:27 AM N Tags and notes Tagged …" at bounding box center [816, 302] width 790 height 133
click at [788, 246] on div "Received via SMS Curtis Crandall Yesterday at 11:27 AM N Tags and notes Tagged …" at bounding box center [816, 302] width 790 height 133
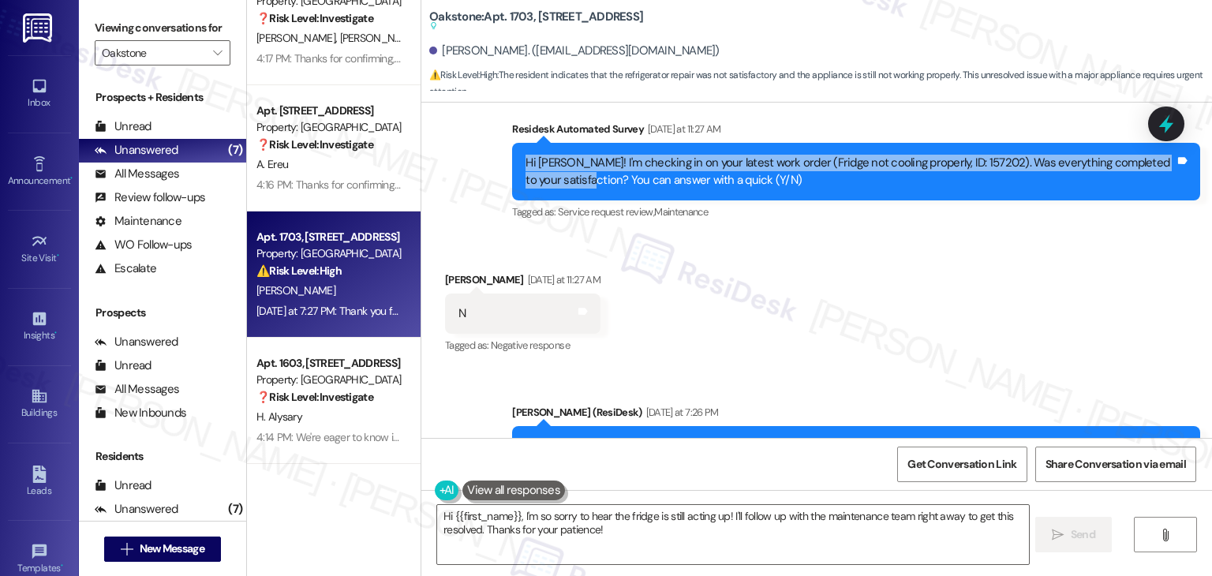
drag, startPoint x: 581, startPoint y: 149, endPoint x: 501, endPoint y: 129, distance: 82.1
click at [501, 129] on div "Survey, sent via SMS Residesk Automated Survey Yesterday at 11:27 AM Hi Curtis!…" at bounding box center [856, 172] width 712 height 126
copy div "Hi Curtis! I'm checking in on your latest work order (Fridge not cooling proper…"
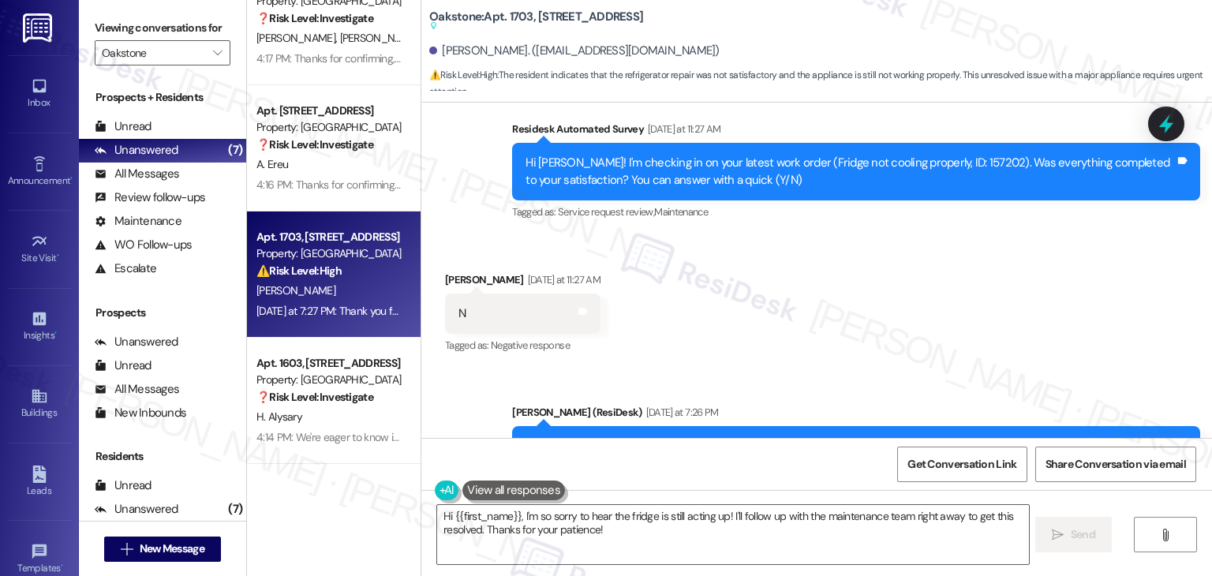
click at [759, 297] on div "Received via SMS Curtis Crandall Yesterday at 11:27 AM N Tags and notes Tagged …" at bounding box center [816, 302] width 790 height 133
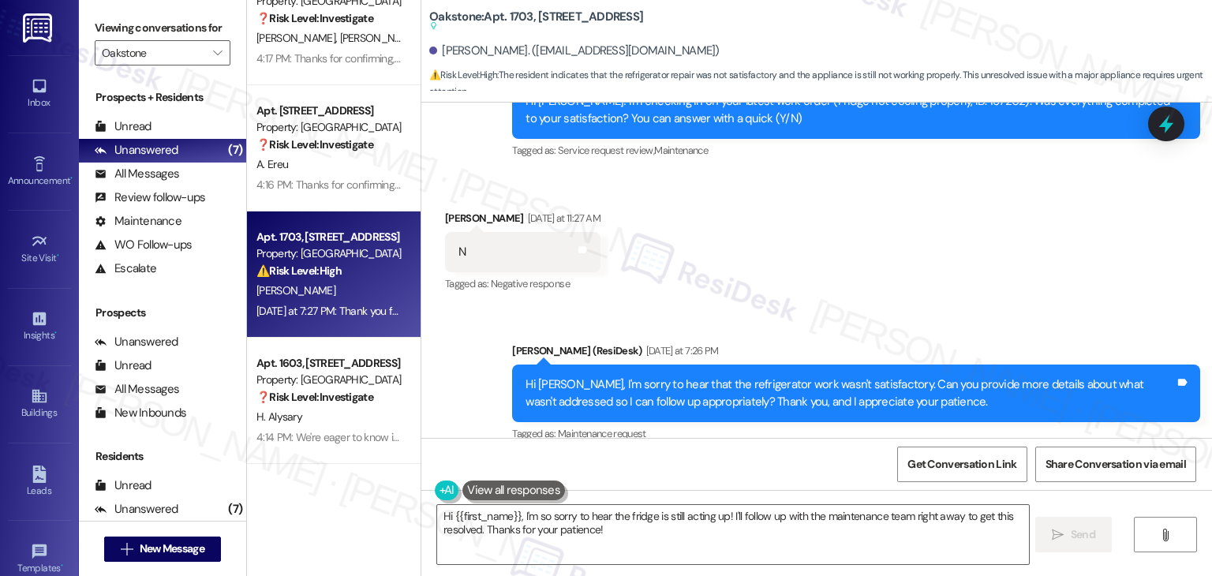
scroll to position [7475, 0]
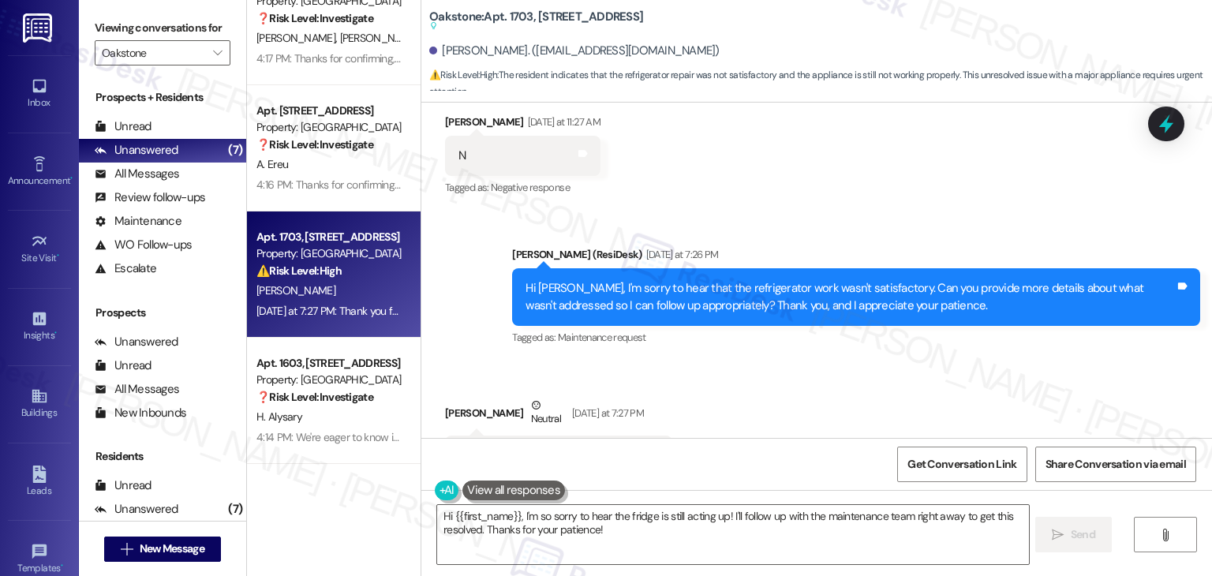
click at [757, 280] on div "Hi Curtis, I'm sorry to hear that the refrigerator work wasn't satisfactory. Ca…" at bounding box center [849, 297] width 649 height 34
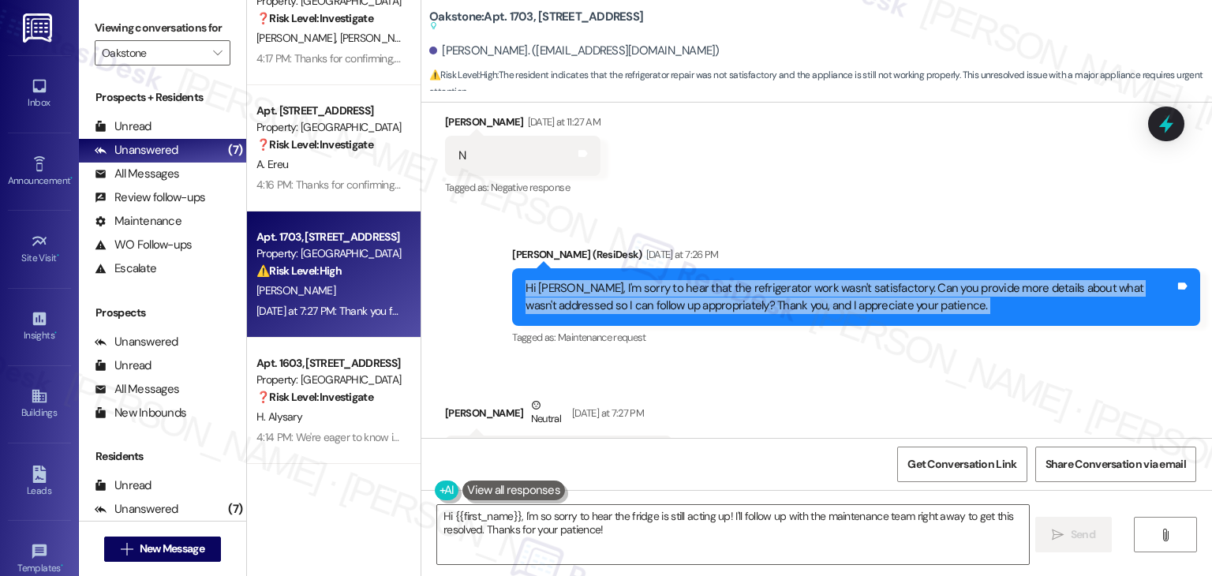
click at [757, 280] on div "Hi Curtis, I'm sorry to hear that the refrigerator work wasn't satisfactory. Ca…" at bounding box center [849, 297] width 649 height 34
copy div "Hi Curtis, I'm sorry to hear that the refrigerator work wasn't satisfactory. Ca…"
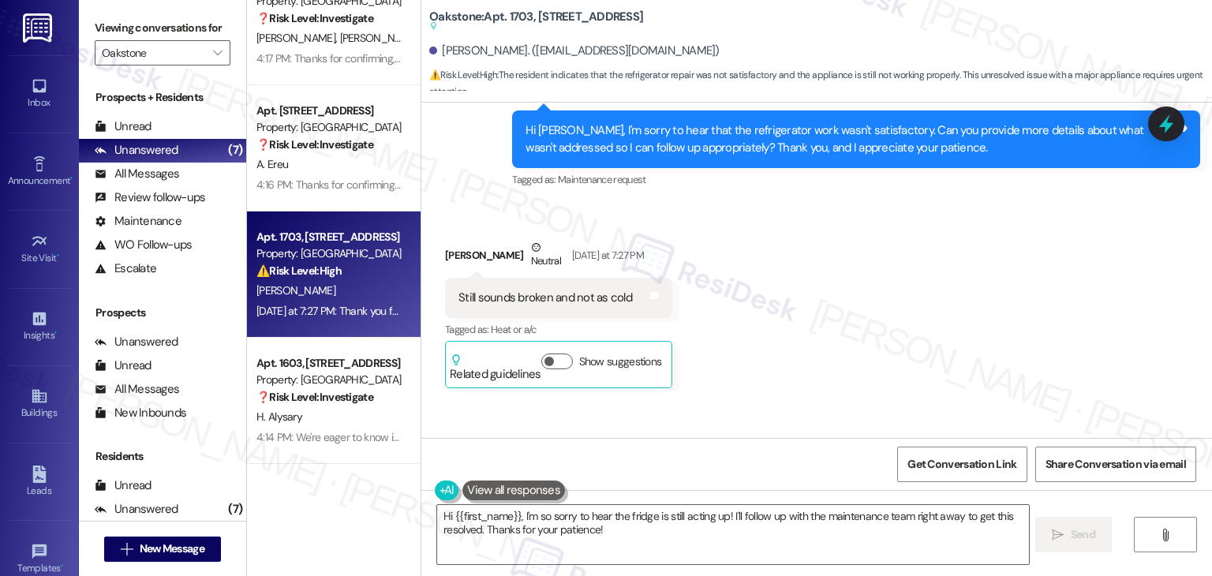
click at [593, 290] on div "Still sounds broken and not as cold" at bounding box center [545, 298] width 174 height 17
copy div "Still sounds broken and not as cold Tags and notes"
click at [873, 219] on div "Received via SMS Curtis Crandall Neutral Yesterday at 7:27 PM Still sounds brok…" at bounding box center [816, 302] width 790 height 196
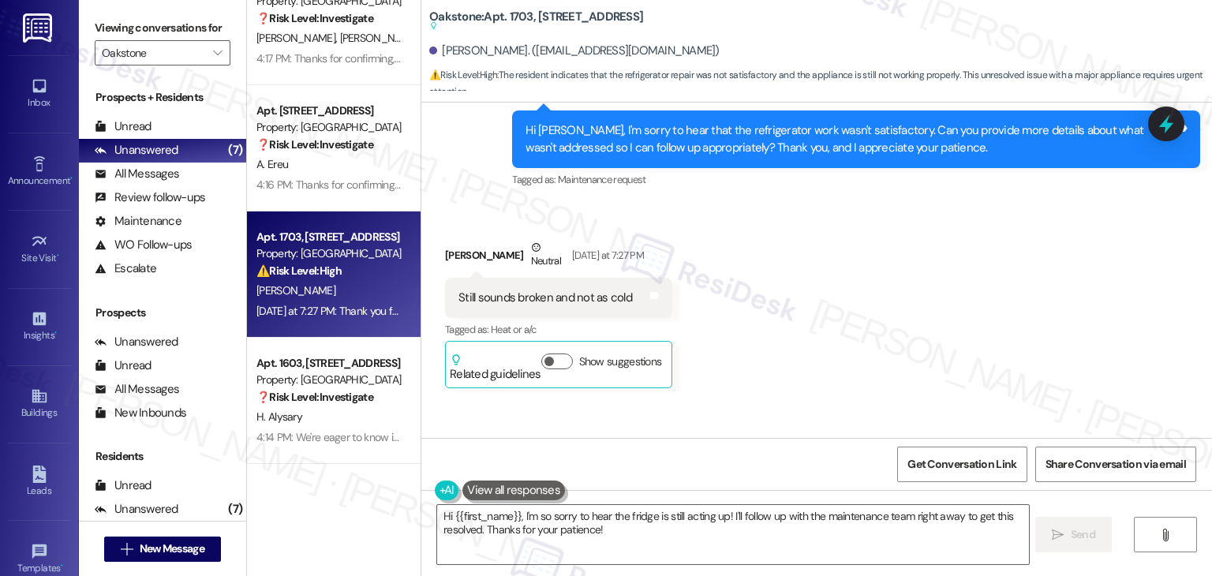
click at [876, 216] on div "Received via SMS Curtis Crandall Neutral Yesterday at 7:27 PM Still sounds brok…" at bounding box center [816, 302] width 790 height 196
click at [876, 218] on div "Received via SMS Curtis Crandall Neutral Yesterday at 7:27 PM Still sounds brok…" at bounding box center [816, 302] width 790 height 196
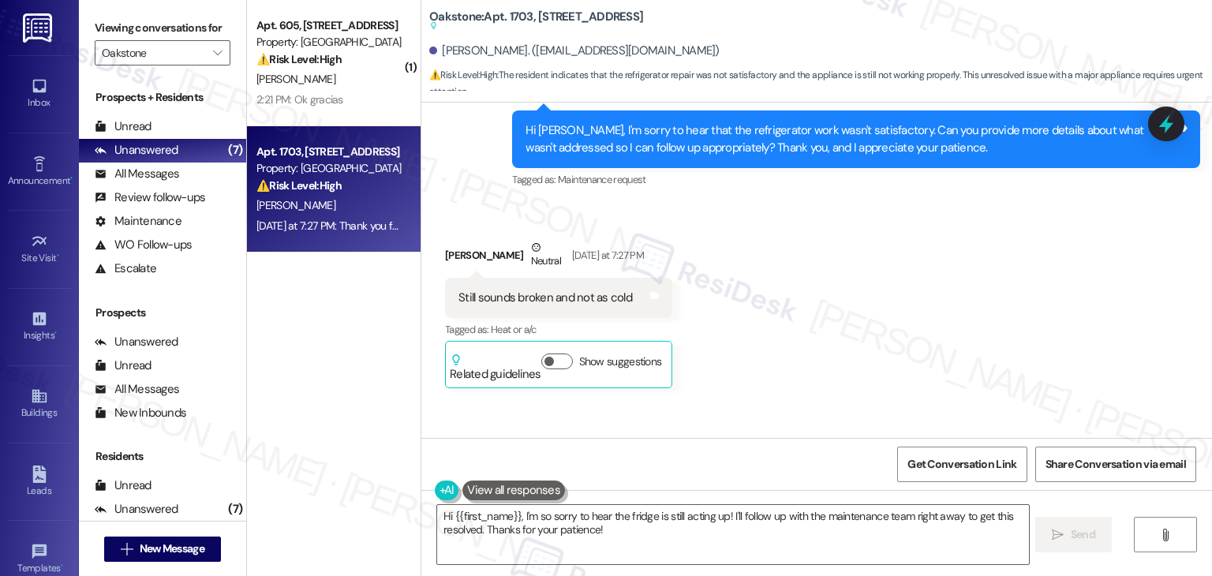
scroll to position [0, 0]
click at [732, 526] on textarea "Hi {{first_name}}, I'm so sorry to hear the fridge is still acting up! I'll fol…" at bounding box center [732, 534] width 591 height 59
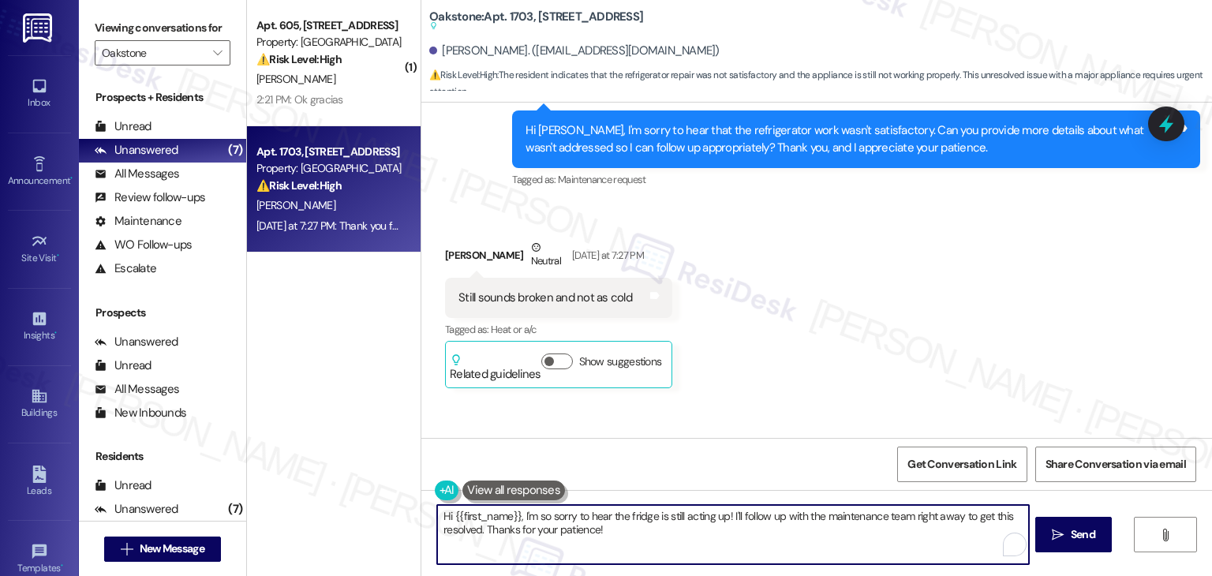
click at [732, 526] on textarea "Hi {{first_name}}, I'm so sorry to hear the fridge is still acting up! I'll fol…" at bounding box center [732, 534] width 591 height 59
paste textarea "Curtis, I’m sorry the fridge still seems to be making noise and not cooling pro…"
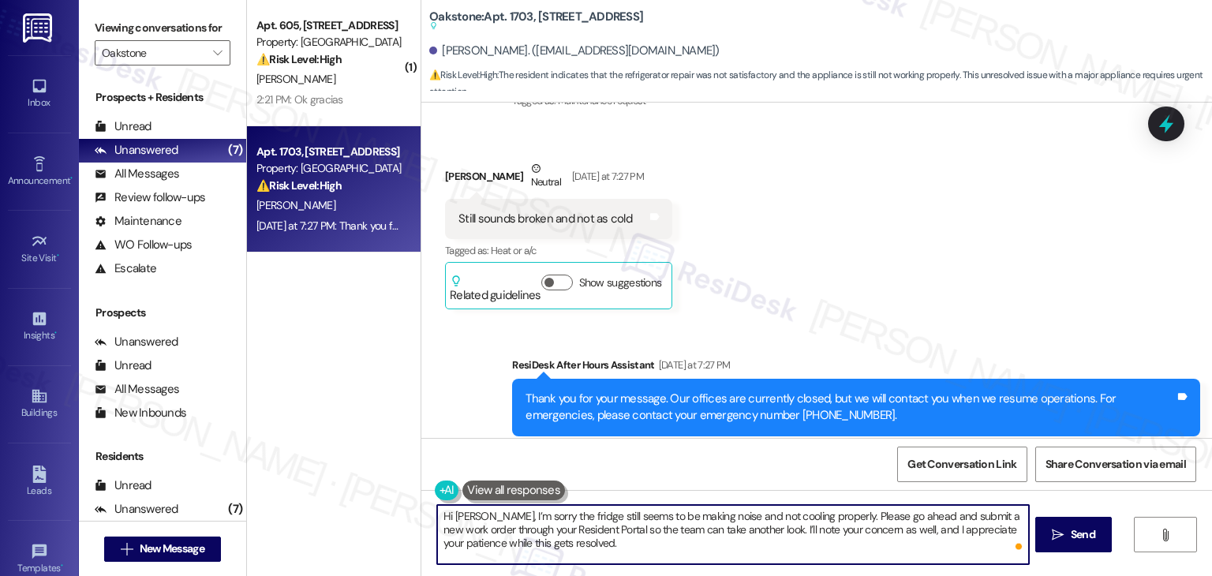
click at [663, 537] on textarea "Hi Curtis, I’m sorry the fridge still seems to be making noise and not cooling …" at bounding box center [732, 534] width 591 height 59
type textarea "Hi Curtis, I’m sorry the fridge still seems to be making noise and not cooling …"
click at [1071, 535] on span "Send" at bounding box center [1083, 534] width 24 height 17
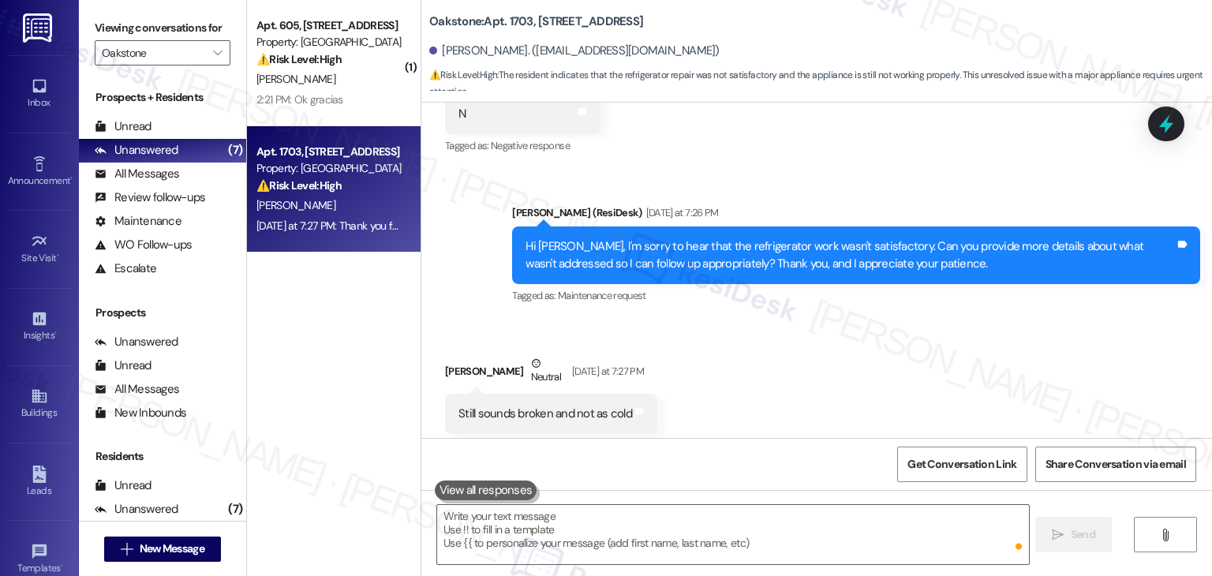
scroll to position [7514, 0]
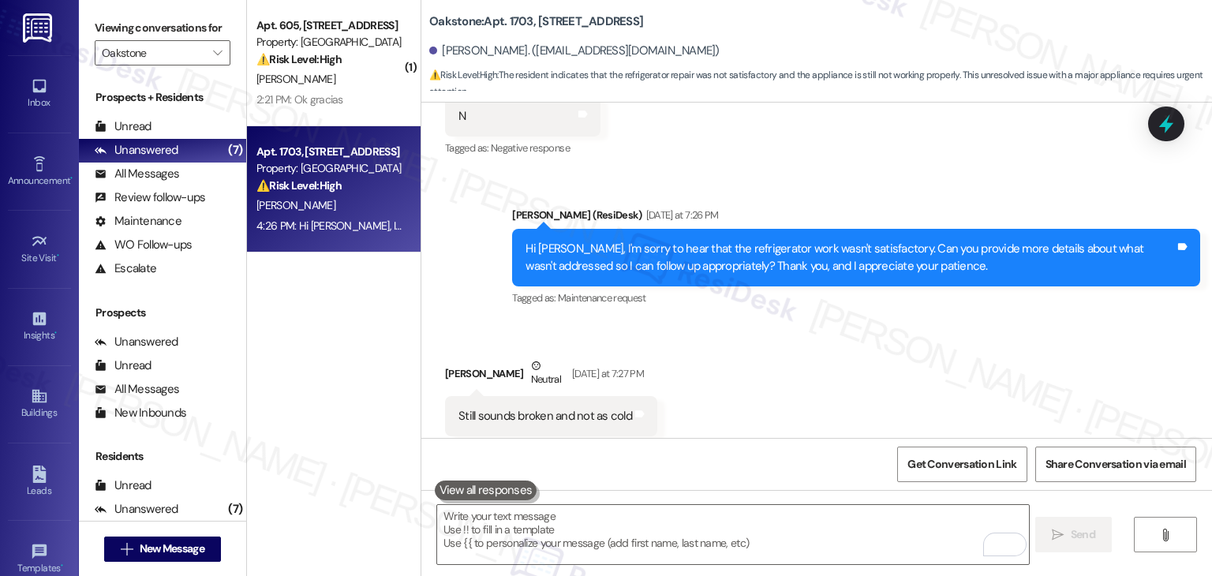
click at [985, 379] on div "Received via SMS Curtis Crandall Neutral Yesterday at 7:27 PM Still sounds brok…" at bounding box center [816, 397] width 790 height 150
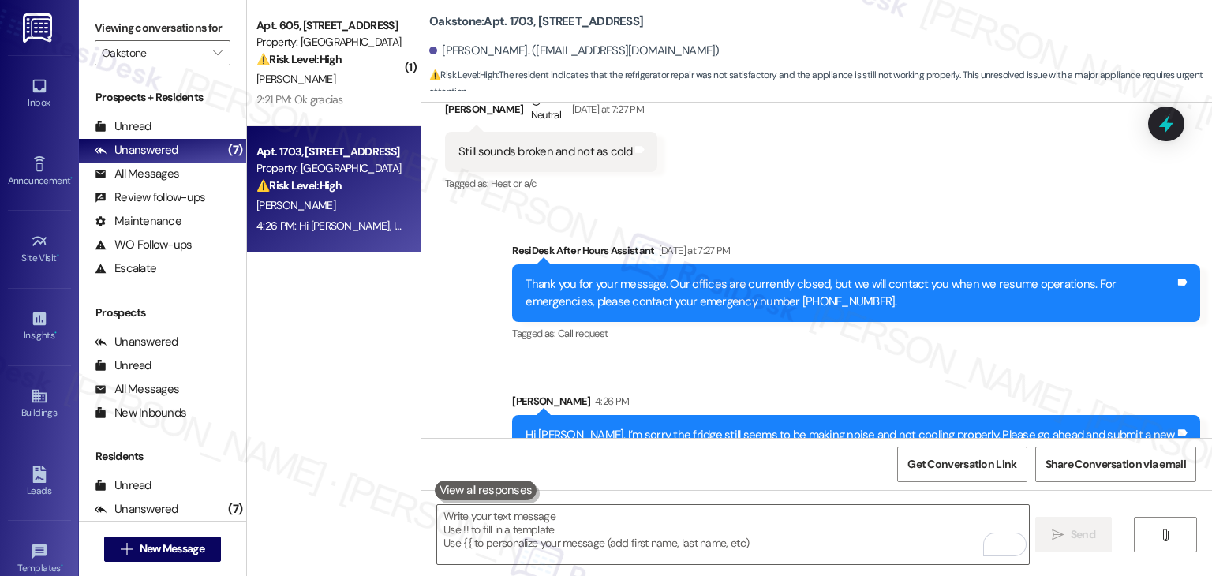
scroll to position [7808, 0]
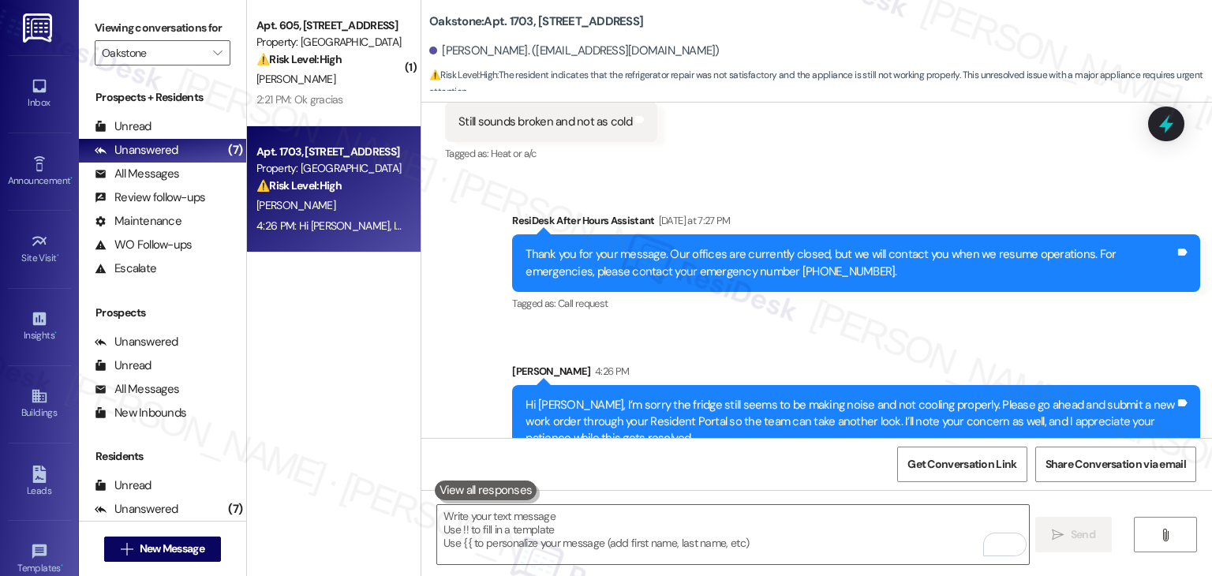
click at [1003, 304] on div "Sent via SMS ResiDesk After Hours Assistant Yesterday at 7:27 PM Thank you for …" at bounding box center [816, 323] width 790 height 293
click at [1007, 297] on div "Sent via SMS ResiDesk After Hours Assistant Yesterday at 7:27 PM Thank you for …" at bounding box center [816, 323] width 790 height 293
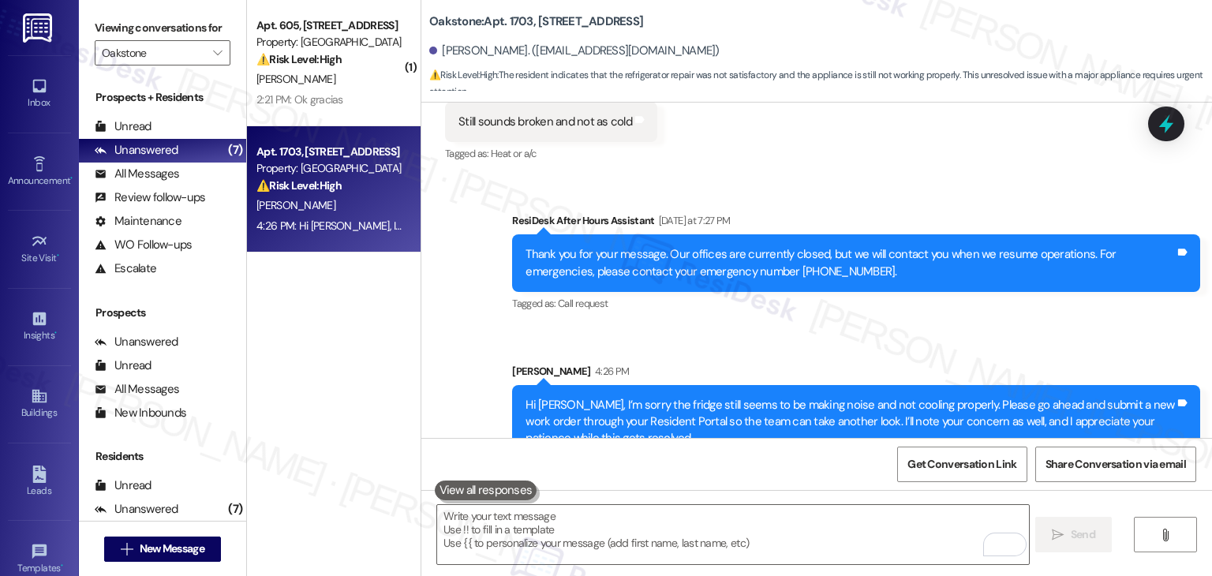
click at [1007, 297] on div "Sent via SMS ResiDesk After Hours Assistant Yesterday at 7:27 PM Thank you for …" at bounding box center [816, 323] width 790 height 293
click at [1003, 297] on div "Sent via SMS ResiDesk After Hours Assistant Yesterday at 7:27 PM Thank you for …" at bounding box center [816, 323] width 790 height 293
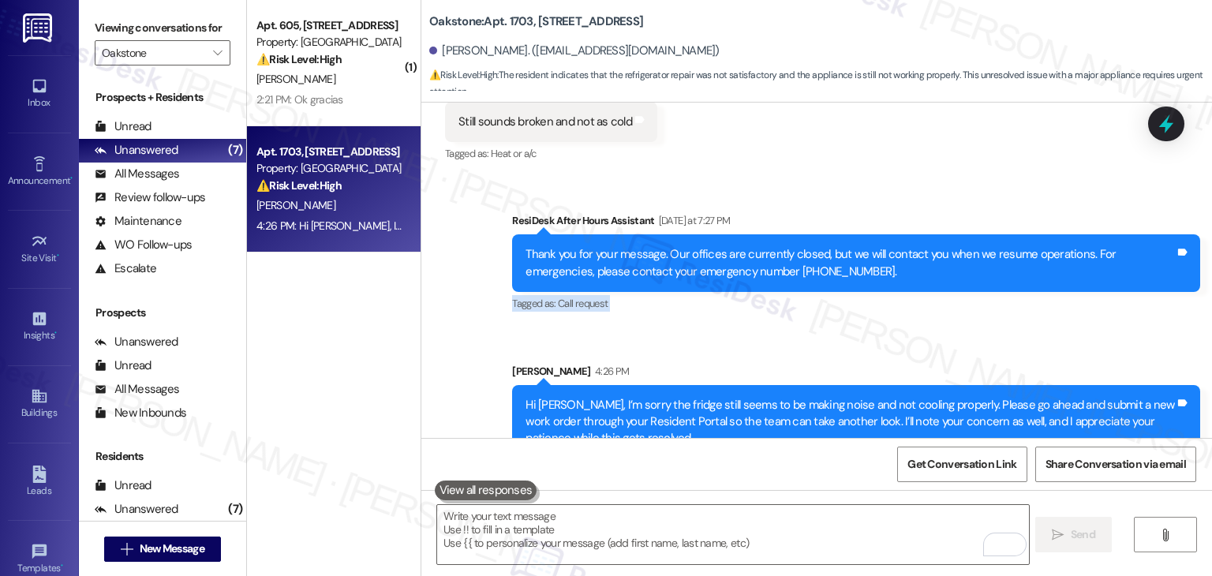
click at [1003, 297] on div "Sent via SMS ResiDesk After Hours Assistant Yesterday at 7:27 PM Thank you for …" at bounding box center [816, 323] width 790 height 293
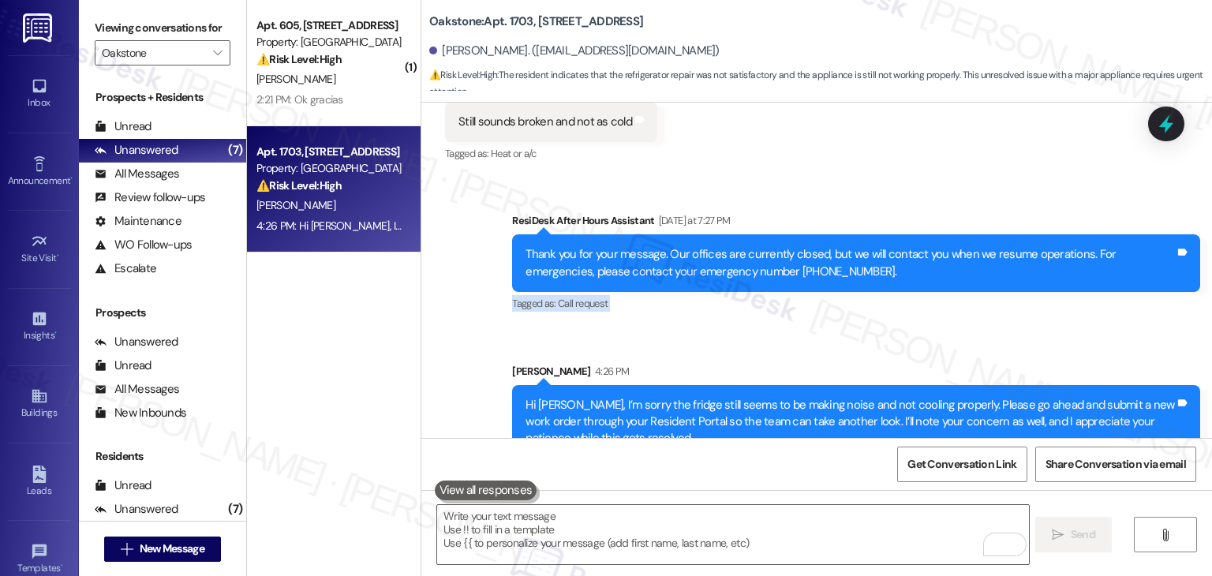
click at [1003, 297] on div "Sent via SMS ResiDesk After Hours Assistant Yesterday at 7:27 PM Thank you for …" at bounding box center [816, 323] width 790 height 293
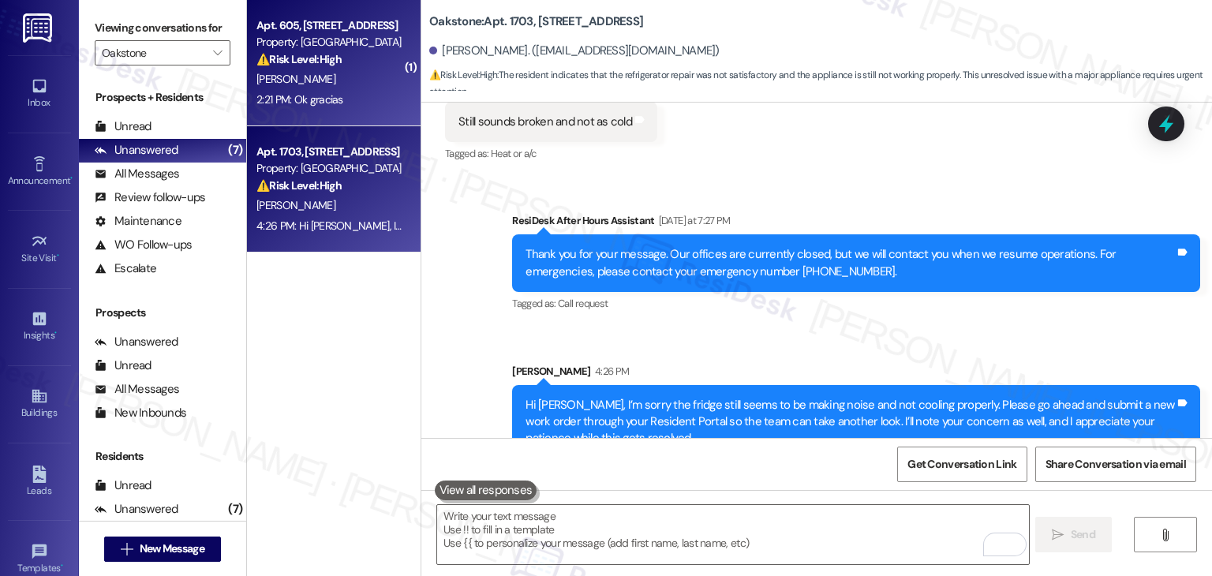
click at [346, 93] on div "2:21 PM: Ok gracias 2:21 PM: Ok gracias" at bounding box center [329, 100] width 149 height 20
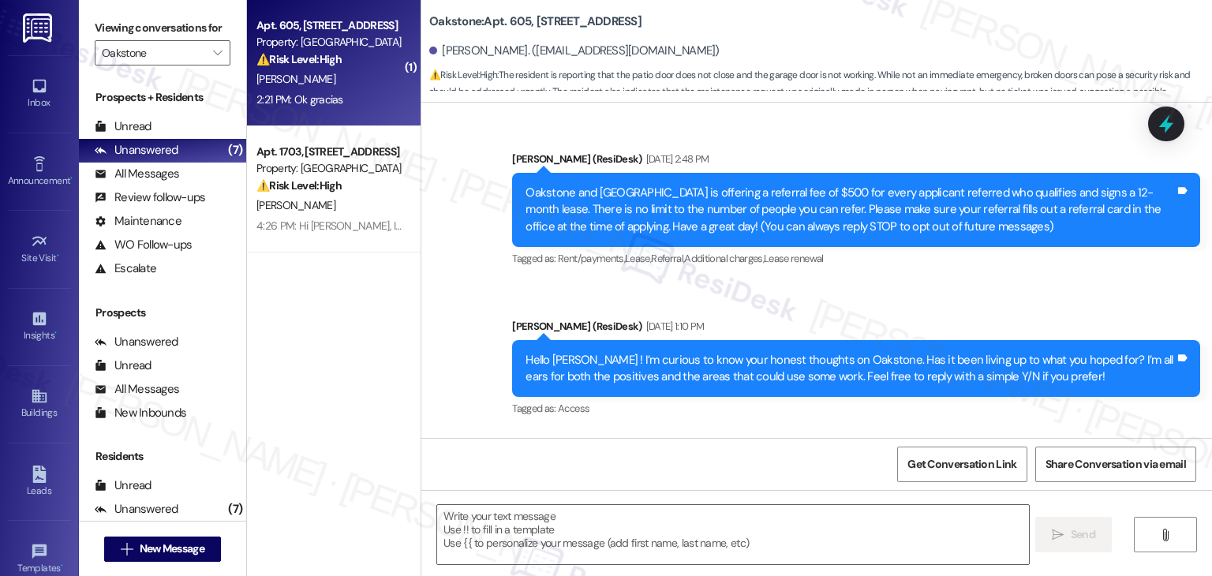
scroll to position [7893, 0]
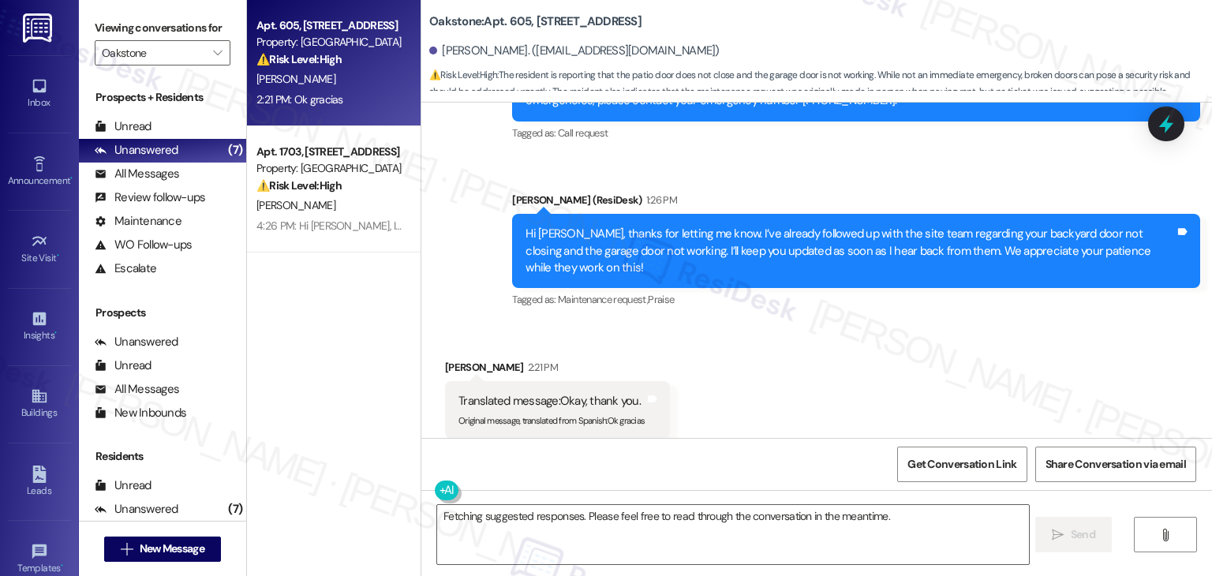
click at [863, 331] on div "Received via SMS Maria Rodriguez 2:21 PM Translated message: Okay, thank you. O…" at bounding box center [816, 398] width 790 height 150
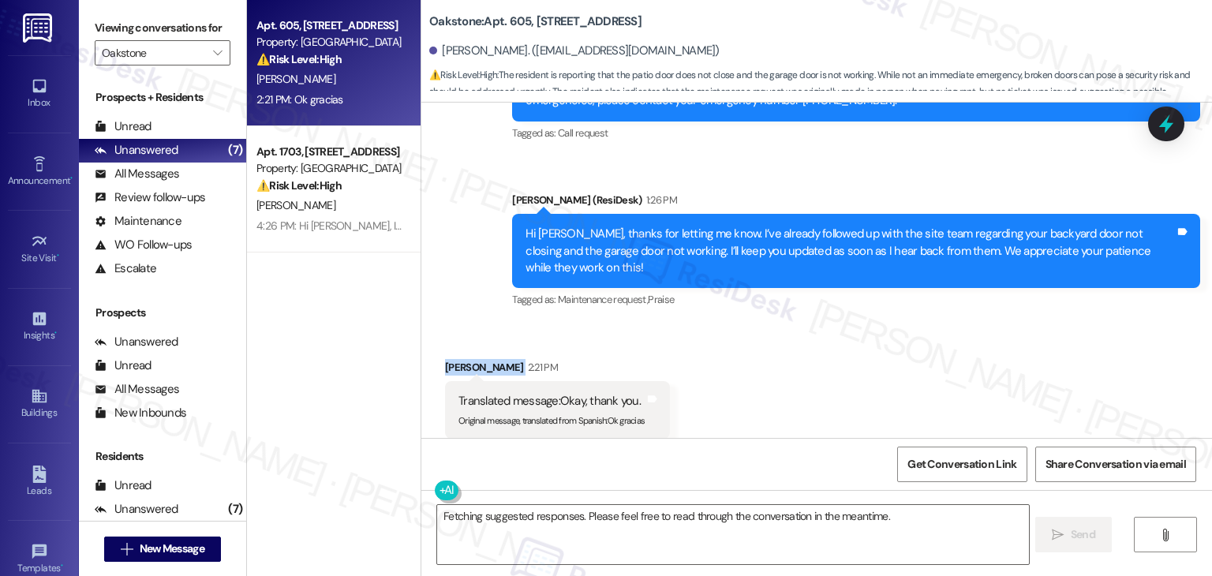
click at [863, 331] on div "Received via SMS Maria Rodriguez 2:21 PM Translated message: Okay, thank you. O…" at bounding box center [816, 398] width 790 height 150
click at [884, 387] on div "Received via SMS Maria Rodriguez 2:21 PM Translated message: Okay, thank you. O…" at bounding box center [816, 398] width 790 height 150
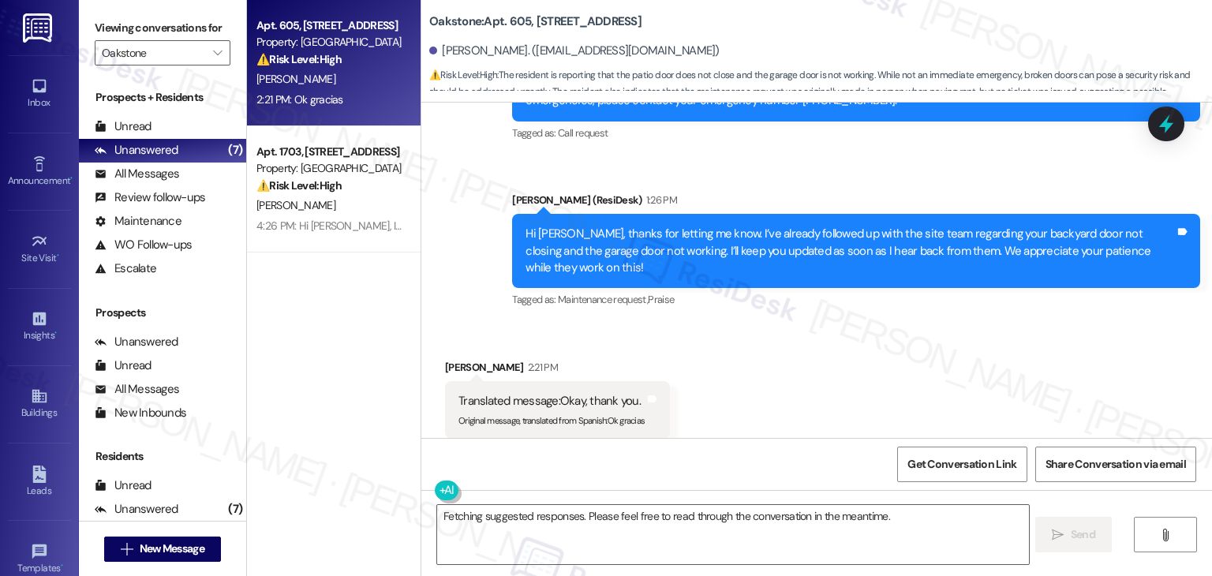
click at [884, 387] on div "Received via SMS Maria Rodriguez 2:21 PM Translated message: Okay, thank you. O…" at bounding box center [816, 398] width 790 height 150
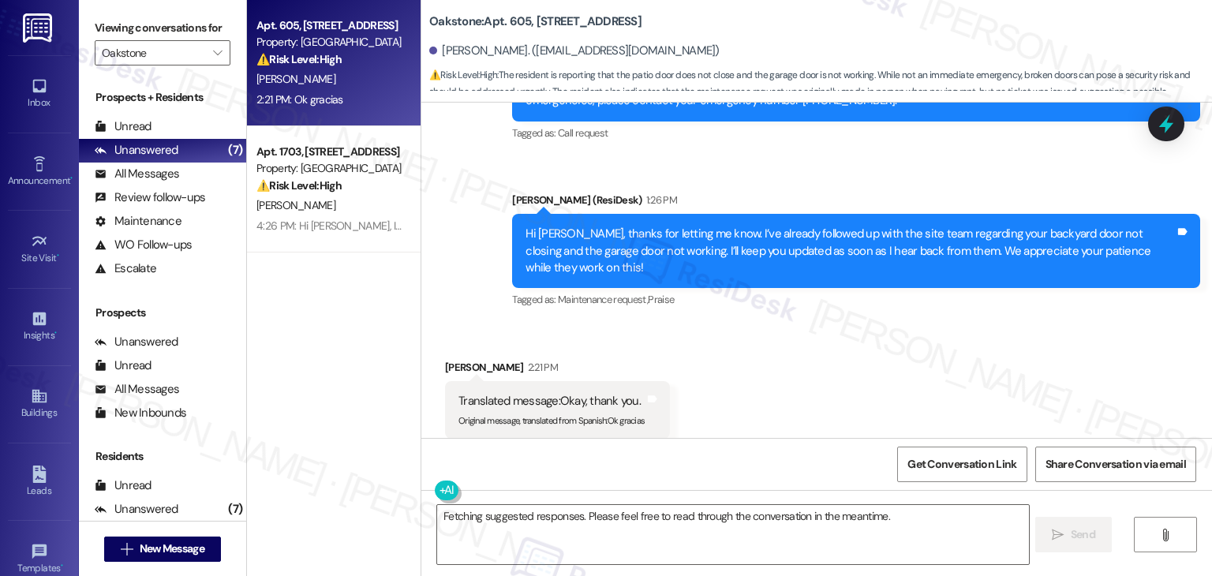
click at [884, 387] on div "Received via SMS Maria Rodriguez 2:21 PM Translated message: Okay, thank you. O…" at bounding box center [816, 398] width 790 height 150
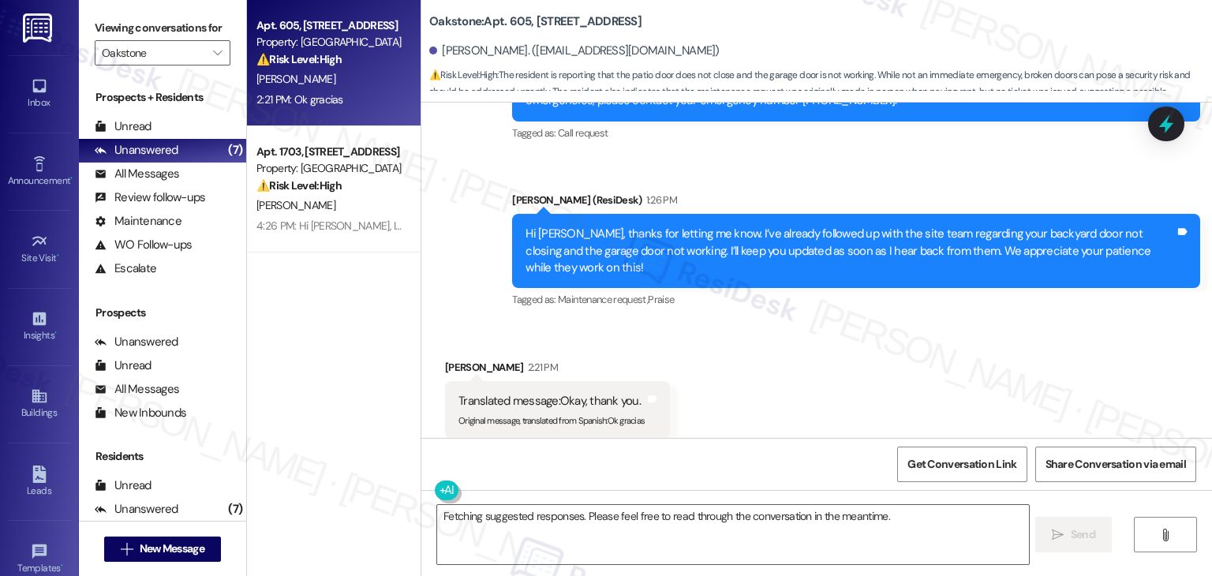
click at [884, 387] on div "Received via SMS Maria Rodriguez 2:21 PM Translated message: Okay, thank you. O…" at bounding box center [816, 398] width 790 height 150
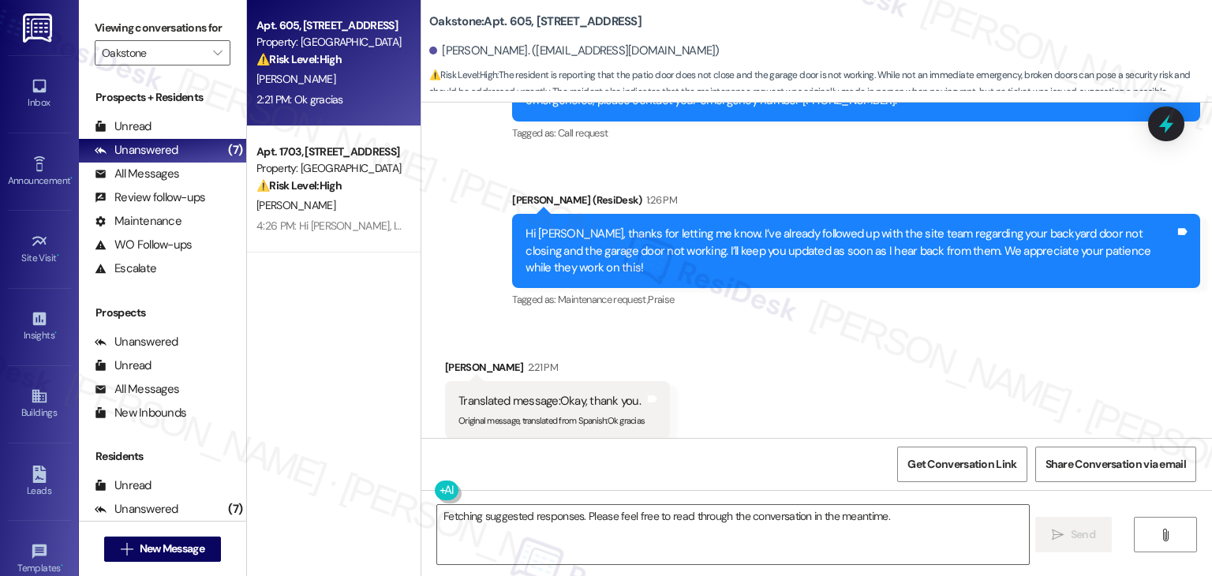
click at [884, 387] on div "Received via SMS Maria Rodriguez 2:21 PM Translated message: Okay, thank you. O…" at bounding box center [816, 398] width 790 height 150
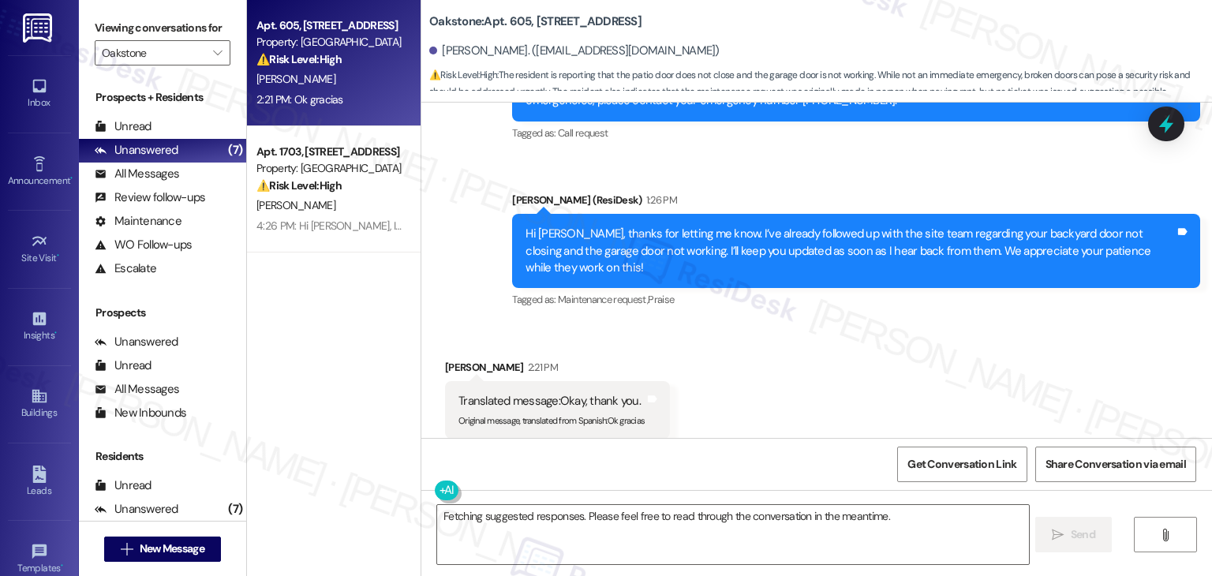
click at [884, 387] on div "Received via SMS Maria Rodriguez 2:21 PM Translated message: Okay, thank you. O…" at bounding box center [816, 398] width 790 height 150
click at [890, 389] on div "Received via SMS Maria Rodriguez 2:21 PM Translated message: Okay, thank you. O…" at bounding box center [816, 398] width 790 height 150
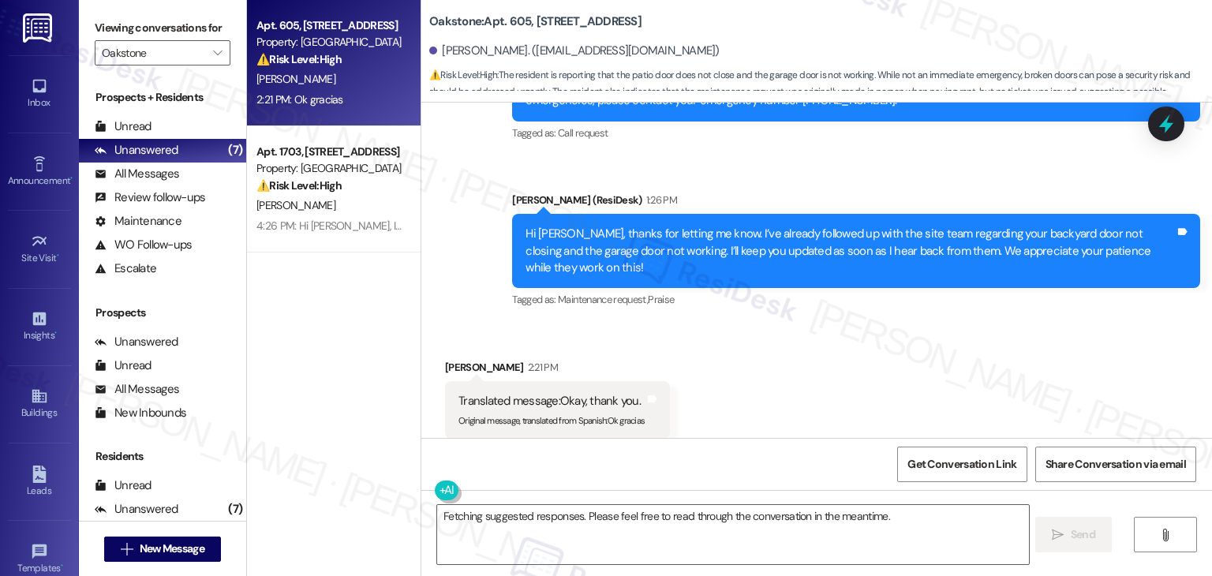
click at [890, 389] on div "Received via SMS Maria Rodriguez 2:21 PM Translated message: Okay, thank you. O…" at bounding box center [816, 398] width 790 height 150
click at [869, 381] on div "Received via SMS Maria Rodriguez 2:21 PM Translated message: Okay, thank you. O…" at bounding box center [816, 398] width 790 height 150
click at [488, 521] on textarea "Fetching suggested responses. Please feel free to read through the conversation…" at bounding box center [732, 534] width 591 height 59
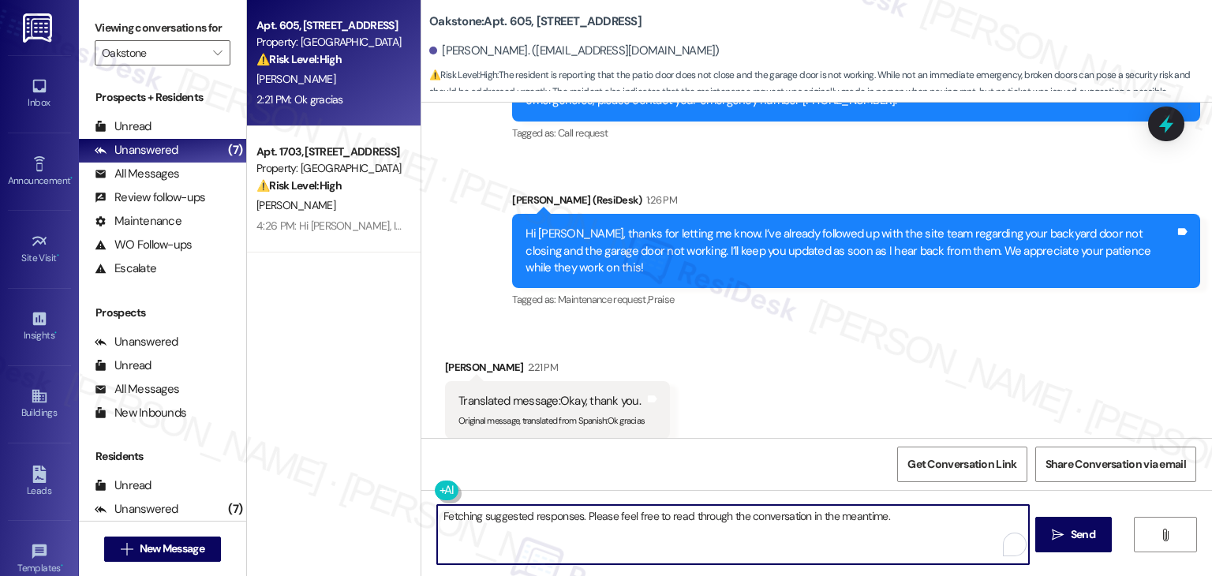
click at [488, 521] on textarea "Fetching suggested responses. Please feel free to read through the conversation…" at bounding box center [732, 534] width 591 height 59
paste textarea "Should you have any questions or need help with anything else, please don't hes…"
type textarea "You're welcome! Should you have any questions or need help with anything else, …"
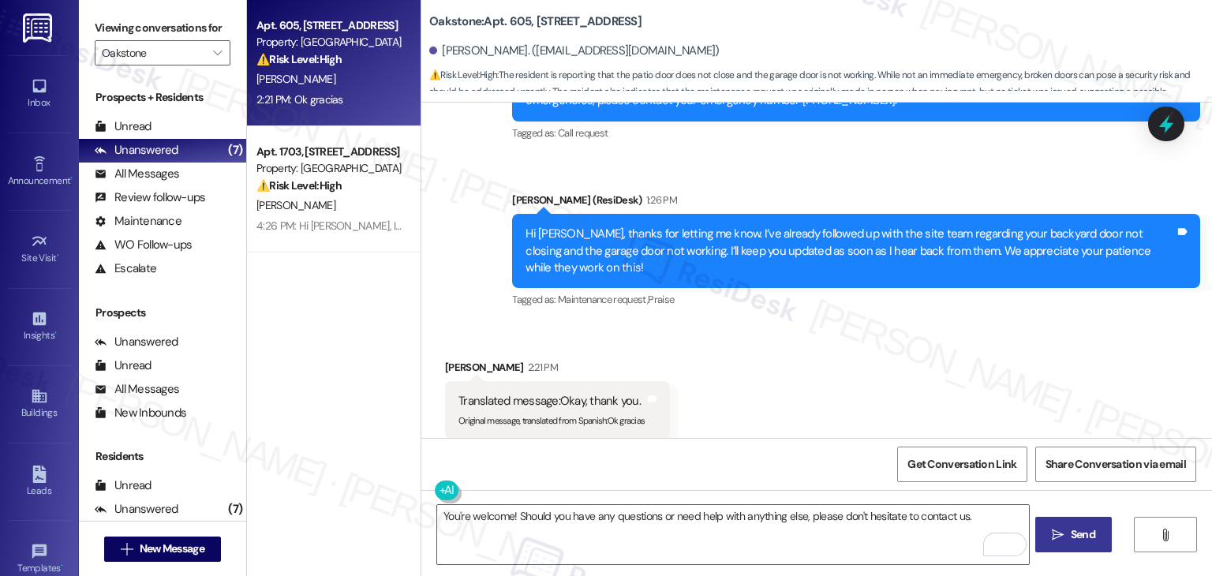
click at [1071, 528] on span "Send" at bounding box center [1083, 534] width 24 height 17
click at [817, 341] on div "Received via SMS Maria Rodriguez 2:21 PM Translated message: Okay, thank you. O…" at bounding box center [816, 398] width 790 height 150
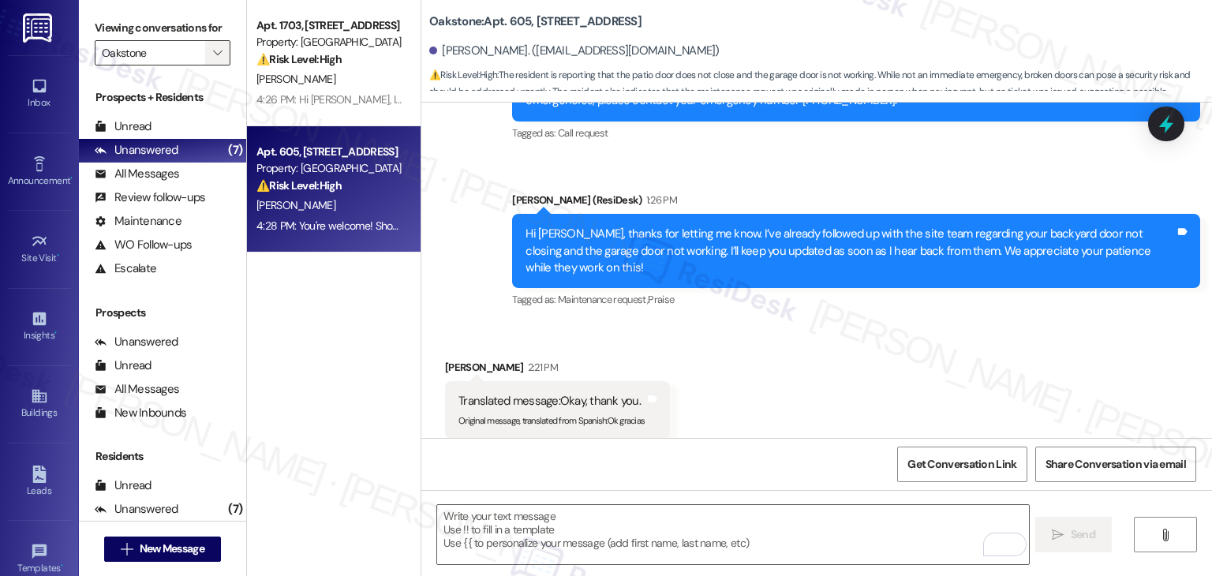
click at [213, 47] on icon "" at bounding box center [217, 53] width 9 height 13
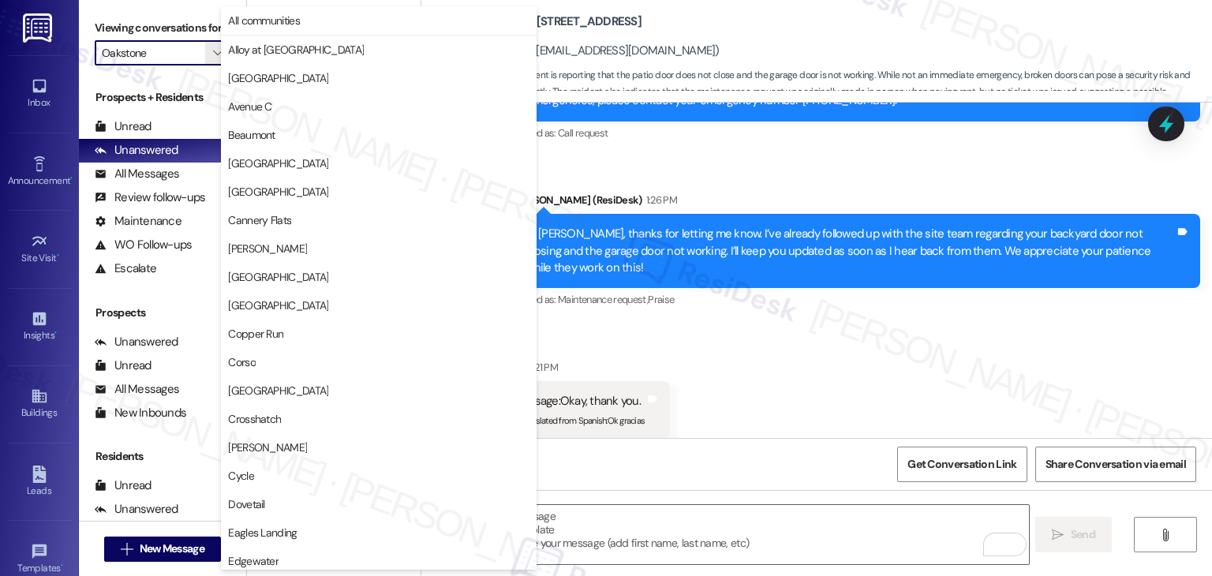
scroll to position [540, 0]
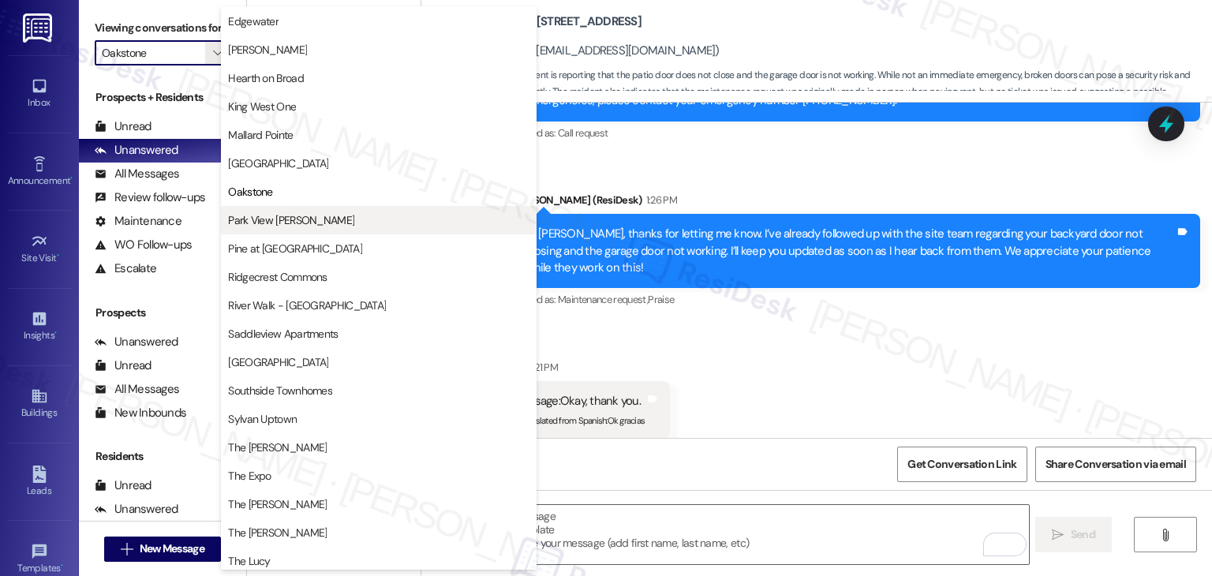
click at [288, 222] on span "Park View [PERSON_NAME]" at bounding box center [291, 220] width 126 height 16
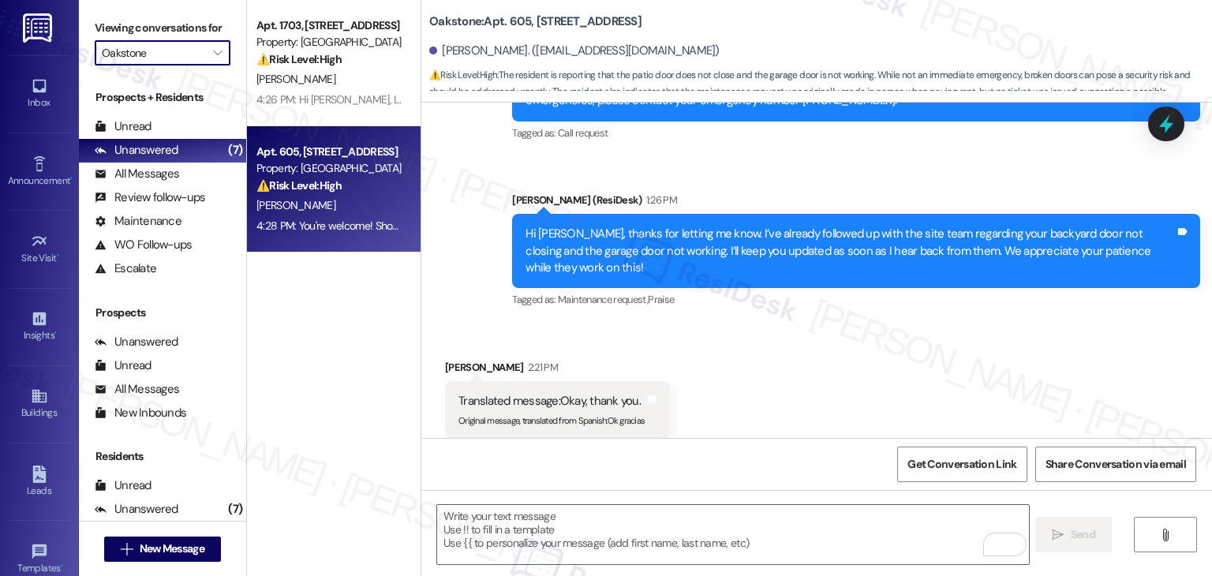
type input "Park View [PERSON_NAME]"
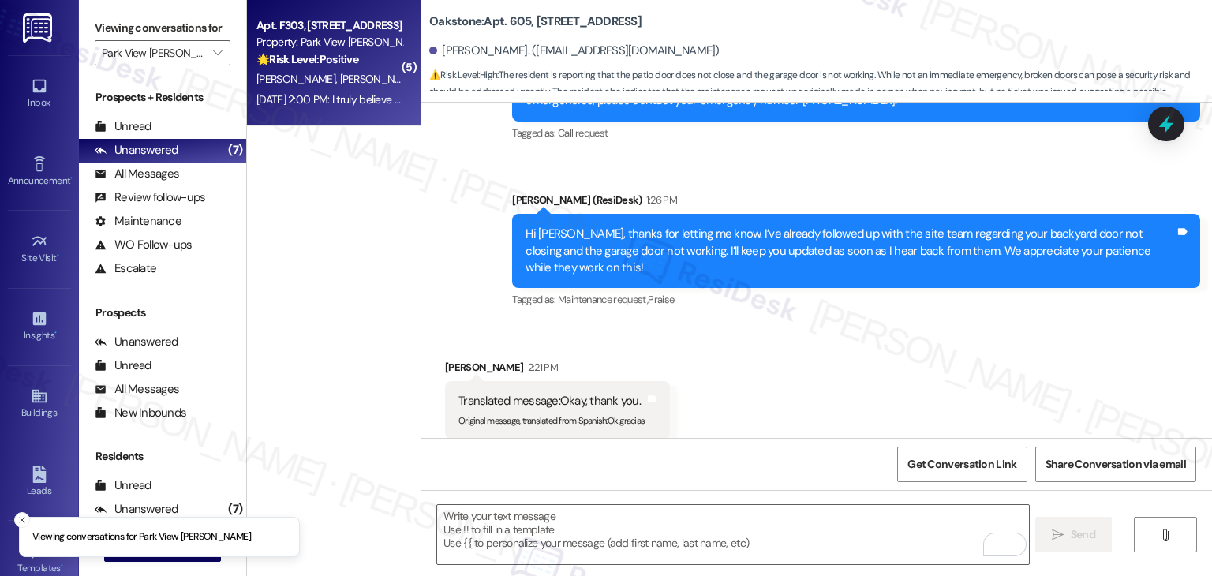
click at [324, 92] on div "Aug 19, 2025 at 2:00 PM: I truly believe you guys care about parkview being bea…" at bounding box center [329, 100] width 149 height 20
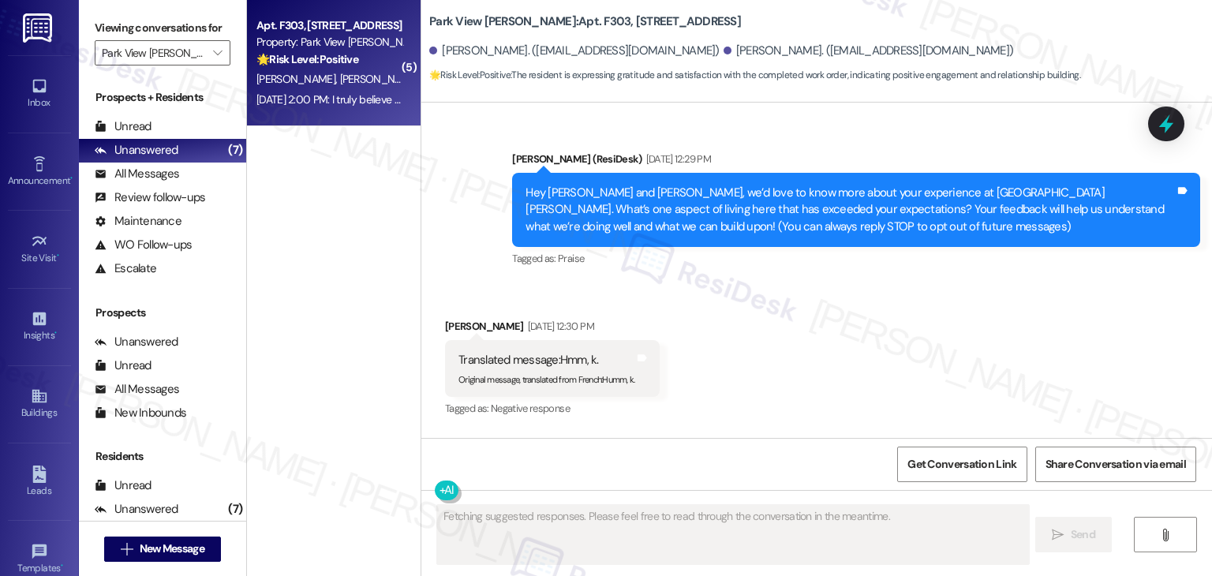
scroll to position [22731, 0]
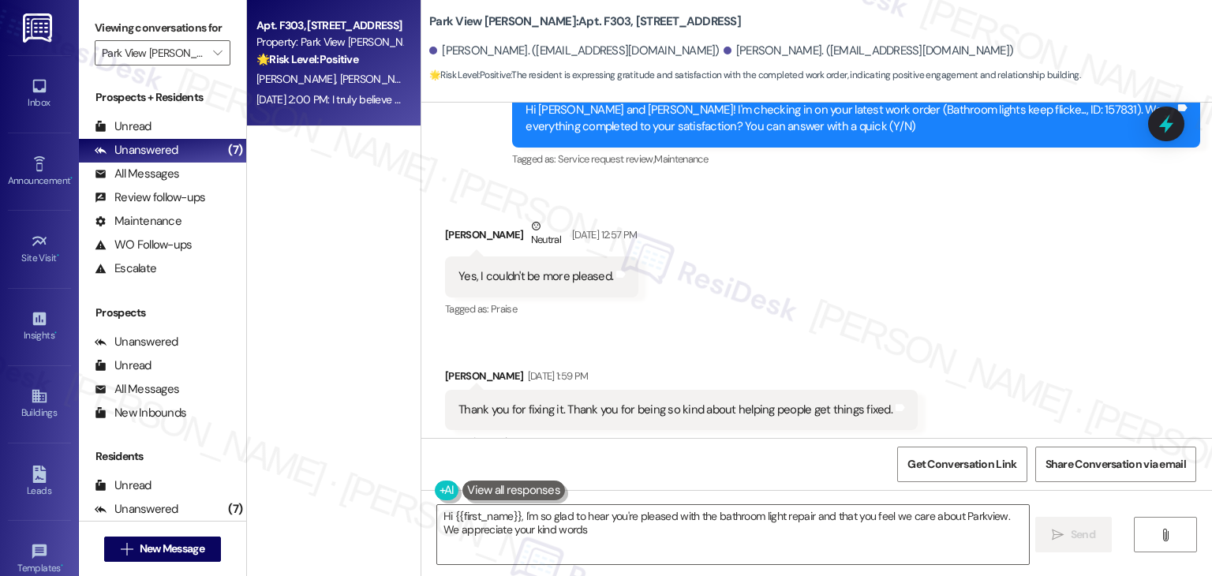
type textarea "Hi {{first_name}}, I'm so glad to hear you're pleased with the bathroom light r…"
click at [1043, 293] on div "Received via SMS Linda Loveland Neutral Aug 19, 2025 at 12:57 PM Yes, I couldn'…" at bounding box center [816, 379] width 790 height 394
click at [1043, 291] on div "Received via SMS Linda Loveland Neutral Aug 19, 2025 at 12:57 PM Yes, I couldn'…" at bounding box center [816, 379] width 790 height 394
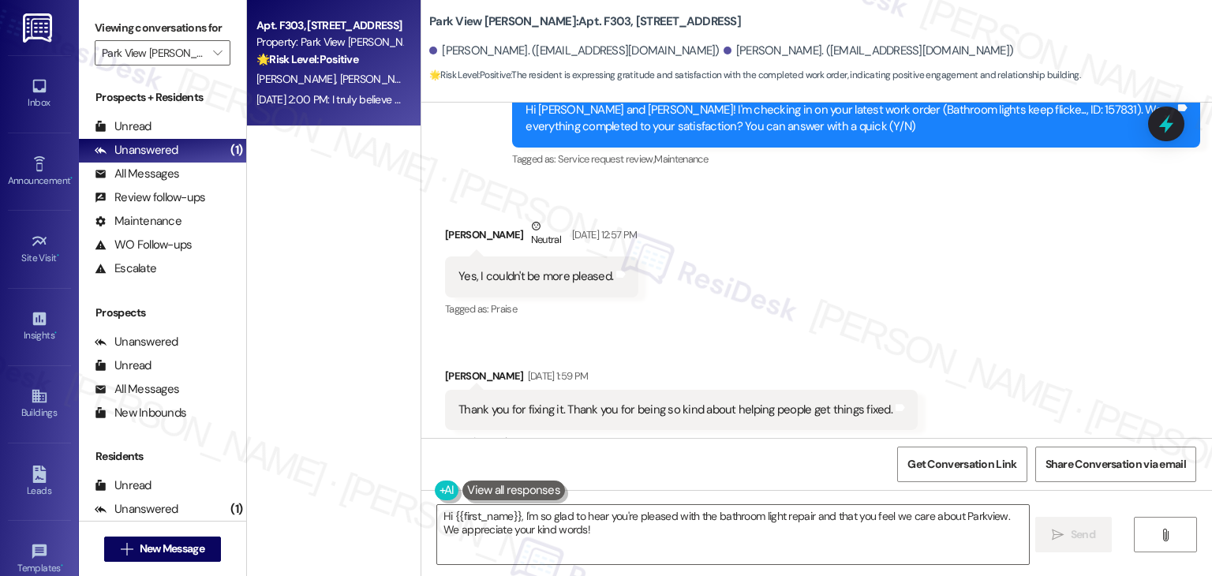
click at [1043, 291] on div "Received via SMS Linda Loveland Neutral Aug 19, 2025 at 12:57 PM Yes, I couldn'…" at bounding box center [816, 379] width 790 height 394
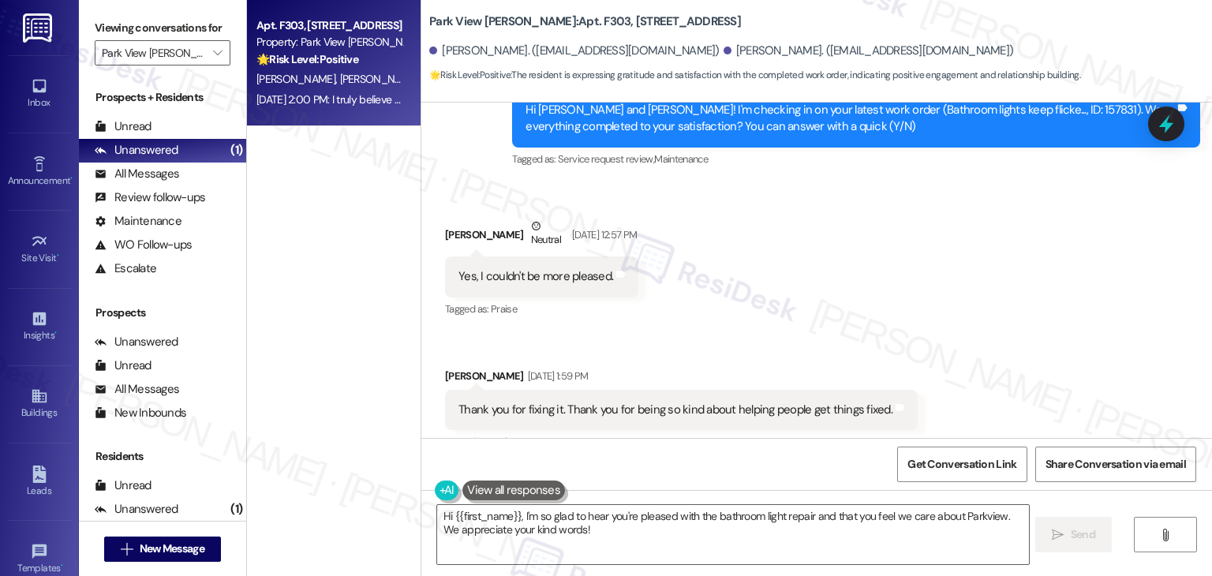
click at [1043, 291] on div "Received via SMS Linda Loveland Neutral Aug 19, 2025 at 12:57 PM Yes, I couldn'…" at bounding box center [816, 379] width 790 height 394
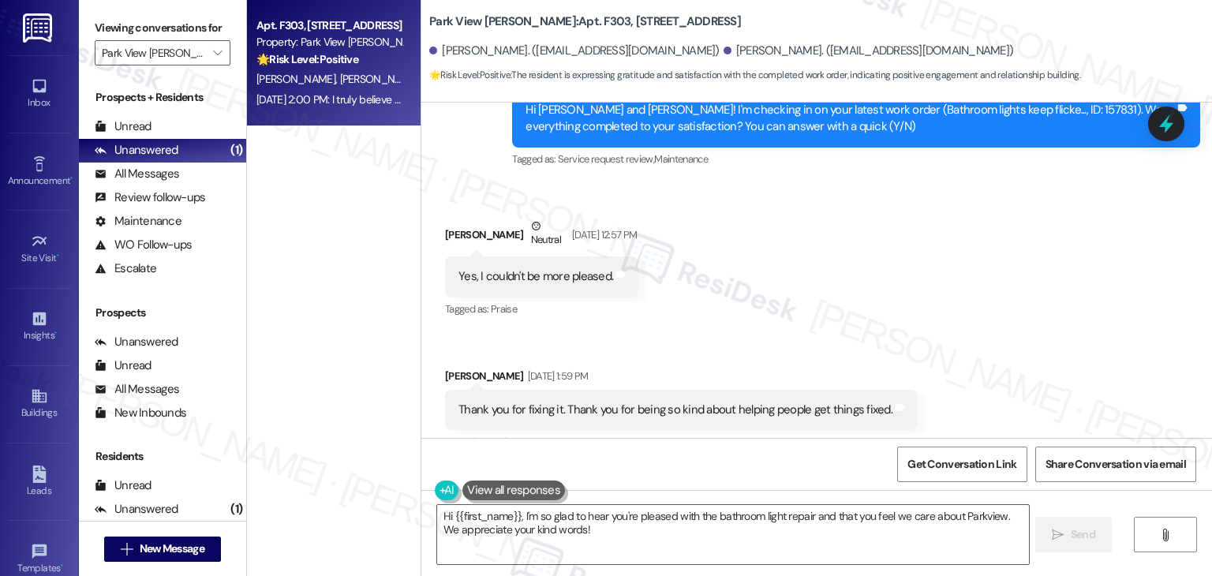
click at [1043, 291] on div "Received via SMS Linda Loveland Neutral Aug 19, 2025 at 12:57 PM Yes, I couldn'…" at bounding box center [816, 379] width 790 height 394
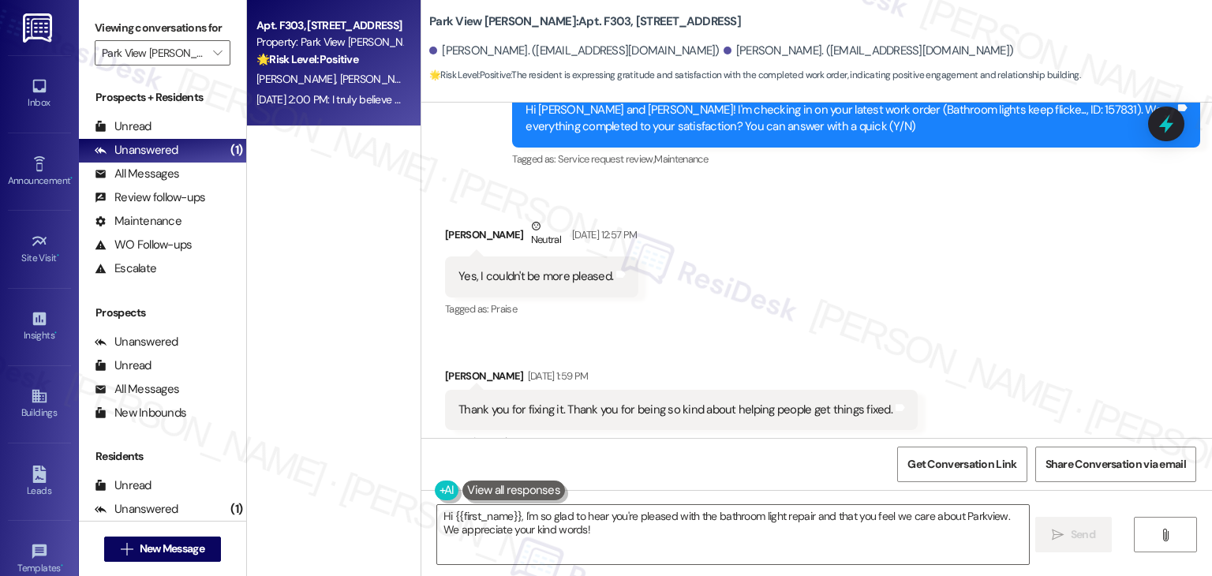
click at [1043, 291] on div "Received via SMS Linda Loveland Neutral Aug 19, 2025 at 12:57 PM Yes, I couldn'…" at bounding box center [816, 379] width 790 height 394
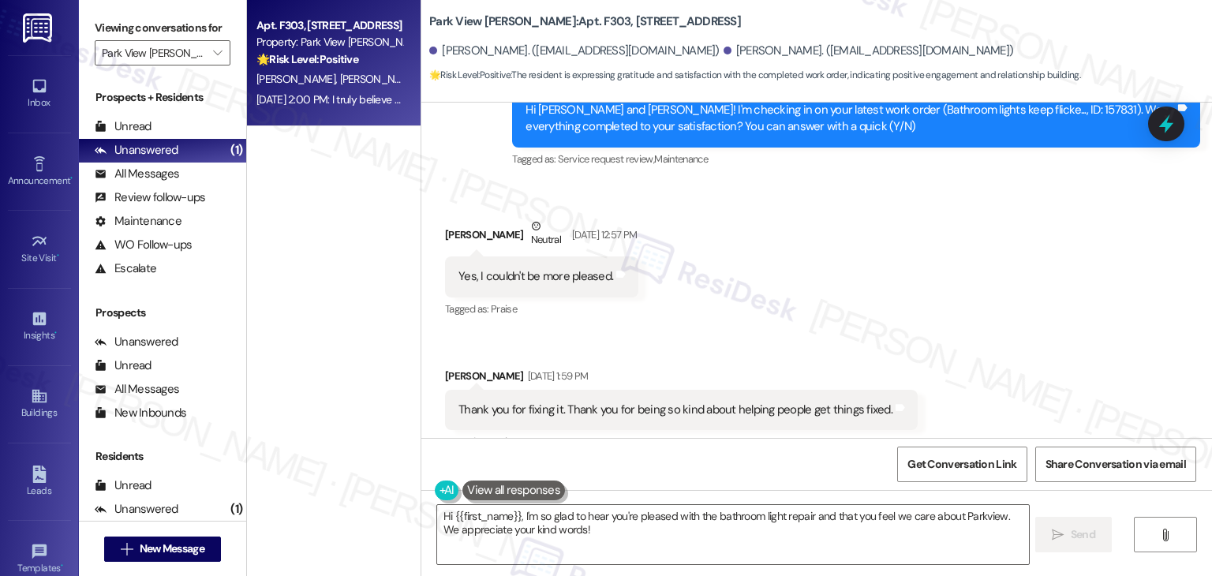
click at [1043, 291] on div "Received via SMS Linda Loveland Neutral Aug 19, 2025 at 12:57 PM Yes, I couldn'…" at bounding box center [816, 379] width 790 height 394
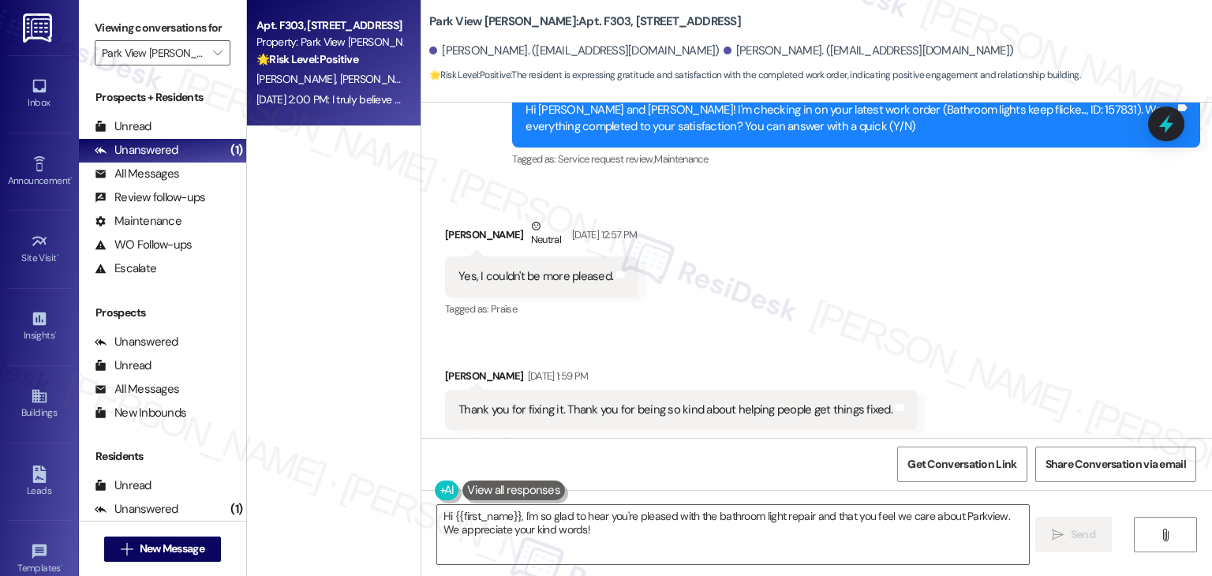
click at [1043, 291] on div "Received via SMS Linda Loveland Neutral Aug 19, 2025 at 12:57 PM Yes, I couldn'…" at bounding box center [816, 379] width 790 height 394
click at [1042, 359] on div "Announcement, sent via SMS Dottie (ResiDesk) Aug 13, 2024 at 12:29 PM Hey Lynet…" at bounding box center [816, 270] width 790 height 335
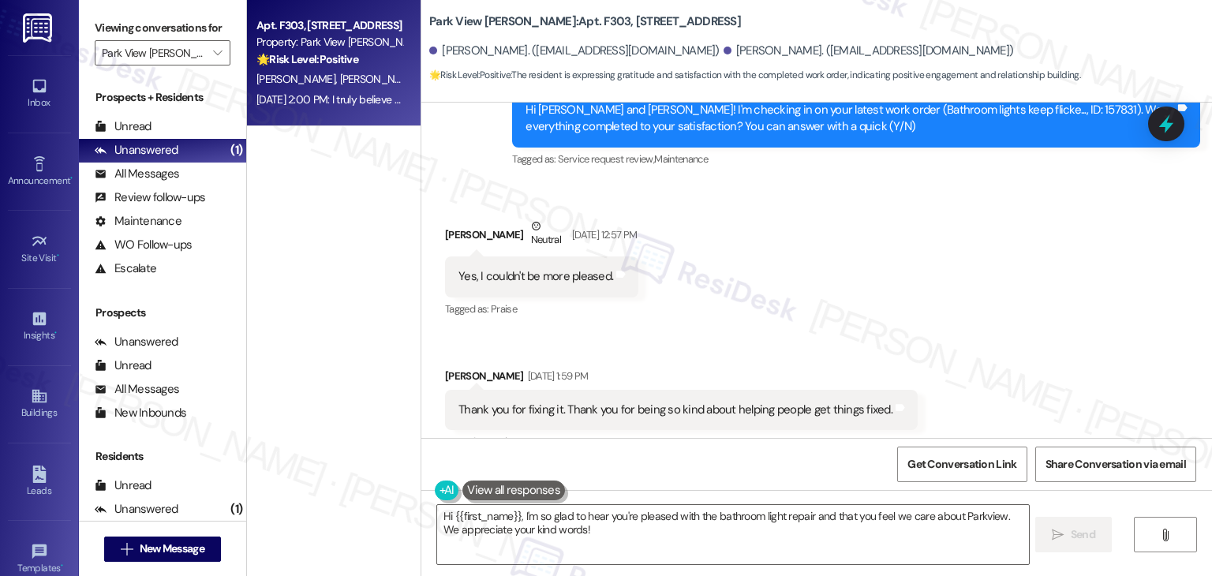
click at [1042, 359] on div "Announcement, sent via SMS Dottie (ResiDesk) Aug 13, 2024 at 12:29 PM Hey Lynet…" at bounding box center [816, 270] width 790 height 335
click at [1044, 359] on div "Announcement, sent via SMS Dottie (ResiDesk) Aug 13, 2024 at 12:29 PM Hey Lynet…" at bounding box center [816, 270] width 790 height 335
click at [1046, 348] on div "Announcement, sent via SMS Dottie (ResiDesk) Aug 13, 2024 at 12:29 PM Hey Lynet…" at bounding box center [816, 270] width 790 height 335
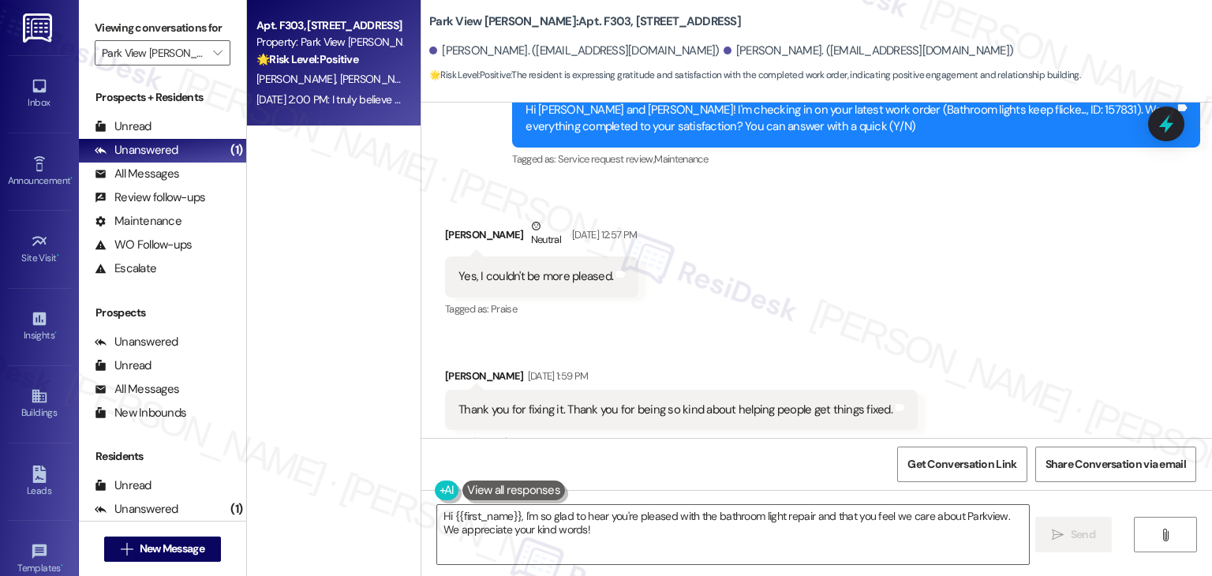
click at [1046, 348] on div "Announcement, sent via SMS Dottie (ResiDesk) Aug 13, 2024 at 12:29 PM Hey Lynet…" at bounding box center [816, 270] width 790 height 335
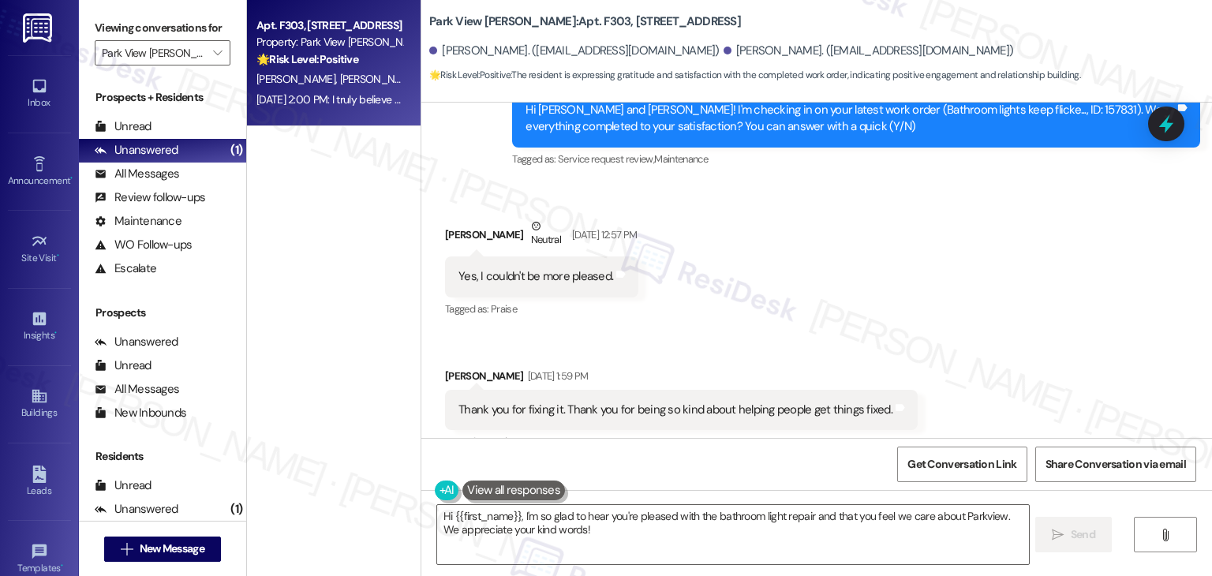
click at [1046, 348] on div "Announcement, sent via SMS Dottie (ResiDesk) Aug 13, 2024 at 12:29 PM Hey Lynet…" at bounding box center [816, 270] width 790 height 335
click at [1047, 348] on div "Announcement, sent via SMS Dottie (ResiDesk) Aug 13, 2024 at 12:29 PM Hey Lynet…" at bounding box center [816, 270] width 790 height 335
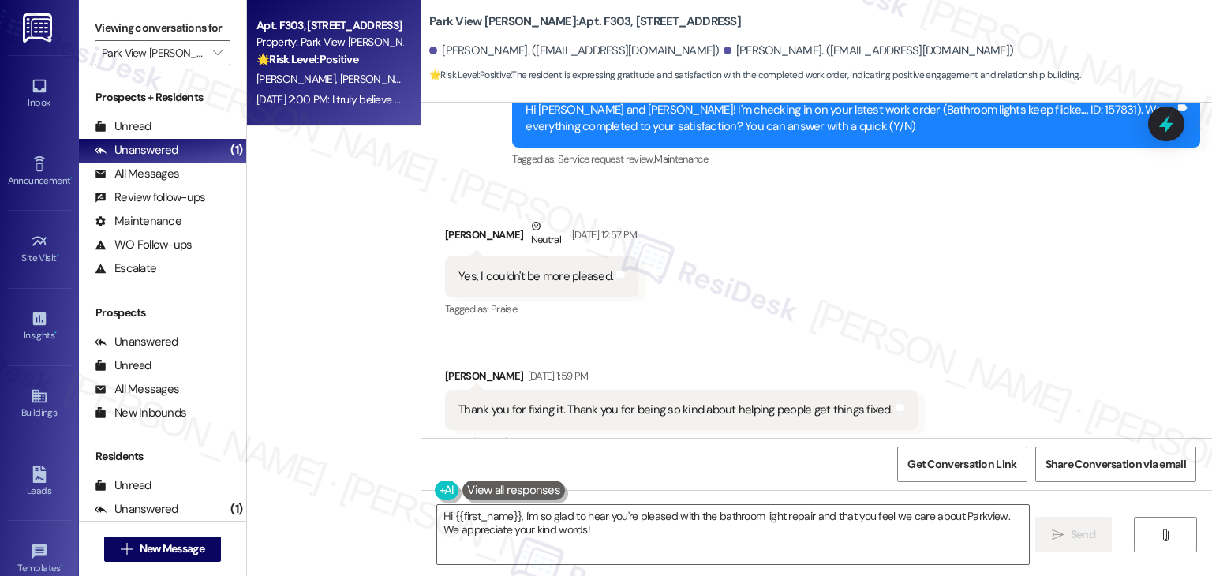
click at [1047, 348] on div "Announcement, sent via SMS Dottie (ResiDesk) Aug 13, 2024 at 12:29 PM Hey Lynet…" at bounding box center [816, 270] width 790 height 335
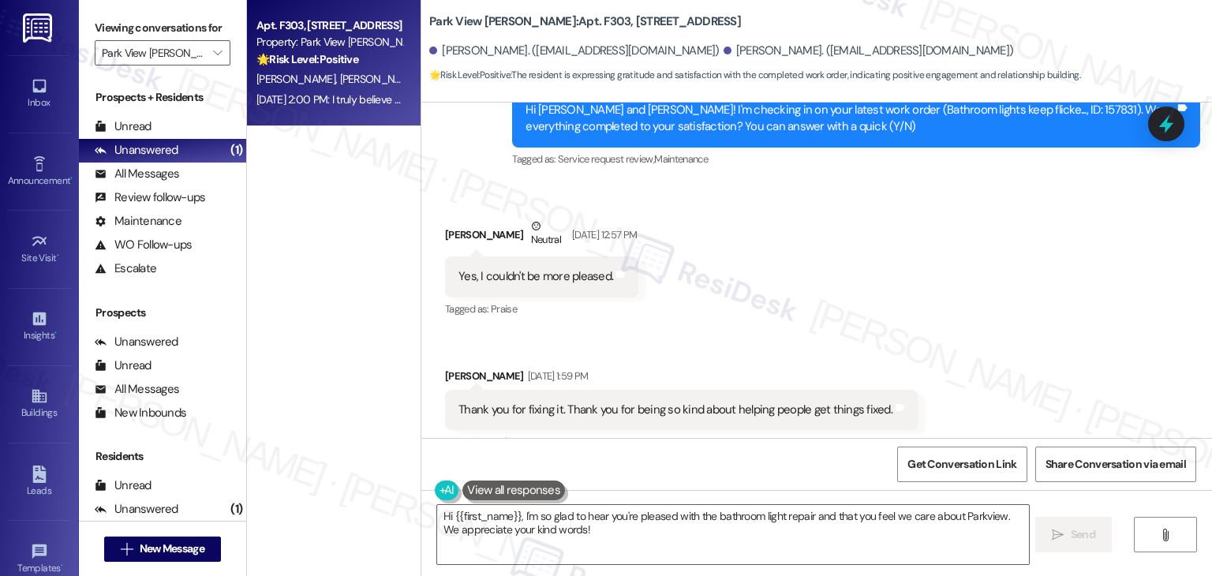
click at [1047, 348] on div "Announcement, sent via SMS Dottie (ResiDesk) Aug 13, 2024 at 12:29 PM Hey Lynet…" at bounding box center [816, 270] width 790 height 335
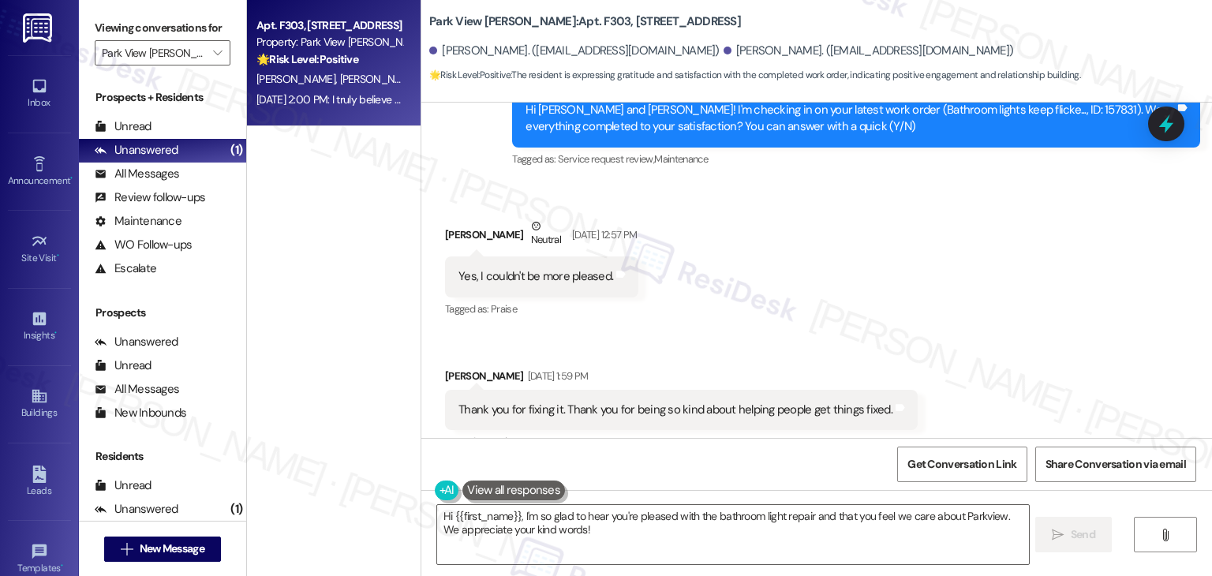
click at [1047, 348] on div "Announcement, sent via SMS Dottie (ResiDesk) Aug 13, 2024 at 12:29 PM Hey Lynet…" at bounding box center [816, 270] width 790 height 335
click at [1042, 329] on div "Received via SMS Linda Loveland Neutral Aug 19, 2025 at 12:57 PM Yes, I couldn'…" at bounding box center [816, 379] width 790 height 394
click at [1049, 371] on div "Announcement, sent via SMS Dottie (ResiDesk) Aug 13, 2024 at 12:29 PM Hey Lynet…" at bounding box center [816, 270] width 790 height 335
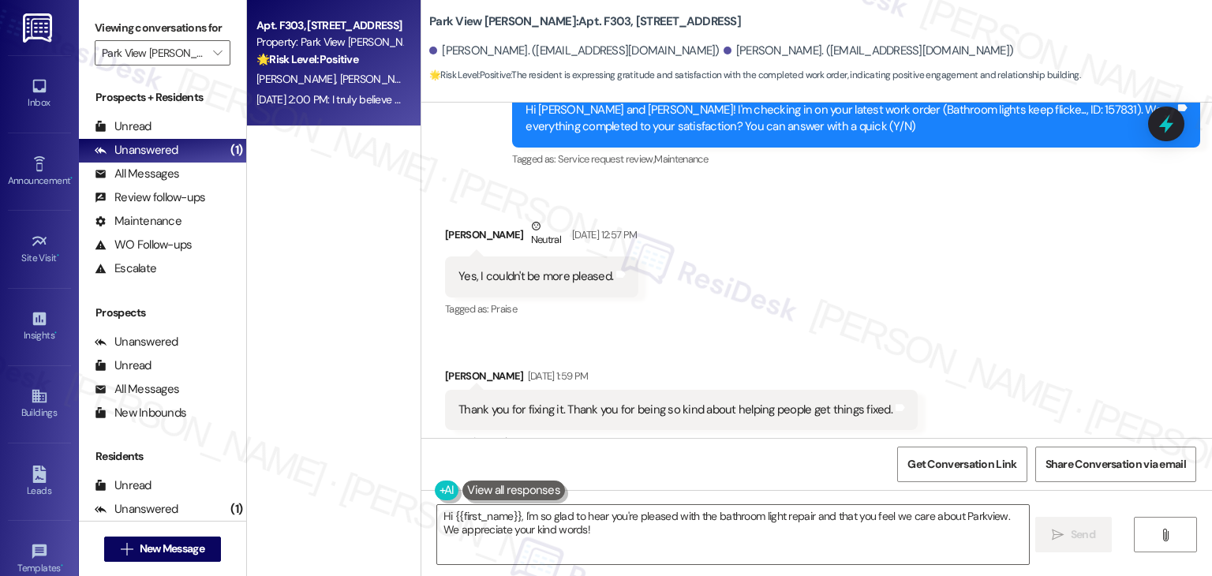
click at [1048, 339] on div "Received via SMS Linda Loveland Neutral Aug 19, 2025 at 12:57 PM Yes, I couldn'…" at bounding box center [816, 379] width 790 height 394
click at [1048, 364] on div "Announcement, sent via SMS Dottie (ResiDesk) Aug 13, 2024 at 12:29 PM Hey Lynet…" at bounding box center [816, 270] width 790 height 335
click at [1041, 327] on div "Received via SMS Linda Loveland Neutral Aug 19, 2025 at 12:57 PM Yes, I couldn'…" at bounding box center [816, 379] width 790 height 394
click at [1049, 357] on div "Announcement, sent via SMS Dottie (ResiDesk) Aug 13, 2024 at 12:29 PM Hey Lynet…" at bounding box center [816, 270] width 790 height 335
click at [1048, 337] on div "Received via SMS Linda Loveland Neutral Aug 19, 2025 at 12:57 PM Yes, I couldn'…" at bounding box center [816, 379] width 790 height 394
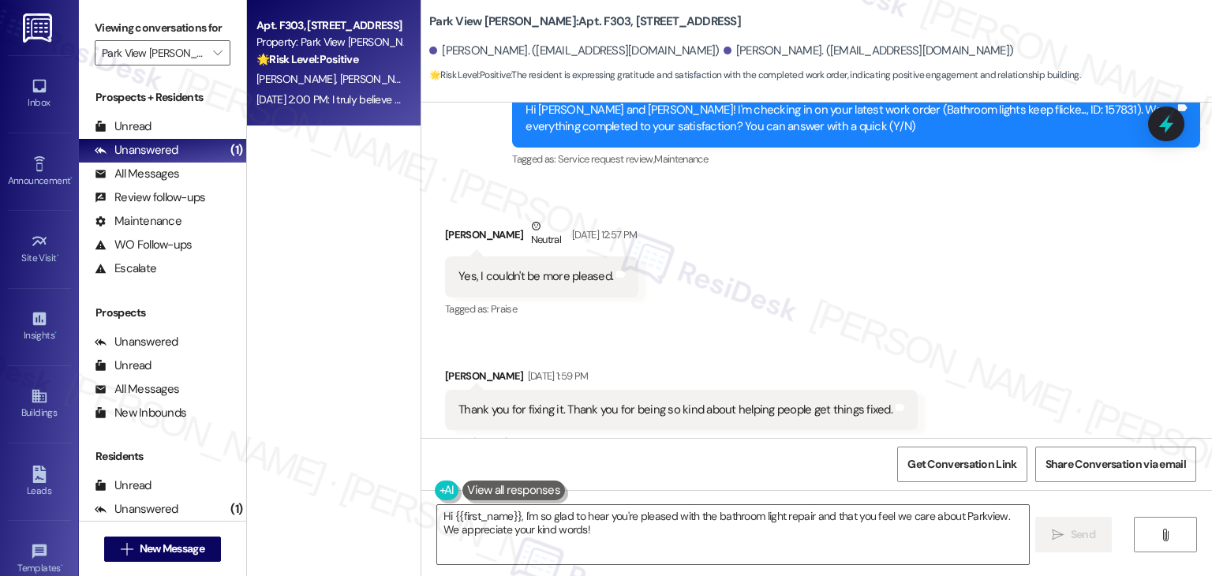
click at [1038, 305] on div "Received via SMS Linda Loveland Neutral Aug 19, 2025 at 12:57 PM Yes, I couldn'…" at bounding box center [816, 379] width 790 height 394
click at [1038, 349] on div "Announcement, sent via SMS Dottie (ResiDesk) Aug 13, 2024 at 12:29 PM Hey Lynet…" at bounding box center [816, 270] width 790 height 335
click at [1037, 323] on div "Received via SMS Linda Loveland Neutral Aug 19, 2025 at 12:57 PM Yes, I couldn'…" at bounding box center [816, 379] width 790 height 394
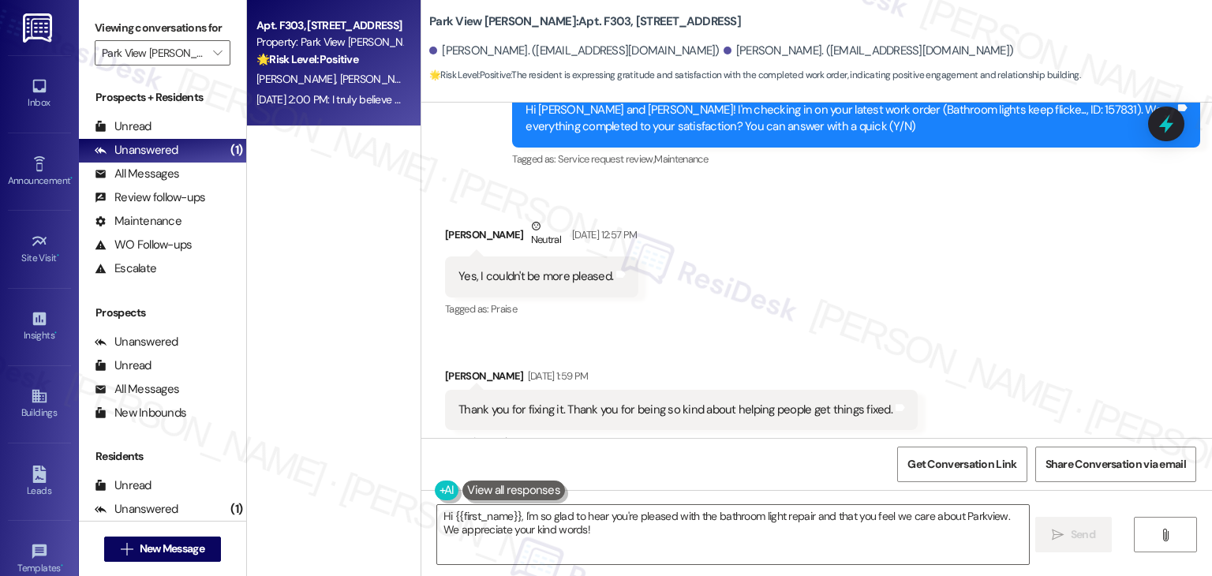
click at [1037, 323] on div "Received via SMS Linda Loveland Neutral Aug 19, 2025 at 12:57 PM Yes, I couldn'…" at bounding box center [816, 379] width 790 height 394
click at [958, 349] on div "Announcement, sent via SMS Dottie (ResiDesk) Aug 13, 2024 at 12:29 PM Hey Lynet…" at bounding box center [816, 270] width 790 height 335
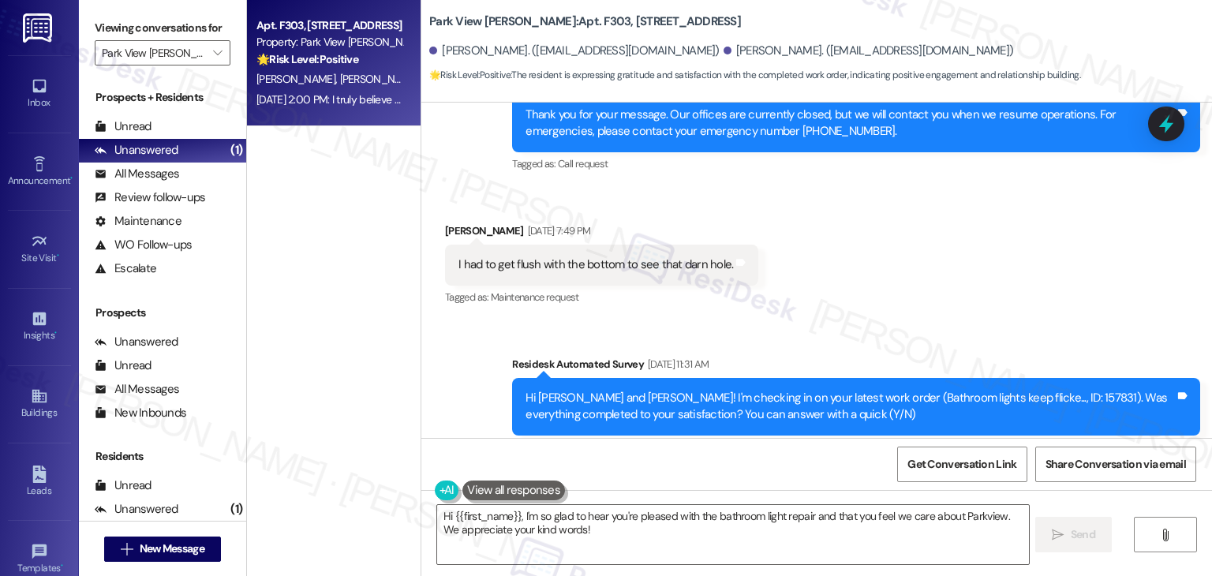
scroll to position [22415, 0]
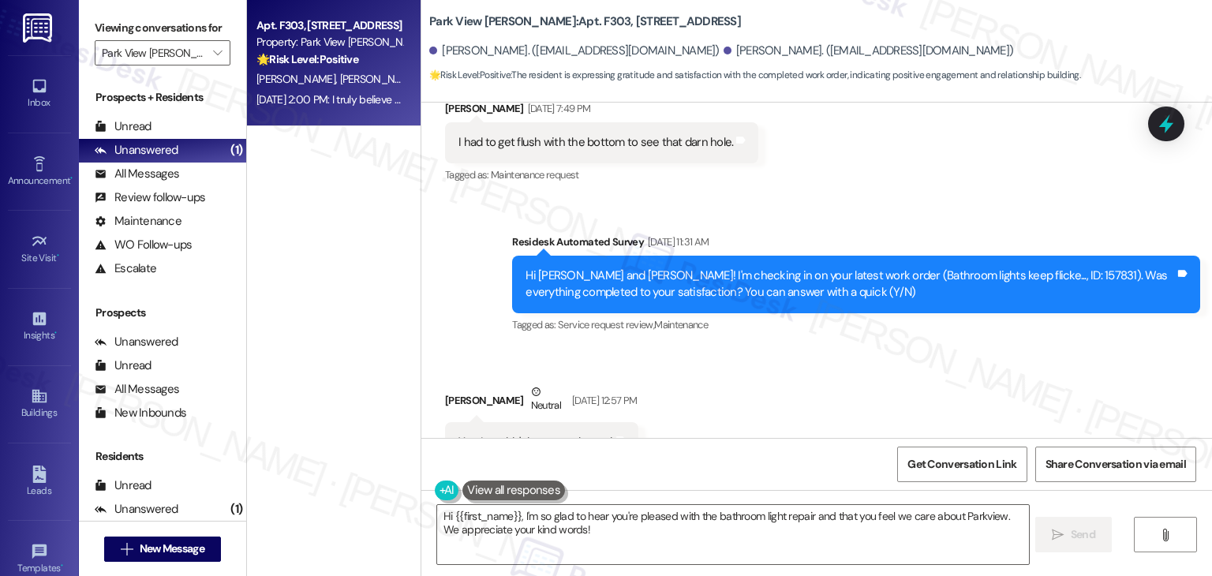
scroll to position [22731, 0]
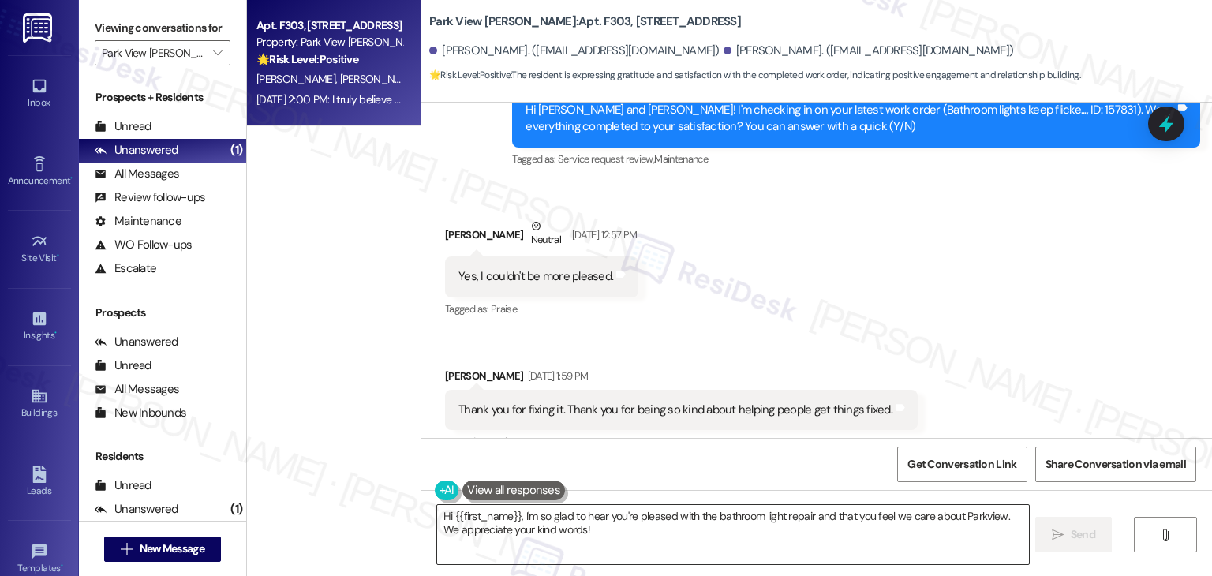
click at [608, 527] on textarea "Hi {{first_name}}, I'm so glad to hear you're pleased with the bathroom light r…" at bounding box center [732, 534] width 591 height 59
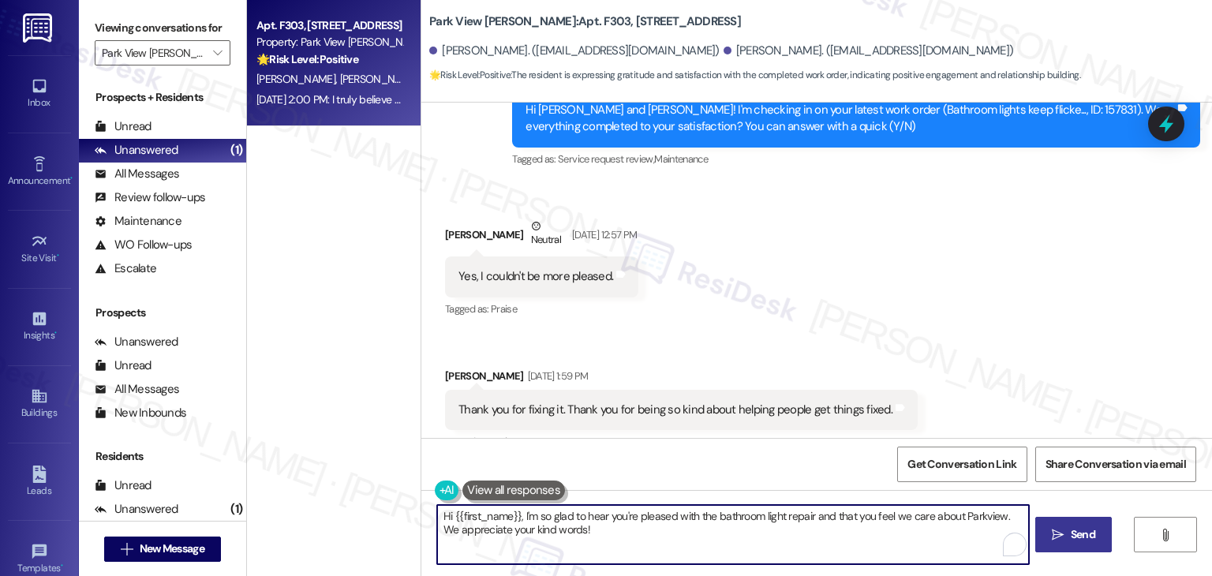
click at [1052, 531] on icon "" at bounding box center [1058, 535] width 12 height 13
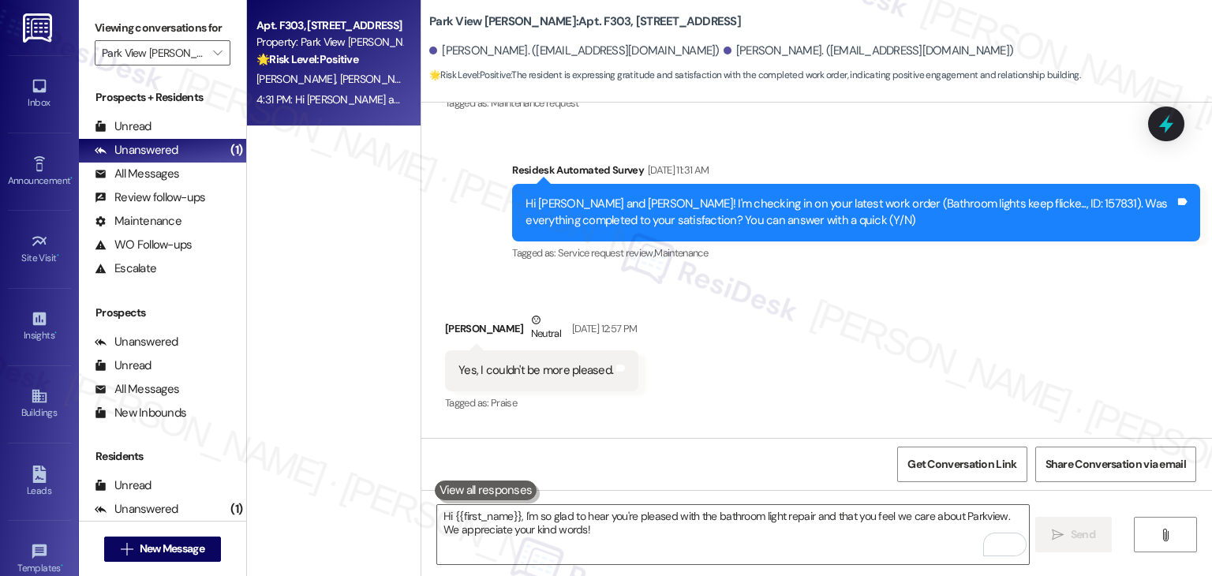
scroll to position [22858, 0]
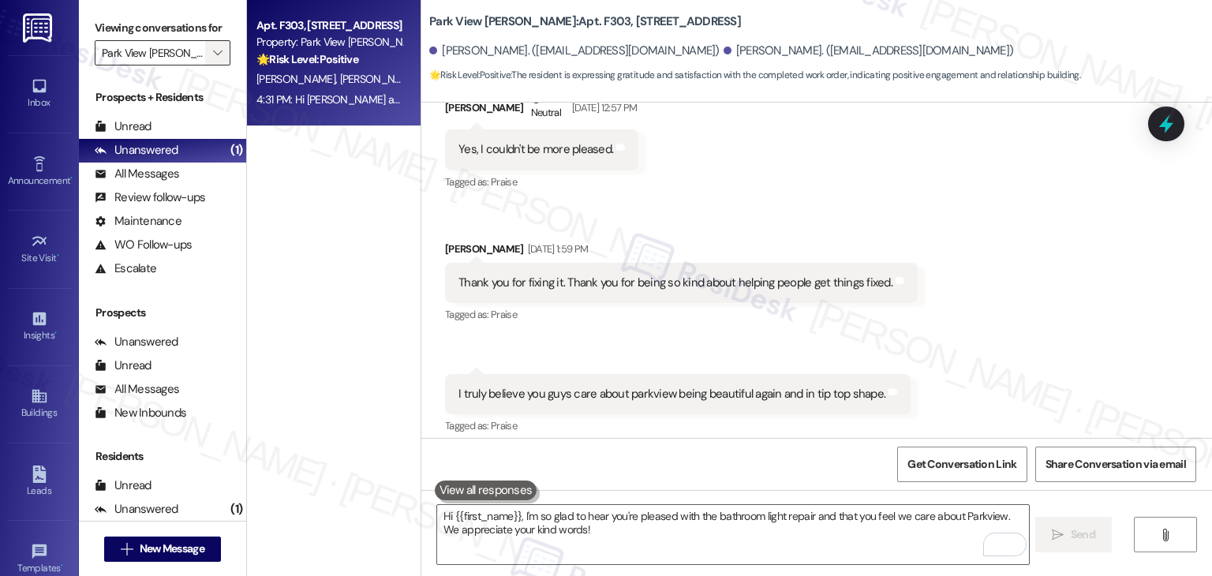
click at [213, 53] on span "" at bounding box center [217, 52] width 15 height 25
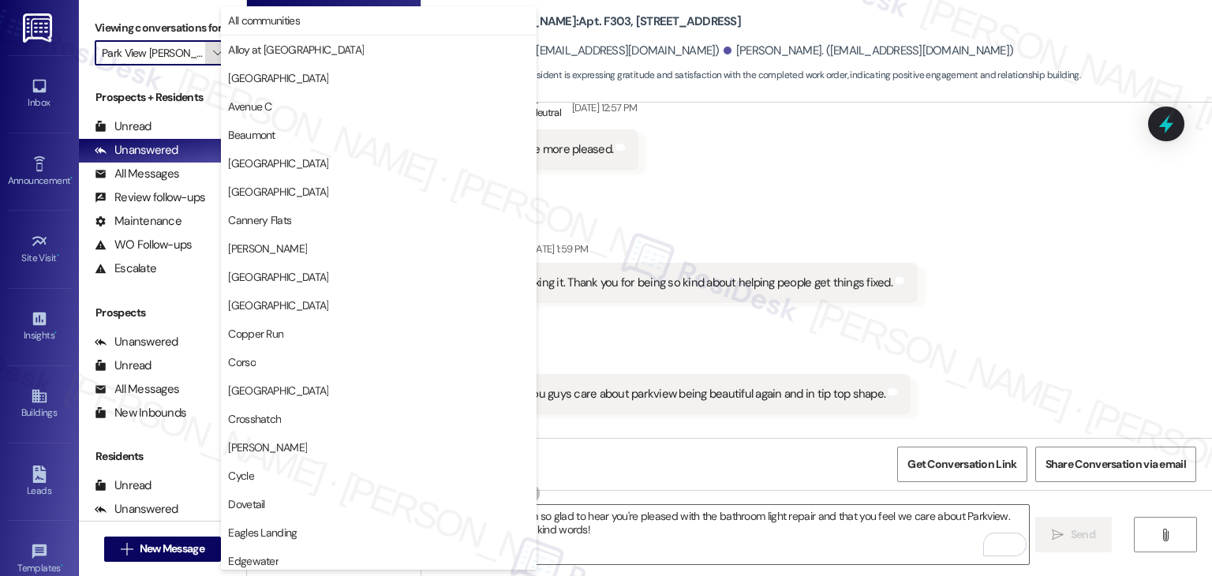
scroll to position [540, 0]
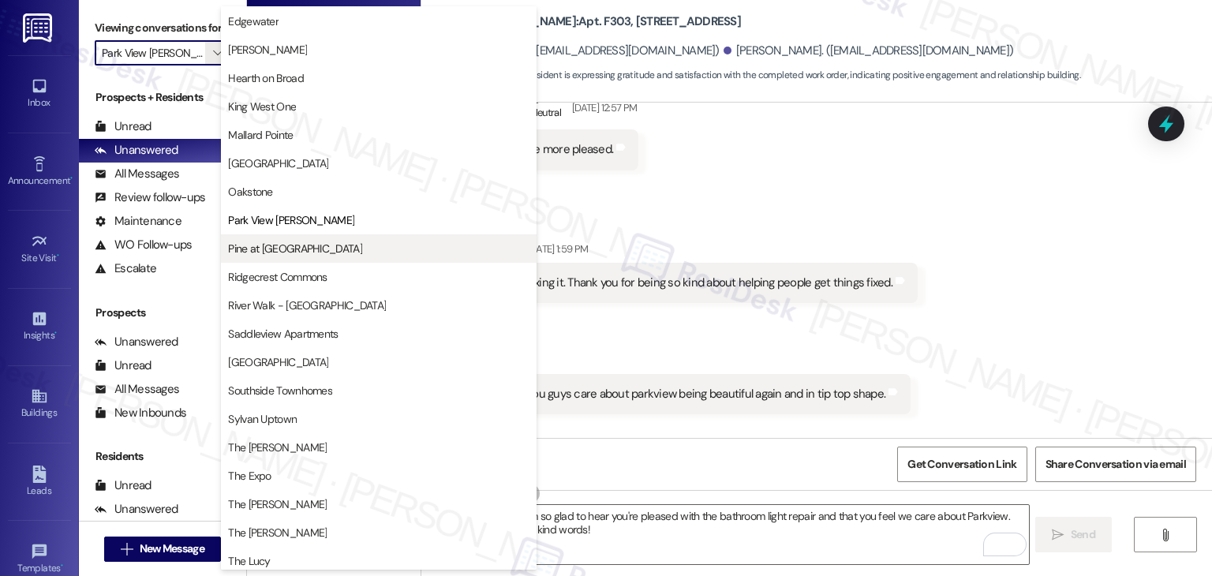
click at [283, 238] on button "Pine at [GEOGRAPHIC_DATA]" at bounding box center [379, 248] width 316 height 28
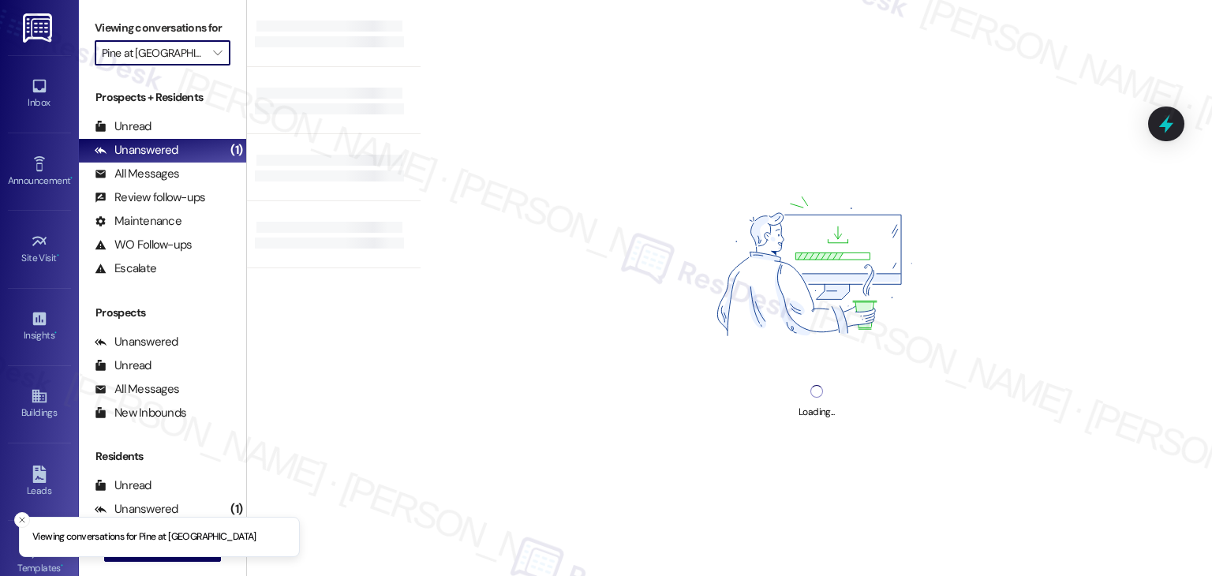
type input "Pine at [GEOGRAPHIC_DATA]"
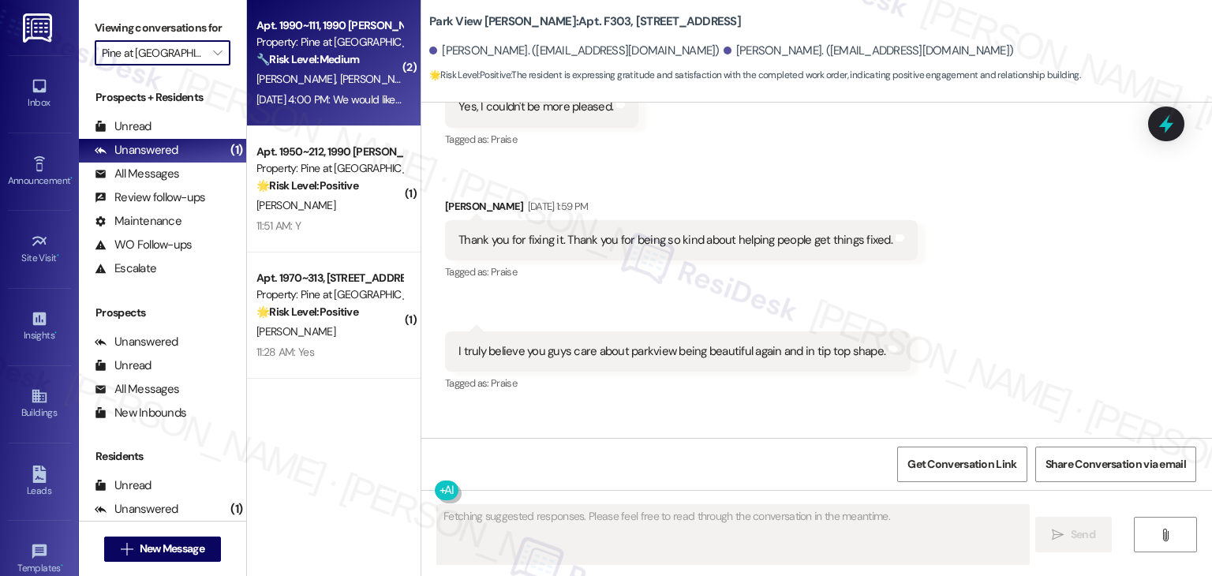
type textarea "Fetching suggested responses. Please feel free to read through the conversation…"
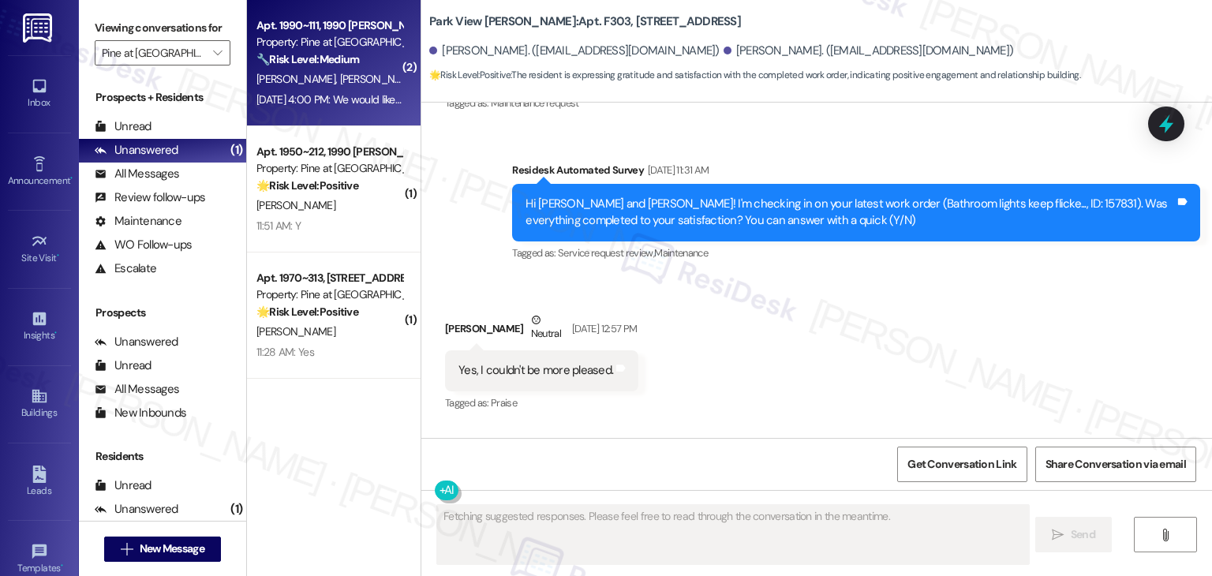
click at [309, 92] on div "[DATE] 4:00 PM: We would like to submit a work order for the following items: (…" at bounding box center [329, 100] width 149 height 20
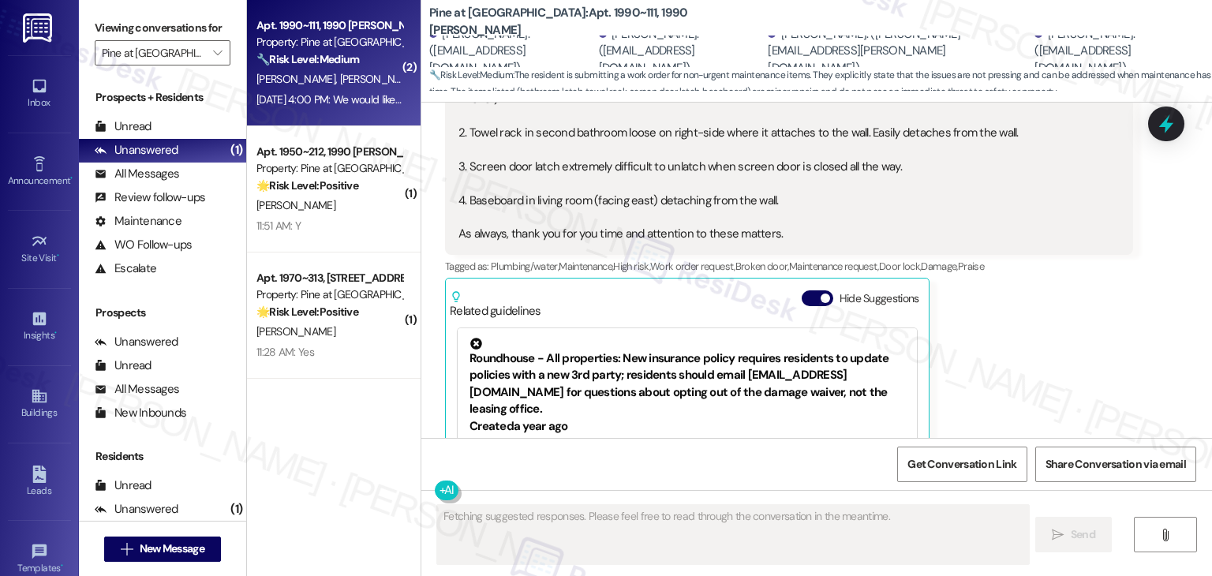
scroll to position [5992, 0]
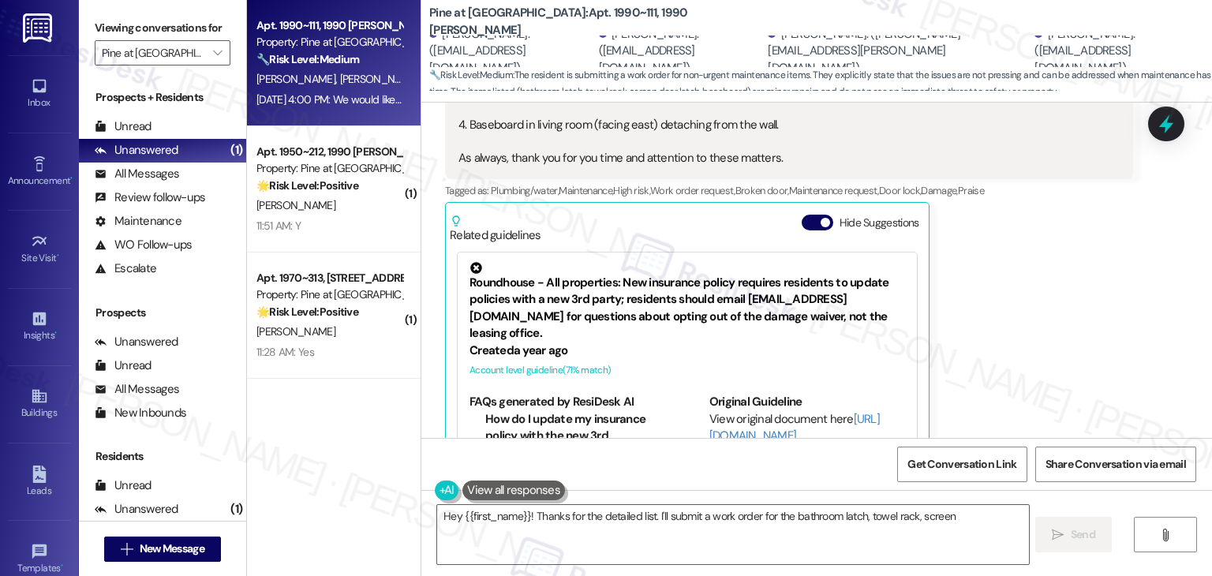
click at [1003, 265] on div "[PERSON_NAME] [DATE] 4:00 PM We would like to submit a work order for the follo…" at bounding box center [789, 196] width 688 height 566
click at [802, 215] on button "Hide Suggestions" at bounding box center [818, 223] width 32 height 16
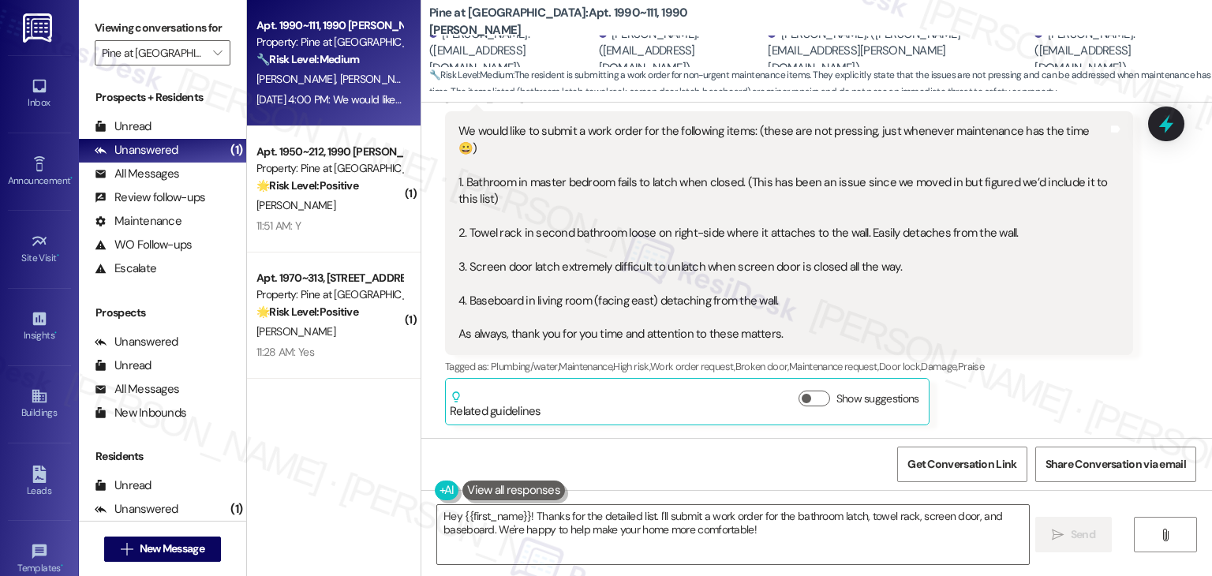
scroll to position [5763, 0]
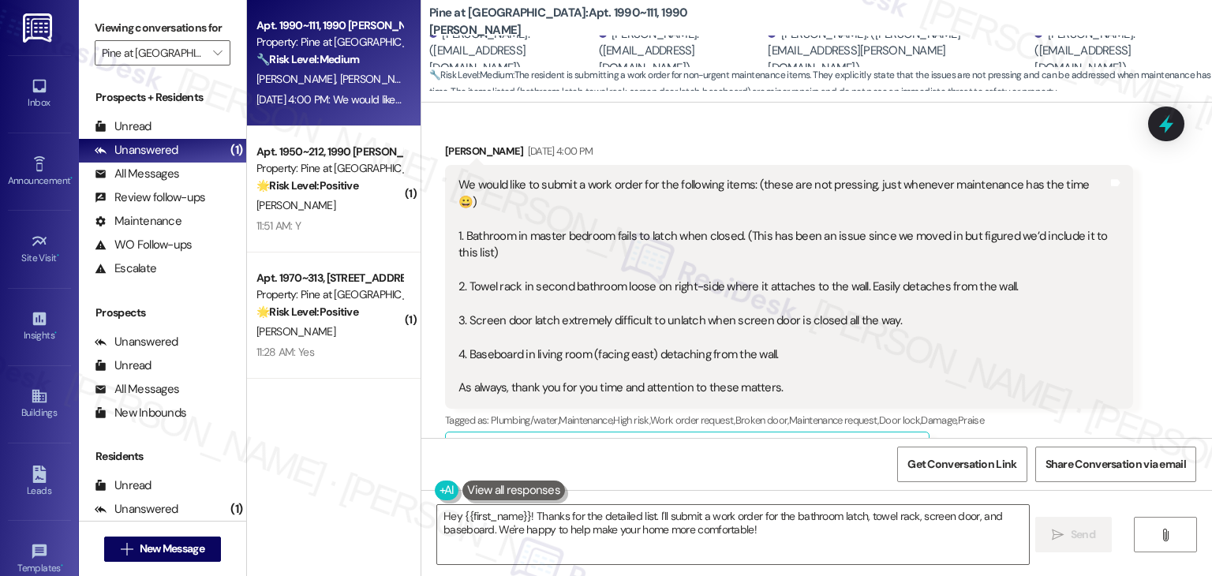
click at [1035, 399] on div "[PERSON_NAME] [DATE] 4:00 PM We would like to submit a work order for the follo…" at bounding box center [789, 310] width 688 height 335
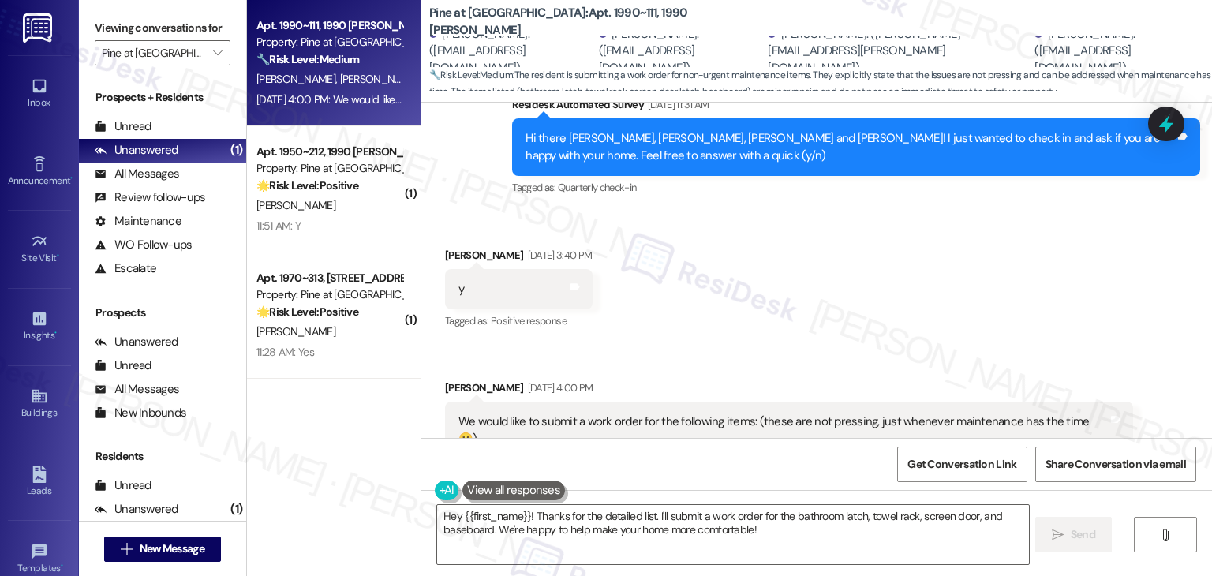
scroll to position [5447, 0]
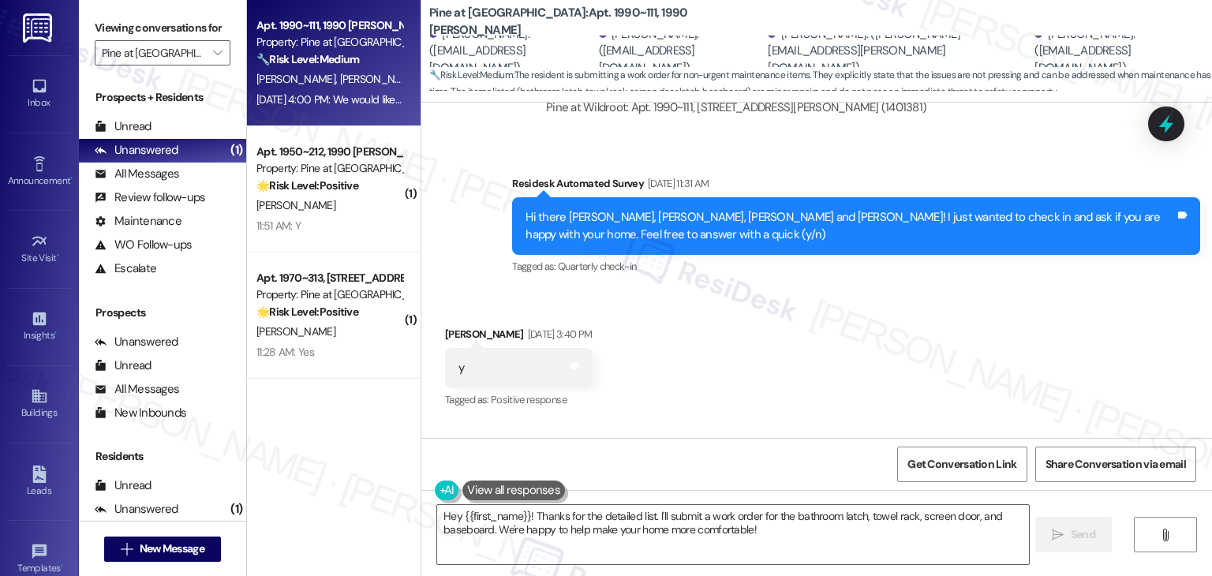
click at [873, 334] on div "Received via SMS [PERSON_NAME] [DATE] 3:40 PM y Tags and notes Tagged as: Posit…" at bounding box center [816, 548] width 790 height 516
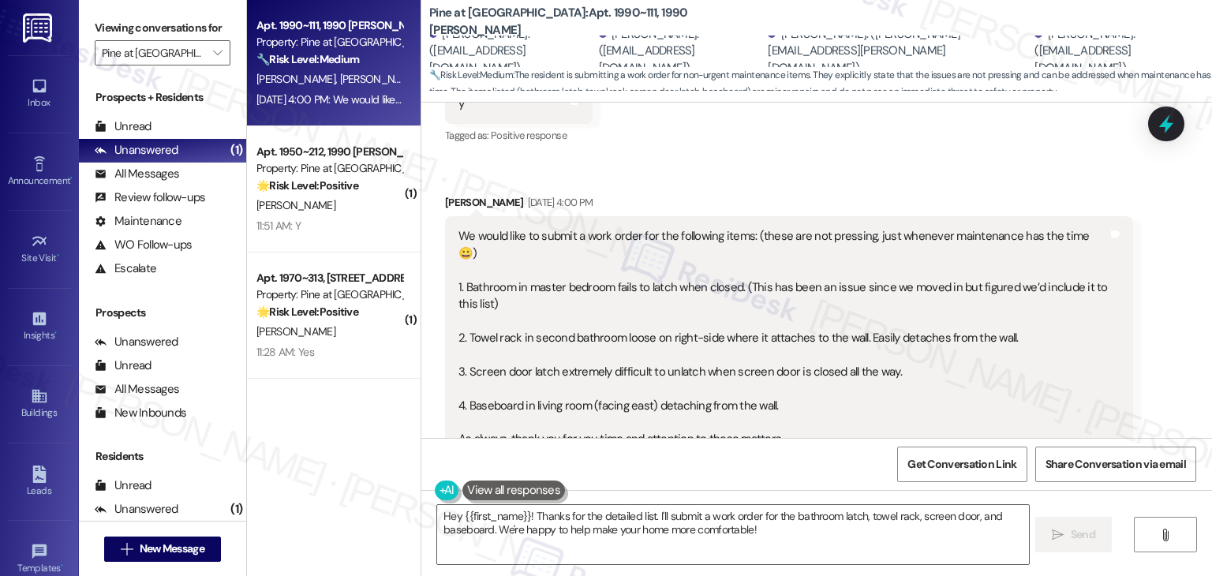
scroll to position [5684, 0]
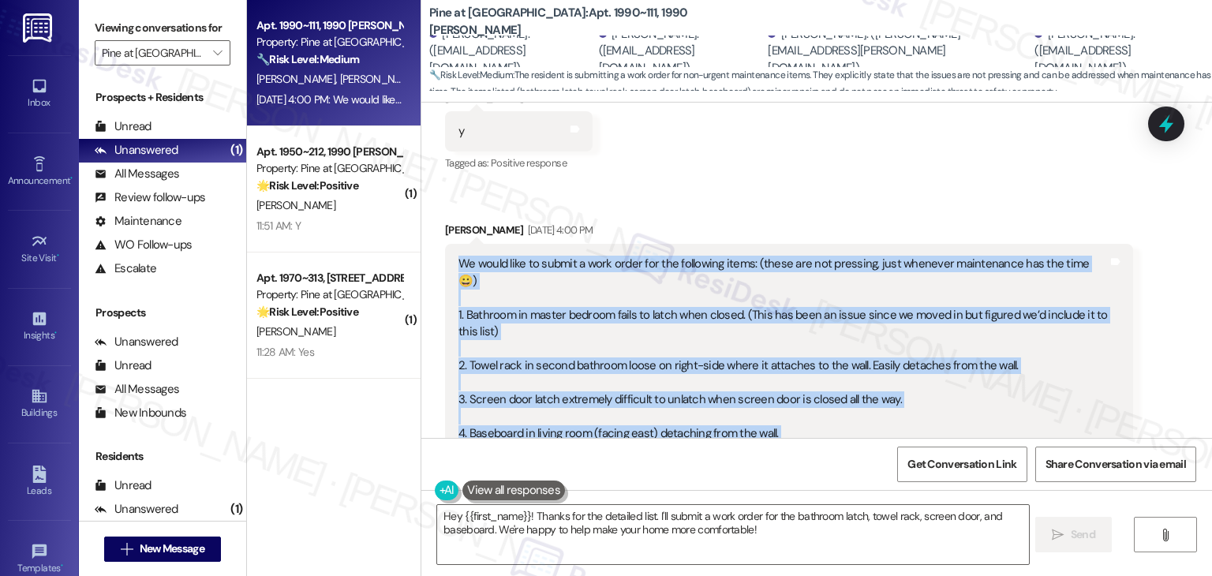
drag, startPoint x: 775, startPoint y: 414, endPoint x: 448, endPoint y: 227, distance: 377.0
click at [457, 256] on div "We would like to submit a work order for the following items: (these are not pr…" at bounding box center [783, 365] width 652 height 219
copy div "We would like to submit a work order for the following items: (these are not pr…"
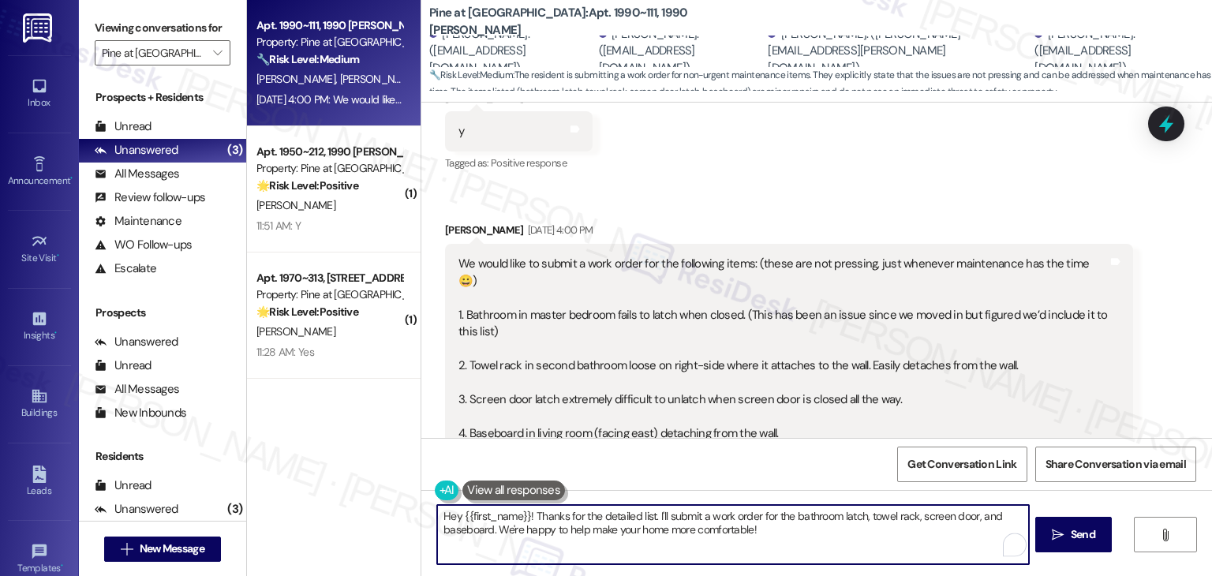
drag, startPoint x: 559, startPoint y: 516, endPoint x: 646, endPoint y: 518, distance: 87.6
click at [646, 518] on textarea "Hey {{first_name}}! Thanks for the detailed list. I'll submit a work order for …" at bounding box center [732, 534] width 591 height 59
click at [645, 518] on textarea "Hey {{first_name}}! Thanks for the detailed list. I'll submit a work order for …" at bounding box center [732, 534] width 591 height 59
click at [570, 517] on textarea "Hey {{first_name}}! Thanks for the detailed list. I'll submit a work order for …" at bounding box center [732, 534] width 591 height 59
drag, startPoint x: 528, startPoint y: 518, endPoint x: 492, endPoint y: 532, distance: 37.9
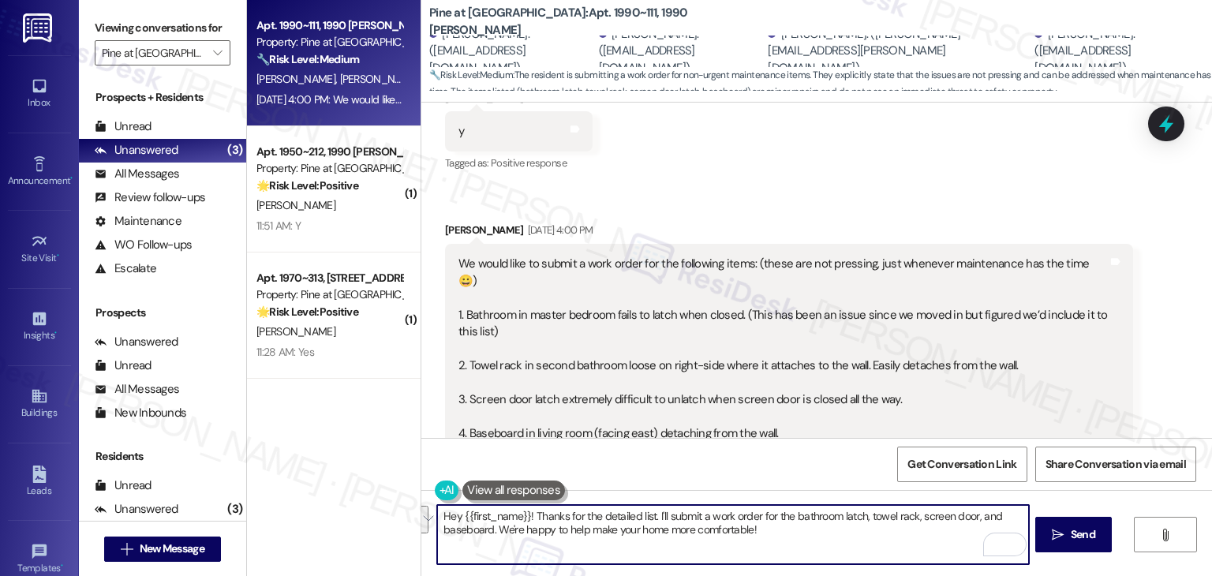
click at [492, 532] on textarea "Hey {{first_name}}! Thanks for the detailed list. I'll submit a work order for …" at bounding box center [732, 534] width 591 height 59
click at [985, 143] on div "Received via SMS [PERSON_NAME] [DATE] 3:40 PM y Tags and notes Tagged as: Posit…" at bounding box center [816, 312] width 790 height 516
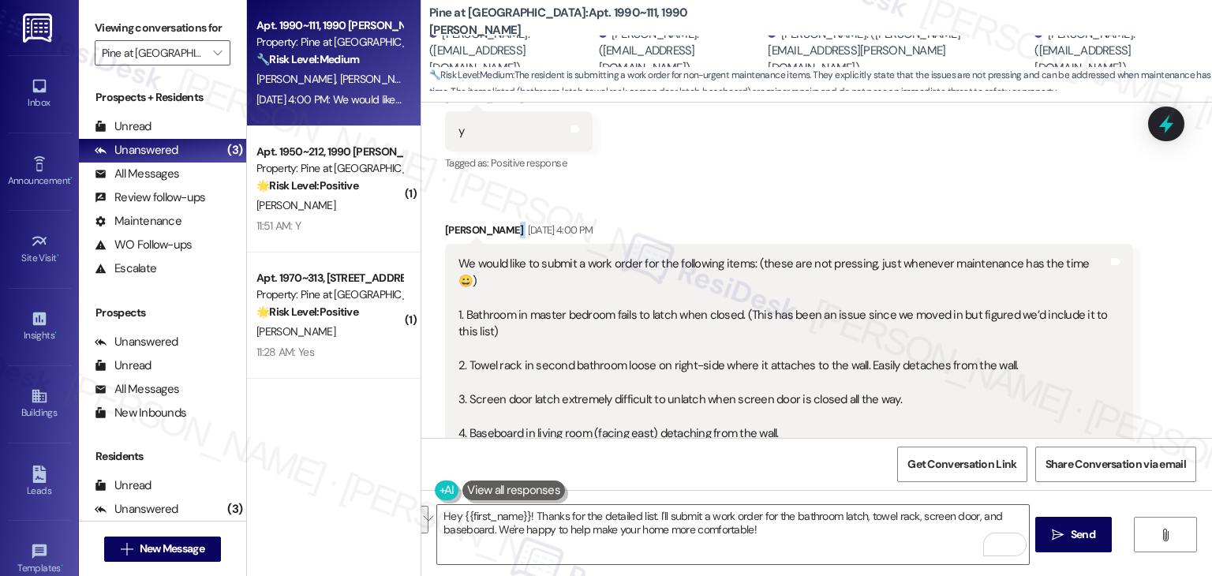
click at [985, 143] on div "Received via SMS [PERSON_NAME] [DATE] 3:40 PM y Tags and notes Tagged as: Posit…" at bounding box center [816, 312] width 790 height 516
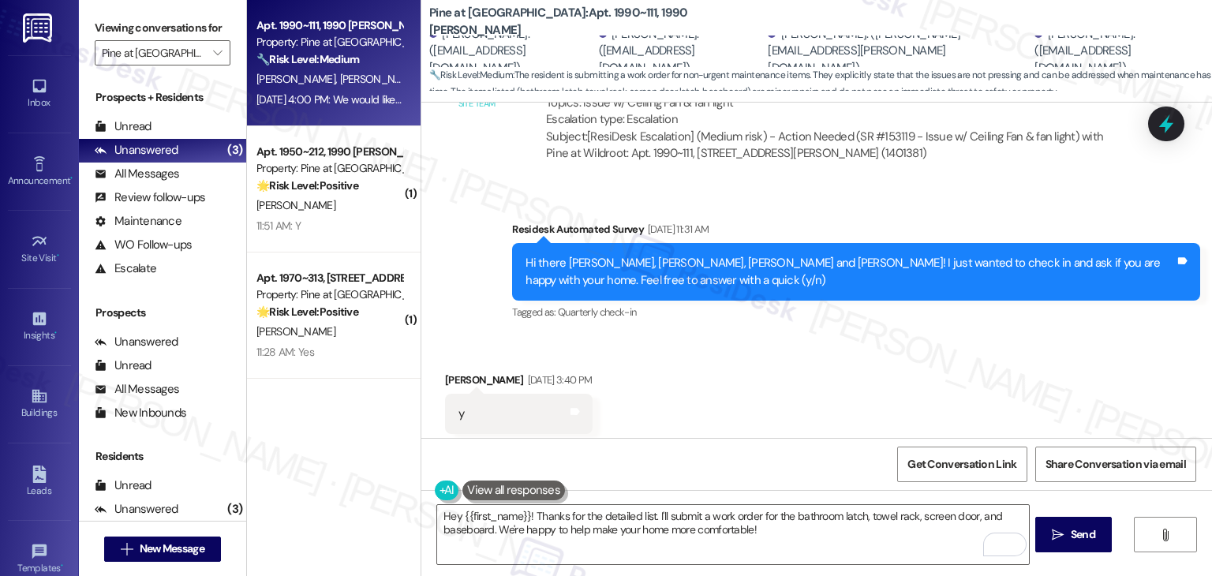
scroll to position [5289, 0]
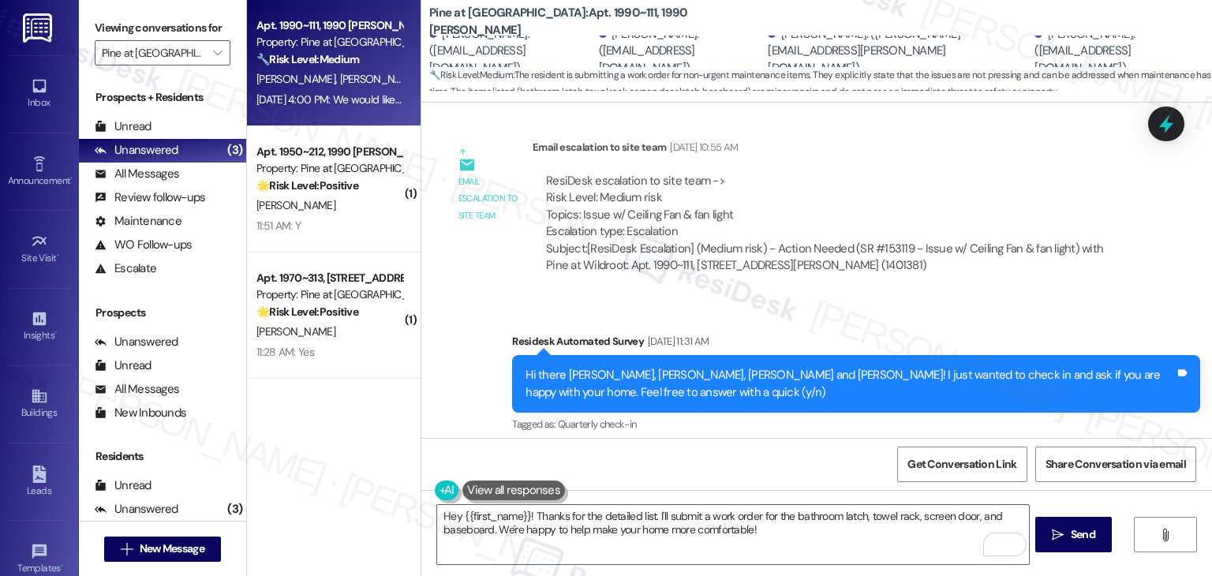
click at [977, 297] on div "Survey, sent via SMS Residesk Automated Survey [DATE] 11:31 AM Hi there [PERSON…" at bounding box center [816, 372] width 790 height 150
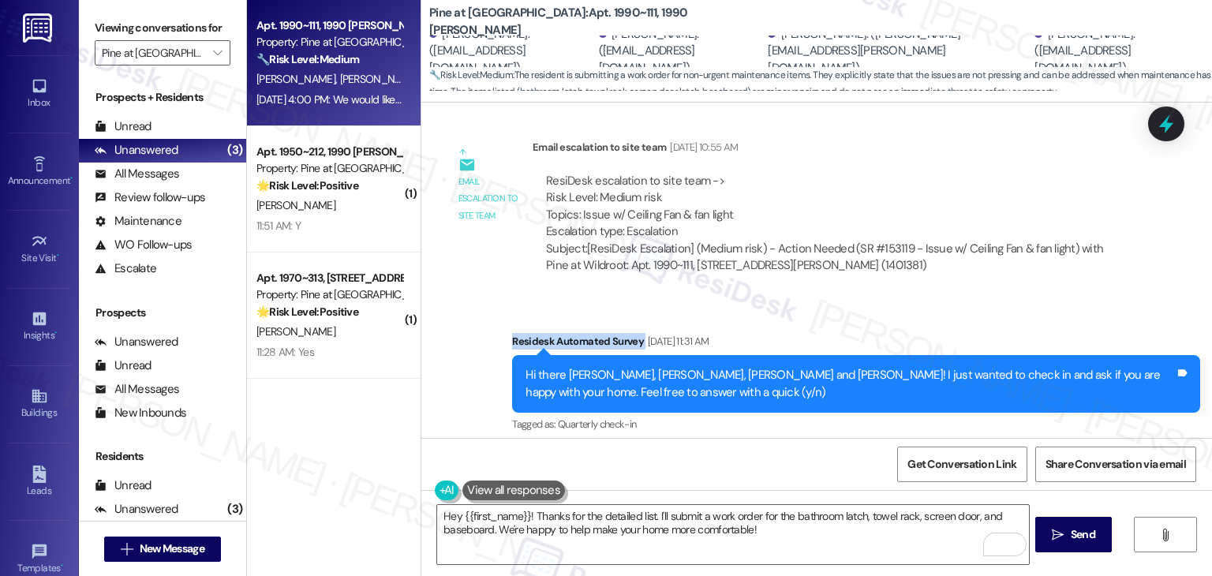
click at [977, 297] on div "Survey, sent via SMS Residesk Automated Survey [DATE] 11:31 AM Hi there [PERSON…" at bounding box center [816, 372] width 790 height 150
click at [977, 297] on div "Survey, sent via SMS Residesk Automated Survey Aug 13, 2025 at 11:31 AM Hi ther…" at bounding box center [816, 372] width 790 height 150
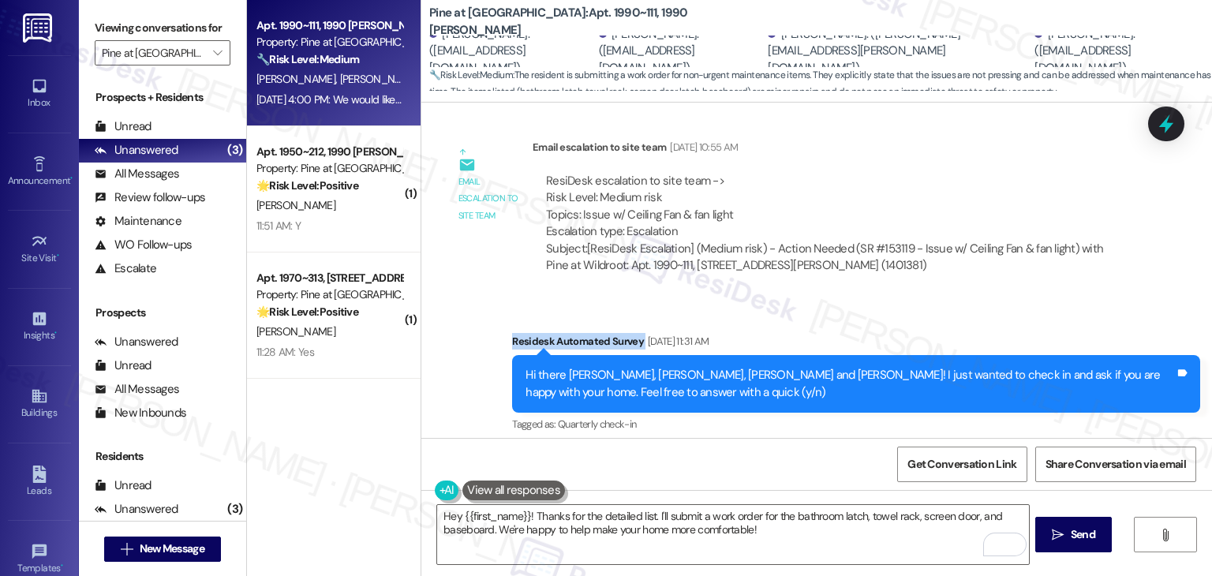
click at [977, 297] on div "Survey, sent via SMS Residesk Automated Survey Aug 13, 2025 at 11:31 AM Hi ther…" at bounding box center [816, 372] width 790 height 150
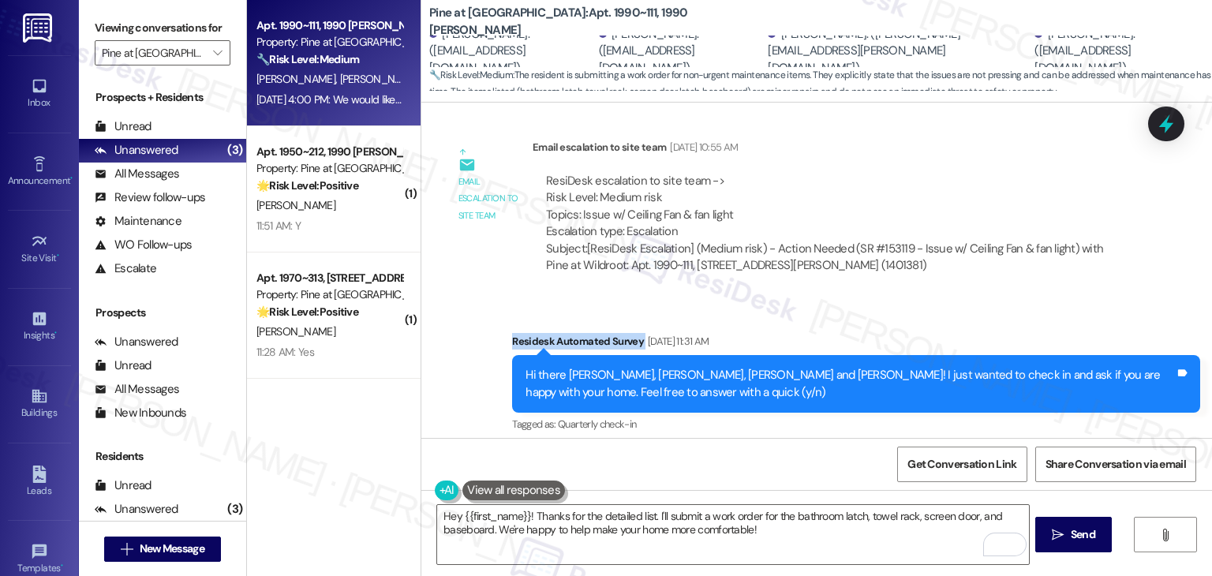
click at [977, 297] on div "Survey, sent via SMS Residesk Automated Survey Aug 13, 2025 at 11:31 AM Hi ther…" at bounding box center [816, 372] width 790 height 150
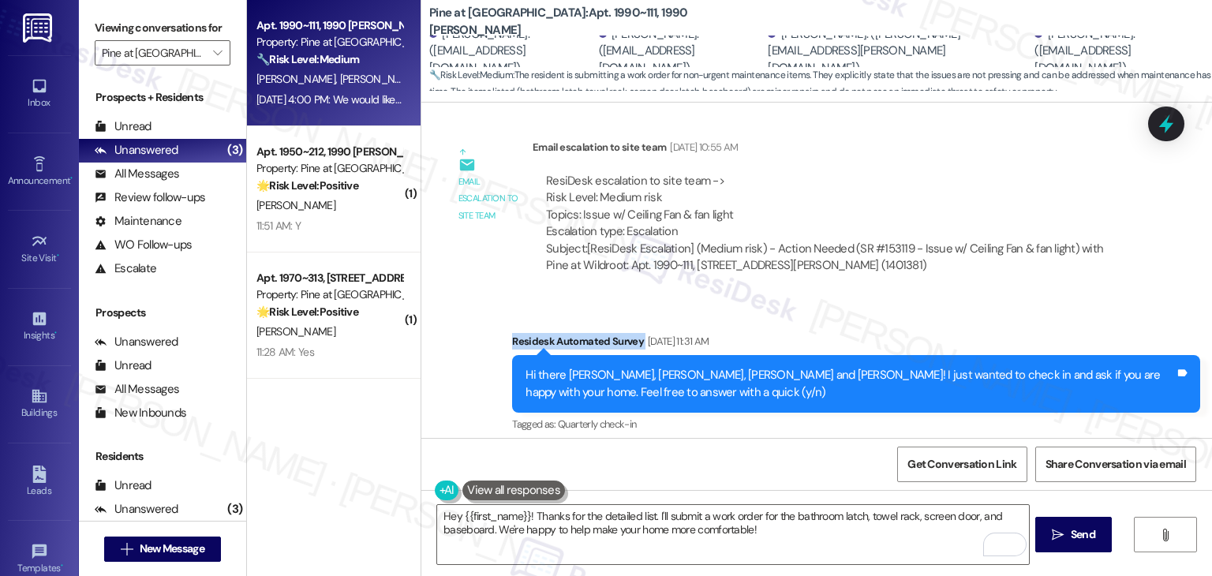
click at [977, 297] on div "Survey, sent via SMS Residesk Automated Survey Aug 13, 2025 at 11:31 AM Hi ther…" at bounding box center [816, 372] width 790 height 150
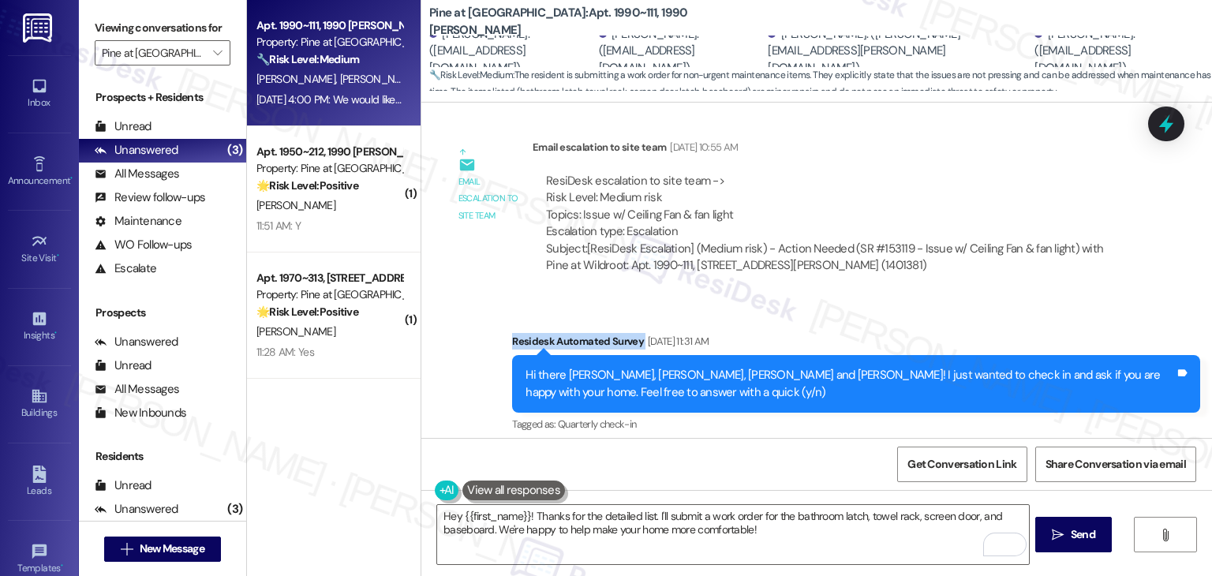
click at [977, 297] on div "Survey, sent via SMS Residesk Automated Survey Aug 13, 2025 at 11:31 AM Hi ther…" at bounding box center [816, 372] width 790 height 150
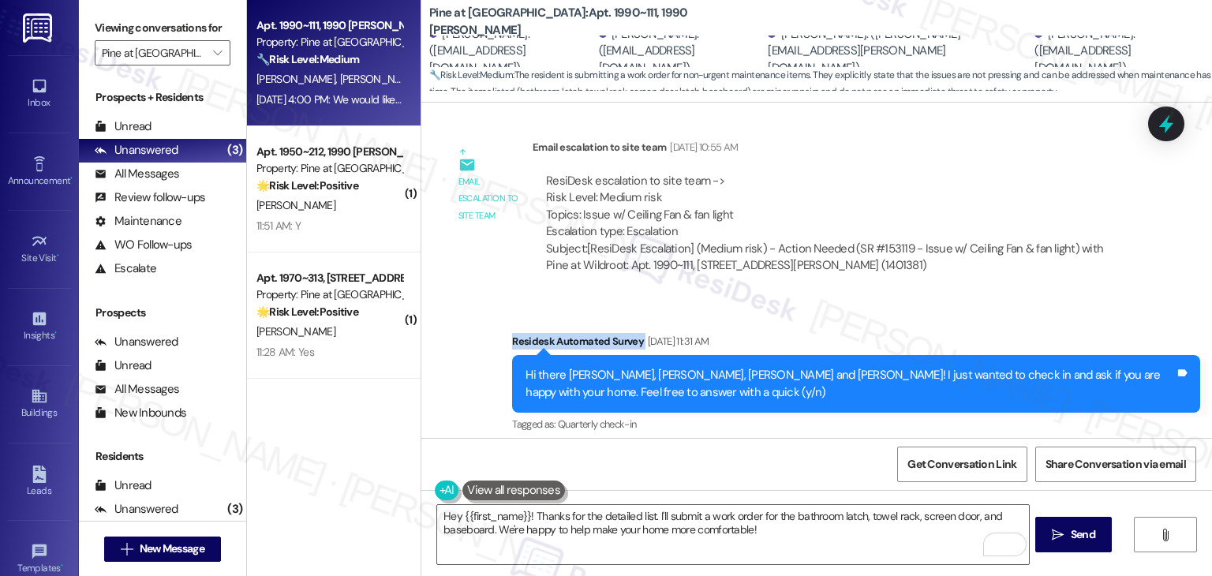
click at [977, 297] on div "Survey, sent via SMS Residesk Automated Survey Aug 13, 2025 at 11:31 AM Hi ther…" at bounding box center [816, 372] width 790 height 150
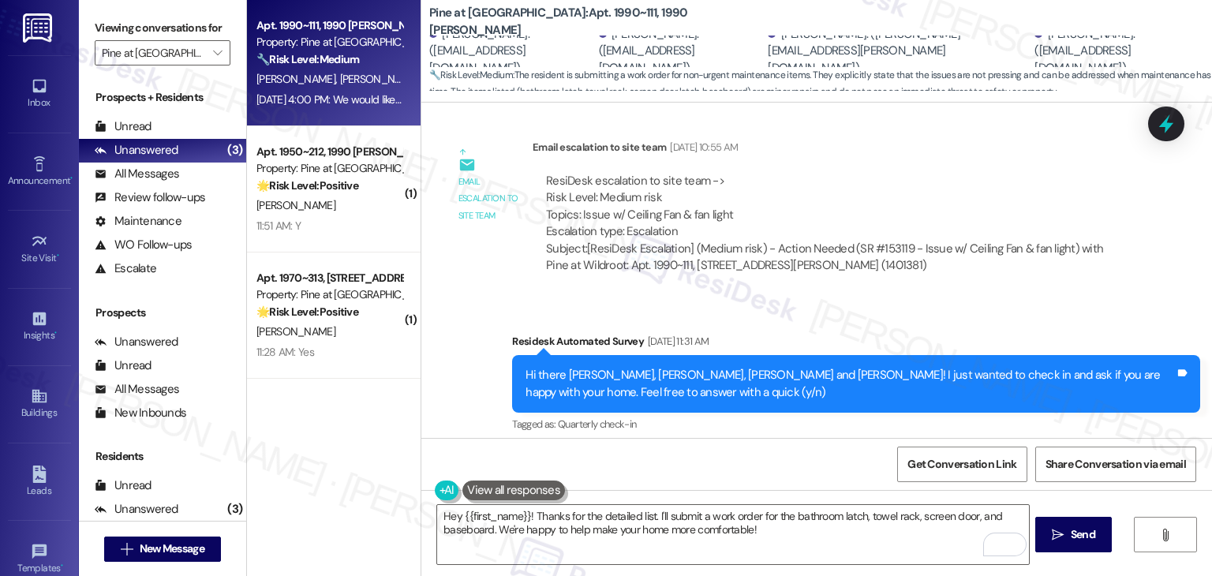
click at [977, 297] on div "Survey, sent via SMS Residesk Automated Survey Aug 13, 2025 at 11:31 AM Hi ther…" at bounding box center [816, 372] width 790 height 150
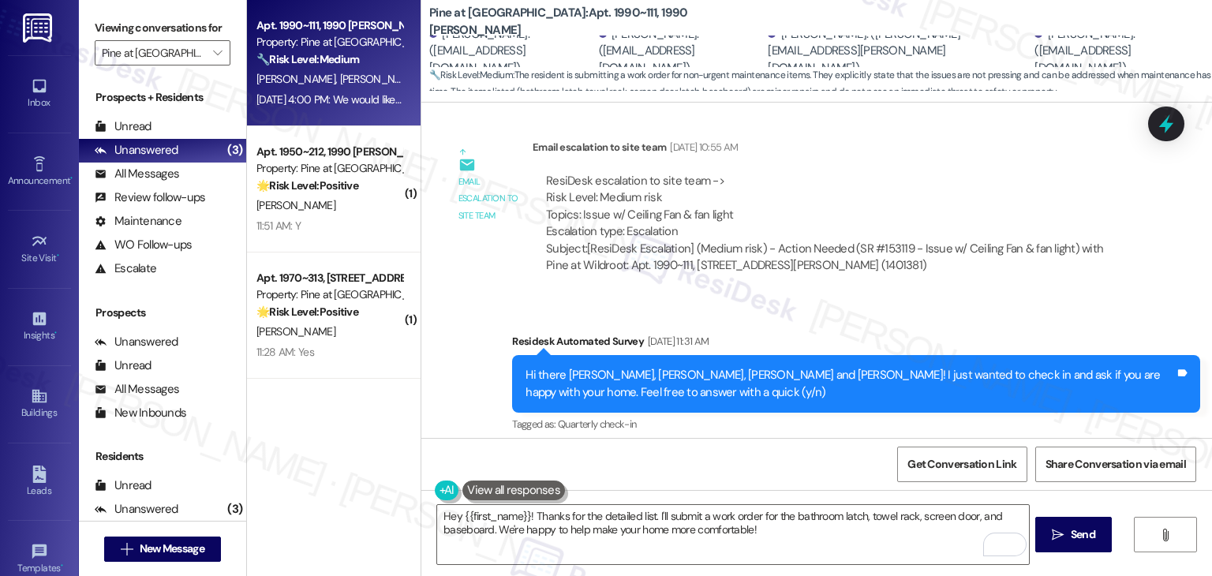
scroll to position [5763, 0]
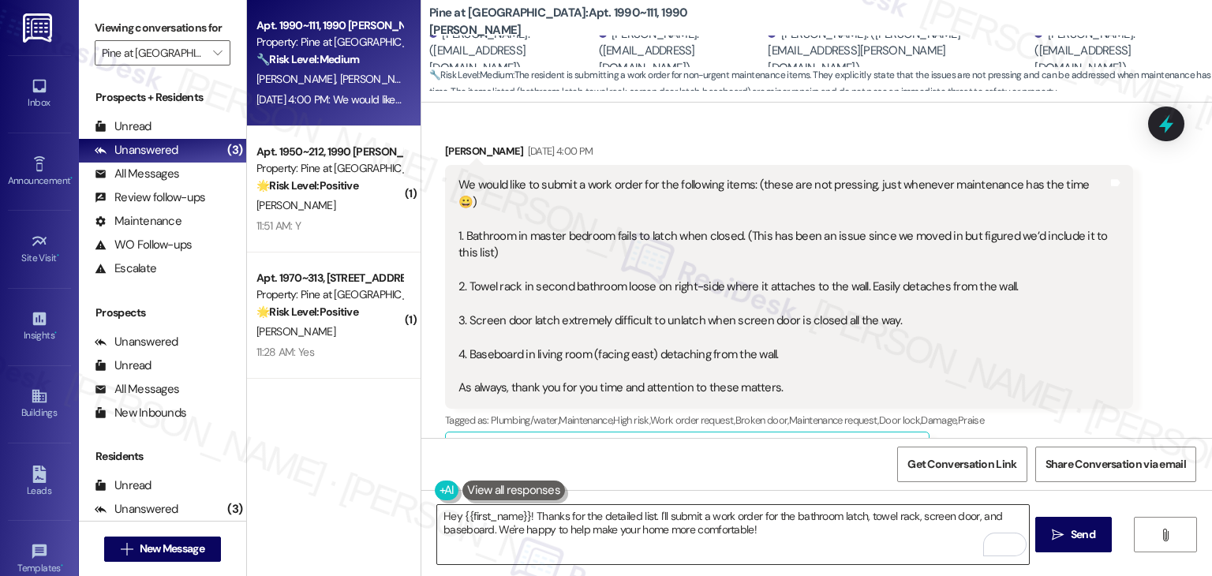
click at [652, 529] on textarea "Hey {{first_name}}! Thanks for the detailed list. I'll submit a work order for …" at bounding box center [732, 534] width 591 height 59
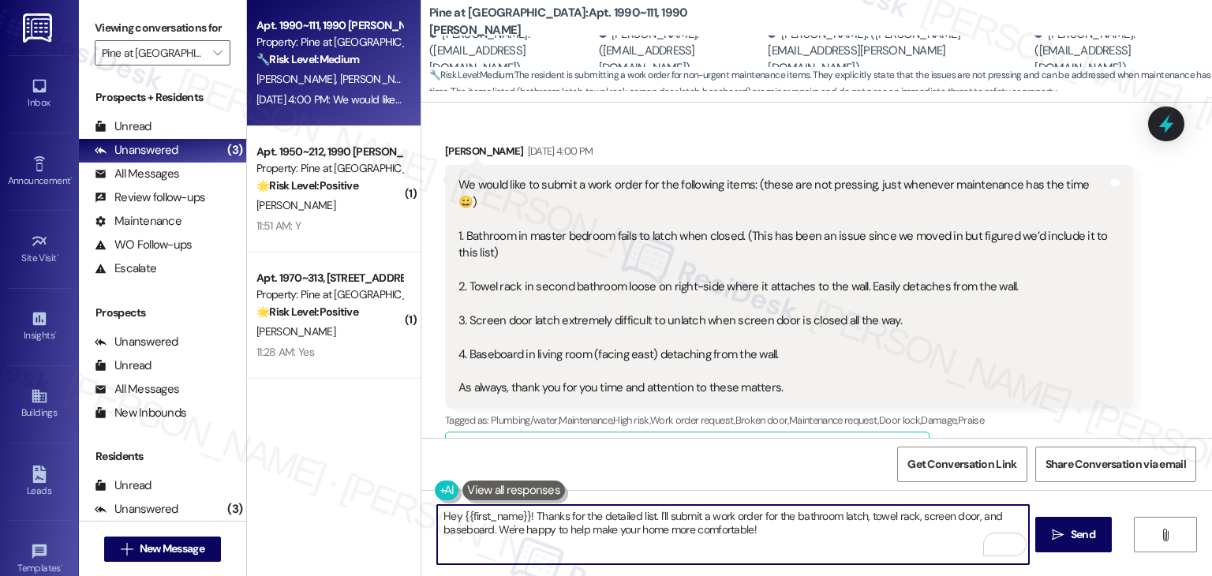
click at [652, 529] on textarea "Hey {{first_name}}! Thanks for the detailed list. I'll submit a work order for …" at bounding box center [732, 534] width 591 height 59
paste textarea "Thanks so much for the detailed list, Daniel! I’ll note the bathroom latch, tow…"
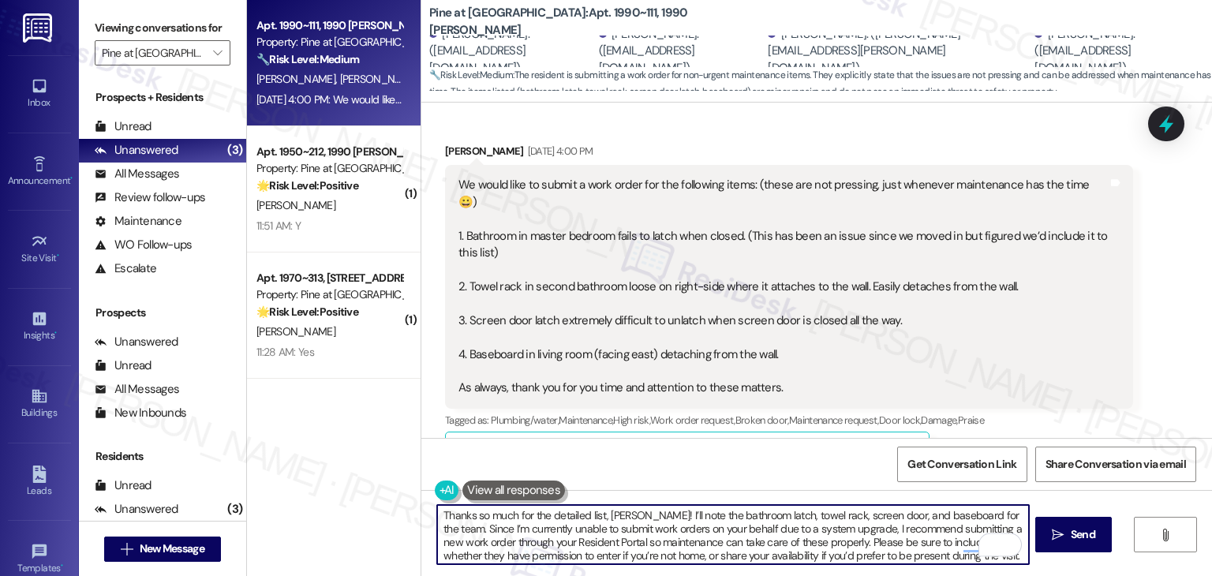
scroll to position [0, 0]
type textarea "Thanks so much for the detailed list, Daniel! I’ll note the bathroom latch, tow…"
click at [1071, 528] on span "Send" at bounding box center [1083, 534] width 24 height 17
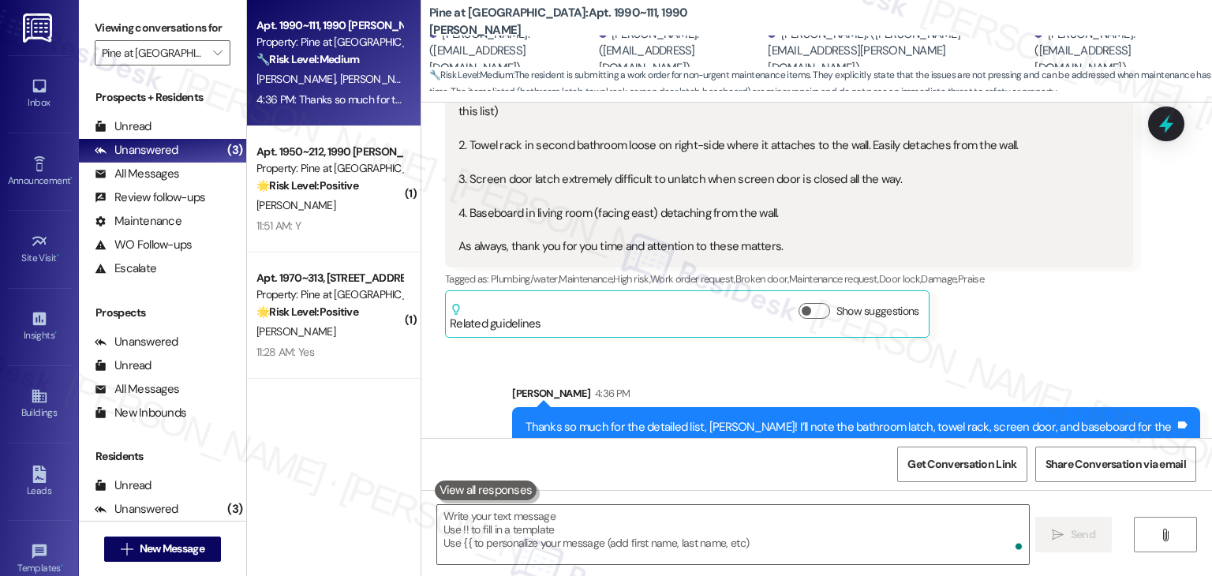
scroll to position [5940, 0]
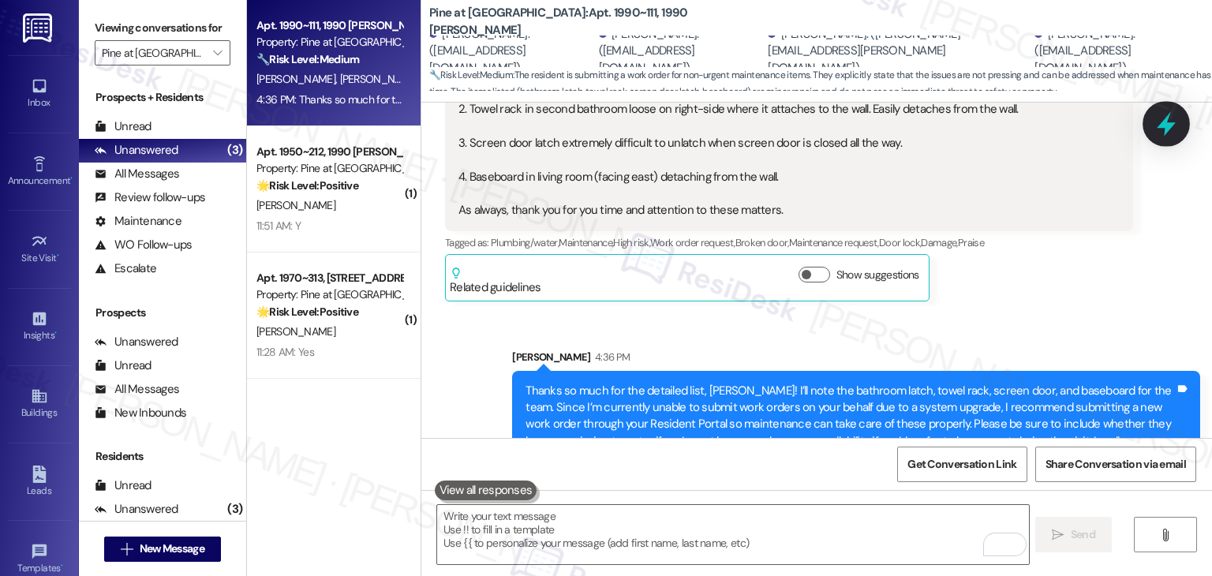
click at [1164, 121] on icon at bounding box center [1166, 124] width 19 height 24
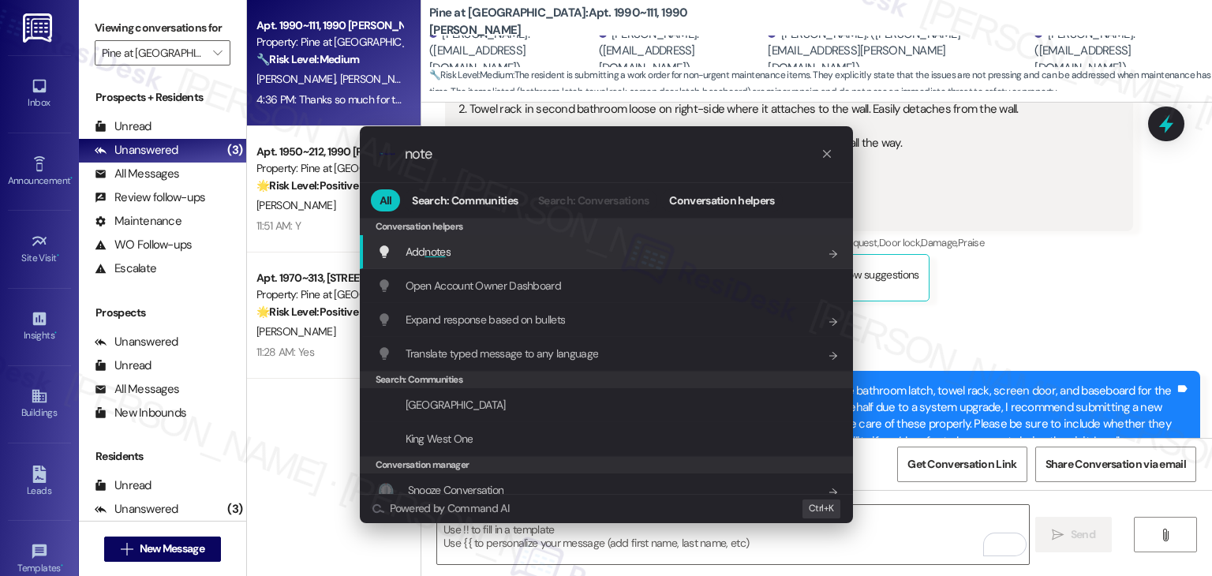
type input "note"
click at [456, 257] on div "Add note s Add shortcut" at bounding box center [607, 251] width 461 height 17
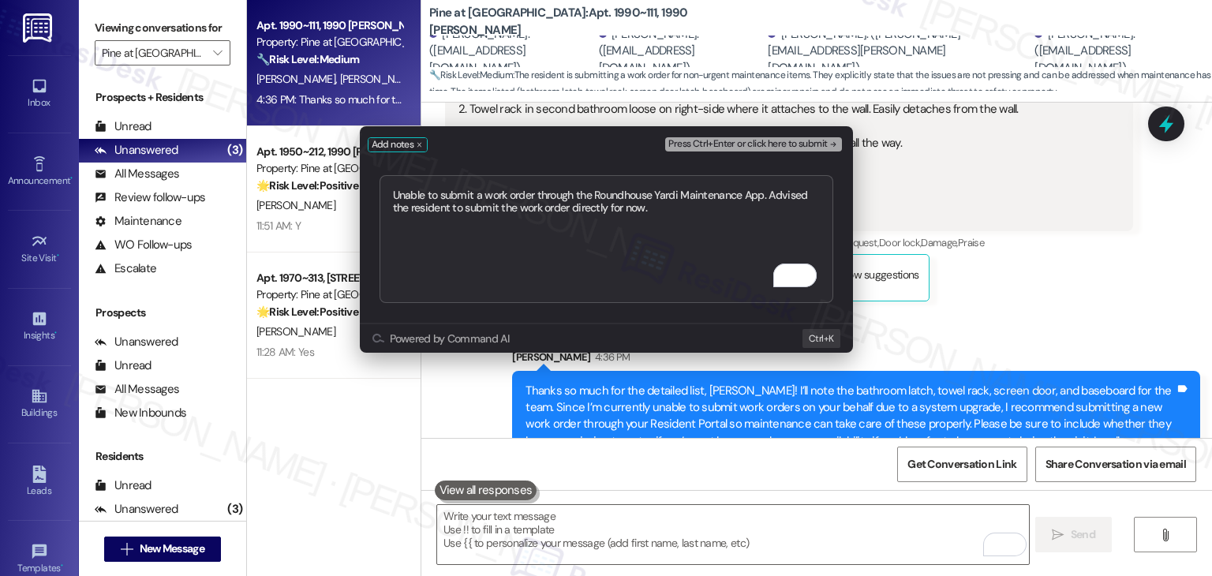
type textarea "Unable to submit a work order through the Roundhouse Yardi Maintenance App. Adv…"
click at [764, 145] on span "Press Ctrl+Enter or click here to submit" at bounding box center [747, 144] width 159 height 11
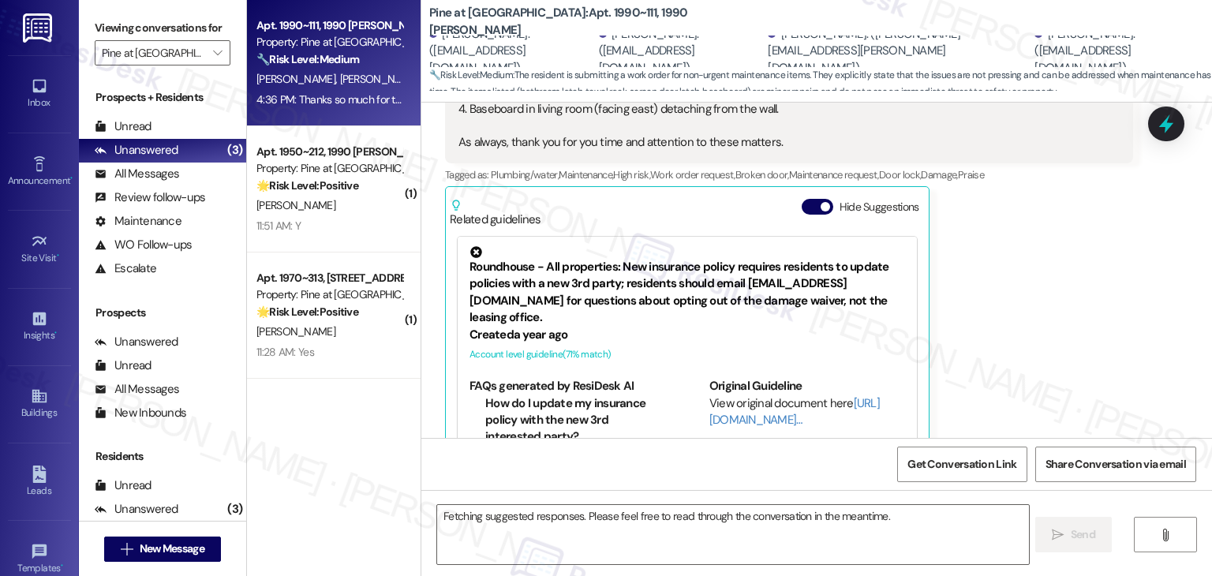
scroll to position [5992, 0]
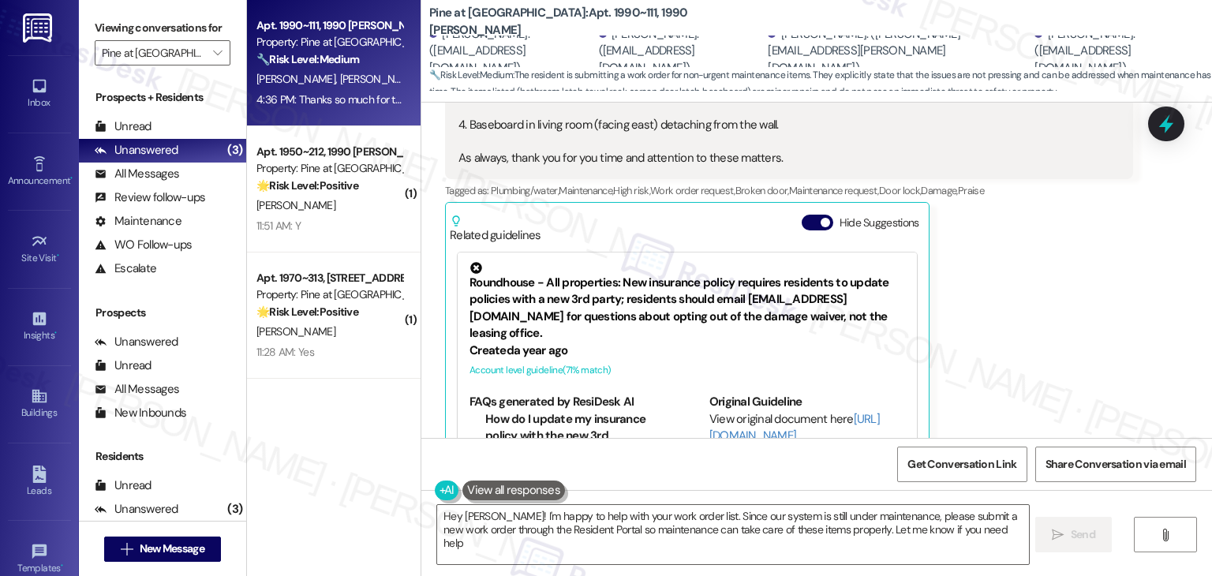
type textarea "Hey Daniel! I'm happy to help with your work order list. Since our system is st…"
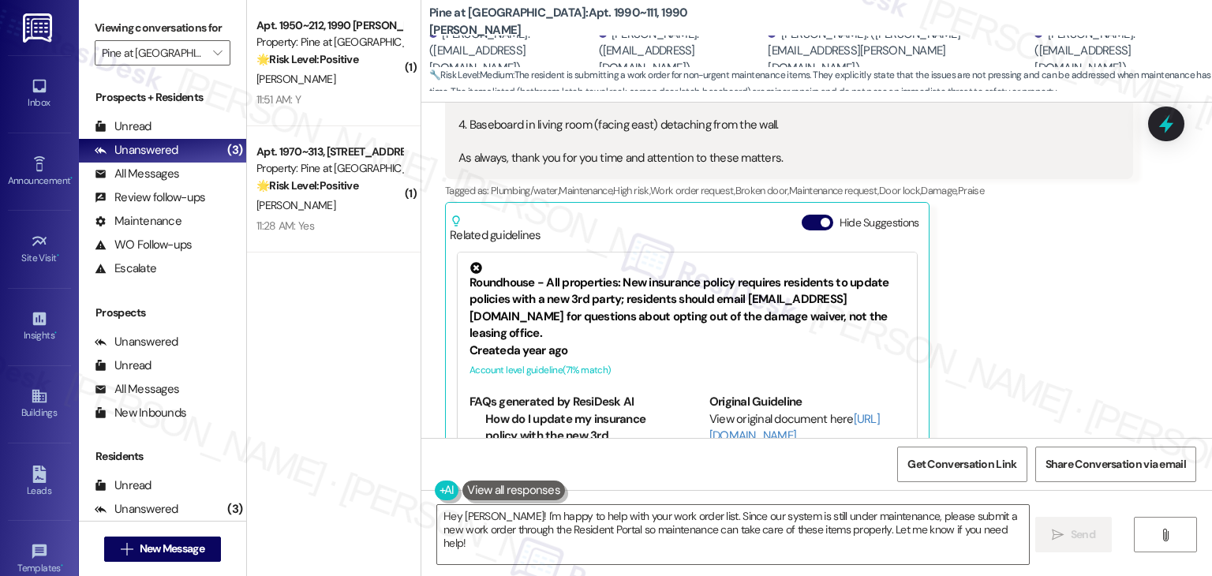
click at [1086, 330] on div "Daniel Banks Aug 18, 2025 at 4:00 PM We would like to submit a work order for t…" at bounding box center [789, 196] width 688 height 566
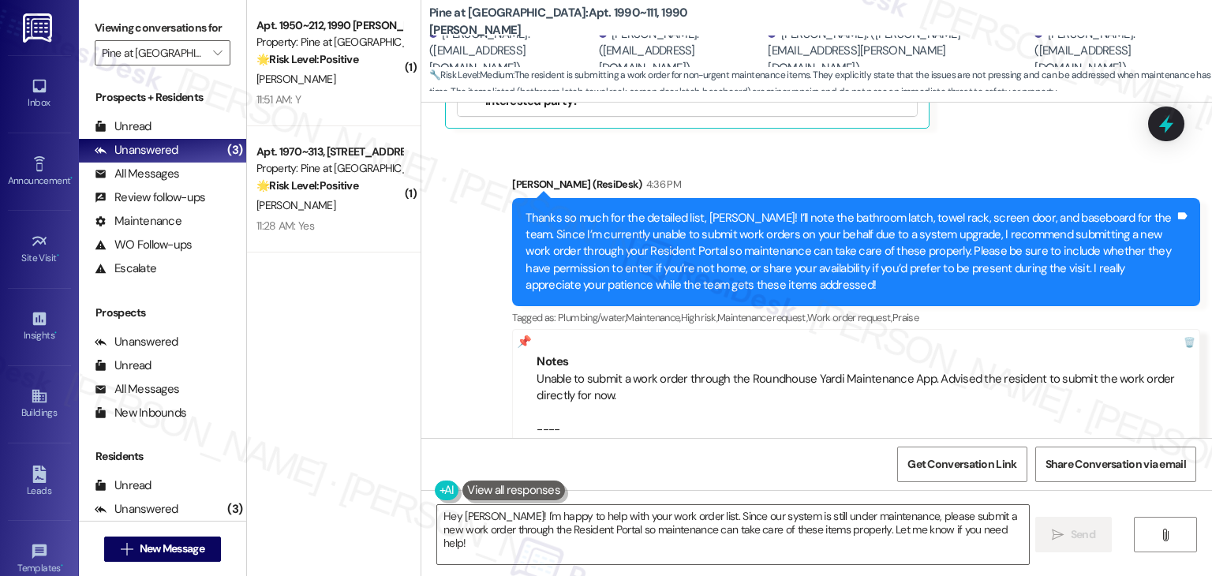
click at [443, 278] on div "Sent via SMS Dottie (ResiDesk) 4:36 PM Thanks so much for the detailed list, Da…" at bounding box center [816, 315] width 790 height 351
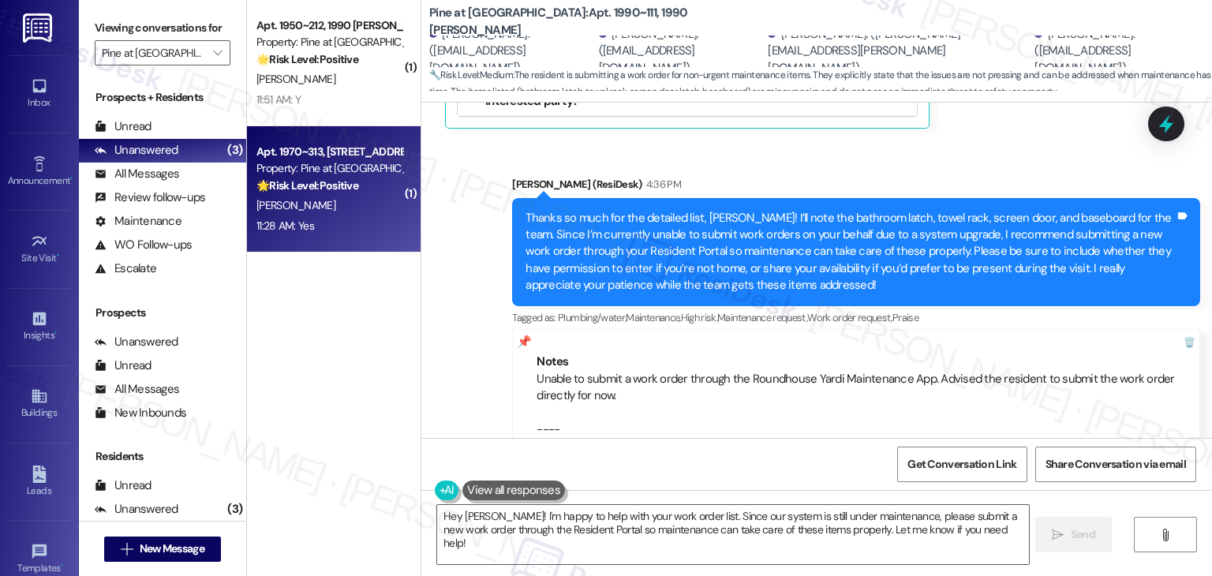
click at [326, 201] on div "D. Thiede" at bounding box center [329, 206] width 149 height 20
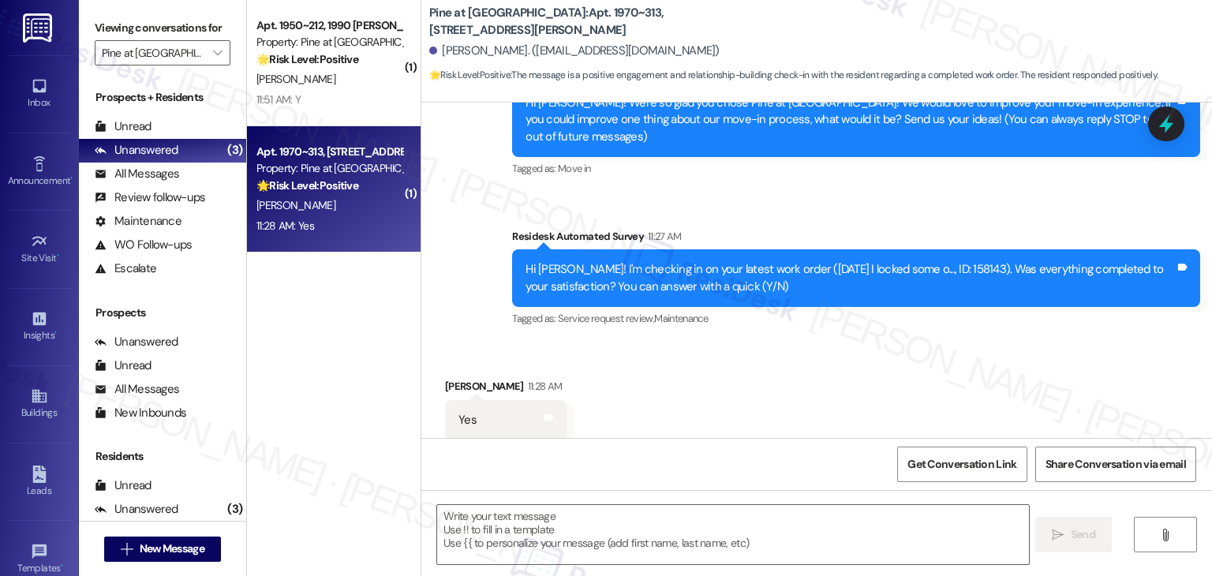
type textarea "Fetching suggested responses. Please feel free to read through the conversation…"
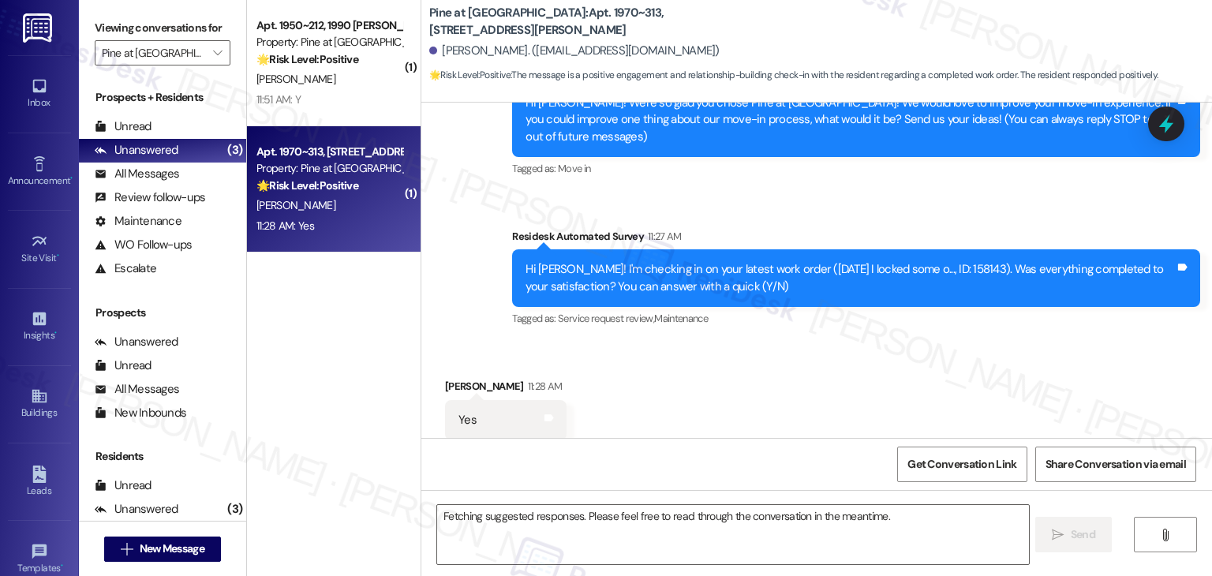
scroll to position [204, 0]
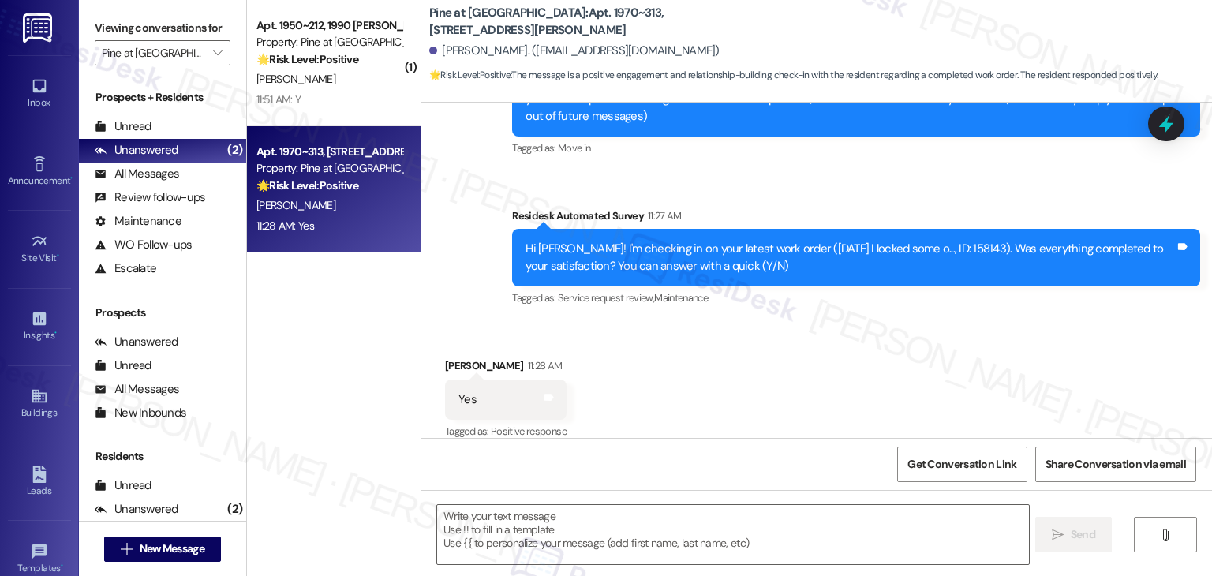
click at [805, 371] on div "Received via SMS David Thiede 11:28 AM Yes Tags and notes Tagged as: Positive r…" at bounding box center [816, 388] width 790 height 133
click at [807, 366] on div "Received via SMS David Thiede 11:28 AM Yes Tags and notes Tagged as: Positive r…" at bounding box center [816, 388] width 790 height 133
click at [824, 322] on div "Received via SMS David Thiede 11:28 AM Yes Tags and notes Tagged as: Positive r…" at bounding box center [816, 388] width 790 height 133
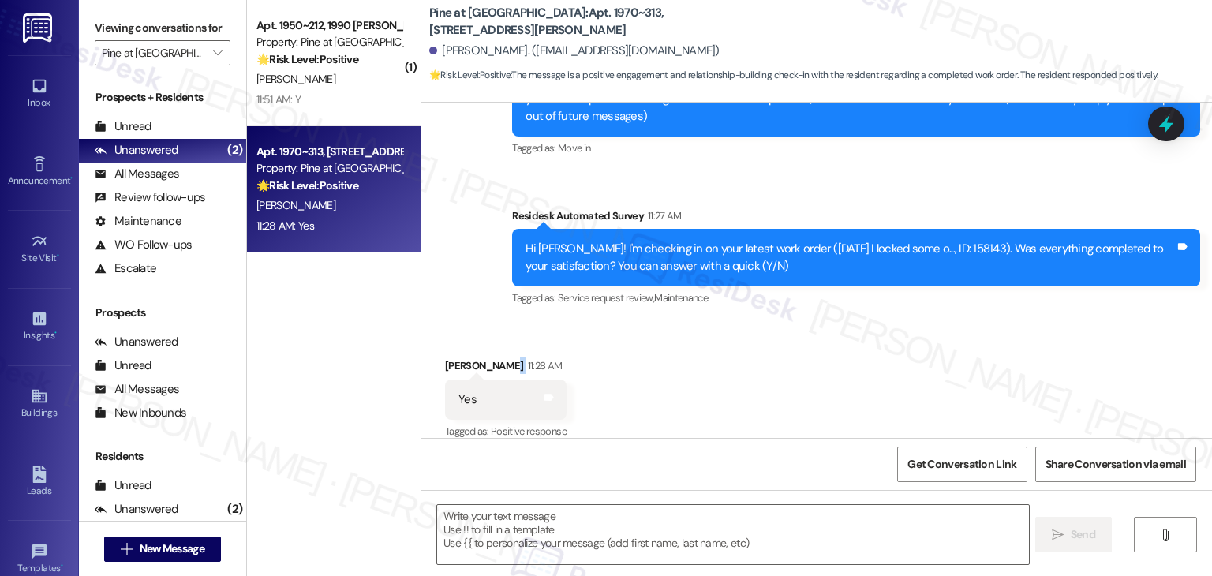
click at [824, 322] on div "Received via SMS David Thiede 11:28 AM Yes Tags and notes Tagged as: Positive r…" at bounding box center [816, 388] width 790 height 133
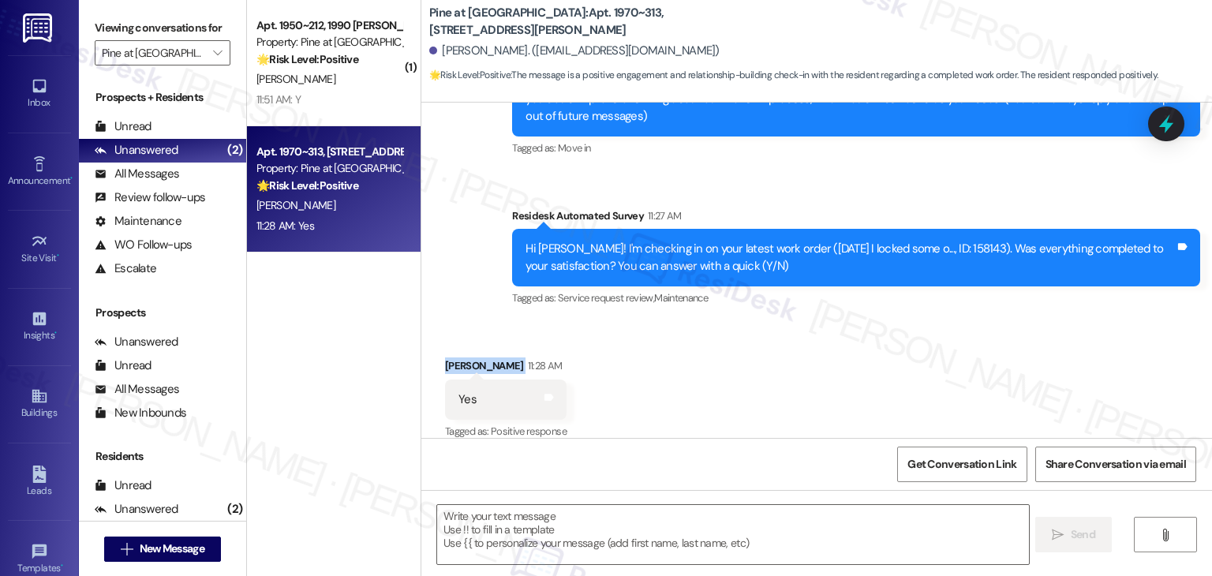
click at [824, 322] on div "Received via SMS David Thiede 11:28 AM Yes Tags and notes Tagged as: Positive r…" at bounding box center [816, 388] width 790 height 133
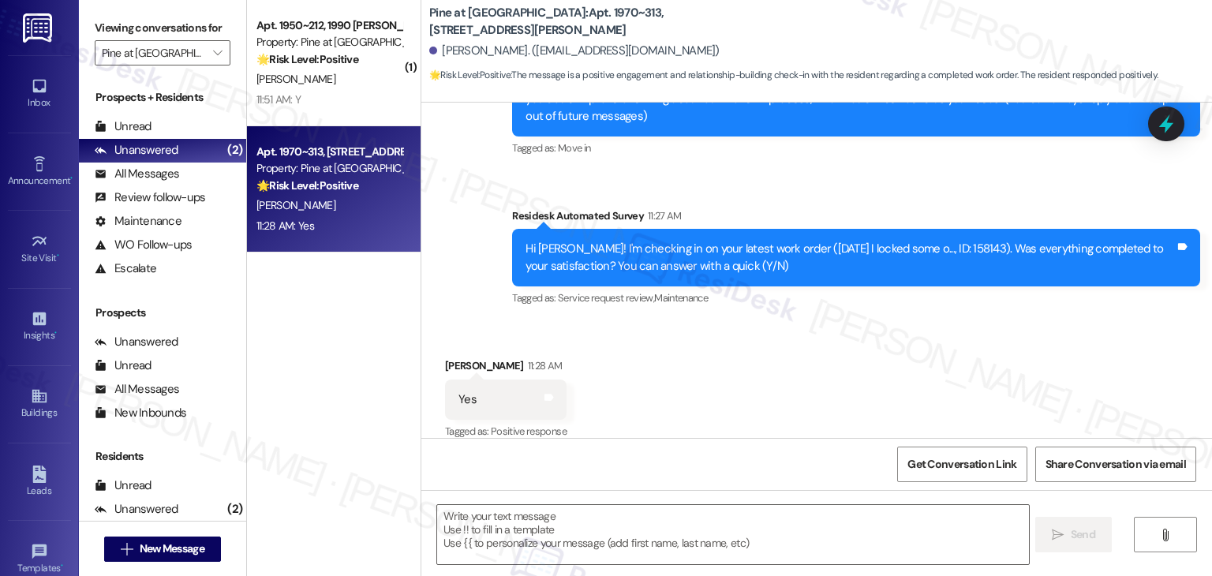
click at [824, 322] on div "Received via SMS David Thiede 11:28 AM Yes Tags and notes Tagged as: Positive r…" at bounding box center [816, 388] width 790 height 133
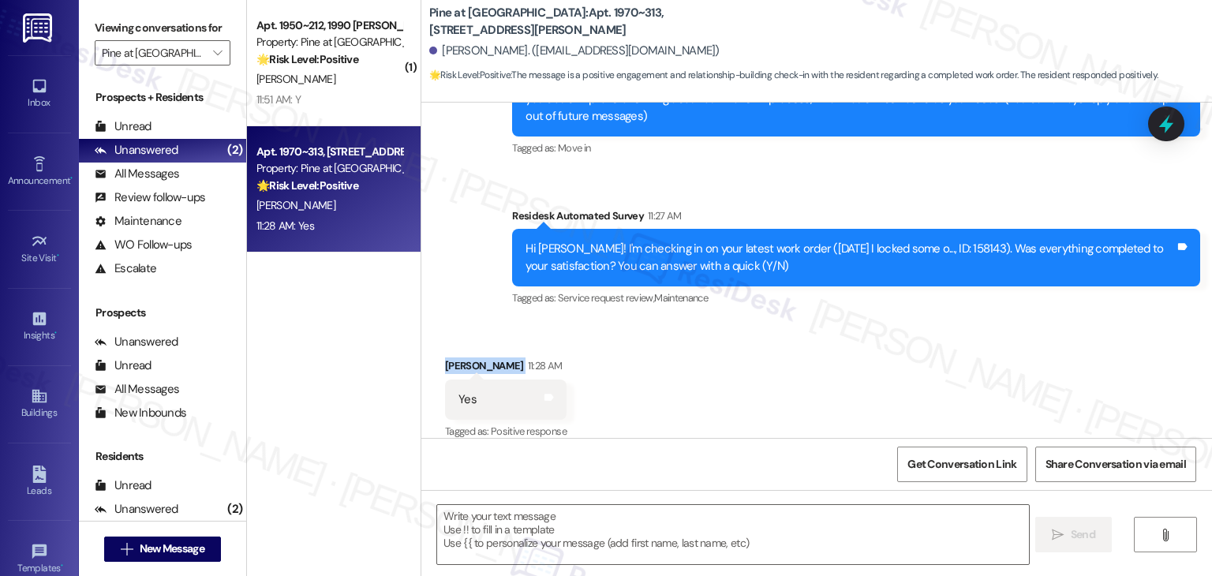
click at [824, 322] on div "Received via SMS David Thiede 11:28 AM Yes Tags and notes Tagged as: Positive r…" at bounding box center [816, 388] width 790 height 133
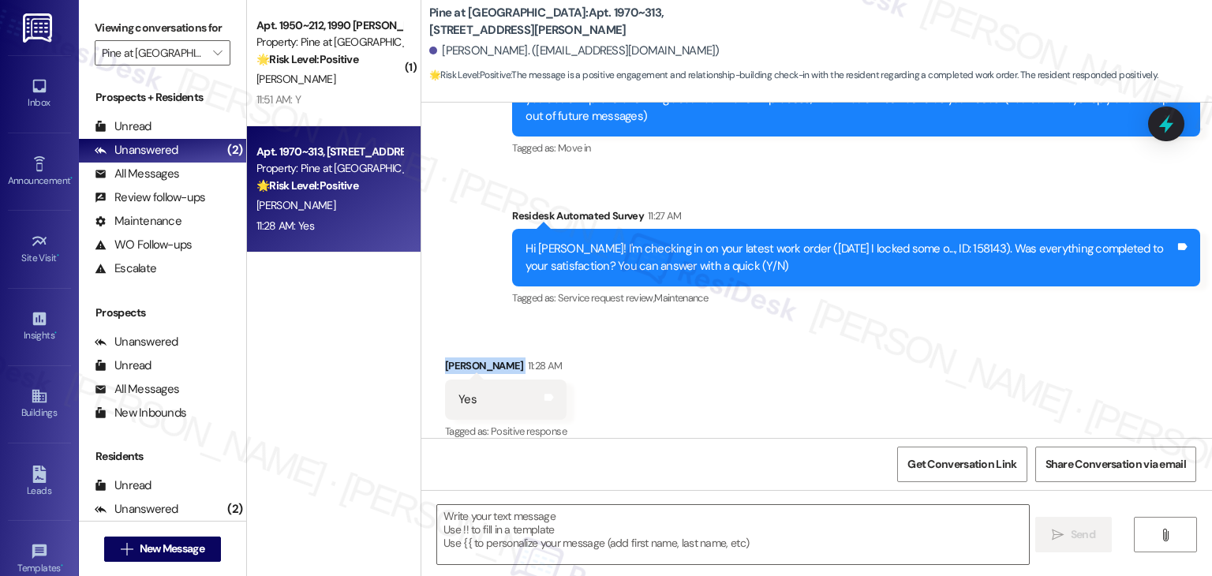
click at [824, 322] on div "Received via SMS David Thiede 11:28 AM Yes Tags and notes Tagged as: Positive r…" at bounding box center [816, 388] width 790 height 133
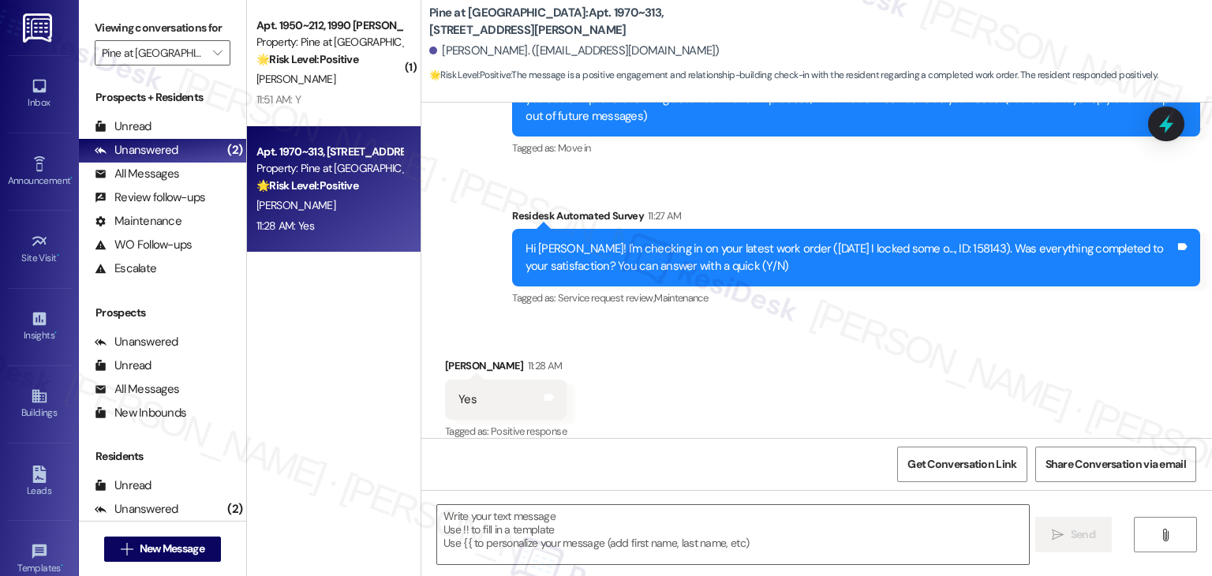
click at [824, 322] on div "Received via SMS David Thiede 11:28 AM Yes Tags and notes Tagged as: Positive r…" at bounding box center [816, 388] width 790 height 133
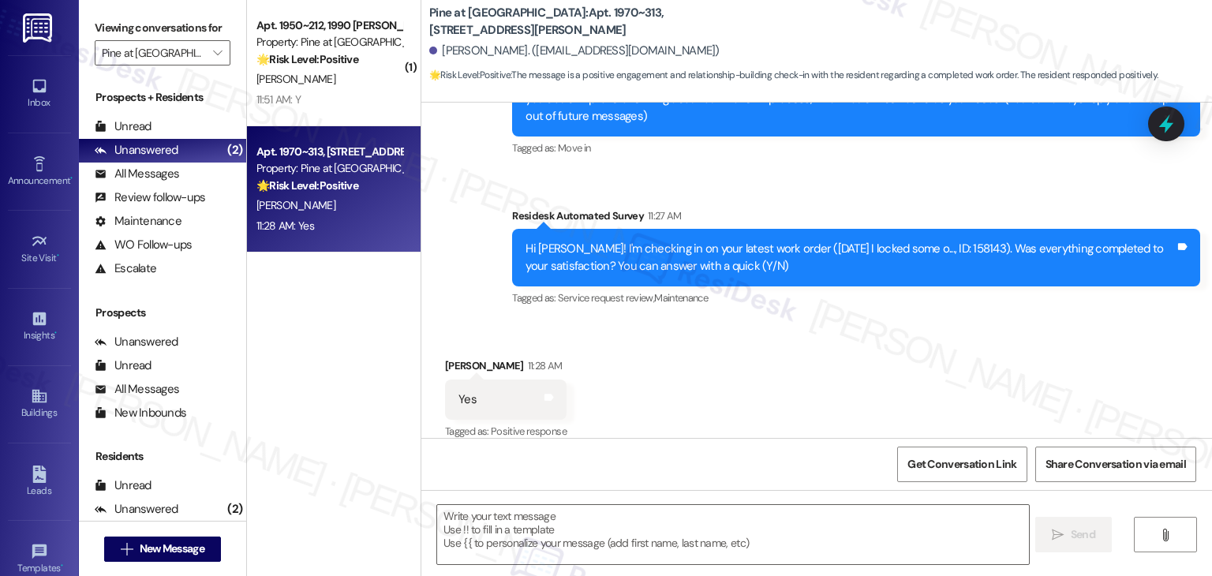
click at [791, 390] on div "Received via SMS David Thiede 11:28 AM Yes Tags and notes Tagged as: Positive r…" at bounding box center [816, 388] width 790 height 133
click at [797, 383] on div "Received via SMS David Thiede 11:28 AM Yes Tags and notes Tagged as: Positive r…" at bounding box center [816, 388] width 790 height 133
click at [801, 374] on div "Received via SMS David Thiede 11:28 AM Yes Tags and notes Tagged as: Positive r…" at bounding box center [816, 388] width 790 height 133
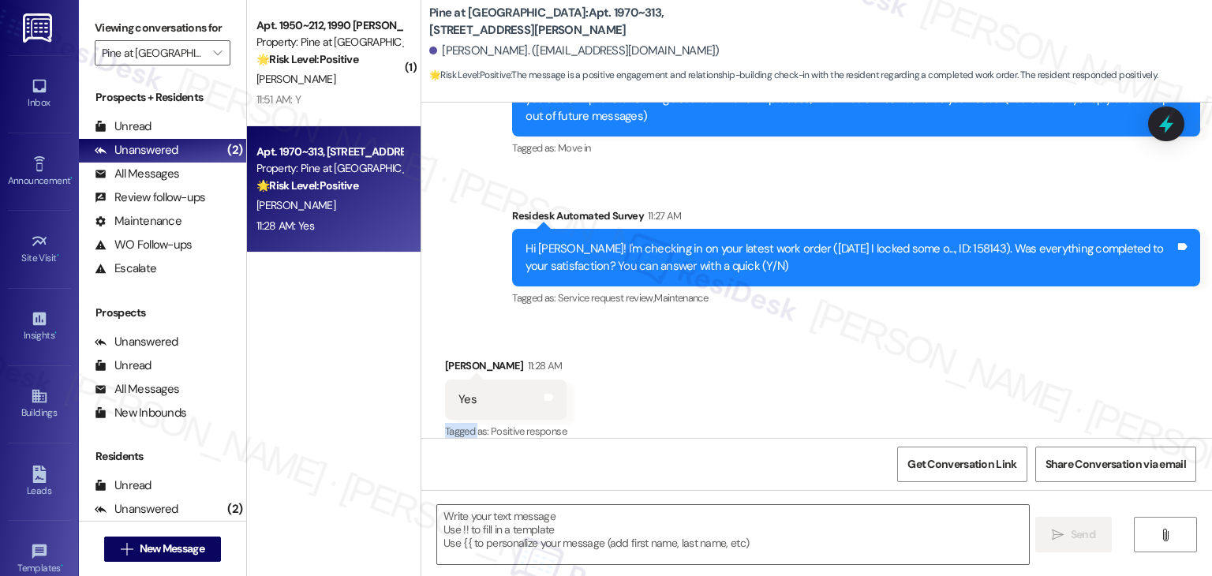
click at [801, 374] on div "Received via SMS David Thiede 11:28 AM Yes Tags and notes Tagged as: Positive r…" at bounding box center [816, 388] width 790 height 133
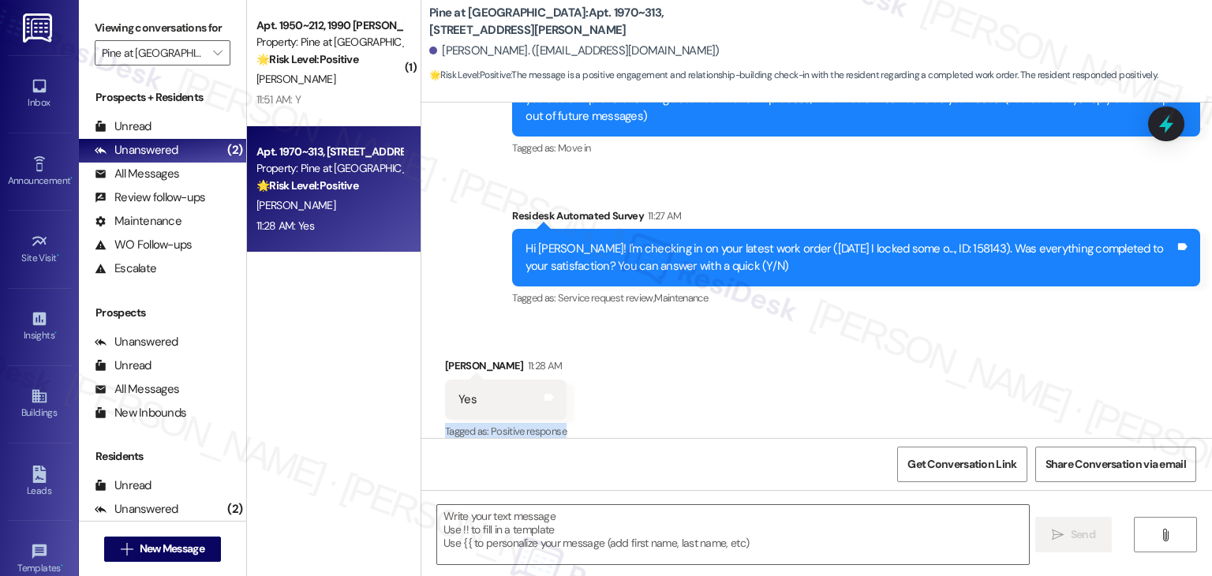
click at [801, 374] on div "Received via SMS David Thiede 11:28 AM Yes Tags and notes Tagged as: Positive r…" at bounding box center [816, 388] width 790 height 133
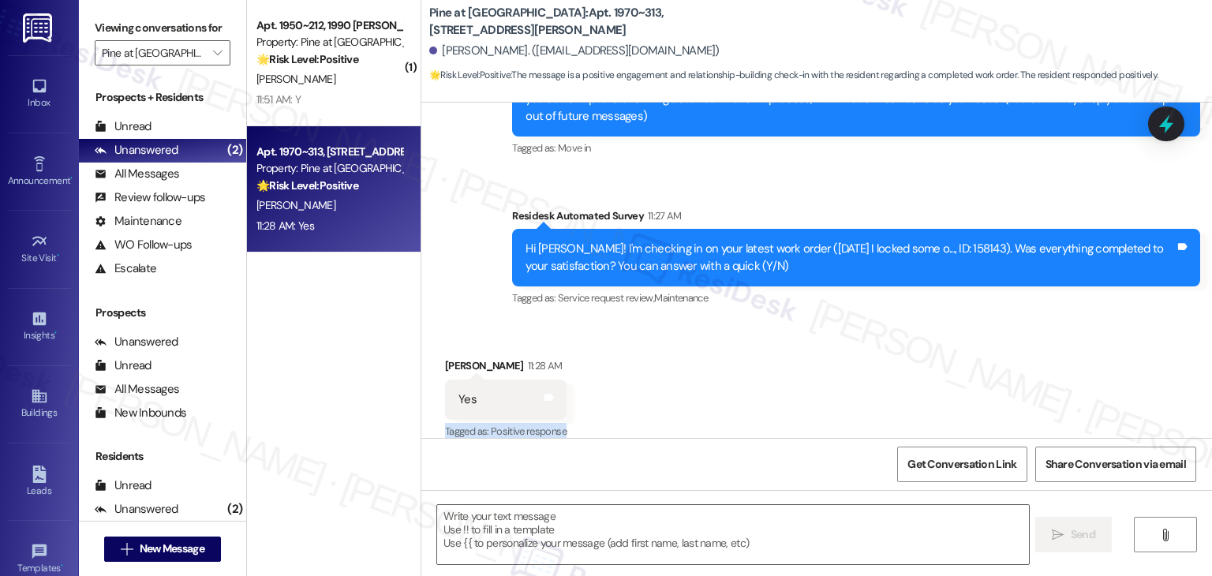
click at [801, 374] on div "Received via SMS David Thiede 11:28 AM Yes Tags and notes Tagged as: Positive r…" at bounding box center [816, 388] width 790 height 133
click at [646, 516] on textarea at bounding box center [732, 534] width 591 height 59
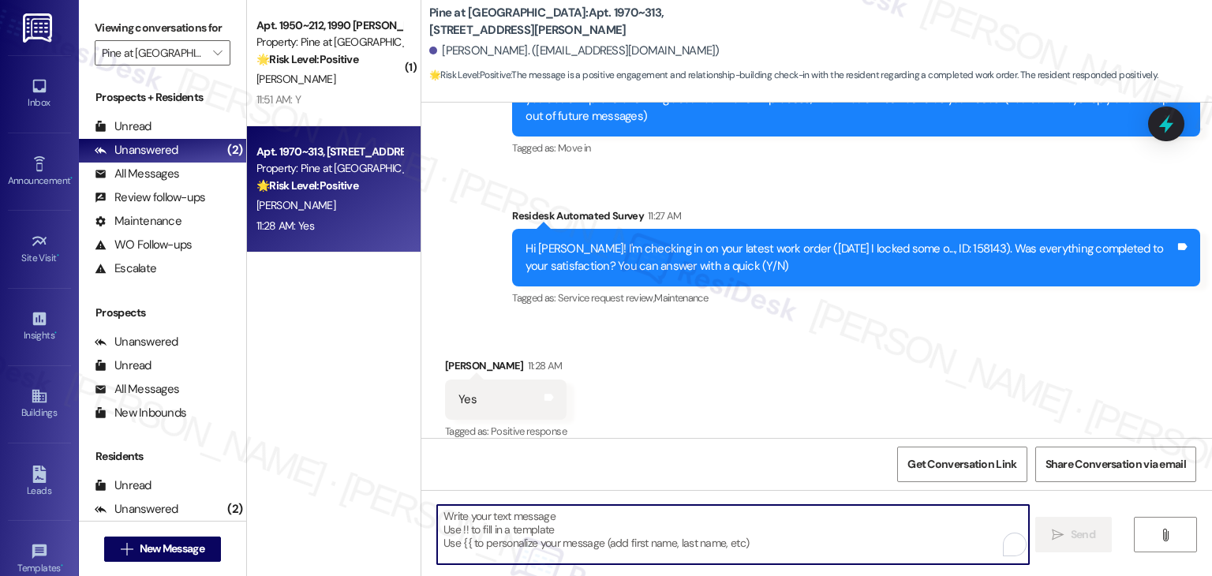
paste textarea "Thanks for confirming, {{first_name}}! Glad to hear everything was completed to…"
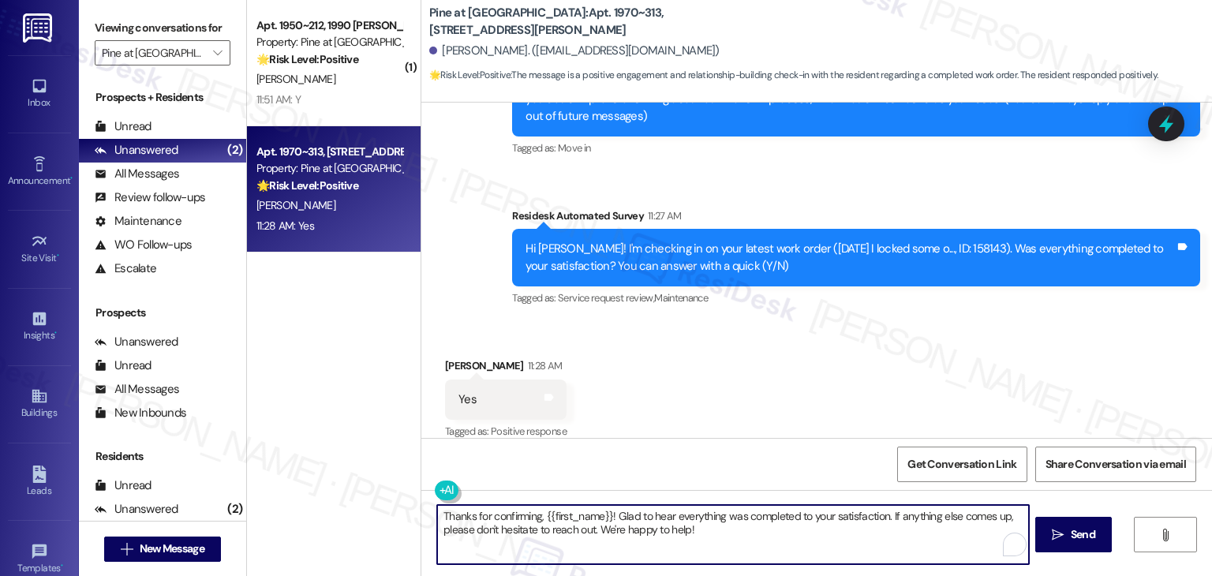
click at [587, 533] on textarea "Thanks for confirming, {{first_name}}! Glad to hear everything was completed to…" at bounding box center [732, 534] width 591 height 59
type textarea "Thanks for confirming, {{first_name}}! Glad to hear everything was completed to…"
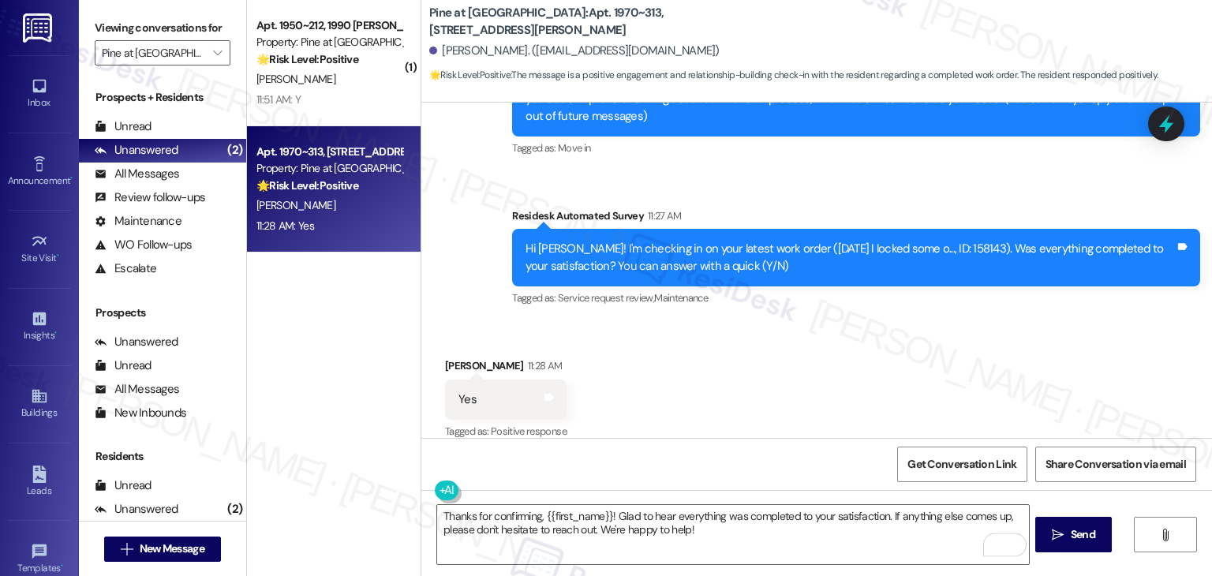
click at [868, 387] on div "Received via SMS David Thiede 11:28 AM Yes Tags and notes Tagged as: Positive r…" at bounding box center [816, 388] width 790 height 133
click at [1089, 547] on button " Send" at bounding box center [1073, 534] width 77 height 35
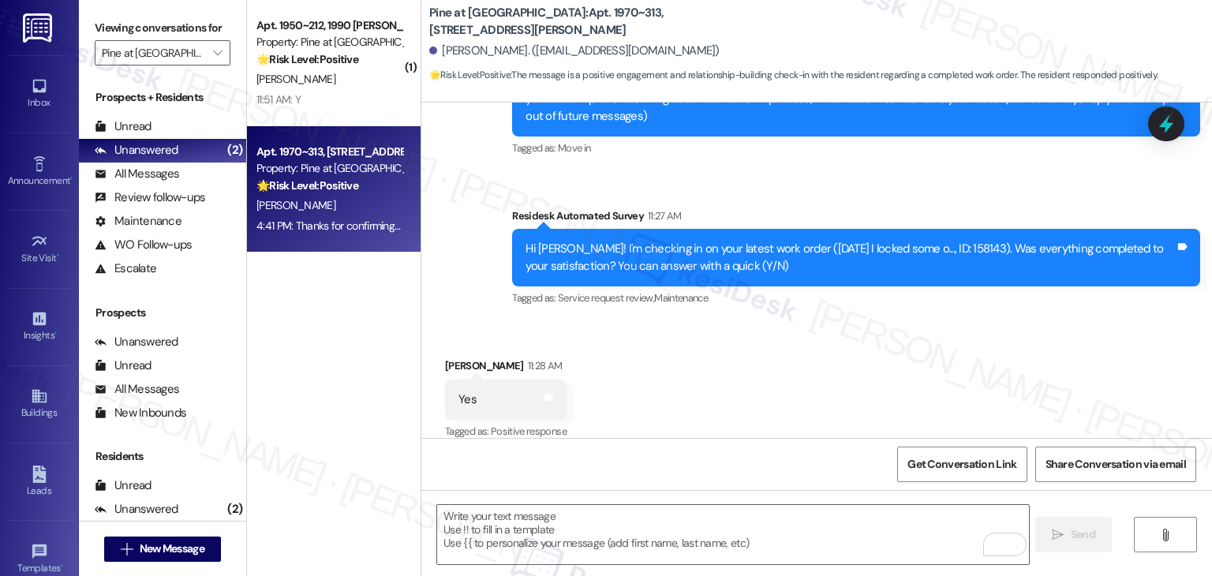
click at [818, 414] on div "Received via SMS David Thiede 11:28 AM Yes Tags and notes Tagged as: Positive r…" at bounding box center [816, 388] width 790 height 133
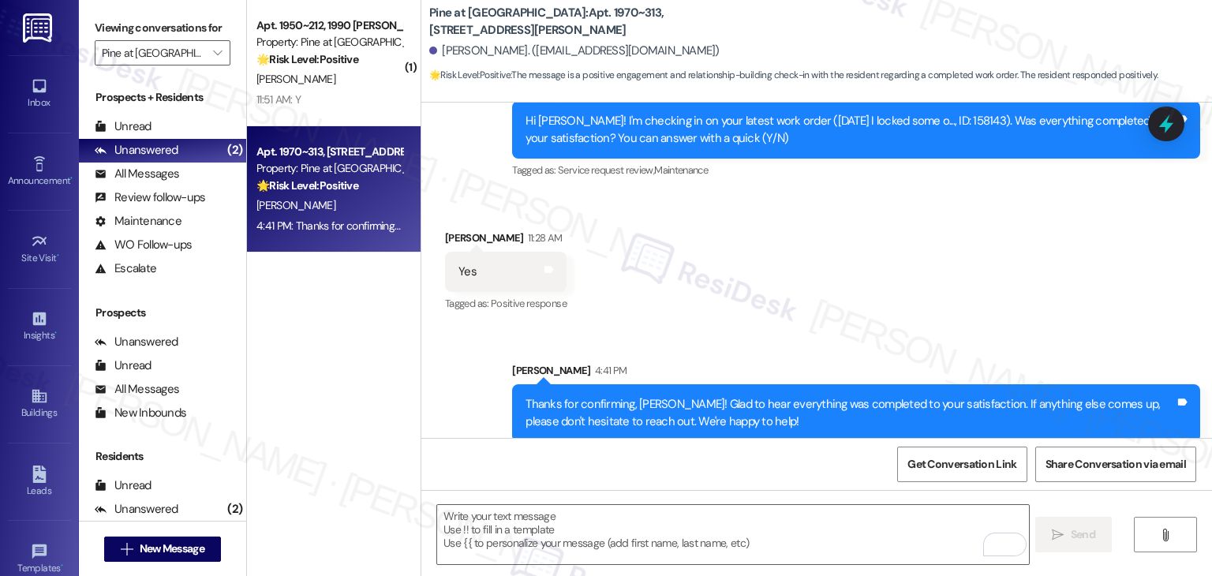
click at [884, 267] on div "Received via SMS David Thiede 11:28 AM Yes Tags and notes Tagged as: Positive r…" at bounding box center [816, 260] width 790 height 133
click at [890, 271] on div "Received via SMS David Thiede 11:28 AM Yes Tags and notes Tagged as: Positive r…" at bounding box center [816, 260] width 790 height 133
click at [890, 270] on div "Received via SMS David Thiede 11:28 AM Yes Tags and notes Tagged as: Positive r…" at bounding box center [816, 260] width 790 height 133
click at [904, 267] on div "Received via SMS David Thiede 11:28 AM Yes Tags and notes Tagged as: Positive r…" at bounding box center [816, 260] width 790 height 133
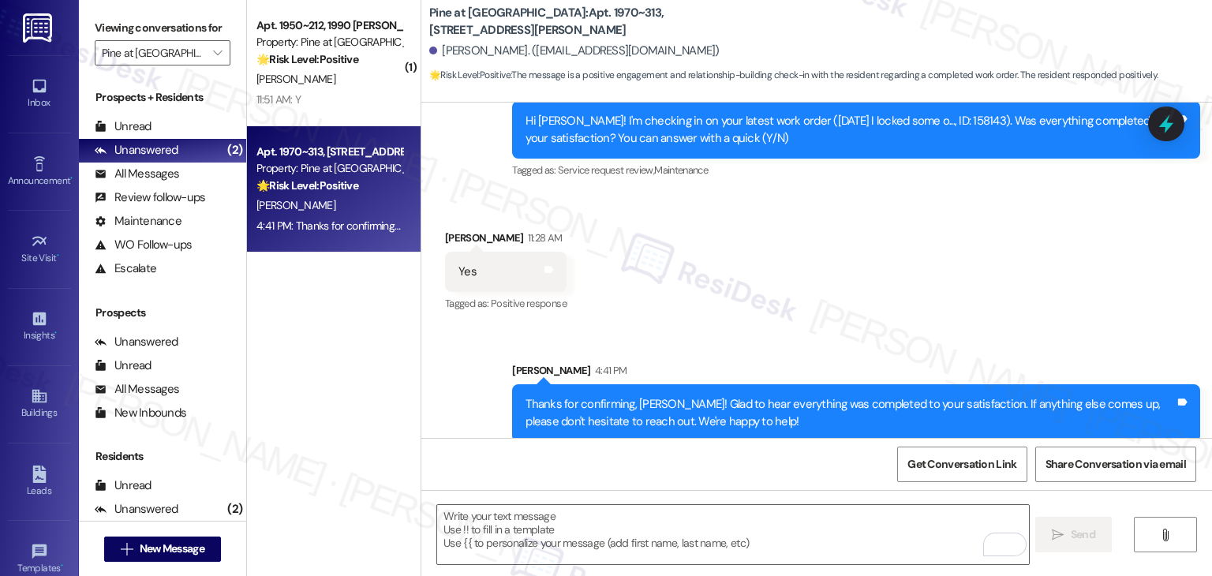
click at [904, 267] on div "Received via SMS David Thiede 11:28 AM Yes Tags and notes Tagged as: Positive r…" at bounding box center [816, 260] width 790 height 133
click at [904, 266] on div "Received via SMS David Thiede 11:28 AM Yes Tags and notes Tagged as: Positive r…" at bounding box center [816, 260] width 790 height 133
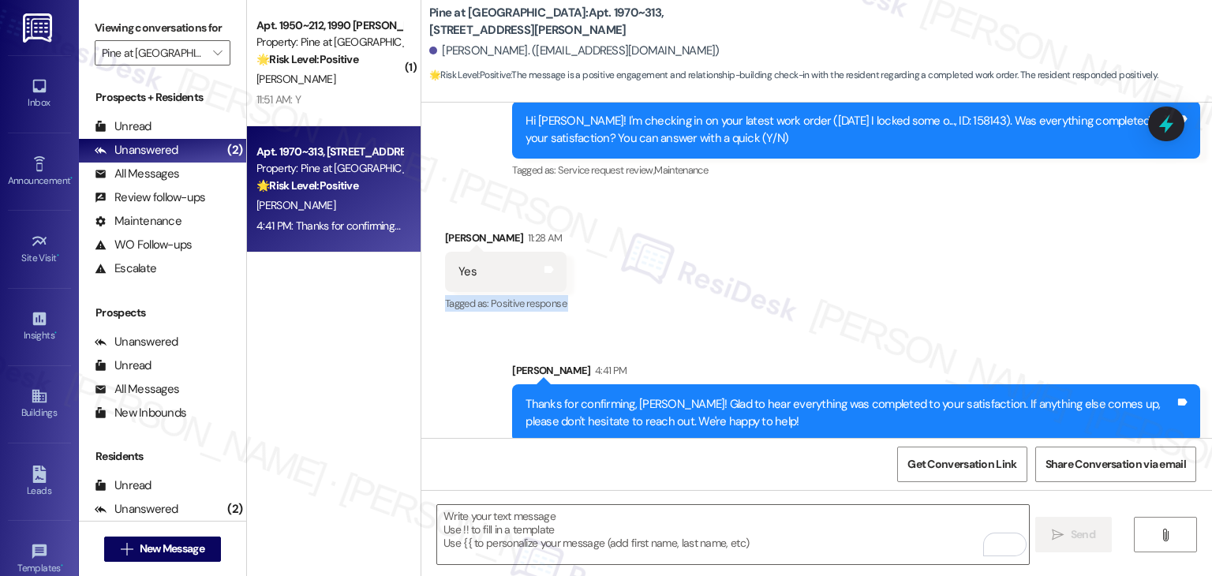
click at [904, 266] on div "Received via SMS David Thiede 11:28 AM Yes Tags and notes Tagged as: Positive r…" at bounding box center [816, 260] width 790 height 133
click at [909, 275] on div "Received via SMS David Thiede 11:28 AM Yes Tags and notes Tagged as: Positive r…" at bounding box center [816, 260] width 790 height 133
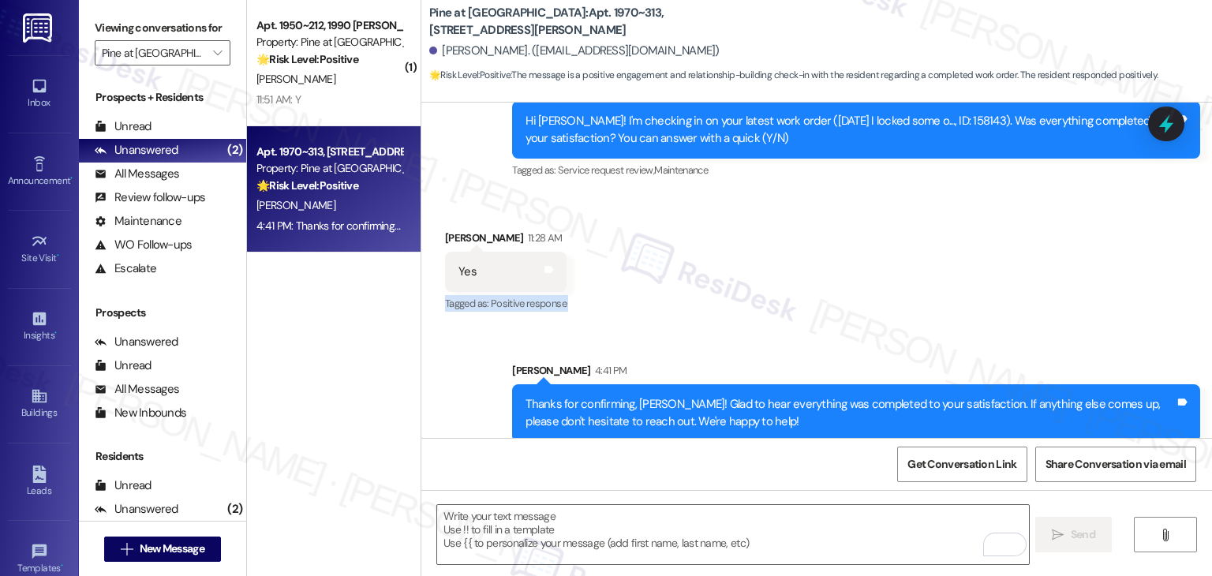
click at [909, 275] on div "Received via SMS David Thiede 11:28 AM Yes Tags and notes Tagged as: Positive r…" at bounding box center [816, 260] width 790 height 133
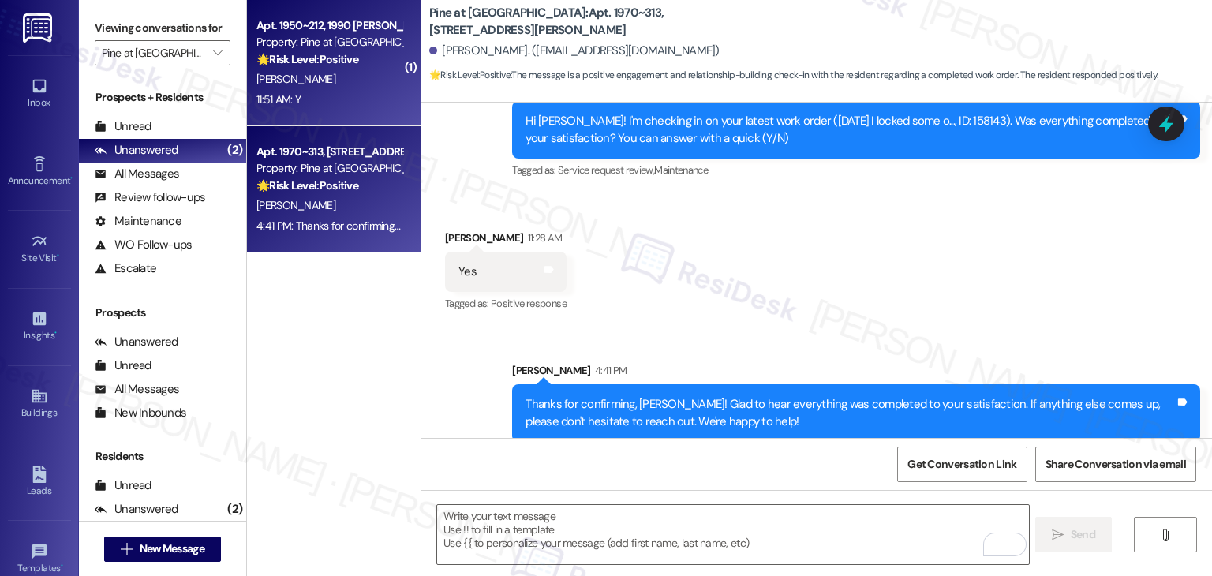
click at [301, 83] on div "A. Garlati" at bounding box center [329, 79] width 149 height 20
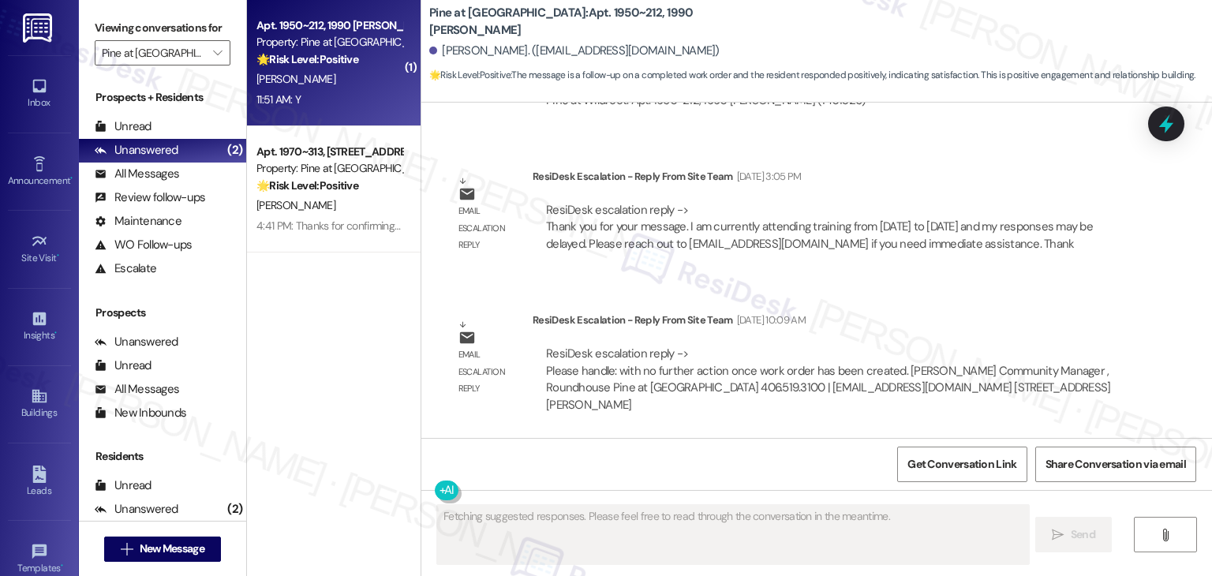
scroll to position [2897, 0]
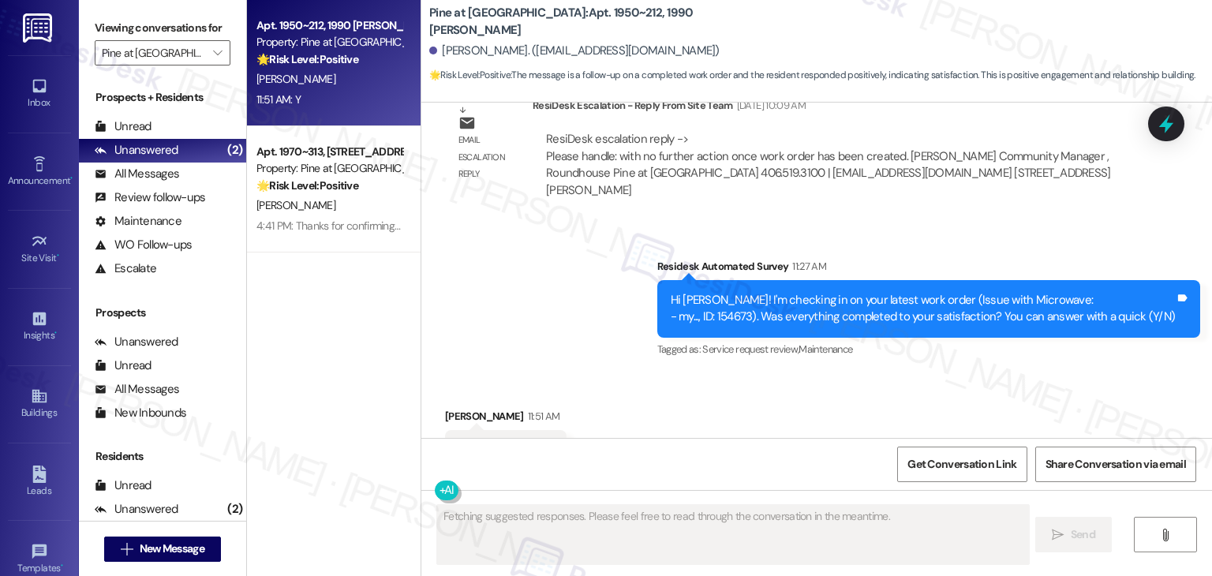
click at [850, 372] on div "Received via SMS Anita Garlati 11:51 AM Y Tags and notes Tagged as: Positive re…" at bounding box center [816, 438] width 790 height 133
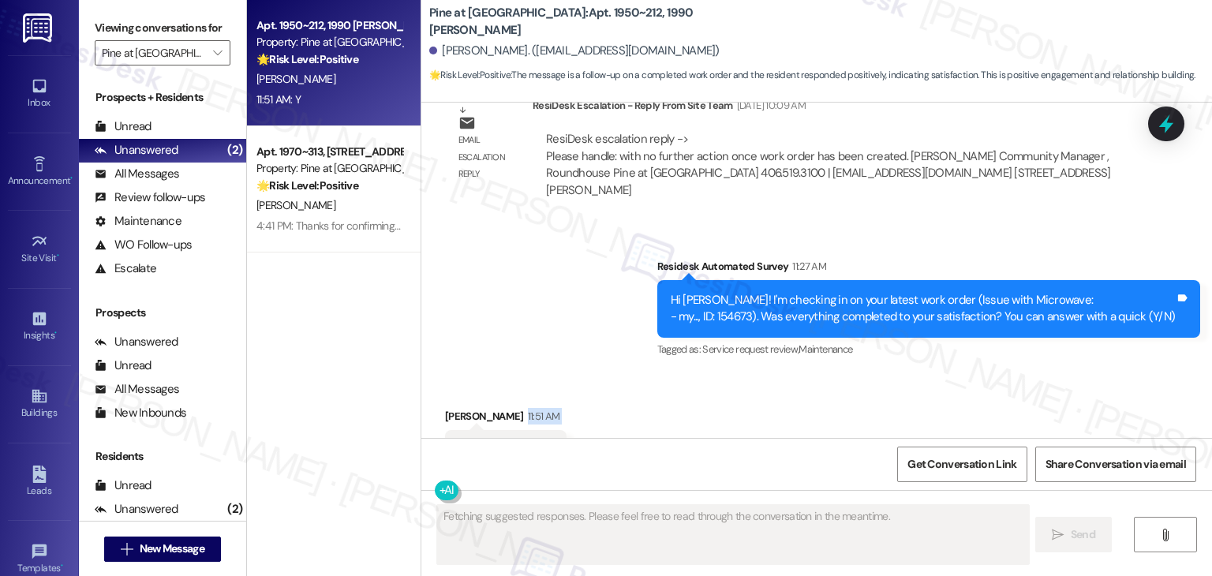
click at [850, 372] on div "Received via SMS Anita Garlati 11:51 AM Y Tags and notes Tagged as: Positive re…" at bounding box center [816, 438] width 790 height 133
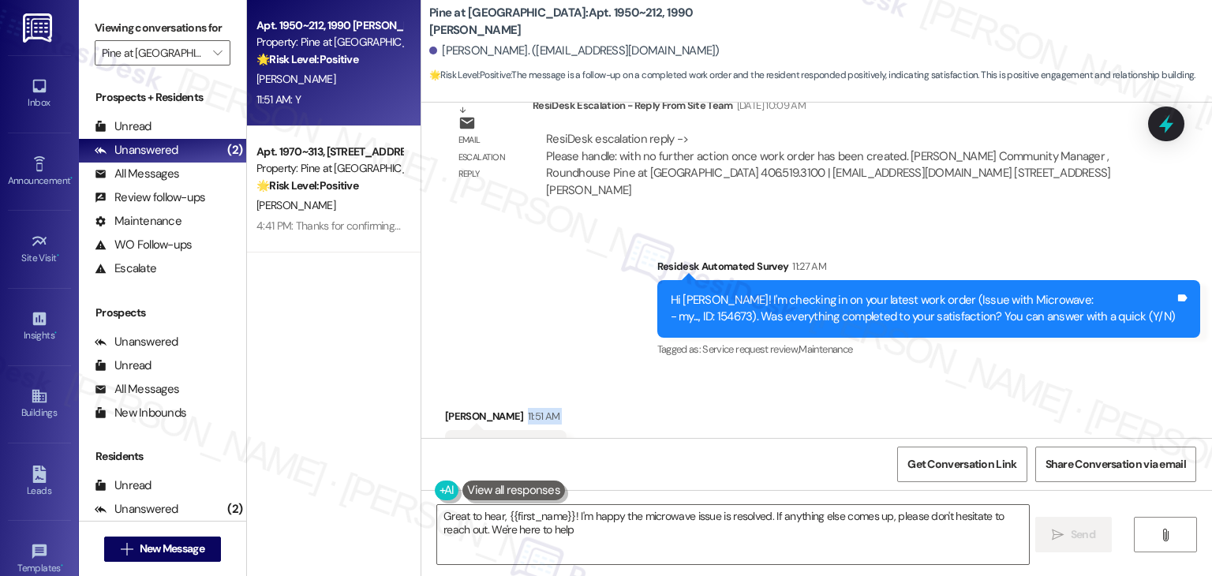
type textarea "Great to hear, {{first_name}}! I'm happy the microwave issue is resolved. If an…"
click at [850, 372] on div "Received via SMS Anita Garlati 11:51 AM Y Tags and notes Tagged as: Positive re…" at bounding box center [816, 438] width 790 height 133
click at [848, 372] on div "Received via SMS Anita Garlati 11:51 AM Y Tags and notes Tagged as: Positive re…" at bounding box center [816, 438] width 790 height 133
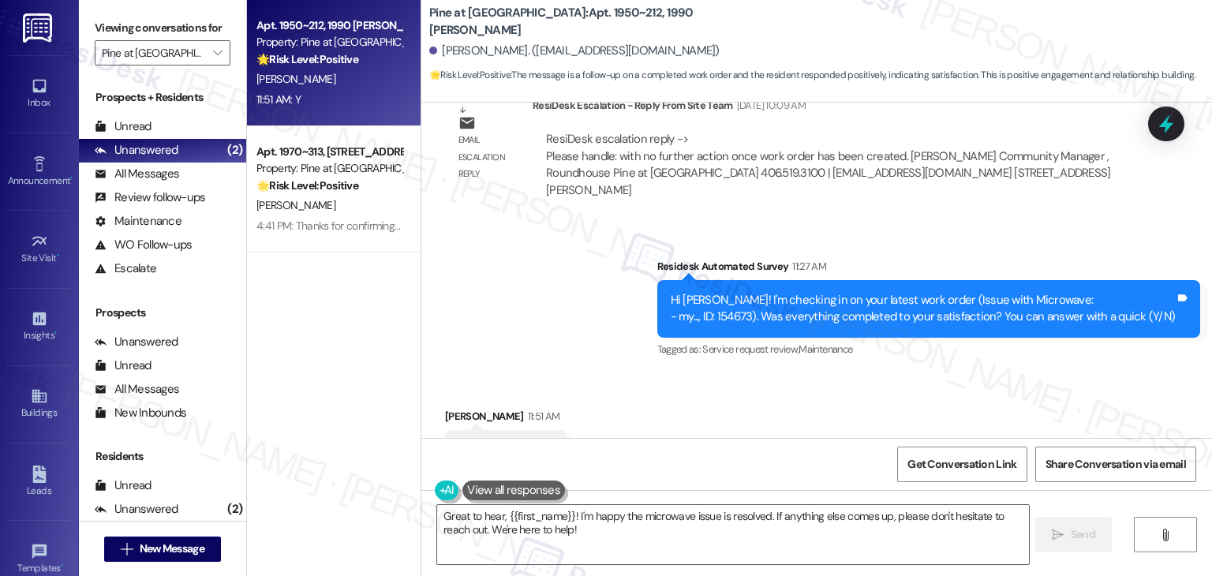
click at [848, 372] on div "Received via SMS Anita Garlati 11:51 AM Y Tags and notes Tagged as: Positive re…" at bounding box center [816, 438] width 790 height 133
click at [801, 398] on div "Received via SMS Anita Garlati 11:51 AM Y Tags and notes Tagged as: Positive re…" at bounding box center [816, 438] width 790 height 133
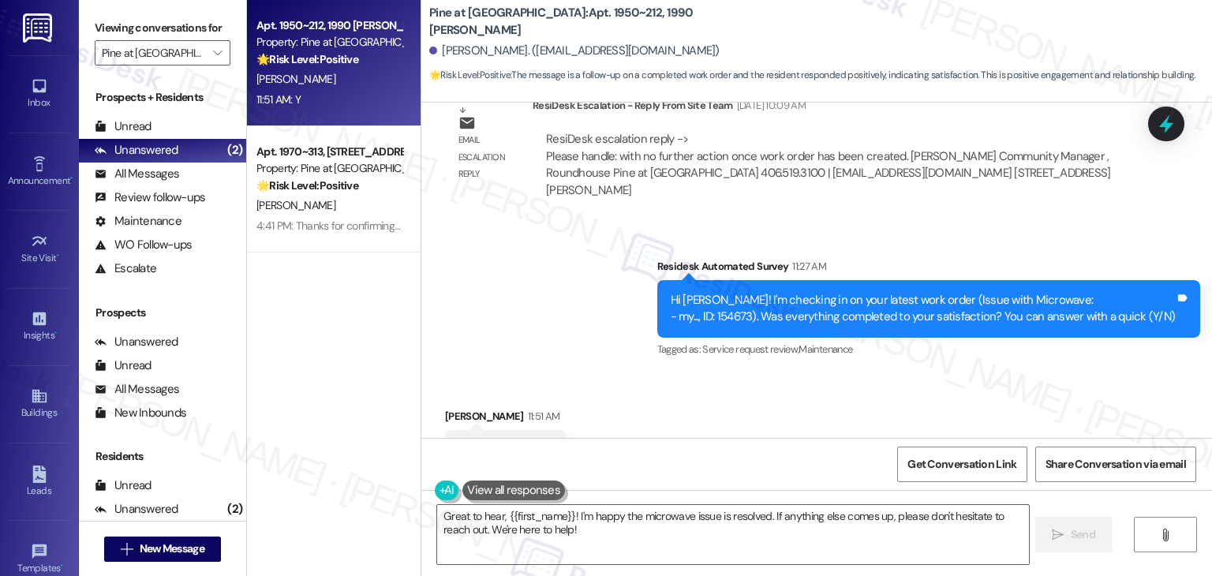
click at [703, 387] on div "Received via SMS Anita Garlati 11:51 AM Y Tags and notes Tagged as: Positive re…" at bounding box center [816, 438] width 790 height 133
click at [704, 387] on div "Received via SMS Anita Garlati 11:51 AM Y Tags and notes Tagged as: Positive re…" at bounding box center [816, 438] width 790 height 133
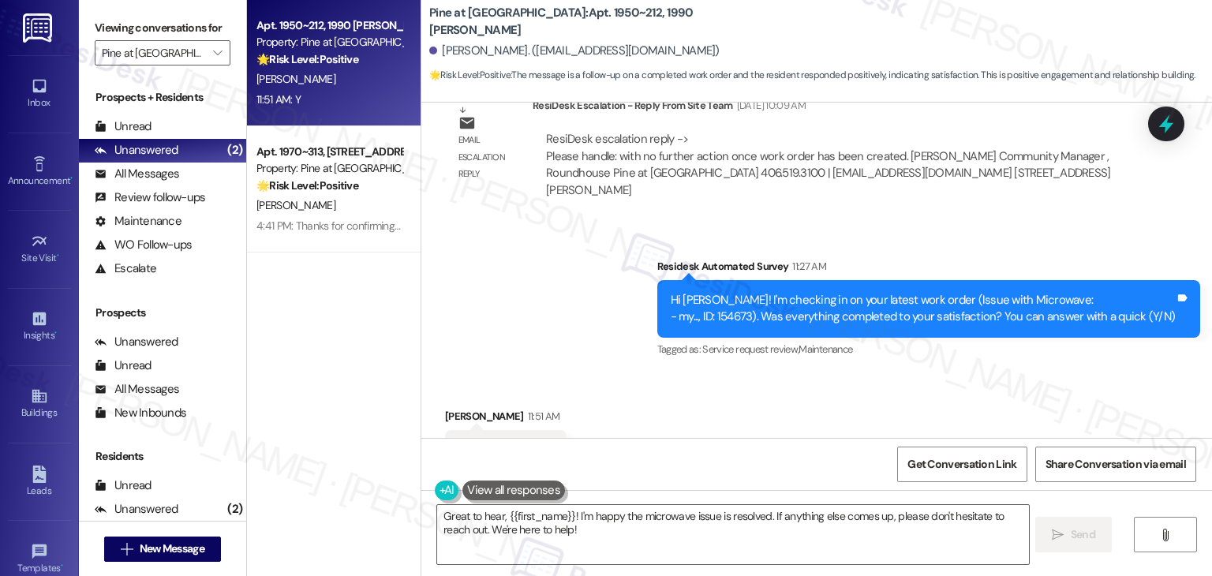
click at [704, 387] on div "Received via SMS Anita Garlati 11:51 AM Y Tags and notes Tagged as: Positive re…" at bounding box center [816, 438] width 790 height 133
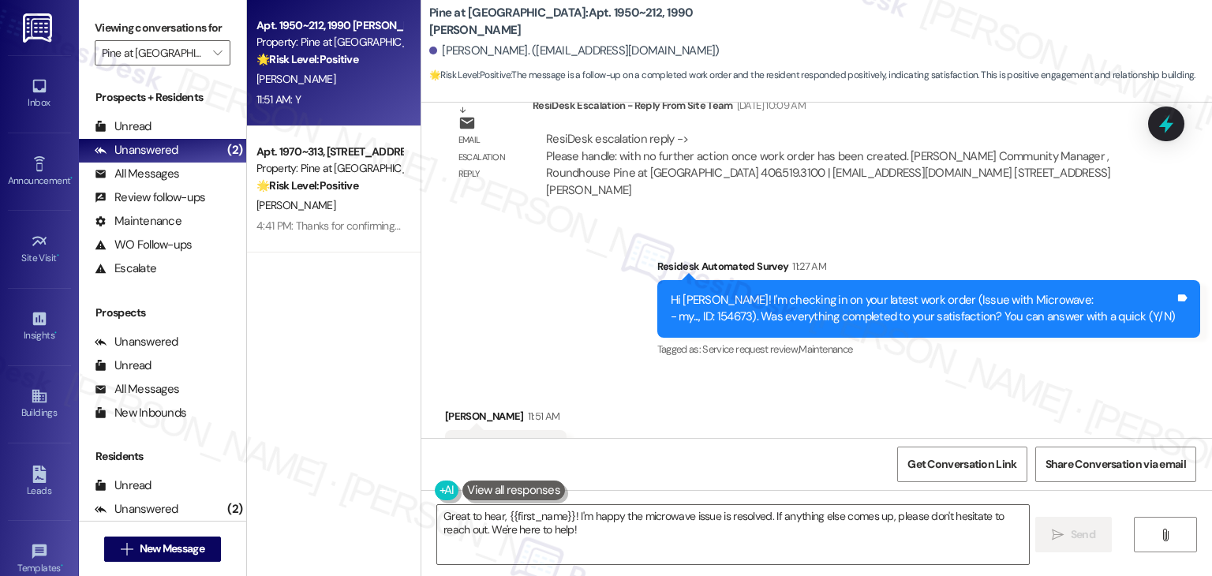
click at [704, 387] on div "Received via SMS Anita Garlati 11:51 AM Y Tags and notes Tagged as: Positive re…" at bounding box center [816, 438] width 790 height 133
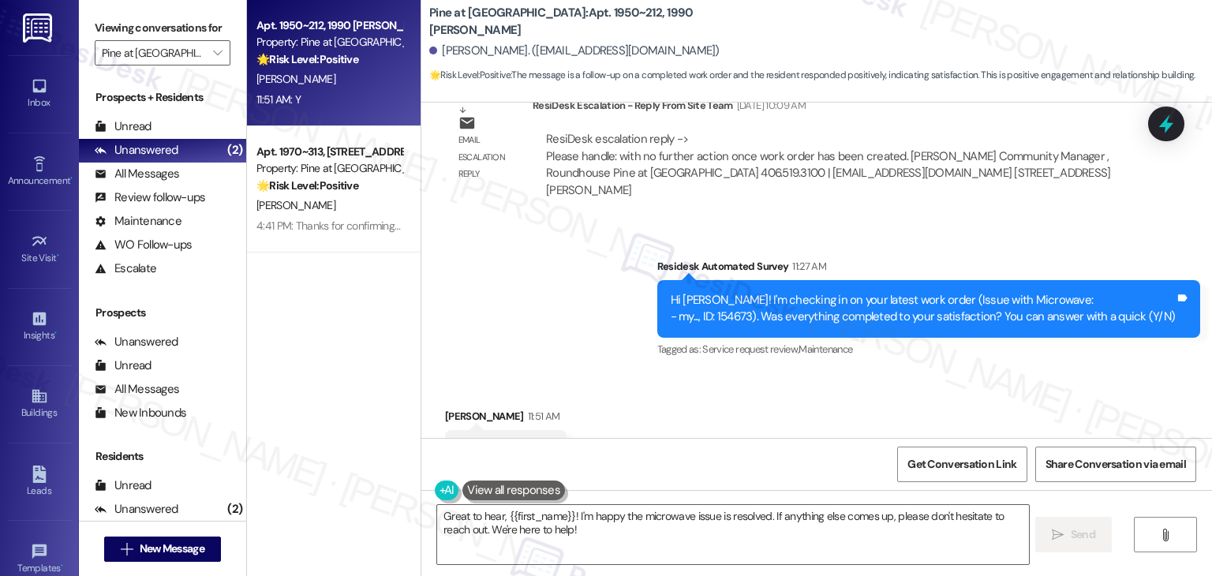
click at [704, 387] on div "Received via SMS Anita Garlati 11:51 AM Y Tags and notes Tagged as: Positive re…" at bounding box center [816, 438] width 790 height 133
click at [714, 421] on div "Received via SMS Anita Garlati 11:51 AM Y Tags and notes Tagged as: Positive re…" at bounding box center [816, 438] width 790 height 133
click at [708, 459] on div "Get Conversation Link Share Conversation via email" at bounding box center [816, 464] width 790 height 52
click at [713, 395] on div "Received via SMS Anita Garlati 11:51 AM Y Tags and notes Tagged as: Positive re…" at bounding box center [816, 438] width 790 height 133
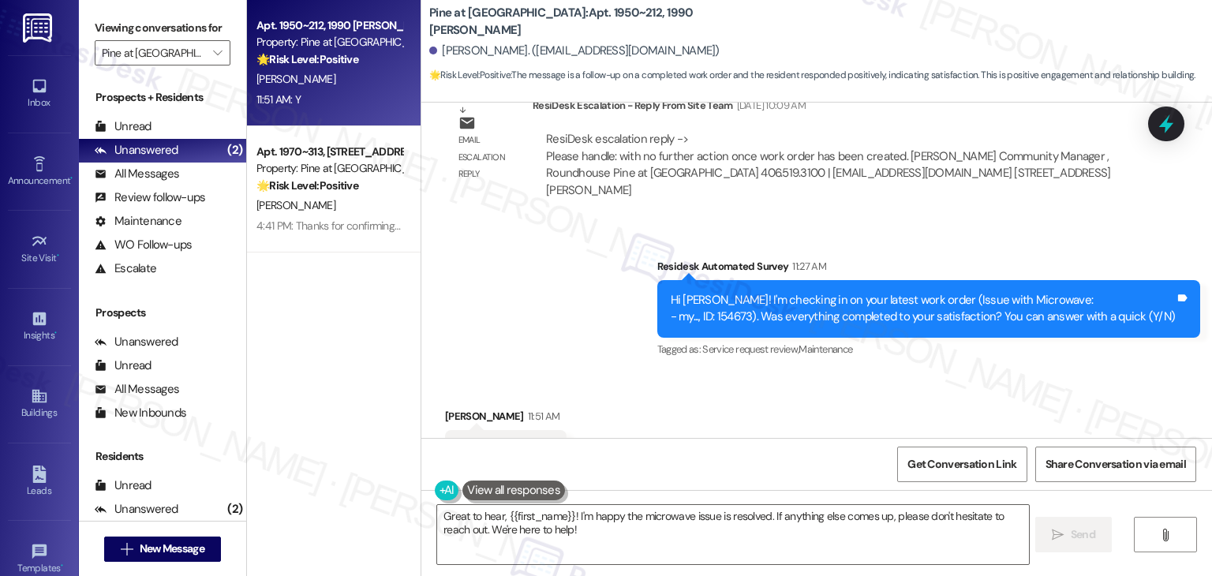
click at [713, 395] on div "Received via SMS Anita Garlati 11:51 AM Y Tags and notes Tagged as: Positive re…" at bounding box center [816, 438] width 790 height 133
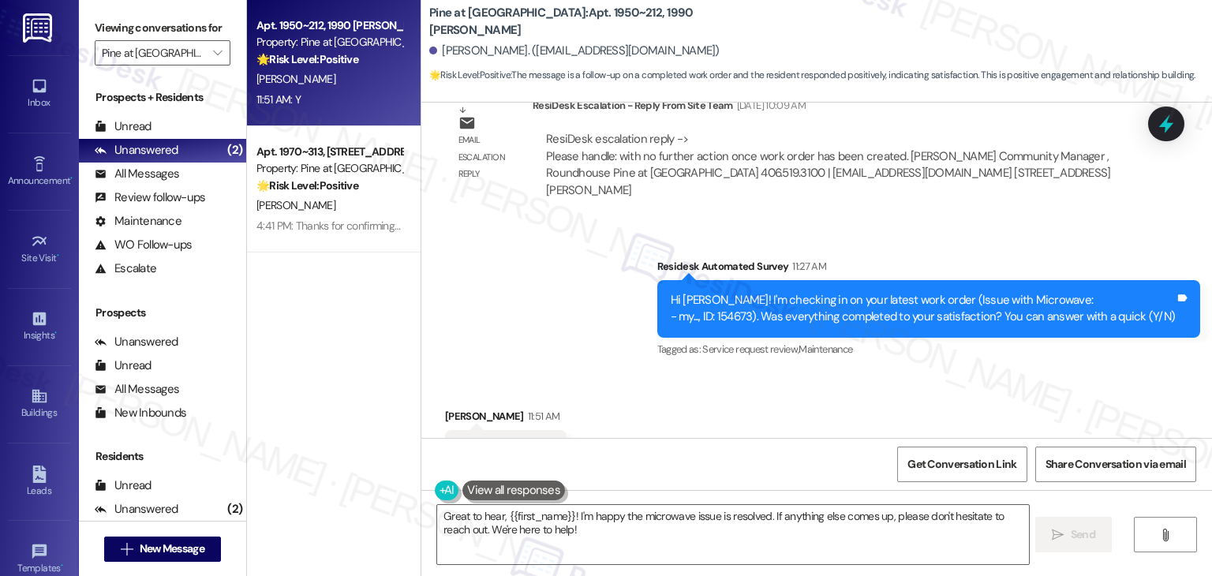
click at [713, 395] on div "Received via SMS Anita Garlati 11:51 AM Y Tags and notes Tagged as: Positive re…" at bounding box center [816, 438] width 790 height 133
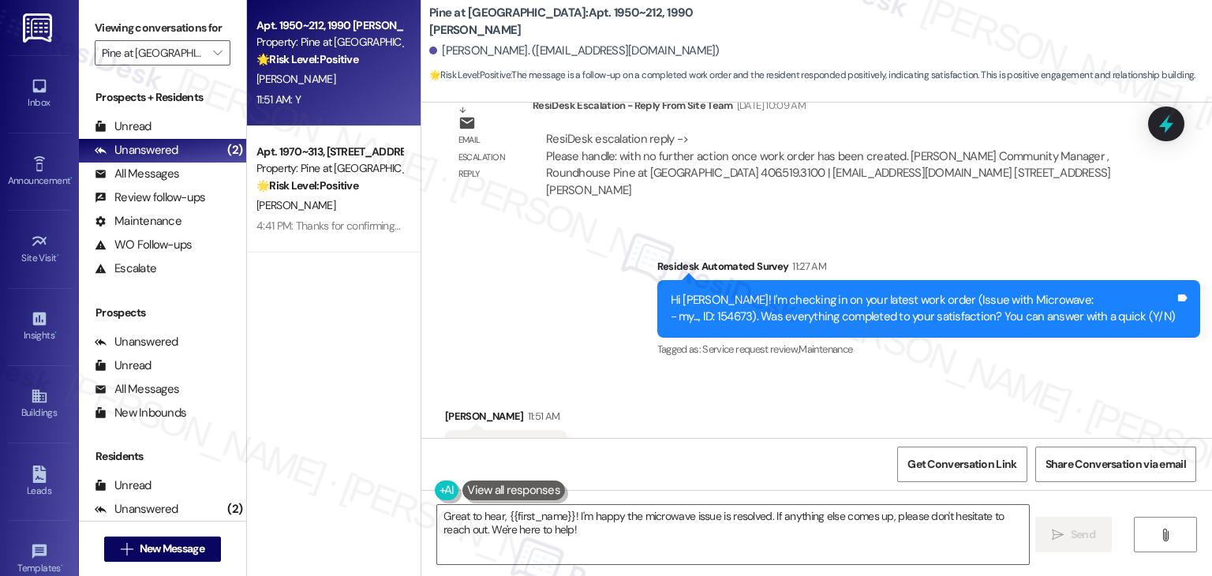
click at [713, 395] on div "Received via SMS Anita Garlati 11:51 AM Y Tags and notes Tagged as: Positive re…" at bounding box center [816, 438] width 790 height 133
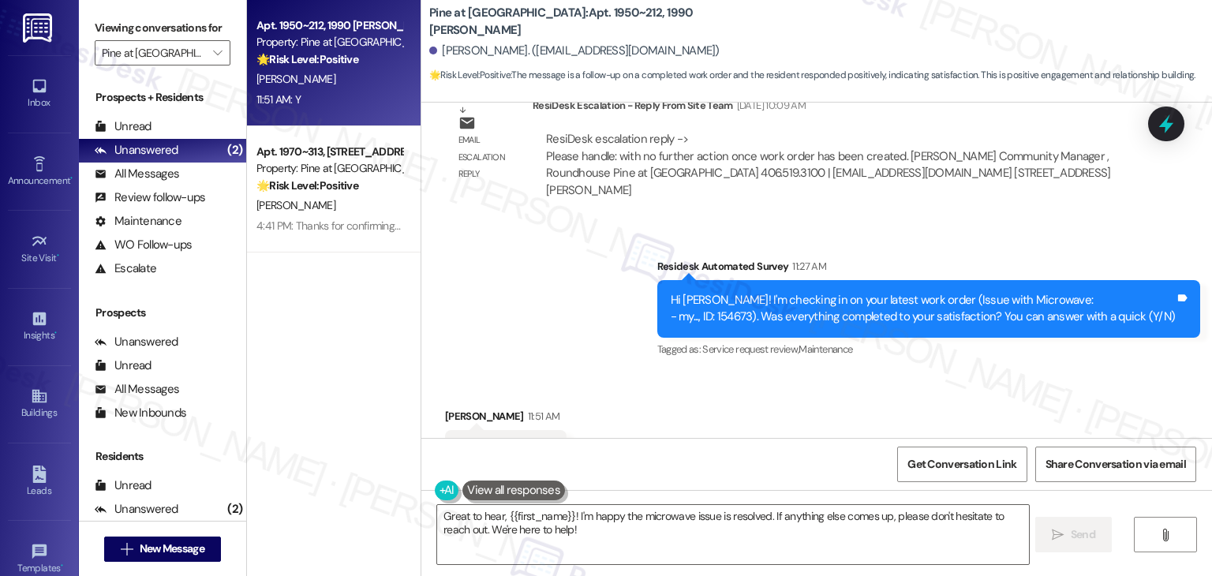
click at [713, 395] on div "Received via SMS Anita Garlati 11:51 AM Y Tags and notes Tagged as: Positive re…" at bounding box center [816, 438] width 790 height 133
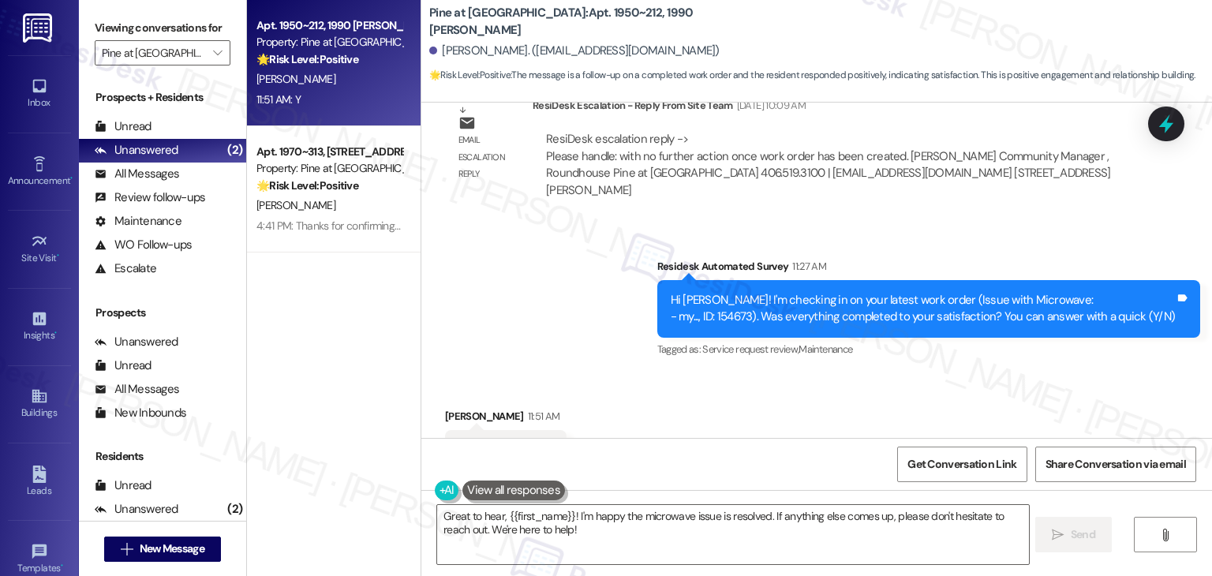
click at [713, 395] on div "Received via SMS Anita Garlati 11:51 AM Y Tags and notes Tagged as: Positive re…" at bounding box center [816, 438] width 790 height 133
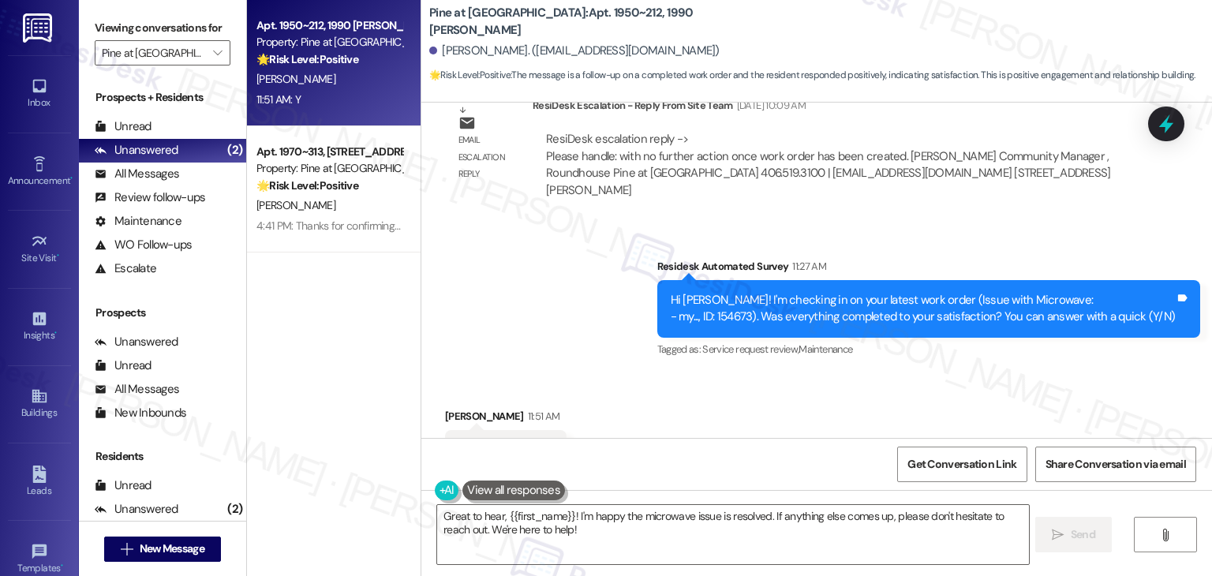
click at [713, 395] on div "Received via SMS Anita Garlati 11:51 AM Y Tags and notes Tagged as: Positive re…" at bounding box center [816, 438] width 790 height 133
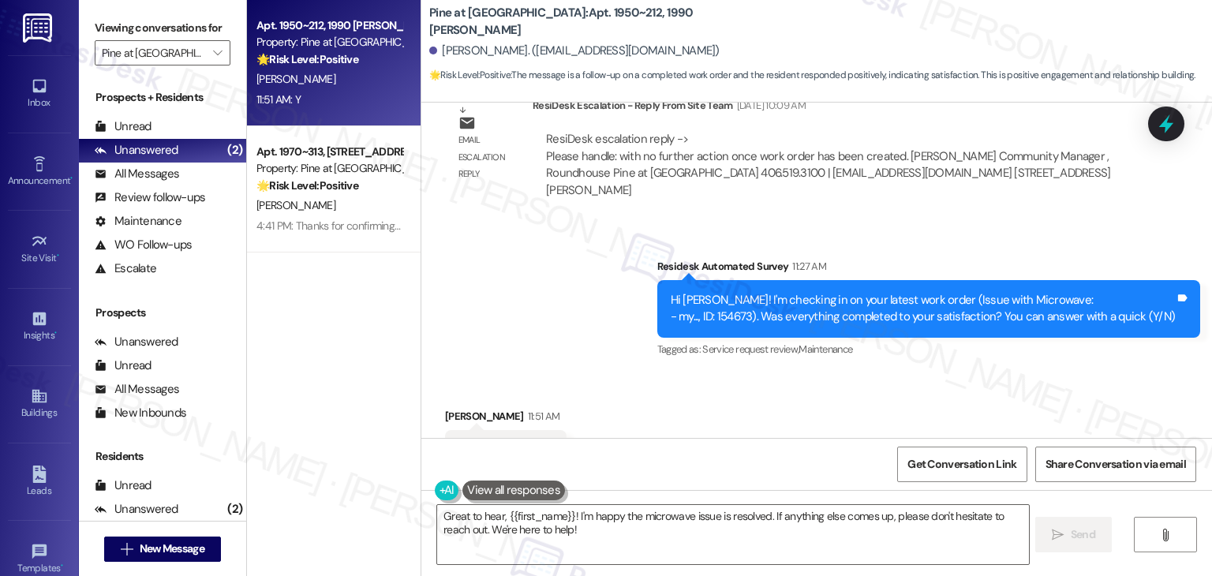
click at [713, 395] on div "Received via SMS Anita Garlati 11:51 AM Y Tags and notes Tagged as: Positive re…" at bounding box center [816, 438] width 790 height 133
click at [834, 396] on div "Received via SMS Anita Garlati 11:51 AM Y Tags and notes Tagged as: Positive re…" at bounding box center [816, 438] width 790 height 133
click at [802, 417] on div "Received via SMS Anita Garlati 11:51 AM Y Tags and notes Tagged as: Positive re…" at bounding box center [816, 438] width 790 height 133
click at [818, 405] on div "Received via SMS Anita Garlati 11:51 AM Y Tags and notes Tagged as: Positive re…" at bounding box center [816, 438] width 790 height 133
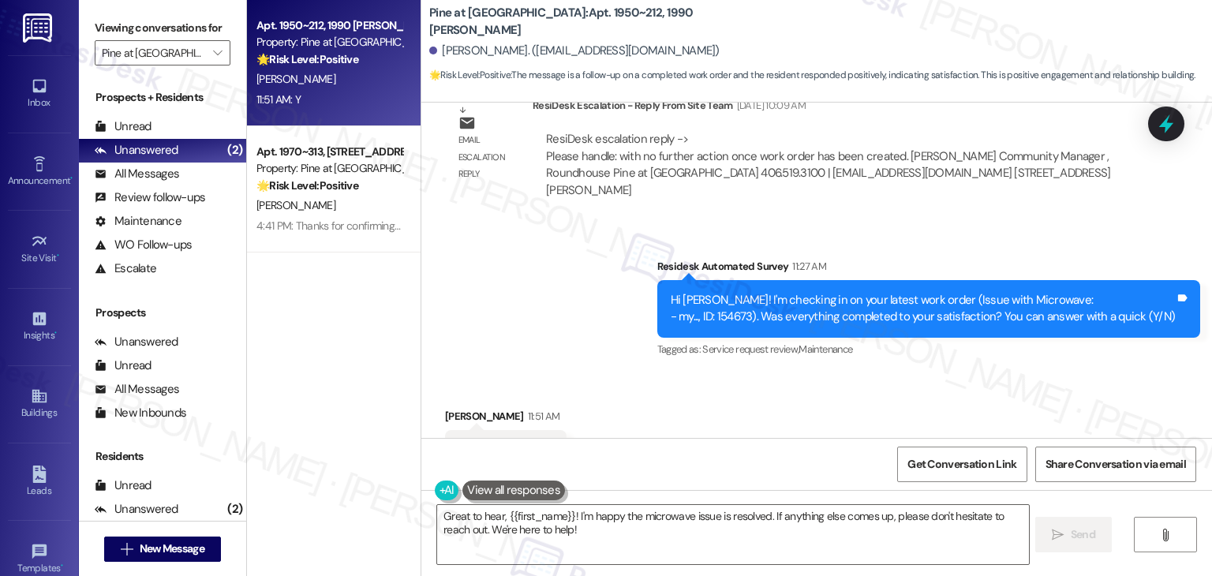
click at [818, 405] on div "Received via SMS Anita Garlati 11:51 AM Y Tags and notes Tagged as: Positive re…" at bounding box center [816, 438] width 790 height 133
click at [913, 372] on div "Received via SMS Anita Garlati 11:51 AM Y Tags and notes Tagged as: Positive re…" at bounding box center [816, 438] width 790 height 133
click at [813, 510] on textarea "Great to hear, {{first_name}}! I'm happy the microwave issue is resolved. If an…" at bounding box center [732, 534] width 591 height 59
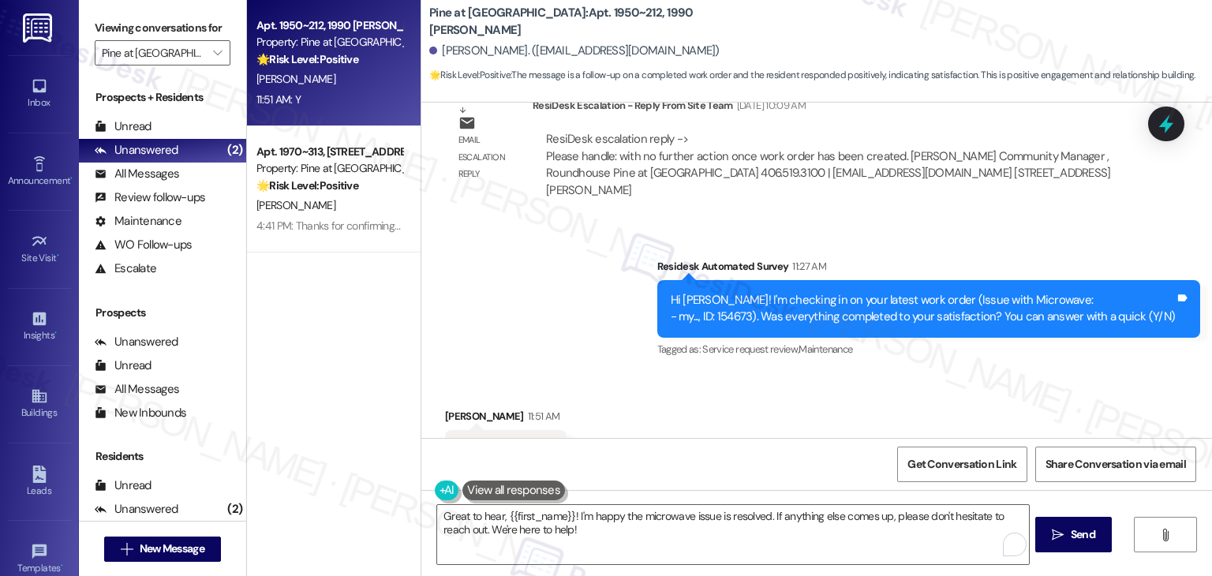
click at [865, 372] on div "Received via SMS Anita Garlati 11:51 AM Y Tags and notes Tagged as: Positive re…" at bounding box center [816, 438] width 790 height 133
click at [1082, 531] on span "Send" at bounding box center [1083, 534] width 24 height 17
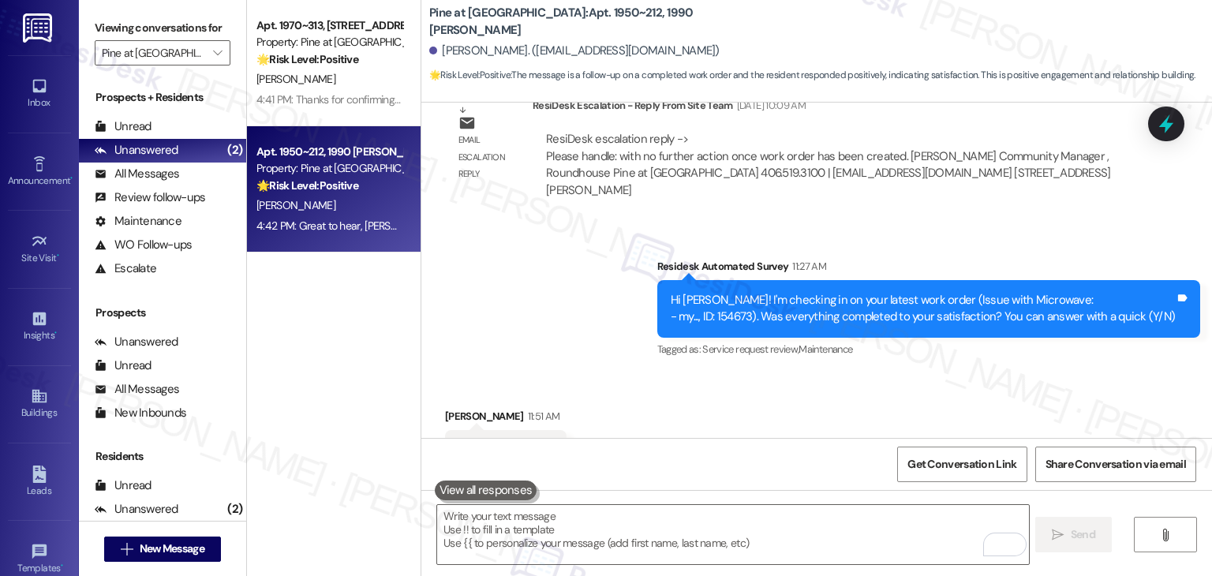
scroll to position [3025, 0]
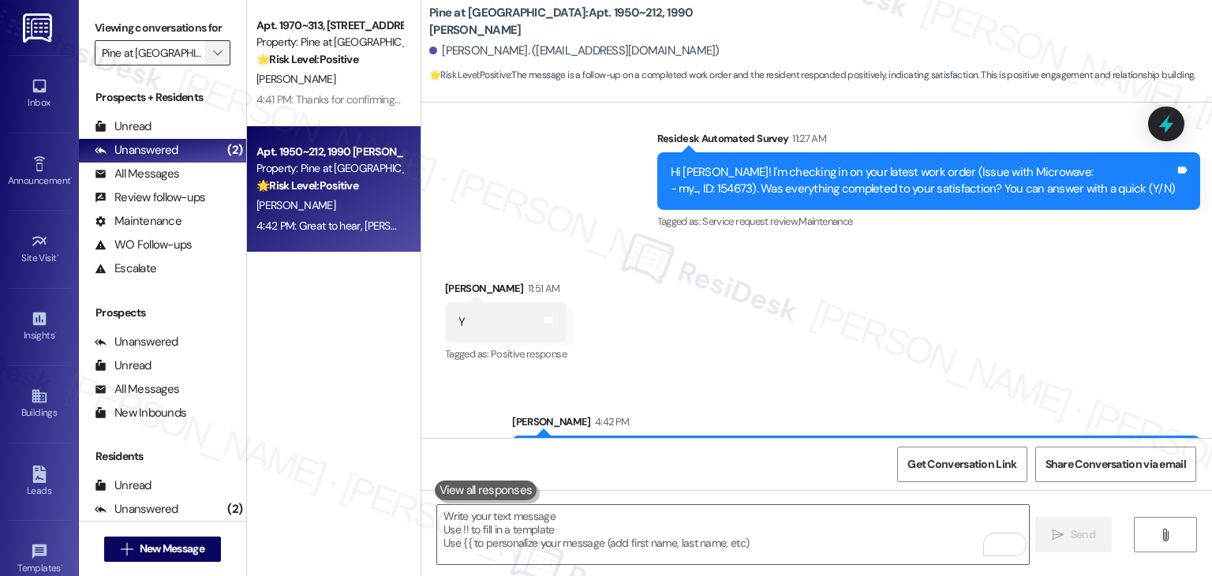
click at [213, 51] on icon "" at bounding box center [217, 53] width 9 height 13
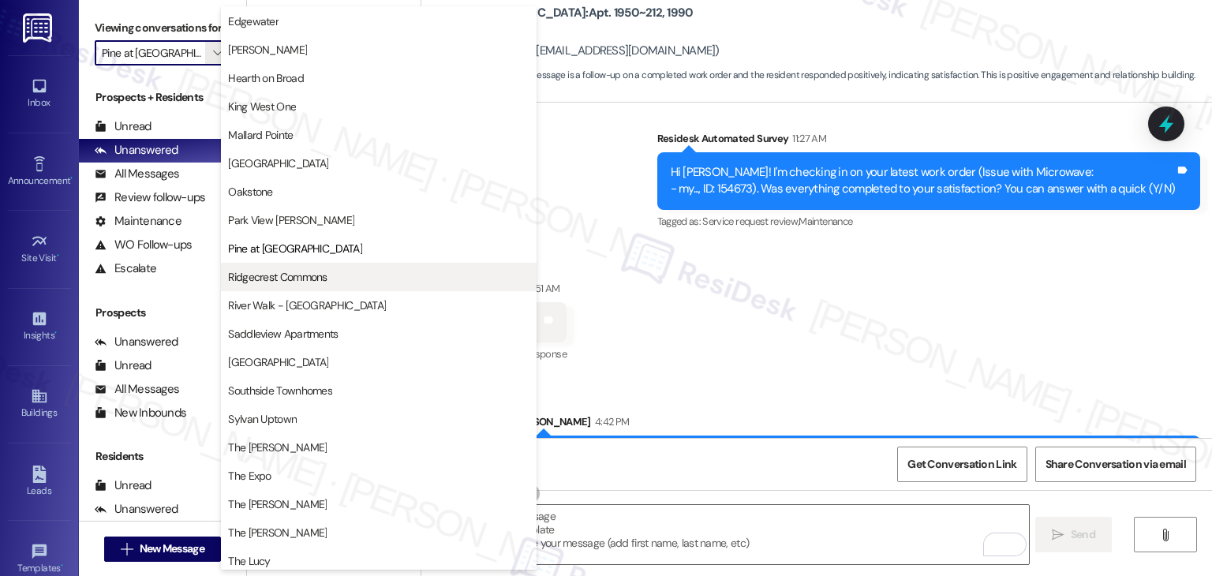
click at [314, 278] on span "Ridgecrest Commons" at bounding box center [277, 277] width 99 height 16
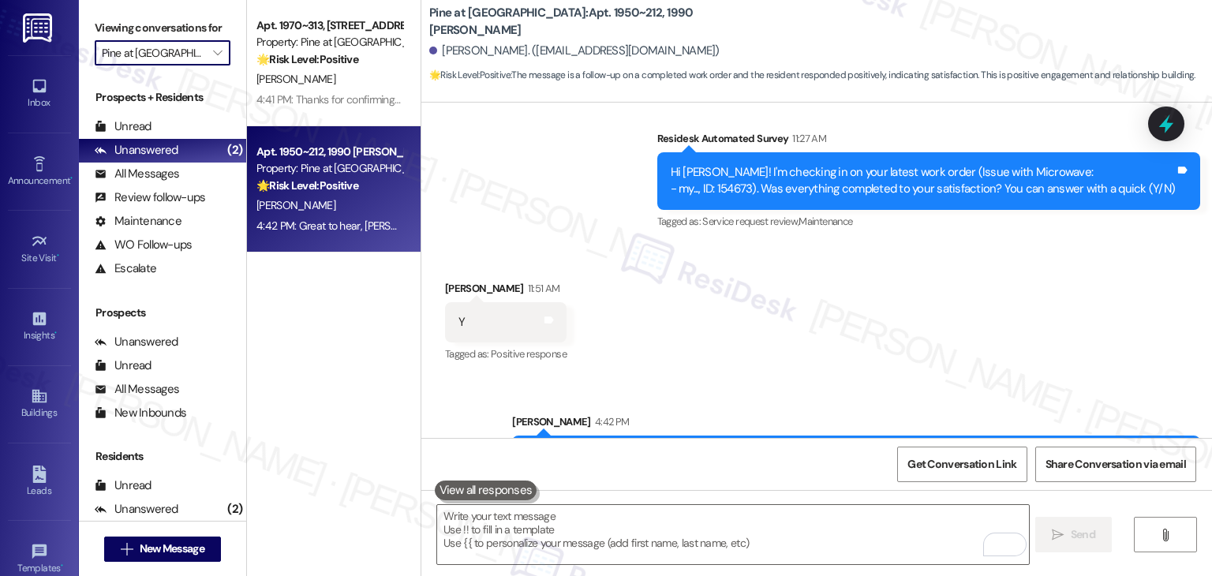
type input "Ridgecrest Commons"
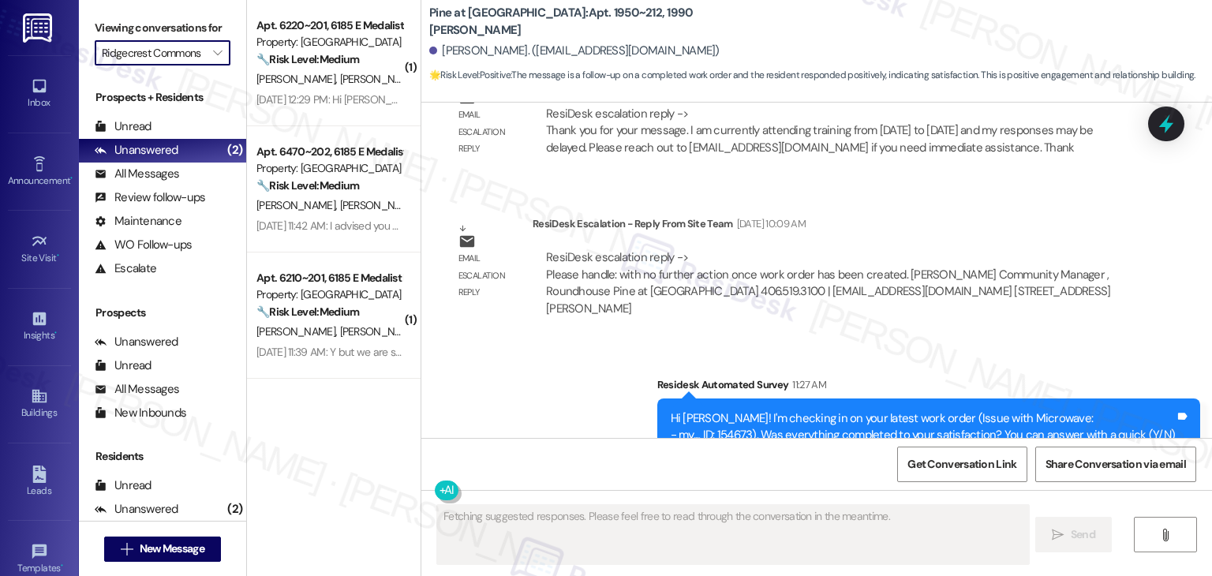
scroll to position [2897, 0]
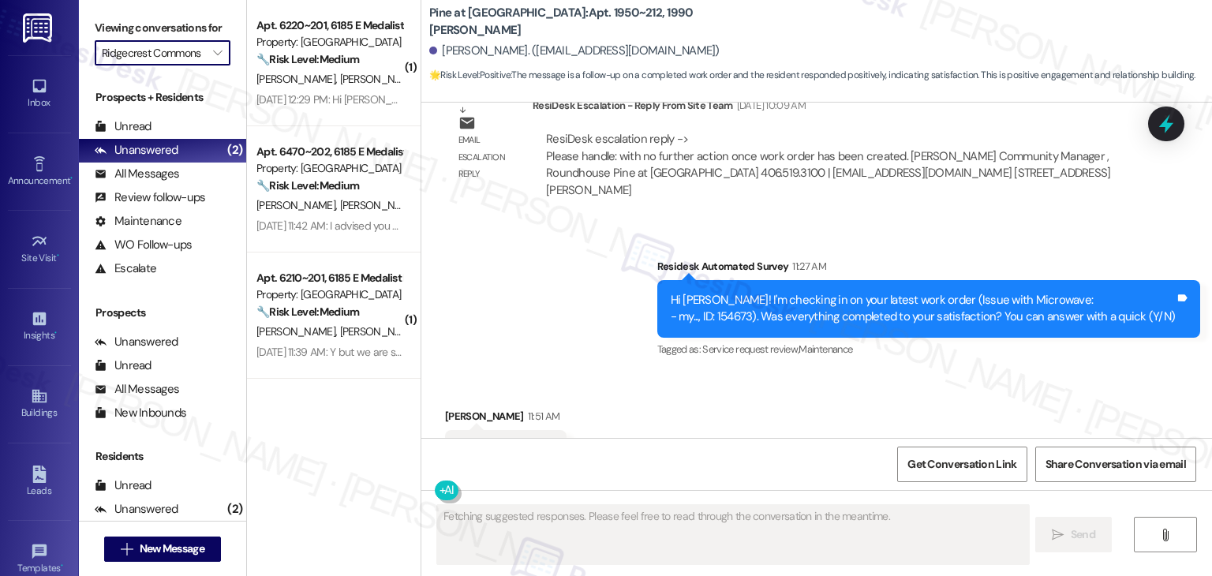
click at [897, 372] on div "Received via SMS Anita Garlati 11:51 AM Y Tags and notes Tagged as: Positive re…" at bounding box center [816, 438] width 790 height 133
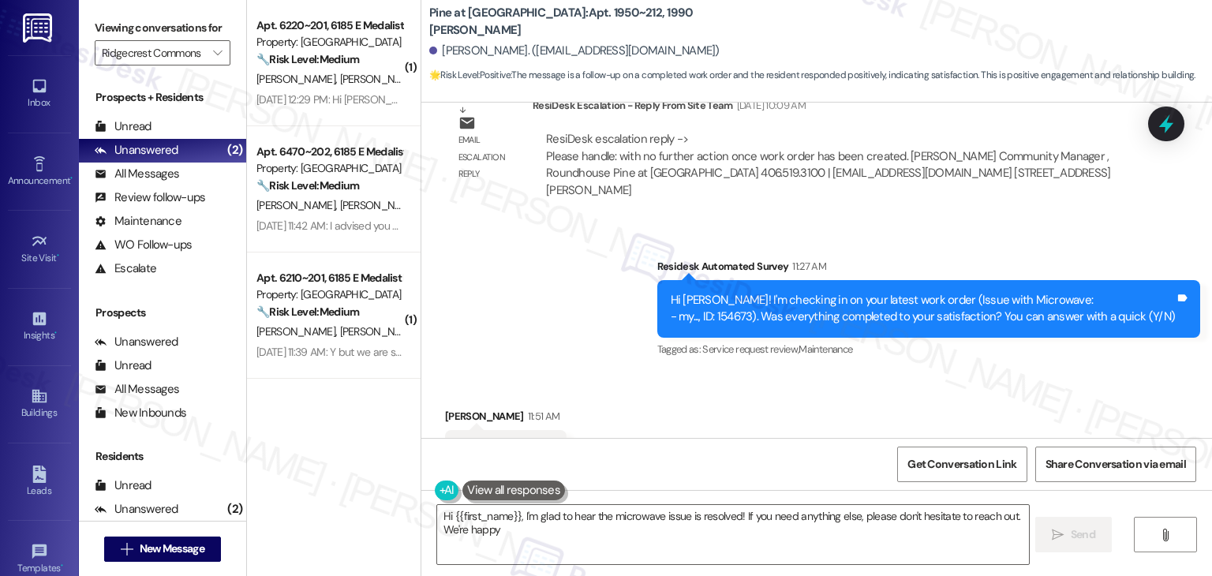
click at [364, 402] on div "( 1 ) Apt. 6220~201, 6185 E Medalist Ln Property: Ridgecrest Commons 🔧 Risk Lev…" at bounding box center [334, 232] width 174 height 464
type textarea "Hi {{first_name}}, I'm glad to hear the microwave issue is resolved! If you nee…"
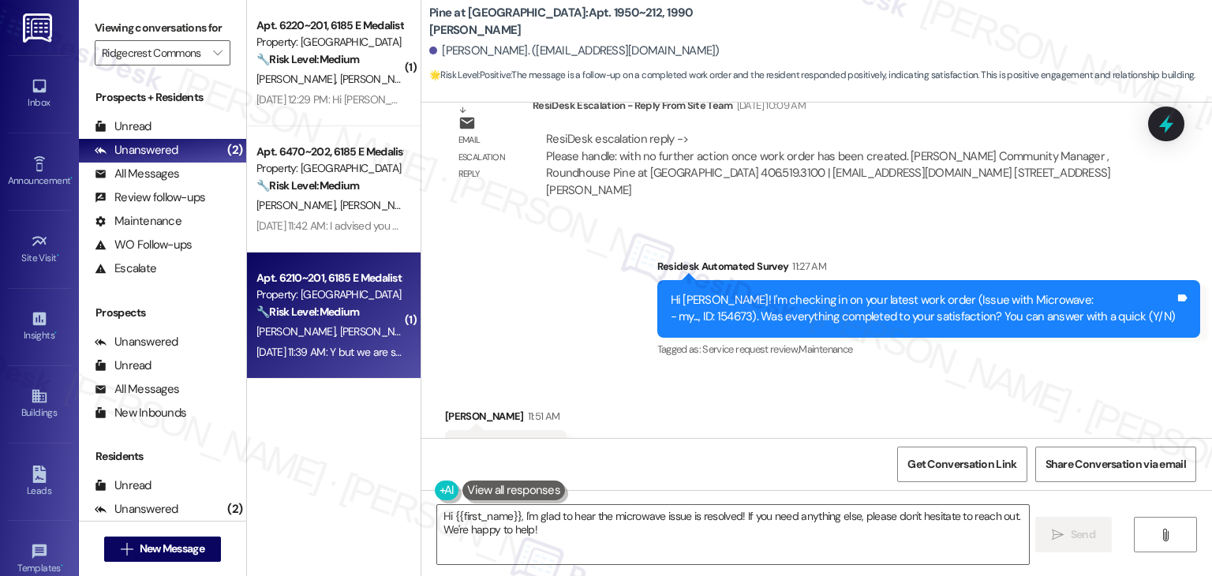
click at [370, 363] on div "Apt. 6210~201, 6185 E Medalist Ln Property: Ridgecrest Commons 🔧 Risk Level: Me…" at bounding box center [334, 315] width 174 height 126
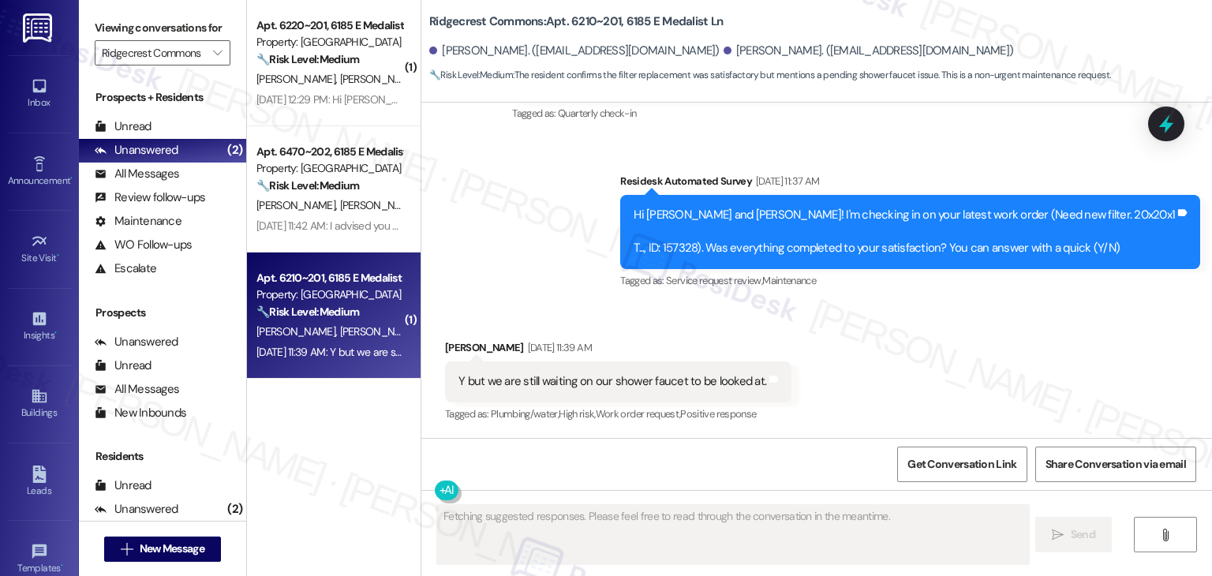
scroll to position [2702, 0]
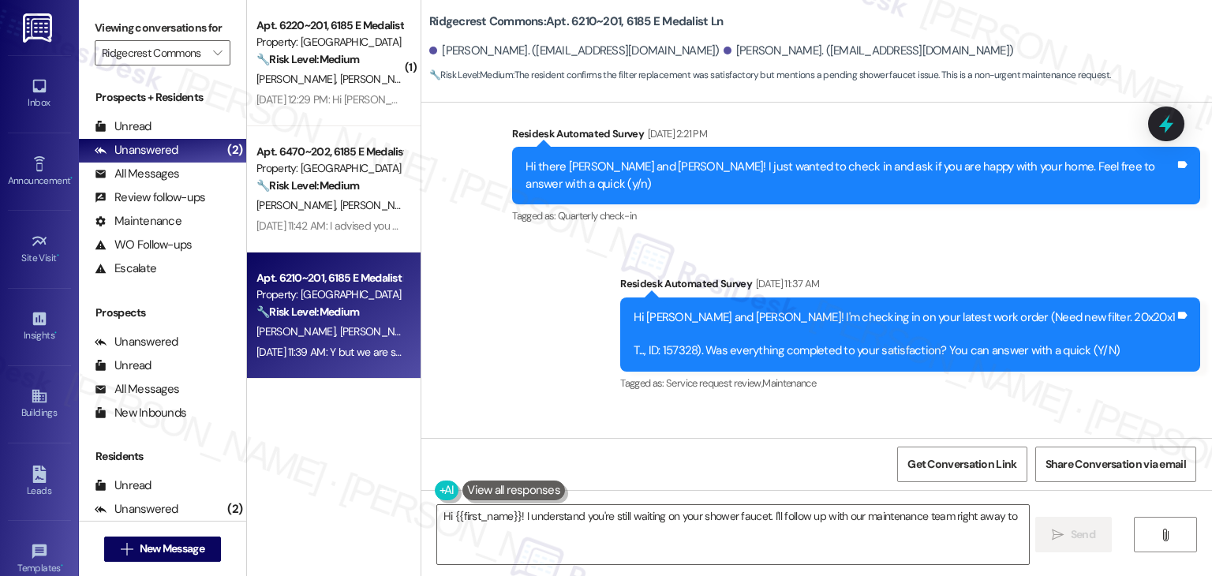
click at [810, 406] on div "Received via SMS Jean Lucero Aug 14, 2025 at 11:39 AM Y but we are still waitin…" at bounding box center [816, 472] width 790 height 133
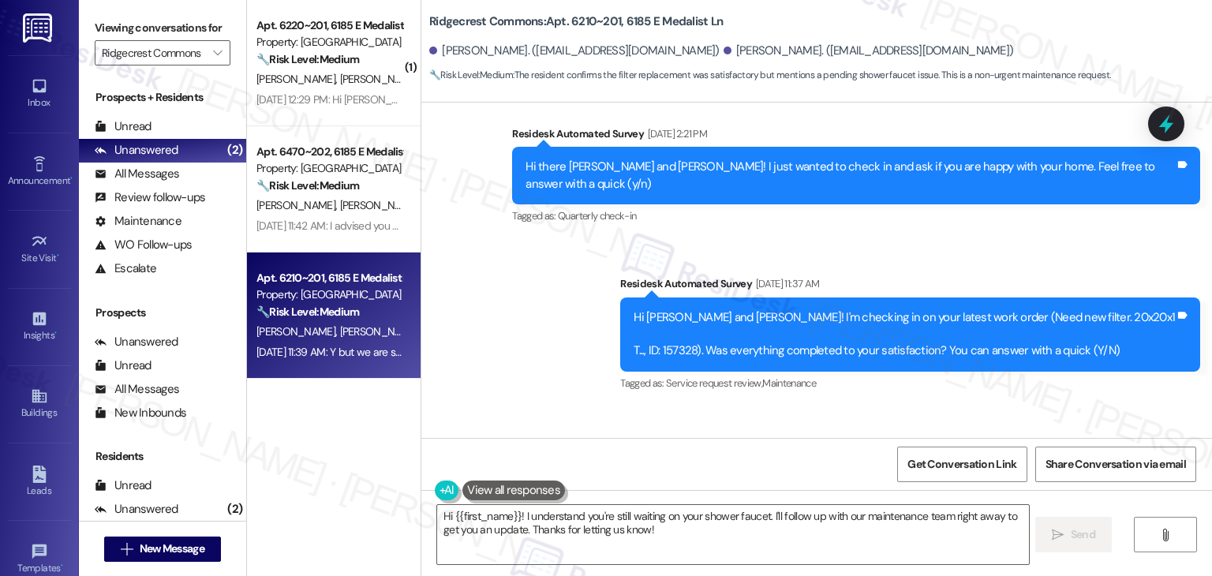
click at [810, 406] on div "Received via SMS Jean Lucero Aug 14, 2025 at 11:39 AM Y but we are still waitin…" at bounding box center [816, 472] width 790 height 133
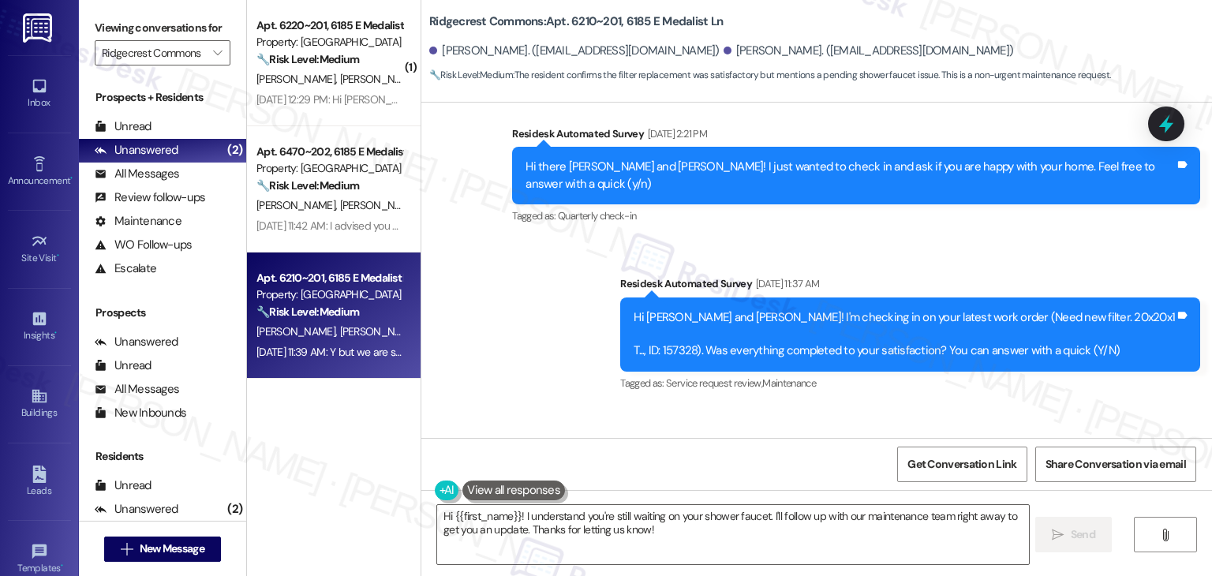
click at [944, 406] on div "Received via SMS Jean Lucero Aug 14, 2025 at 11:39 AM Y but we are still waitin…" at bounding box center [816, 472] width 790 height 133
click at [663, 476] on div "Y but we are still waiting on our shower faucet to be looked at." at bounding box center [612, 484] width 308 height 17
copy div "Y but we are still waiting on our shower faucet to be looked at. Tags and notes"
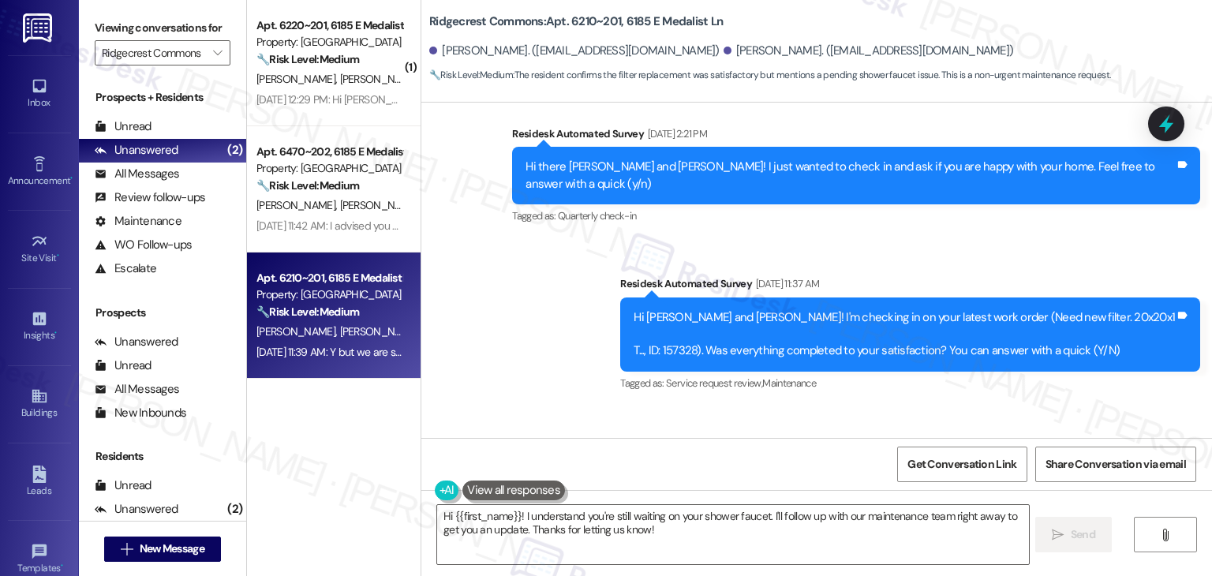
click at [899, 406] on div "Received via SMS Jean Lucero Aug 14, 2025 at 11:39 AM Y but we are still waitin…" at bounding box center [816, 472] width 790 height 133
click at [918, 406] on div "Received via SMS Jean Lucero Aug 14, 2025 at 11:39 AM Y but we are still waitin…" at bounding box center [816, 472] width 790 height 133
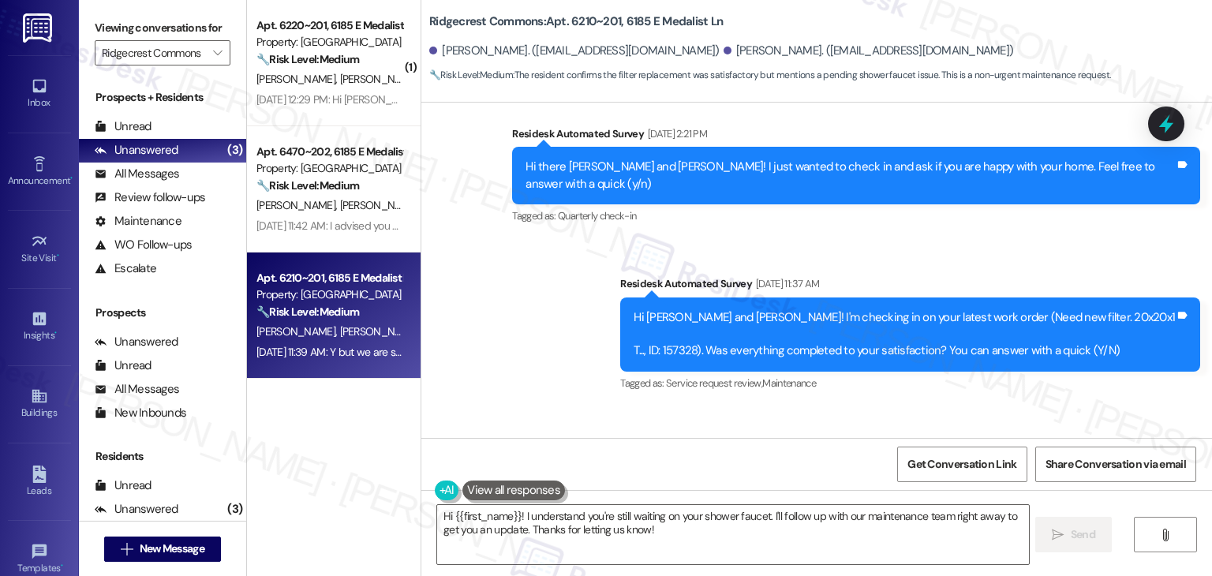
click at [918, 406] on div "Received via SMS Jean Lucero Aug 14, 2025 at 11:39 AM Y but we are still waitin…" at bounding box center [816, 472] width 790 height 133
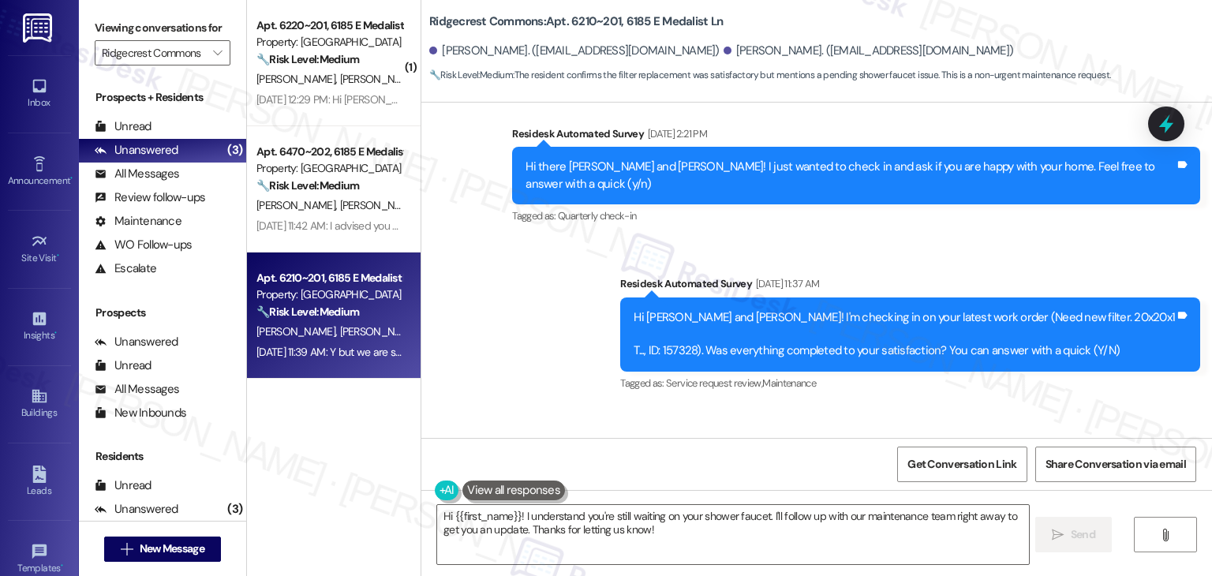
click at [918, 406] on div "Received via SMS Jean Lucero Aug 14, 2025 at 11:39 AM Y but we are still waitin…" at bounding box center [816, 472] width 790 height 133
click at [856, 406] on div "Received via SMS Jean Lucero Aug 14, 2025 at 11:39 AM Y but we are still waitin…" at bounding box center [816, 472] width 790 height 133
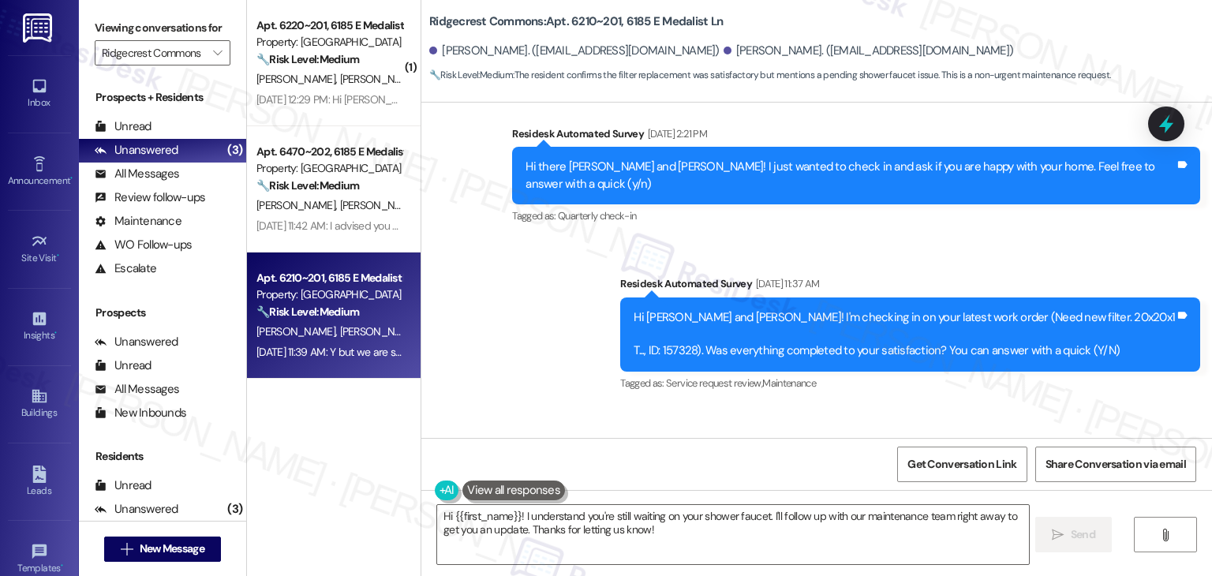
click at [856, 406] on div "Received via SMS Jean Lucero Aug 14, 2025 at 11:39 AM Y but we are still waitin…" at bounding box center [816, 472] width 790 height 133
click at [854, 406] on div "Received via SMS Jean Lucero Aug 14, 2025 at 11:39 AM Y but we are still waitin…" at bounding box center [816, 472] width 790 height 133
click at [855, 406] on div "Received via SMS Jean Lucero Aug 14, 2025 at 11:39 AM Y but we are still waitin…" at bounding box center [816, 472] width 790 height 133
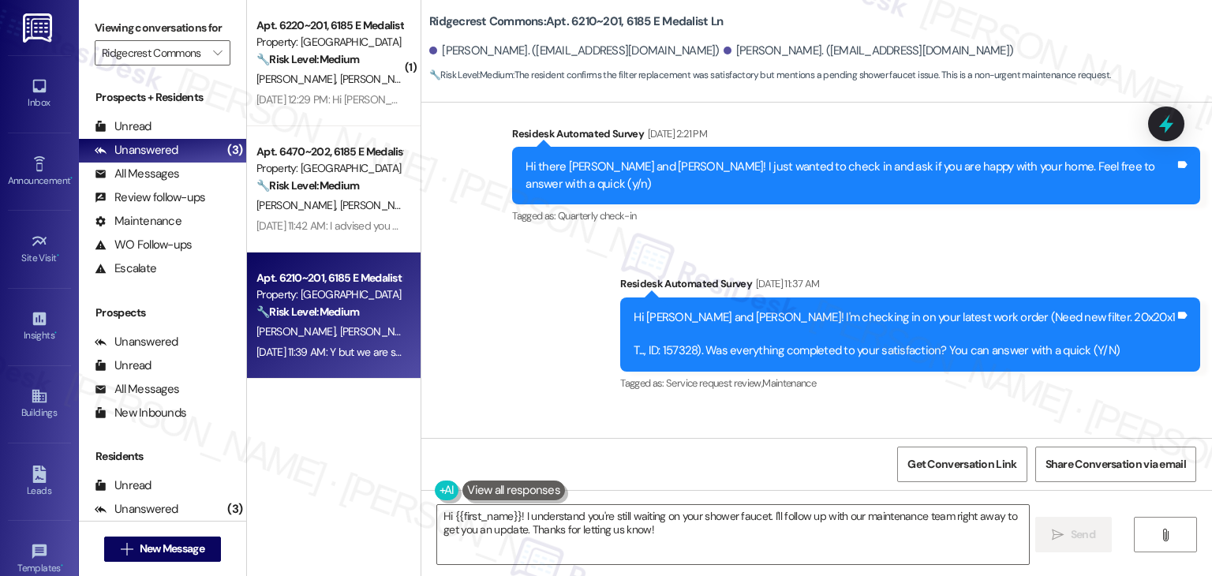
click at [855, 406] on div "Received via SMS Jean Lucero Aug 14, 2025 at 11:39 AM Y but we are still waitin…" at bounding box center [816, 472] width 790 height 133
click at [850, 309] on div "Hi Jean and Evan! I'm checking in on your latest work order (Need new filter. 2…" at bounding box center [903, 334] width 541 height 50
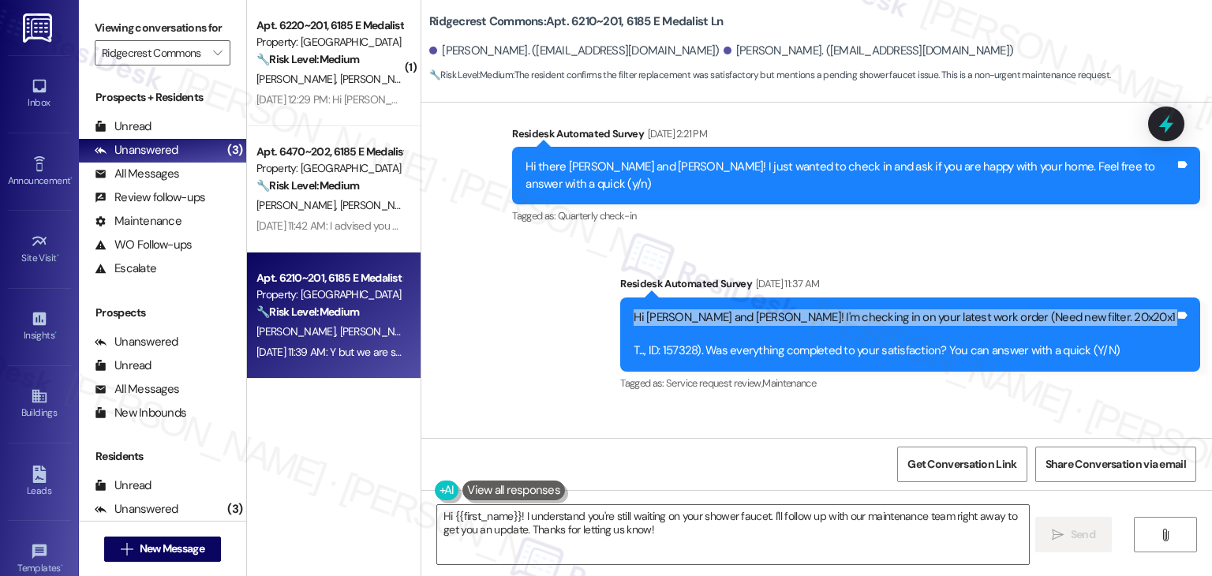
click at [850, 309] on div "Hi Jean and Evan! I'm checking in on your latest work order (Need new filter. 2…" at bounding box center [903, 334] width 541 height 50
copy div "Hi [PERSON_NAME] and [PERSON_NAME]! I'm checking in on your latest work order (…"
drag, startPoint x: 1003, startPoint y: 253, endPoint x: 680, endPoint y: 207, distance: 326.0
click at [680, 263] on div "Survey, sent via SMS Residesk Automated Survey Aug 14, 2025 at 11:37 AM Hi Jean…" at bounding box center [909, 335] width 603 height 144
copy div "Hi Jean and Evan! I'm checking in on your latest work order (Need new filter. 2…"
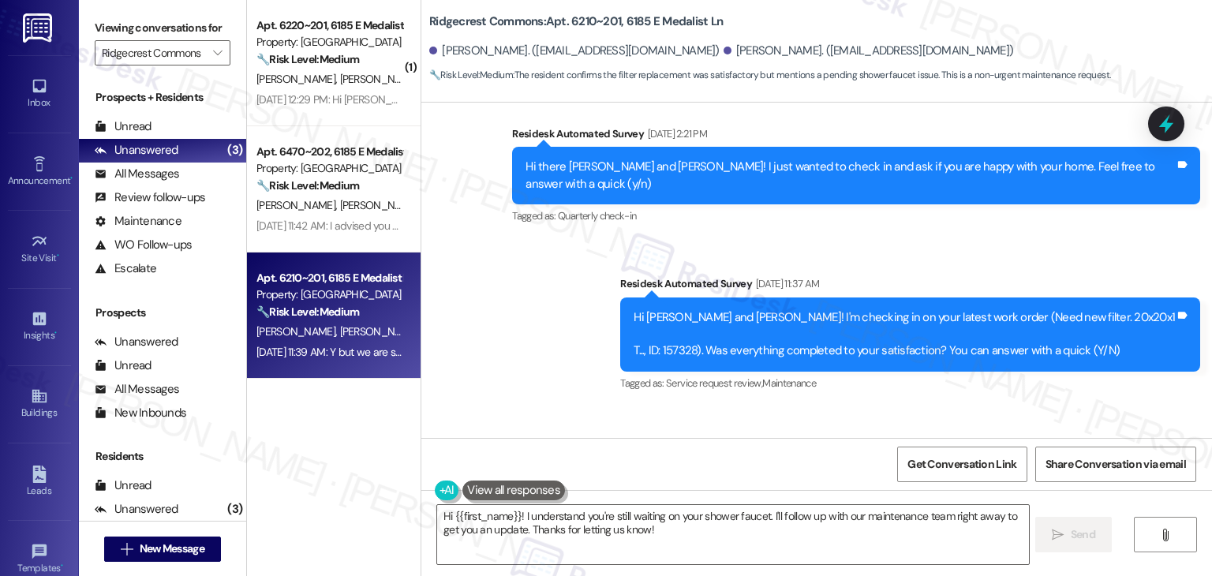
click at [932, 406] on div "Received via SMS Jean Lucero Aug 14, 2025 at 11:39 AM Y but we are still waitin…" at bounding box center [816, 472] width 790 height 133
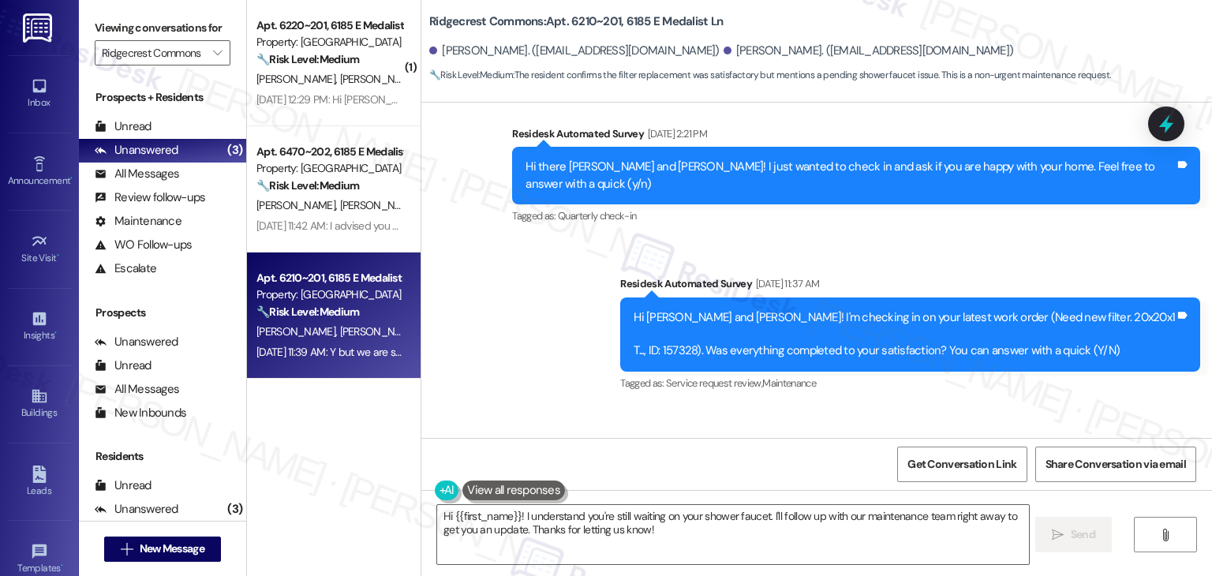
click at [932, 406] on div "Received via SMS Jean Lucero Aug 14, 2025 at 11:39 AM Y but we are still waitin…" at bounding box center [816, 472] width 790 height 133
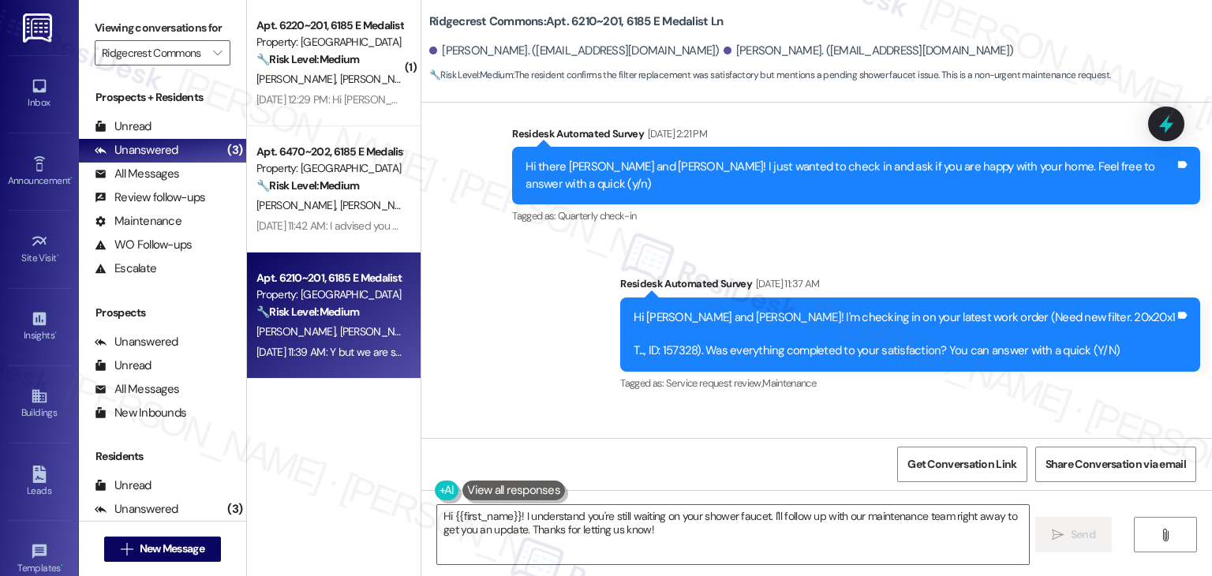
click at [932, 406] on div "Received via SMS Jean Lucero Aug 14, 2025 at 11:39 AM Y but we are still waitin…" at bounding box center [816, 472] width 790 height 133
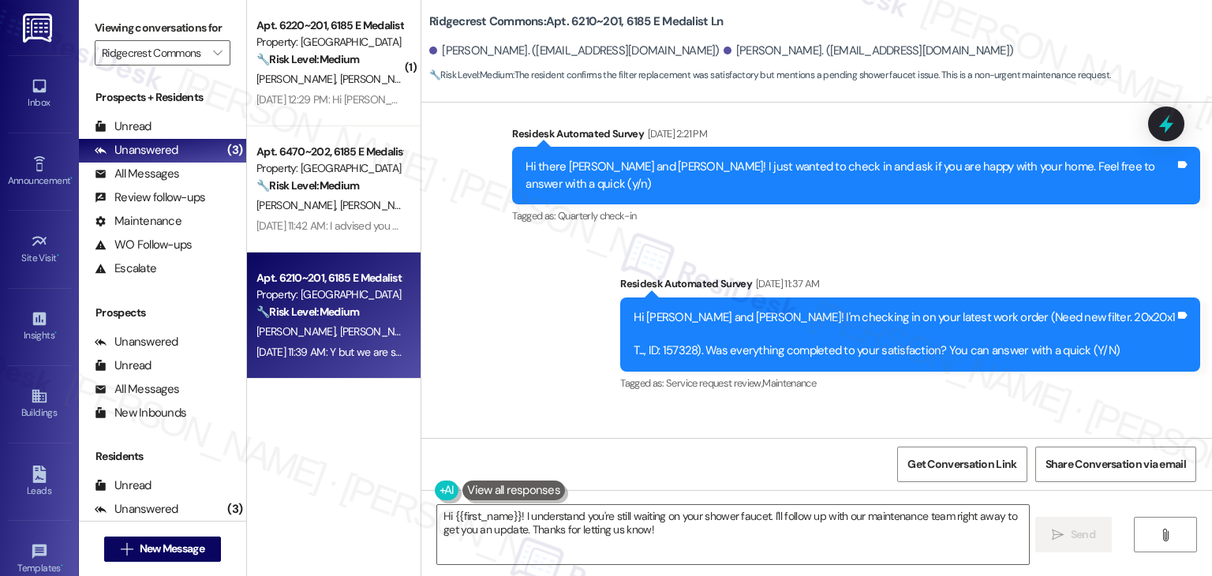
click at [932, 406] on div "Received via SMS Jean Lucero Aug 14, 2025 at 11:39 AM Y but we are still waitin…" at bounding box center [816, 472] width 790 height 133
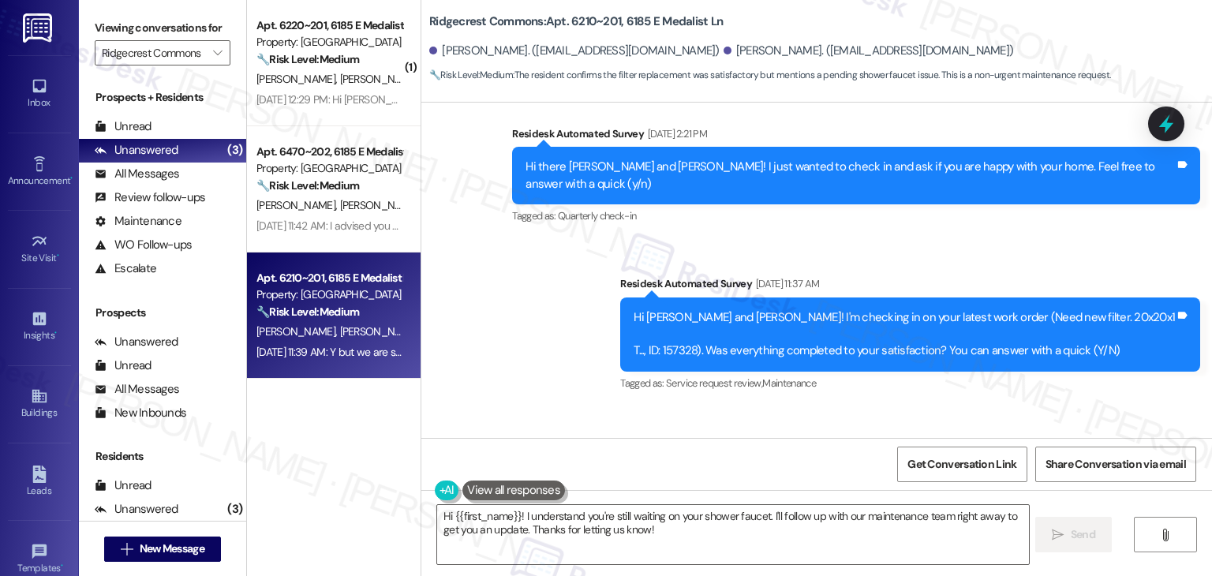
click at [932, 406] on div "Received via SMS Jean Lucero Aug 14, 2025 at 11:39 AM Y but we are still waitin…" at bounding box center [816, 472] width 790 height 133
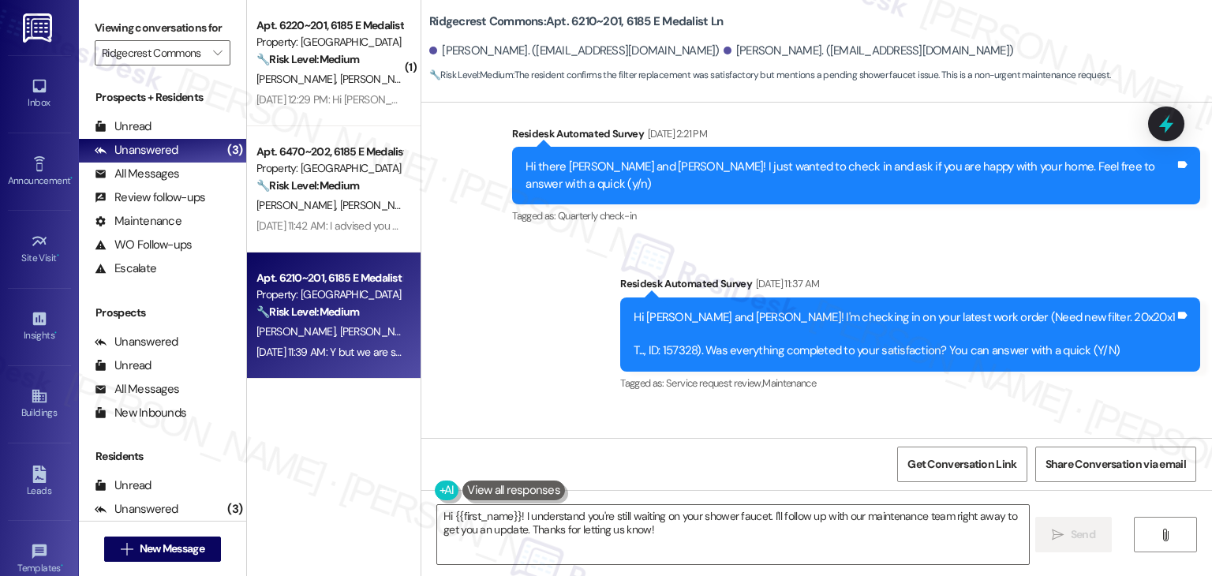
click at [932, 406] on div "Received via SMS Jean Lucero Aug 14, 2025 at 11:39 AM Y but we are still waitin…" at bounding box center [816, 472] width 790 height 133
click at [926, 406] on div "Received via SMS Jean Lucero Aug 14, 2025 at 11:39 AM Y but we are still waitin…" at bounding box center [816, 472] width 790 height 133
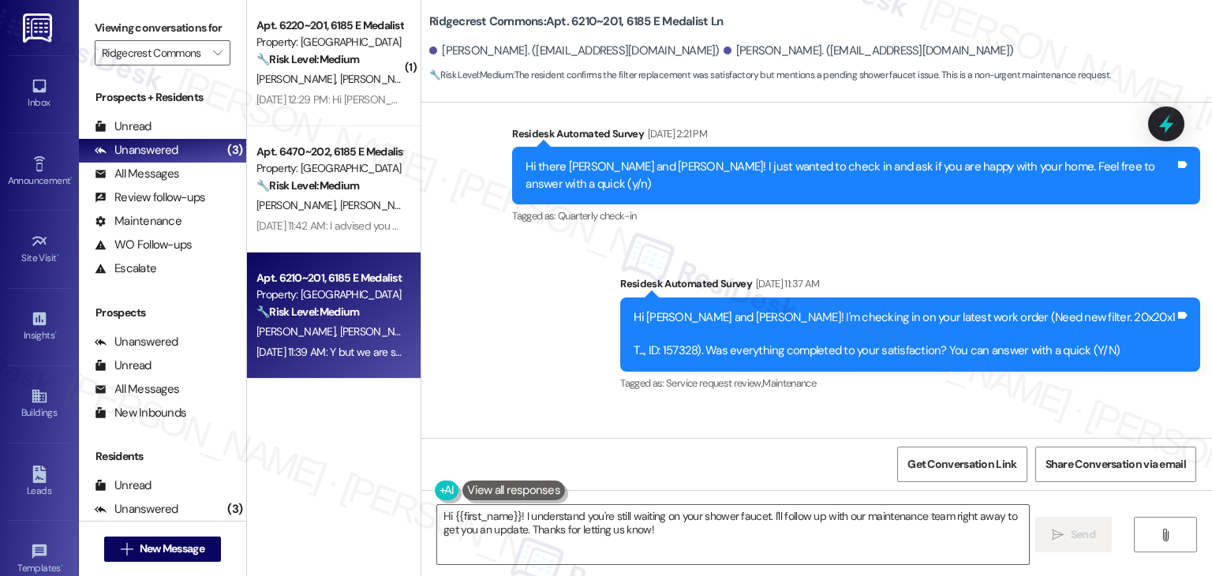
click at [926, 406] on div "Received via SMS Jean Lucero Aug 14, 2025 at 11:39 AM Y but we are still waitin…" at bounding box center [816, 472] width 790 height 133
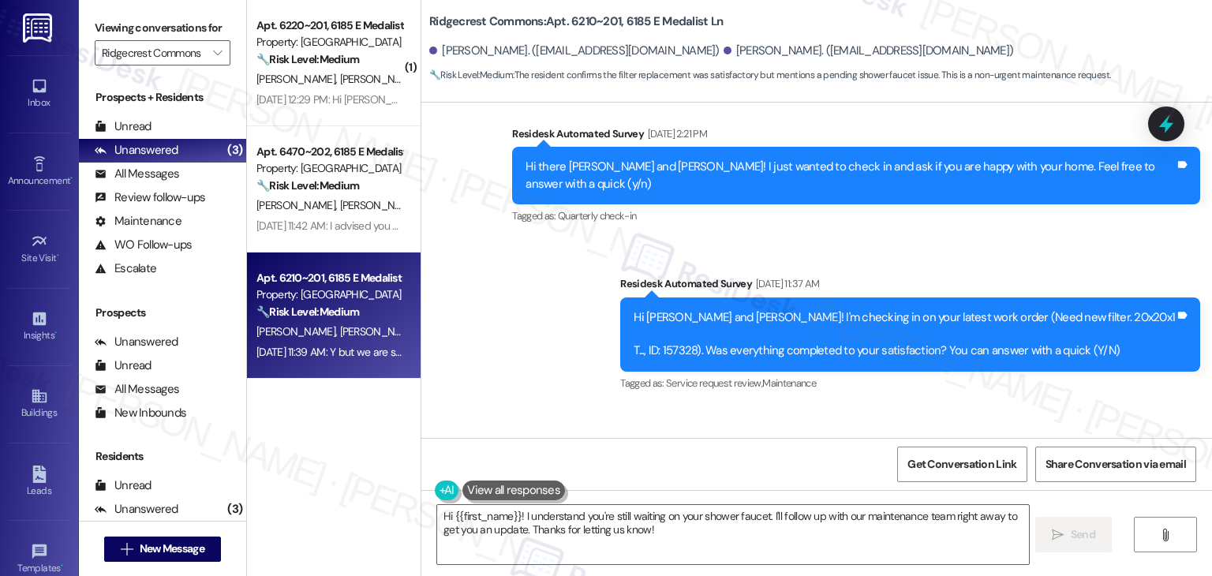
click at [926, 406] on div "Received via SMS Jean Lucero Aug 14, 2025 at 11:39 AM Y but we are still waitin…" at bounding box center [816, 472] width 790 height 133
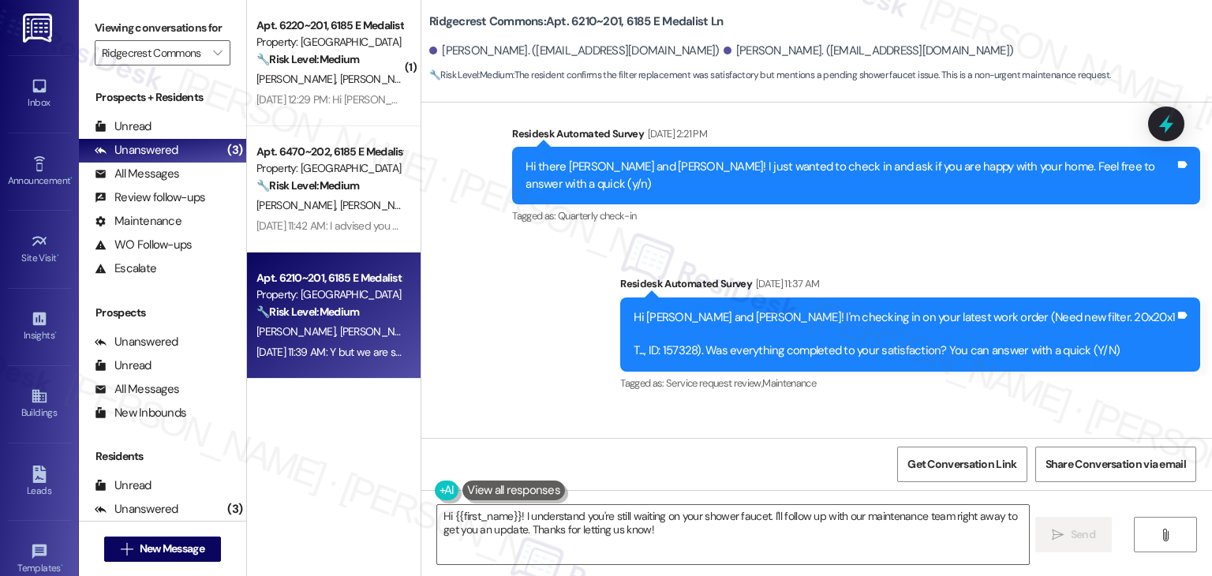
click at [926, 406] on div "Received via SMS Jean Lucero Aug 14, 2025 at 11:39 AM Y but we are still waitin…" at bounding box center [816, 472] width 790 height 133
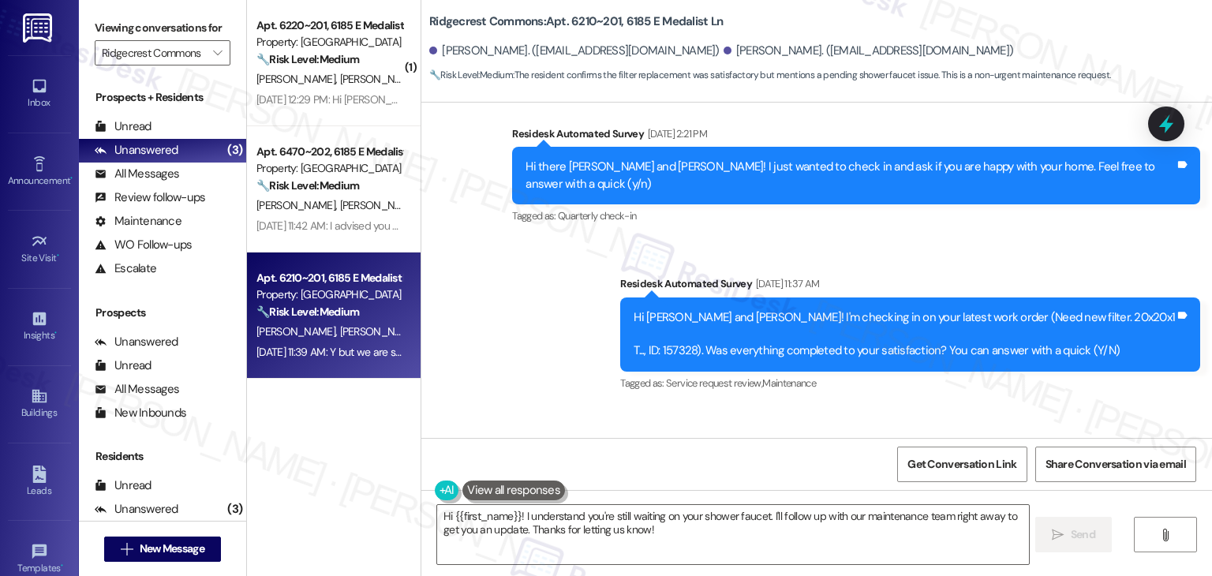
click at [926, 406] on div "Received via SMS Jean Lucero Aug 14, 2025 at 11:39 AM Y but we are still waitin…" at bounding box center [816, 472] width 790 height 133
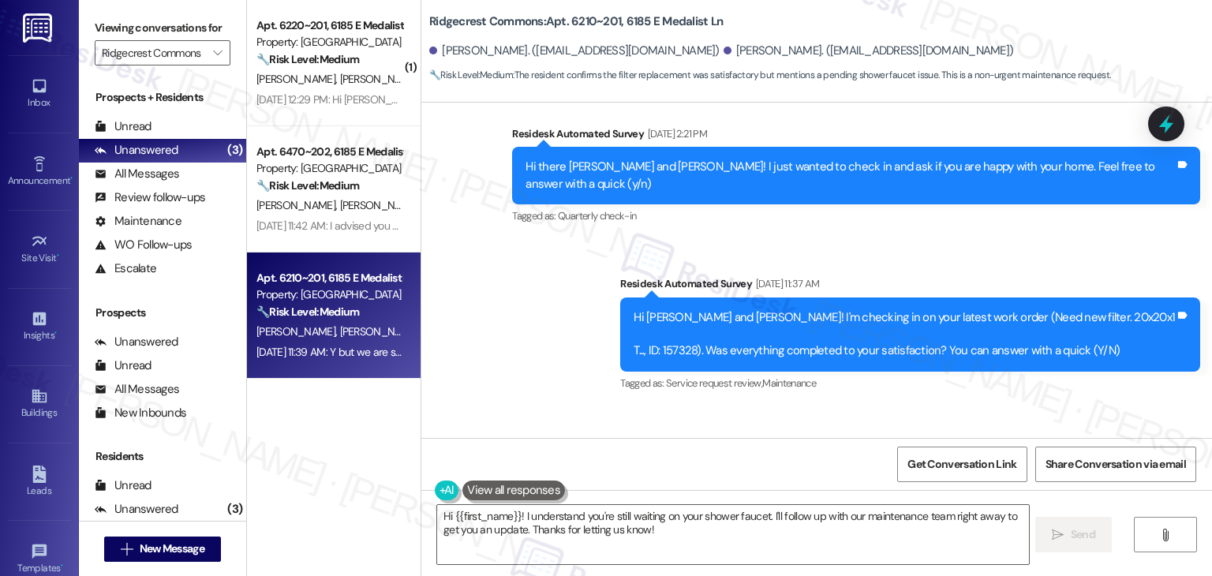
click at [926, 406] on div "Received via SMS Jean Lucero Aug 14, 2025 at 11:39 AM Y but we are still waitin…" at bounding box center [816, 472] width 790 height 133
click at [905, 406] on div "Received via SMS Jean Lucero Aug 14, 2025 at 11:39 AM Y but we are still waitin…" at bounding box center [816, 472] width 790 height 133
click at [898, 406] on div "Received via SMS Jean Lucero Aug 14, 2025 at 11:39 AM Y but we are still waitin…" at bounding box center [816, 472] width 790 height 133
click at [893, 406] on div "Received via SMS Jean Lucero Aug 14, 2025 at 11:39 AM Y but we are still waitin…" at bounding box center [816, 472] width 790 height 133
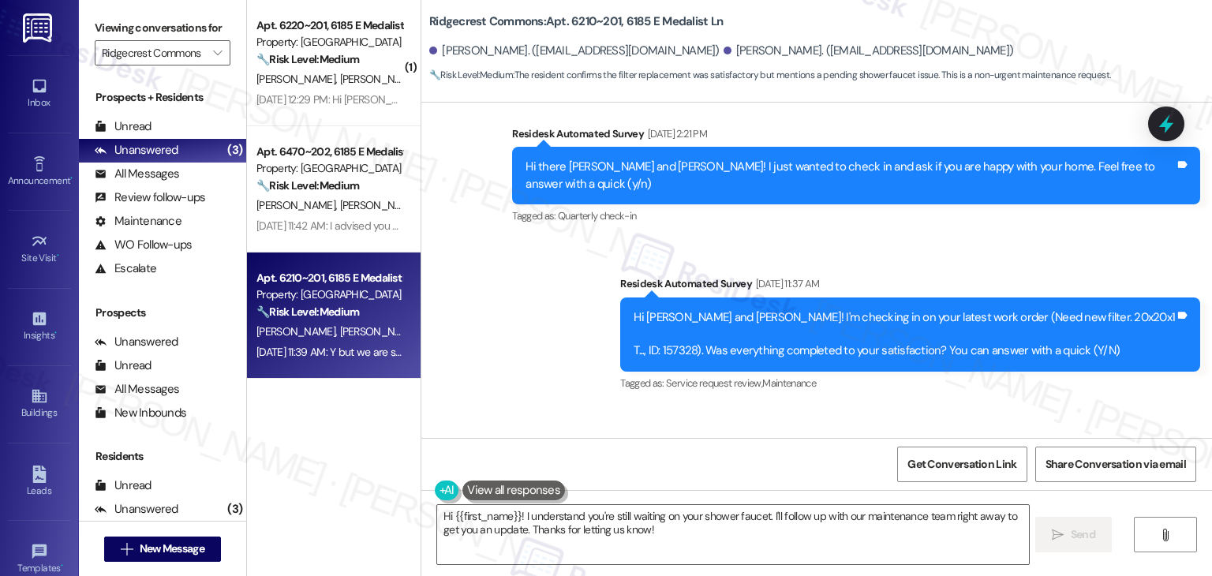
click at [880, 406] on div "Received via SMS Jean Lucero Aug 14, 2025 at 11:39 AM Y but we are still waitin…" at bounding box center [816, 472] width 790 height 133
click at [863, 406] on div "Received via SMS Jean Lucero Aug 14, 2025 at 11:39 AM Y but we are still waitin…" at bounding box center [816, 472] width 790 height 133
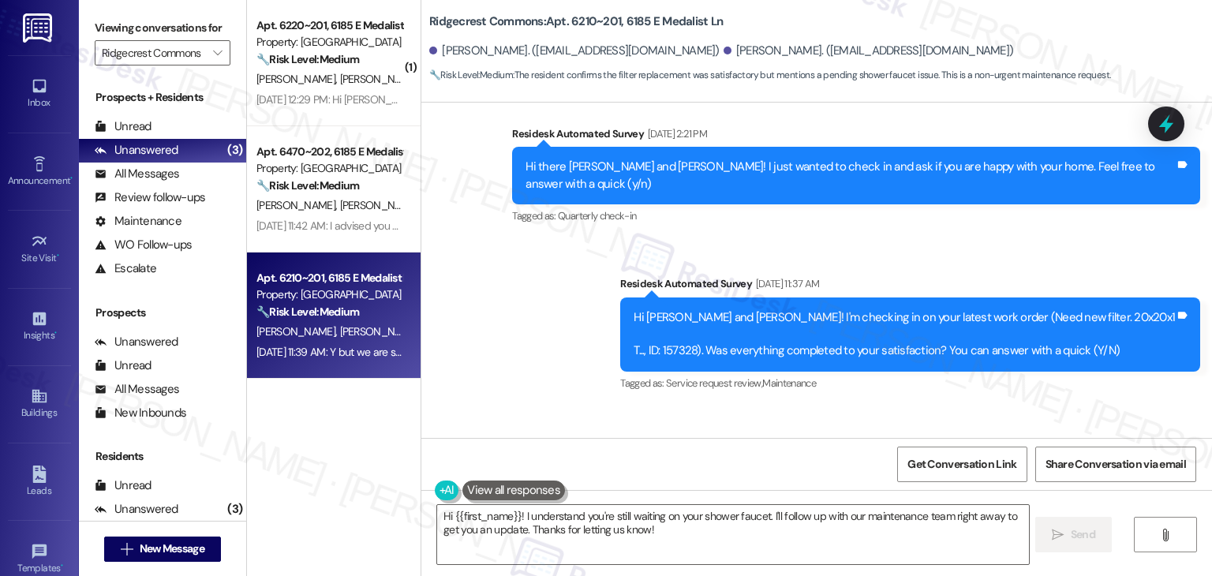
click at [863, 406] on div "Received via SMS Jean Lucero Aug 14, 2025 at 11:39 AM Y but we are still waitin…" at bounding box center [816, 472] width 790 height 133
click at [959, 406] on div "Received via SMS Jean Lucero Aug 14, 2025 at 11:39 AM Y but we are still waitin…" at bounding box center [816, 472] width 790 height 133
click at [552, 526] on textarea "Hi {{first_name}}! I understand you're still waiting on your shower faucet. I'l…" at bounding box center [732, 534] width 591 height 59
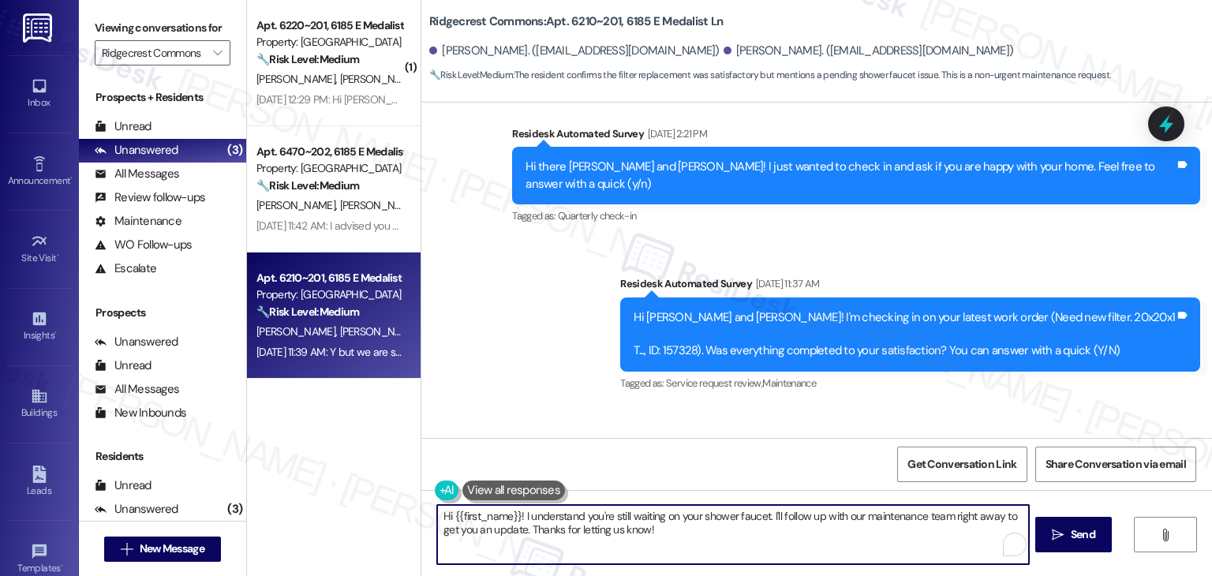
click at [552, 526] on textarea "Hi {{first_name}}! I understand you're still waiting on your shower faucet. I'l…" at bounding box center [732, 534] width 591 height 59
paste textarea "Thanks for letting me know, [PERSON_NAME]! I’m glad the filter was taken care o…"
type textarea "Thanks for letting me know, [PERSON_NAME]! I’m glad the filter was taken care o…"
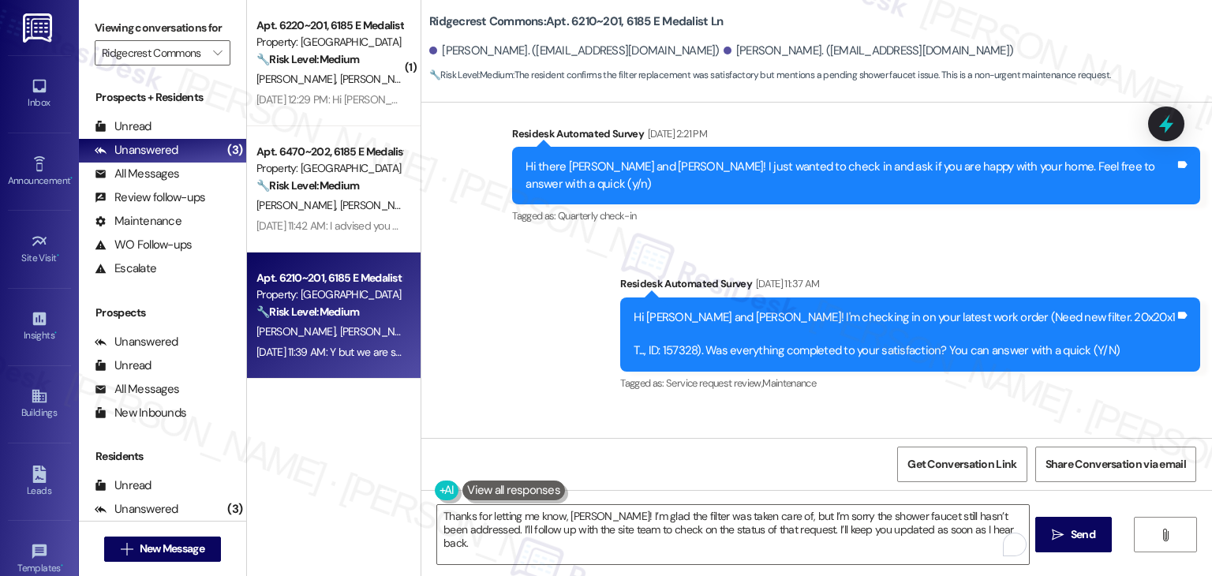
click at [865, 406] on div "Received via SMS Jean Lucero Aug 14, 2025 at 11:39 AM Y but we are still waitin…" at bounding box center [816, 472] width 790 height 133
click at [893, 406] on div "Received via SMS Jean Lucero Aug 14, 2025 at 11:39 AM Y but we are still waitin…" at bounding box center [816, 472] width 790 height 133
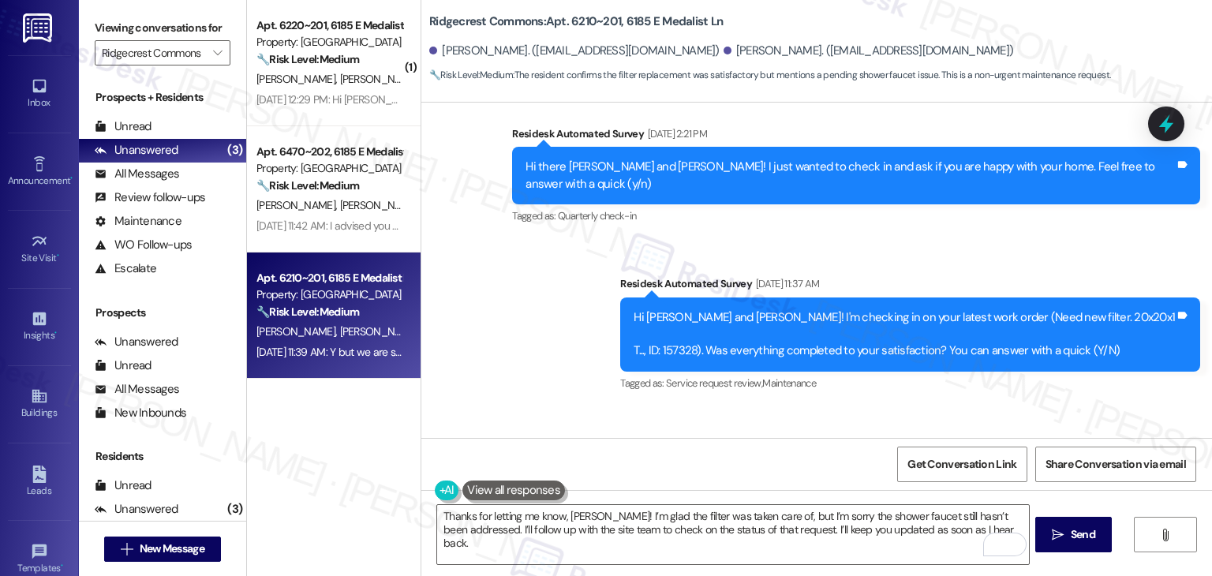
click at [893, 406] on div "Received via SMS Jean Lucero Aug 14, 2025 at 11:39 AM Y but we are still waitin…" at bounding box center [816, 472] width 790 height 133
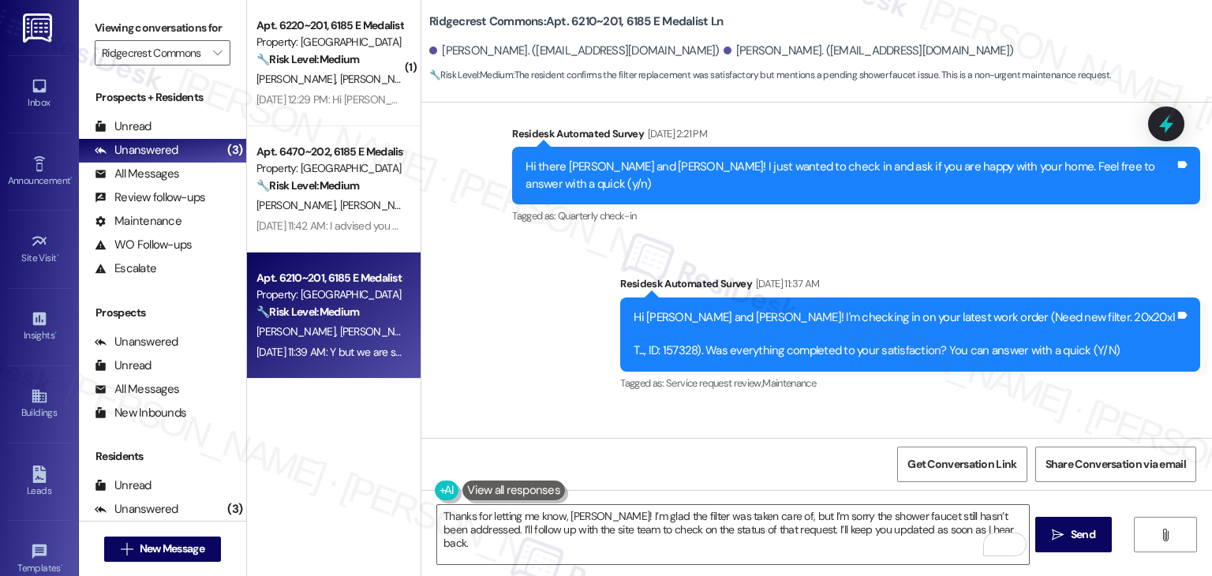
click at [893, 406] on div "Received via SMS Jean Lucero Aug 14, 2025 at 11:39 AM Y but we are still waitin…" at bounding box center [816, 472] width 790 height 133
click at [956, 529] on textarea "Thanks for letting me know, [PERSON_NAME]! I’m glad the filter was taken care o…" at bounding box center [732, 534] width 591 height 59
click at [1063, 534] on span " Send" at bounding box center [1073, 534] width 50 height 17
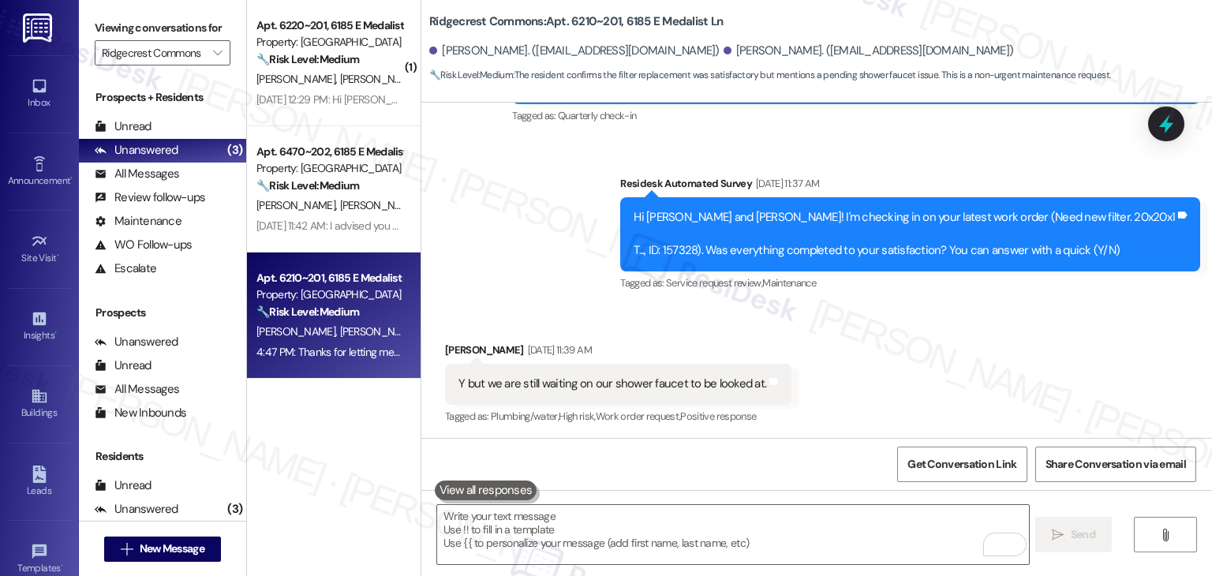
scroll to position [2829, 0]
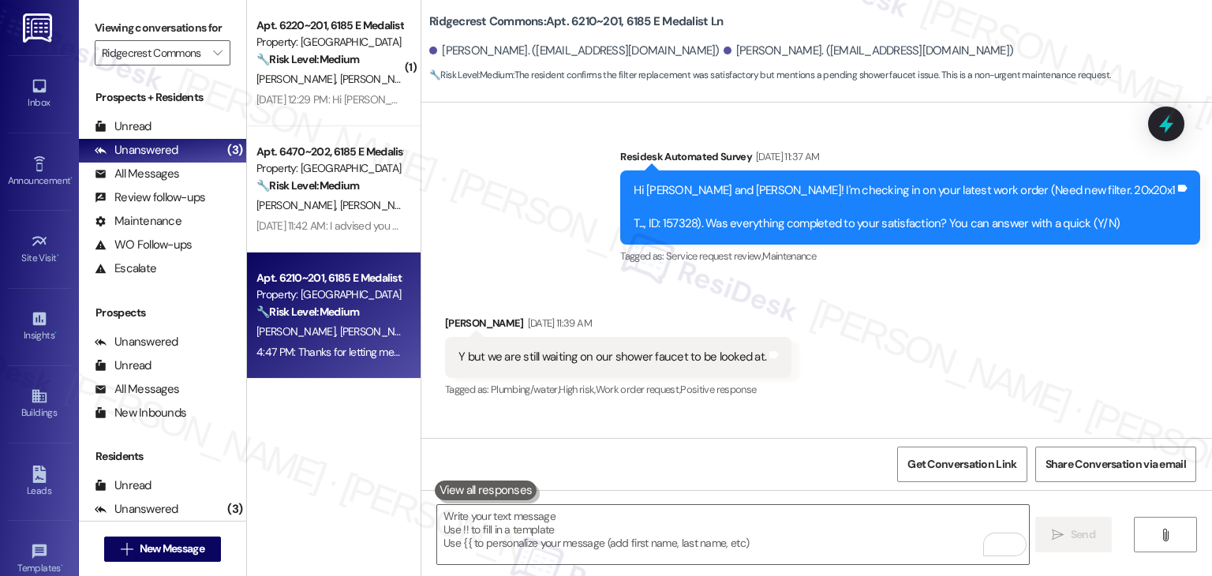
click at [914, 298] on div "Received via SMS Jean Lucero Aug 14, 2025 at 11:39 AM Y but we are still waitin…" at bounding box center [816, 345] width 790 height 133
click at [927, 290] on div "Received via SMS Jean Lucero Aug 14, 2025 at 11:39 AM Y but we are still waitin…" at bounding box center [816, 345] width 790 height 133
click at [912, 303] on div "Received via SMS Jean Lucero Aug 14, 2025 at 11:39 AM Y but we are still waitin…" at bounding box center [816, 345] width 790 height 133
click at [1012, 285] on div "Received via SMS Jean Lucero Aug 14, 2025 at 11:39 AM Y but we are still waitin…" at bounding box center [816, 345] width 790 height 133
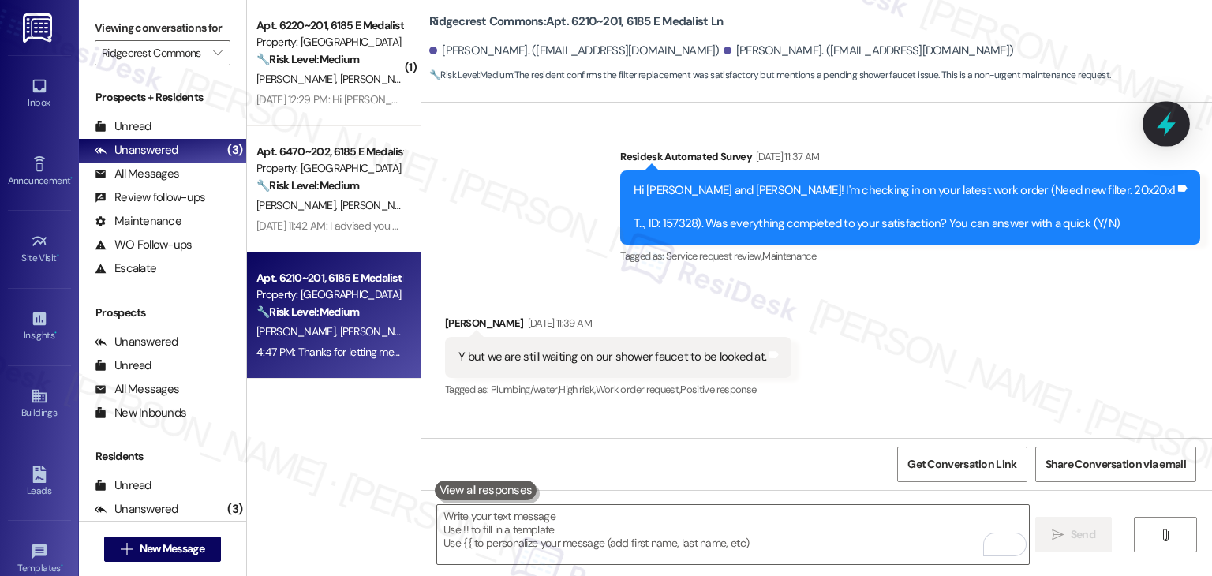
click at [1161, 122] on icon at bounding box center [1166, 124] width 19 height 24
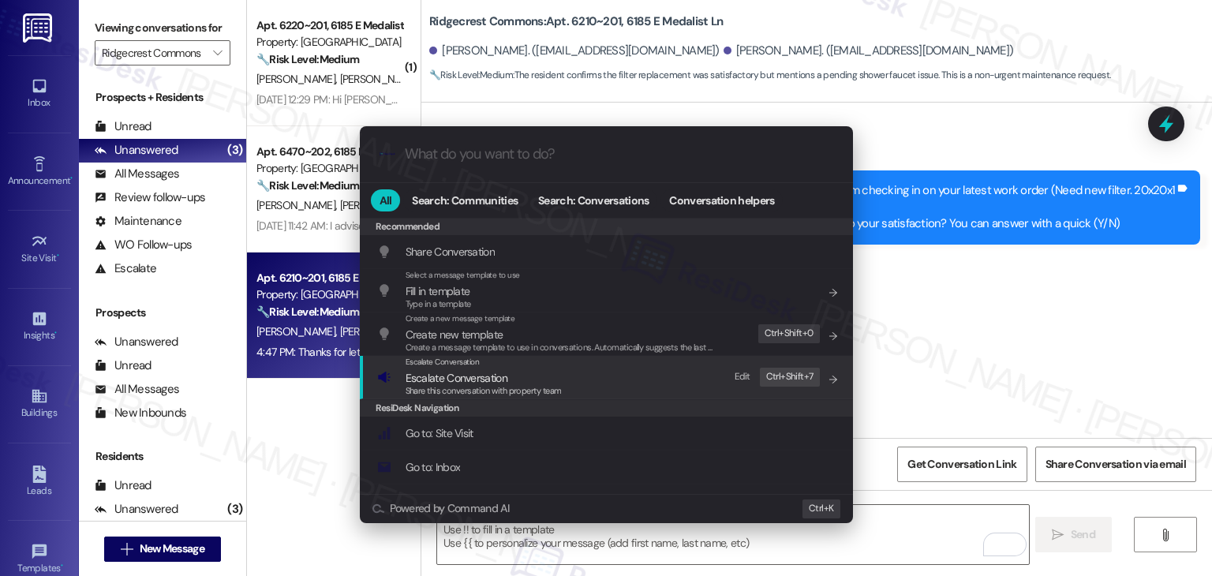
click at [488, 384] on div "Share this conversation with property team" at bounding box center [483, 391] width 156 height 14
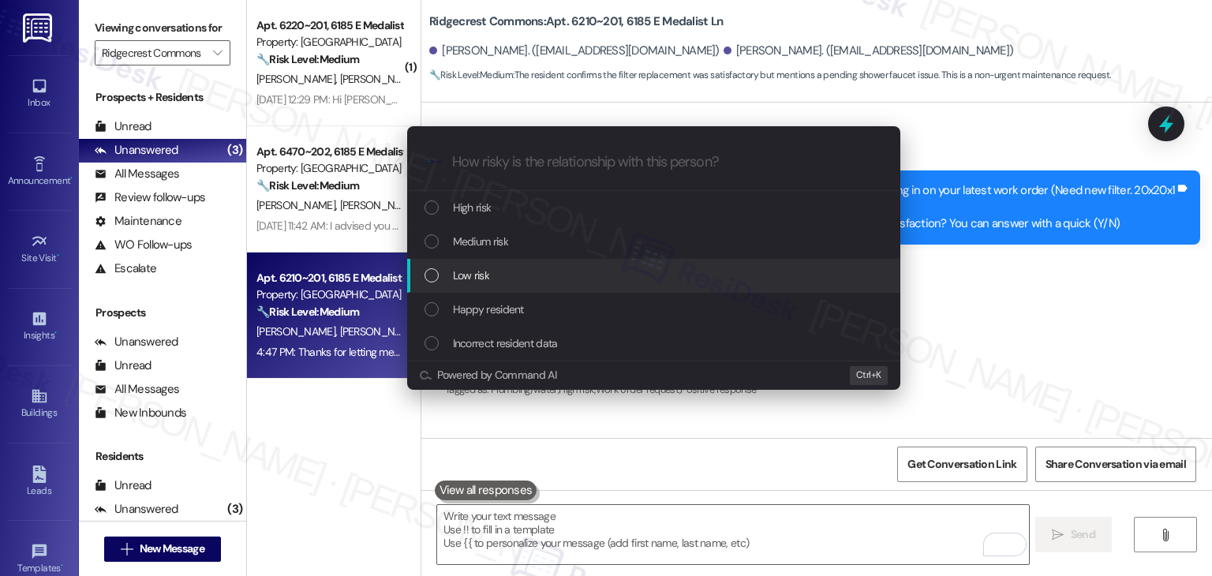
click at [420, 274] on div "Low risk" at bounding box center [653, 276] width 493 height 34
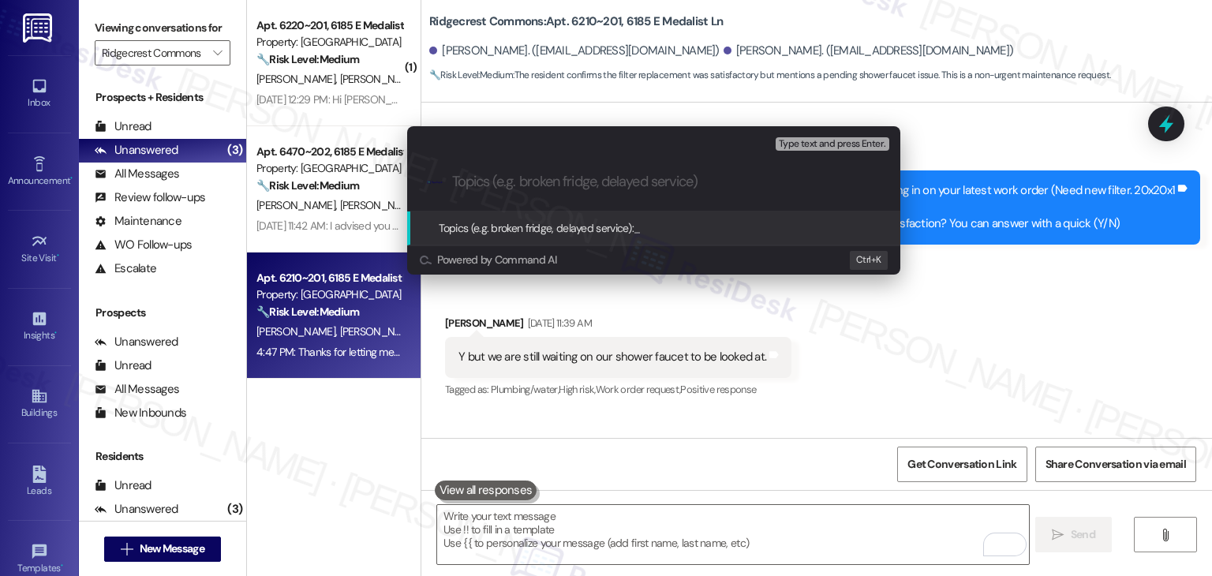
paste input "WO #157328 – Shower Faucet Still Pending"
type input "WO #157328 – Shower Faucet Still Pending"
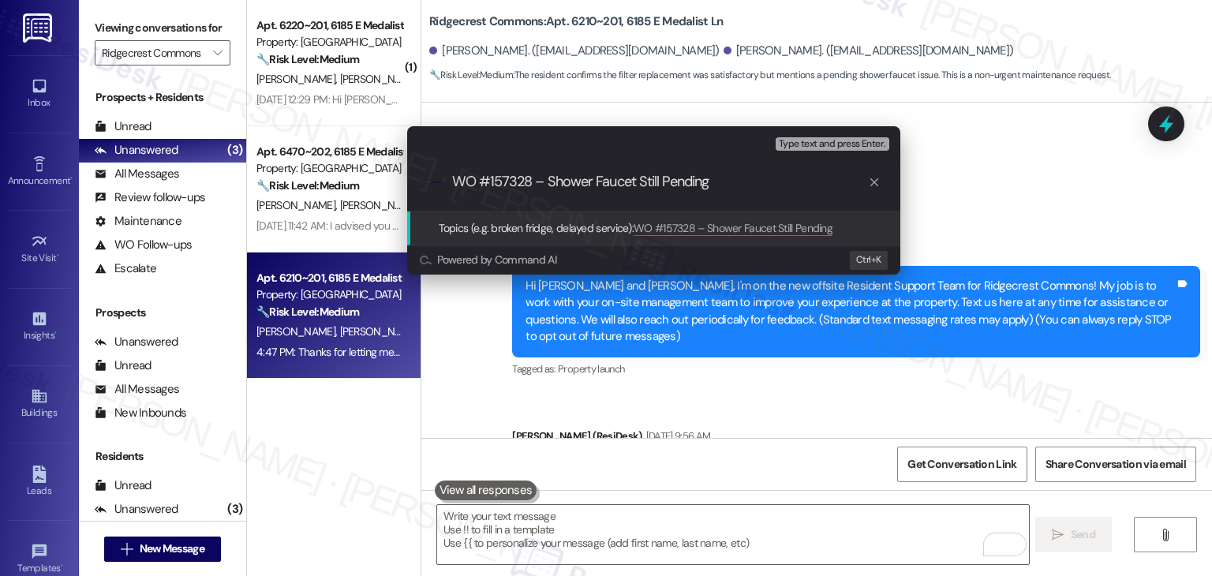
scroll to position [2829, 0]
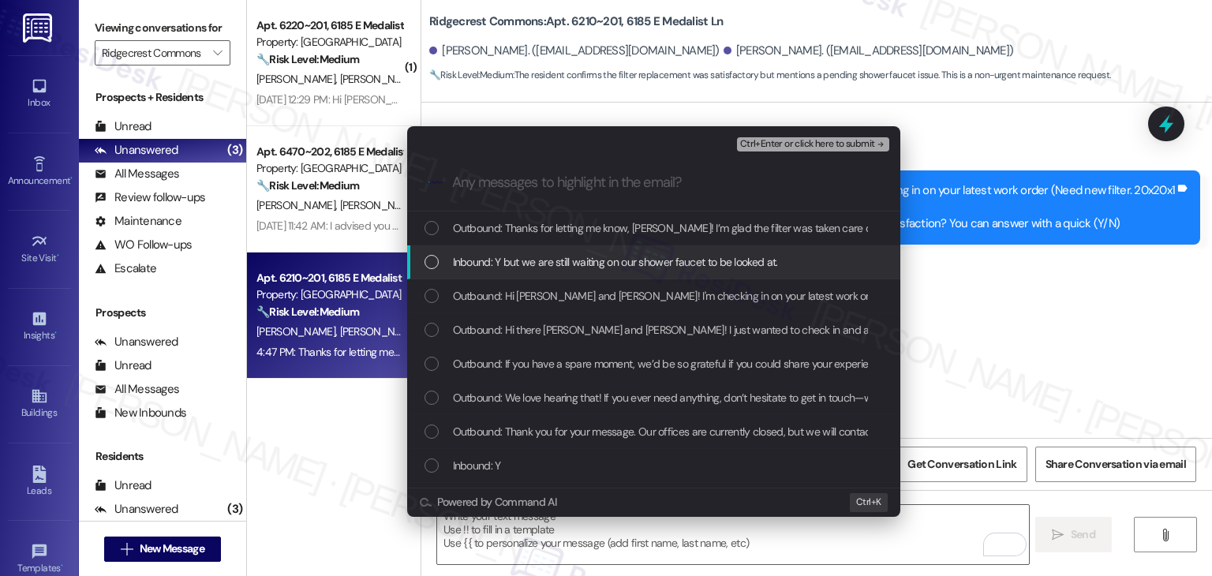
click at [432, 264] on div "List of options" at bounding box center [431, 262] width 14 height 14
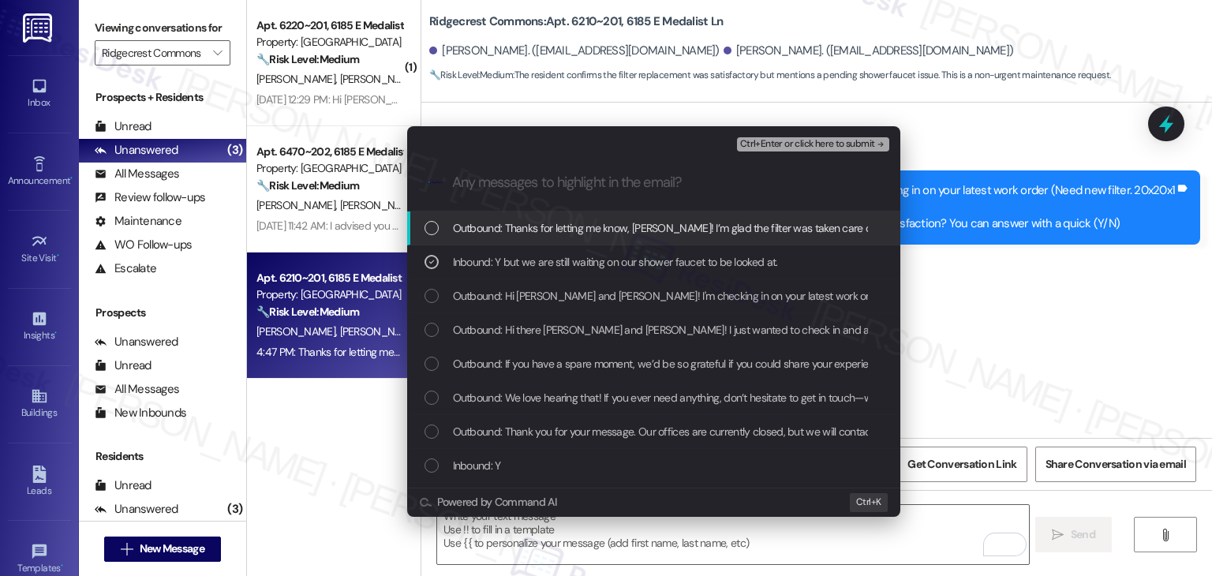
click at [846, 142] on span "Ctrl+Enter or click here to submit" at bounding box center [807, 144] width 135 height 11
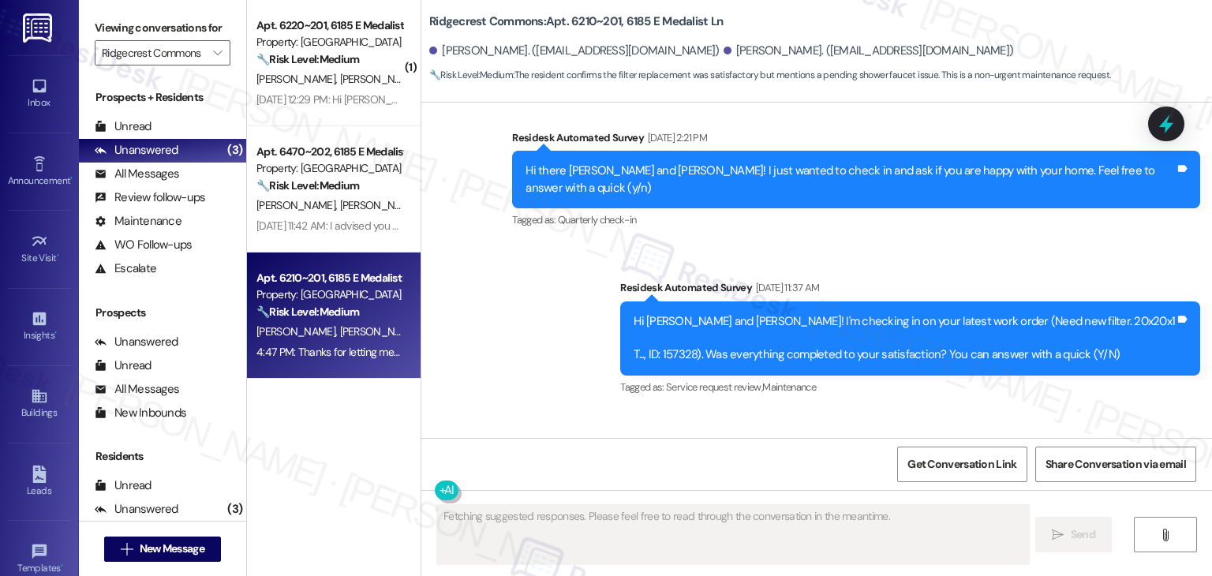
scroll to position [2701, 0]
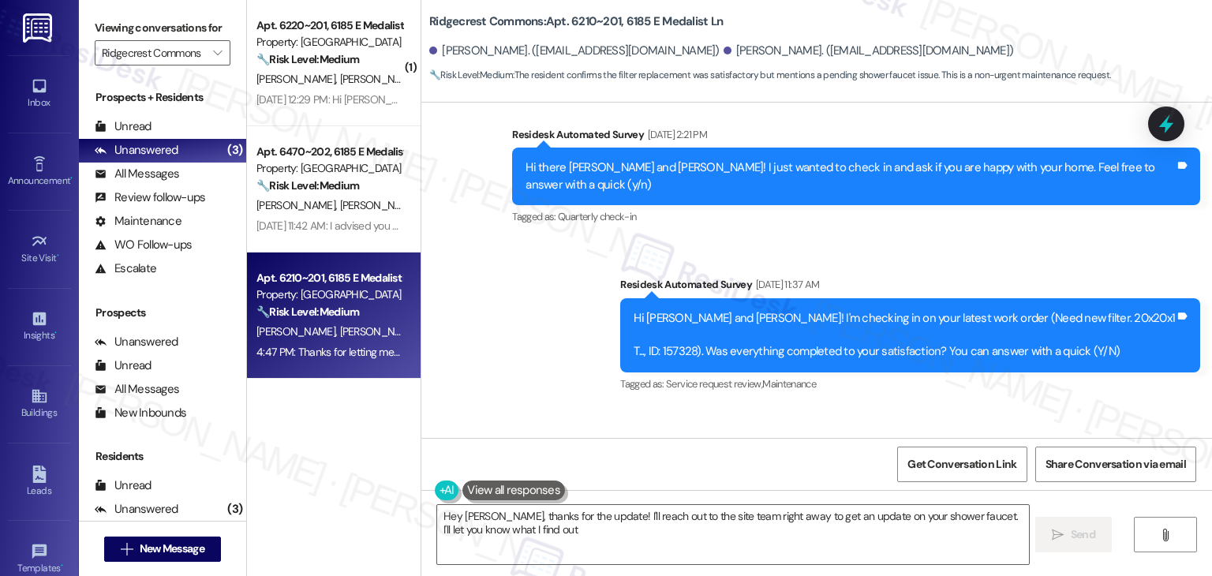
type textarea "Hey [PERSON_NAME], thanks for the update! I'll reach out to the site team right…"
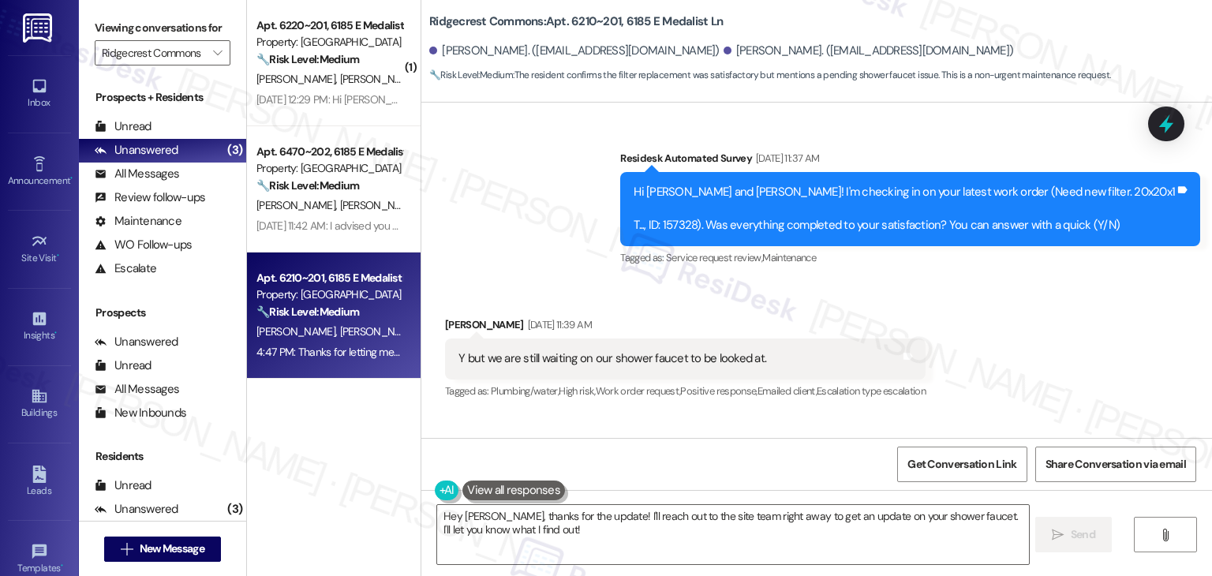
scroll to position [2853, 0]
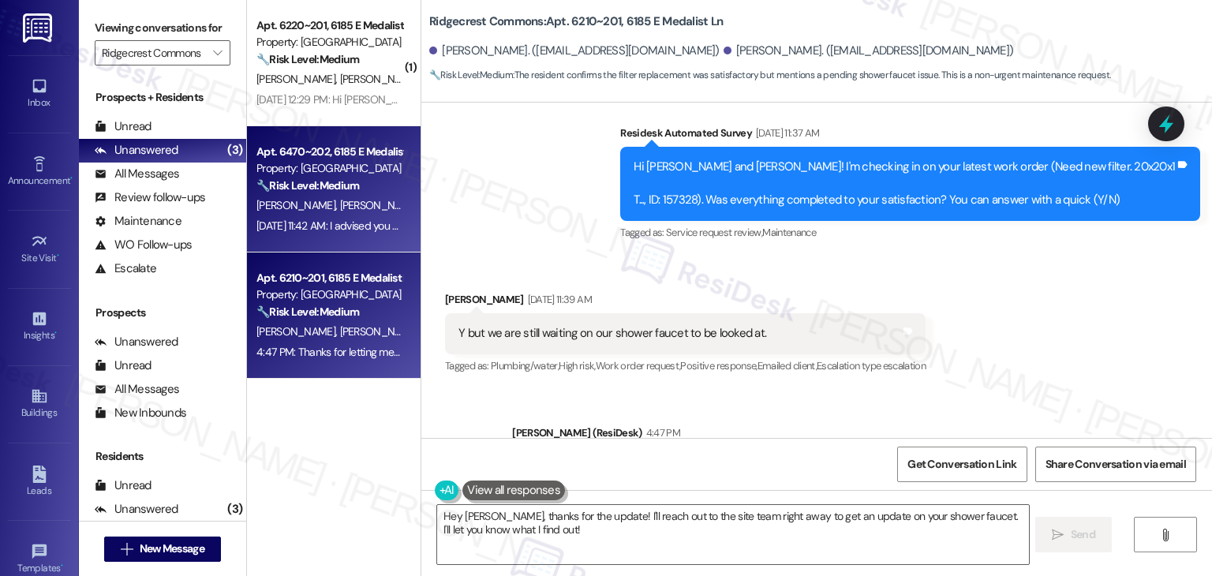
click at [306, 216] on div "[DATE] 11:42 AM: I advised you of this back on [DATE]. Sierra is an [US_STATE] …" at bounding box center [329, 226] width 149 height 20
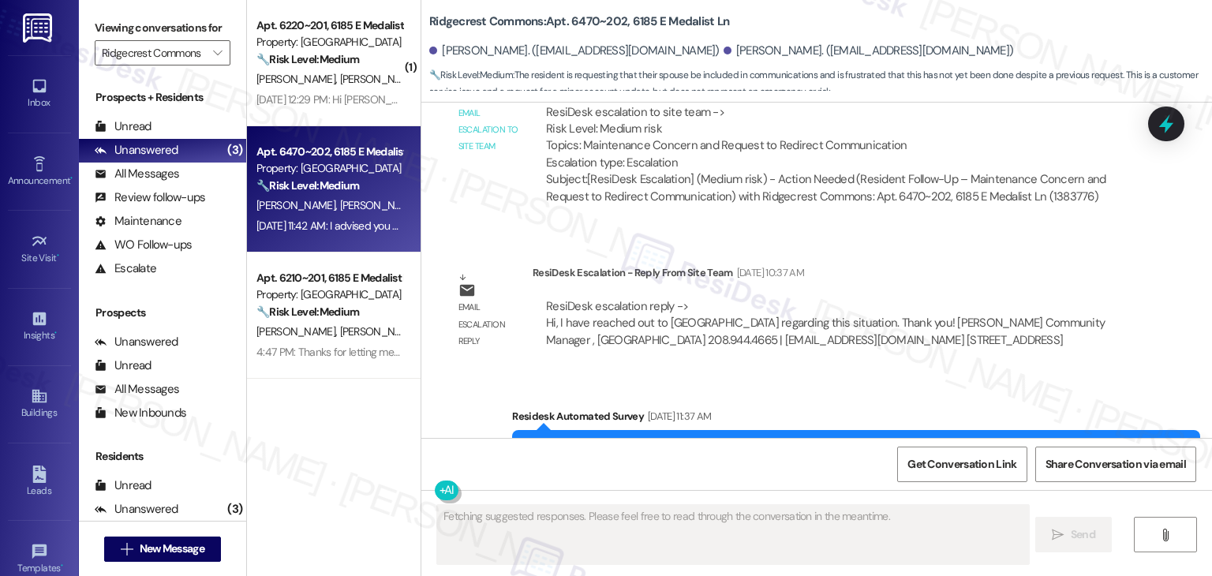
scroll to position [4235, 0]
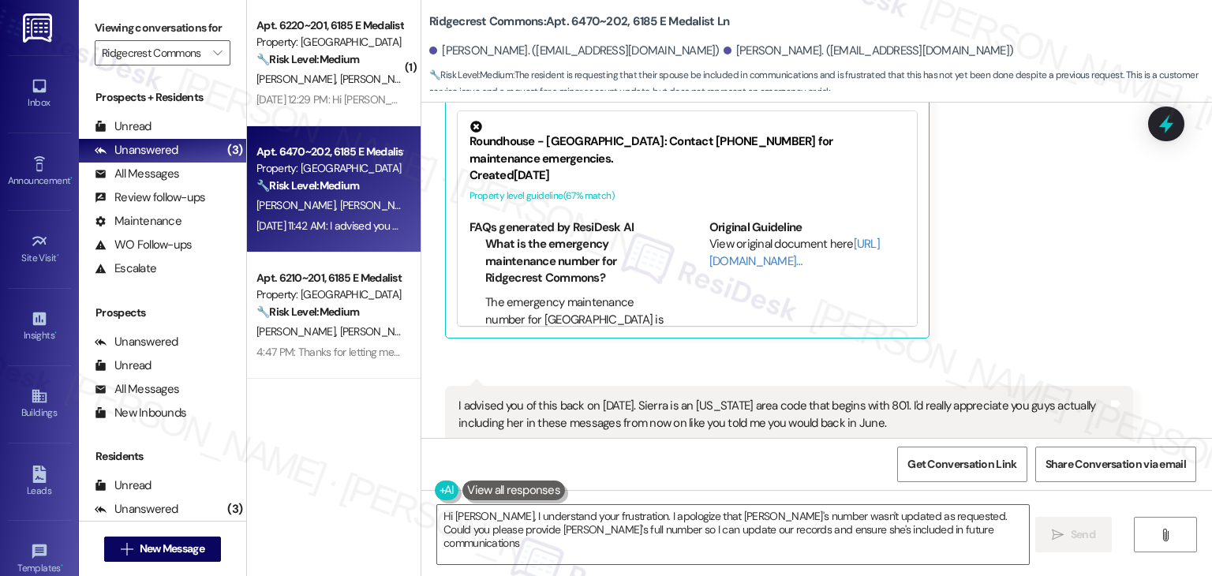
type textarea "Hi [PERSON_NAME], I understand your frustration. I apologize that [PERSON_NAME]…"
click at [956, 247] on div "[PERSON_NAME] Question [DATE] 11:39 AM [PERSON_NAME], you still only have my ce…" at bounding box center [789, 146] width 688 height 383
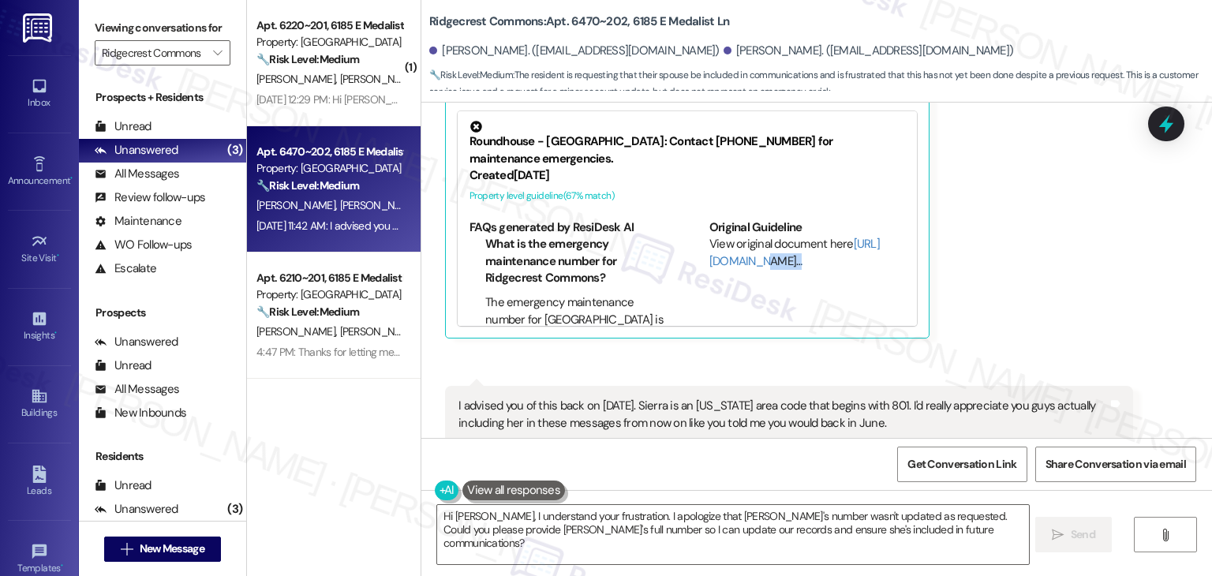
click at [956, 247] on div "[PERSON_NAME] Question [DATE] 11:39 AM [PERSON_NAME], you still only have my ce…" at bounding box center [789, 146] width 688 height 383
click at [995, 393] on div "[PERSON_NAME] [DATE] 11:42 AM I advised you of this back on [DATE]. Sierra is a…" at bounding box center [789, 450] width 688 height 128
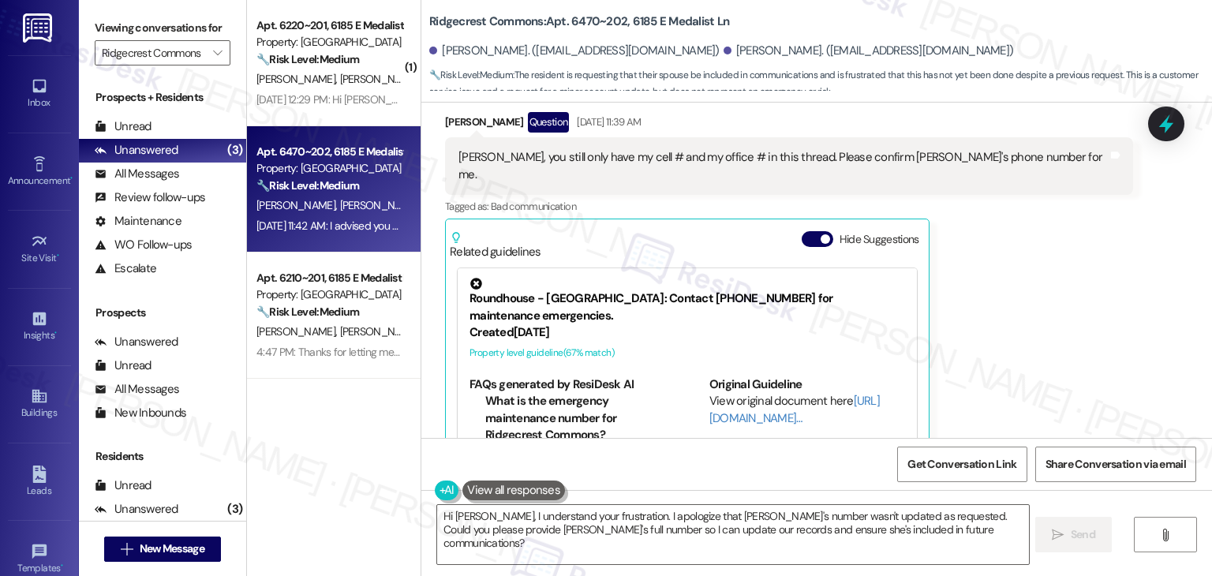
scroll to position [4077, 0]
click at [1003, 359] on div "[PERSON_NAME] Question [DATE] 11:39 AM [PERSON_NAME], you still only have my ce…" at bounding box center [789, 304] width 688 height 383
click at [803, 232] on button "Hide Suggestions" at bounding box center [818, 240] width 32 height 16
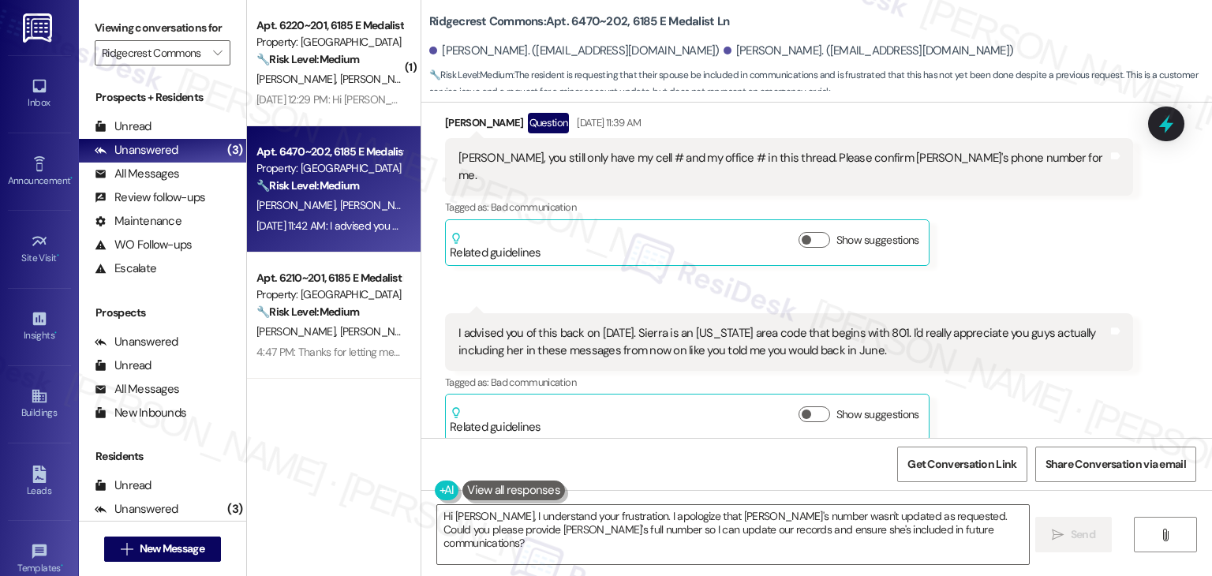
scroll to position [4006, 0]
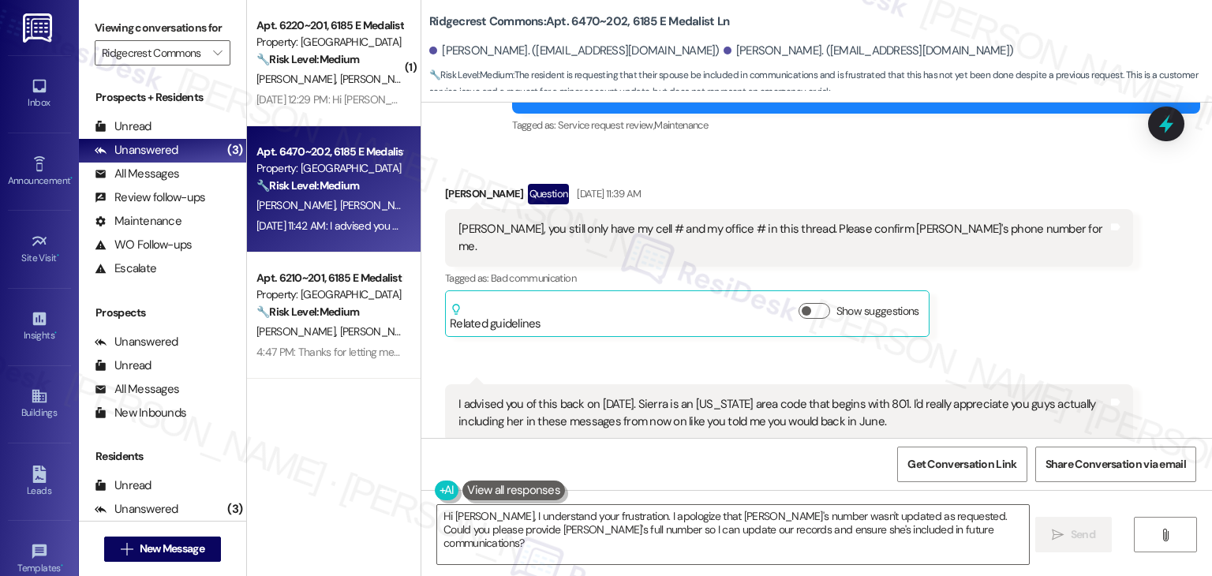
click at [1025, 244] on div "Received via SMS [PERSON_NAME] Question [DATE] 11:39 AM [PERSON_NAME], you stil…" at bounding box center [789, 260] width 712 height 177
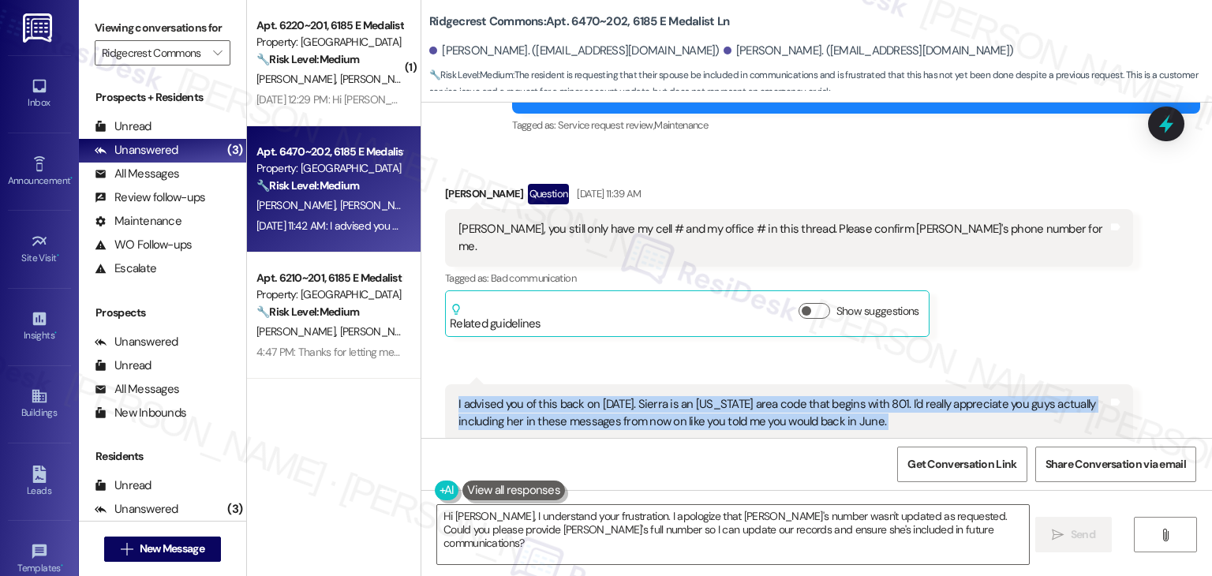
click at [1025, 244] on div "Received via SMS [PERSON_NAME] Question [DATE] 11:39 AM [PERSON_NAME], you stil…" at bounding box center [789, 260] width 712 height 177
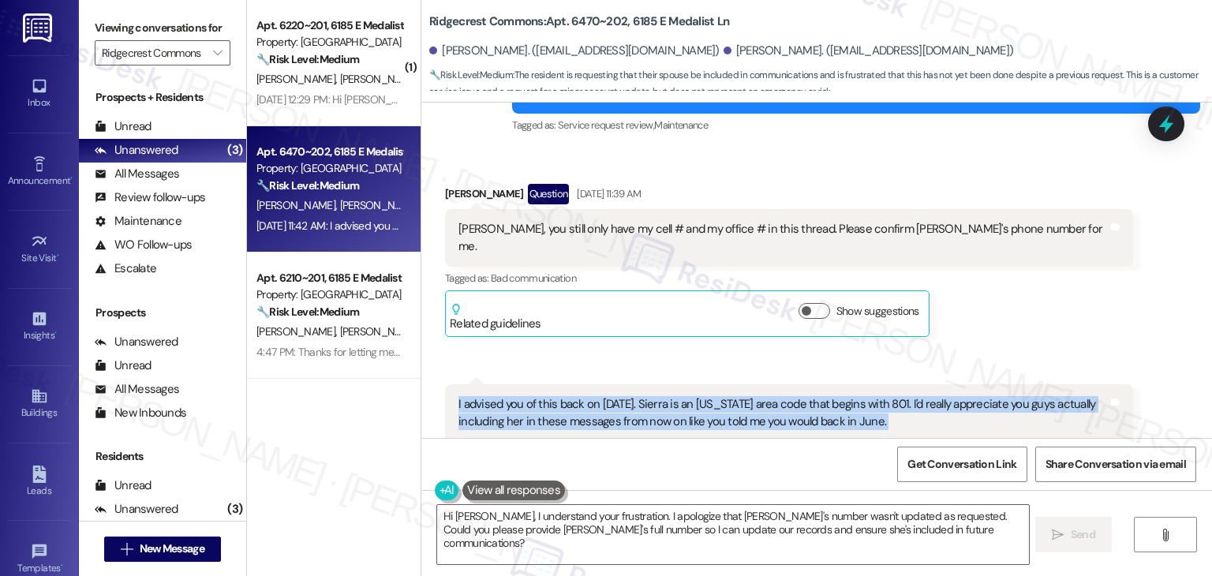
click at [1025, 244] on div "Received via SMS [PERSON_NAME] Question [DATE] 11:39 AM [PERSON_NAME], you stil…" at bounding box center [789, 260] width 712 height 177
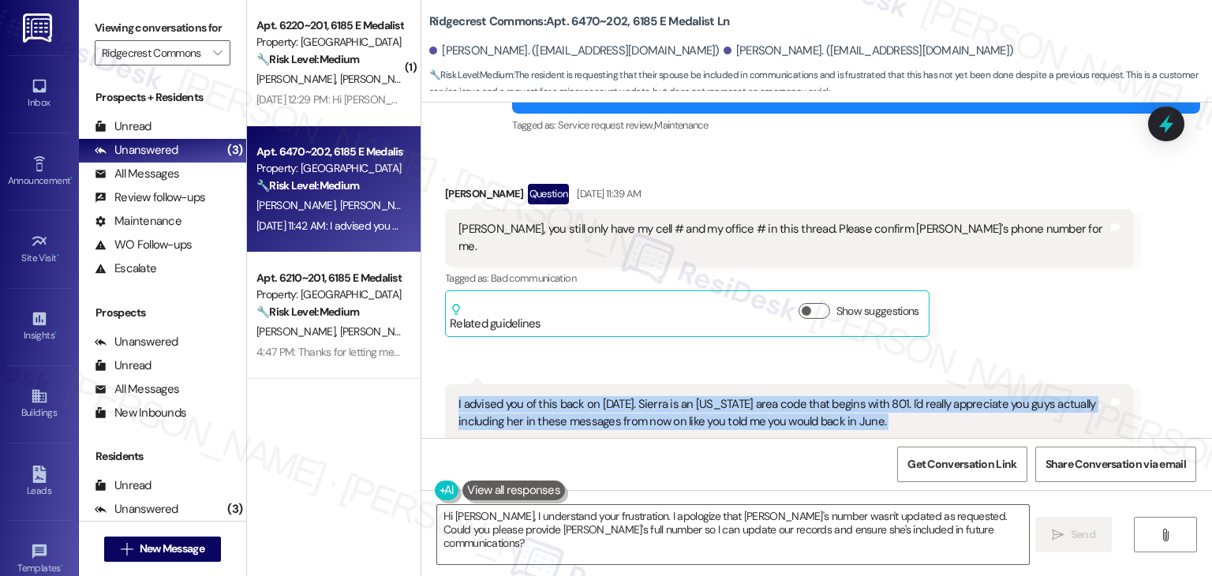
click at [1025, 244] on div "Received via SMS [PERSON_NAME] Question [DATE] 11:39 AM [PERSON_NAME], you stil…" at bounding box center [789, 260] width 712 height 177
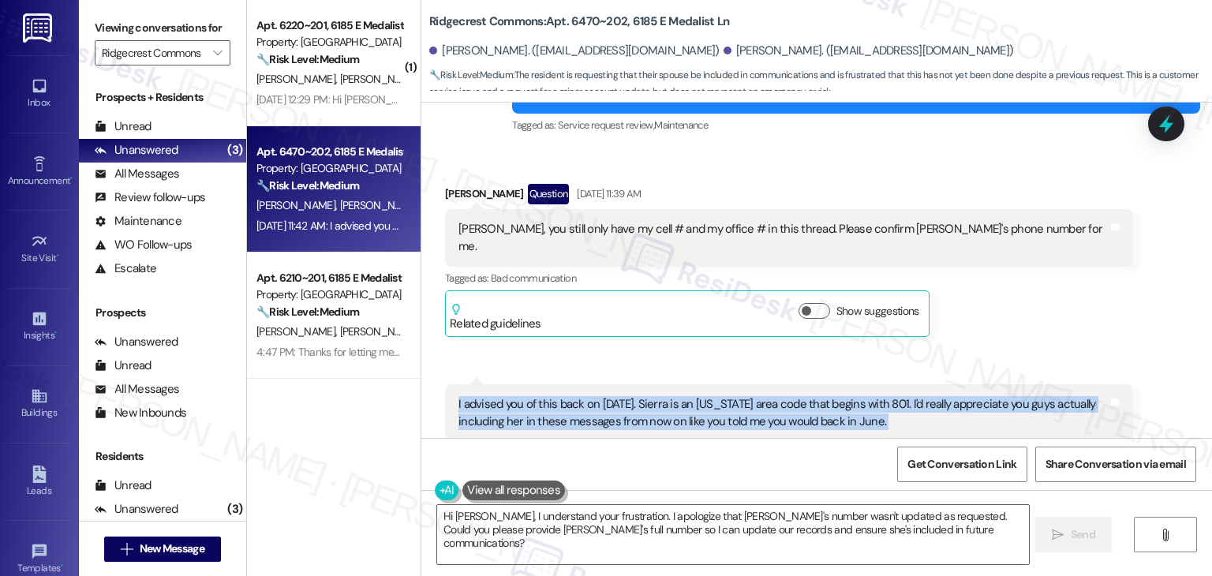
click at [1025, 244] on div "Received via SMS [PERSON_NAME] Question [DATE] 11:39 AM [PERSON_NAME], you stil…" at bounding box center [789, 260] width 712 height 177
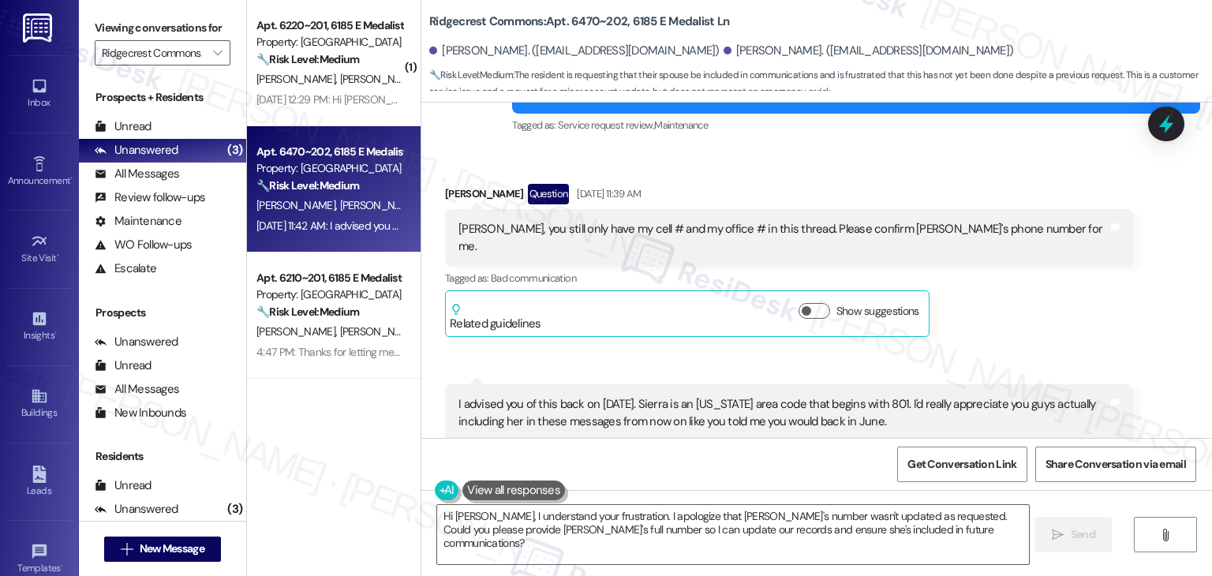
click at [1026, 251] on div "Received via SMS [PERSON_NAME] Question [DATE] 11:39 AM [PERSON_NAME], you stil…" at bounding box center [789, 260] width 712 height 177
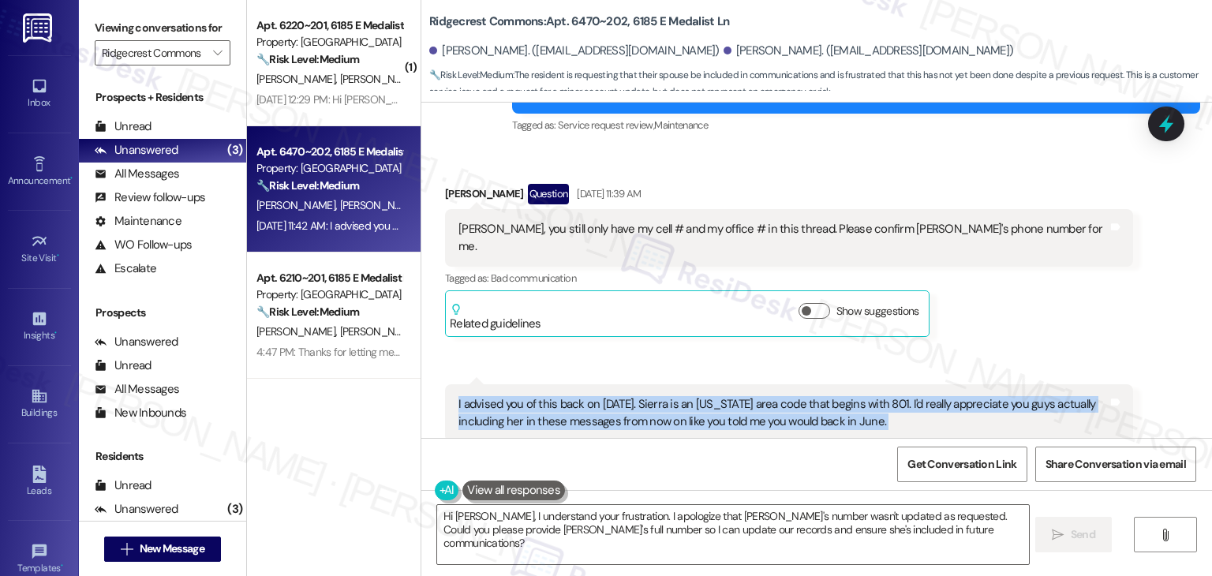
click at [1026, 251] on div "Received via SMS [PERSON_NAME] Question [DATE] 11:39 AM [PERSON_NAME], you stil…" at bounding box center [789, 260] width 712 height 177
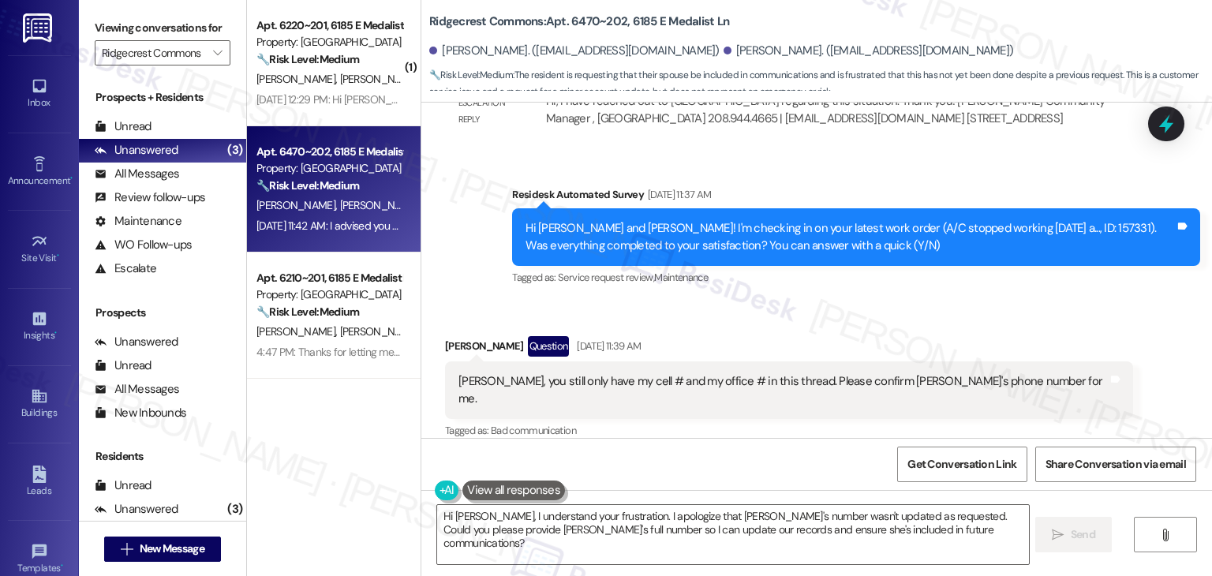
scroll to position [3848, 0]
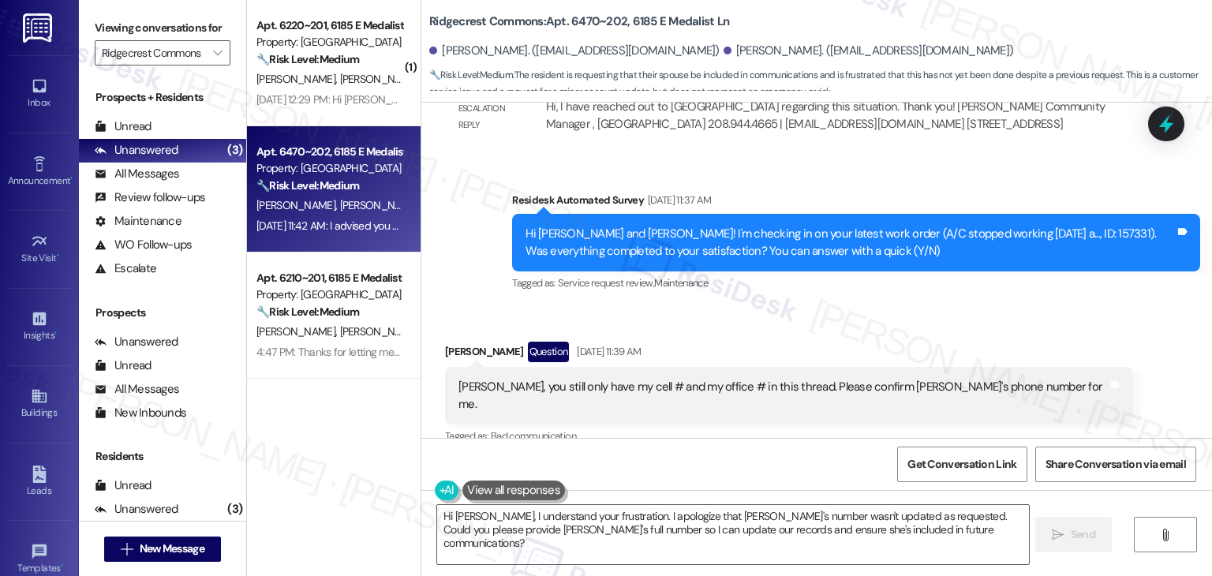
click at [1063, 306] on div "Received via SMS [PERSON_NAME] Question [DATE] 11:39 AM [PERSON_NAME], you stil…" at bounding box center [816, 493] width 790 height 375
click at [1021, 330] on div "Received via SMS [PERSON_NAME] Question [DATE] 11:39 AM [PERSON_NAME], you stil…" at bounding box center [789, 418] width 712 height 177
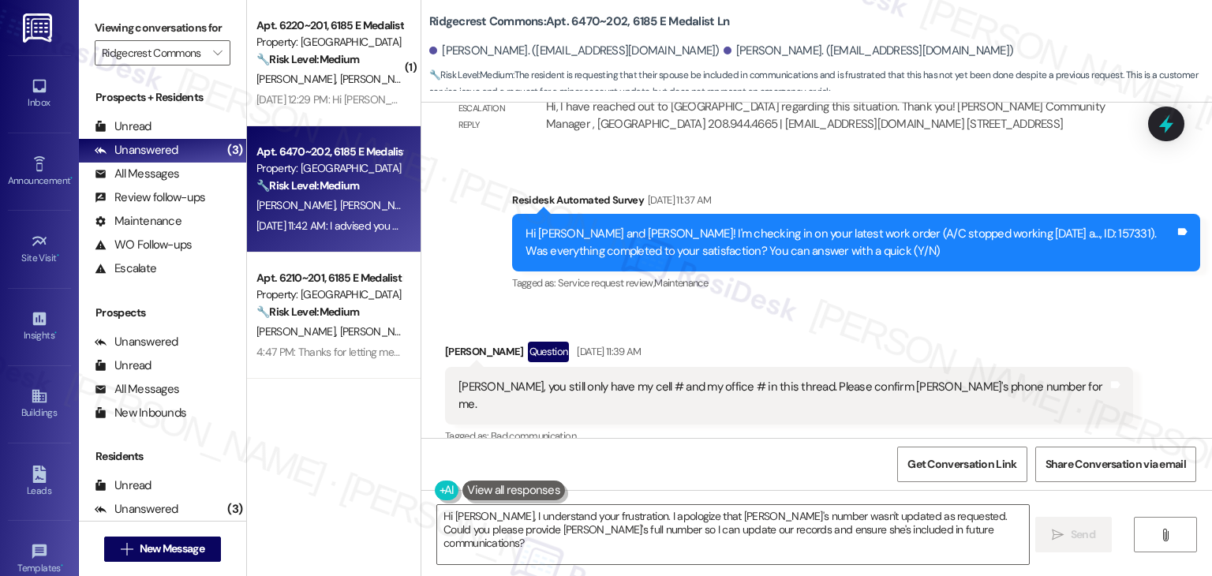
click at [1021, 330] on div "Received via SMS [PERSON_NAME] Question [DATE] 11:39 AM [PERSON_NAME], you stil…" at bounding box center [789, 418] width 712 height 177
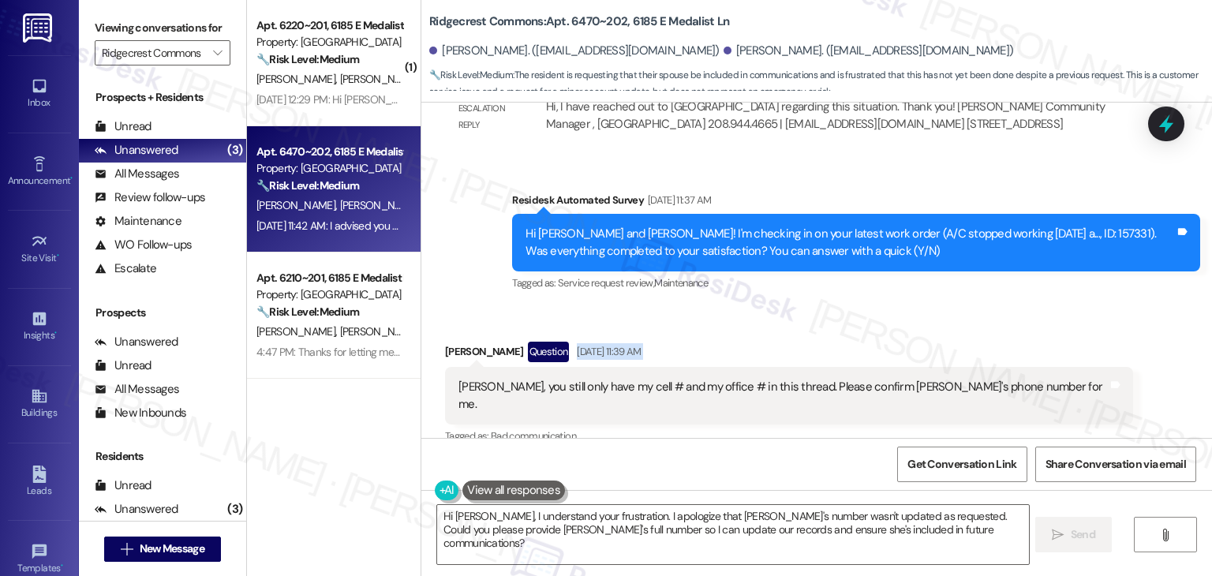
click at [1021, 330] on div "Received via SMS [PERSON_NAME] Question [DATE] 11:39 AM [PERSON_NAME], you stil…" at bounding box center [789, 418] width 712 height 177
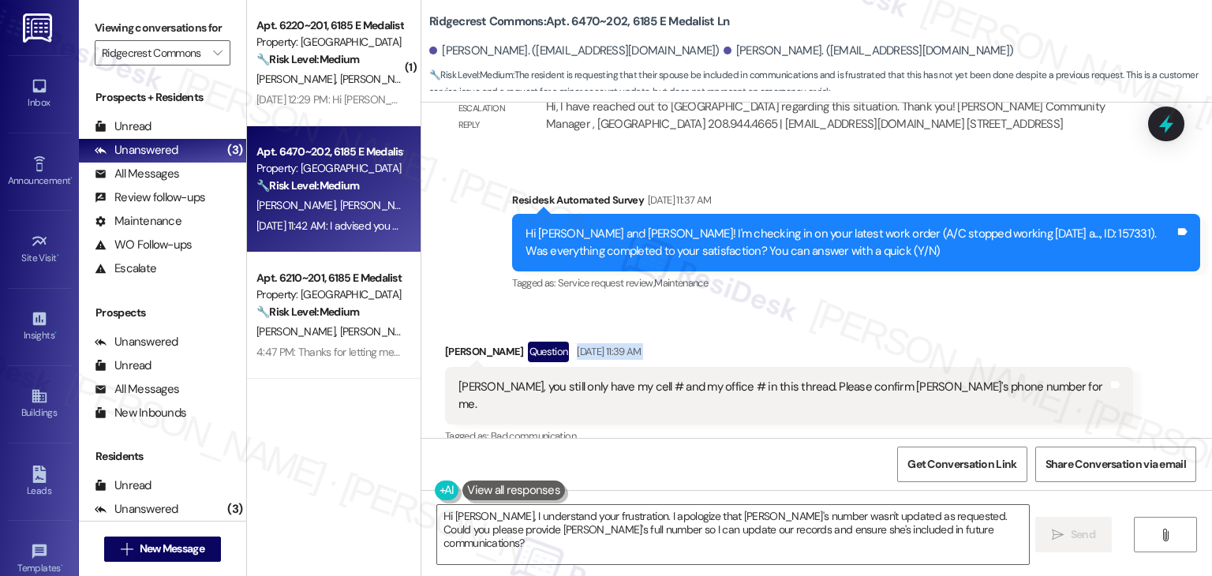
click at [1021, 330] on div "Received via SMS [PERSON_NAME] Question [DATE] 11:39 AM [PERSON_NAME], you stil…" at bounding box center [789, 418] width 712 height 177
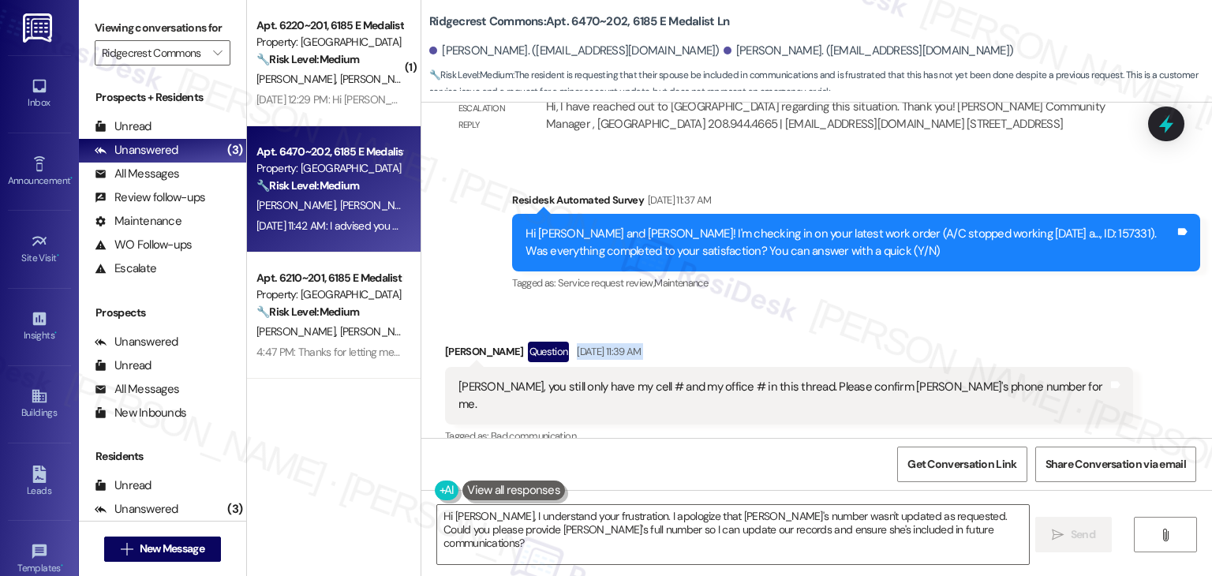
click at [1021, 330] on div "Received via SMS [PERSON_NAME] Question [DATE] 11:39 AM [PERSON_NAME], you stil…" at bounding box center [789, 418] width 712 height 177
click at [984, 306] on div "Received via SMS [PERSON_NAME] Question [DATE] 11:39 AM [PERSON_NAME], you stil…" at bounding box center [816, 493] width 790 height 375
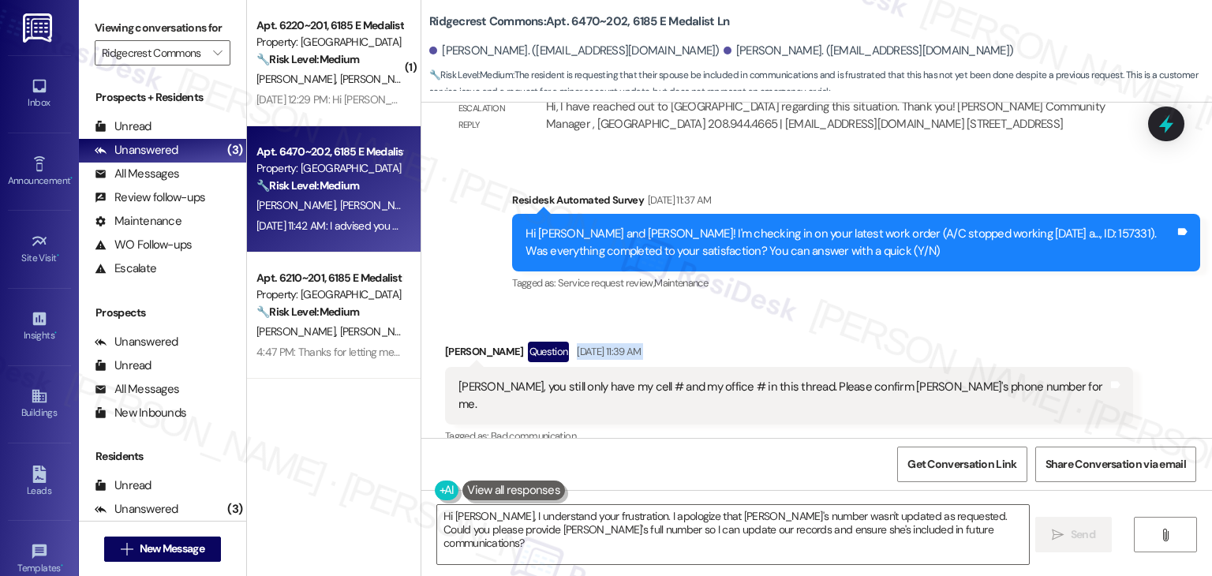
click at [984, 306] on div "Received via SMS [PERSON_NAME] Question [DATE] 11:39 AM [PERSON_NAME], you stil…" at bounding box center [816, 493] width 790 height 375
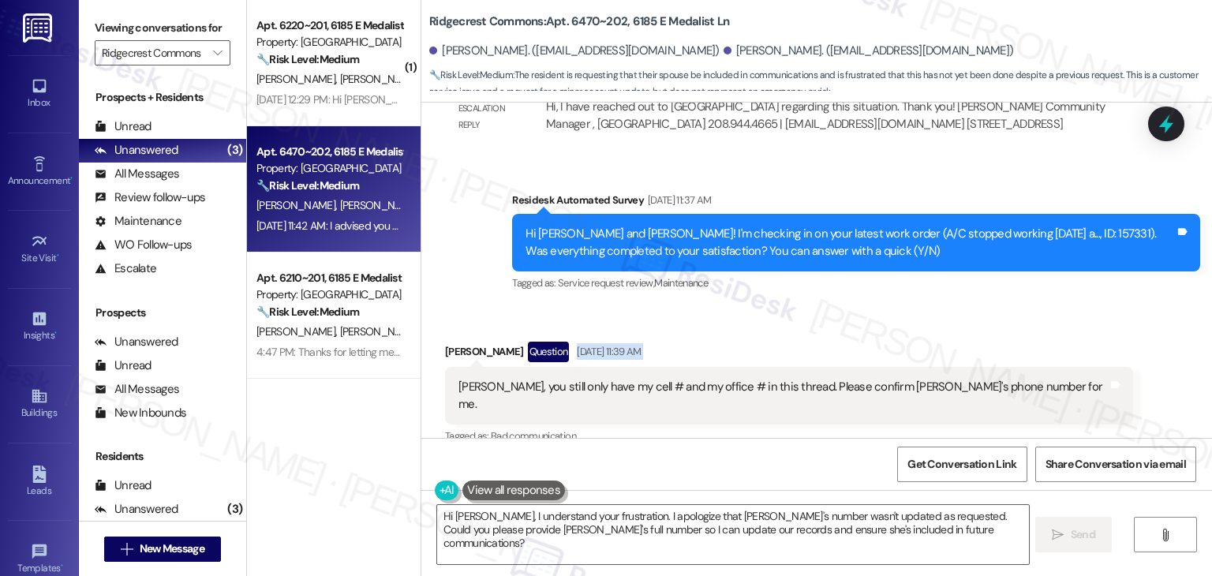
click at [984, 306] on div "Received via SMS [PERSON_NAME] Question [DATE] 11:39 AM [PERSON_NAME], you stil…" at bounding box center [816, 493] width 790 height 375
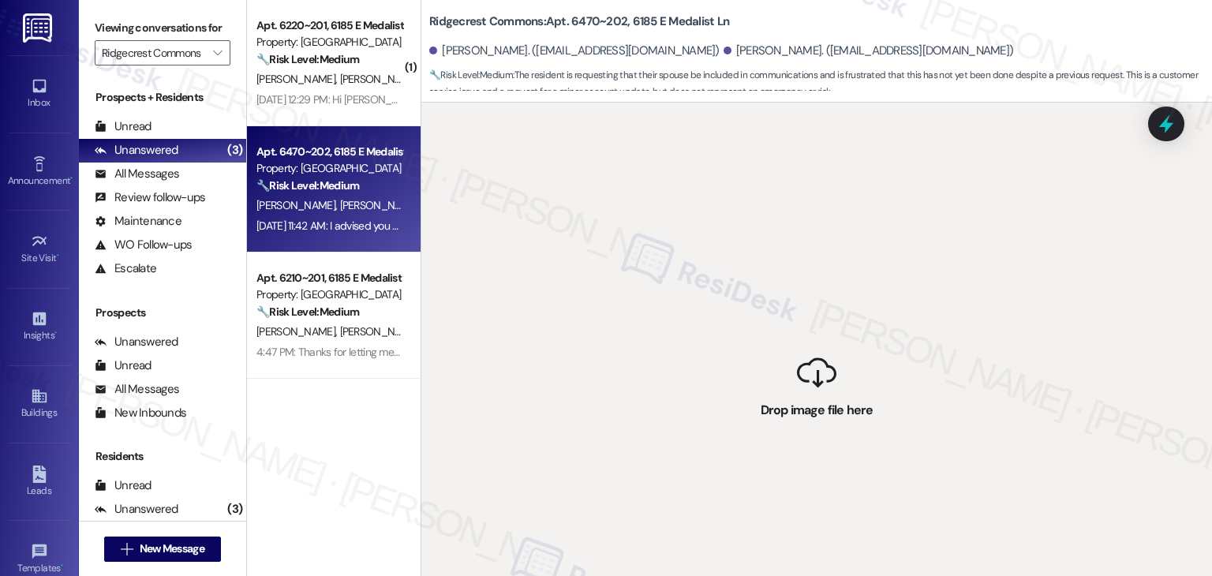
click at [984, 243] on div " Drop image file here" at bounding box center [816, 391] width 790 height 576
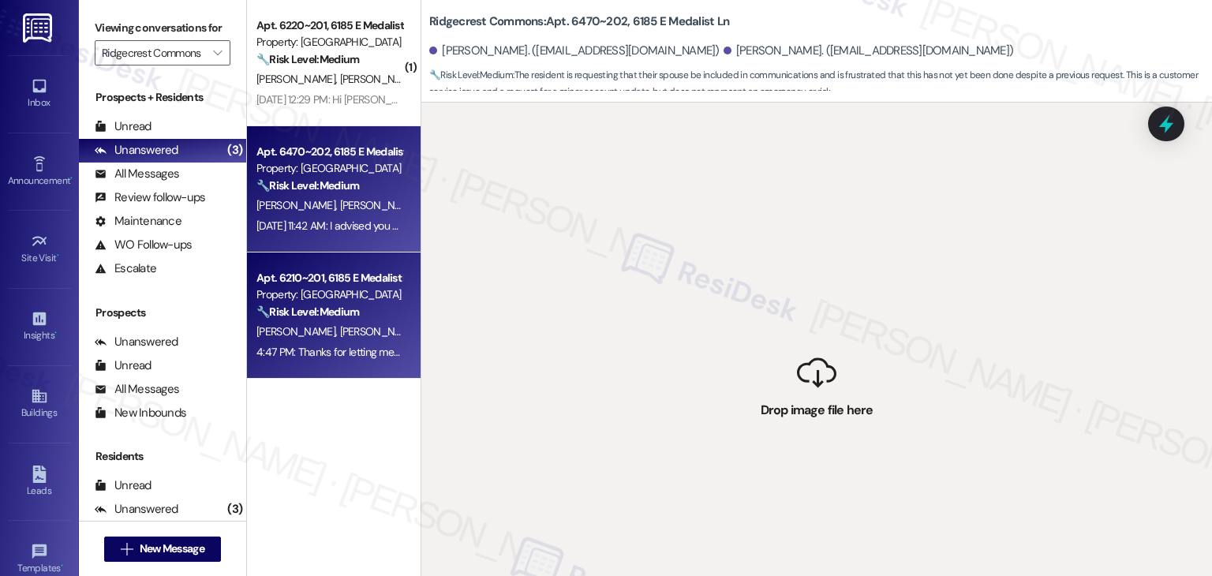
click at [352, 319] on div "🔧 Risk Level: Medium The resident confirms the filter replacement was satisfact…" at bounding box center [329, 312] width 146 height 17
click at [352, 228] on div "[DATE] 11:42 AM: I advised you of this back on [DATE]. Sierra is an [US_STATE] …" at bounding box center [785, 226] width 1058 height 14
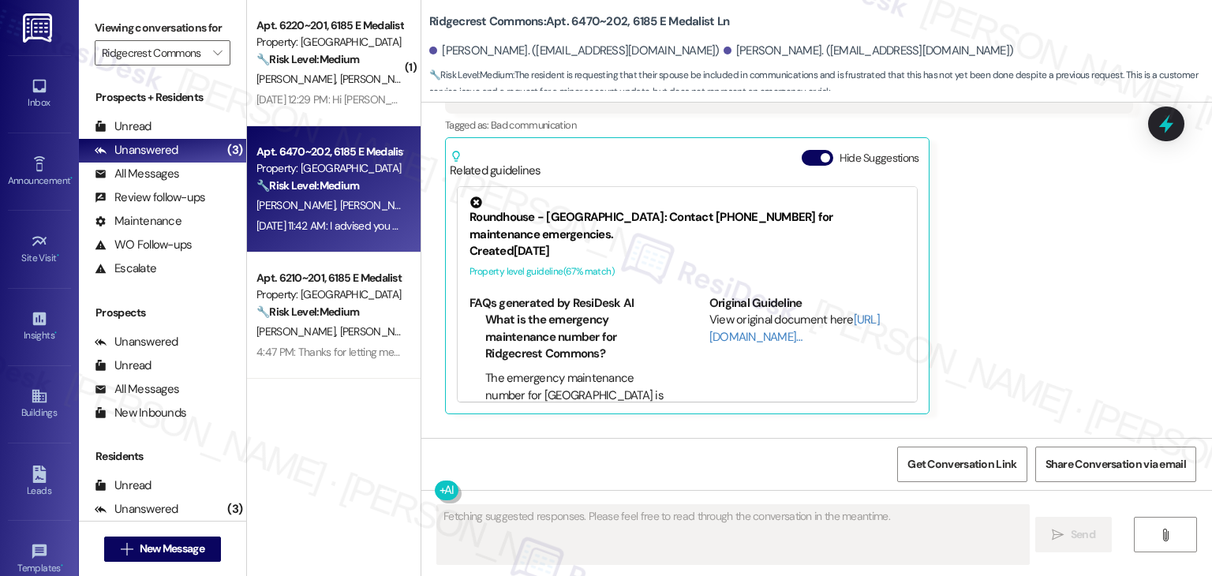
scroll to position [4235, 0]
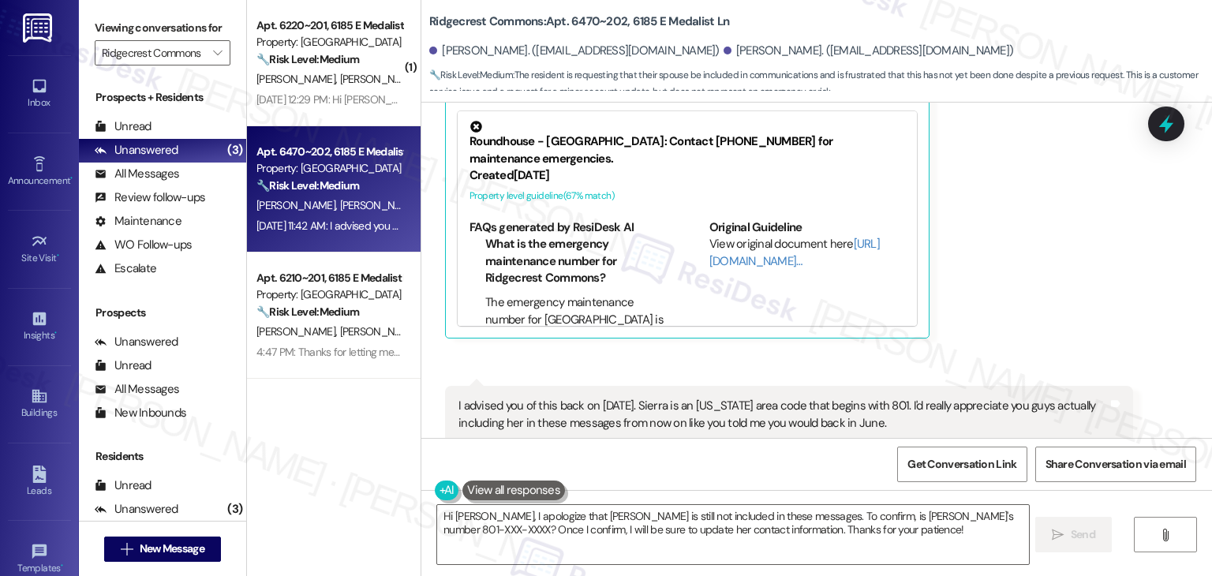
click at [986, 180] on div "[PERSON_NAME] Question [DATE] 11:39 AM [PERSON_NAME], you still only have my ce…" at bounding box center [789, 146] width 688 height 383
click at [984, 195] on div "[PERSON_NAME] Question [DATE] 11:39 AM [PERSON_NAME], you still only have my ce…" at bounding box center [789, 146] width 688 height 383
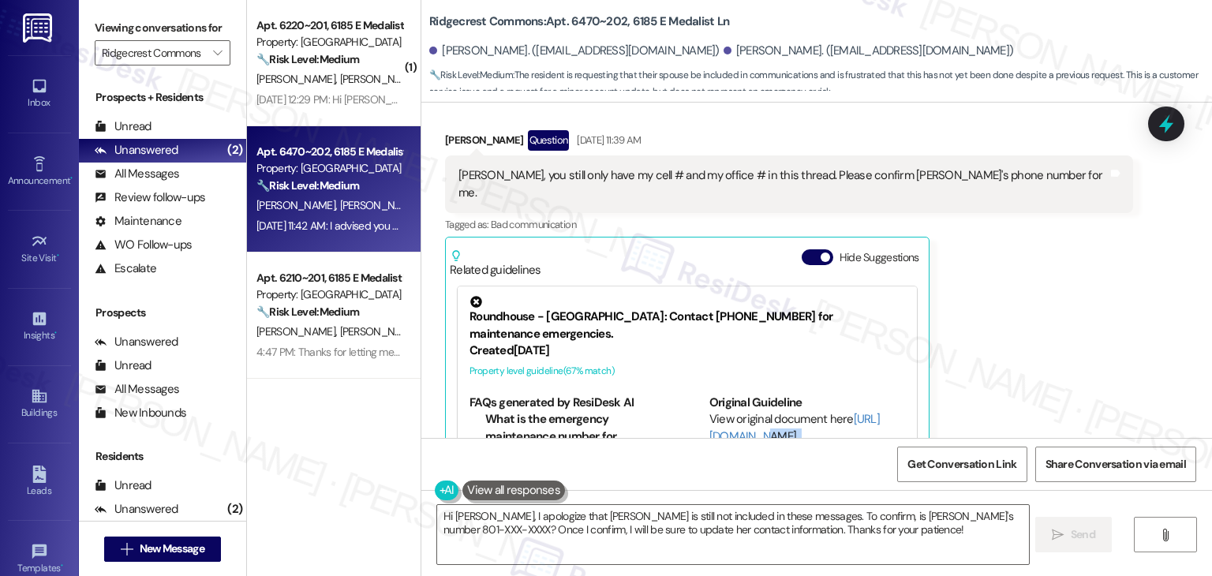
scroll to position [3998, 0]
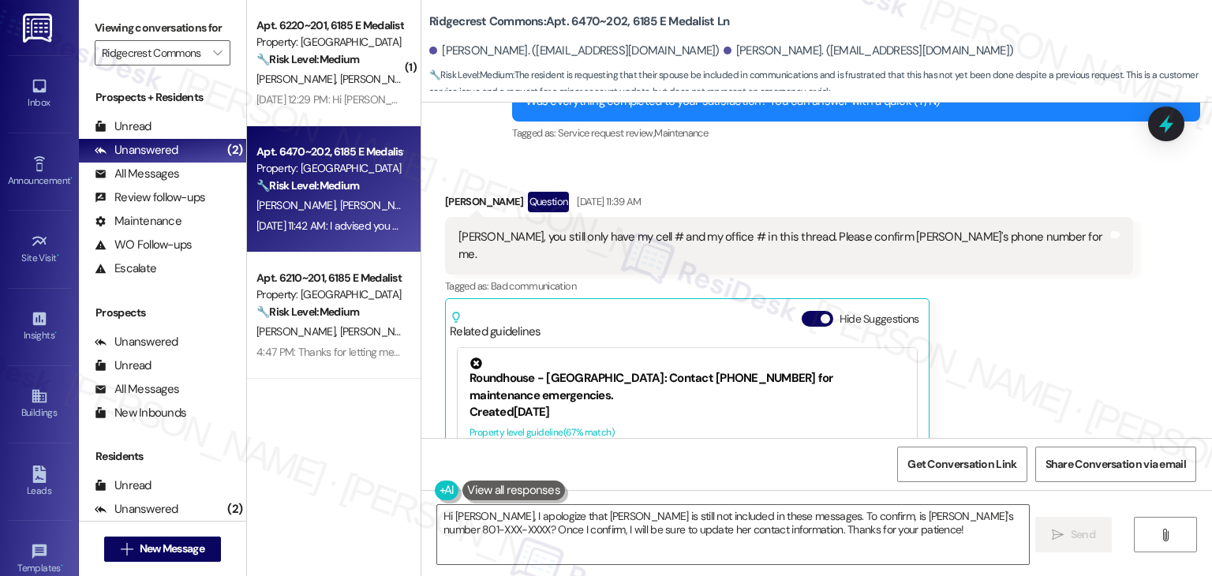
click at [1026, 311] on div "Received via SMS [PERSON_NAME] Question [DATE] 11:39 AM [PERSON_NAME], you stil…" at bounding box center [789, 383] width 712 height 407
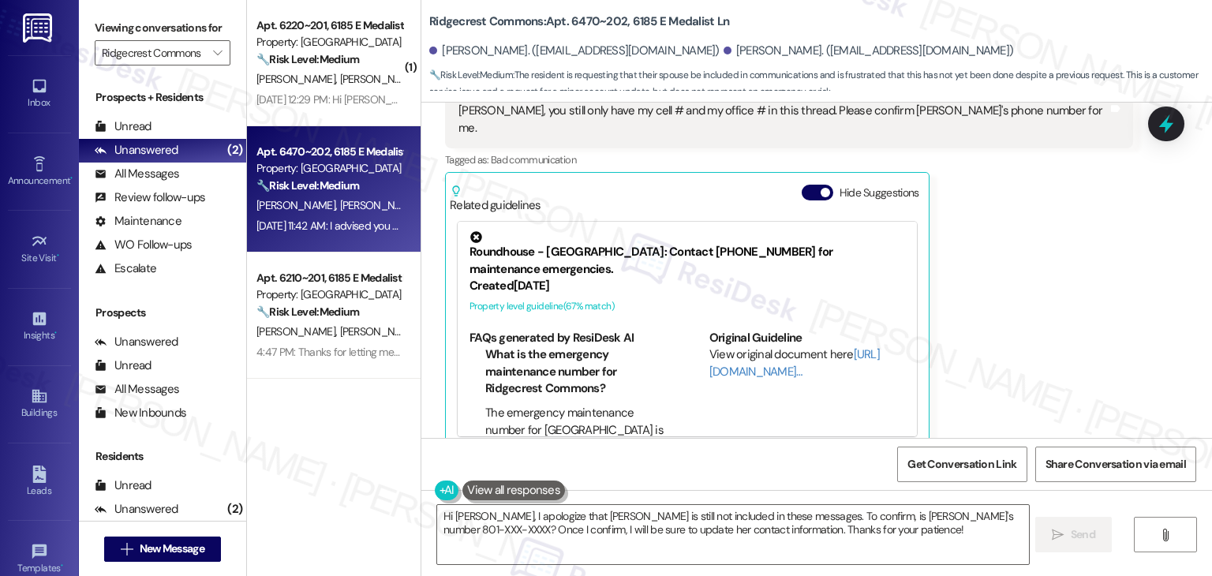
scroll to position [4236, 0]
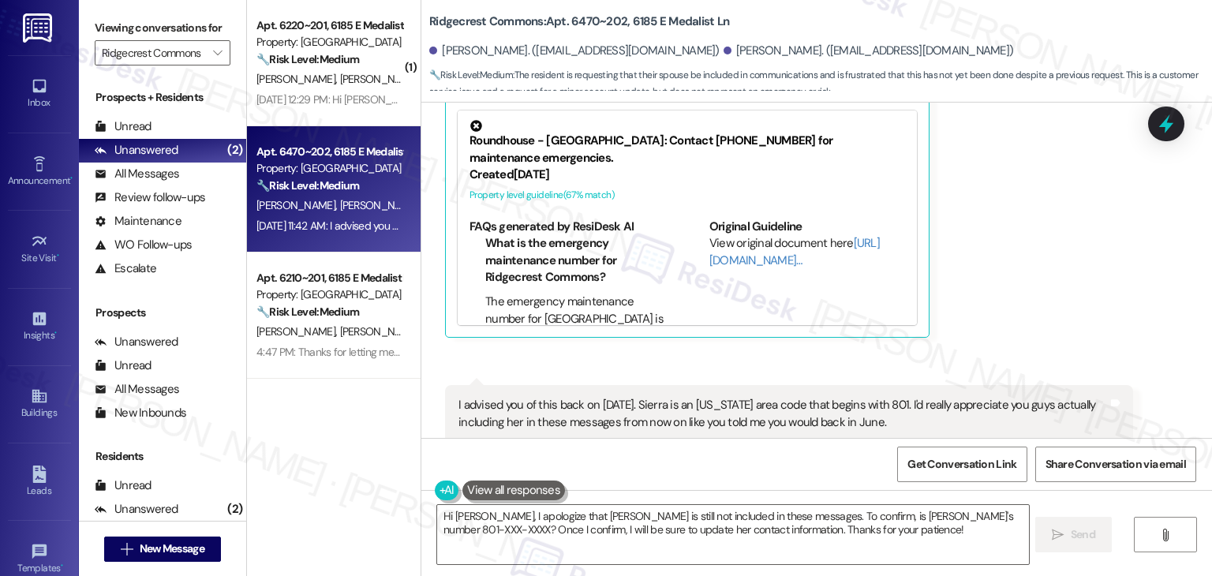
click at [1045, 234] on div "Received via SMS [PERSON_NAME] Question [DATE] 11:39 AM [PERSON_NAME], you stil…" at bounding box center [816, 221] width 790 height 605
click at [1044, 246] on div "Received via SMS [PERSON_NAME] Question [DATE] 11:39 AM [PERSON_NAME], you stil…" at bounding box center [816, 221] width 790 height 605
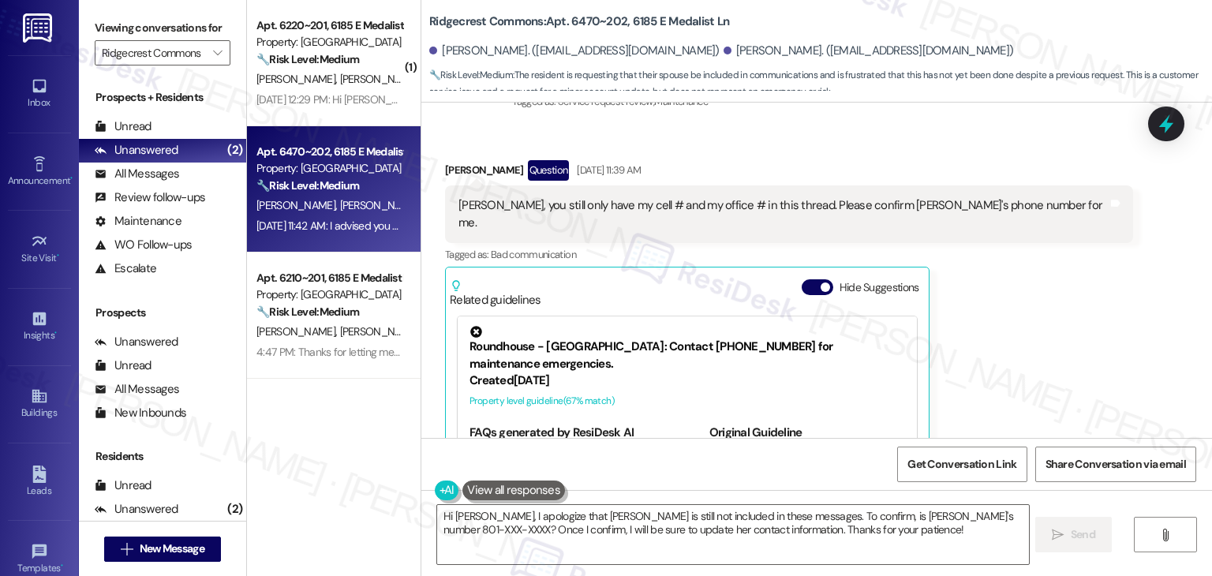
scroll to position [3999, 0]
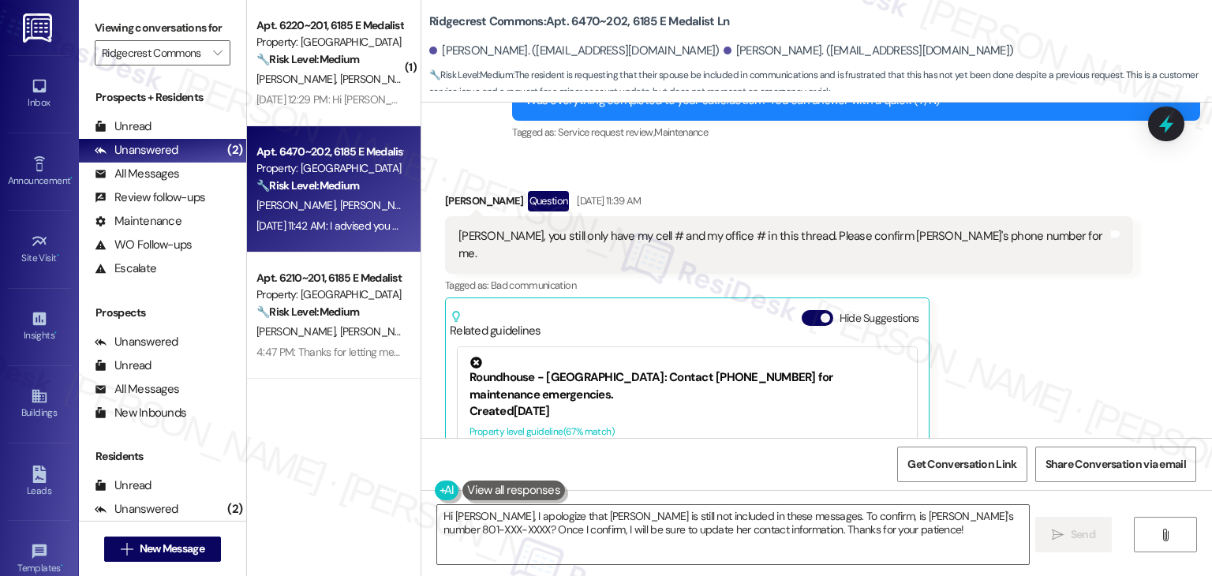
click at [996, 272] on div "[PERSON_NAME] Question [DATE] 11:39 AM [PERSON_NAME], you still only have my ce…" at bounding box center [789, 382] width 688 height 383
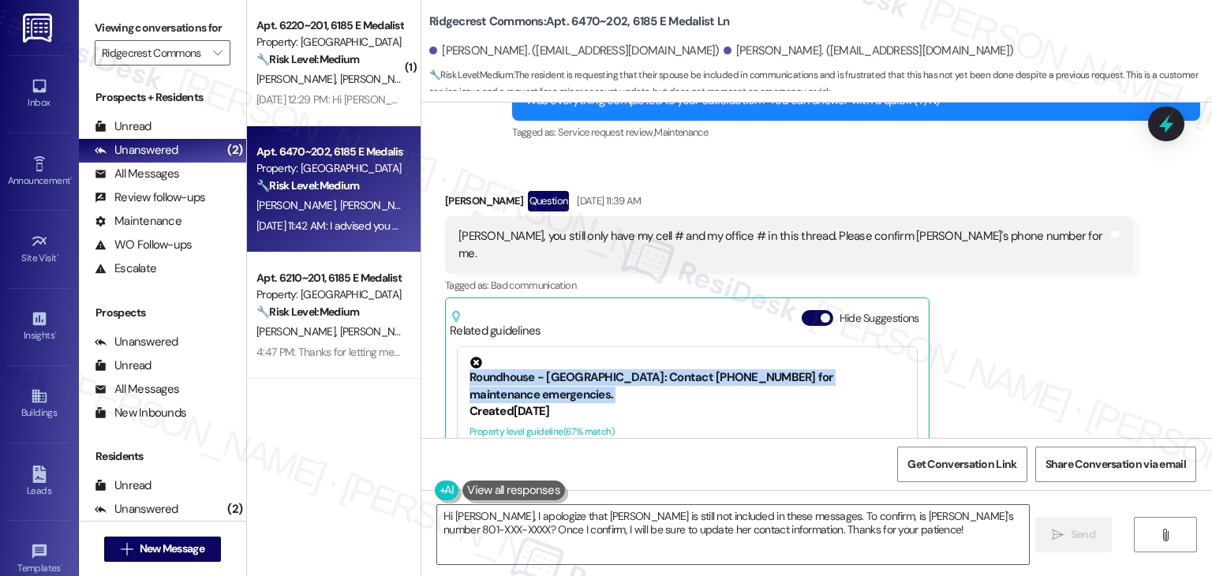
click at [996, 272] on div "[PERSON_NAME] Question [DATE] 11:39 AM [PERSON_NAME], you still only have my ce…" at bounding box center [789, 382] width 688 height 383
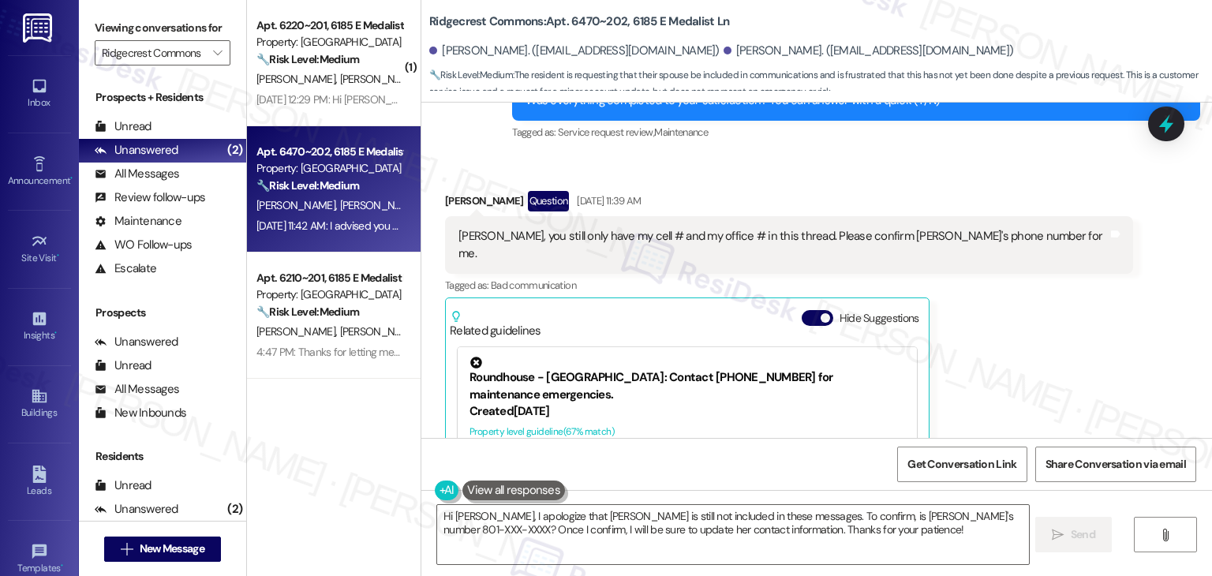
click at [994, 271] on div "[PERSON_NAME] Question [DATE] 11:39 AM [PERSON_NAME], you still only have my ce…" at bounding box center [789, 382] width 688 height 383
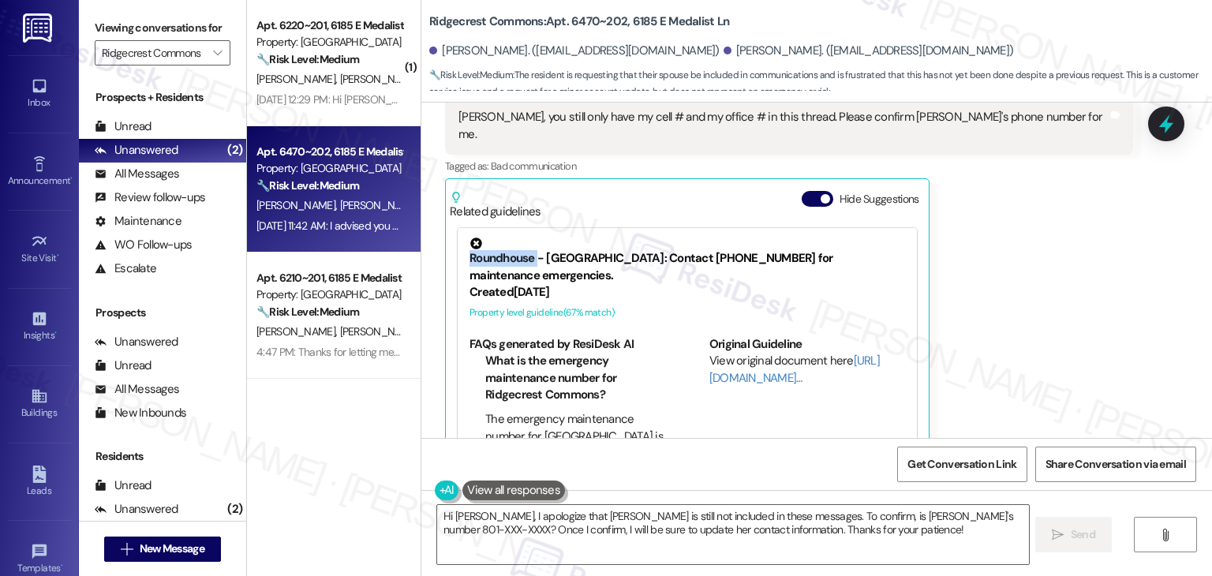
scroll to position [4236, 0]
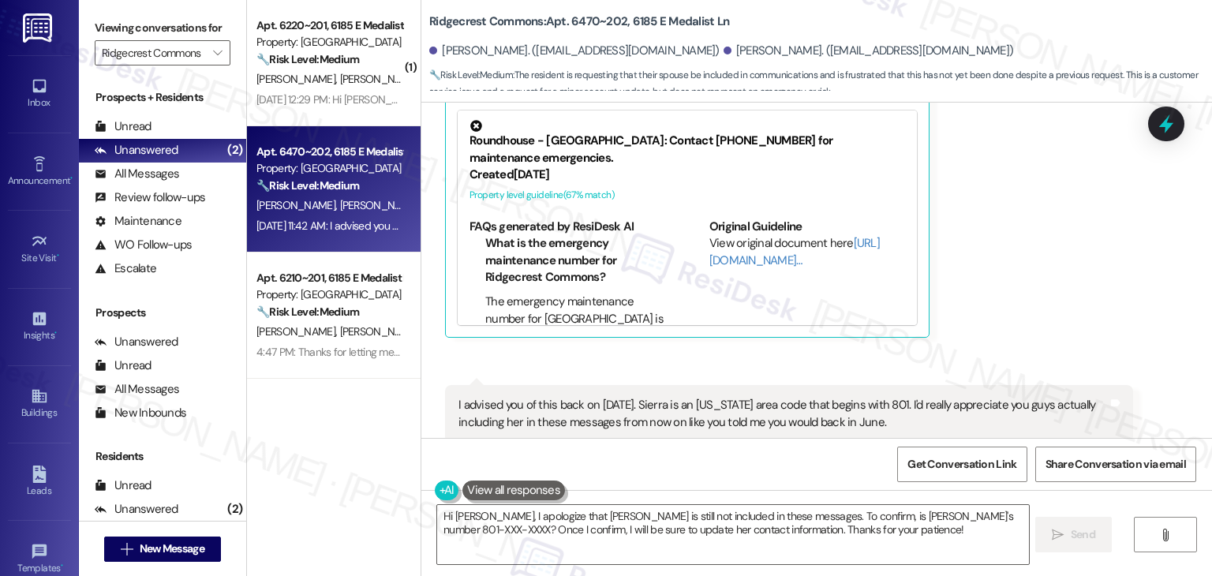
click at [1007, 250] on div "[PERSON_NAME] Question [DATE] 11:39 AM [PERSON_NAME], you still only have my ce…" at bounding box center [789, 145] width 688 height 383
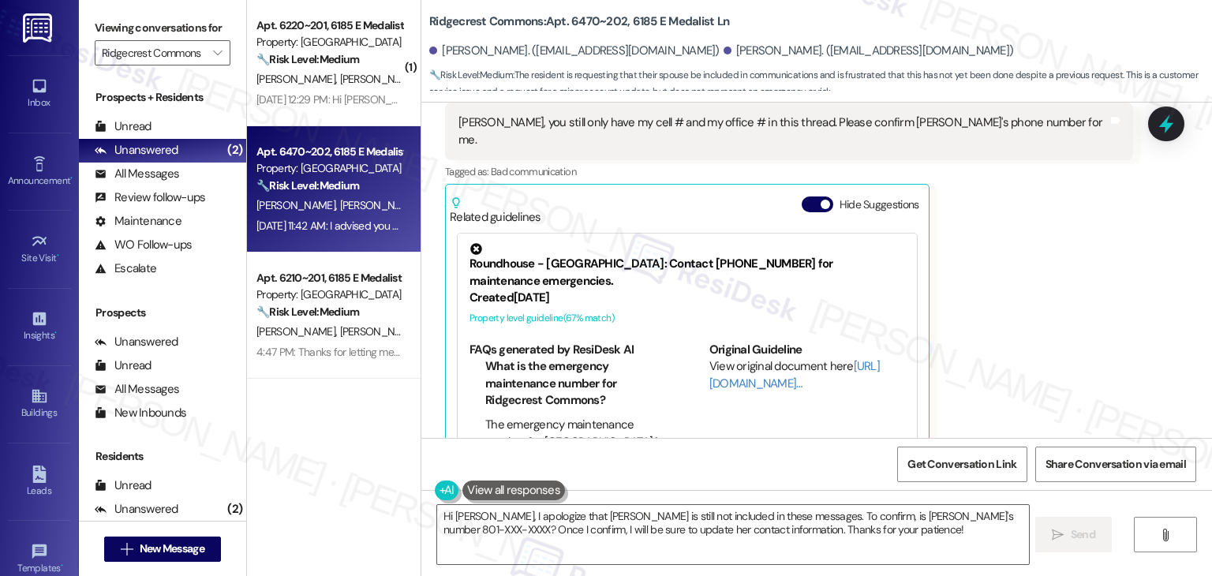
scroll to position [3999, 0]
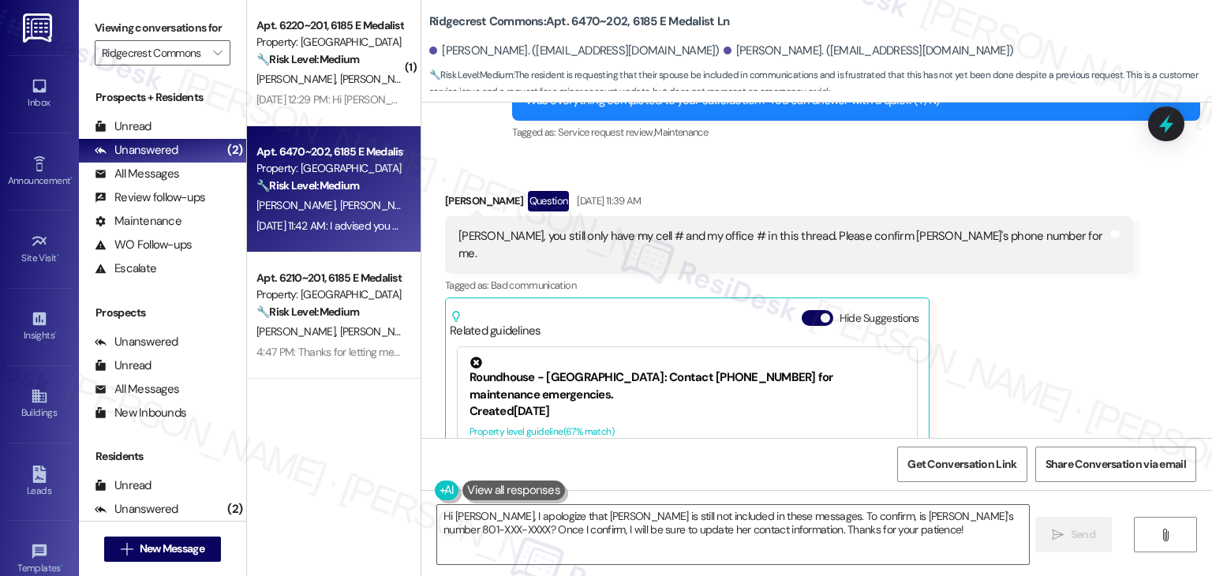
drag, startPoint x: 806, startPoint y: 233, endPoint x: 850, endPoint y: 247, distance: 45.7
click at [806, 310] on button "Hide Suggestions" at bounding box center [818, 318] width 32 height 16
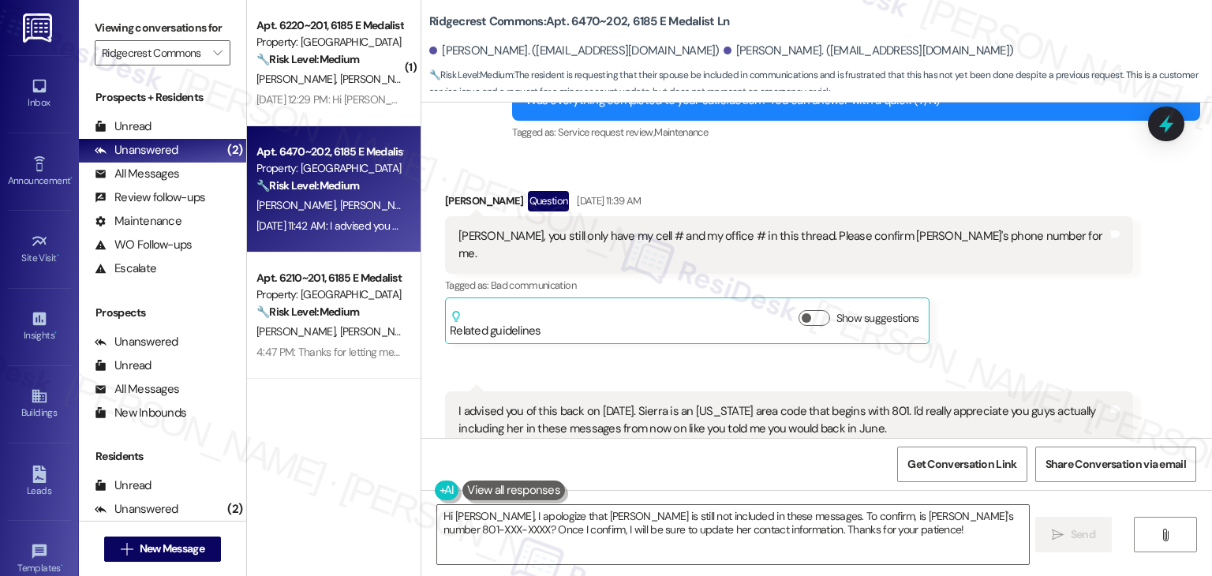
click at [1029, 266] on div "Received via SMS [PERSON_NAME] Question [DATE] 11:39 AM [PERSON_NAME], you stil…" at bounding box center [789, 267] width 712 height 177
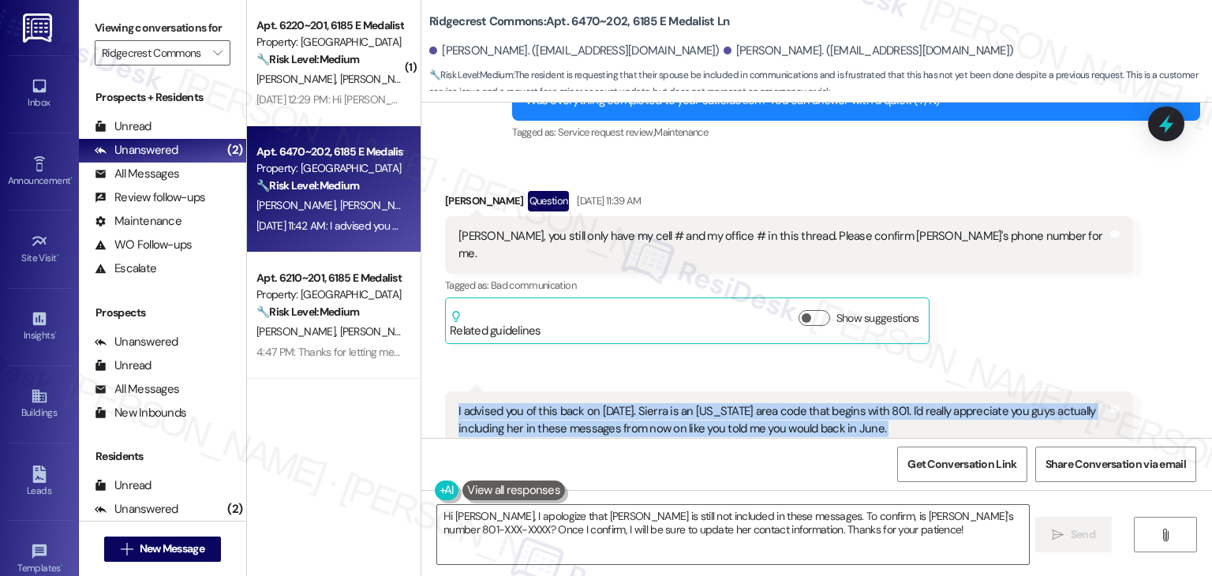
click at [1029, 266] on div "Received via SMS [PERSON_NAME] Question [DATE] 11:39 AM [PERSON_NAME], you stil…" at bounding box center [816, 342] width 790 height 375
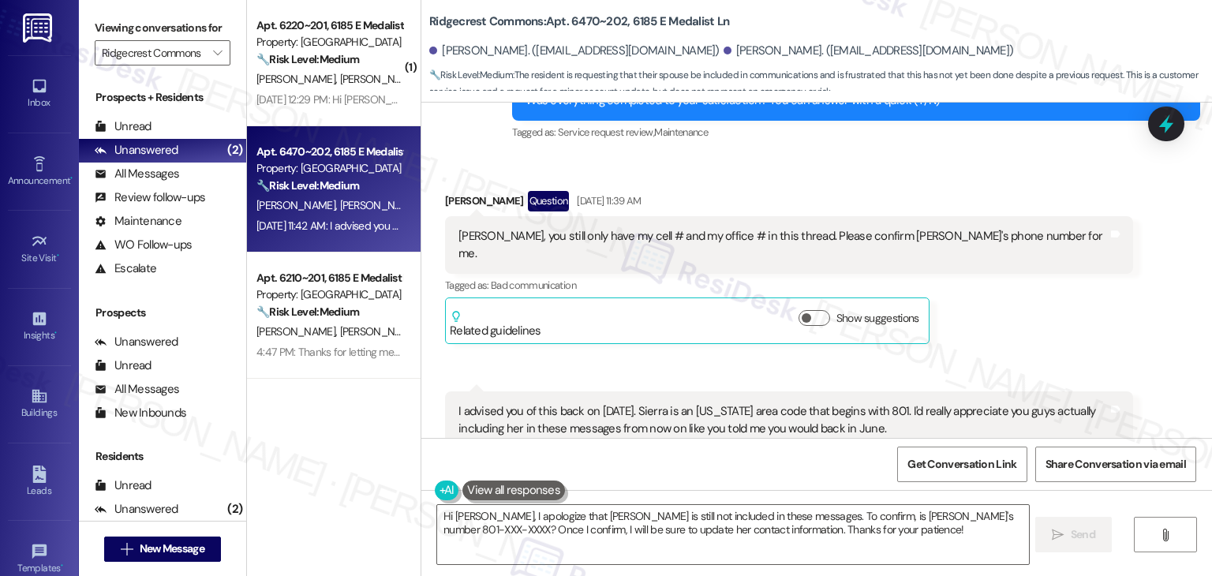
click at [1029, 266] on div "Received via SMS [PERSON_NAME] Question [DATE] 11:39 AM [PERSON_NAME], you stil…" at bounding box center [816, 342] width 790 height 375
click at [1018, 249] on div "Received via SMS [PERSON_NAME] Question [DATE] 11:39 AM [PERSON_NAME], you stil…" at bounding box center [789, 267] width 712 height 177
click at [1007, 245] on div "[PERSON_NAME] Question [DATE] 11:39 AM [PERSON_NAME], you still only have my ce…" at bounding box center [789, 267] width 688 height 153
click at [1008, 245] on div "[PERSON_NAME] Question [DATE] 11:39 AM [PERSON_NAME], you still only have my ce…" at bounding box center [789, 267] width 688 height 153
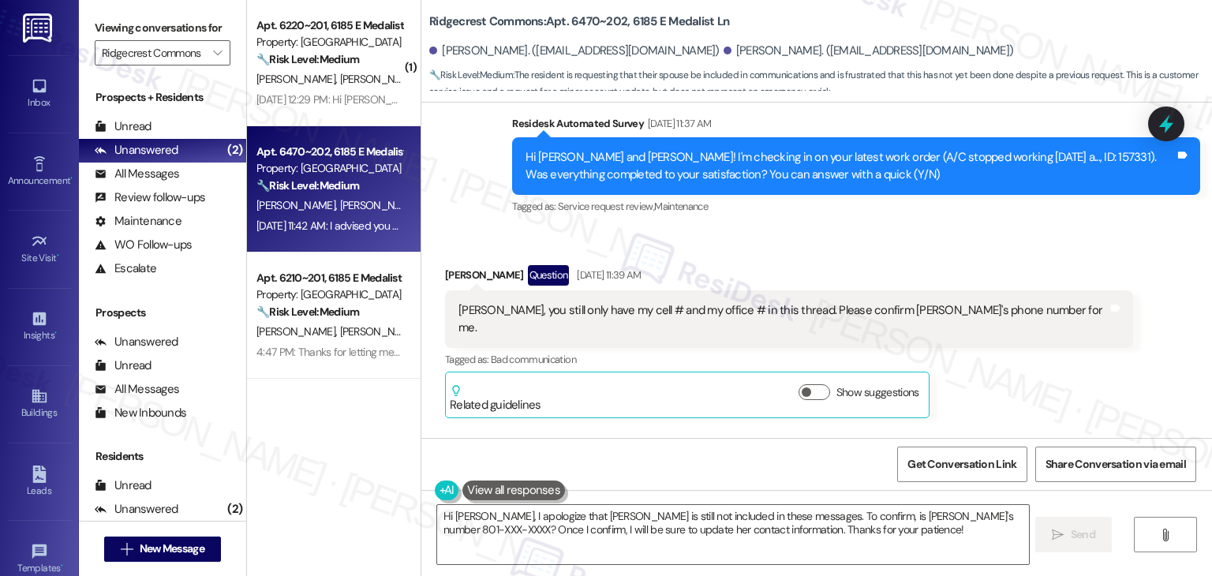
scroll to position [3841, 0]
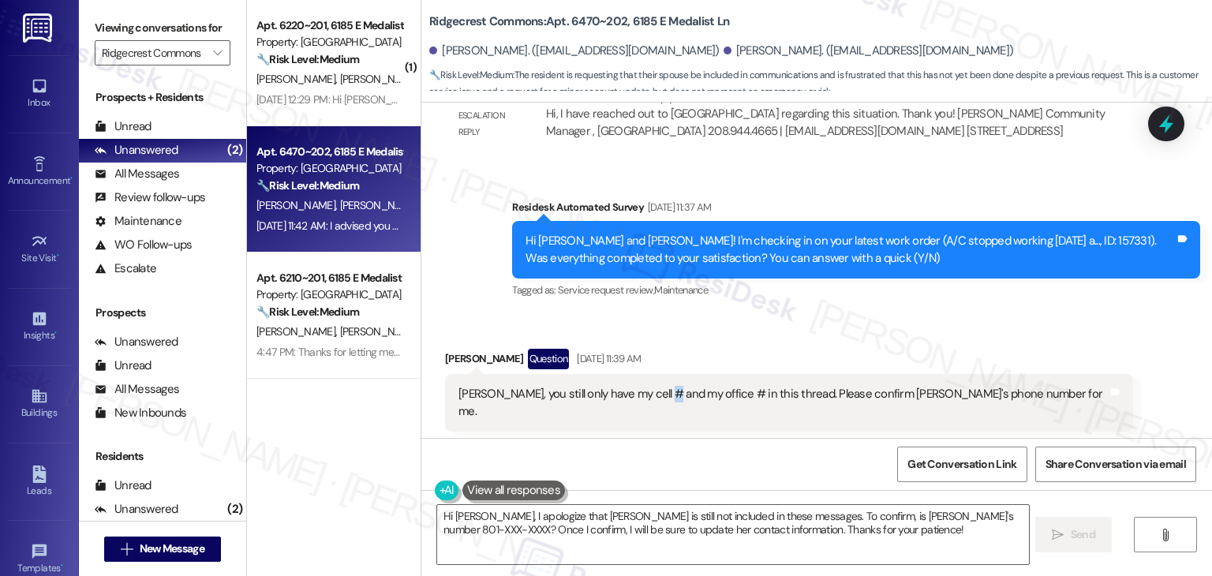
click at [656, 386] on div "[PERSON_NAME], you still only have my cell # and my office # in this thread. Pl…" at bounding box center [782, 403] width 649 height 34
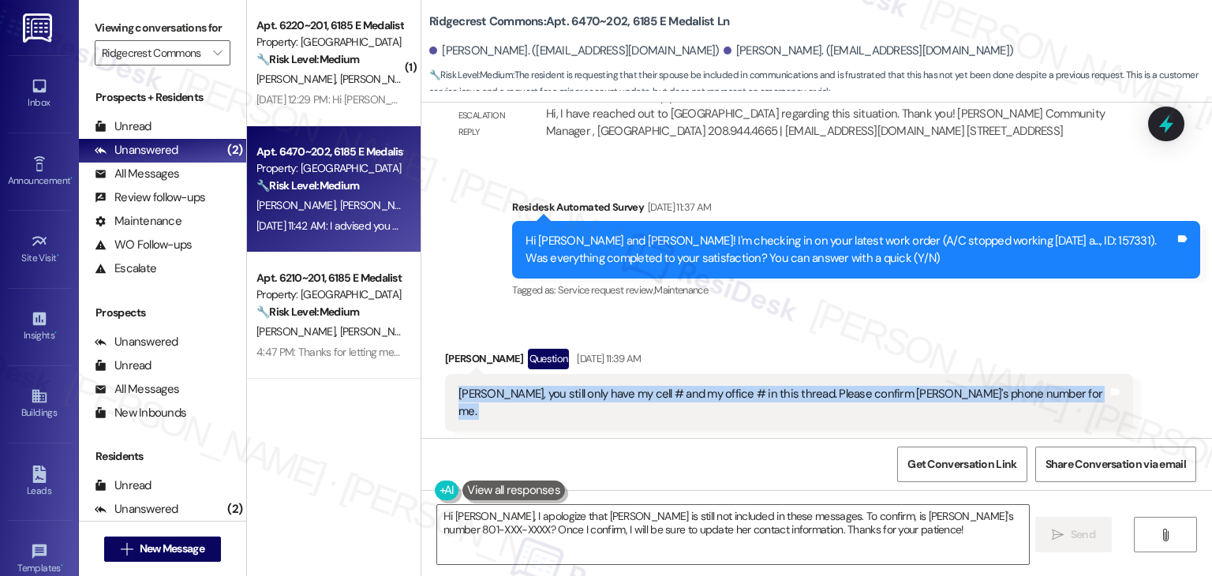
click at [656, 386] on div "[PERSON_NAME], you still only have my cell # and my office # in this thread. Pl…" at bounding box center [782, 403] width 649 height 34
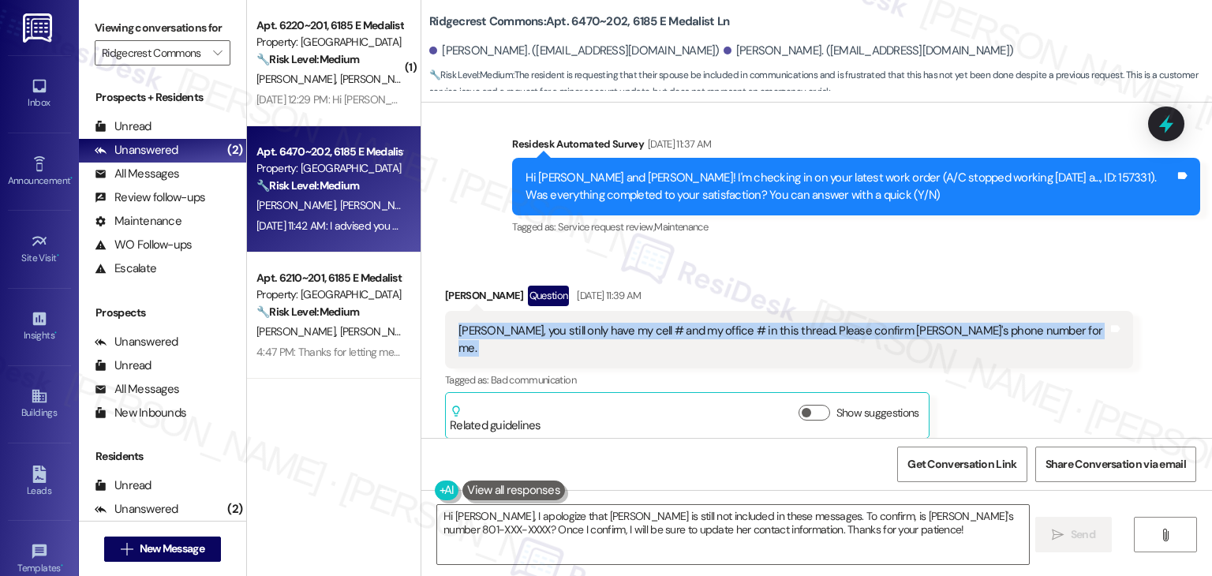
scroll to position [4006, 0]
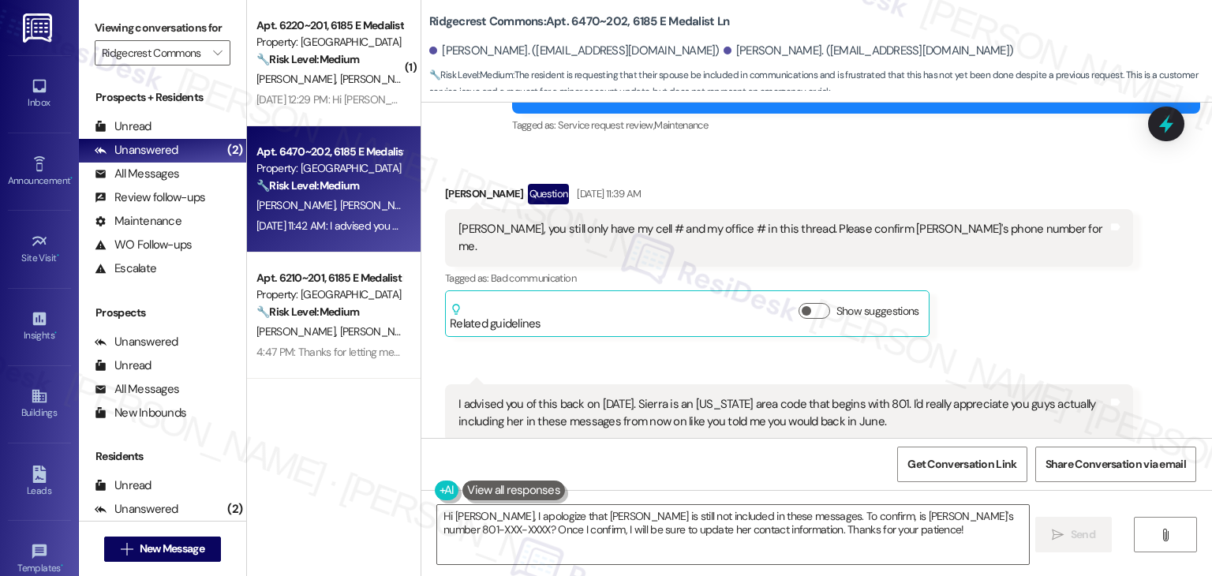
click at [630, 396] on div "I advised you of this back on [DATE]. Sierra is an [US_STATE] area code that be…" at bounding box center [782, 413] width 649 height 34
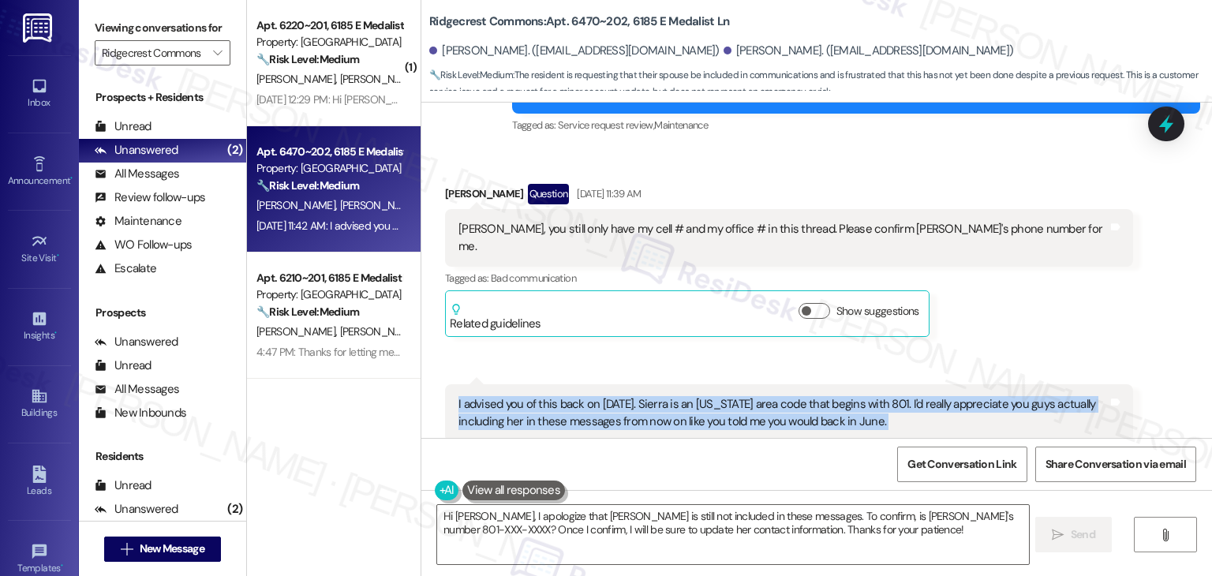
click at [630, 396] on div "I advised you of this back on [DATE]. Sierra is an [US_STATE] area code that be…" at bounding box center [782, 413] width 649 height 34
copy div "I advised you of this back on [DATE]. Sierra is an [US_STATE] area code that be…"
drag, startPoint x: 831, startPoint y: 538, endPoint x: 570, endPoint y: 518, distance: 261.9
click at [571, 510] on textarea "Hi [PERSON_NAME], I apologize that [PERSON_NAME] is still not included in these…" at bounding box center [732, 534] width 591 height 59
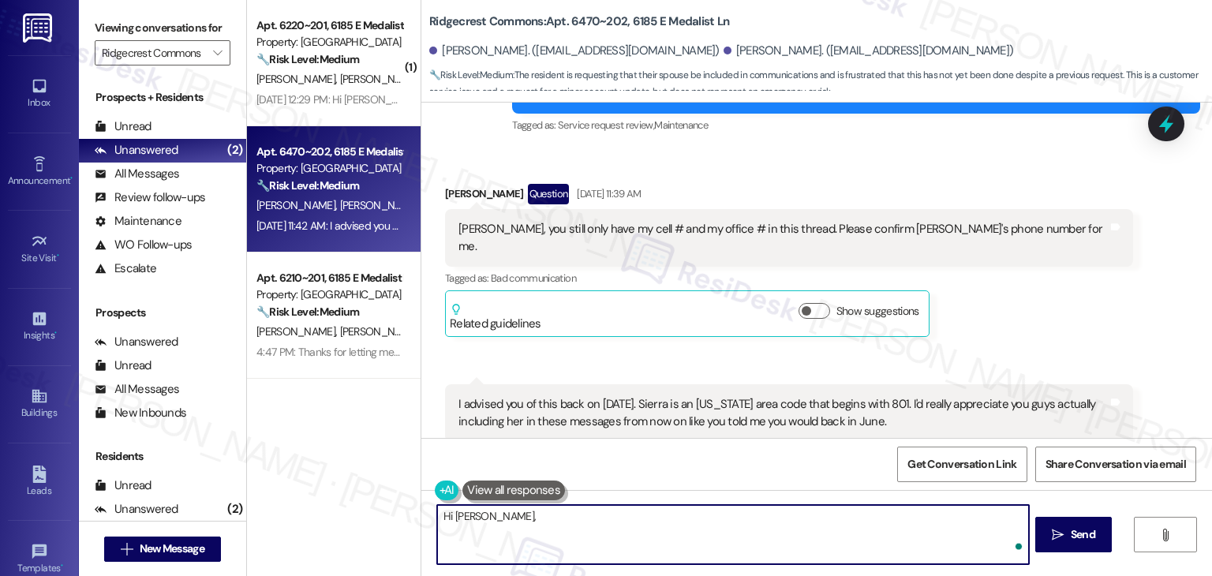
paste textarea "I can confirm we do have Sierra’s number on file. Just a heads-up though—our sy…"
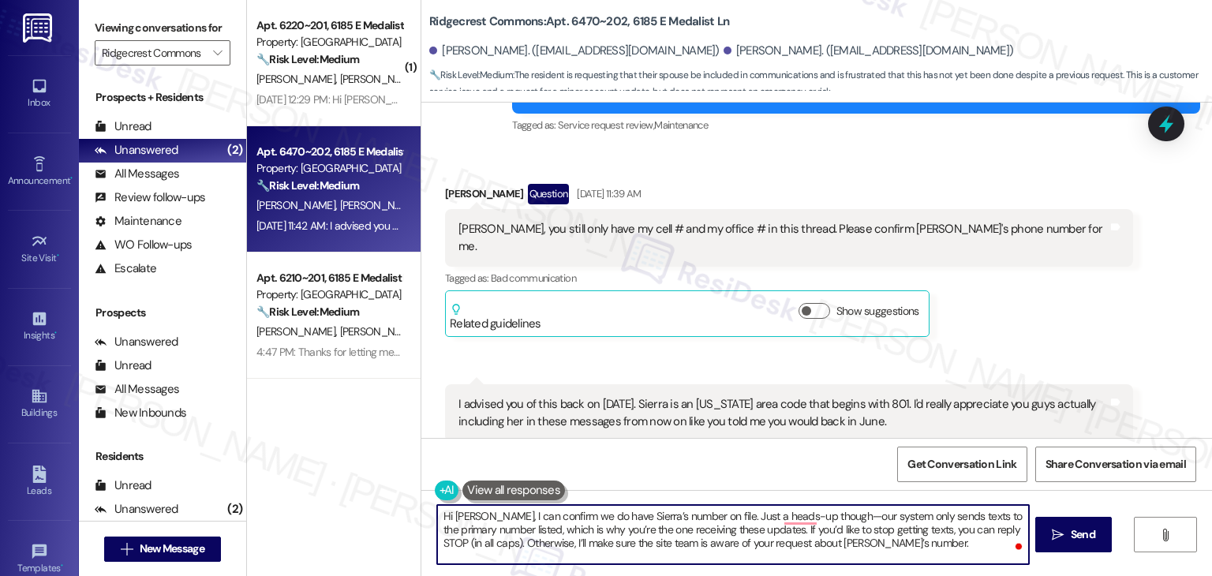
type textarea "Hi [PERSON_NAME], I can confirm we do have Sierra’s number on file. Just a head…"
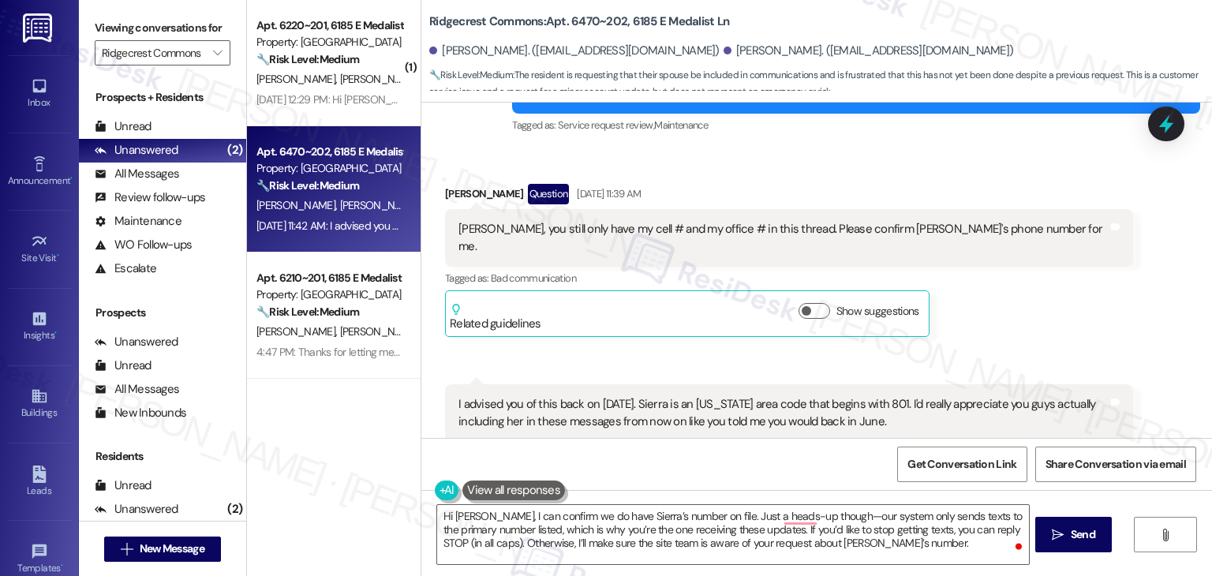
click at [693, 475] on div "Get Conversation Link Share Conversation via email" at bounding box center [816, 464] width 790 height 52
click at [1089, 532] on span "Send" at bounding box center [1083, 534] width 24 height 17
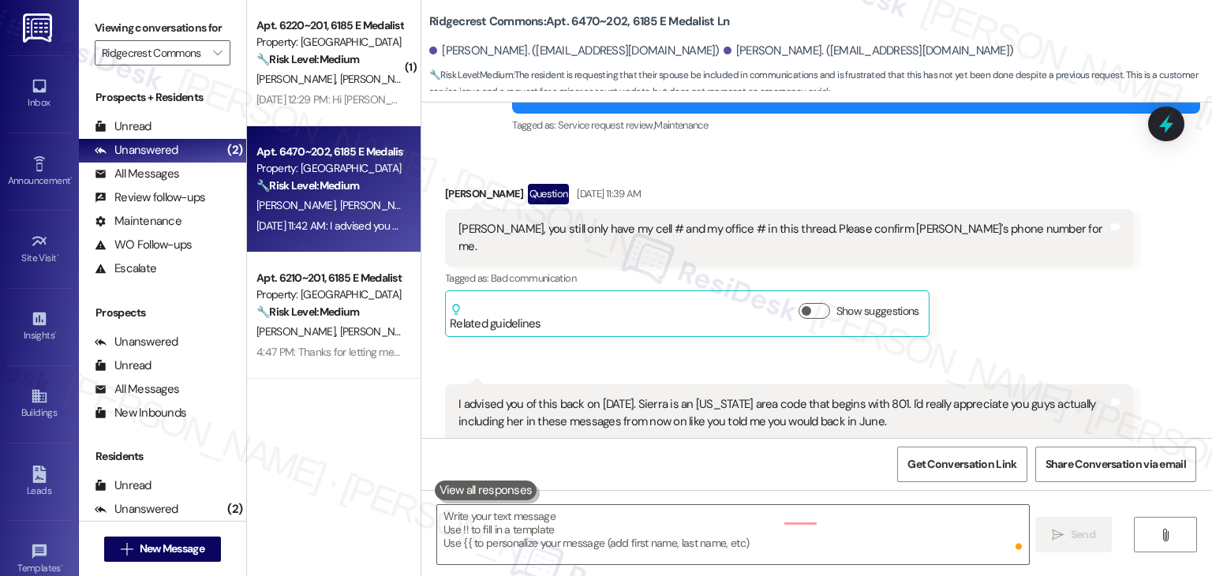
scroll to position [4005, 0]
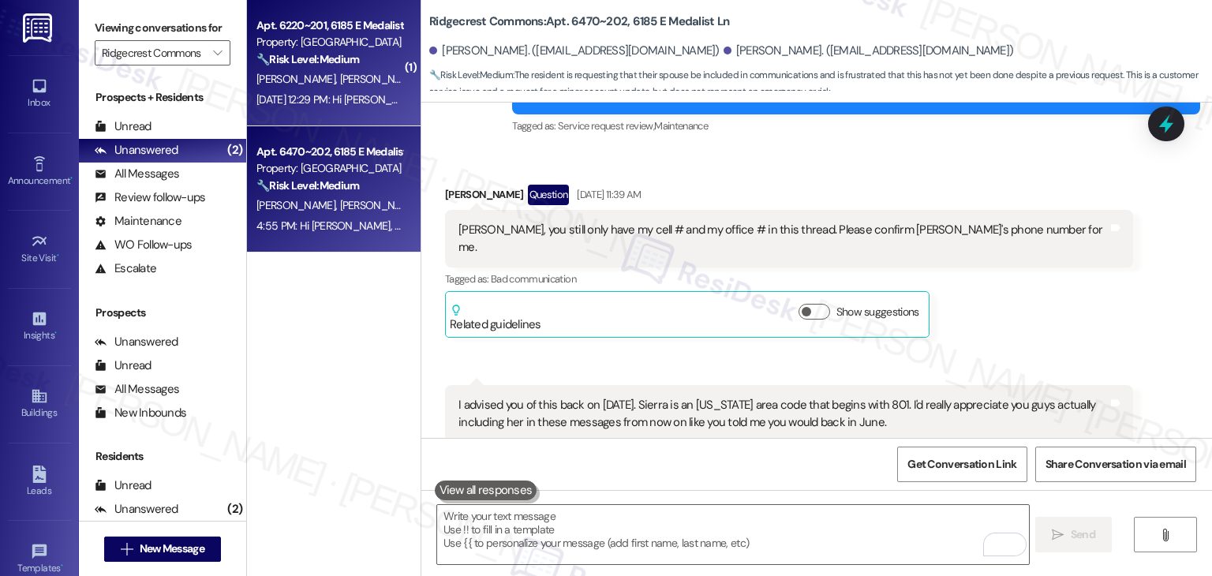
click at [343, 90] on div "[DATE] 12:29 PM: Hi [PERSON_NAME], we need the bugs taken care of outside our f…" at bounding box center [329, 100] width 149 height 20
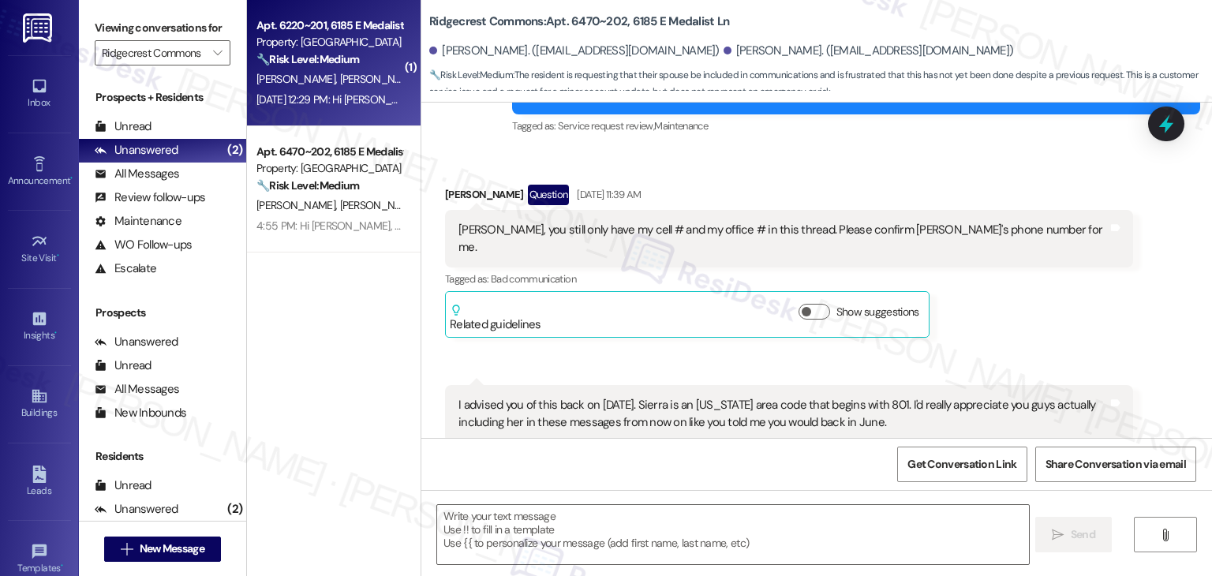
type textarea "Fetching suggested responses. Please feel free to read through the conversation…"
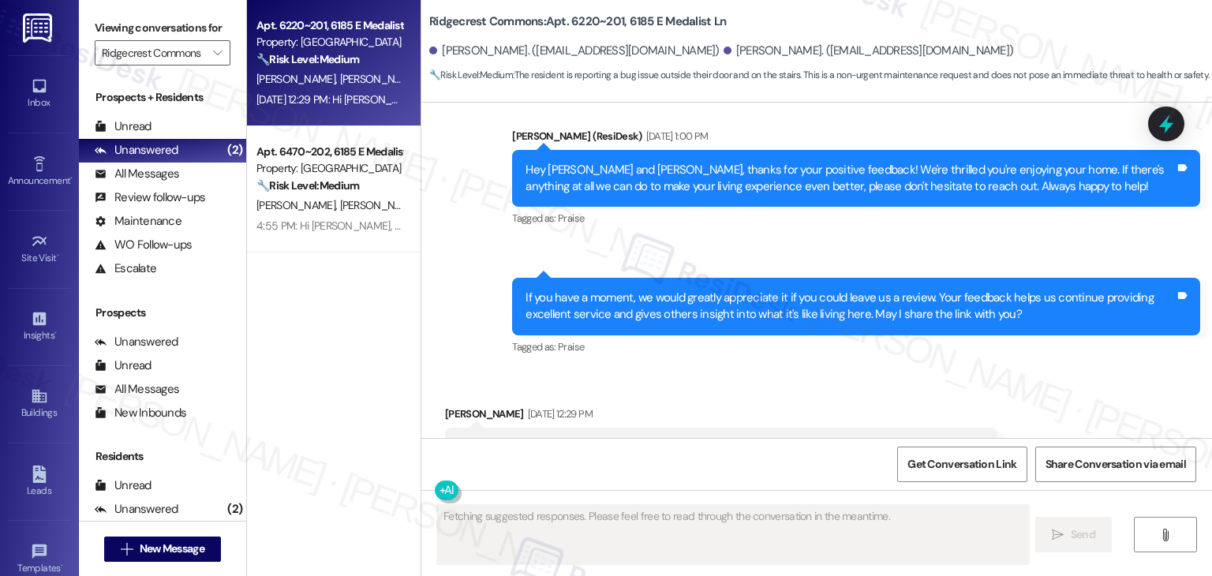
scroll to position [2979, 0]
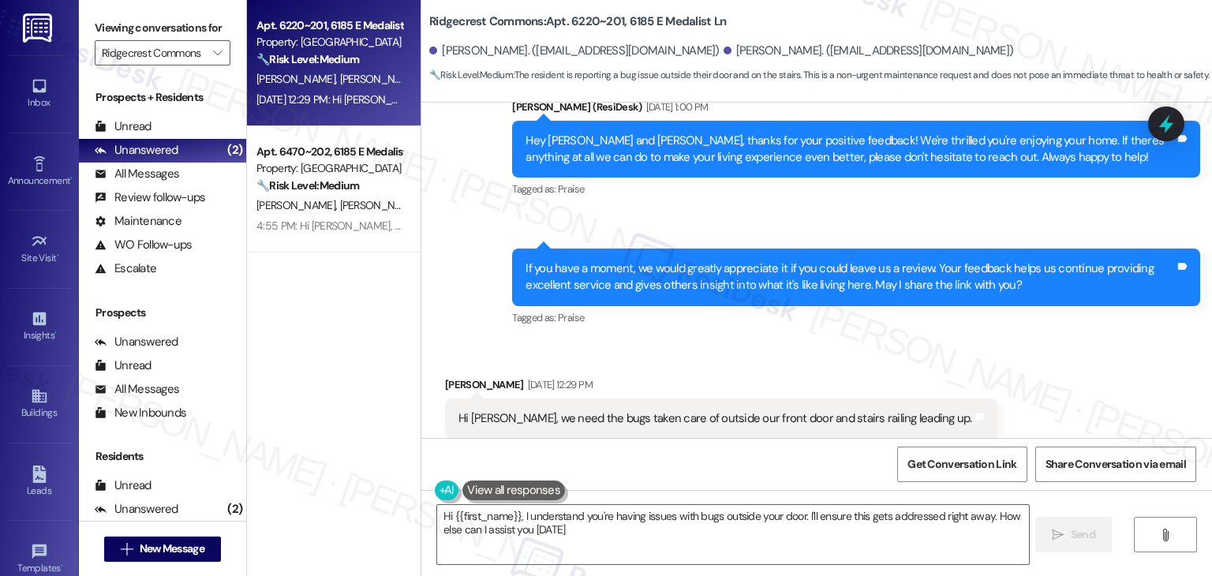
type textarea "Hi {{first_name}}, I understand you're having issues with bugs outside your doo…"
click at [775, 341] on div "Received via SMS [PERSON_NAME] [DATE] 12:29 PM Hi [PERSON_NAME], we need the bu…" at bounding box center [816, 407] width 790 height 133
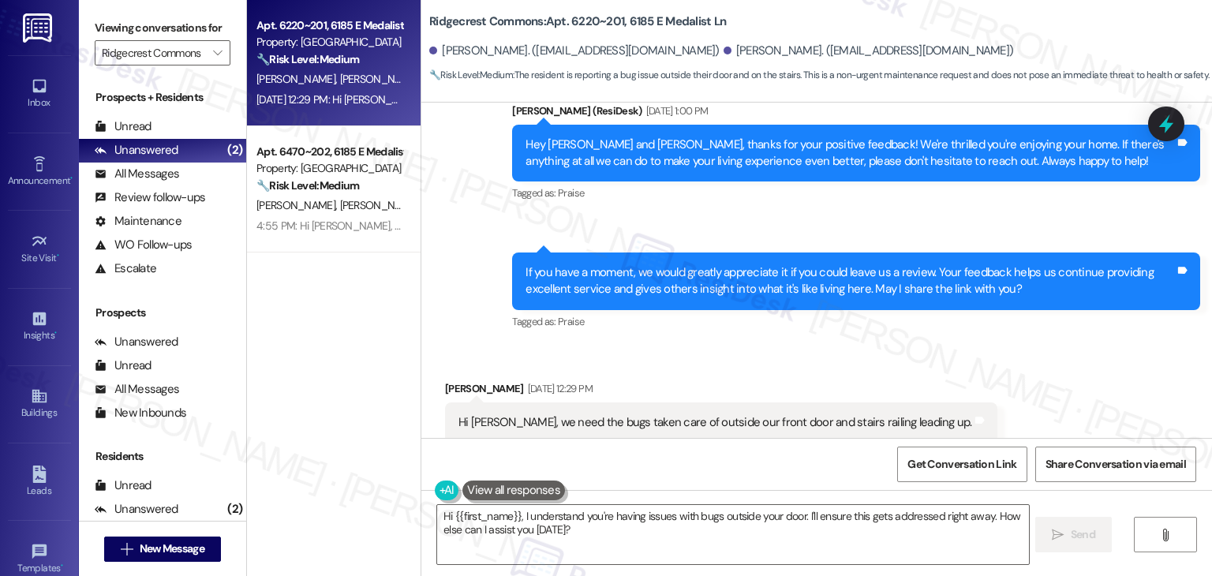
scroll to position [2980, 0]
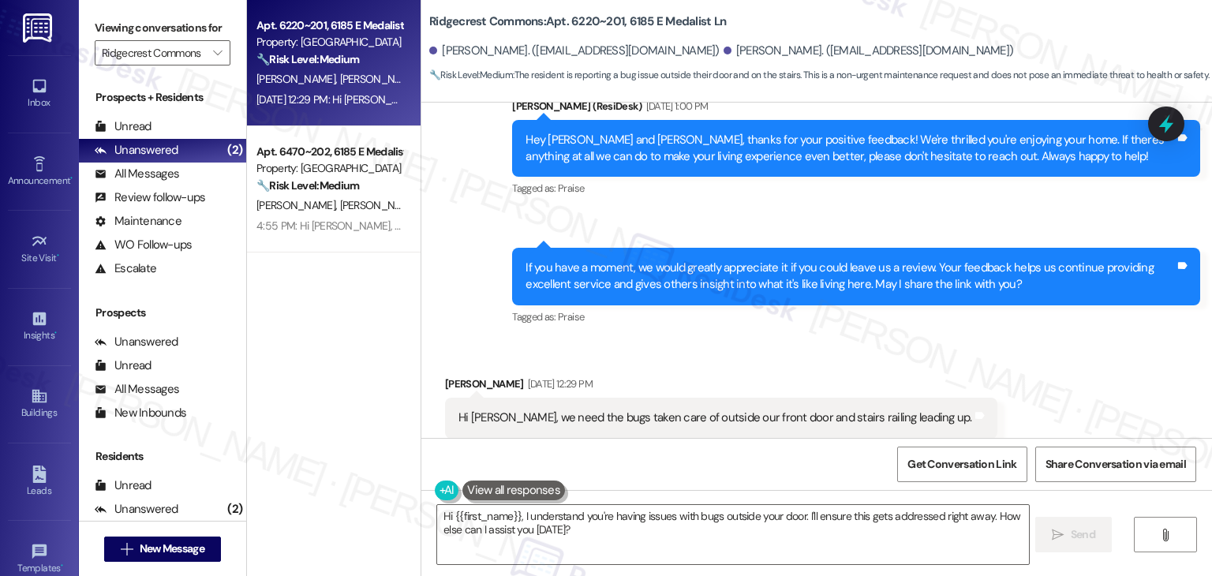
click at [777, 340] on div "Received via SMS [PERSON_NAME] [DATE] 12:29 PM Hi [PERSON_NAME], we need the bu…" at bounding box center [816, 406] width 790 height 133
click at [726, 409] on div "Hi [PERSON_NAME], we need the bugs taken care of outside our front door and sta…" at bounding box center [715, 417] width 514 height 17
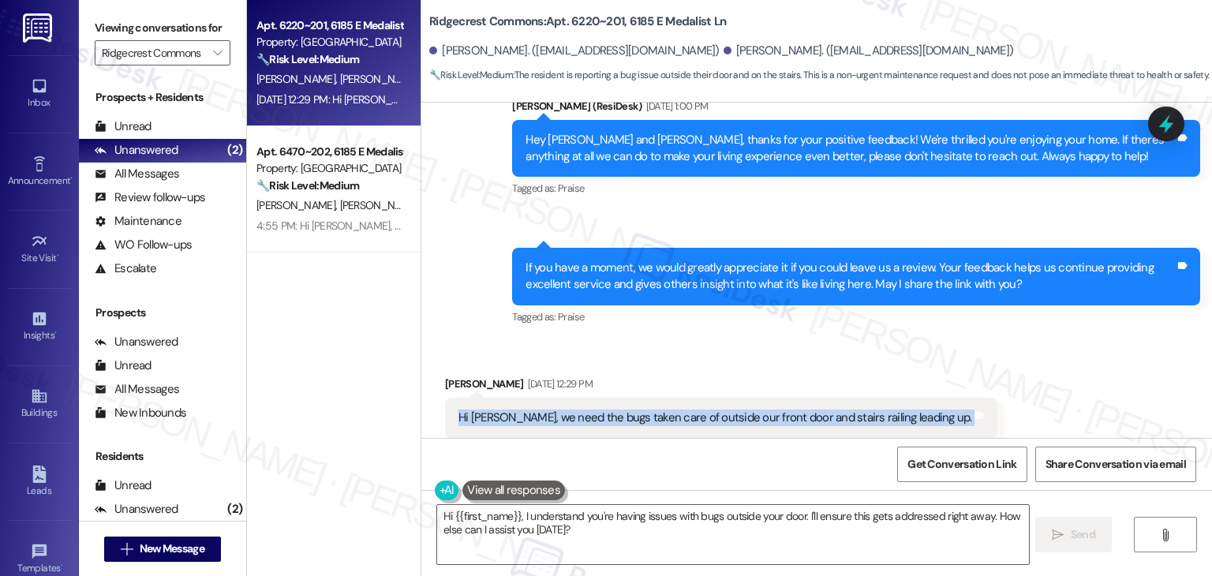
click at [726, 409] on div "Hi [PERSON_NAME], we need the bugs taken care of outside our front door and sta…" at bounding box center [715, 417] width 514 height 17
copy div "Hi [PERSON_NAME], we need the bugs taken care of outside our front door and sta…"
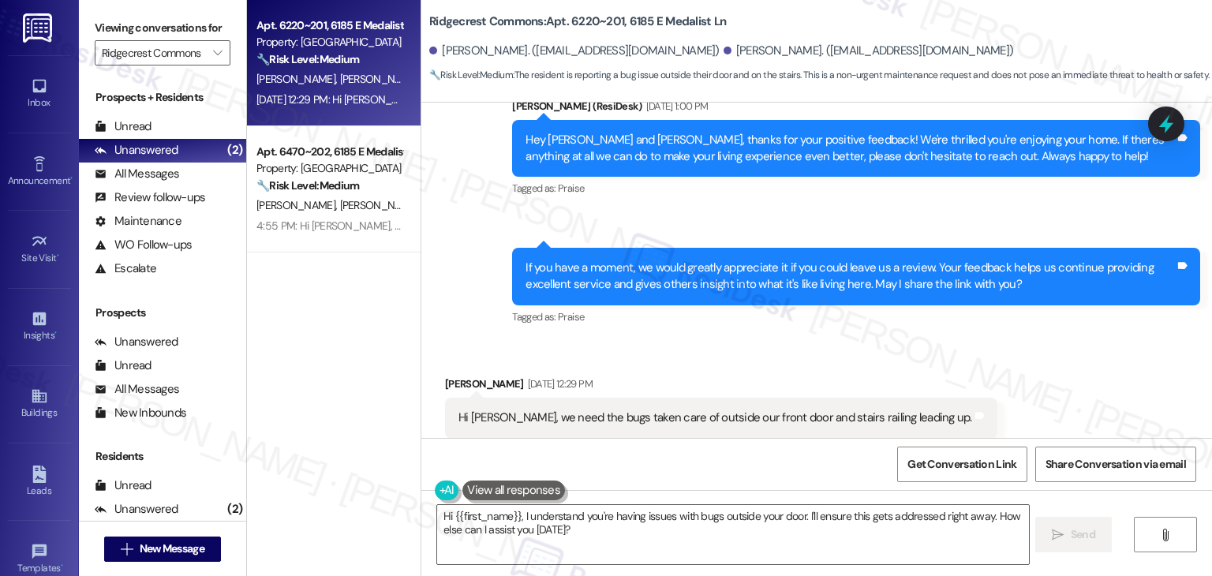
click at [738, 340] on div "Received via SMS [PERSON_NAME] [DATE] 12:29 PM Hi [PERSON_NAME], we need the bu…" at bounding box center [816, 406] width 790 height 133
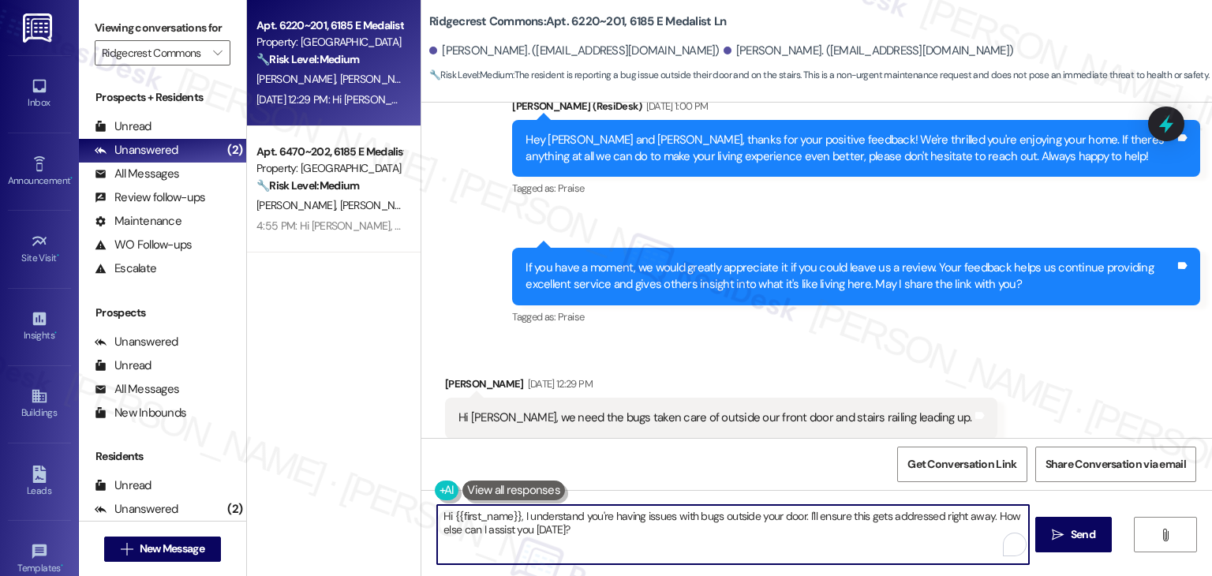
drag, startPoint x: 765, startPoint y: 522, endPoint x: 801, endPoint y: 518, distance: 35.8
click at [801, 518] on textarea "Hi {{first_name}}, I understand you're having issues with bugs outside your doo…" at bounding box center [732, 534] width 591 height 59
click at [1022, 374] on div "Received via SMS [PERSON_NAME] [DATE] 12:29 PM Hi [PERSON_NAME], we need the bu…" at bounding box center [816, 406] width 790 height 133
click at [731, 512] on textarea "Hi {{first_name}}, I understand you're having issues with bugs outside your doo…" at bounding box center [732, 534] width 591 height 59
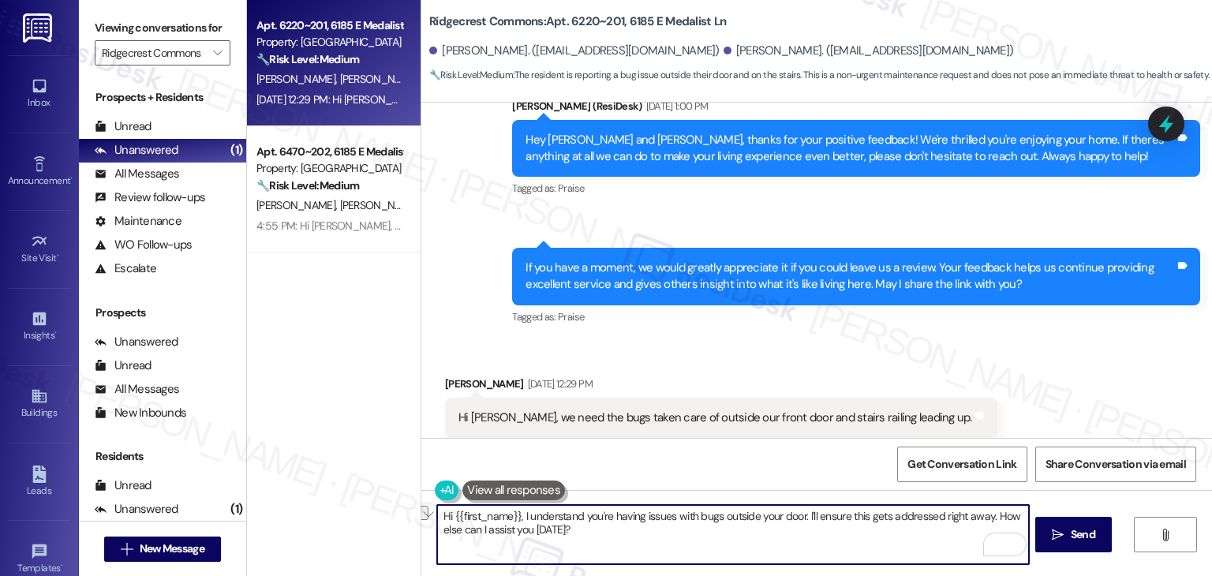
click at [731, 512] on textarea "Hi {{first_name}}, I understand you're having issues with bugs outside your doo…" at bounding box center [732, 534] width 591 height 59
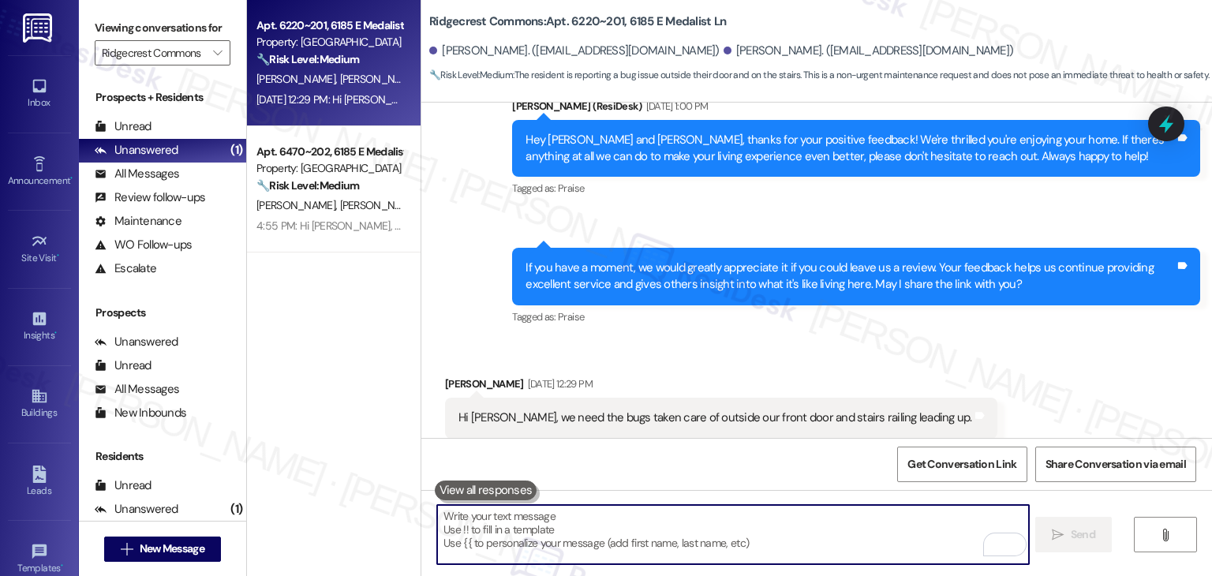
click at [731, 512] on textarea "To enrich screen reader interactions, please activate Accessibility in Grammarl…" at bounding box center [732, 534] width 591 height 59
click at [754, 558] on textarea "To enrich screen reader interactions, please activate Accessibility in Grammarl…" at bounding box center [732, 534] width 591 height 59
click at [758, 539] on textarea "To enrich screen reader interactions, please activate Accessibility in Grammarl…" at bounding box center [732, 534] width 591 height 59
paste textarea "Hi [PERSON_NAME], I understand you’re having issues with bugs outside your fron…"
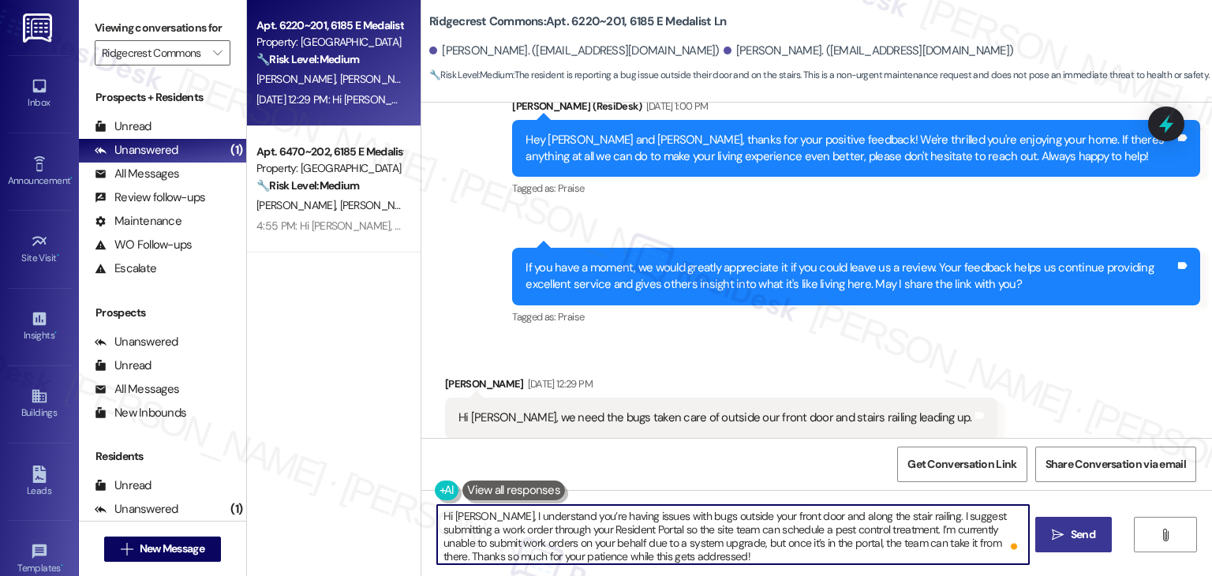
type textarea "Hi [PERSON_NAME], I understand you’re having issues with bugs outside your fron…"
click at [1067, 536] on span "Send" at bounding box center [1082, 534] width 31 height 17
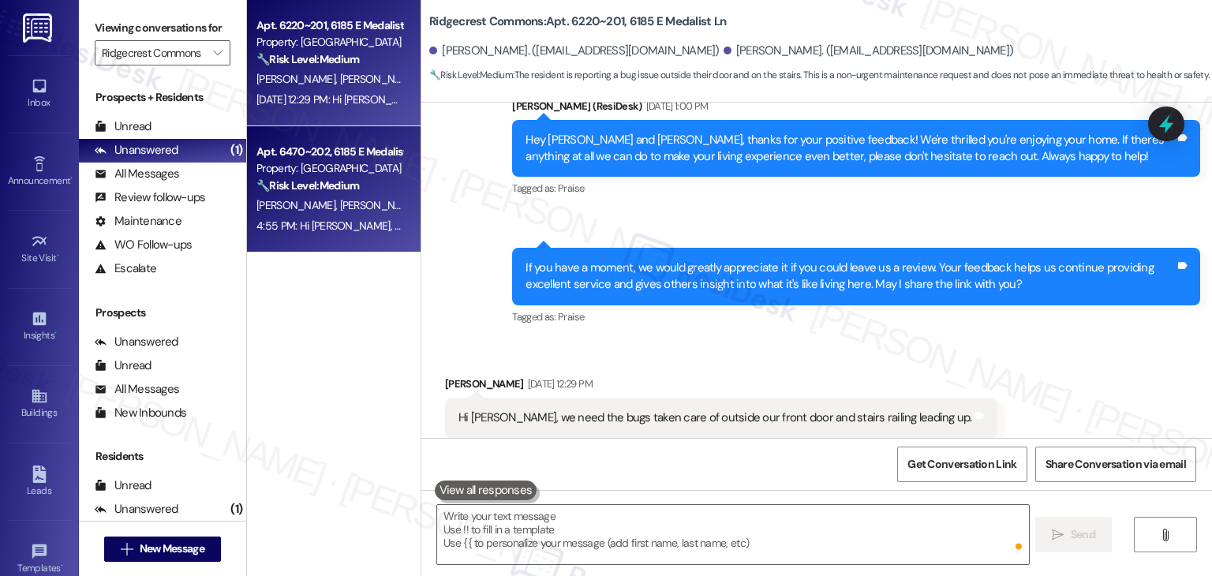
scroll to position [2979, 0]
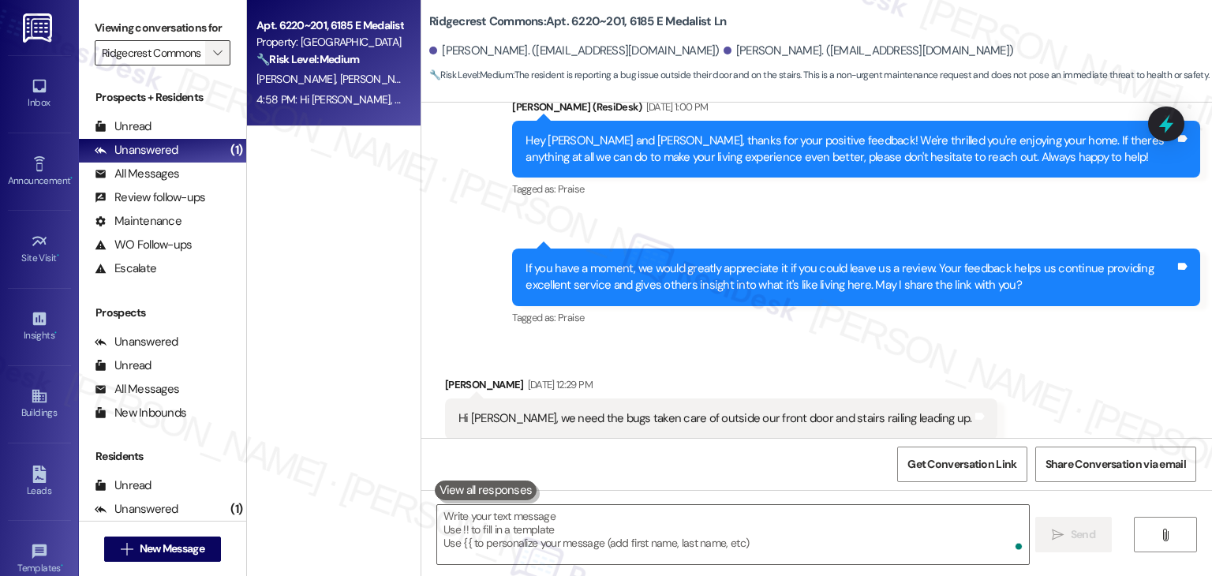
click at [214, 50] on span "" at bounding box center [217, 52] width 15 height 25
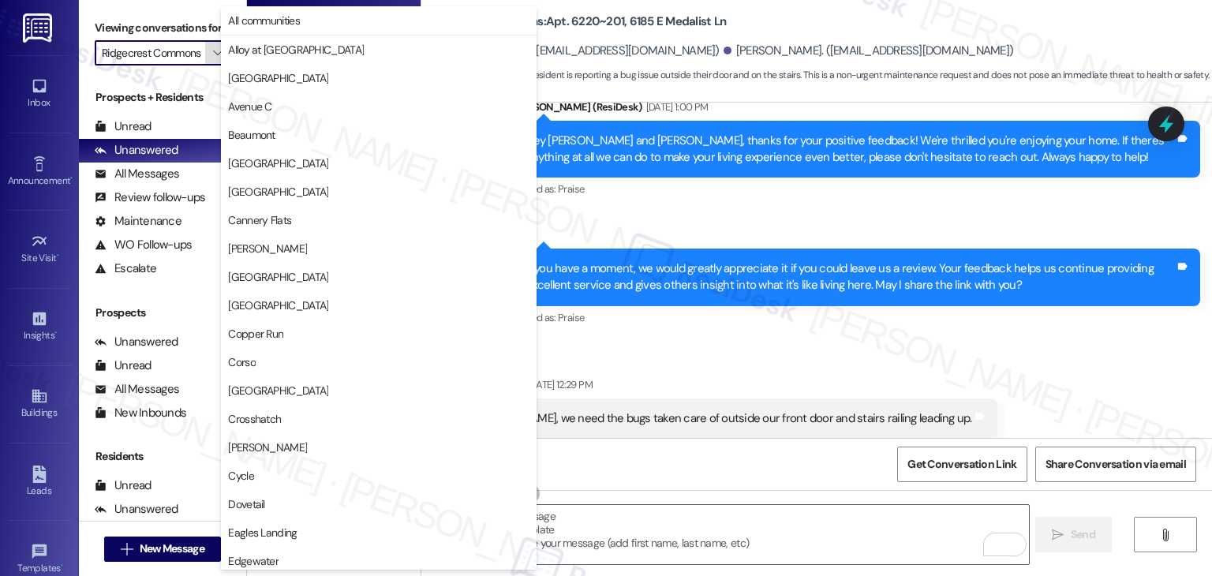
scroll to position [540, 0]
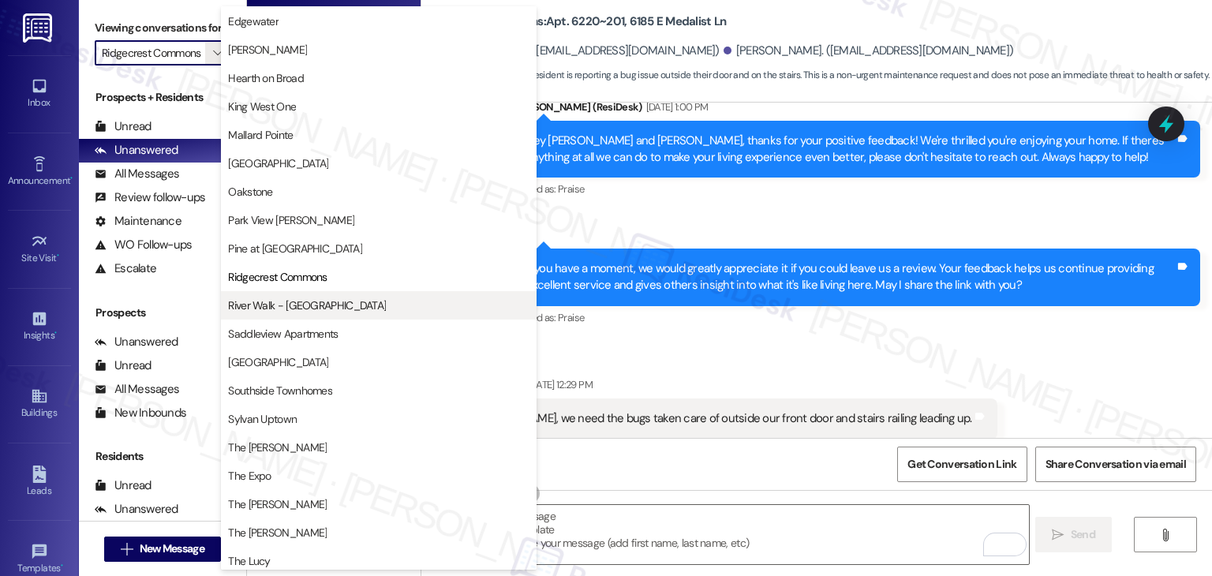
click at [300, 308] on span "River Walk - [GEOGRAPHIC_DATA]" at bounding box center [307, 305] width 158 height 16
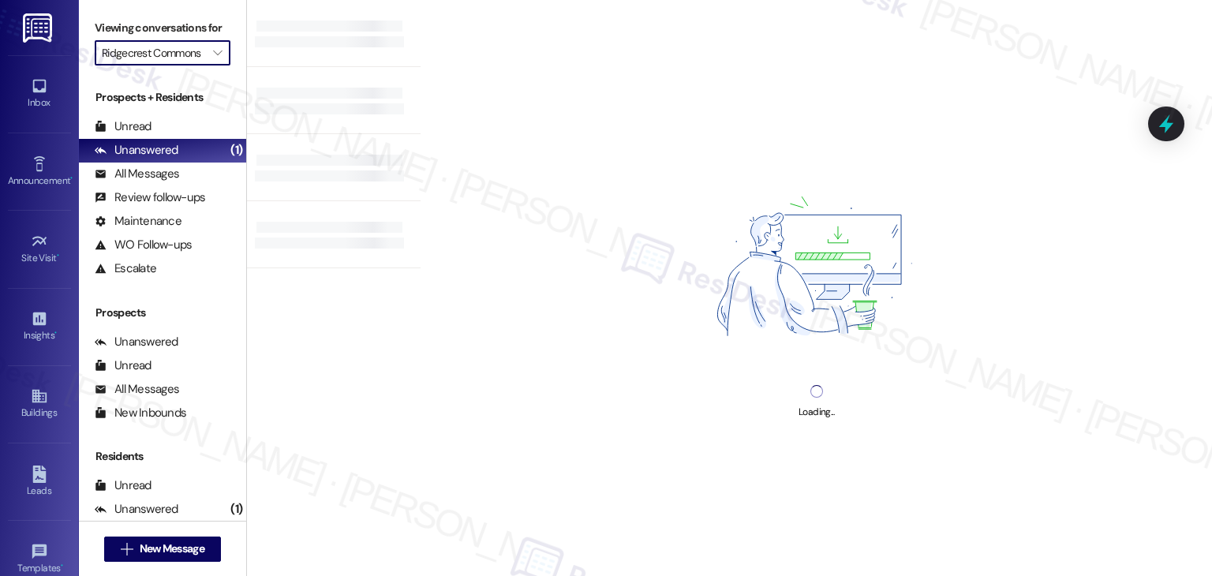
type input "River Walk - [GEOGRAPHIC_DATA]"
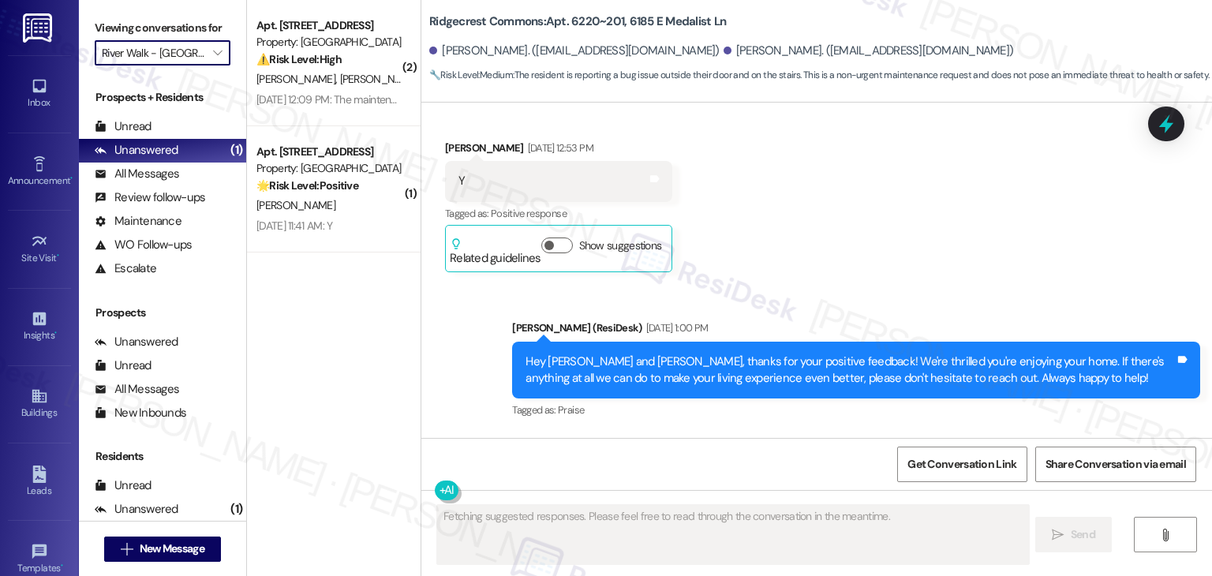
scroll to position [2979, 0]
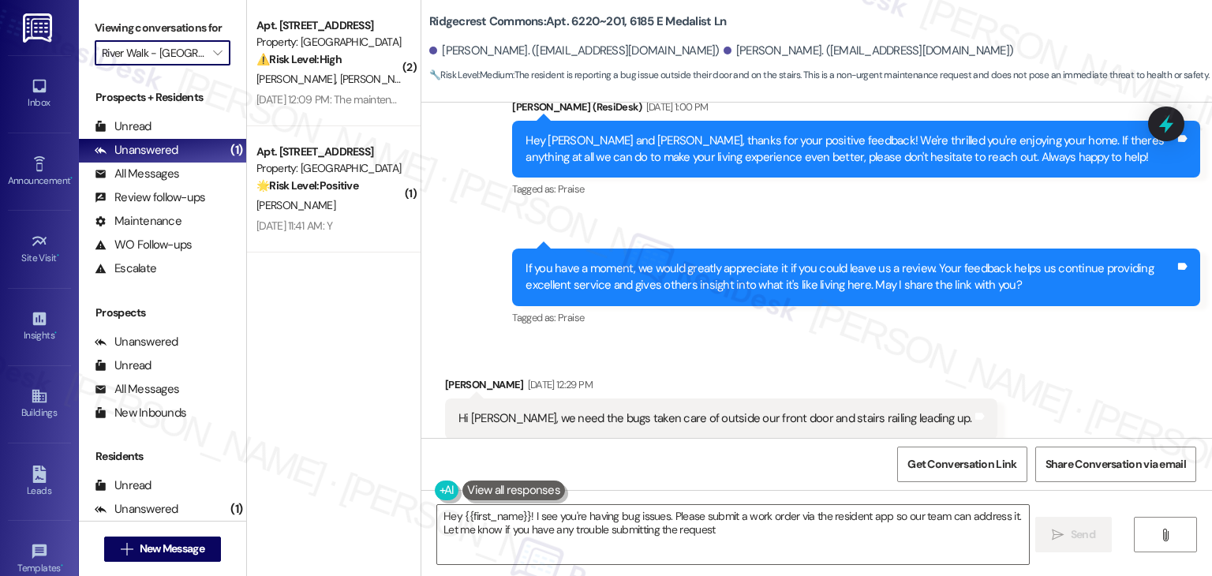
type textarea "Hey {{first_name}}! I see you're having bug issues. Please submit a work order …"
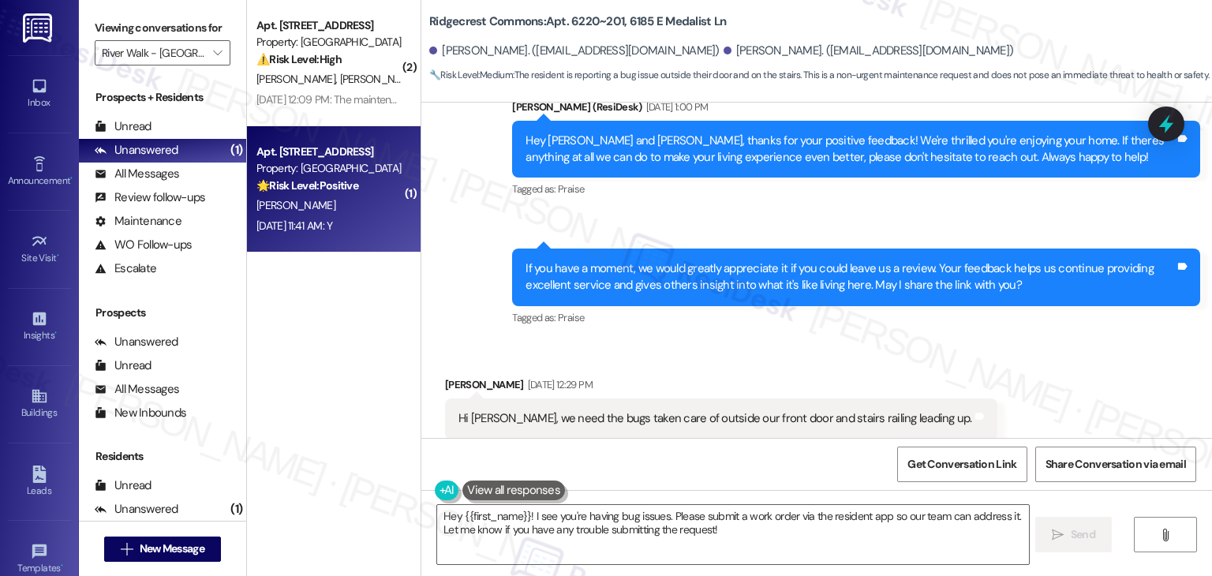
click at [312, 234] on div "[DATE] 11:41 AM: Y [DATE] 11:41 AM: Y" at bounding box center [329, 226] width 149 height 20
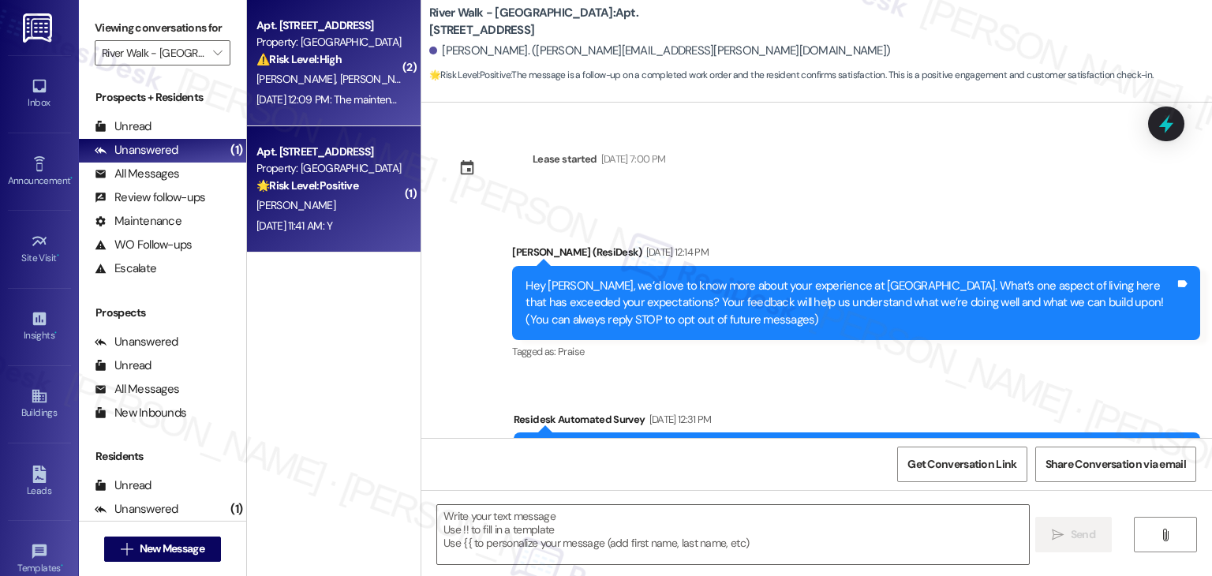
click at [349, 97] on div "[DATE] 12:09 PM: The maintenance guy did fix the issue while he was there but o…" at bounding box center [600, 99] width 689 height 14
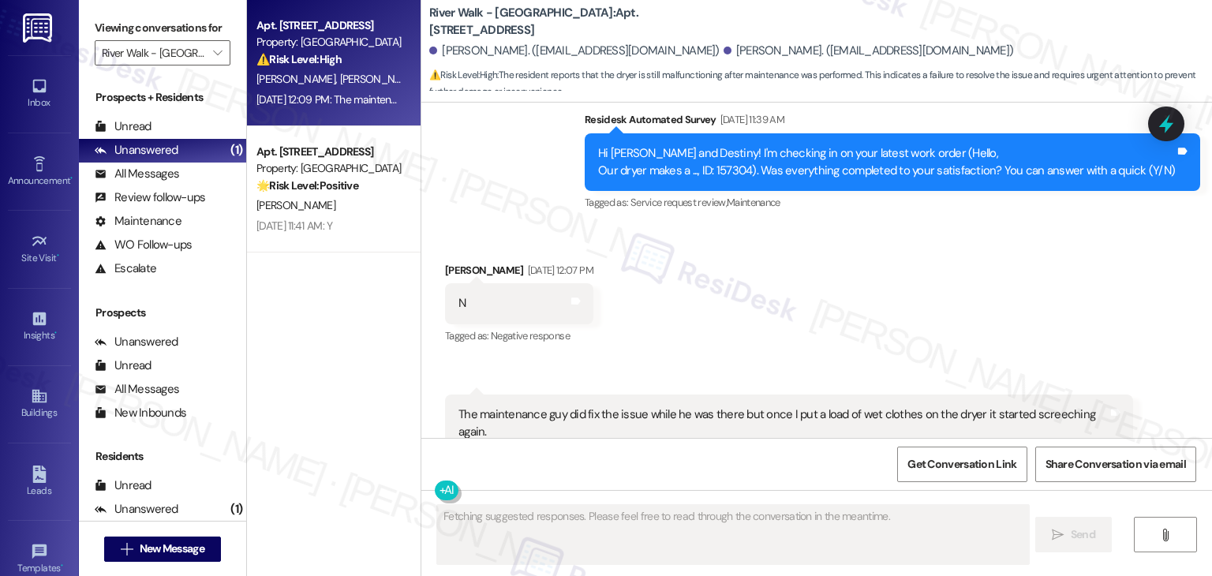
scroll to position [1571, 0]
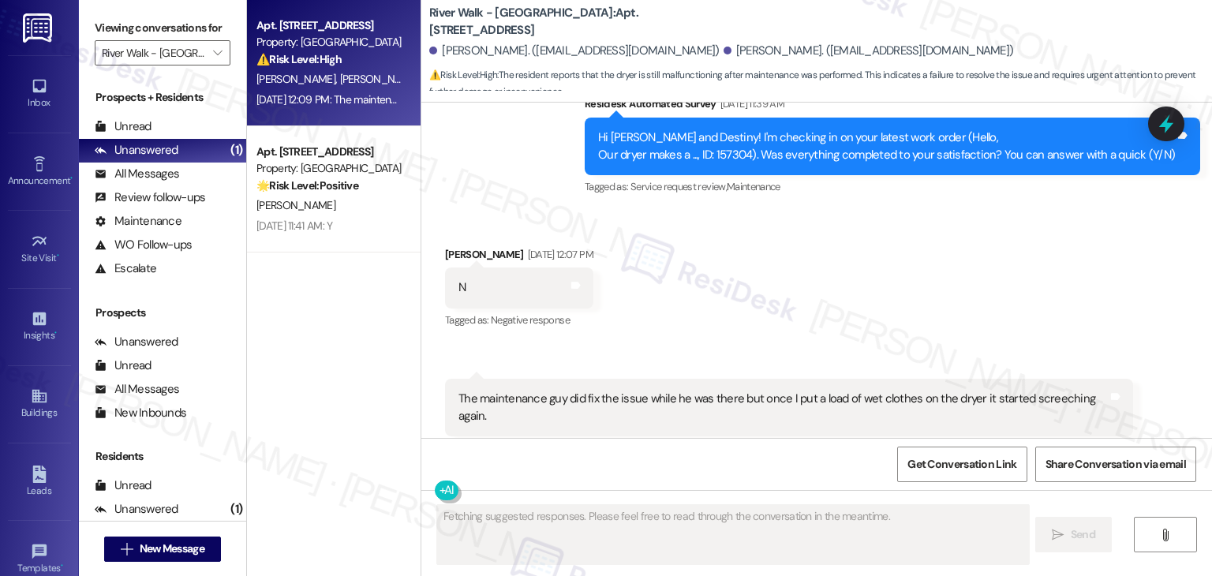
click at [1005, 301] on div "Received via SMS [PERSON_NAME] [DATE] 12:07 PM N Tags and notes Tagged as: Nega…" at bounding box center [816, 341] width 790 height 261
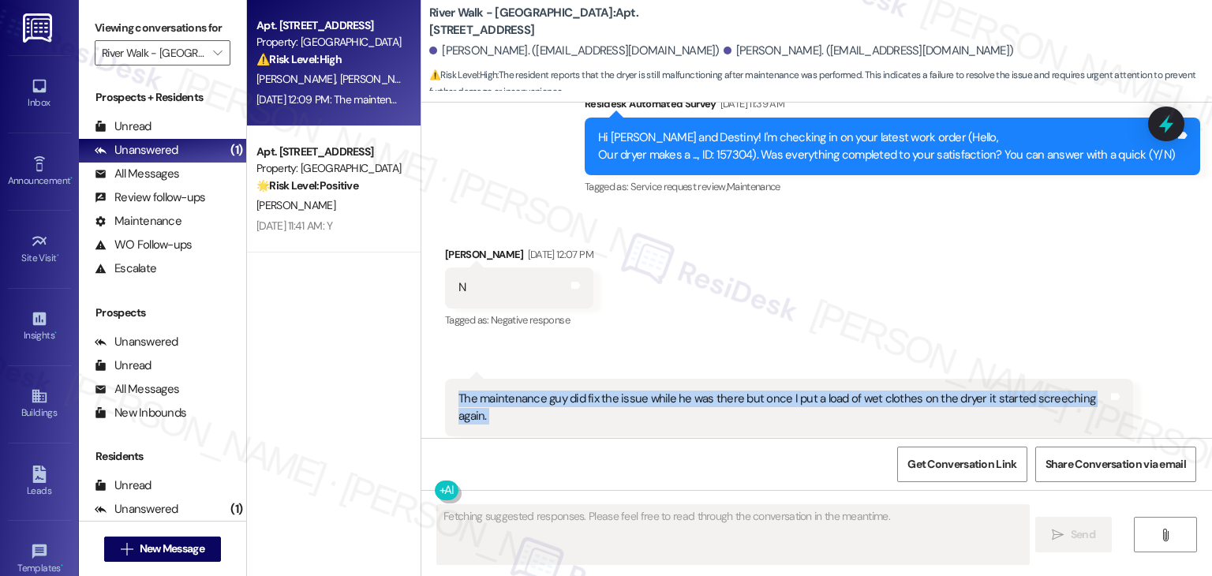
click at [1005, 301] on div "Received via SMS [PERSON_NAME] [DATE] 12:07 PM N Tags and notes Tagged as: Nega…" at bounding box center [816, 341] width 790 height 261
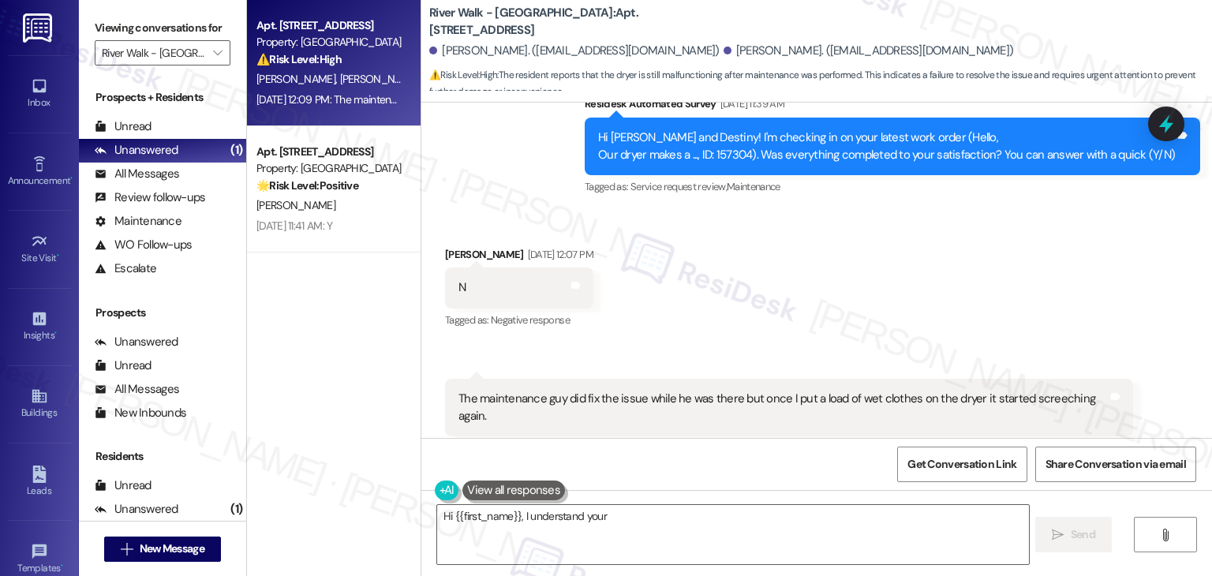
click at [1005, 290] on div "Received via SMS [PERSON_NAME] [DATE] 12:07 PM N Tags and notes Tagged as: Nega…" at bounding box center [816, 341] width 790 height 261
click at [1005, 289] on div "Received via SMS [PERSON_NAME] [DATE] 12:07 PM N Tags and notes Tagged as: Nega…" at bounding box center [816, 341] width 790 height 261
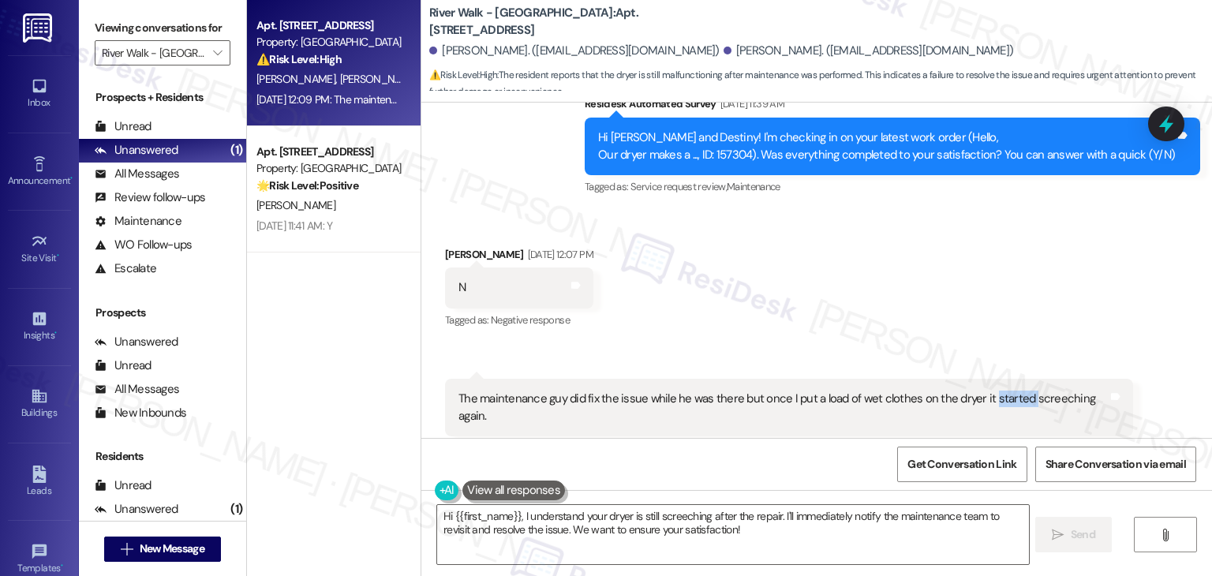
click at [1005, 256] on div "Received via SMS [PERSON_NAME] [DATE] 12:07 PM N Tags and notes Tagged as: Nega…" at bounding box center [816, 341] width 790 height 261
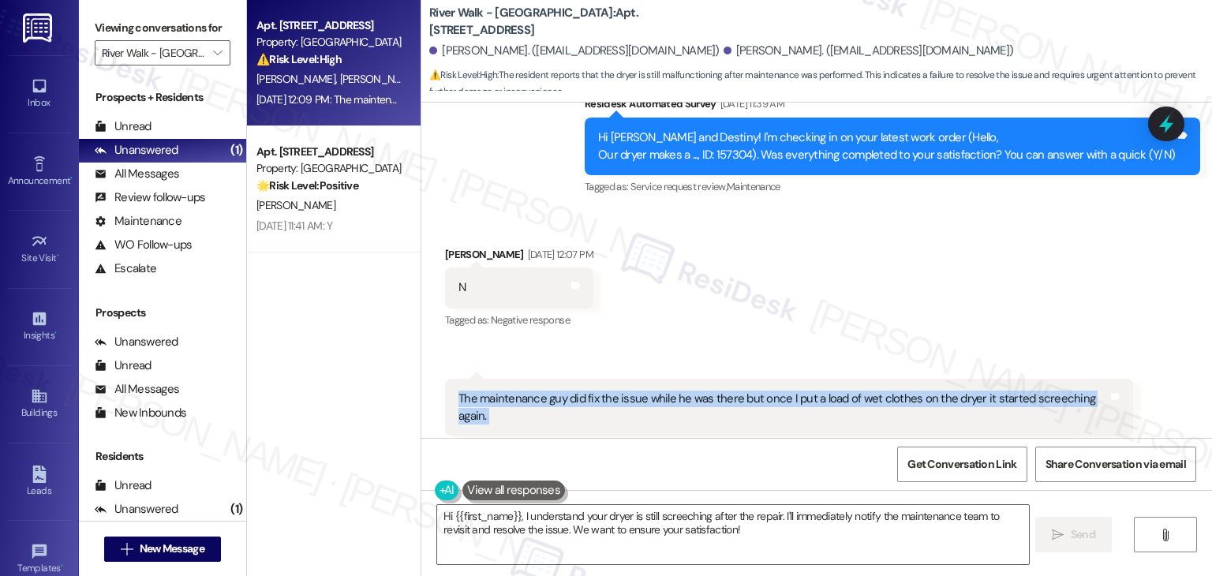
click at [1005, 256] on div "Received via SMS [PERSON_NAME] [DATE] 12:07 PM N Tags and notes Tagged as: Nega…" at bounding box center [816, 341] width 790 height 261
click at [1000, 250] on div "Received via SMS [PERSON_NAME] [DATE] 12:07 PM N Tags and notes Tagged as: Nega…" at bounding box center [816, 341] width 790 height 261
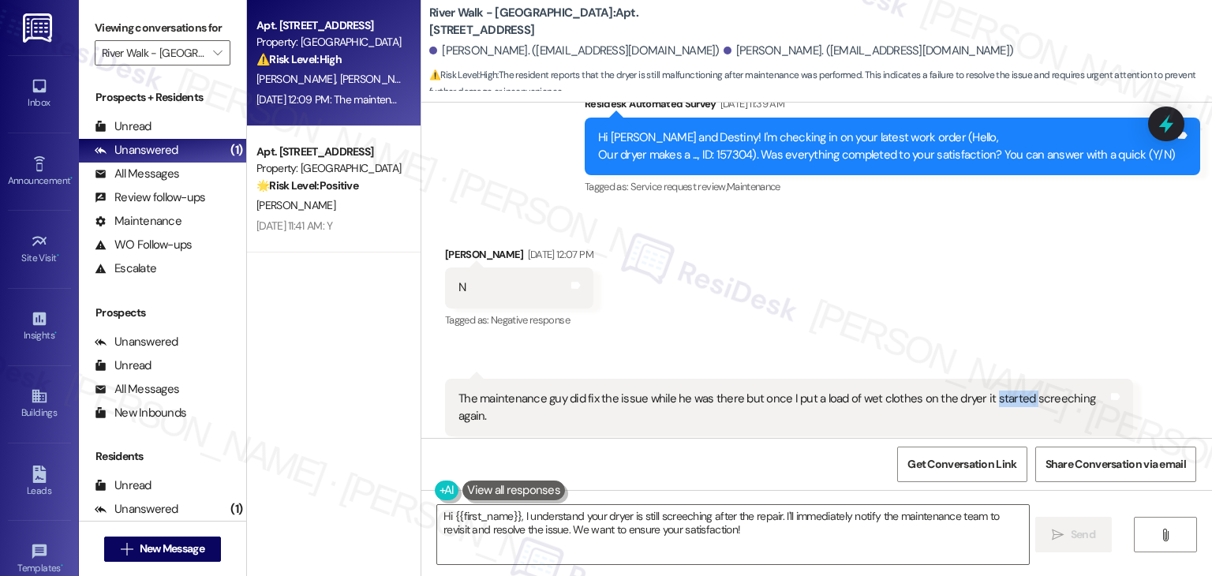
click at [1000, 250] on div "Received via SMS [PERSON_NAME] [DATE] 12:07 PM N Tags and notes Tagged as: Nega…" at bounding box center [816, 341] width 790 height 261
click at [1000, 253] on div "Received via SMS [PERSON_NAME] [DATE] 12:07 PM N Tags and notes Tagged as: Nega…" at bounding box center [816, 341] width 790 height 261
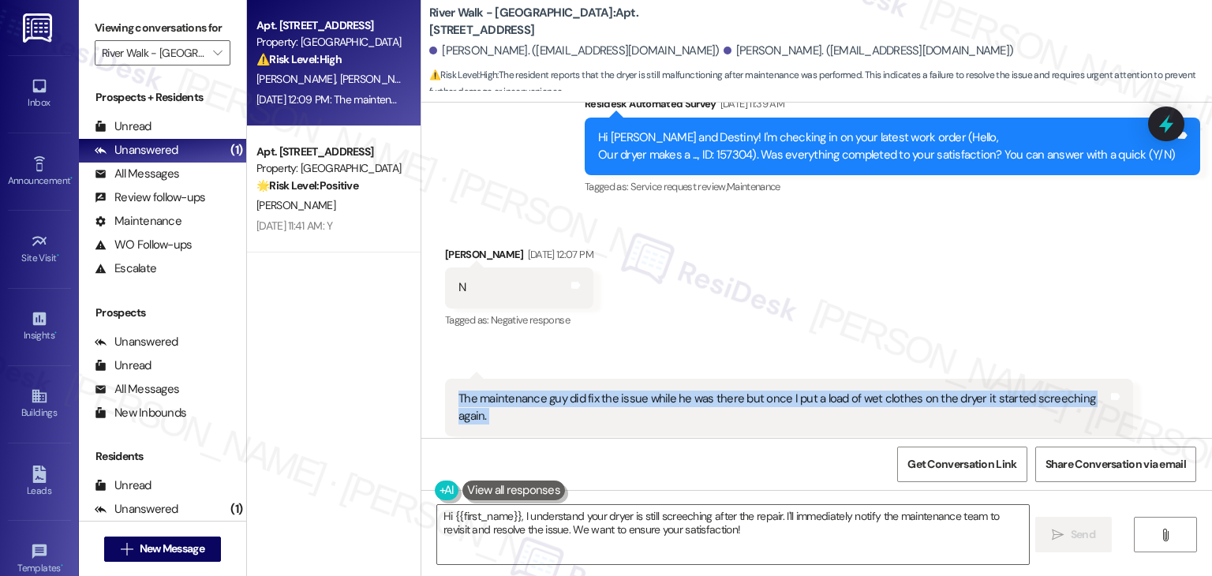
click at [1000, 253] on div "Received via SMS [PERSON_NAME] [DATE] 12:07 PM N Tags and notes Tagged as: Nega…" at bounding box center [816, 341] width 790 height 261
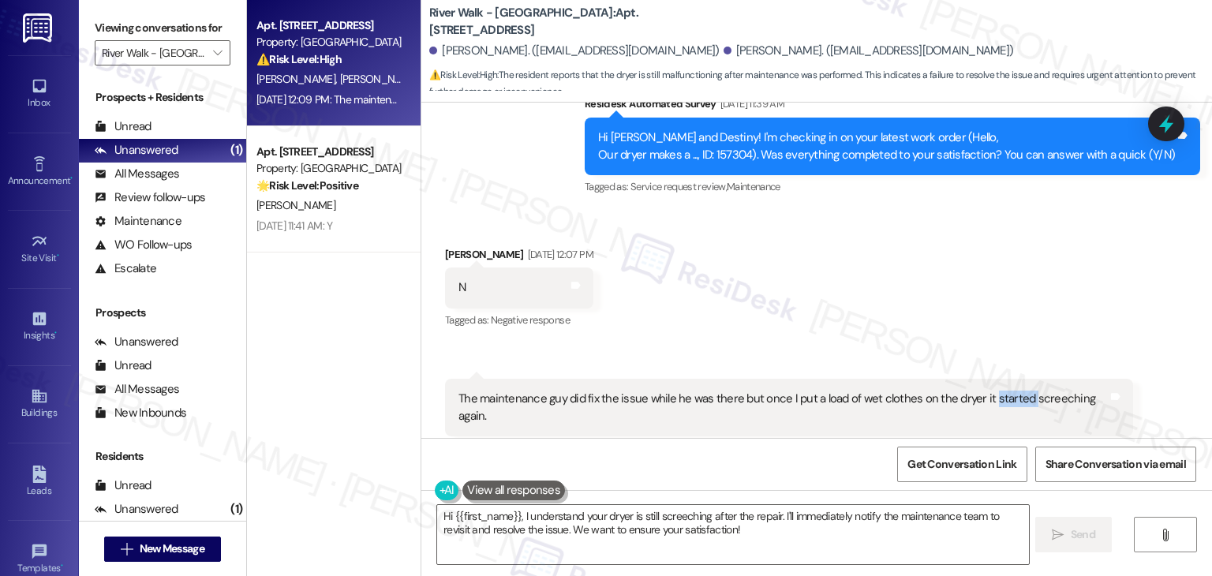
click at [1000, 253] on div "Received via SMS [PERSON_NAME] [DATE] 12:07 PM N Tags and notes Tagged as: Nega…" at bounding box center [816, 341] width 790 height 261
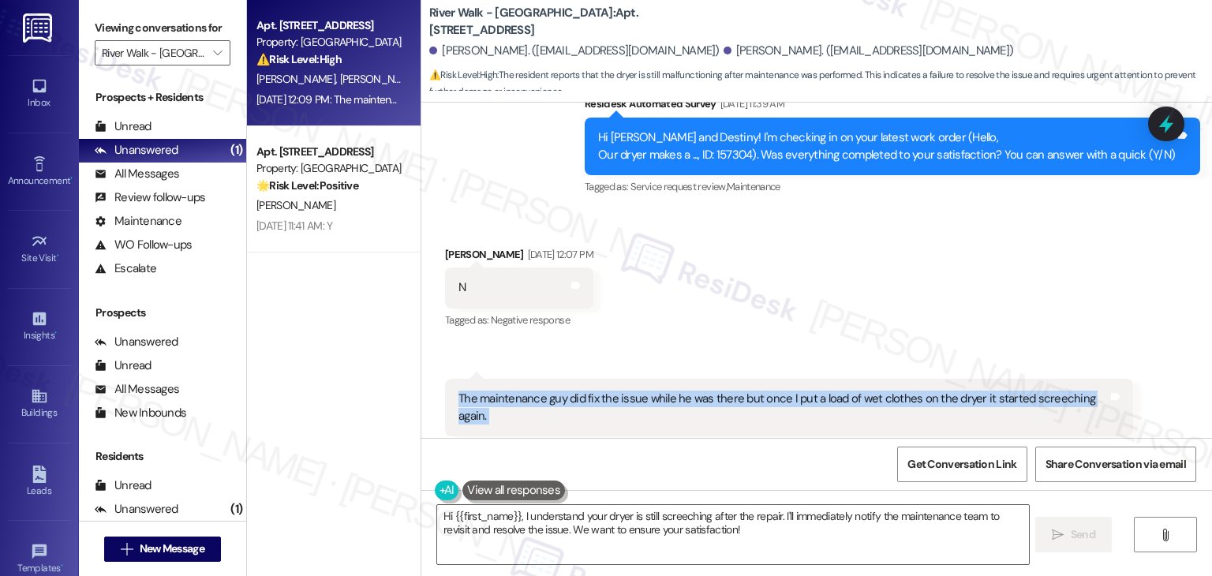
click at [1000, 253] on div "Received via SMS [PERSON_NAME] [DATE] 12:07 PM N Tags and notes Tagged as: Nega…" at bounding box center [816, 341] width 790 height 261
click at [1000, 254] on div "Received via SMS [PERSON_NAME] [DATE] 12:07 PM N Tags and notes Tagged as: Nega…" at bounding box center [816, 341] width 790 height 261
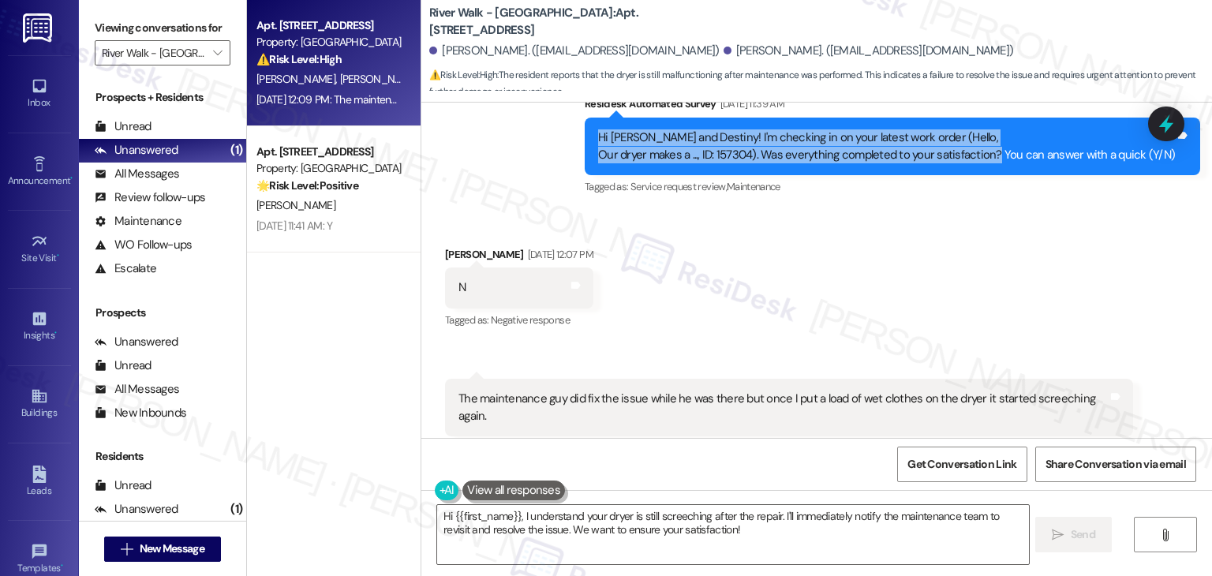
drag, startPoint x: 1000, startPoint y: 140, endPoint x: 598, endPoint y: 123, distance: 401.9
click at [598, 123] on div "Hi [PERSON_NAME] and Destiny! I'm checking in on your latest work order (Hello,…" at bounding box center [892, 147] width 615 height 58
copy div "Hi [PERSON_NAME] and Destiny! I'm checking in on your latest work order (Hello,…"
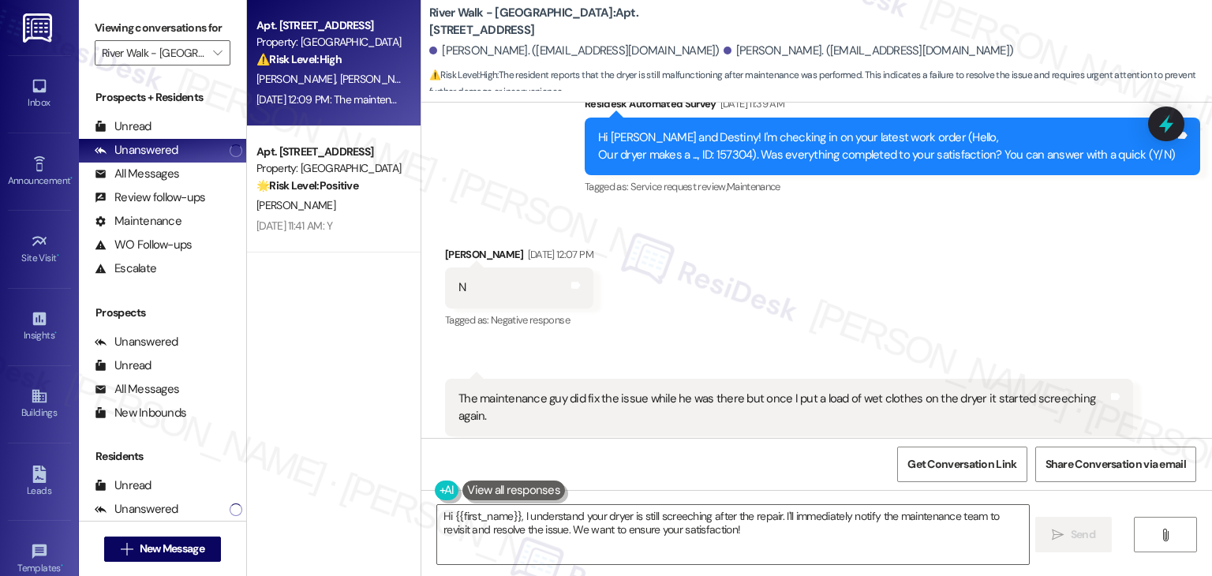
click at [989, 271] on div "Received via SMS [PERSON_NAME] [DATE] 12:07 PM N Tags and notes Tagged as: Nega…" at bounding box center [816, 341] width 790 height 261
click at [707, 390] on div "The maintenance guy did fix the issue while he was there but once I put a load …" at bounding box center [782, 407] width 649 height 34
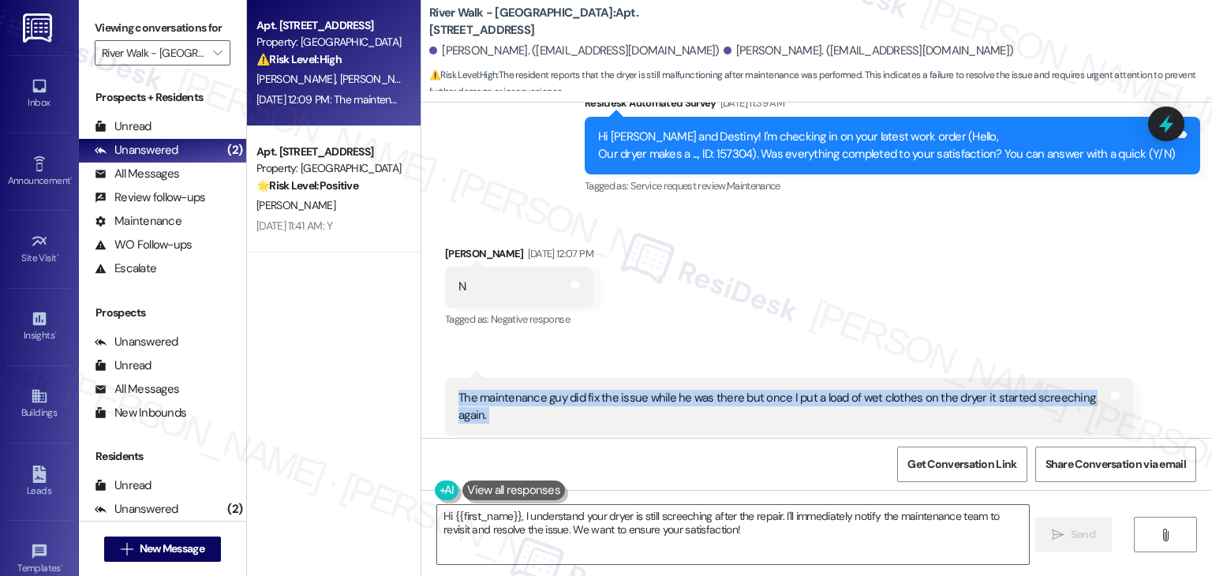
click at [707, 390] on div "The maintenance guy did fix the issue while he was there but once I put a load …" at bounding box center [782, 407] width 649 height 34
copy div "The maintenance guy did fix the issue while he was there but once I put a load …"
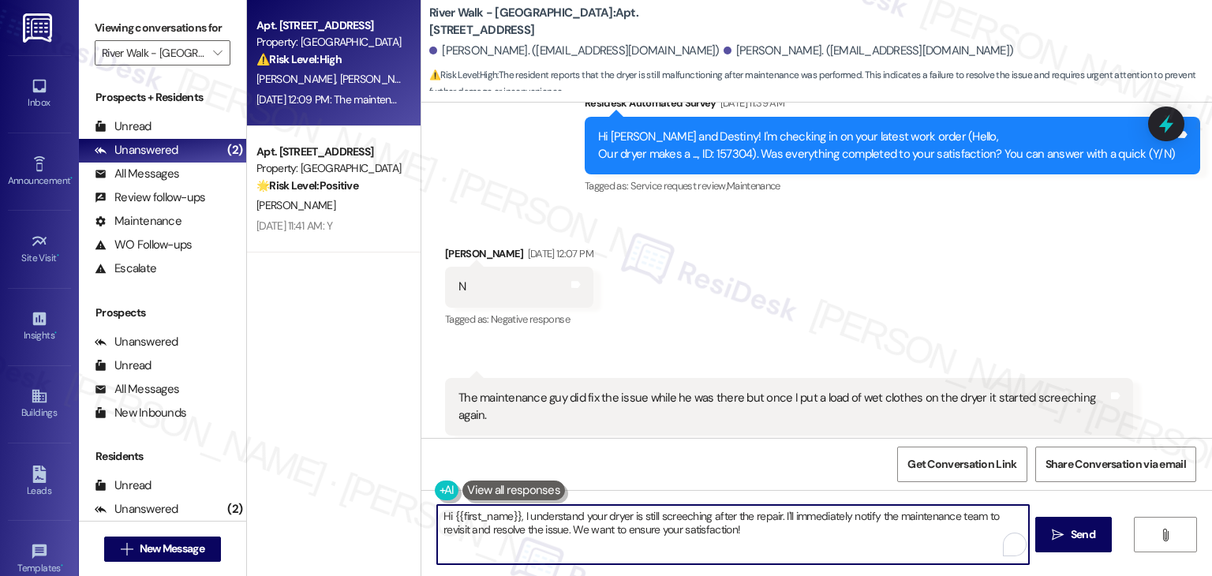
drag, startPoint x: 774, startPoint y: 518, endPoint x: 581, endPoint y: 272, distance: 312.3
click at [514, 514] on textarea "Hi {{first_name}}, I understand your dryer is still screeching after the repair…" at bounding box center [732, 534] width 591 height 59
click at [682, 519] on textarea "Hi {{first_name}}, I understand your dryer is still screeching after the repair…" at bounding box center [732, 534] width 591 height 59
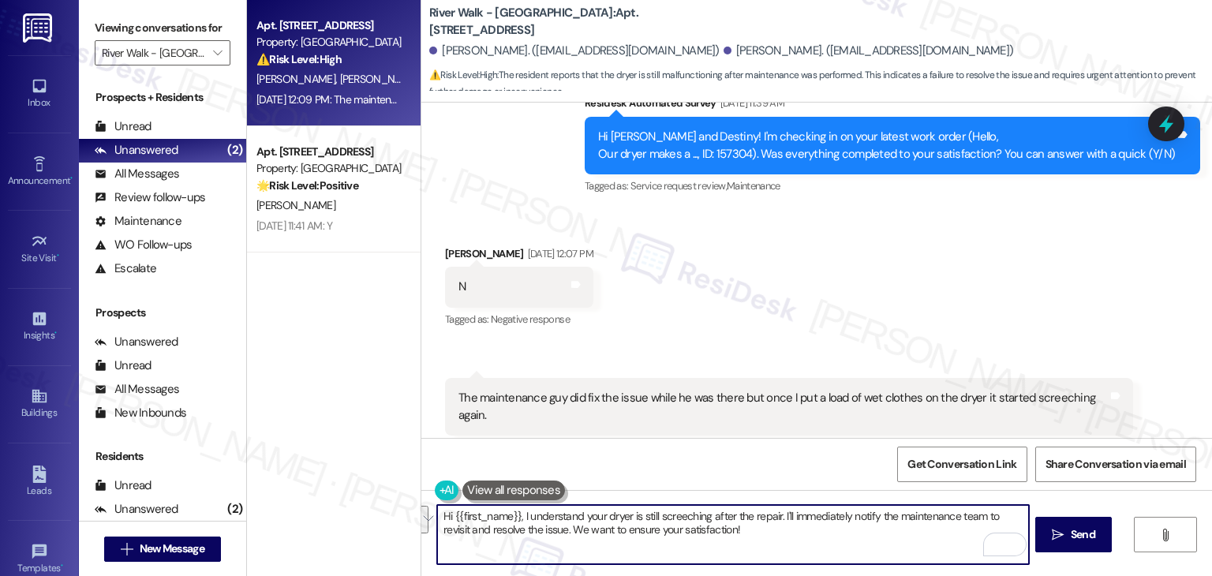
click at [536, 529] on textarea "Hi {{first_name}}, I understand your dryer is still screeching after the repair…" at bounding box center [732, 534] width 591 height 59
click at [536, 528] on textarea "Hi {{first_name}}, I understand your dryer is still screeching after the repair…" at bounding box center [732, 534] width 591 height 59
paste textarea "Thanks for the update, [PERSON_NAME]. I understand your dryer is still screechi…"
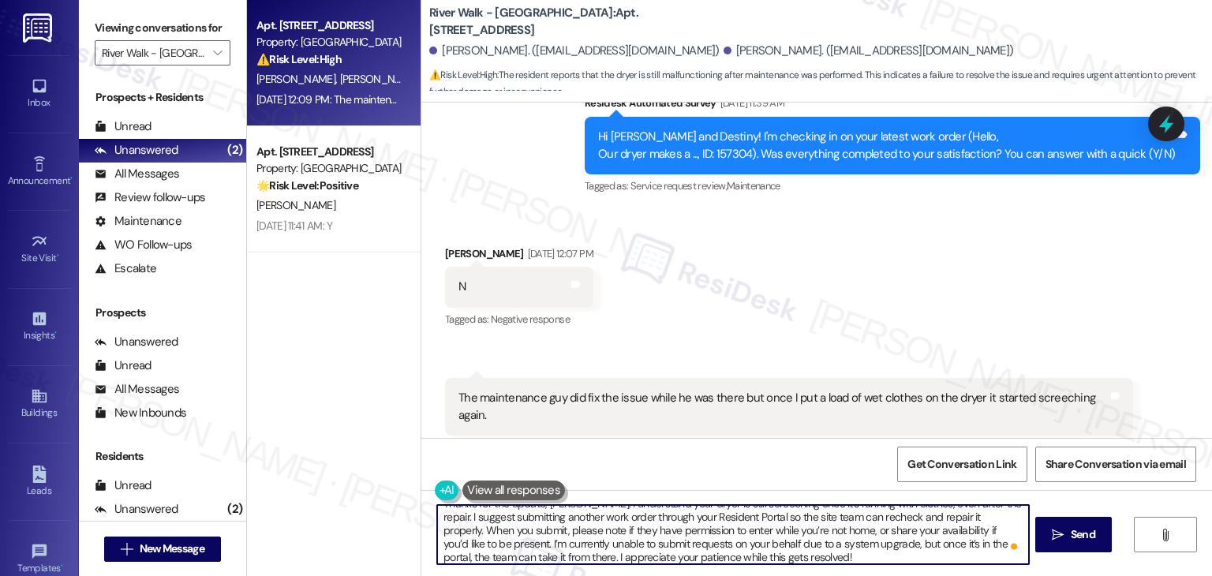
scroll to position [0, 0]
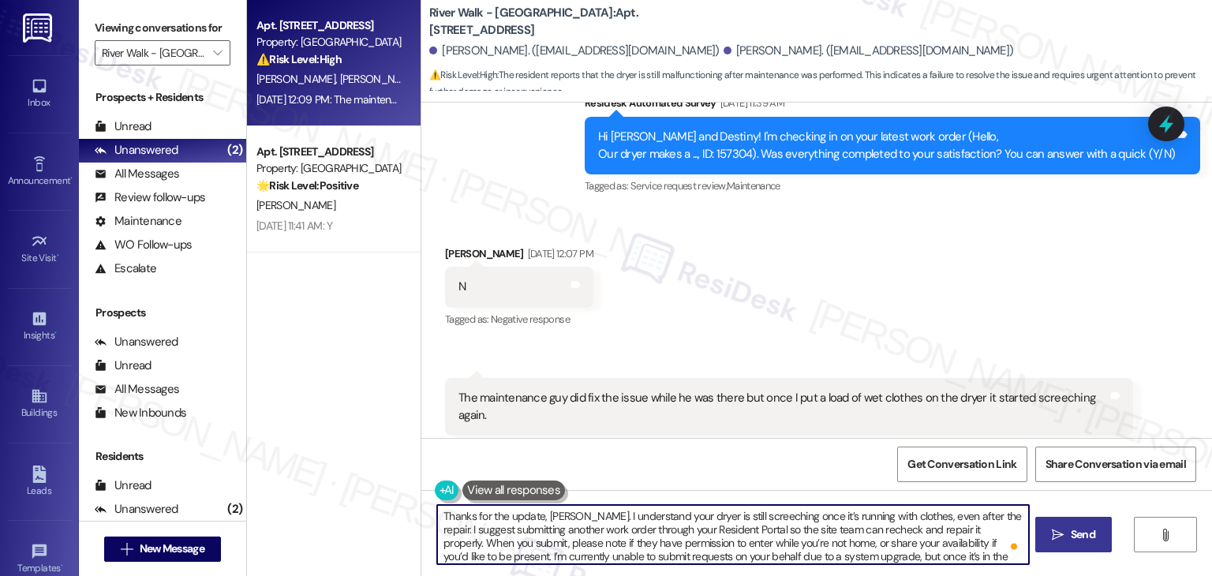
type textarea "Thanks for the update, [PERSON_NAME]. I understand your dryer is still screechi…"
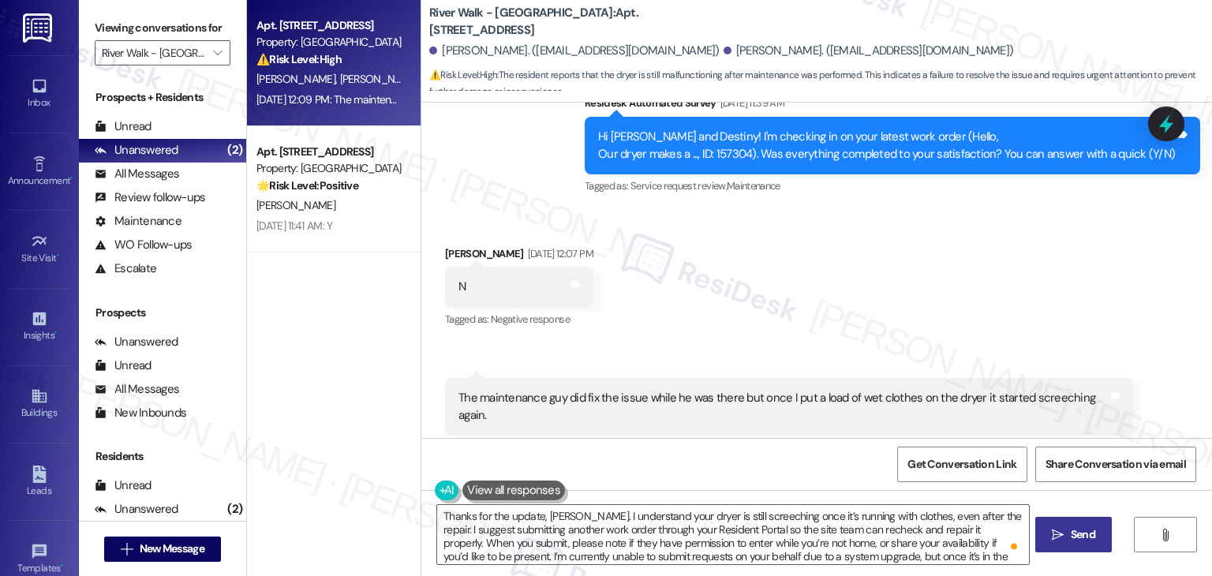
click at [1071, 529] on span "Send" at bounding box center [1083, 534] width 24 height 17
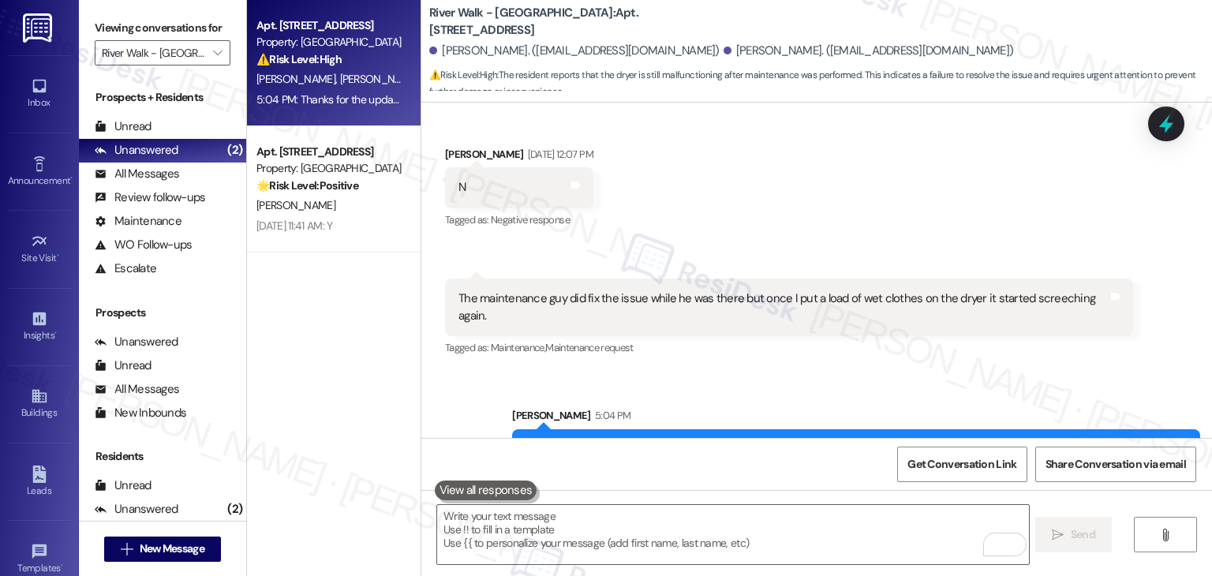
scroll to position [1748, 0]
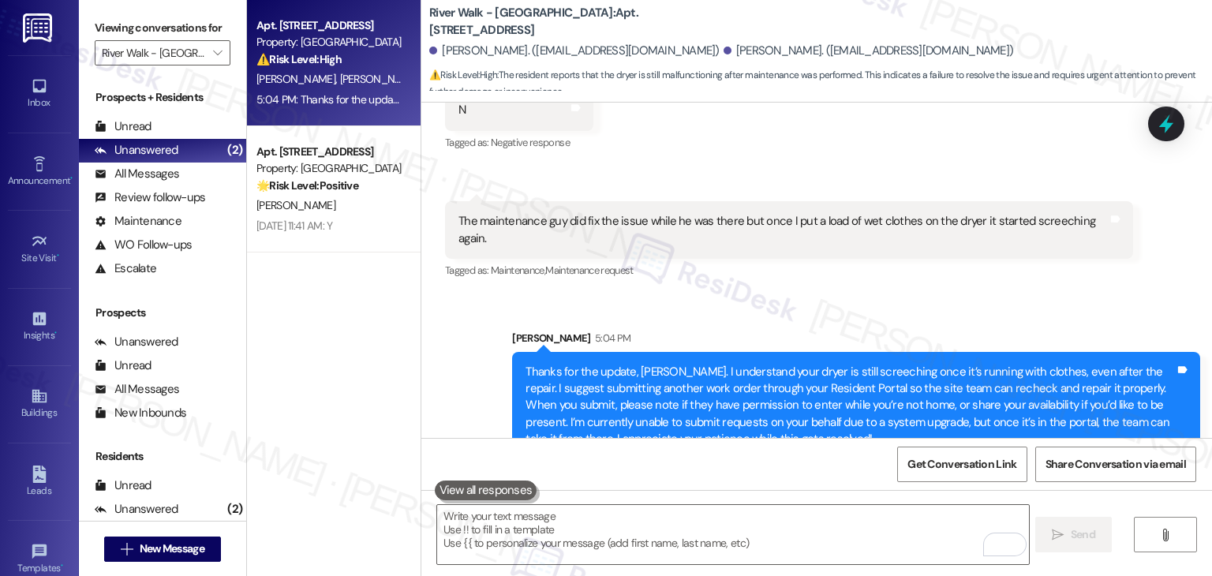
click at [873, 294] on div "Sent via SMS [PERSON_NAME] 5:04 PM Thanks for the update, [PERSON_NAME]. I unde…" at bounding box center [816, 382] width 790 height 177
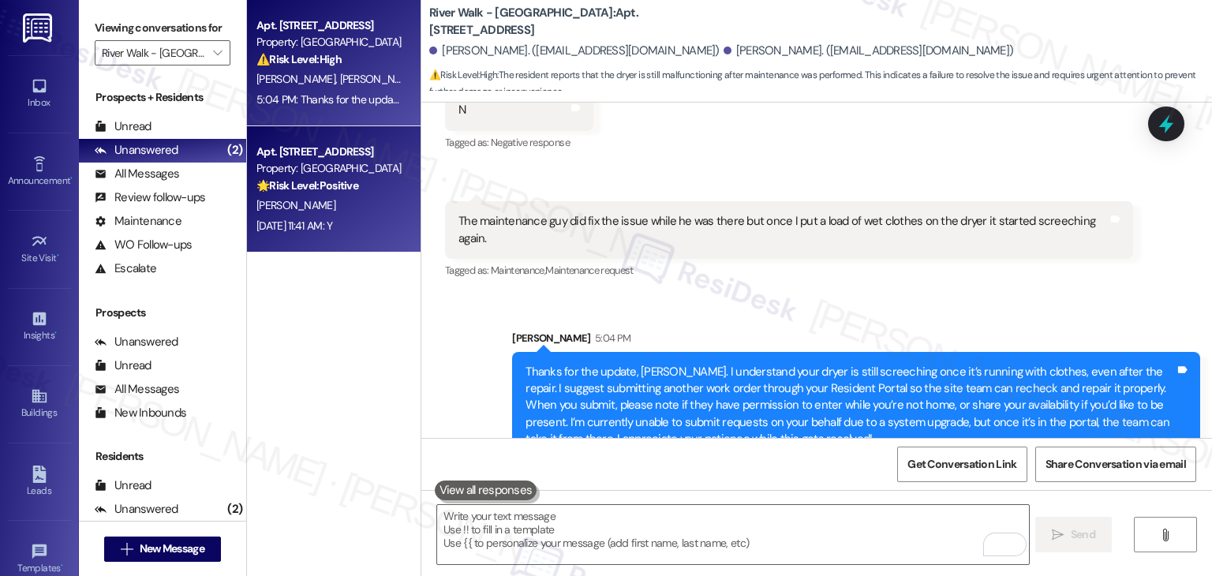
click at [346, 195] on div "Apt. [STREET_ADDRESS] Property: River Walk - Boise 🌟 Risk Level: Positive The m…" at bounding box center [329, 169] width 149 height 54
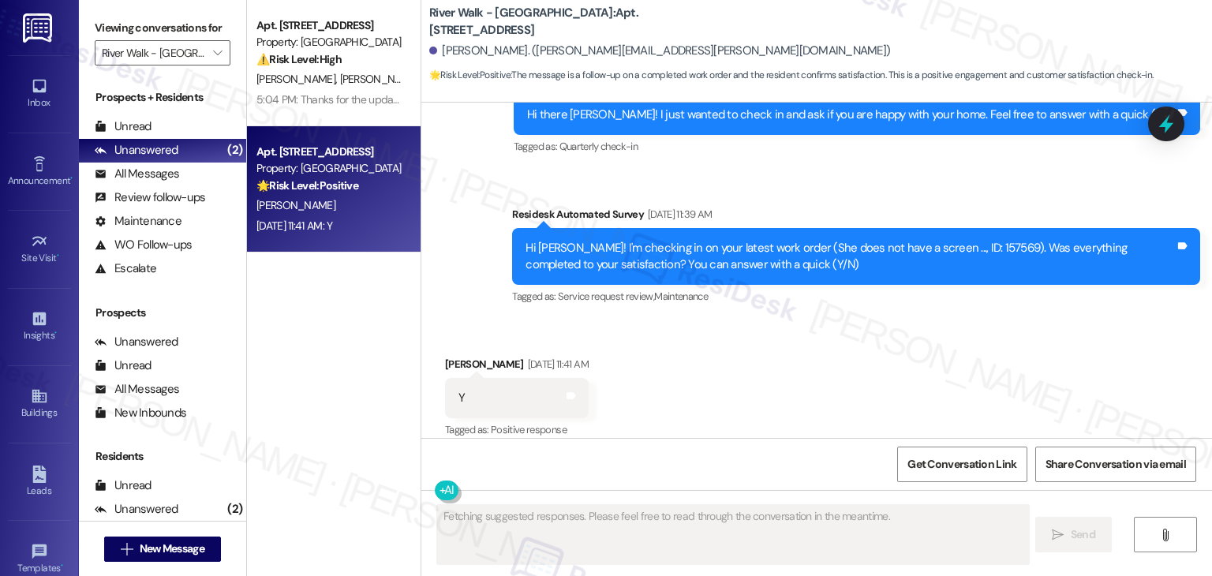
scroll to position [753, 0]
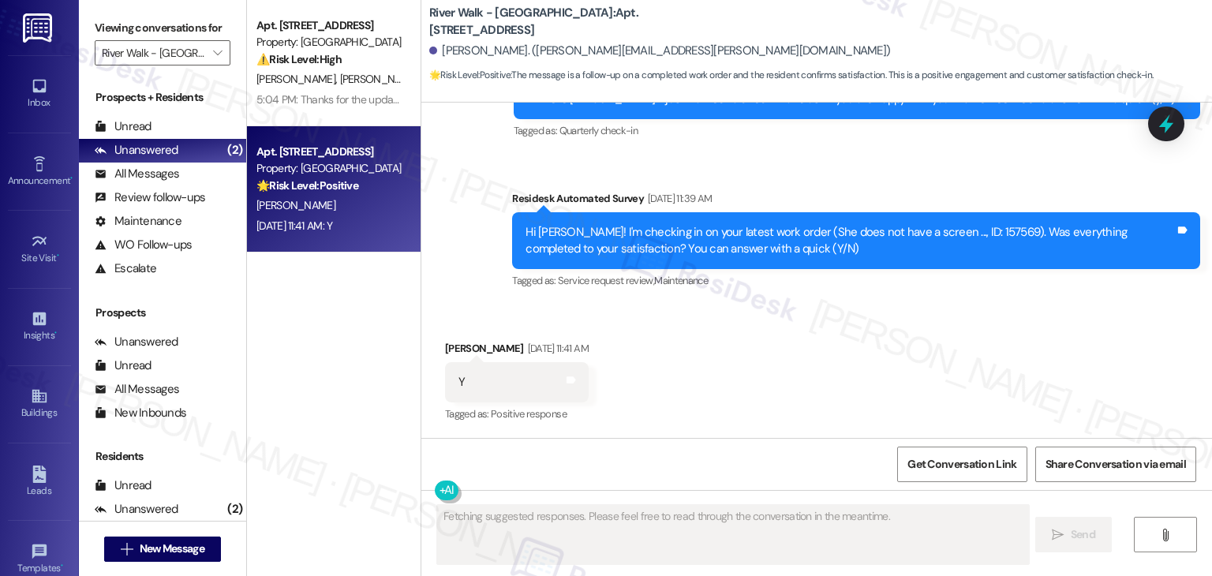
click at [865, 324] on div "Received via SMS [PERSON_NAME] [DATE] 11:41 AM Y Tags and notes Tagged as: Posi…" at bounding box center [816, 371] width 790 height 133
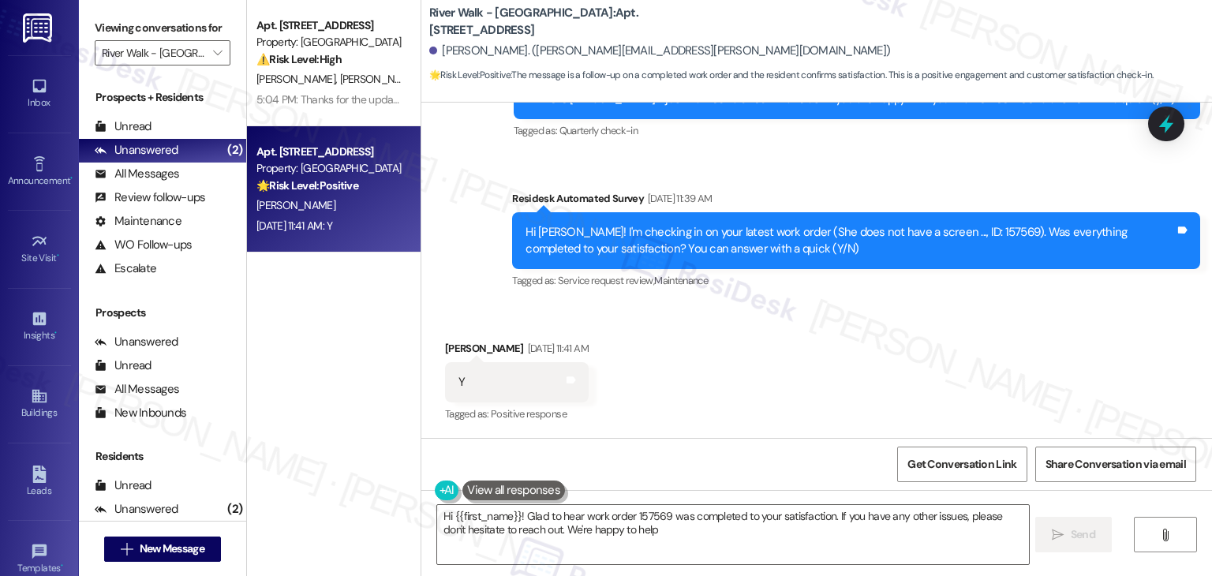
type textarea "Hi {{first_name}}! Glad to hear work order 157569 was completed to your satisfa…"
click at [865, 324] on div "Received via SMS [PERSON_NAME] [DATE] 11:41 AM Y Tags and notes Tagged as: Posi…" at bounding box center [816, 371] width 790 height 133
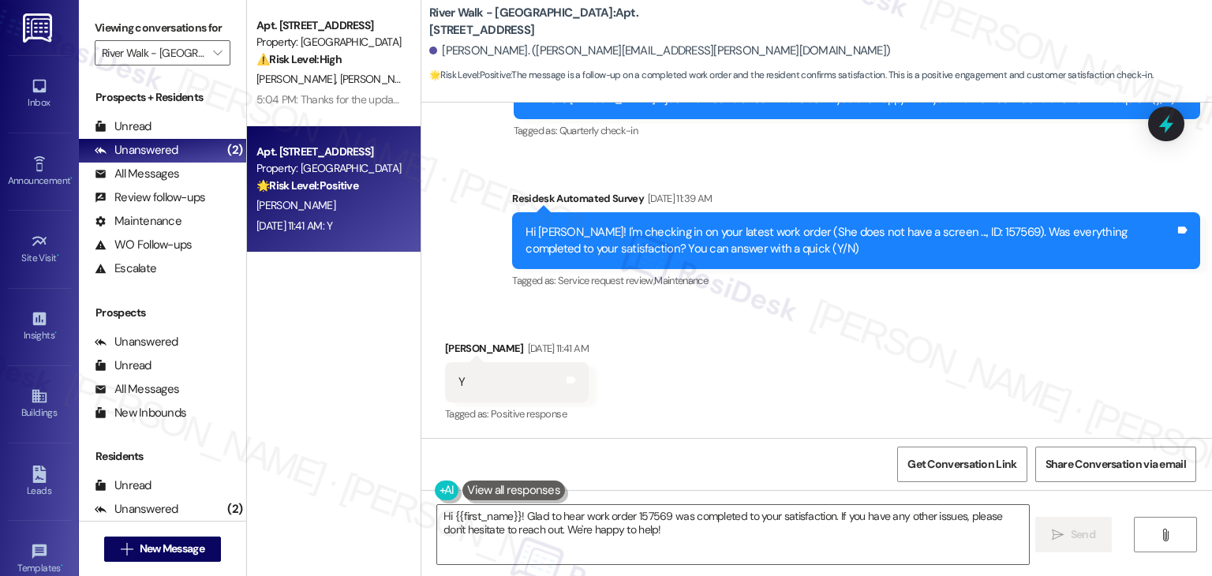
click at [865, 324] on div "Received via SMS [PERSON_NAME] [DATE] 11:41 AM Y Tags and notes Tagged as: Posi…" at bounding box center [816, 371] width 790 height 133
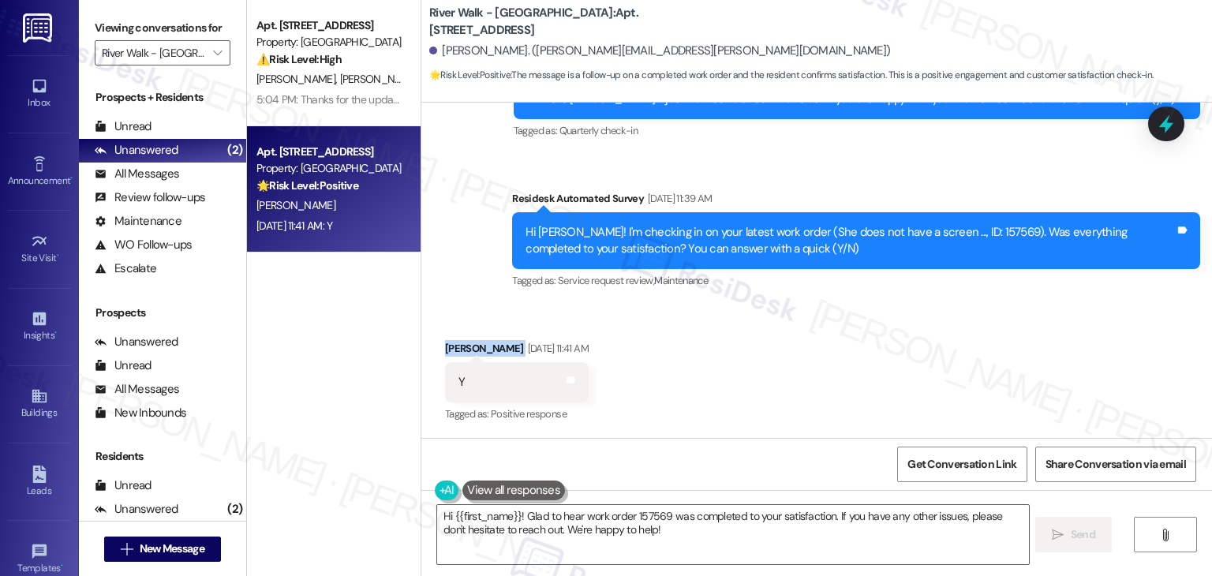
click at [865, 327] on div "Received via SMS [PERSON_NAME] [DATE] 11:41 AM Y Tags and notes Tagged as: Posi…" at bounding box center [816, 371] width 790 height 133
click at [879, 319] on div "Received via SMS [PERSON_NAME] [DATE] 11:41 AM Y Tags and notes Tagged as: Posi…" at bounding box center [816, 371] width 790 height 133
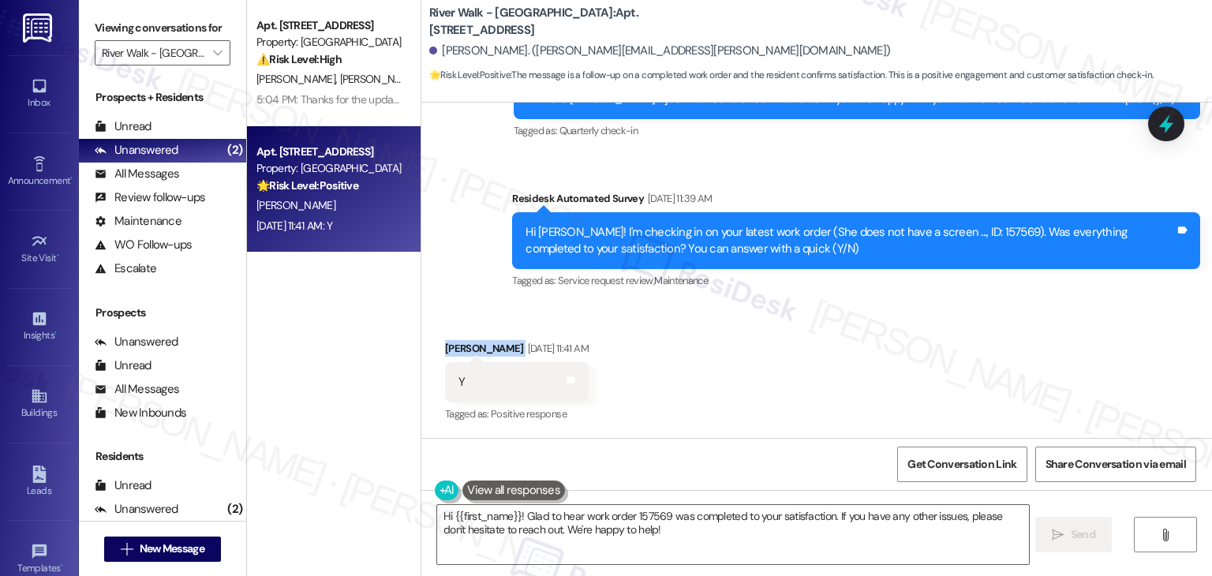
click at [879, 319] on div "Received via SMS [PERSON_NAME] [DATE] 11:41 AM Y Tags and notes Tagged as: Posi…" at bounding box center [816, 371] width 790 height 133
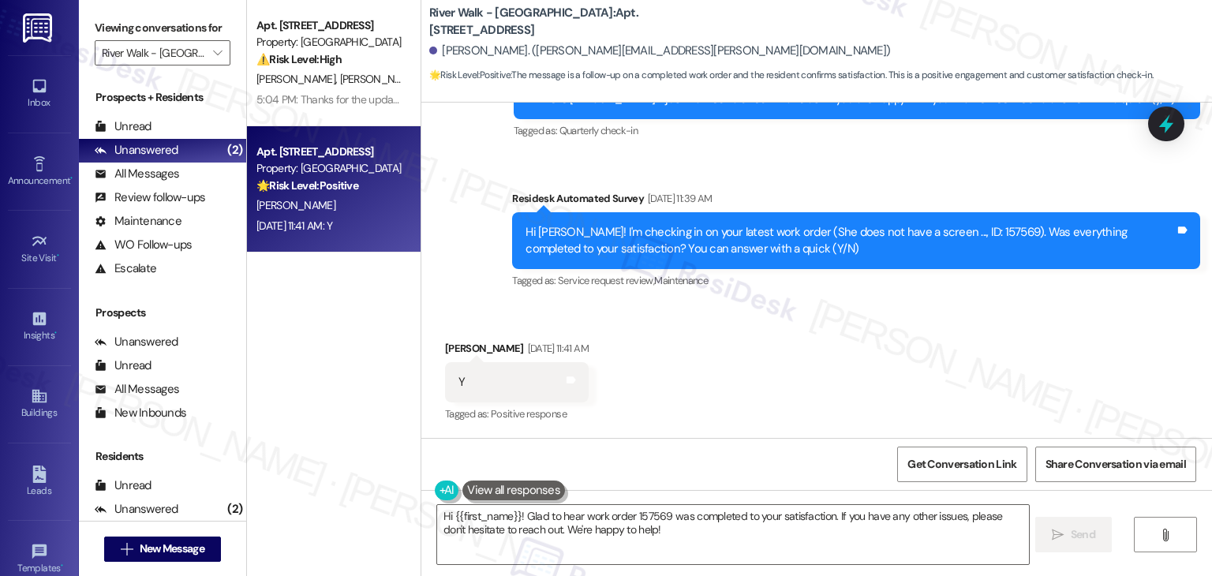
click at [757, 383] on div "Received via SMS [PERSON_NAME] [DATE] 11:41 AM Y Tags and notes Tagged as: Posi…" at bounding box center [816, 371] width 790 height 133
click at [757, 382] on div "Received via SMS [PERSON_NAME] [DATE] 11:41 AM Y Tags and notes Tagged as: Posi…" at bounding box center [816, 371] width 790 height 133
click at [757, 379] on div "Received via SMS [PERSON_NAME] [DATE] 11:41 AM Y Tags and notes Tagged as: Posi…" at bounding box center [816, 371] width 790 height 133
click at [641, 514] on textarea "Hi {{first_name}}! Glad to hear work order 157569 was completed to your satisfa…" at bounding box center [732, 534] width 591 height 59
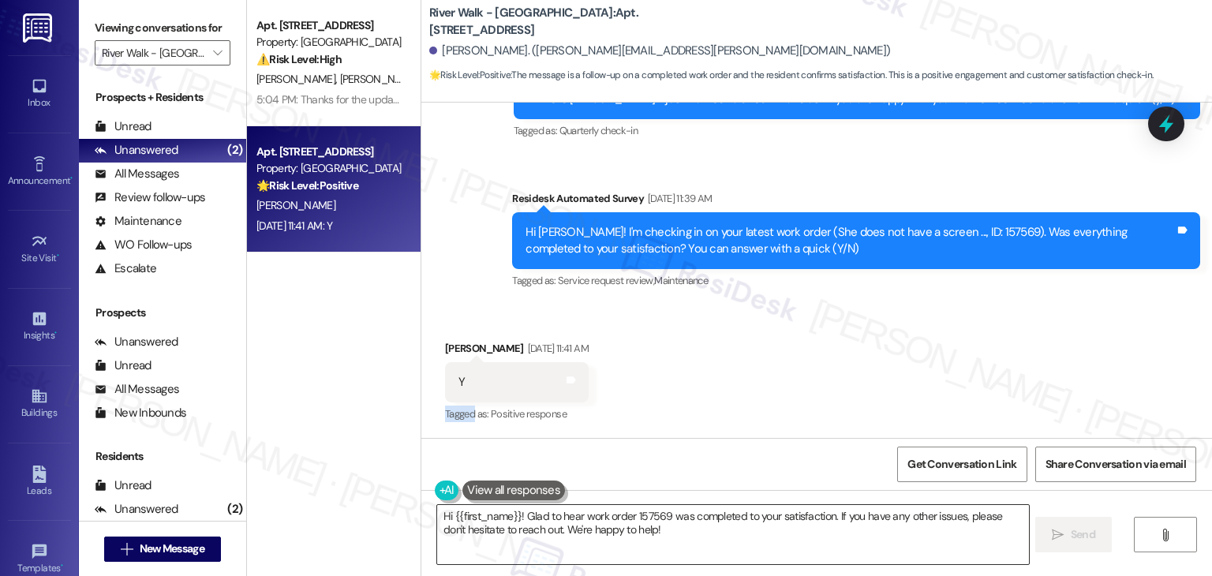
click at [641, 514] on textarea "Hi {{first_name}}! Glad to hear work order 157569 was completed to your satisfa…" at bounding box center [732, 534] width 591 height 59
click at [731, 383] on div "Received via SMS [PERSON_NAME] [DATE] 11:41 AM Y Tags and notes Tagged as: Posi…" at bounding box center [816, 371] width 790 height 133
click at [1076, 517] on button " Send" at bounding box center [1073, 534] width 77 height 35
